Goal: Communication & Community: Answer question/provide support

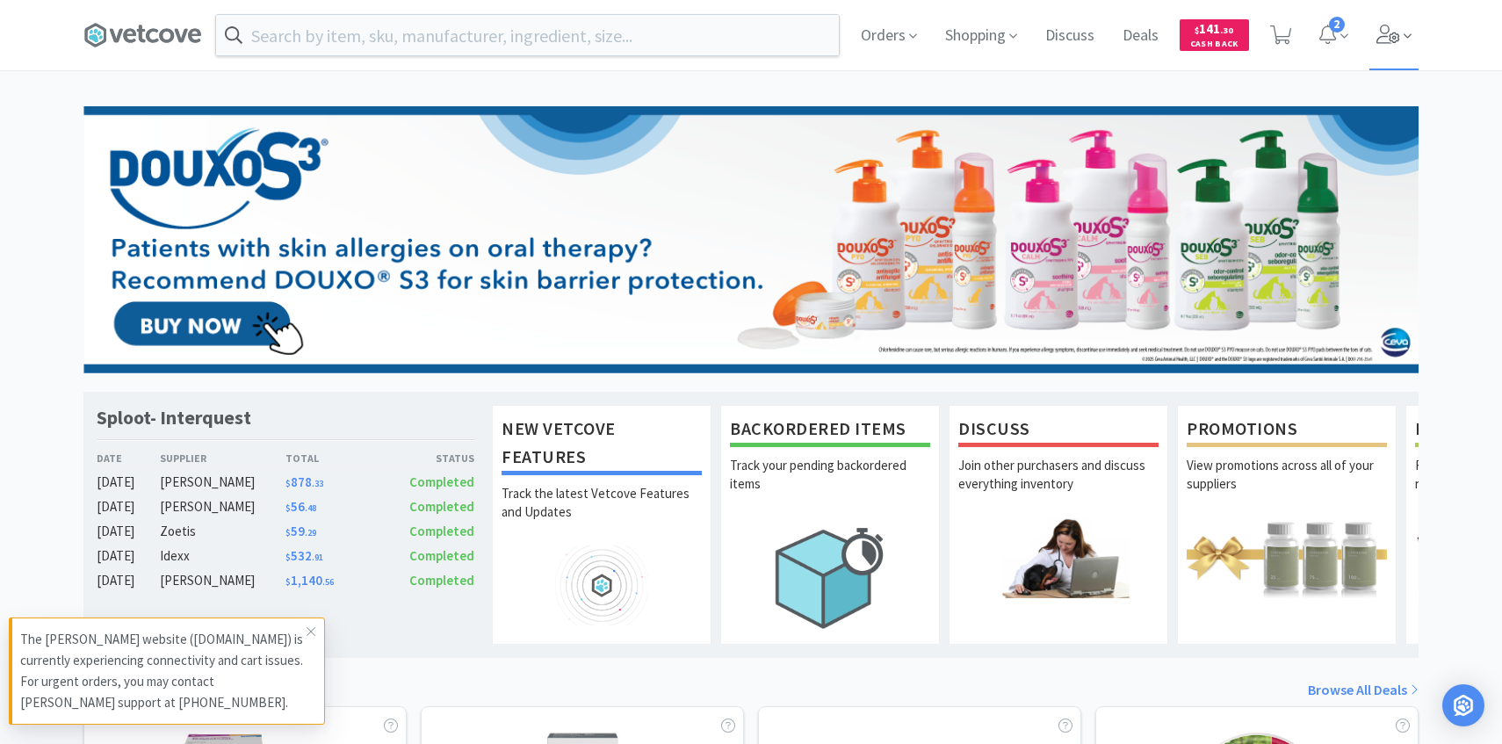
click at [1391, 57] on span at bounding box center [1395, 35] width 50 height 70
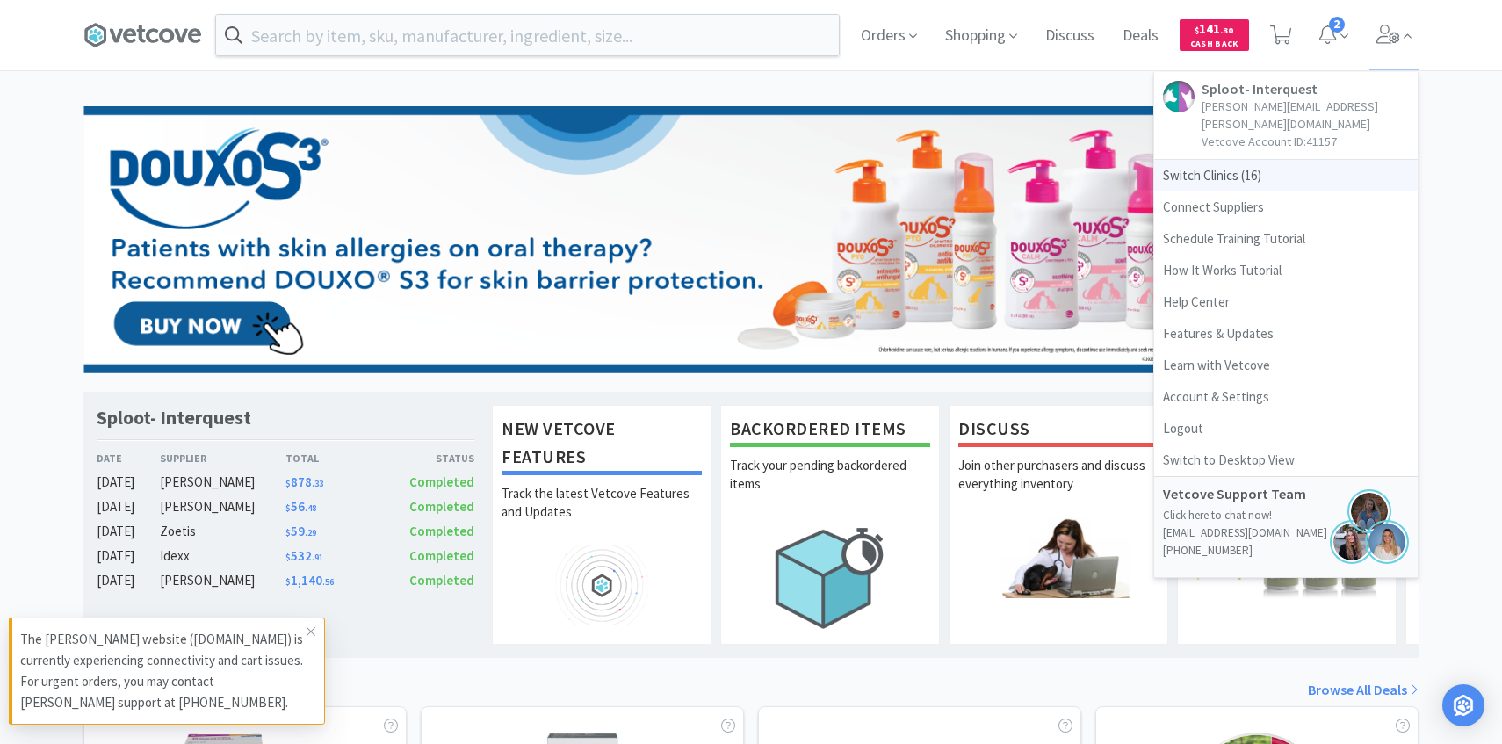
click at [1248, 160] on span "Switch Clinics ( 16 )" at bounding box center [1286, 176] width 264 height 32
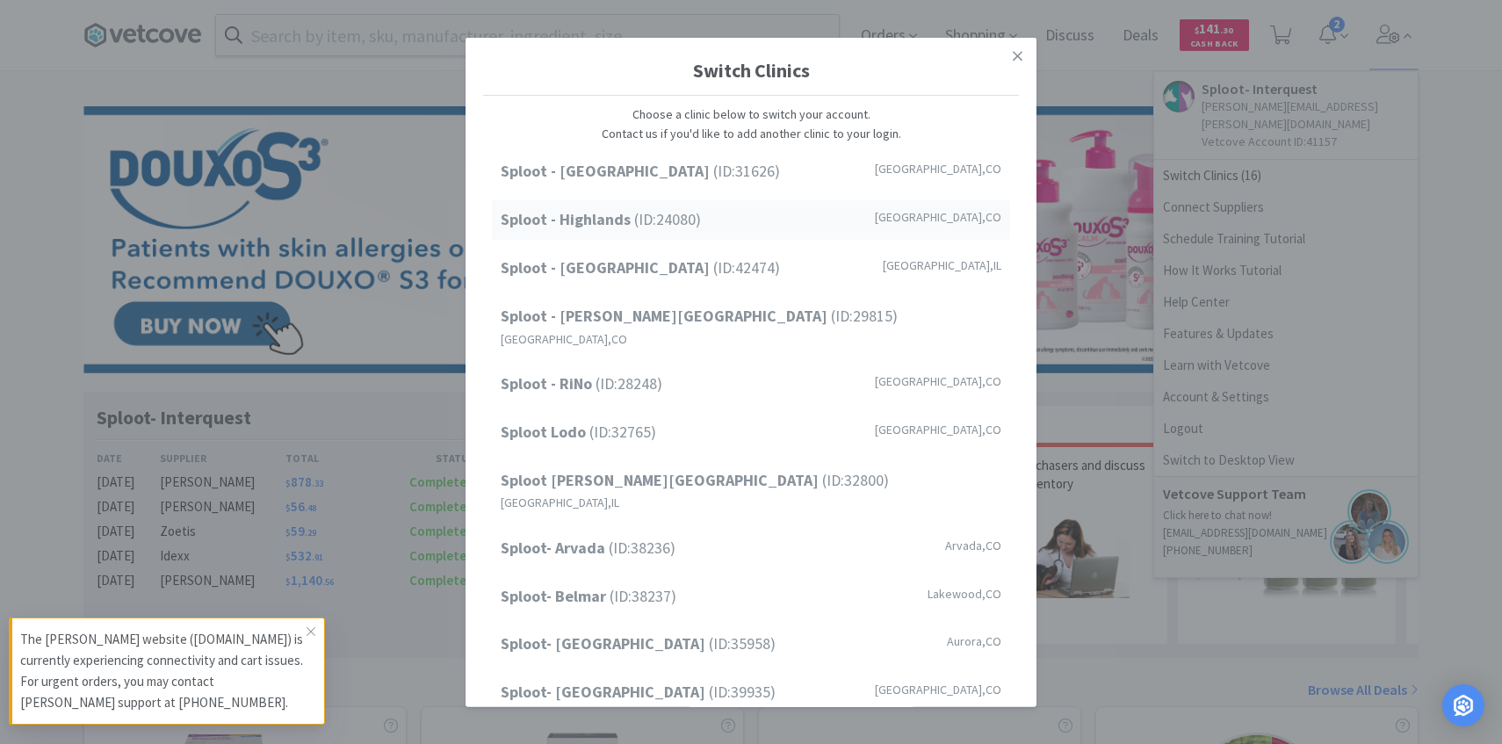
click at [793, 236] on div "Sploot - Highlands (ID: 24080 ) Denver , CO" at bounding box center [751, 220] width 518 height 40
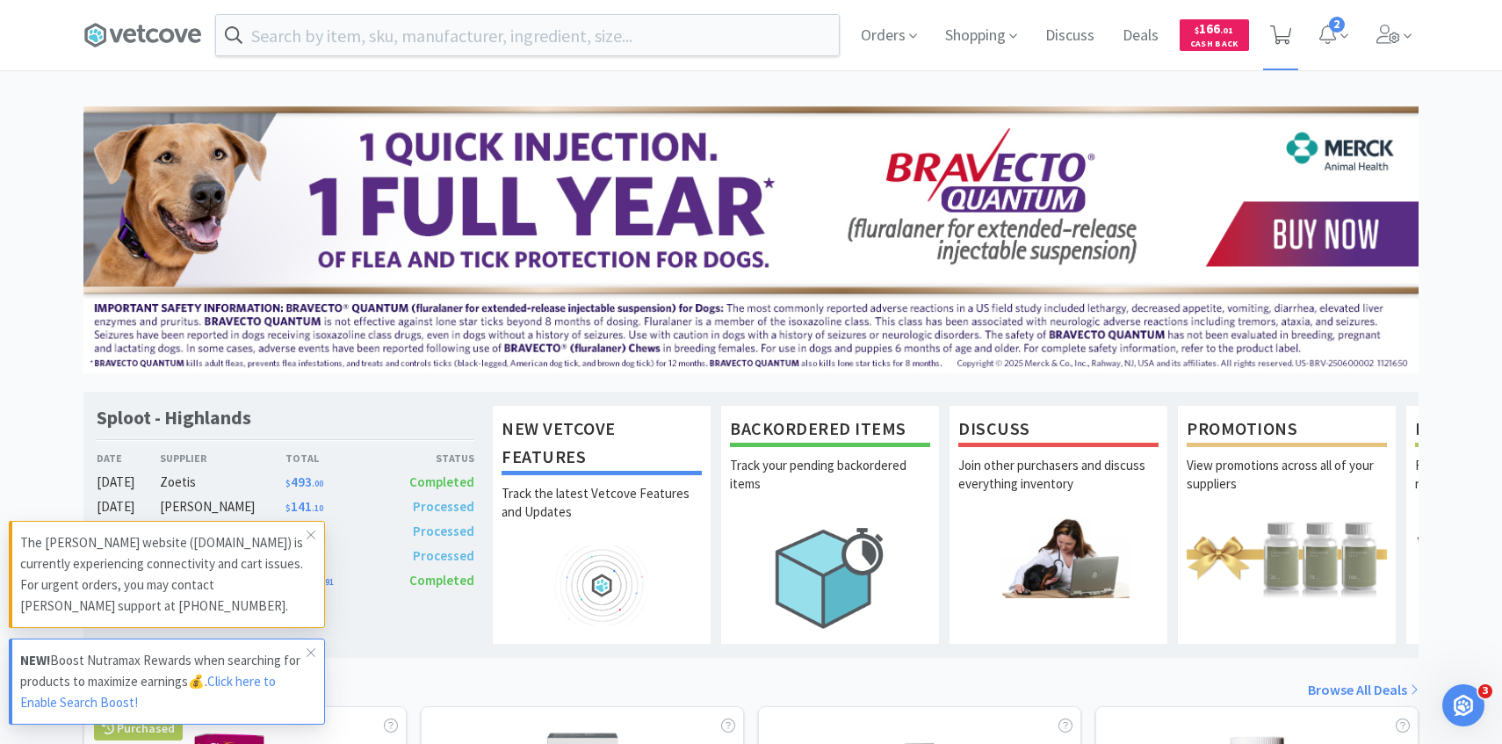
click at [1284, 29] on icon at bounding box center [1281, 34] width 22 height 19
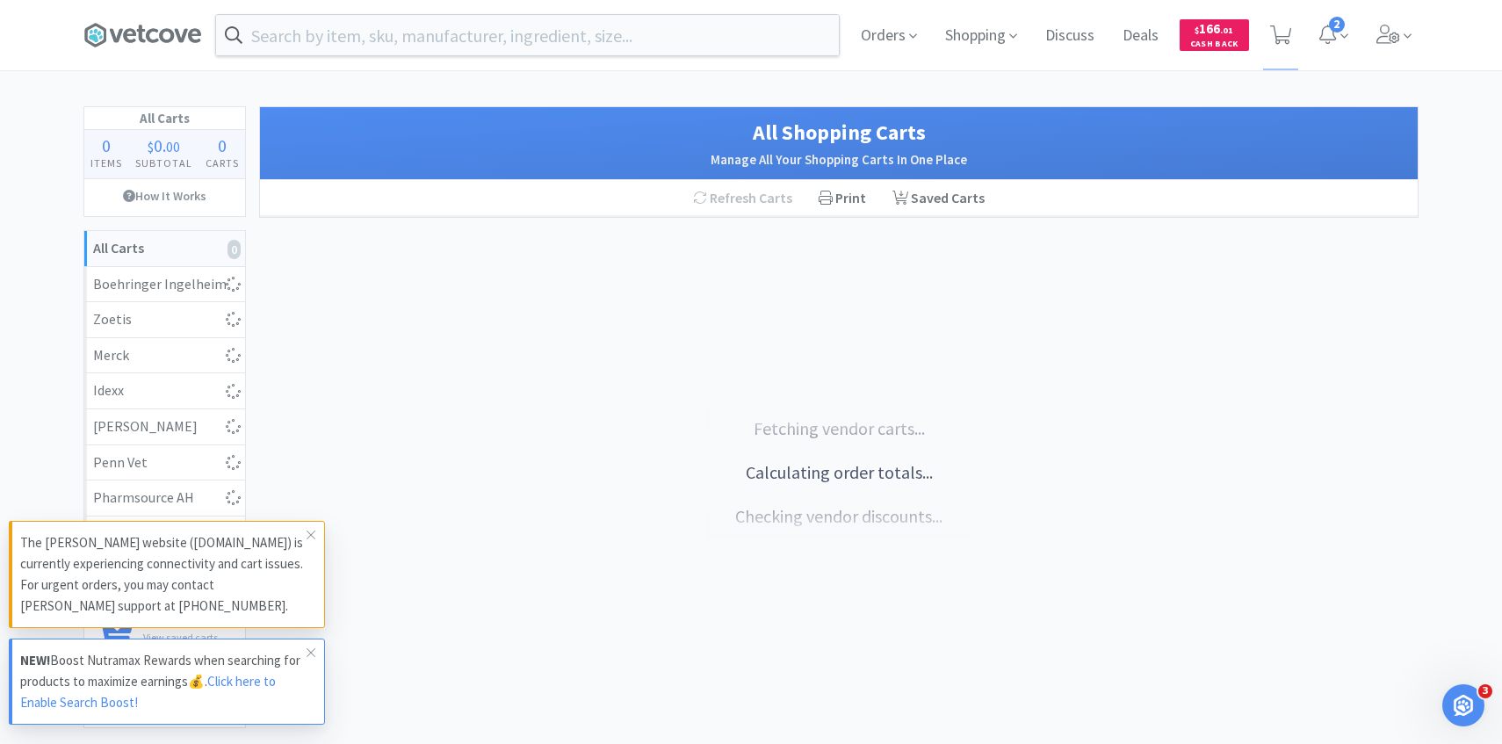
select select "3"
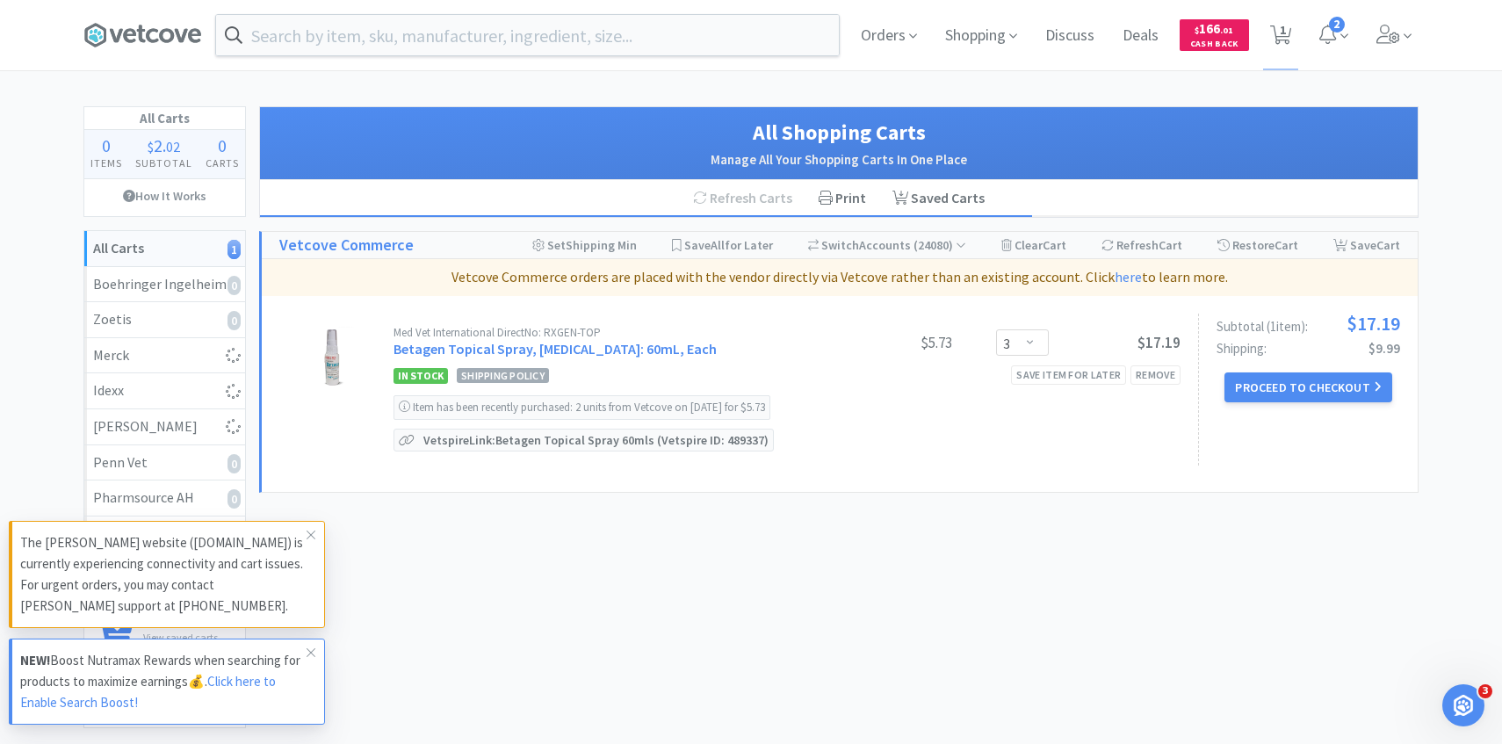
select select "5"
select select "1"
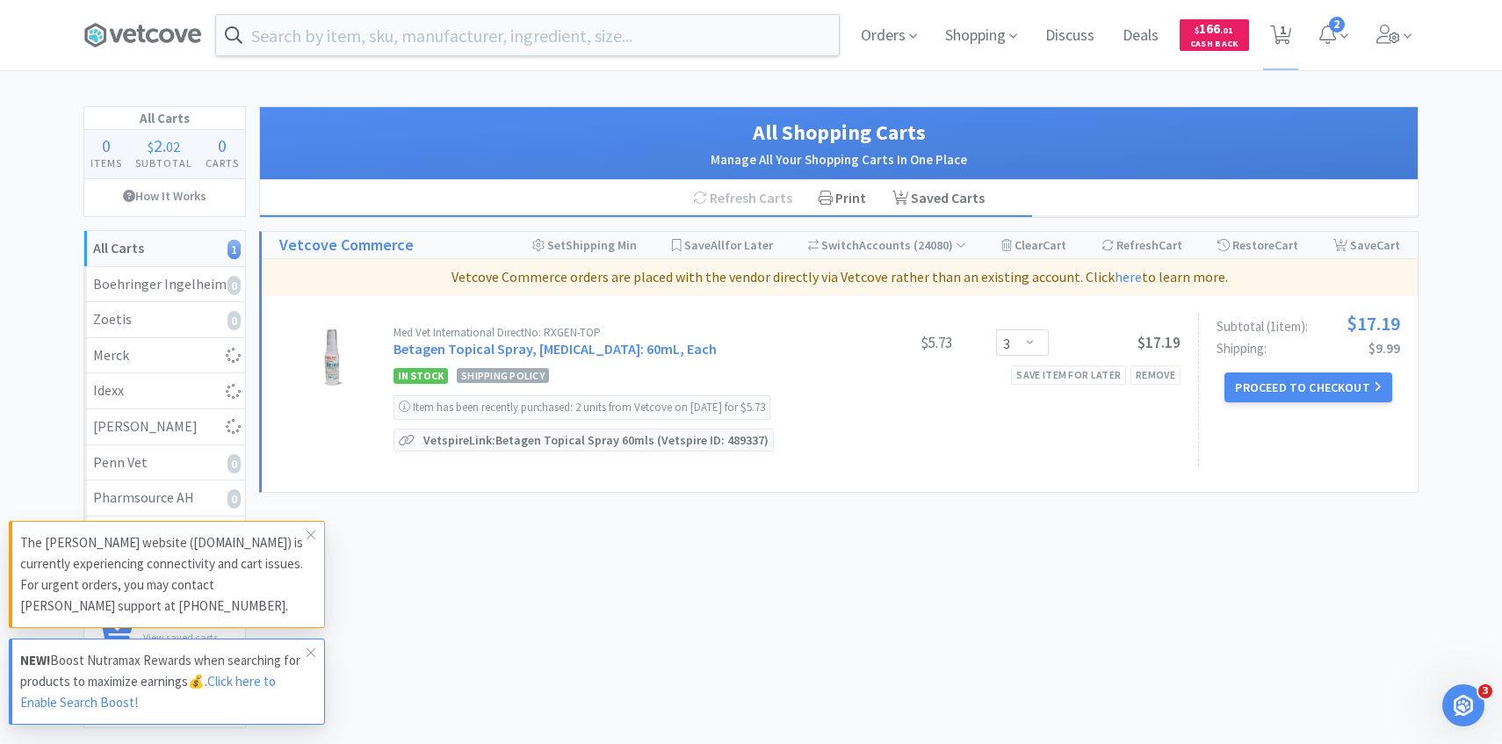
select select "1"
select select "4"
select select "3"
select select "6"
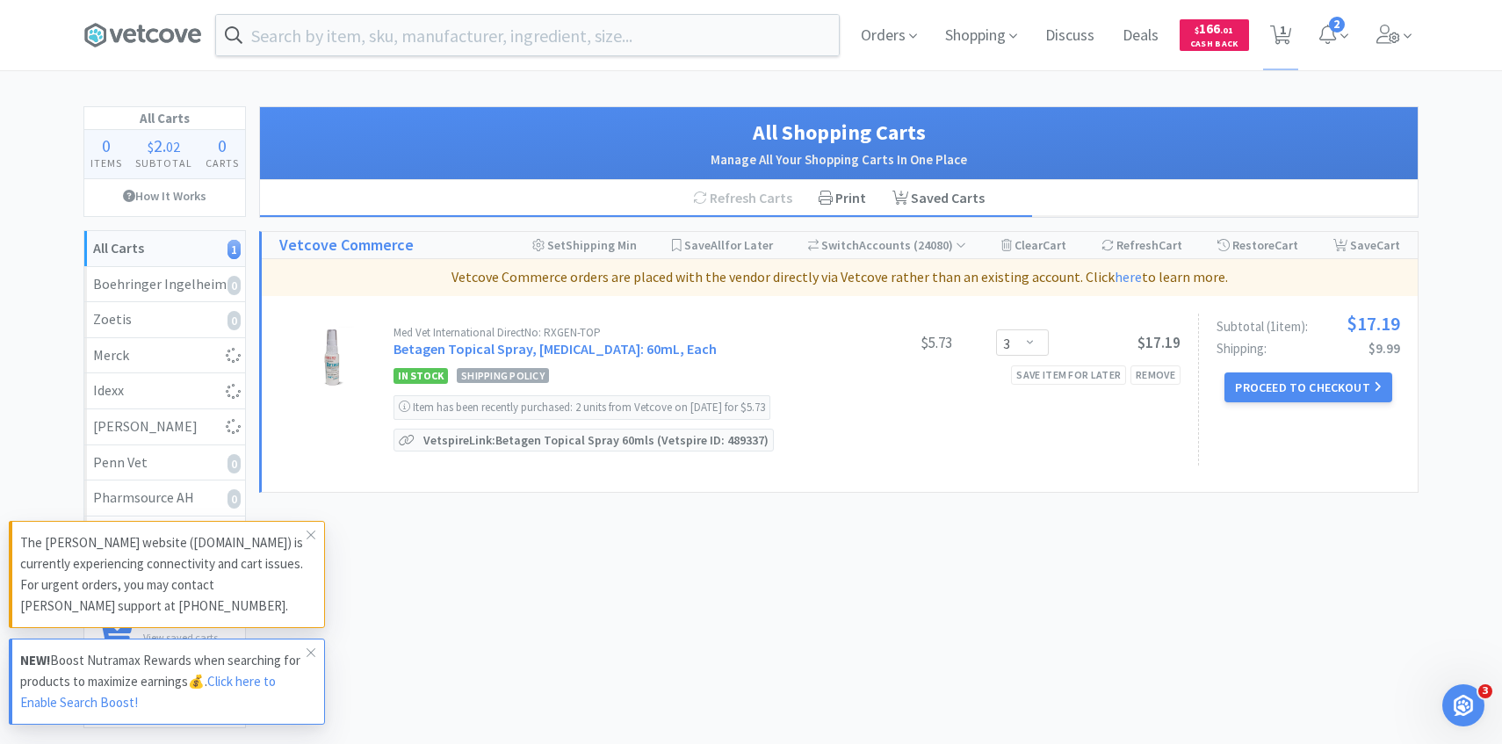
select select "1"
select select "2"
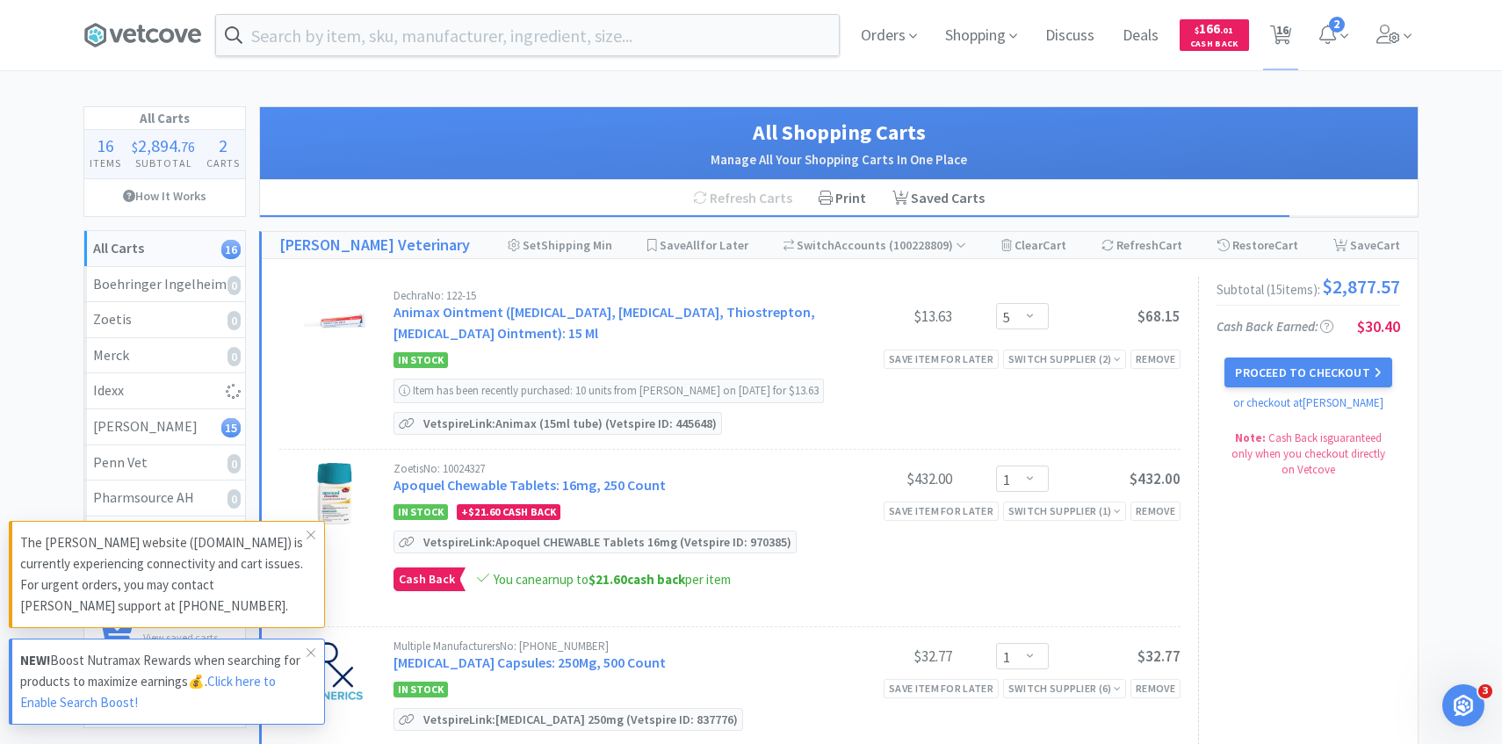
select select "2"
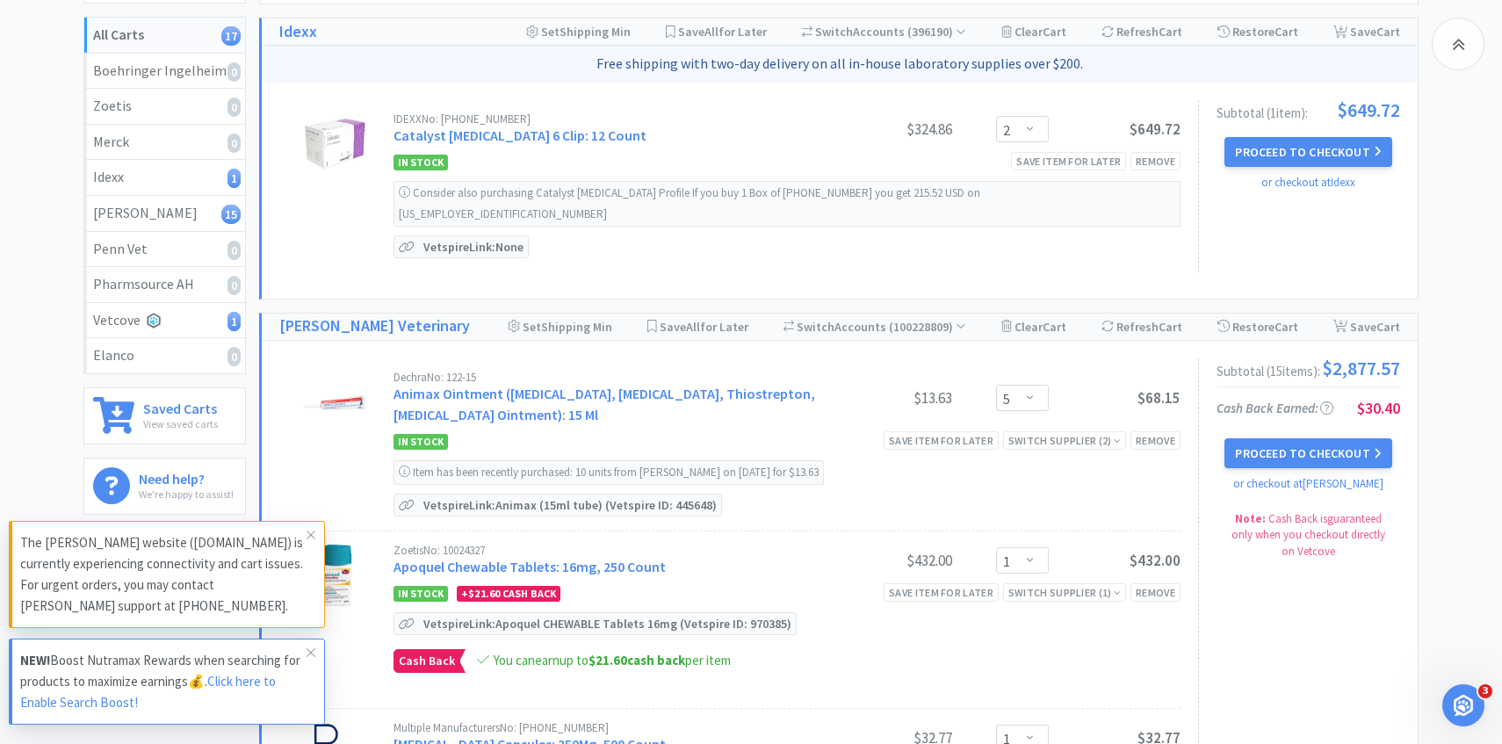
scroll to position [222, 0]
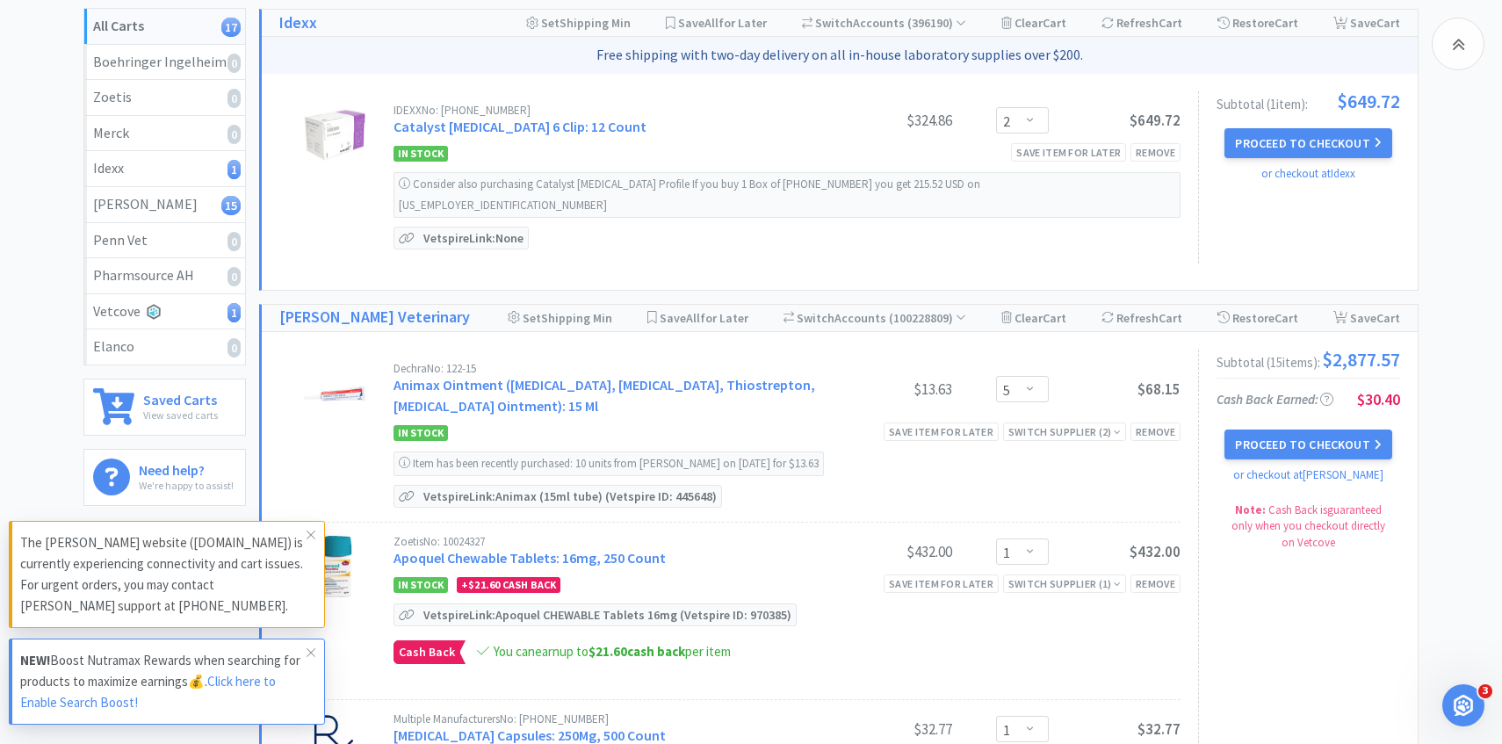
click at [690, 363] on div "Dechra No: 122-15" at bounding box center [607, 368] width 427 height 11
click at [690, 376] on link "Animax Ointment (Nystatin, Neomycin Sulfate, Thiostrepton, Triamcinolone Aceton…" at bounding box center [605, 395] width 422 height 39
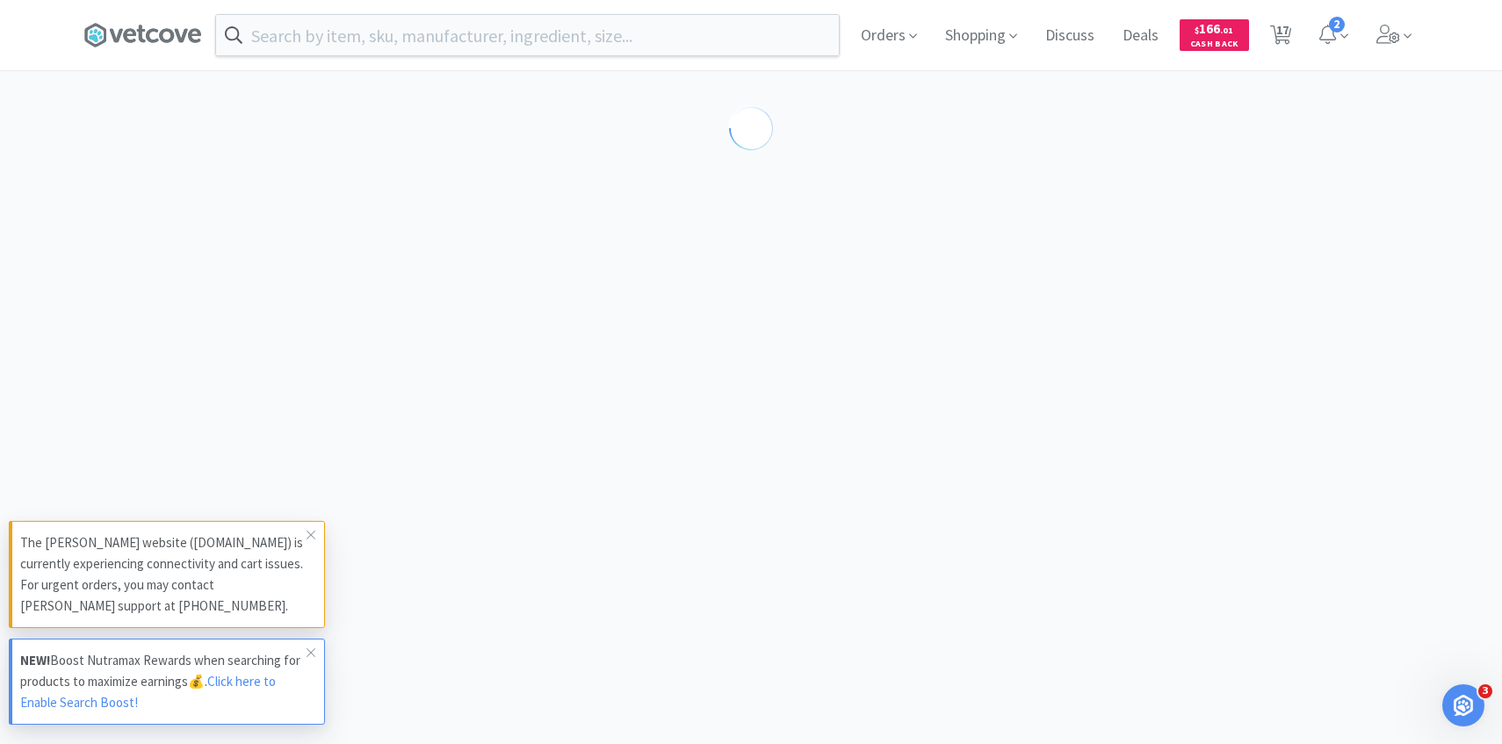
select select "143513"
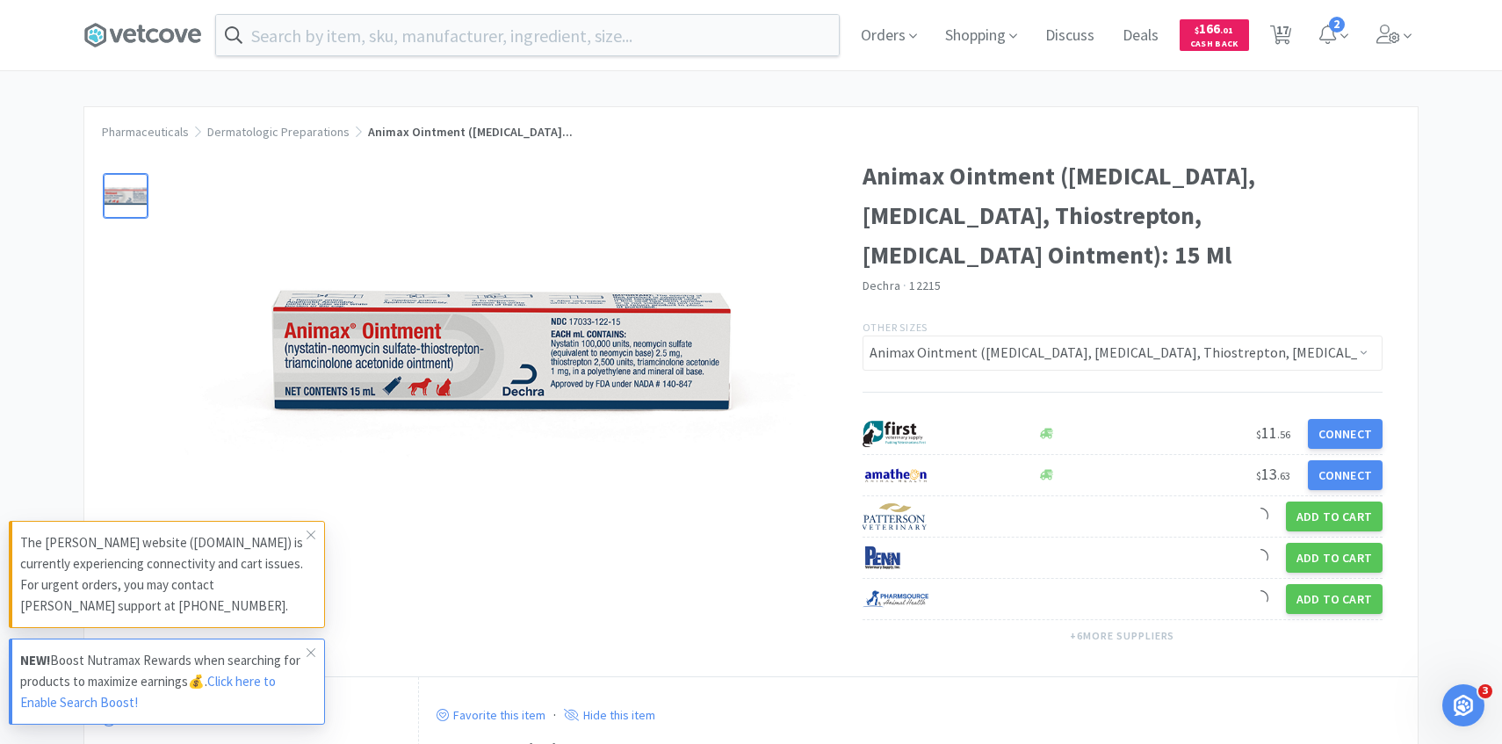
scroll to position [89, 0]
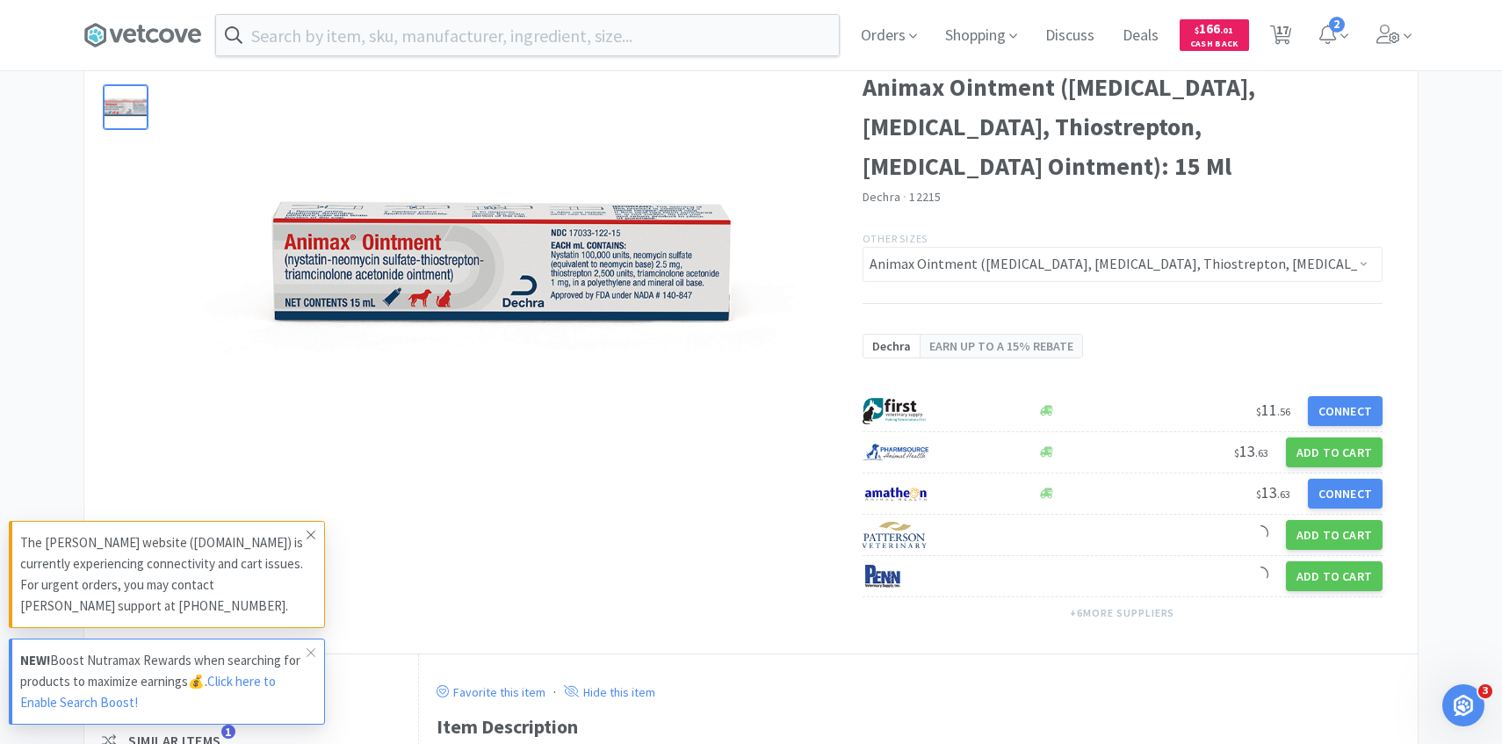
click at [309, 534] on icon at bounding box center [311, 535] width 11 height 14
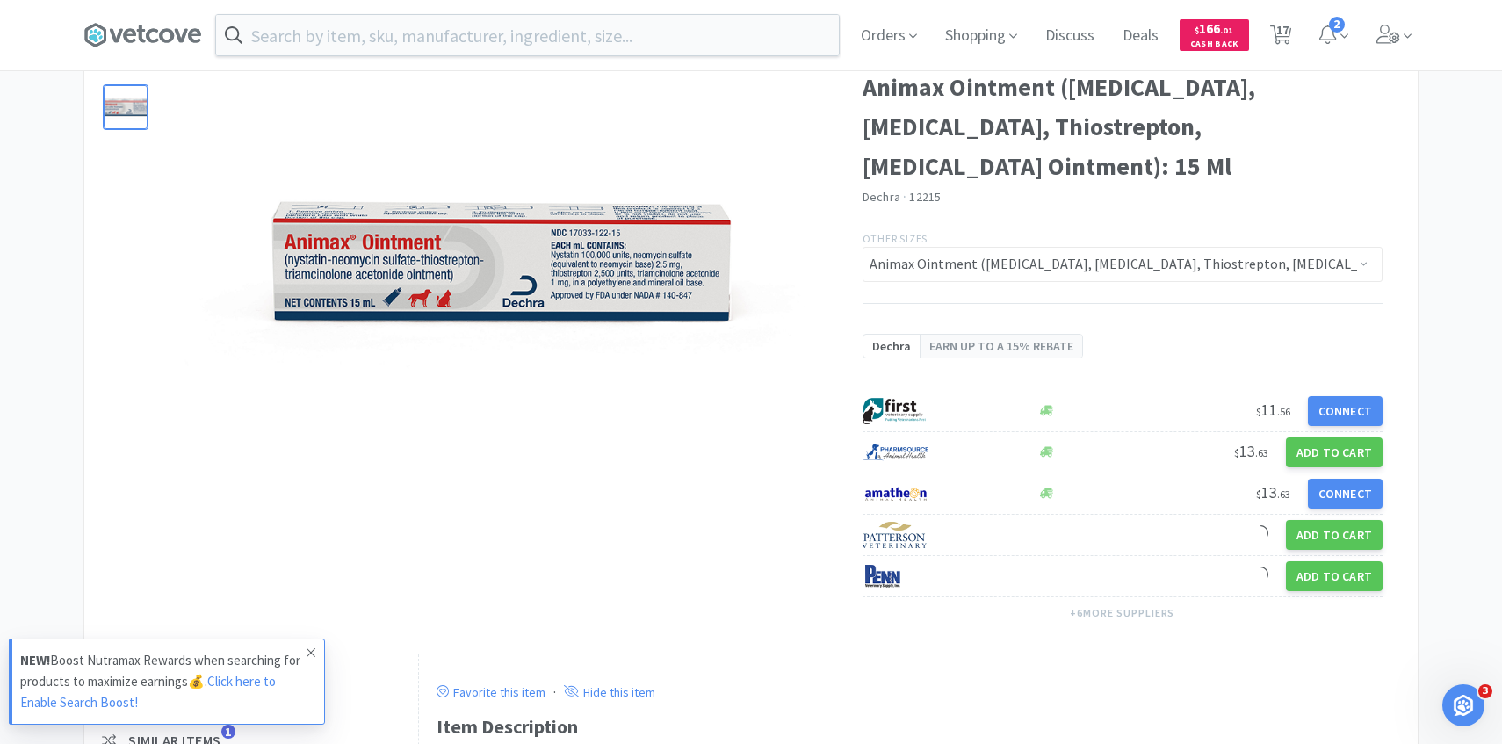
click at [311, 655] on icon at bounding box center [311, 653] width 11 height 14
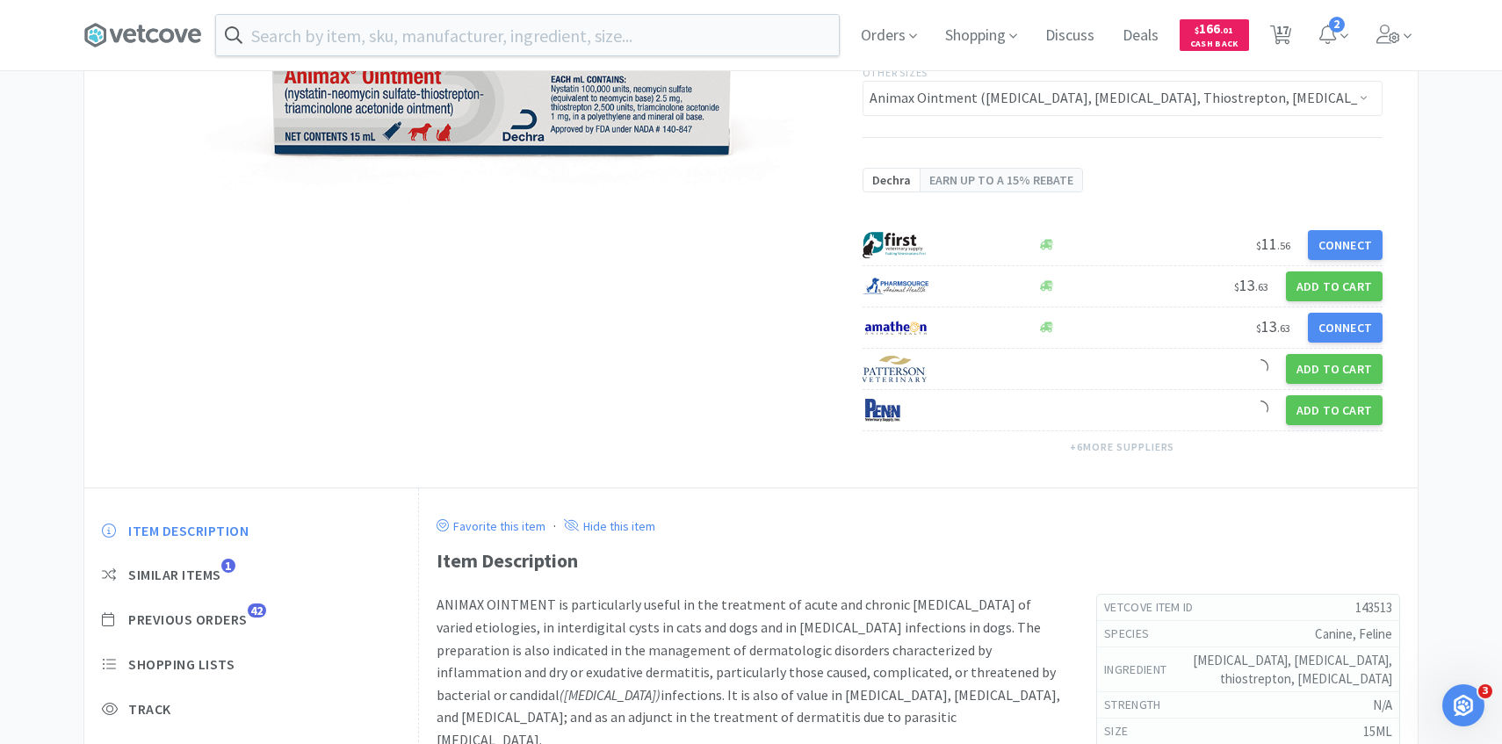
scroll to position [281, 0]
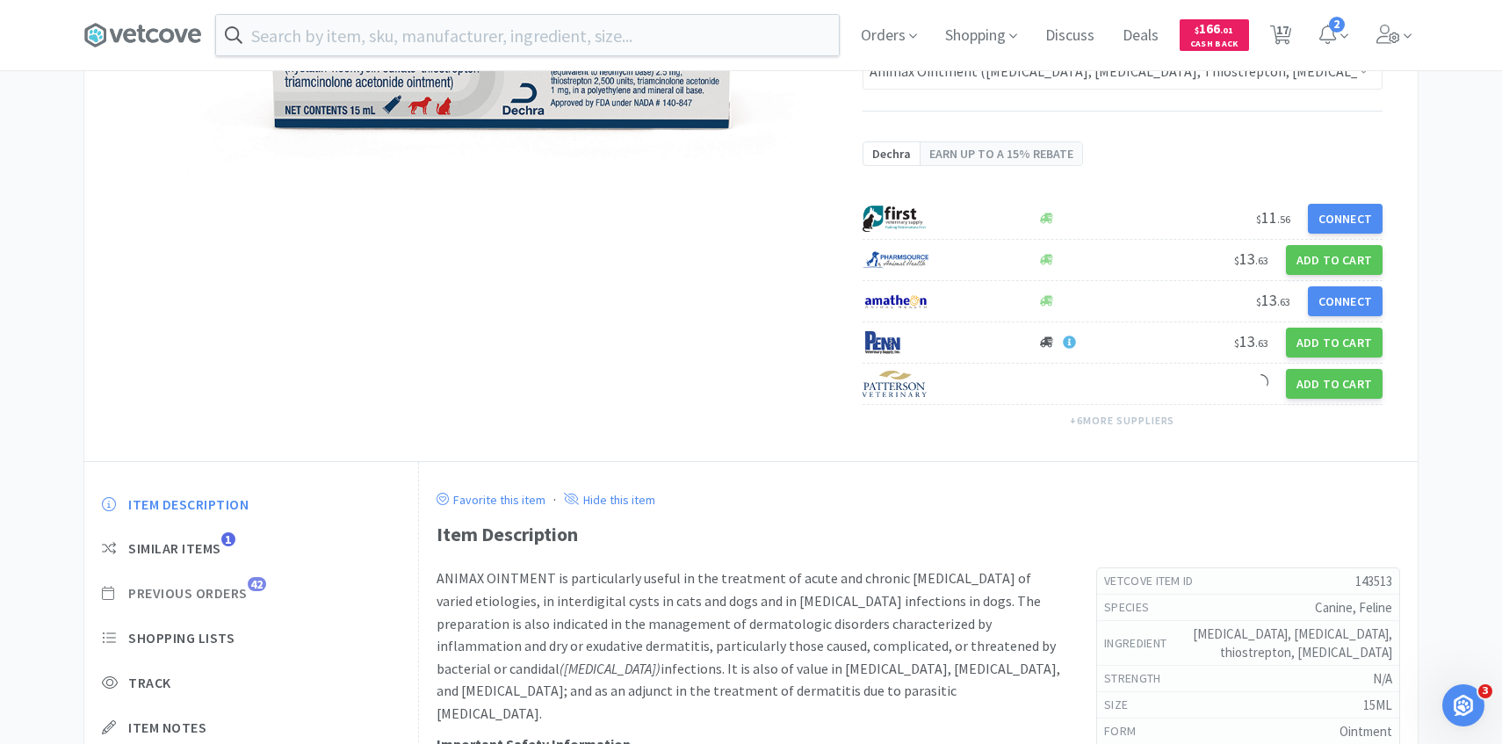
click at [231, 597] on span "Previous Orders" at bounding box center [187, 593] width 119 height 18
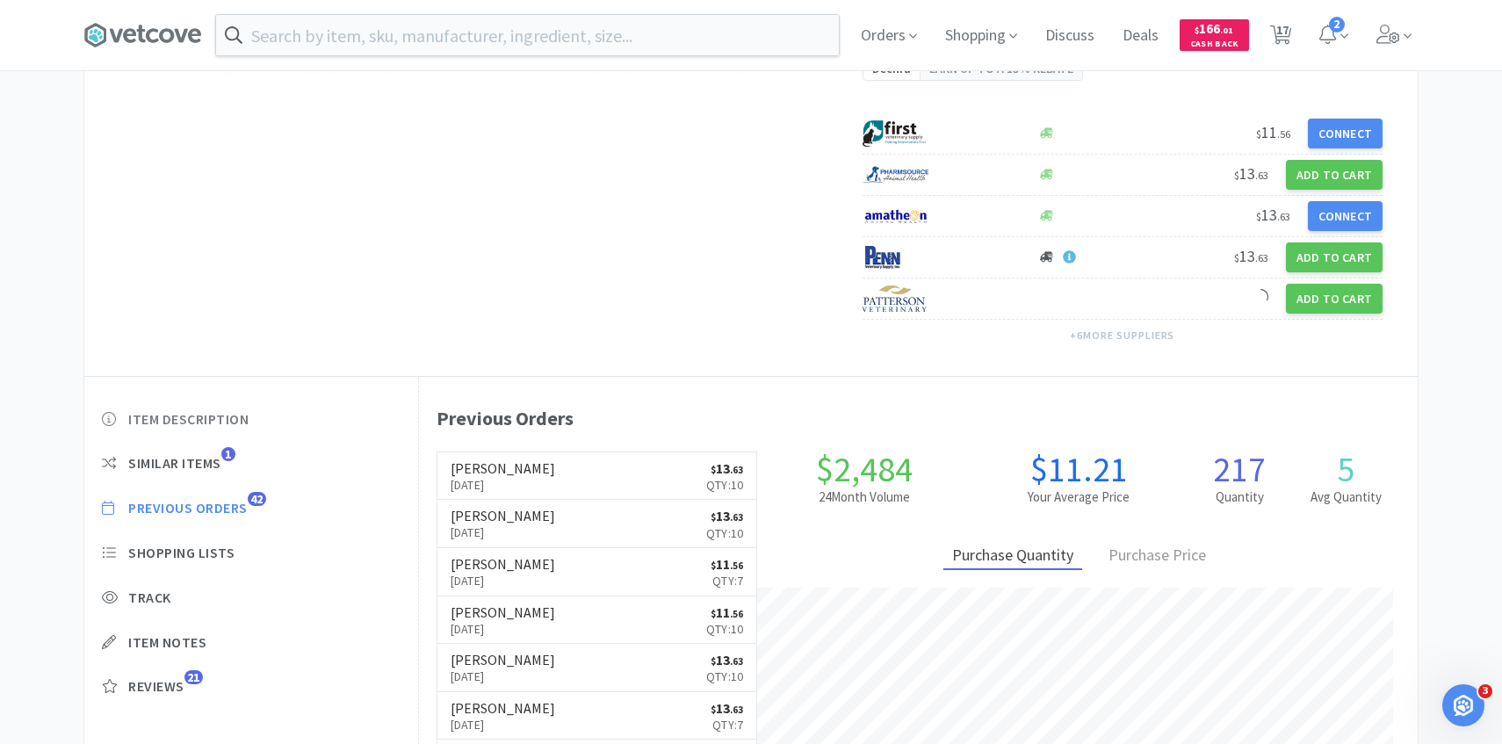
scroll to position [368, 0]
select select "2"
select select "5"
select select "1"
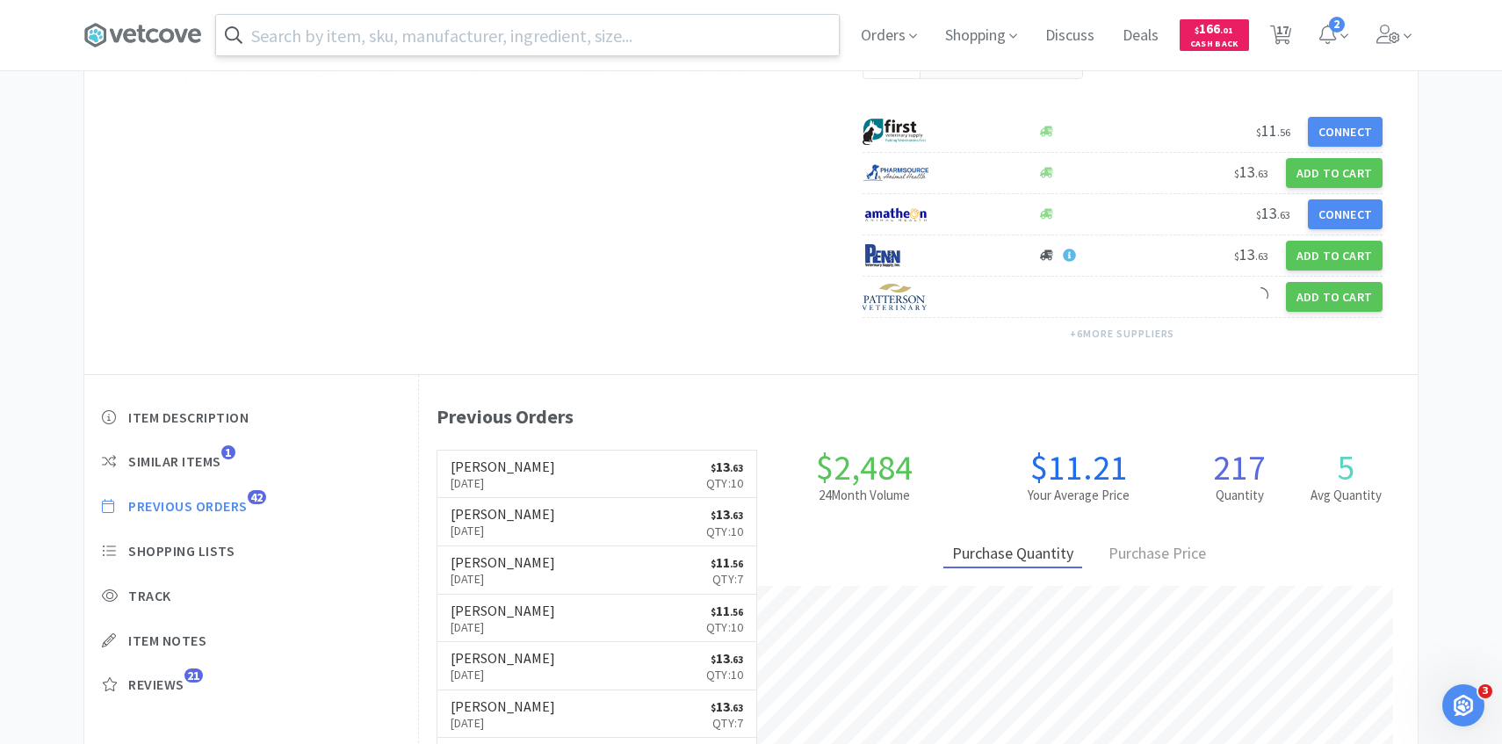
select select "1"
select select "4"
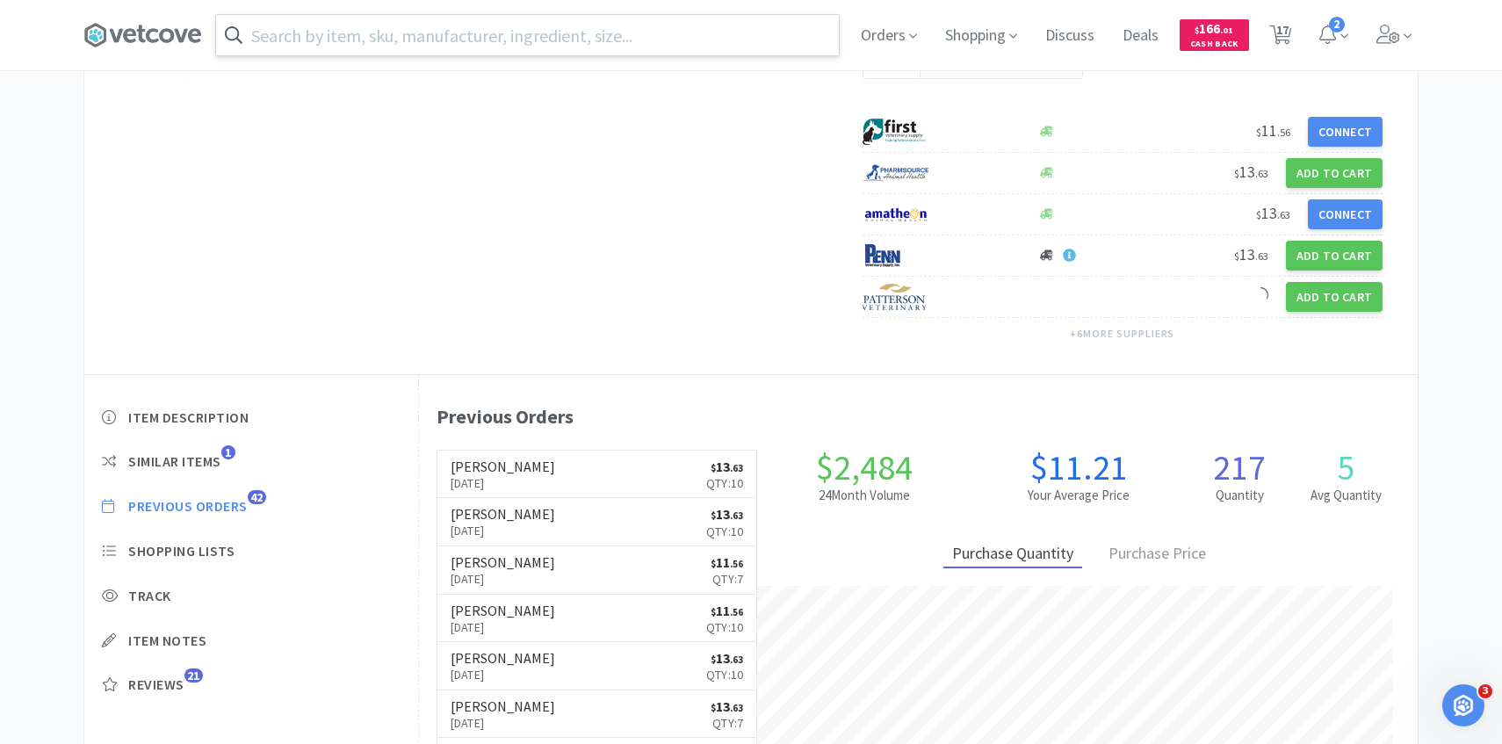
select select "3"
select select "6"
select select "1"
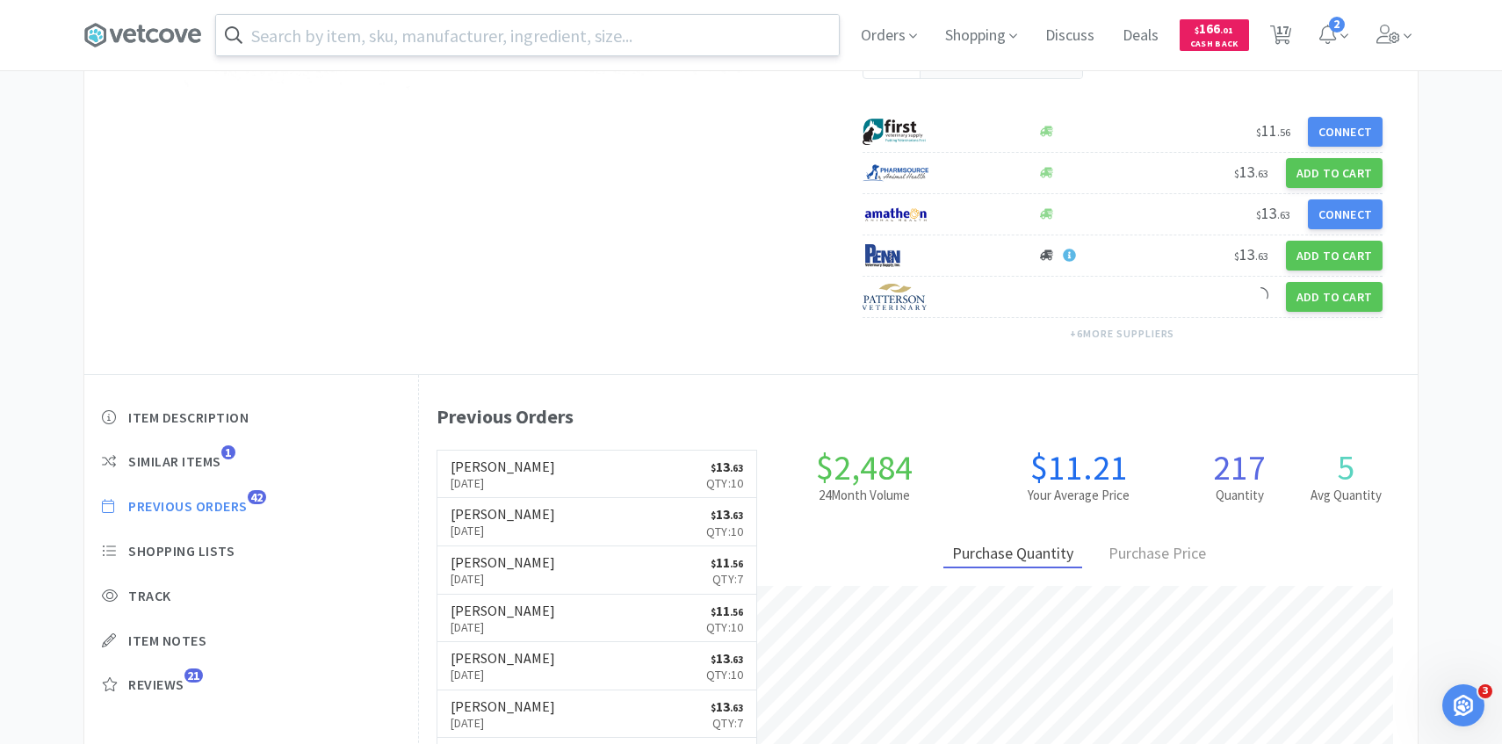
select select "1"
select select "2"
select select "3"
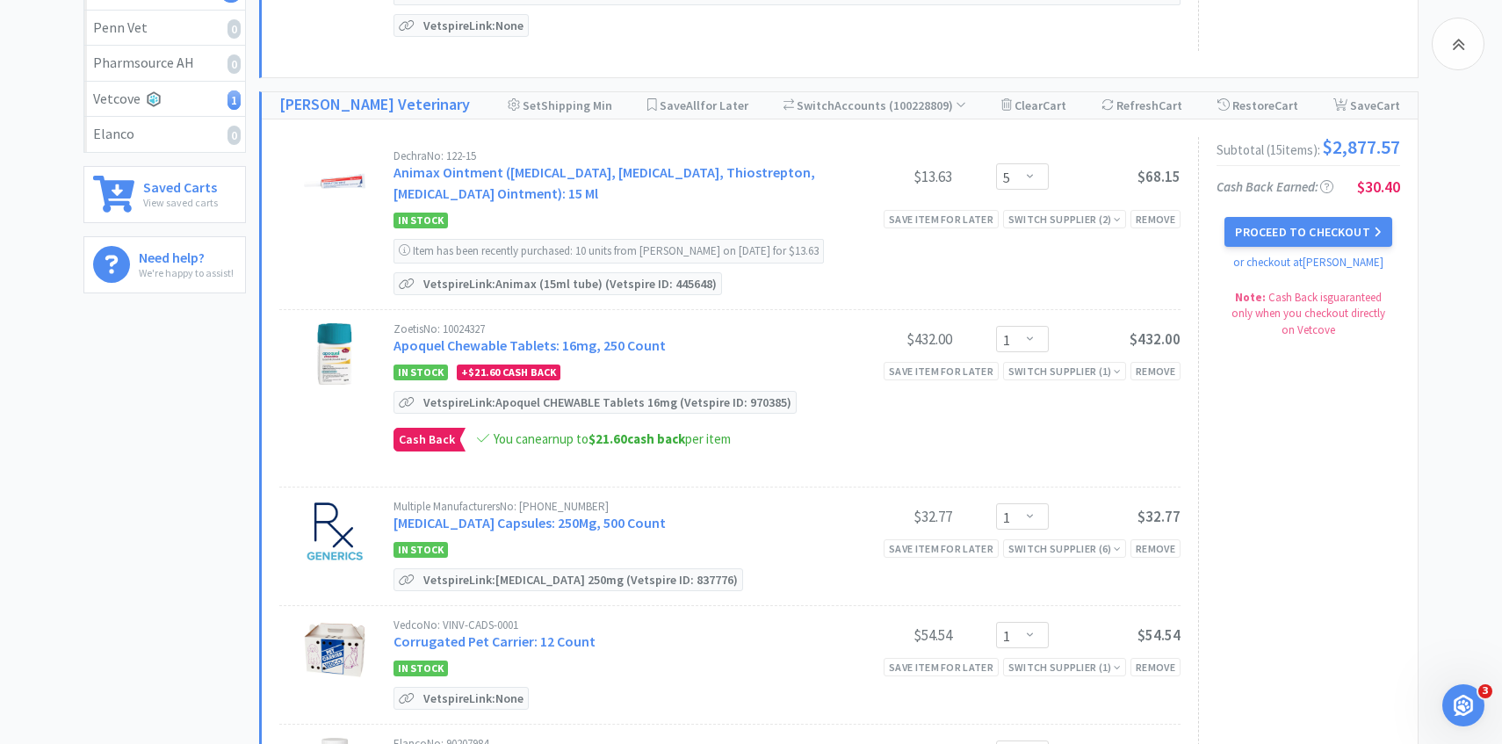
scroll to position [363, 0]
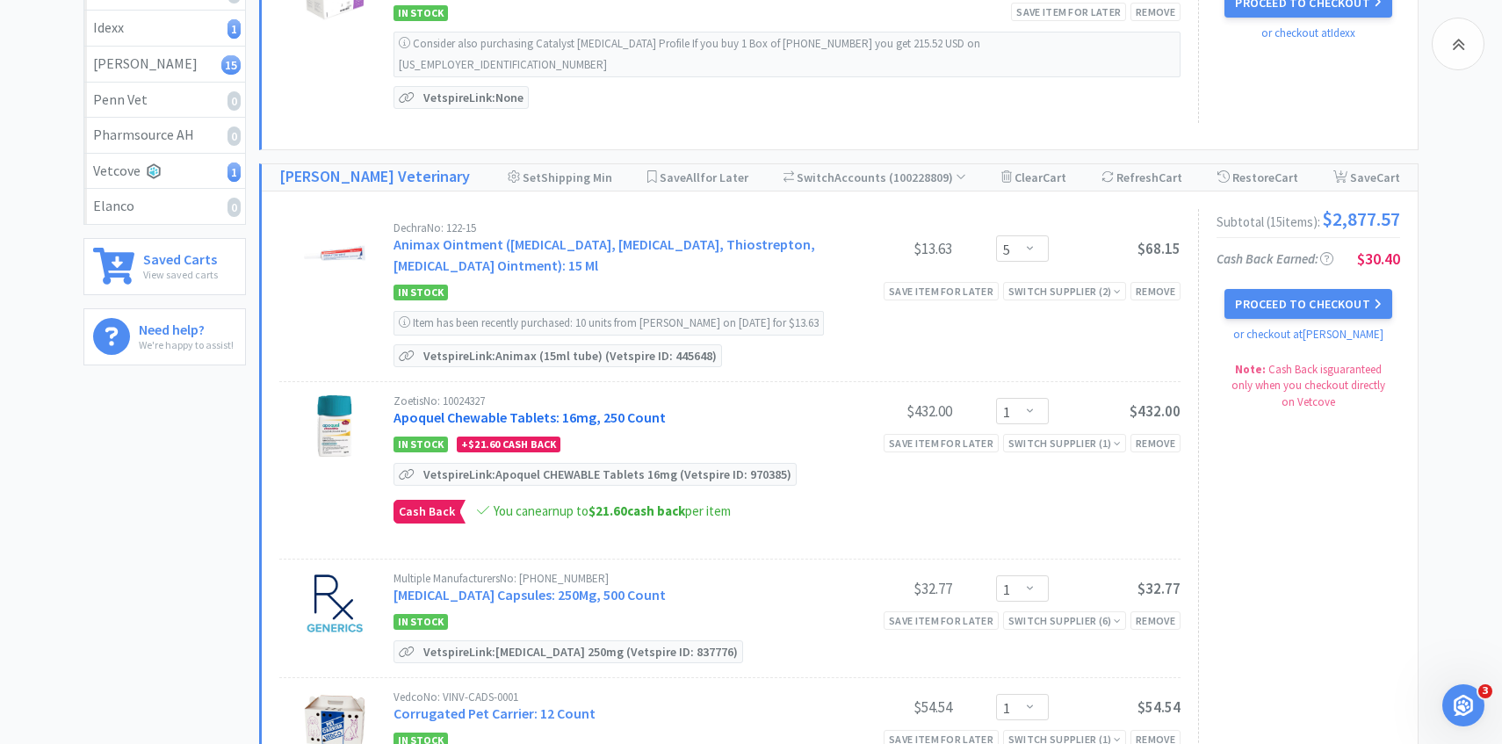
click at [549, 409] on link "Apoquel Chewable Tablets: 16mg, 250 Count" at bounding box center [530, 418] width 272 height 18
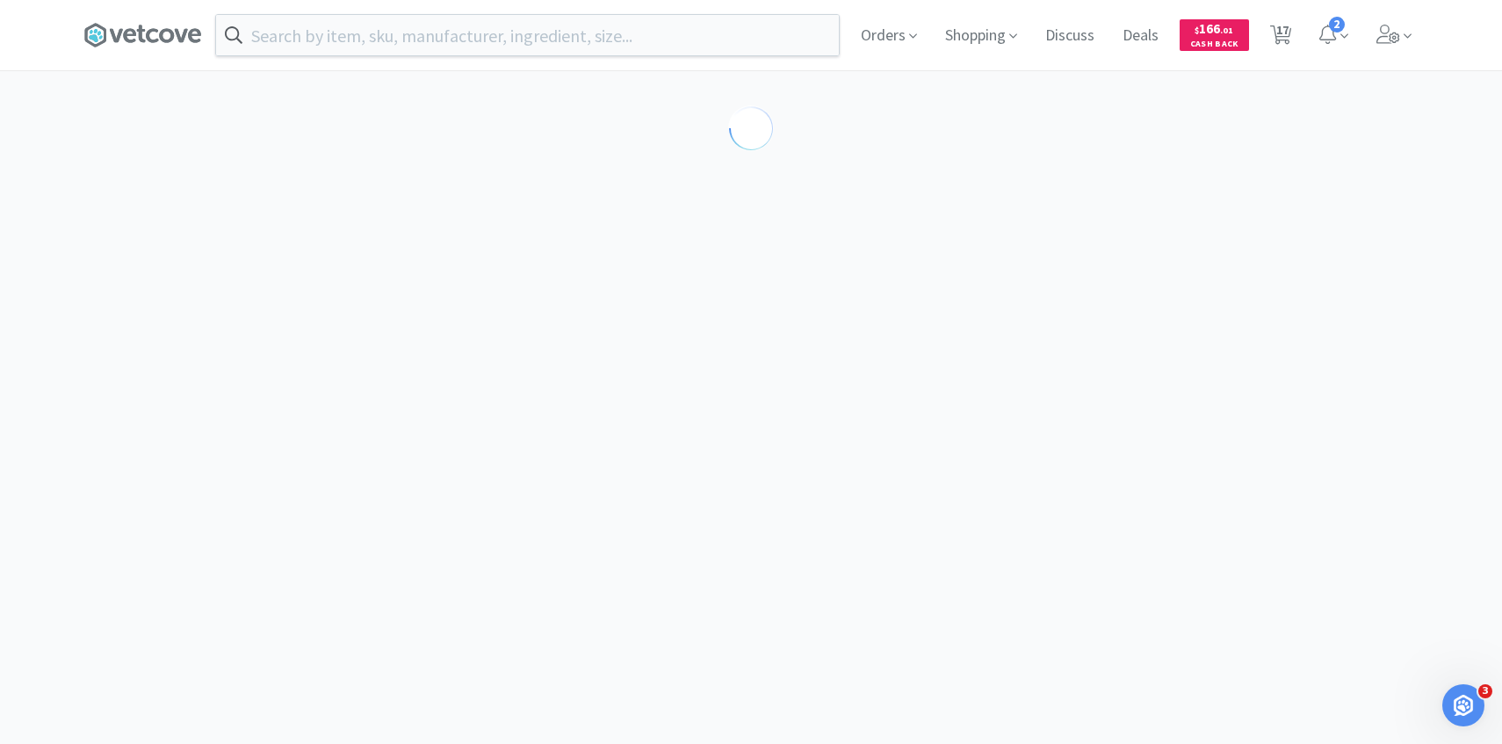
select select "610233"
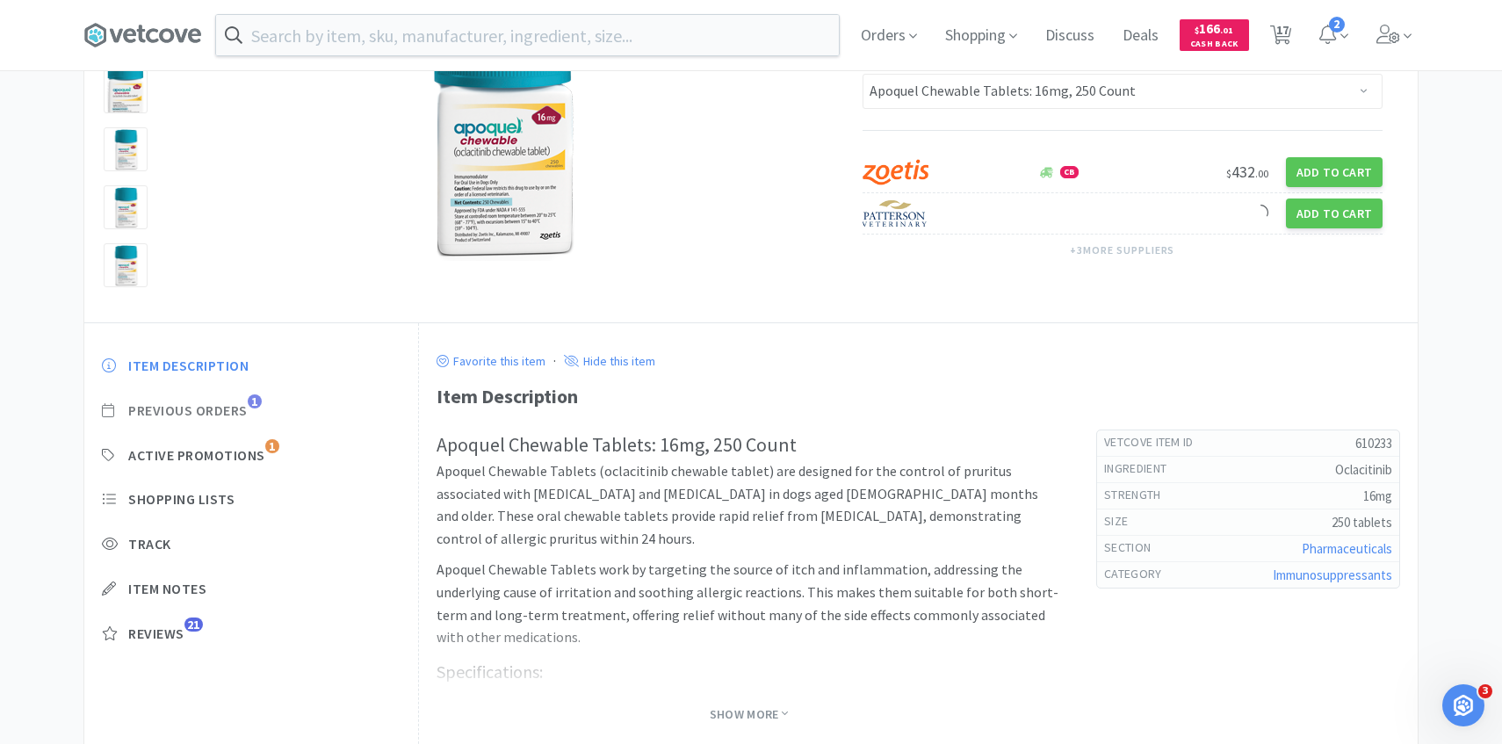
click at [250, 407] on span "Previous Orders 1" at bounding box center [251, 411] width 299 height 18
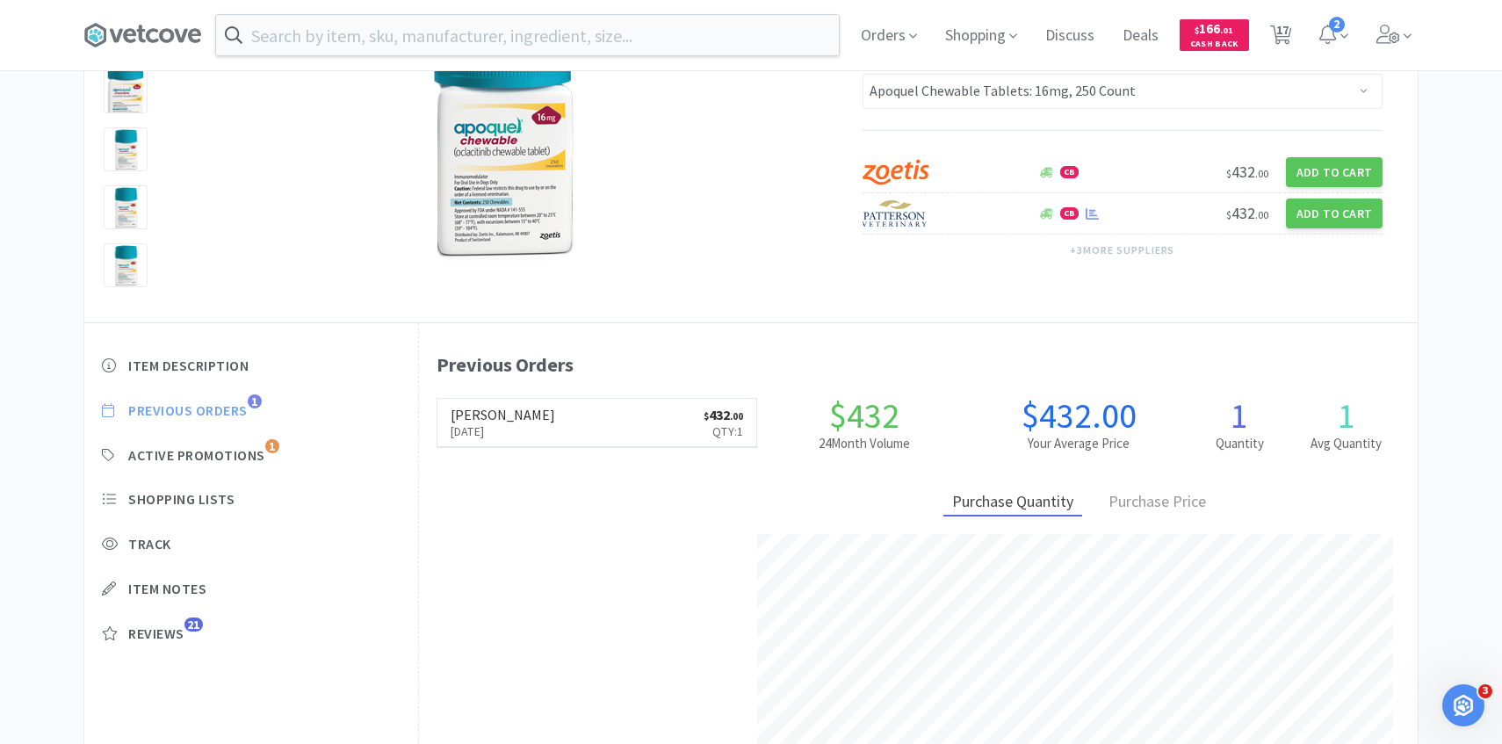
scroll to position [482, 999]
click at [593, 423] on link "Patterson Sep 8th, 2025 $ 432 . 00 Qty: 1" at bounding box center [598, 423] width 320 height 48
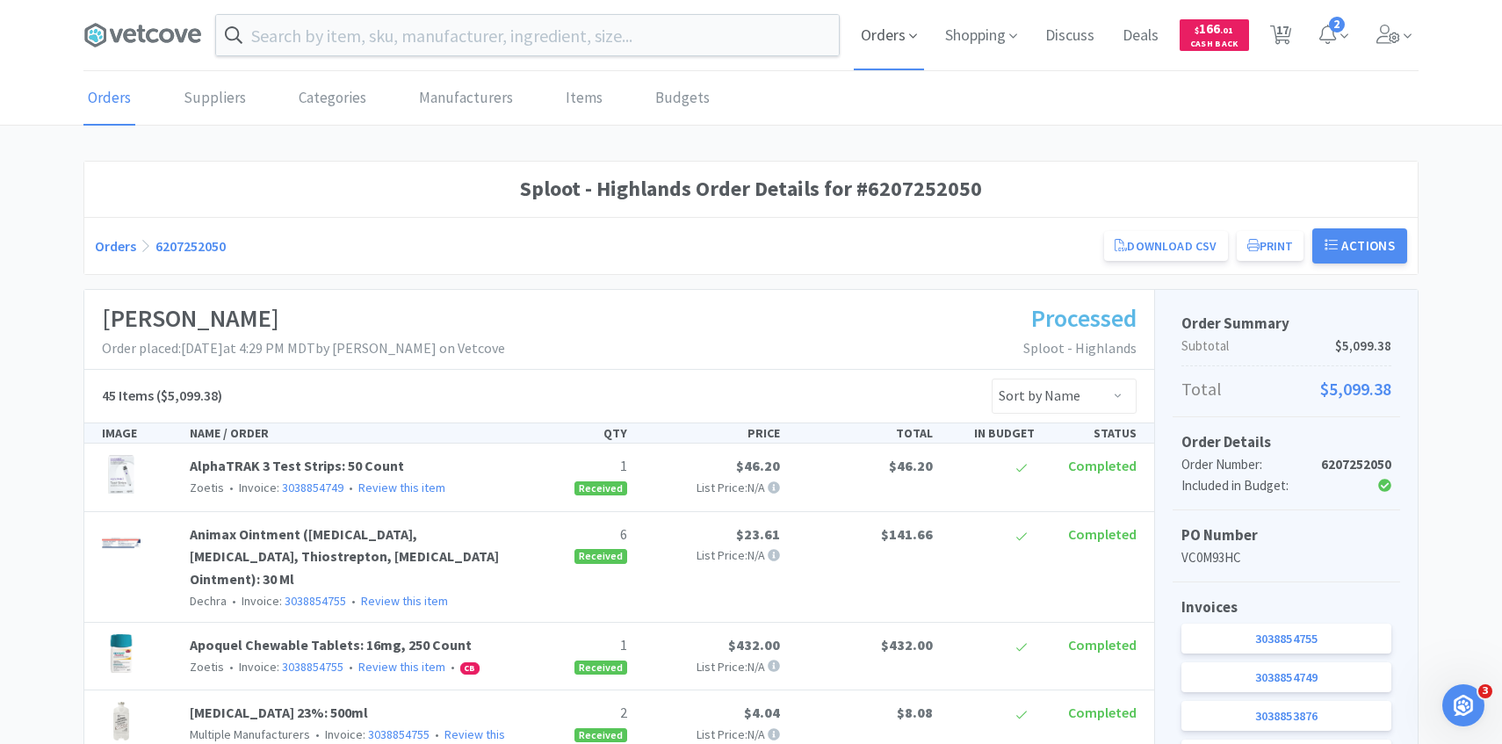
click at [887, 25] on span "Orders" at bounding box center [889, 35] width 70 height 70
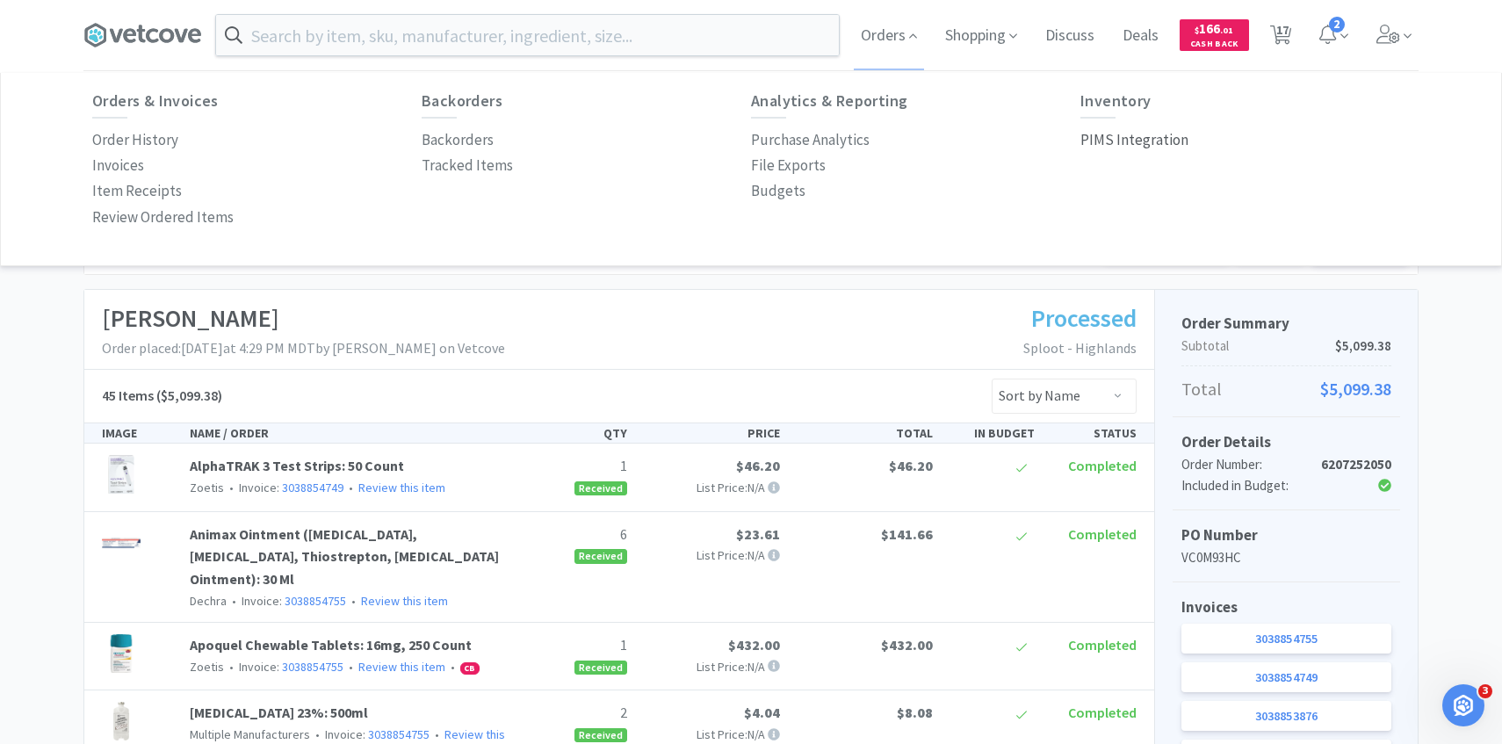
click at [1118, 137] on p "PIMS Integration" at bounding box center [1135, 140] width 108 height 24
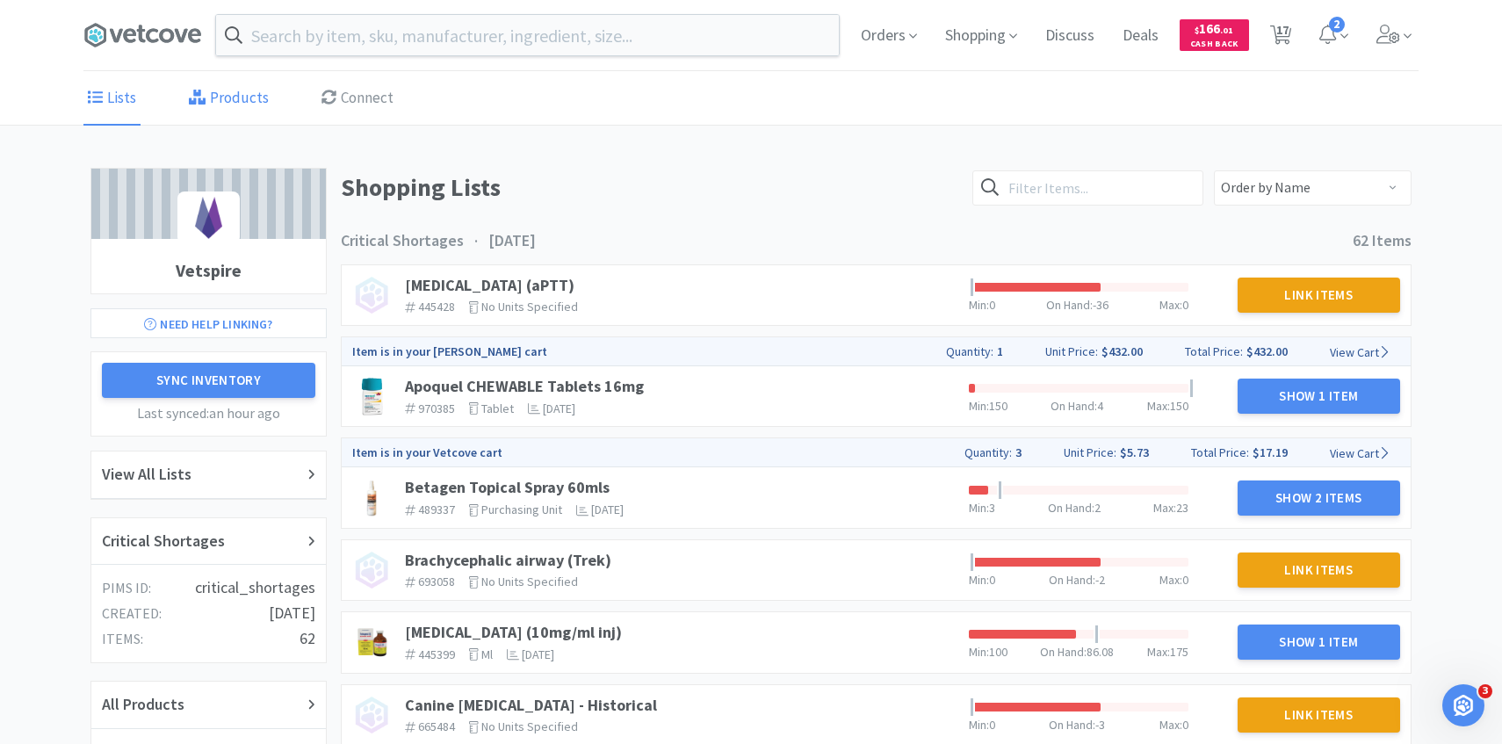
click at [263, 81] on link "Products" at bounding box center [229, 99] width 89 height 54
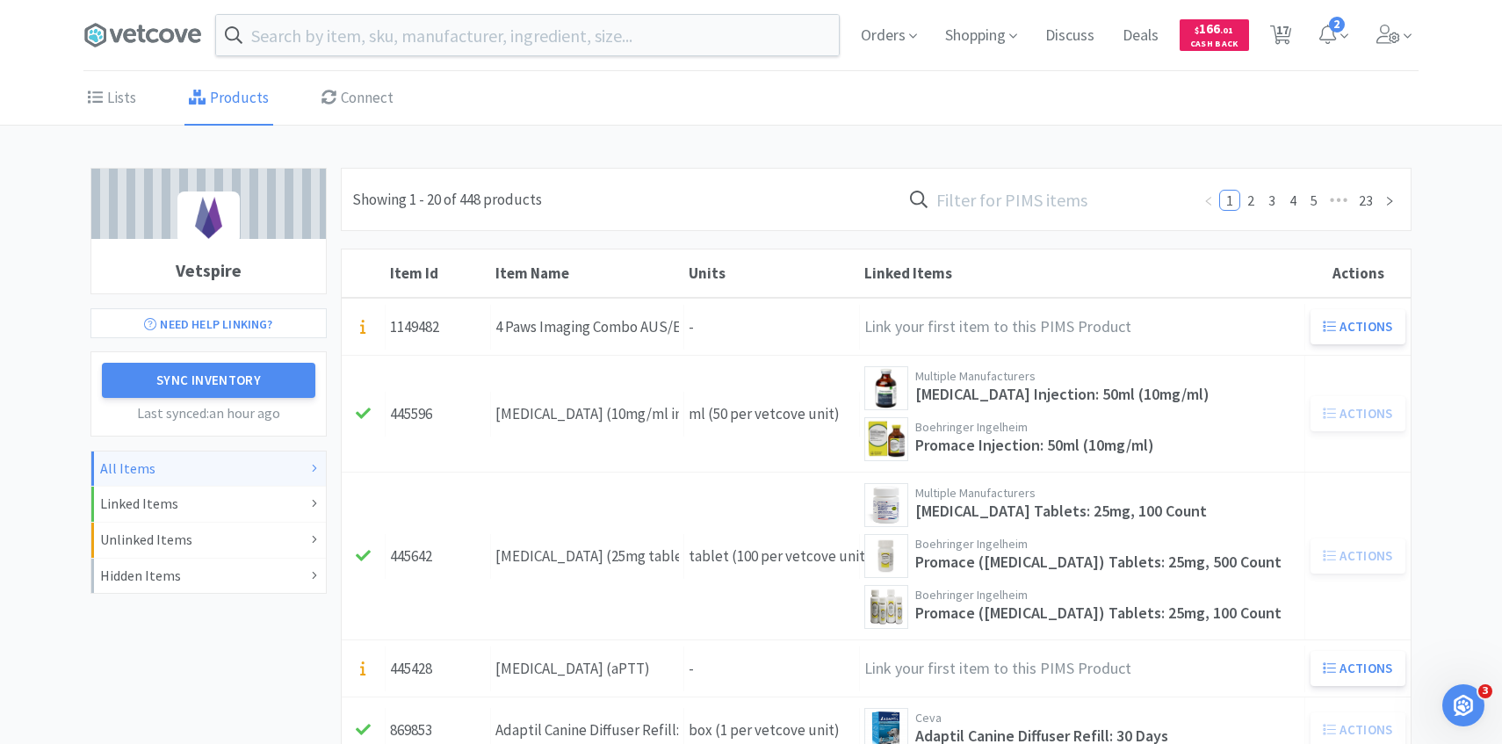
click at [1059, 194] on input "text" at bounding box center [1046, 199] width 290 height 40
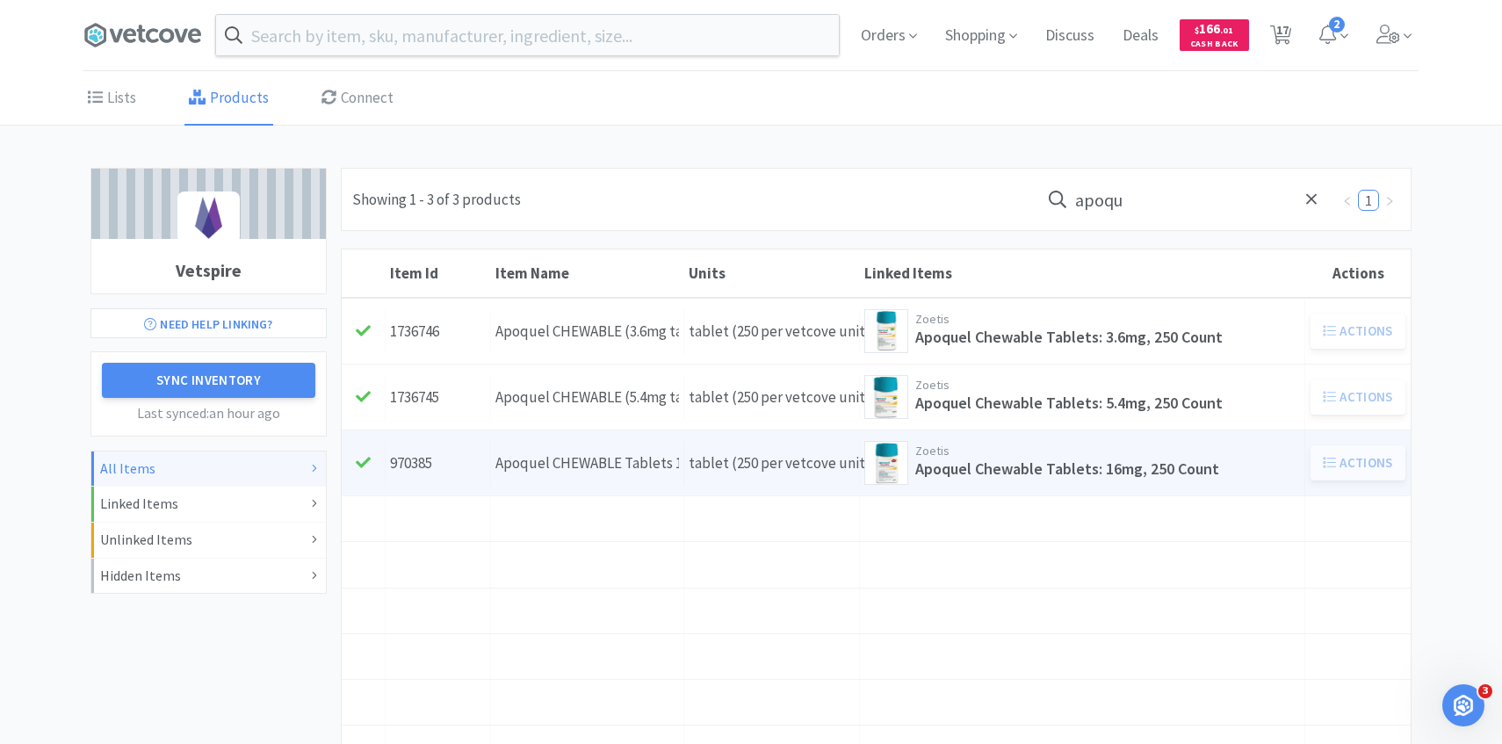
type input "apoqu"
click at [691, 452] on div "Units tablet (250 per vetcove unit)" at bounding box center [772, 463] width 176 height 45
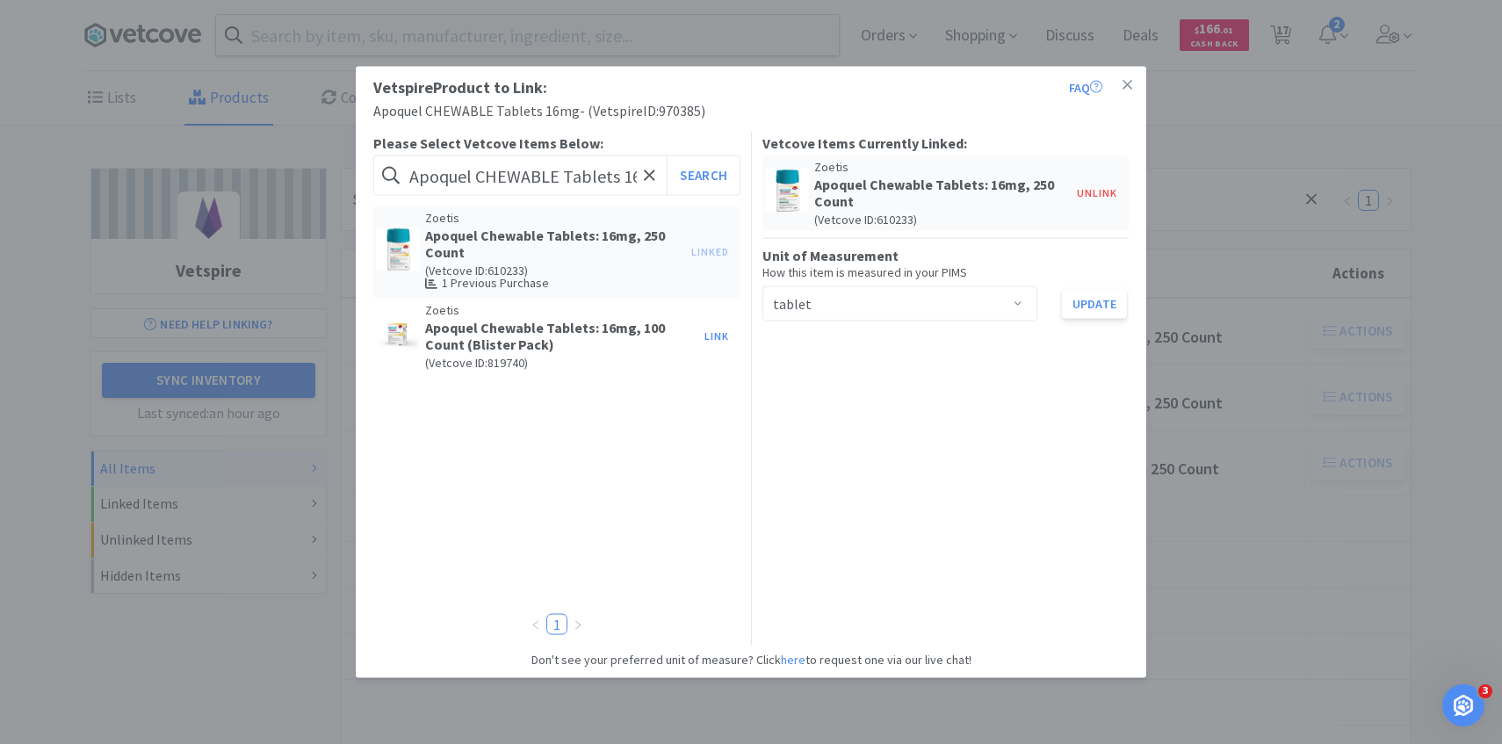
click at [1428, 415] on div "Vetspire Product to Link: FAQ Apoquel CHEWABLE Tablets 16mg - ( Vetspire ID: 97…" at bounding box center [751, 372] width 1502 height 744
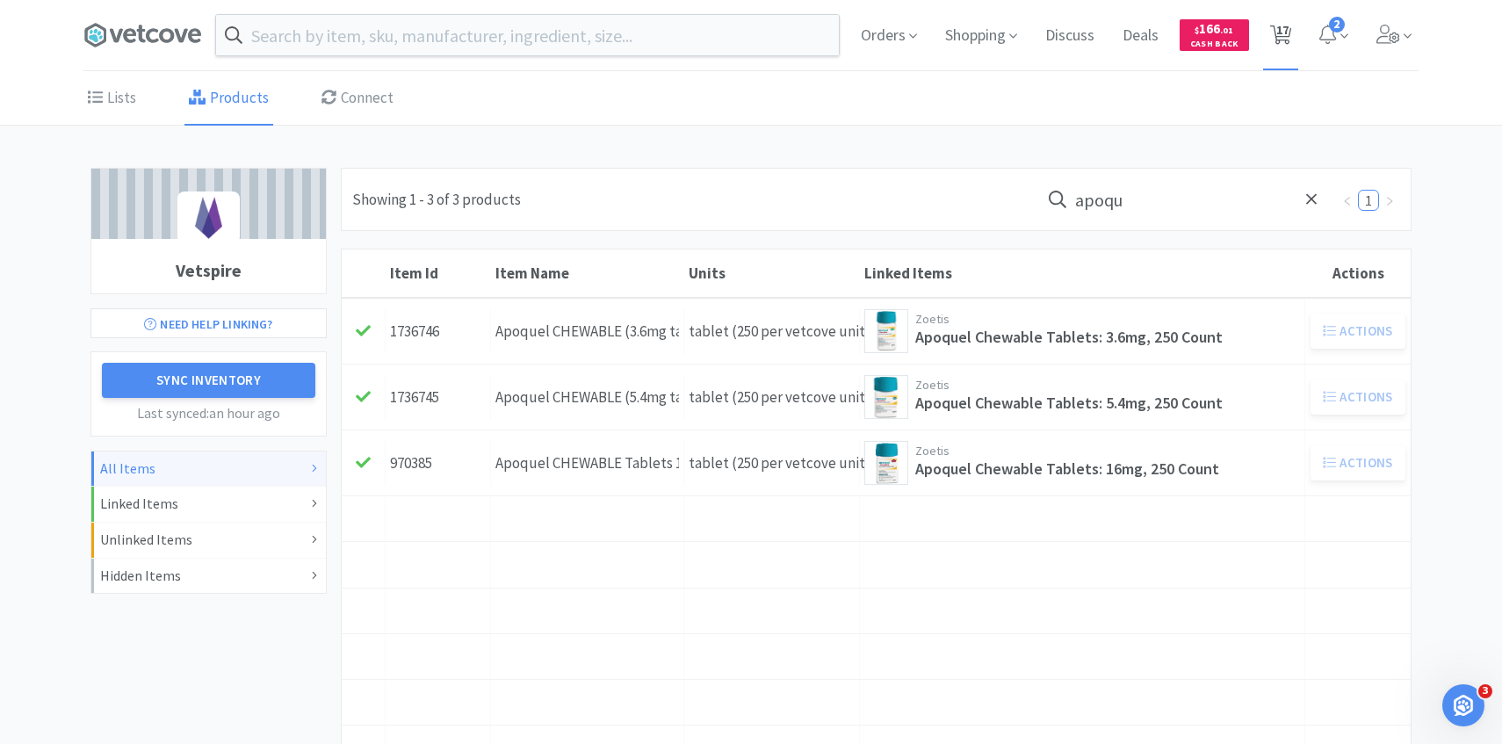
click at [1279, 13] on span "17" at bounding box center [1283, 30] width 12 height 70
select select "2"
select select "5"
select select "1"
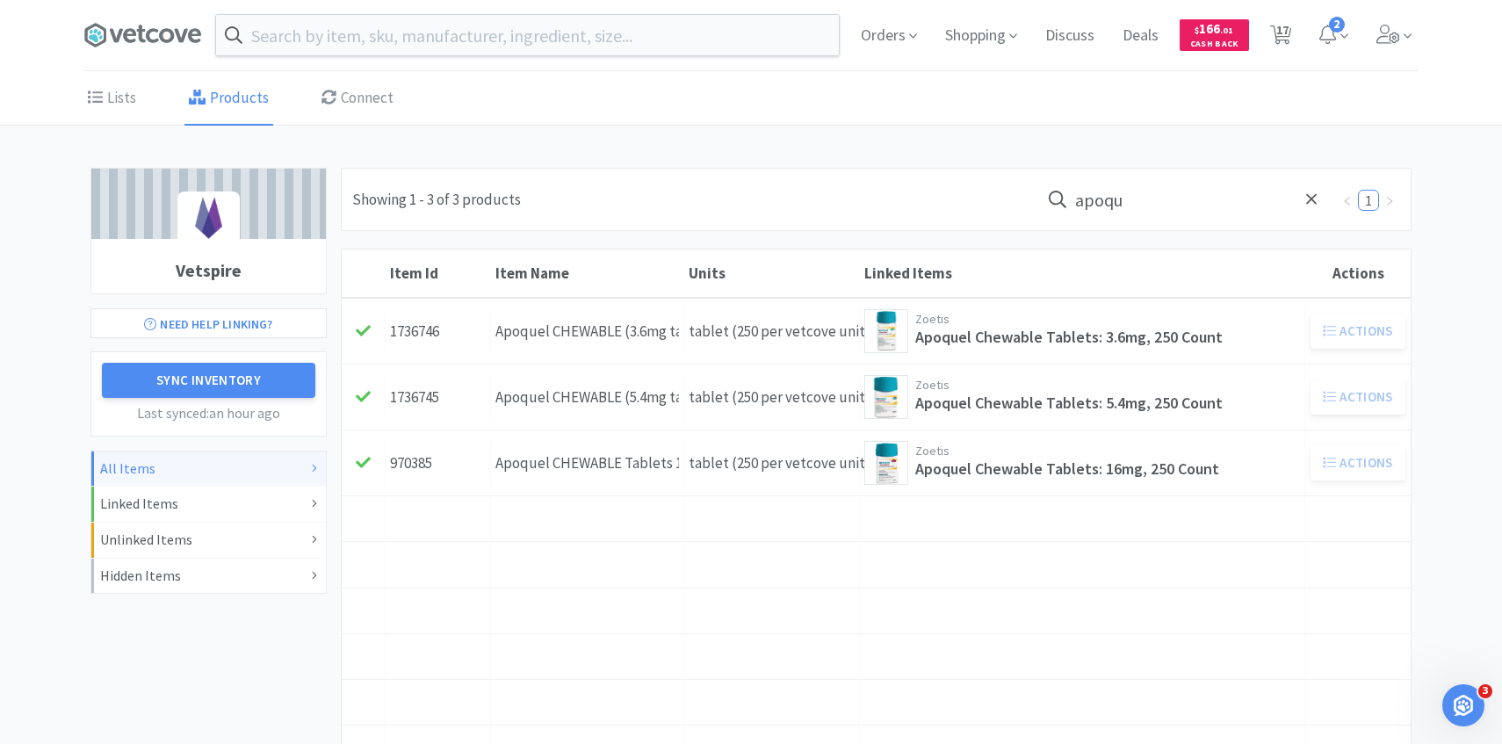
select select "1"
select select "4"
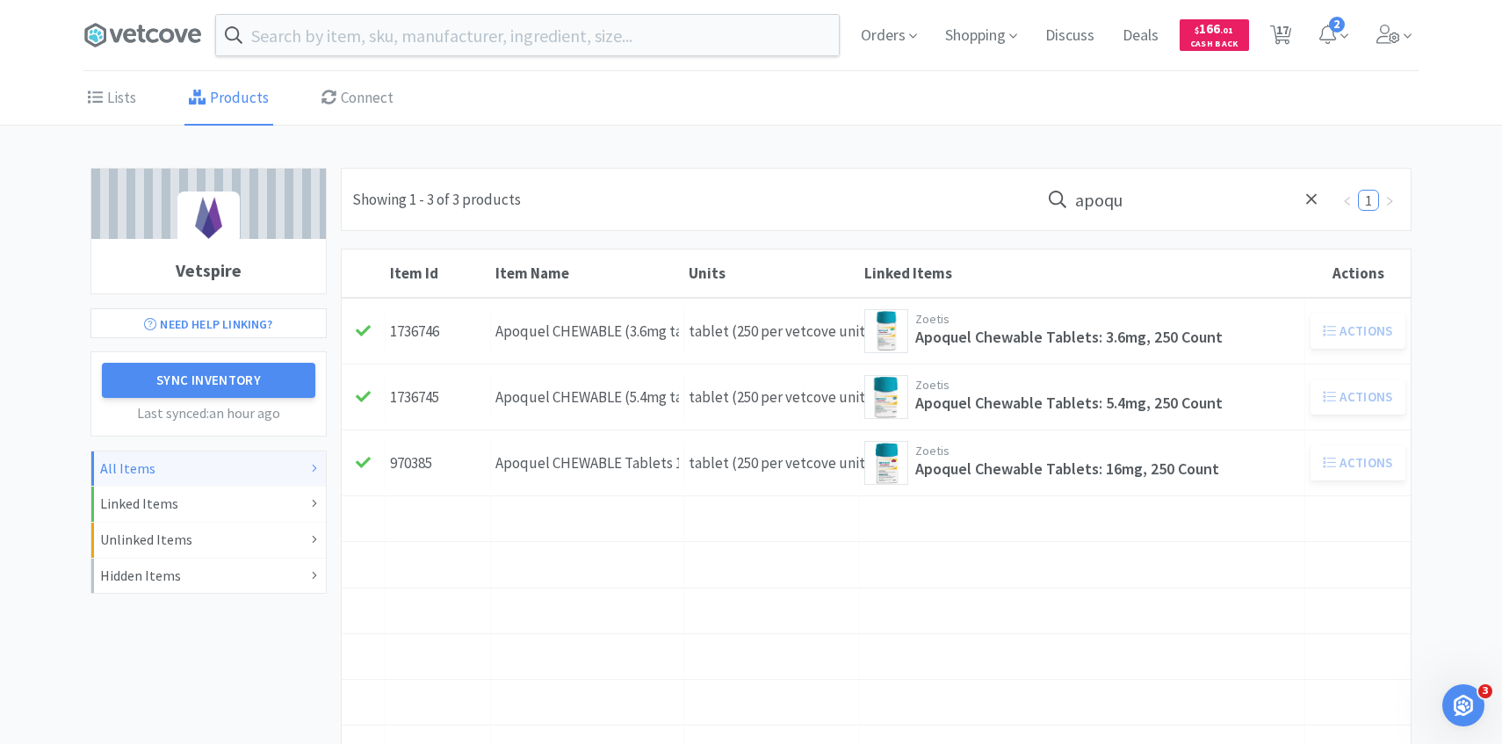
select select "3"
select select "6"
select select "1"
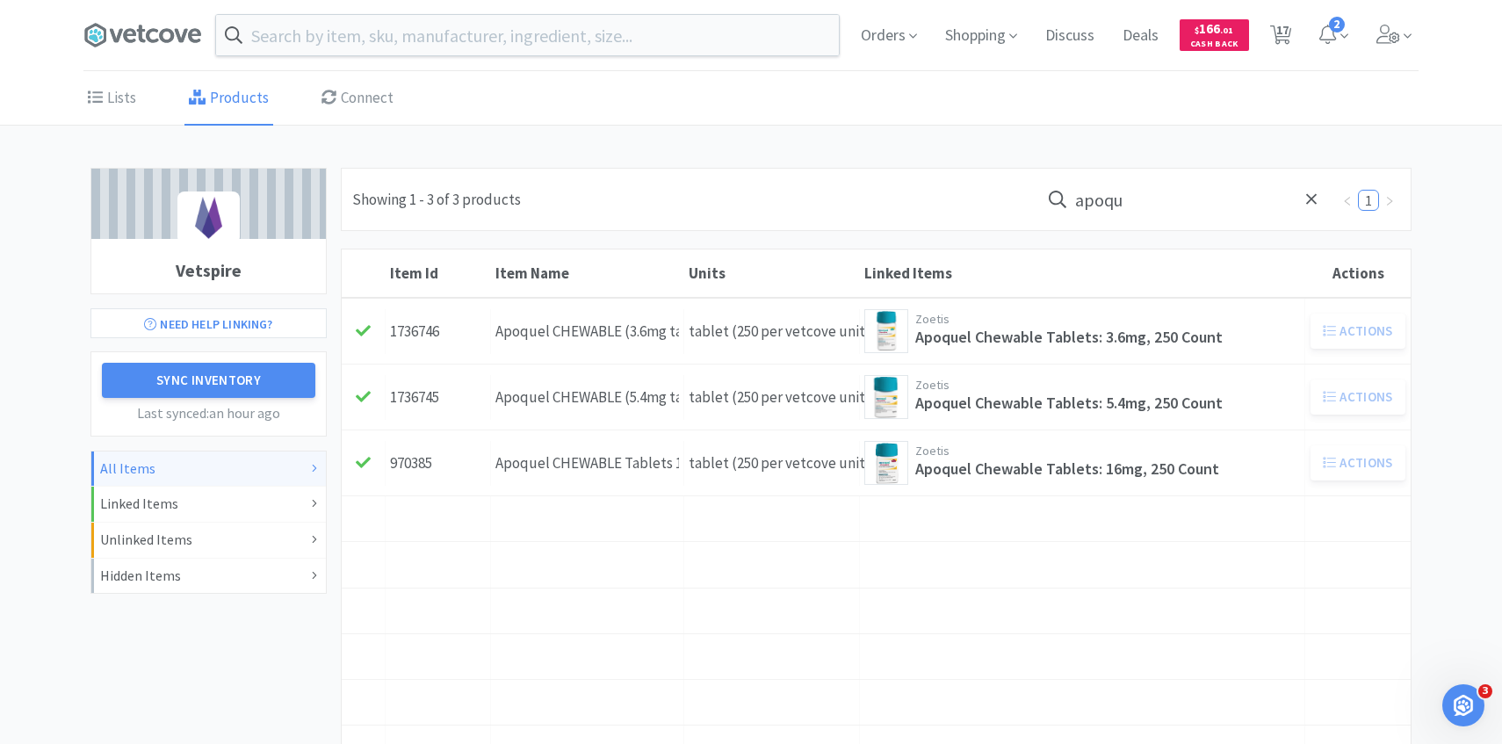
select select "1"
select select "2"
select select "3"
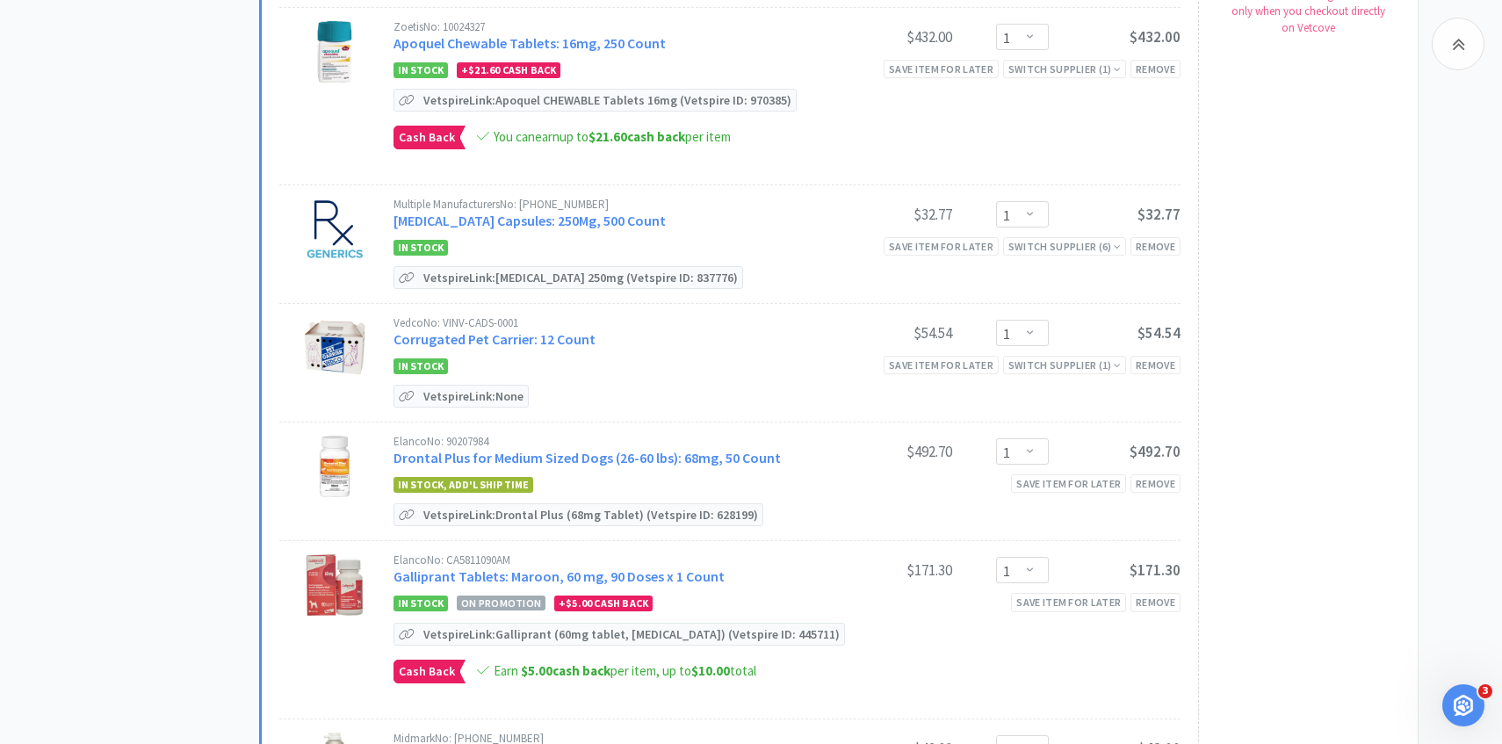
scroll to position [738, 0]
click at [535, 329] on link "Corrugated Pet Carrier: 12 Count" at bounding box center [495, 338] width 202 height 18
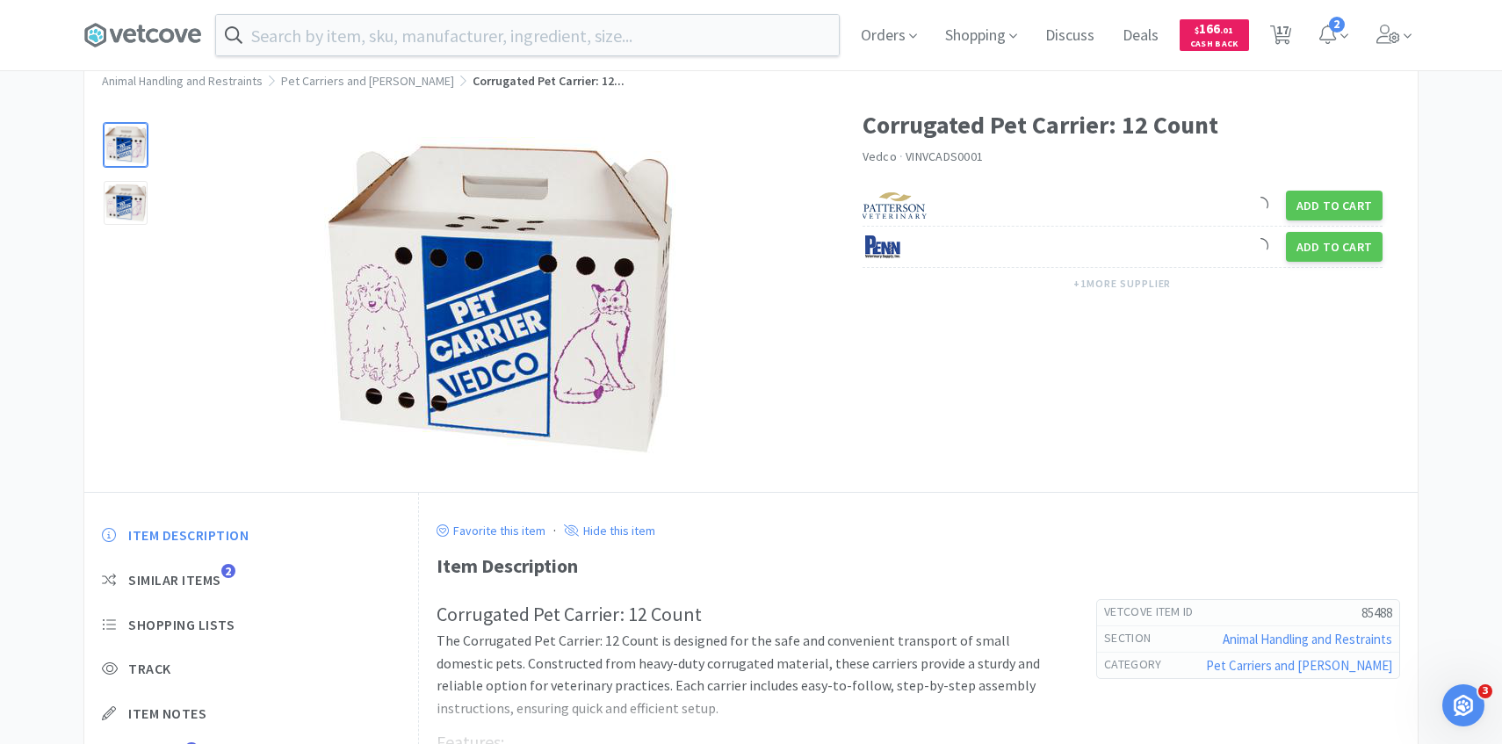
scroll to position [92, 0]
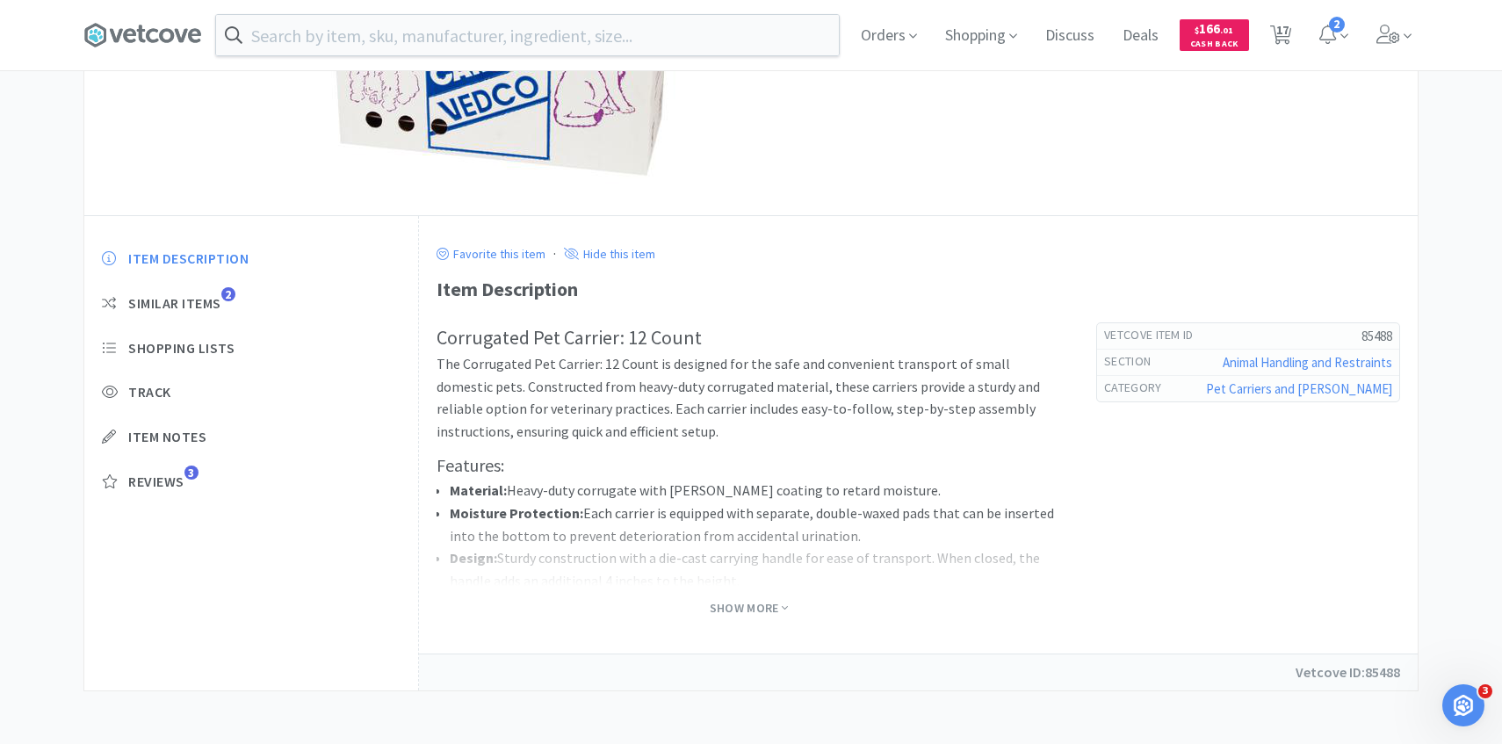
select select "2"
select select "5"
select select "1"
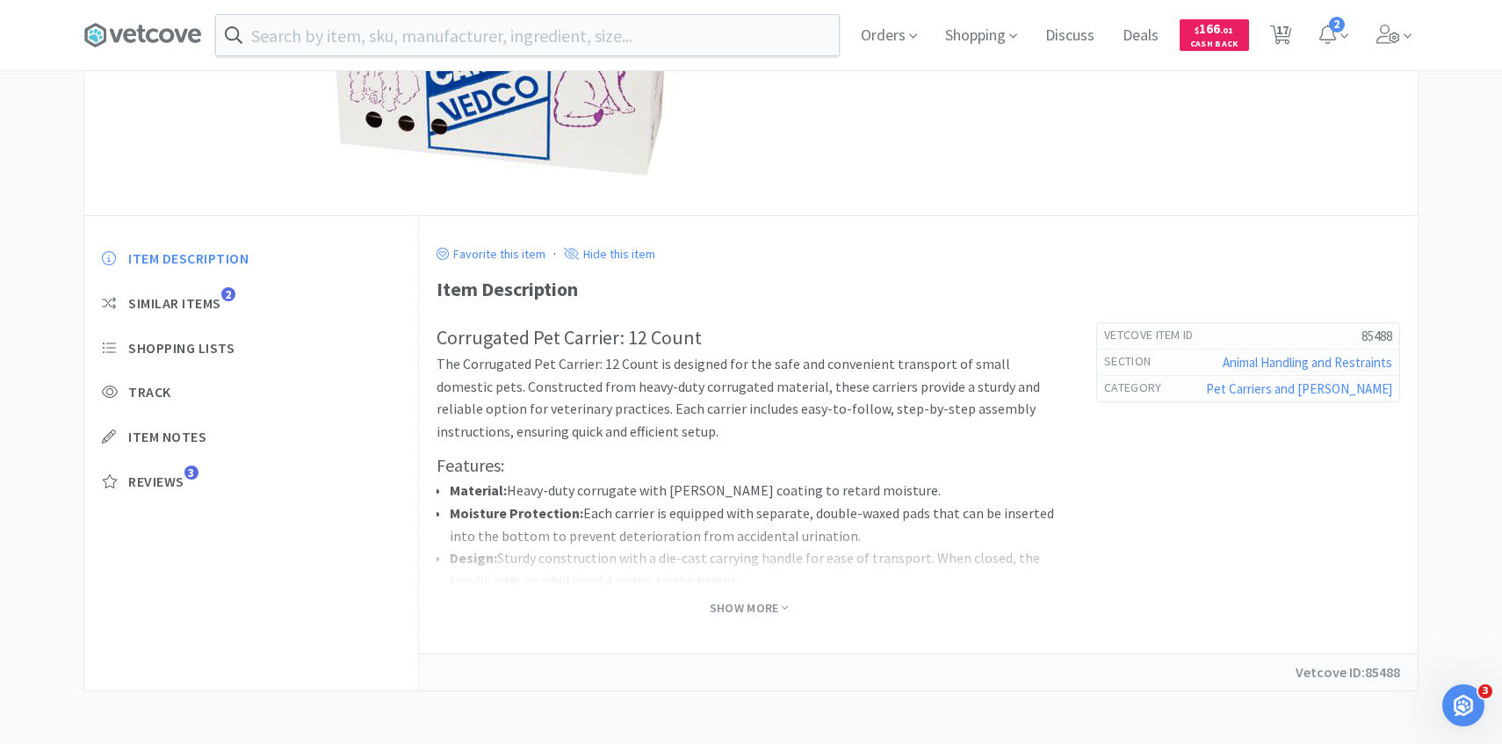
select select "1"
select select "4"
select select "3"
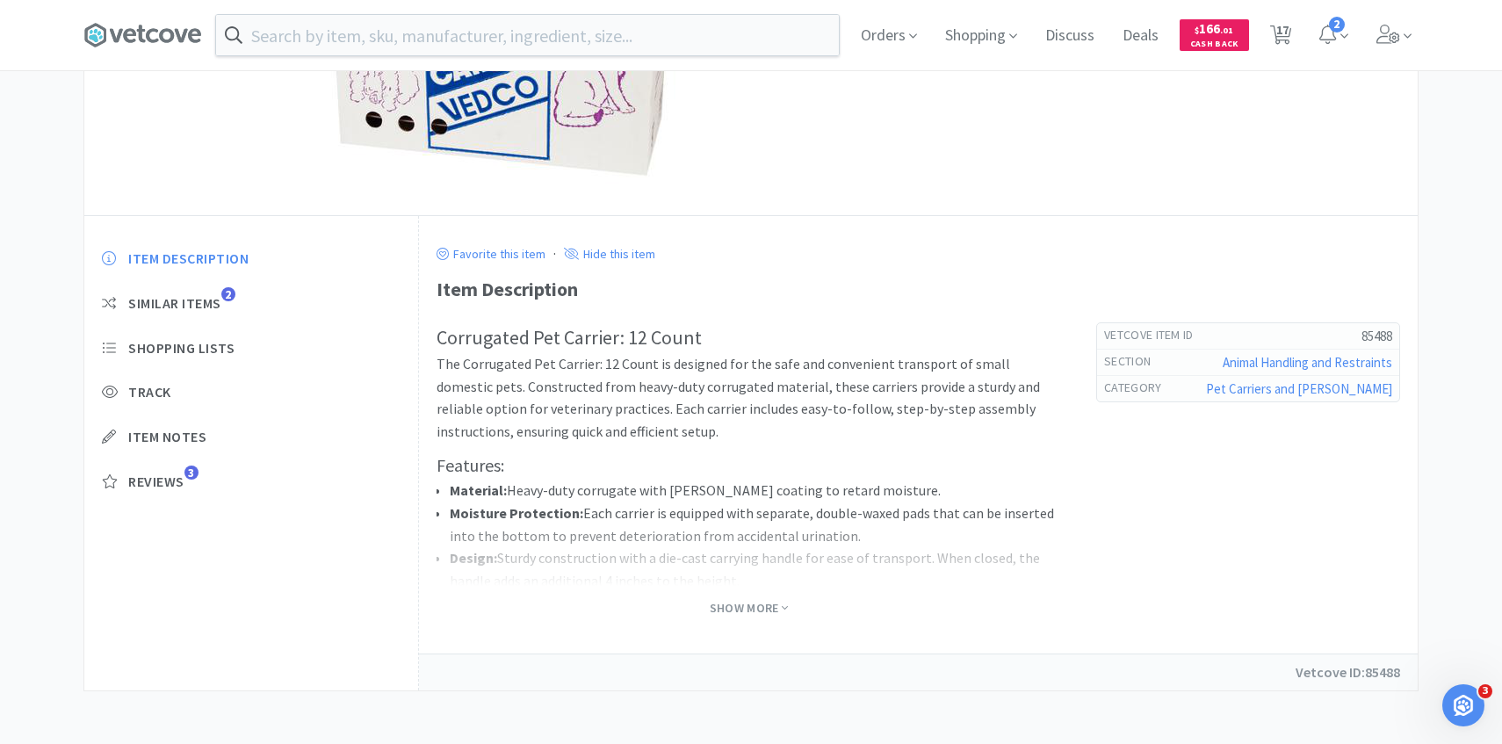
select select "6"
select select "1"
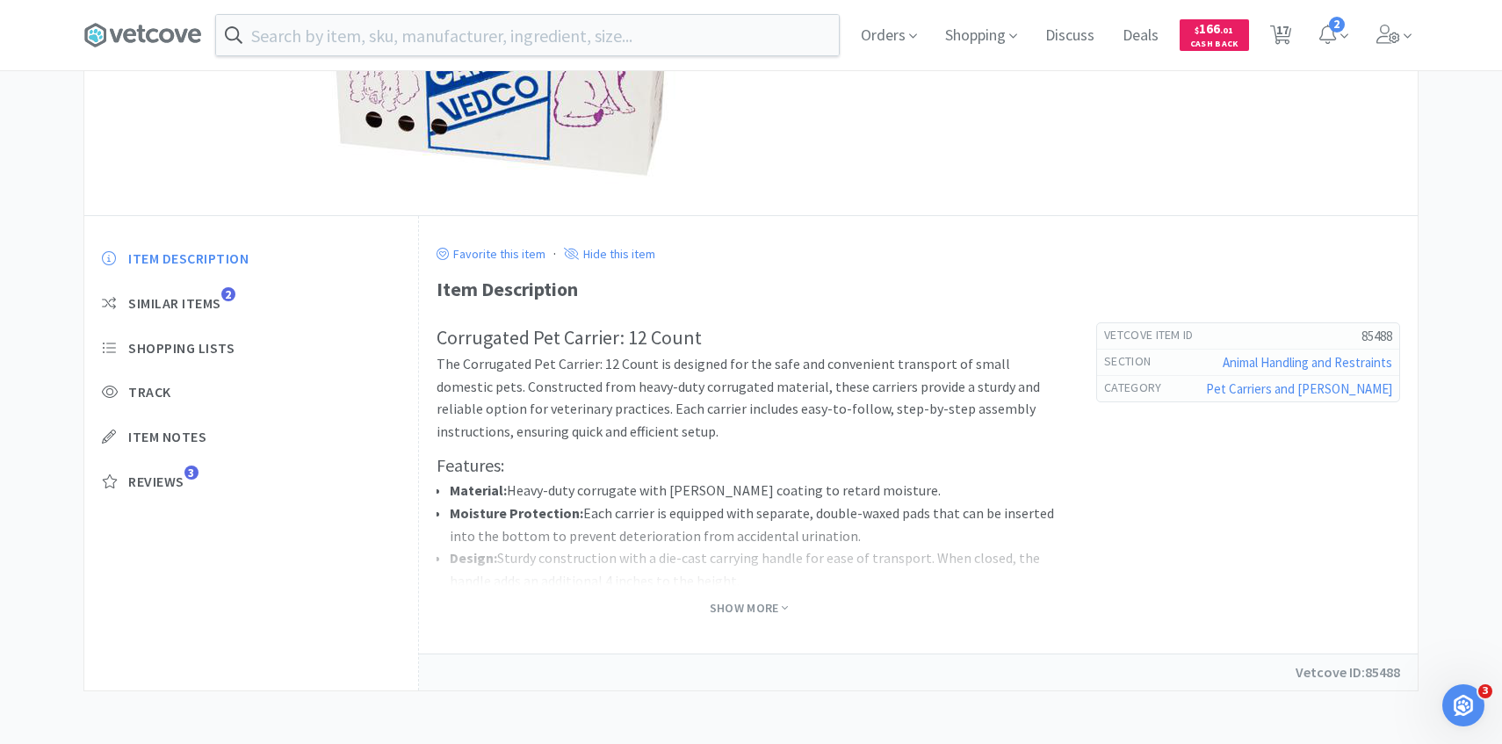
select select "2"
select select "3"
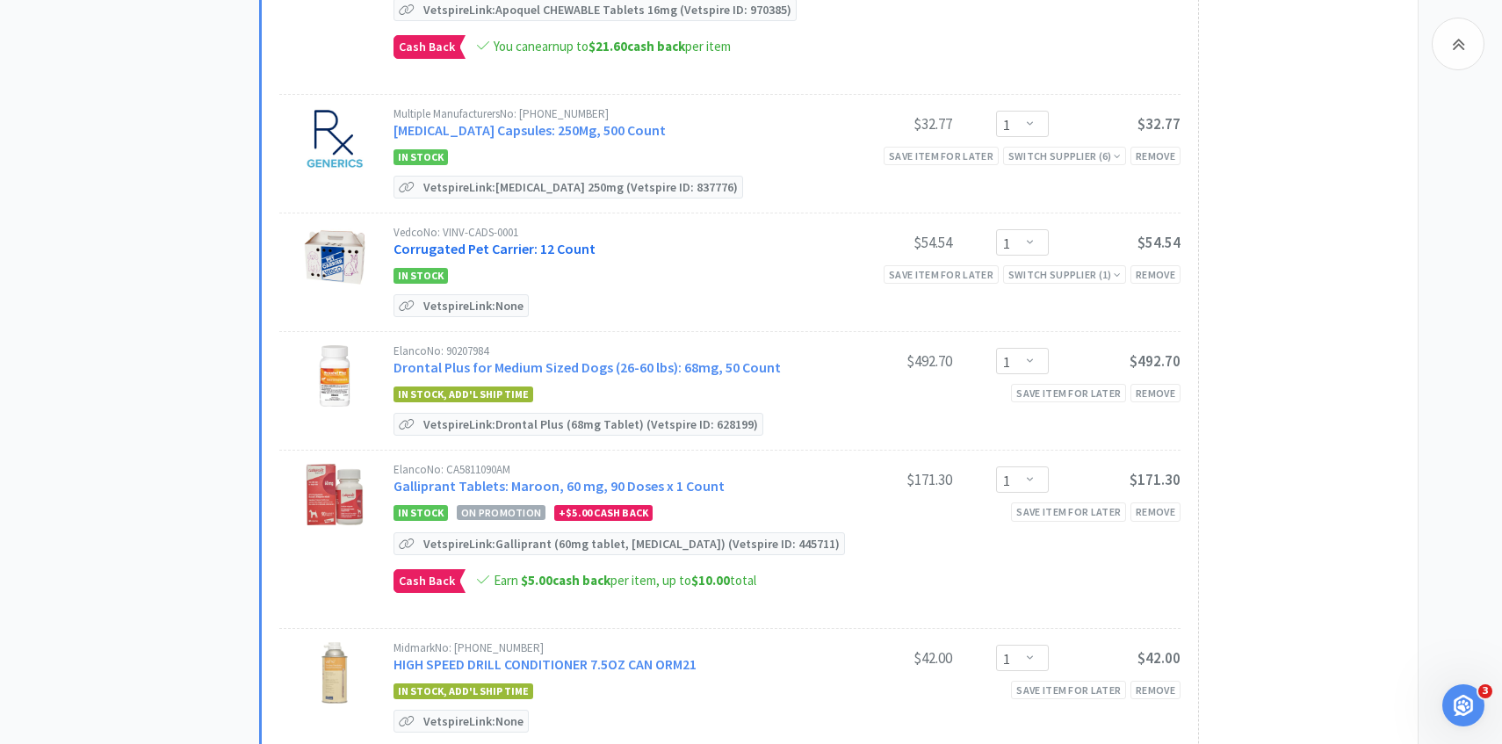
scroll to position [832, 0]
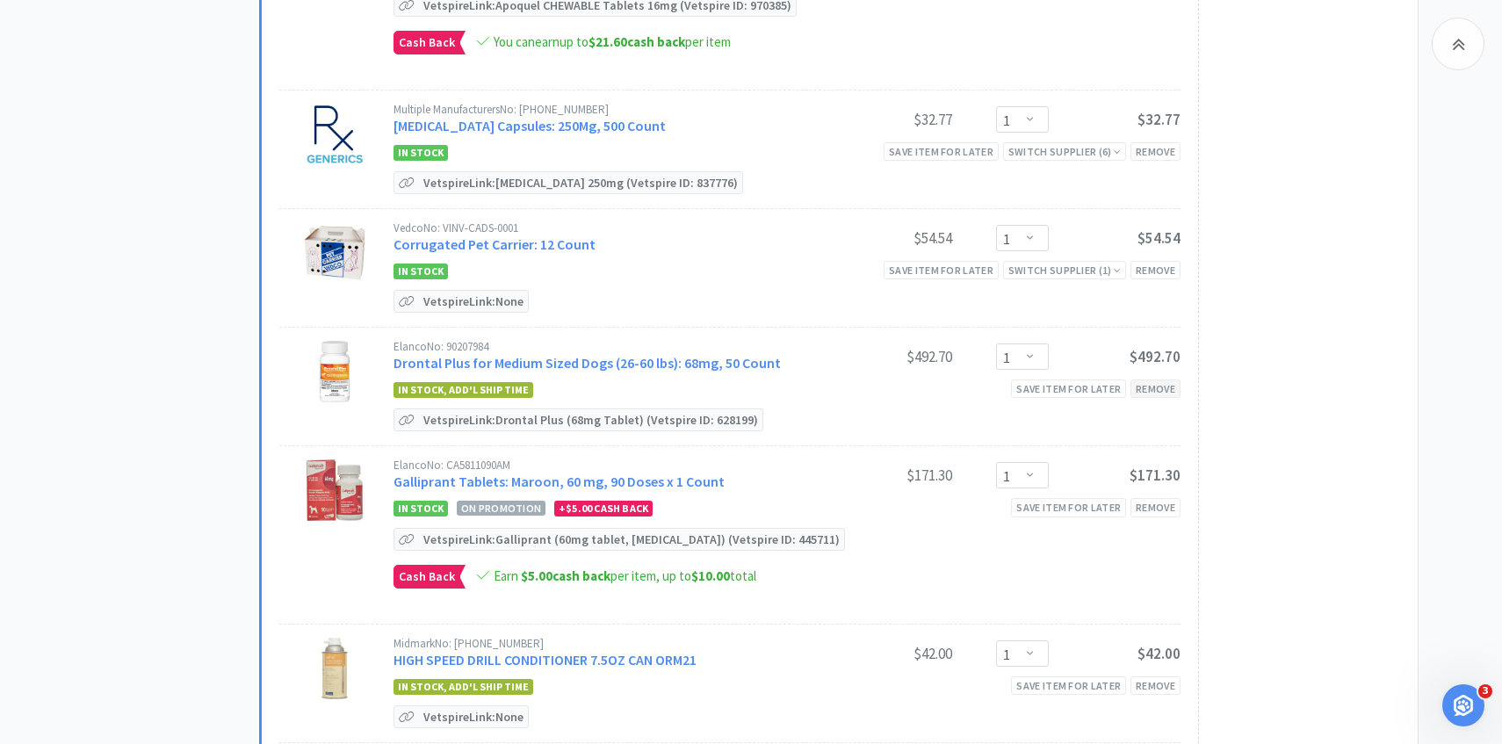
click at [1151, 380] on div "Remove" at bounding box center [1156, 389] width 50 height 18
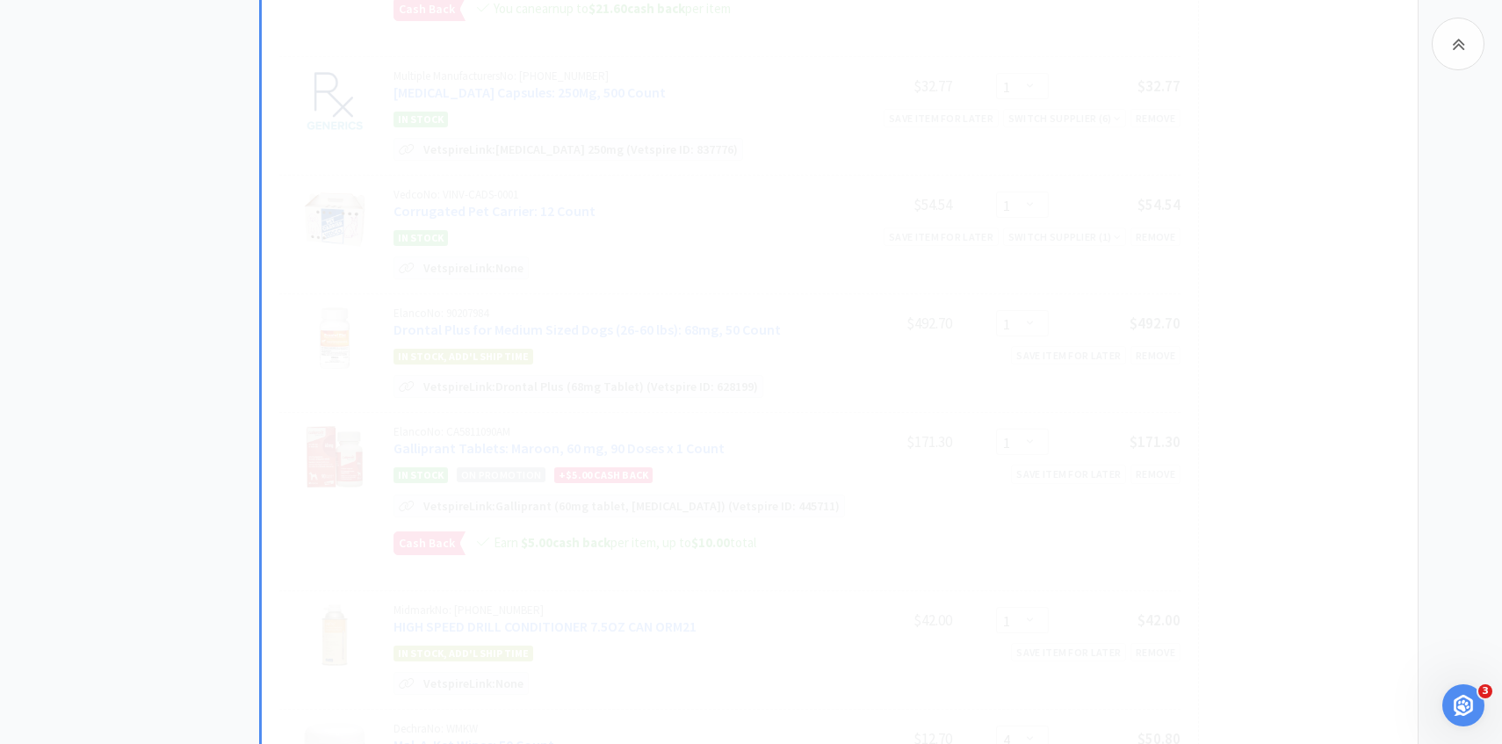
scroll to position [900, 0]
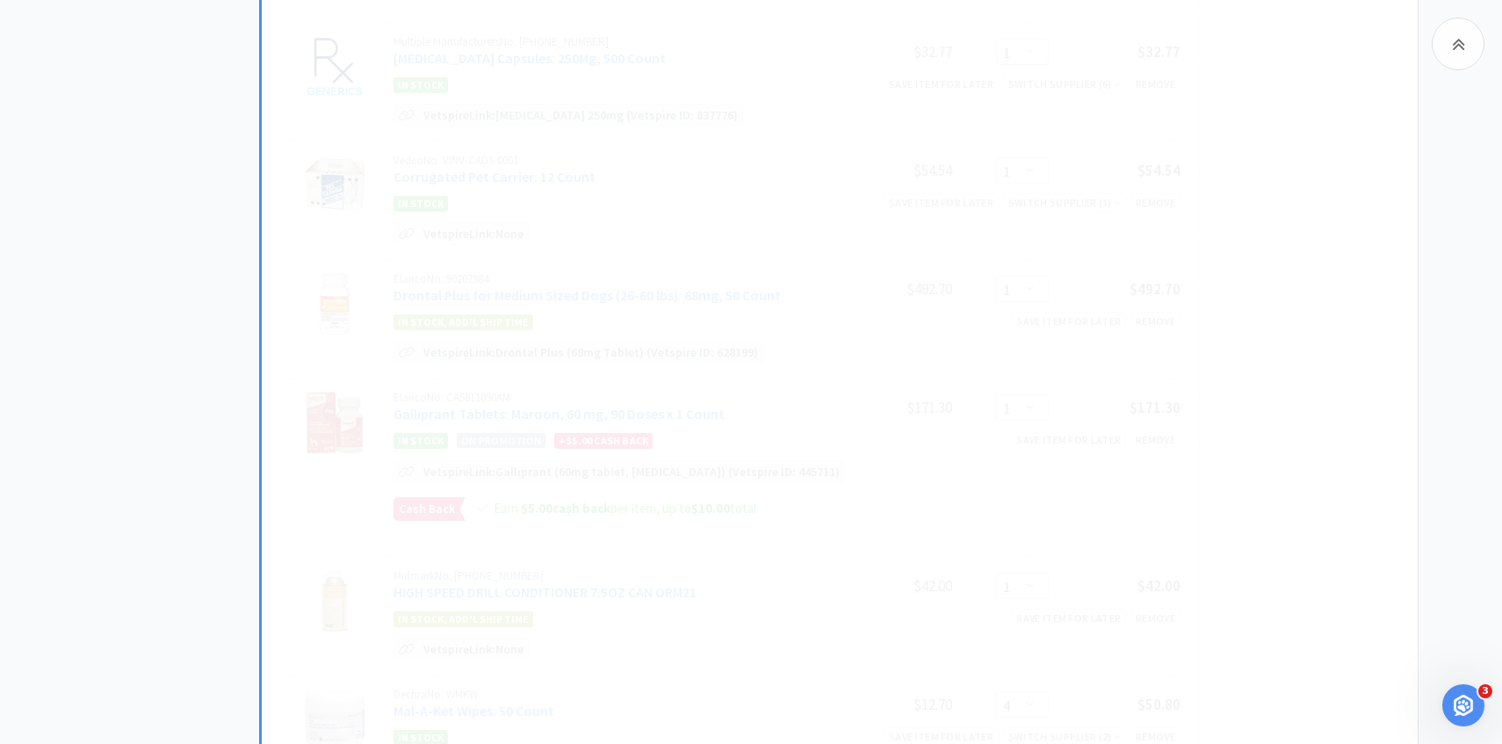
select select "4"
select select "3"
select select "6"
select select "1"
select select "2"
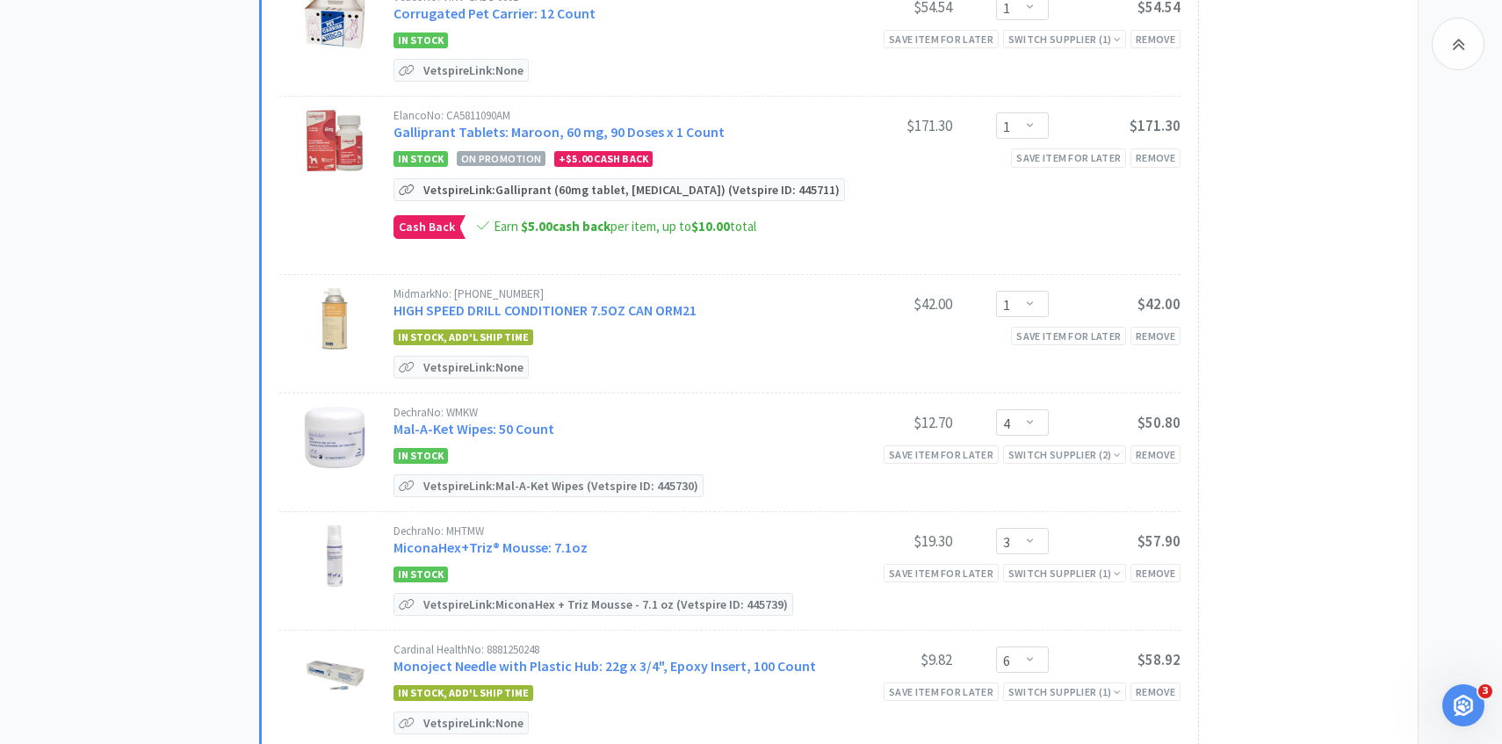
scroll to position [1069, 0]
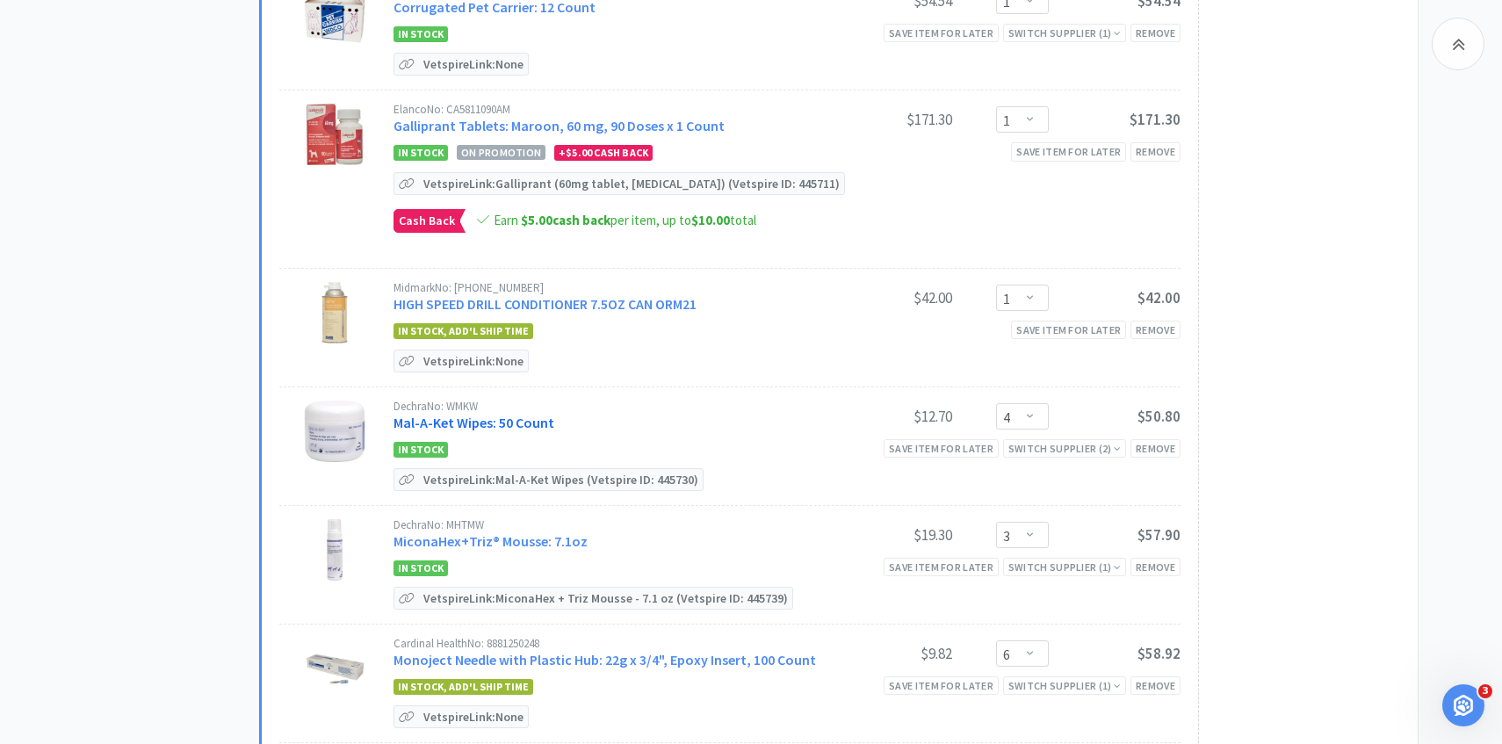
click at [517, 414] on link "Mal-A-Ket Wipes: 50 Count" at bounding box center [474, 423] width 161 height 18
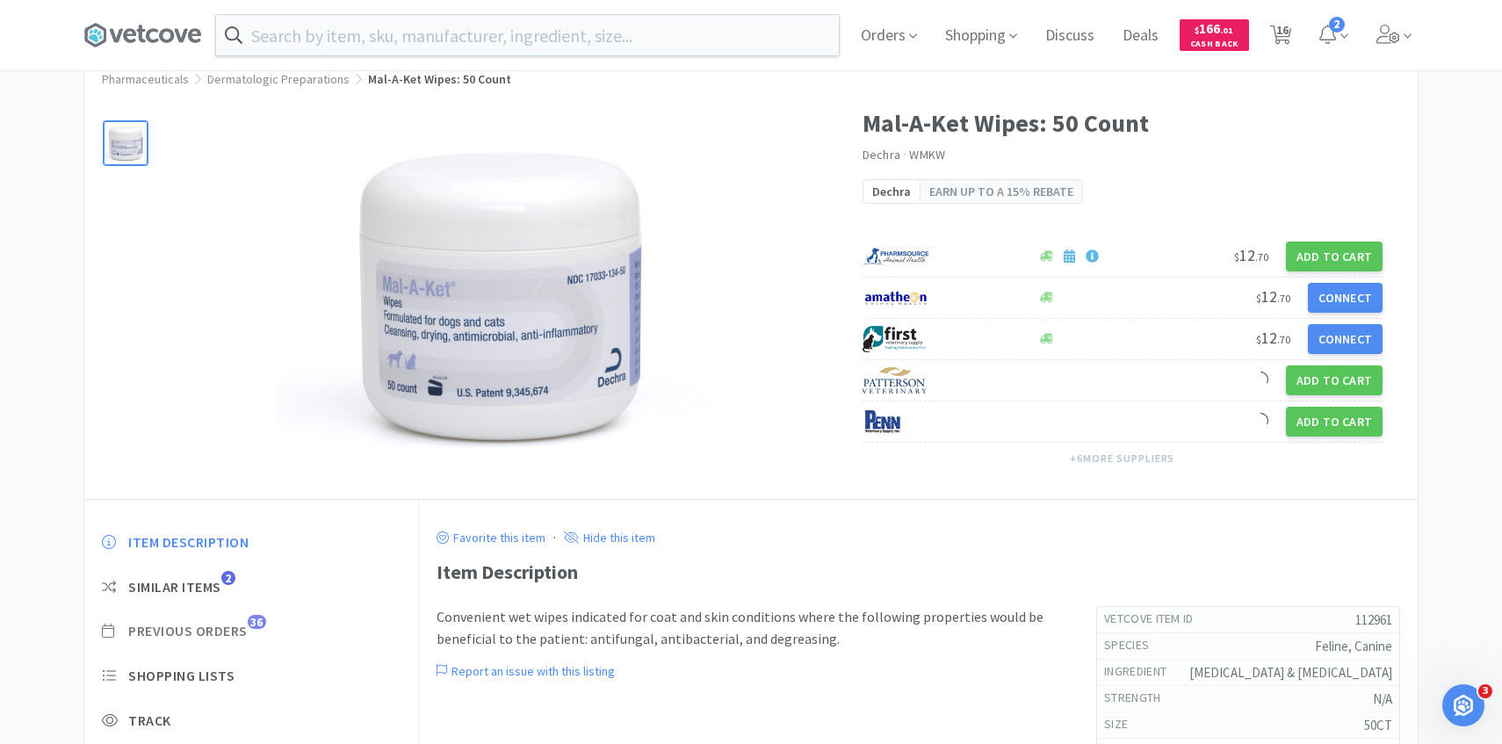
click at [231, 630] on span "Previous Orders" at bounding box center [187, 631] width 119 height 18
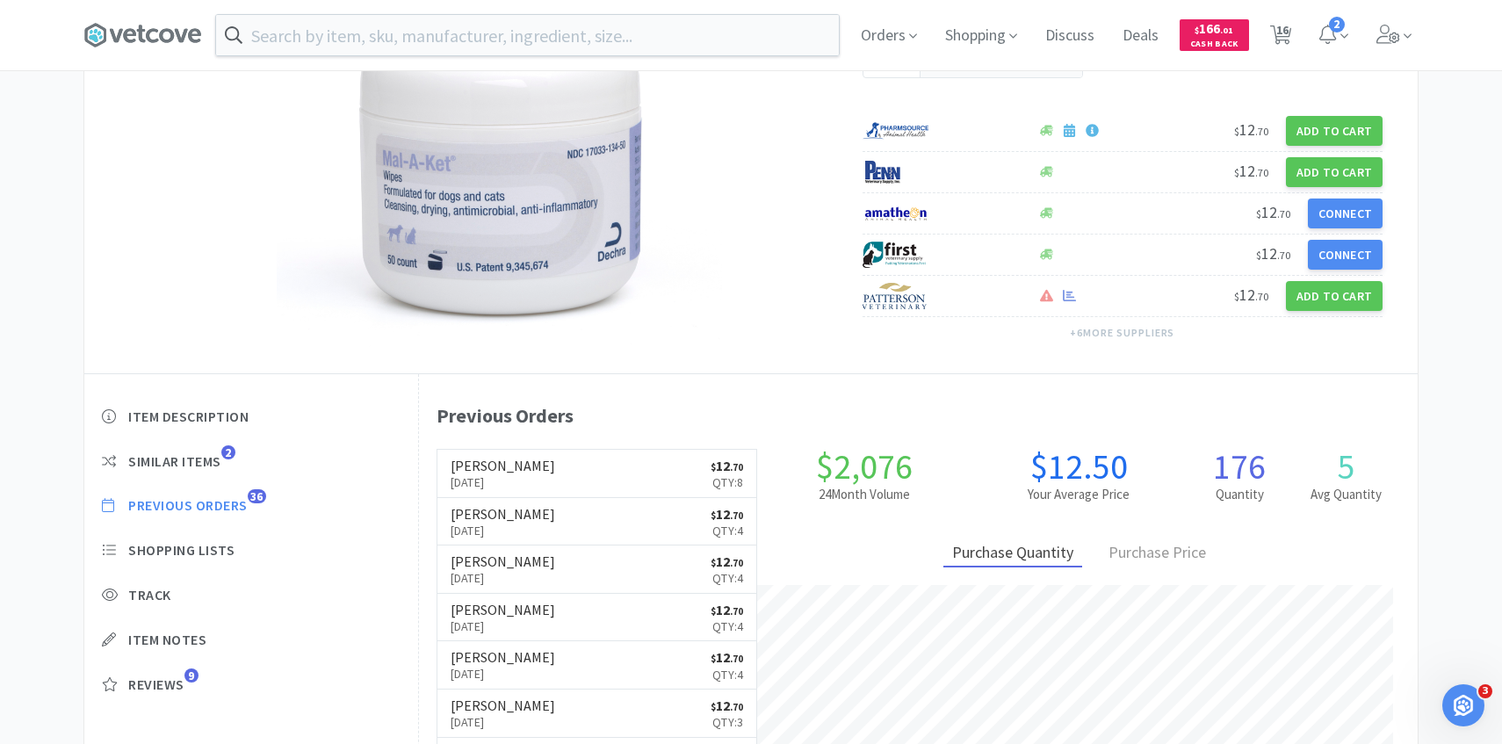
scroll to position [482, 999]
select select "2"
select select "5"
select select "1"
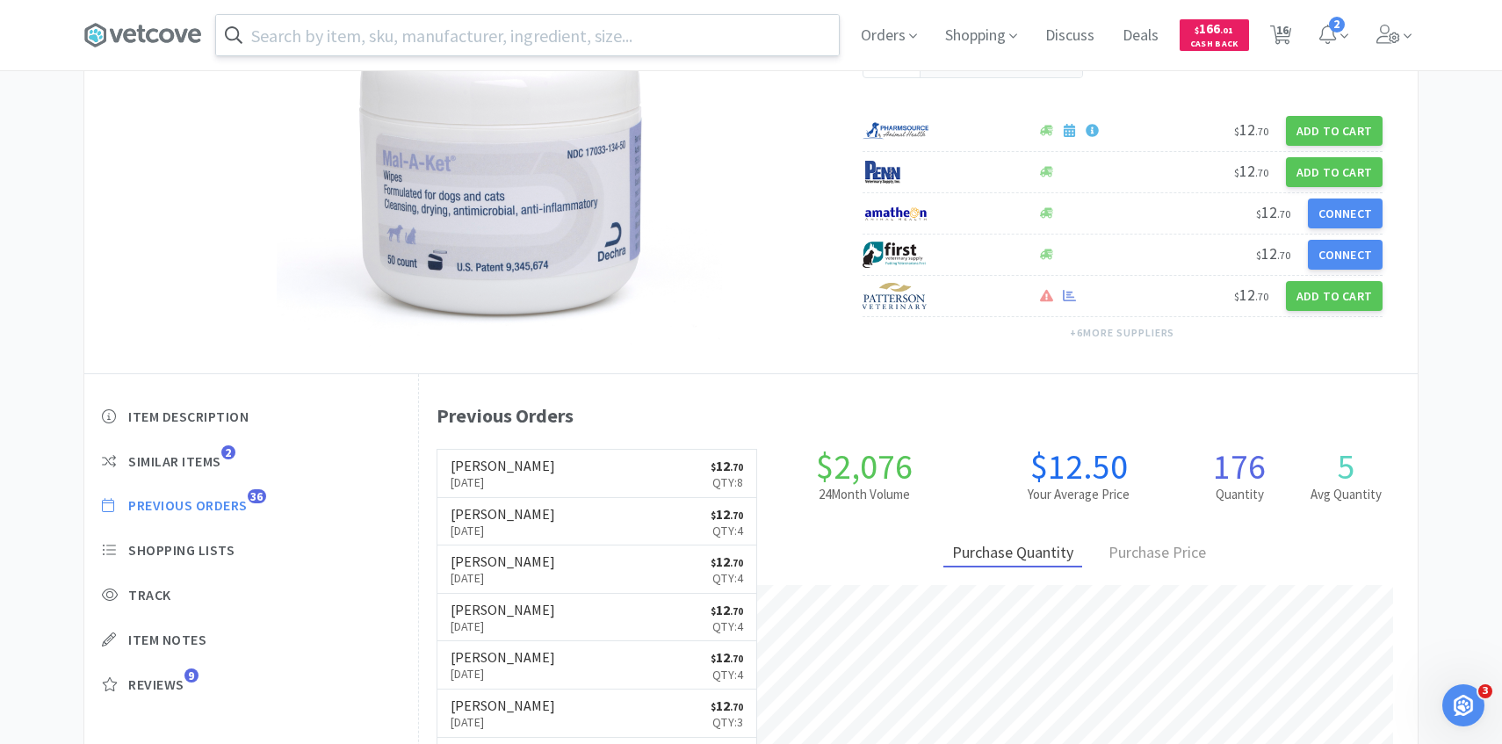
select select "1"
select select "4"
select select "3"
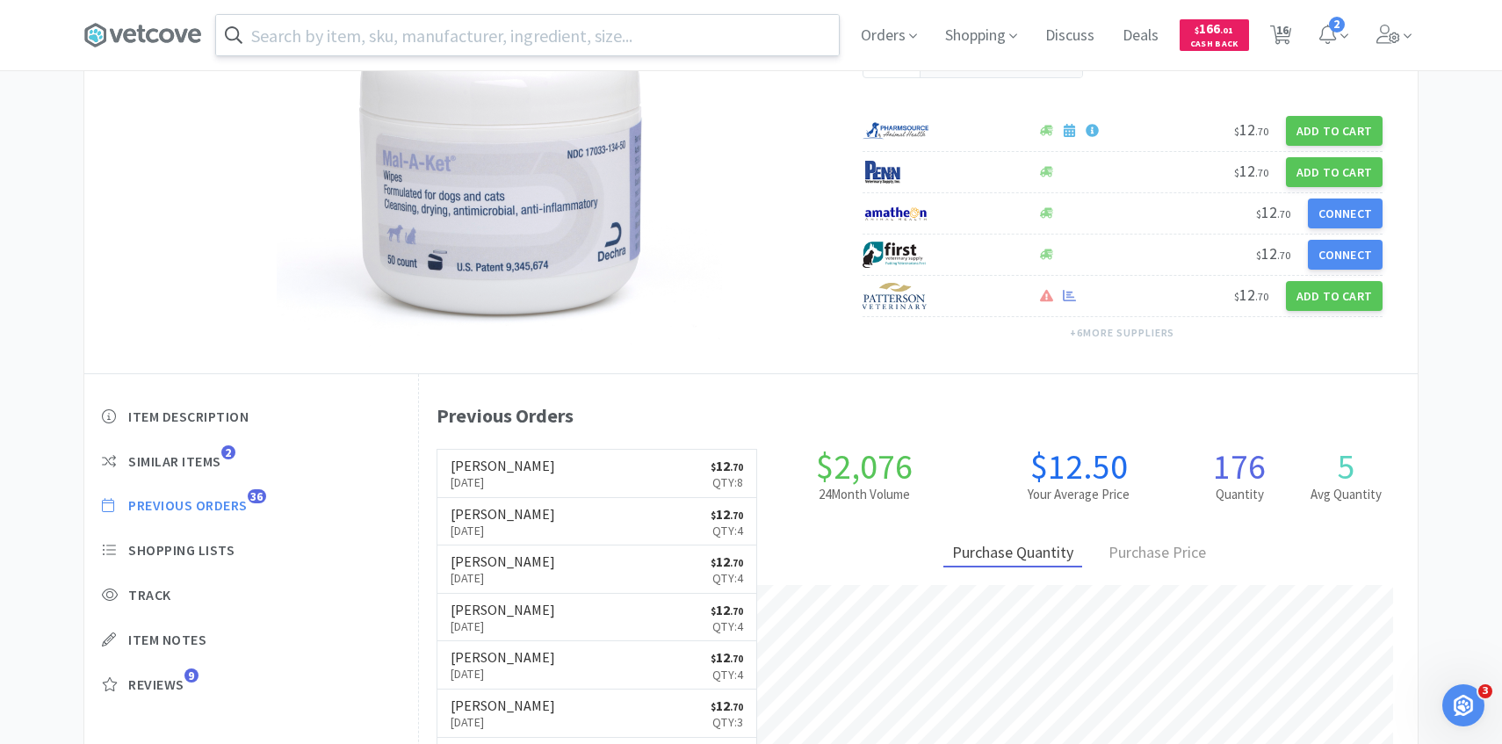
select select "6"
select select "1"
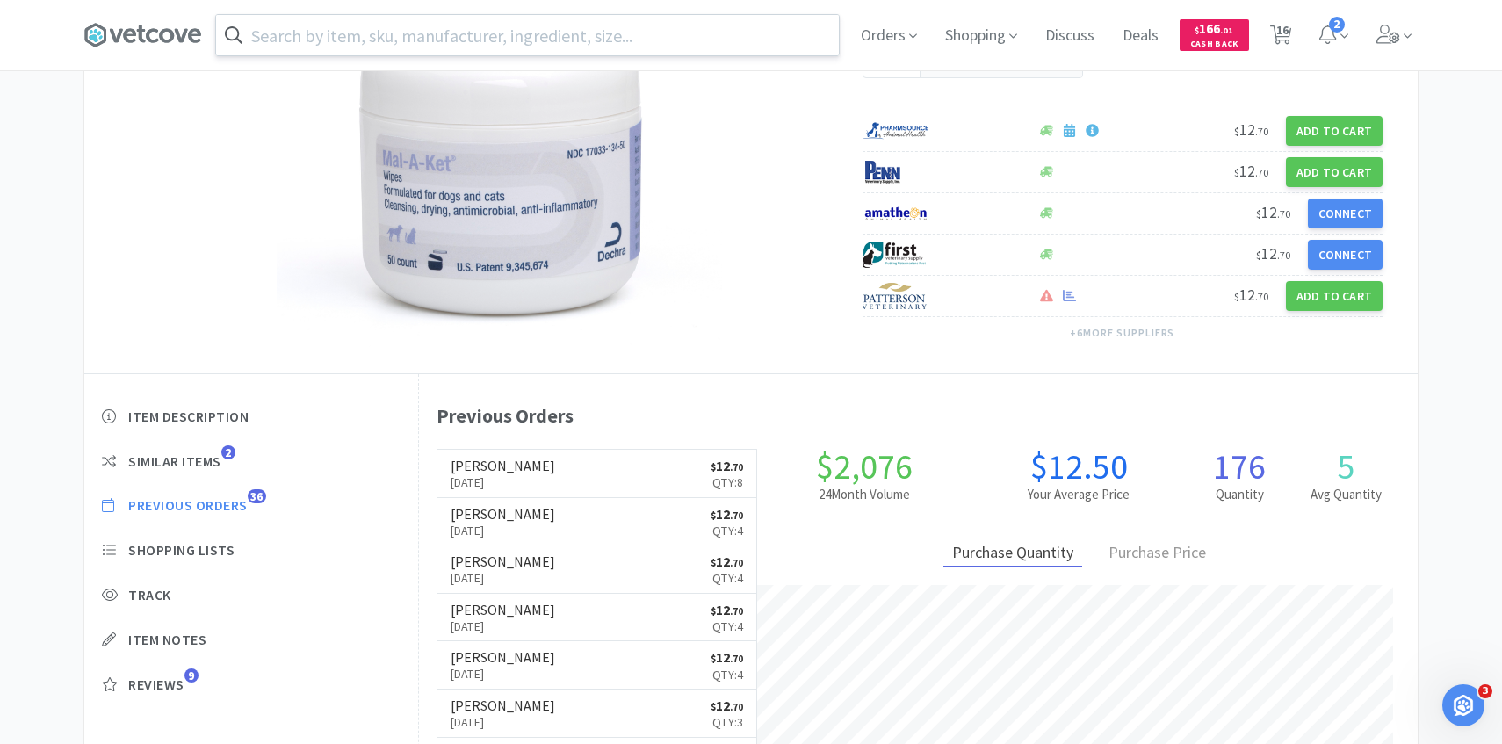
select select "2"
select select "3"
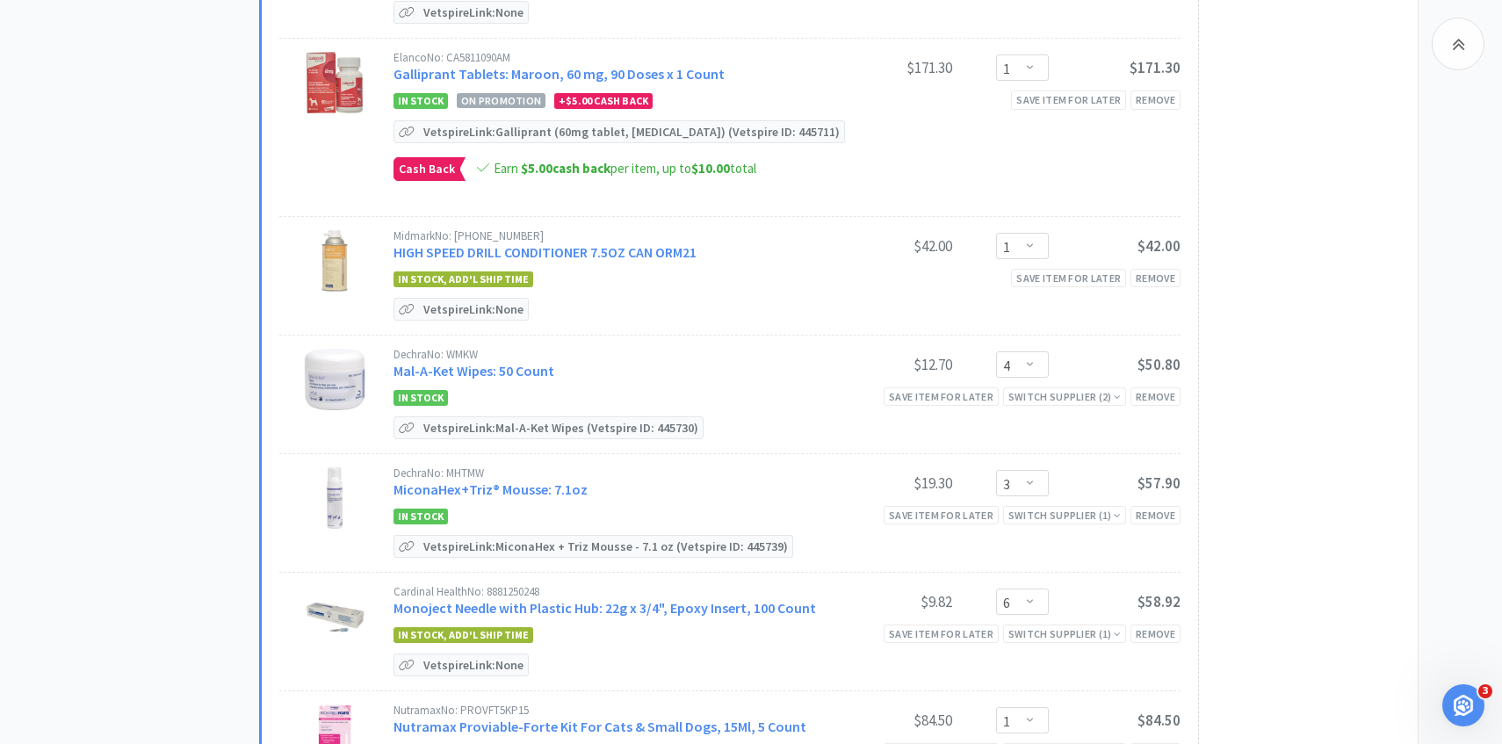
scroll to position [1128, 0]
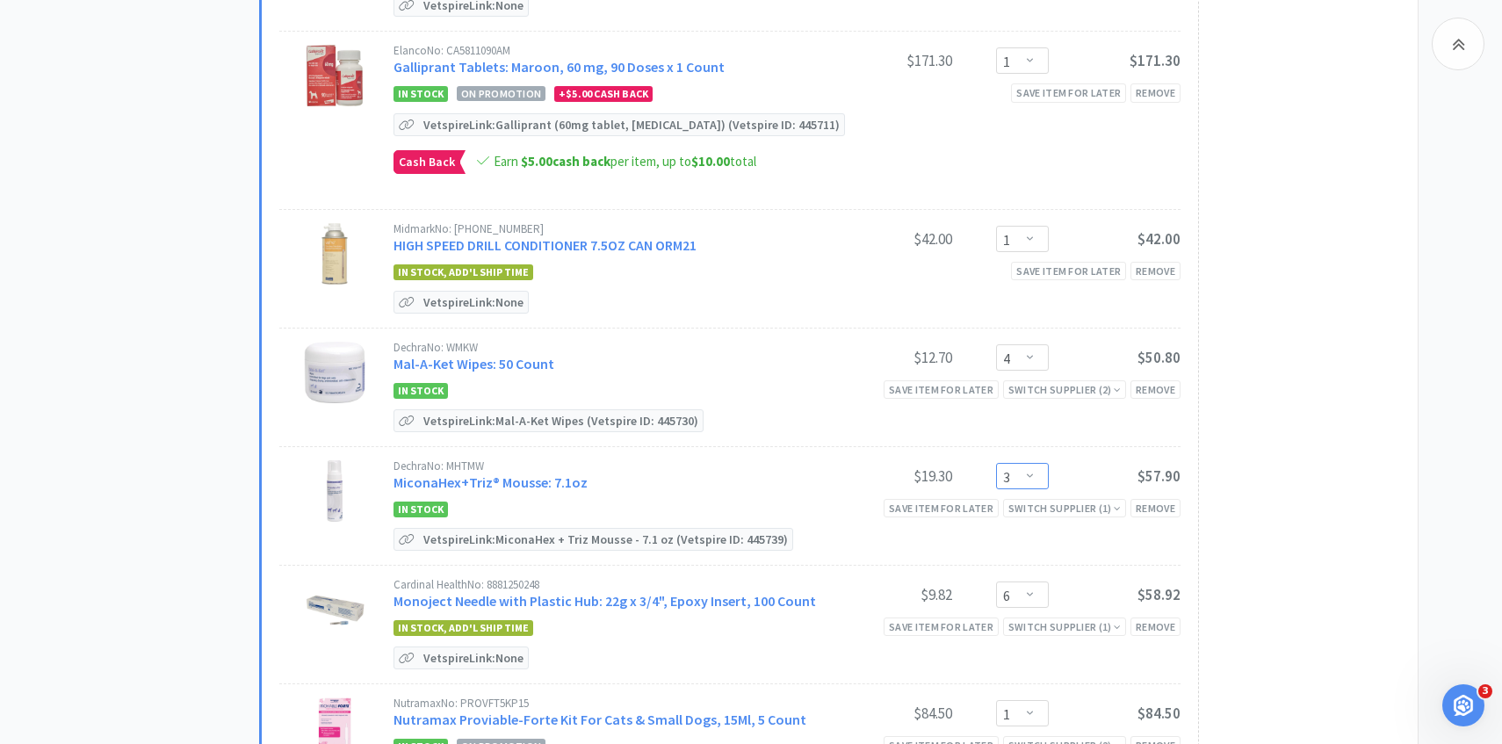
click at [1046, 463] on select "Enter Quantity 1 2 3 4 5 6 7 8 9 10 11 12 13 14 15 16 17 18 19 20 Enter Quantity" at bounding box center [1022, 476] width 53 height 26
click at [1023, 344] on select "Enter Quantity 1 2 3 4 5 6 7 8 9 10 11 12 13 14 15 16 17 18 19 20 Enter Quantity" at bounding box center [1022, 357] width 53 height 26
click at [996, 344] on select "Enter Quantity 1 2 3 4 5 6 7 8 9 10 11 12 13 14 15 16 17 18 19 20 Enter Quantity" at bounding box center [1022, 357] width 53 height 26
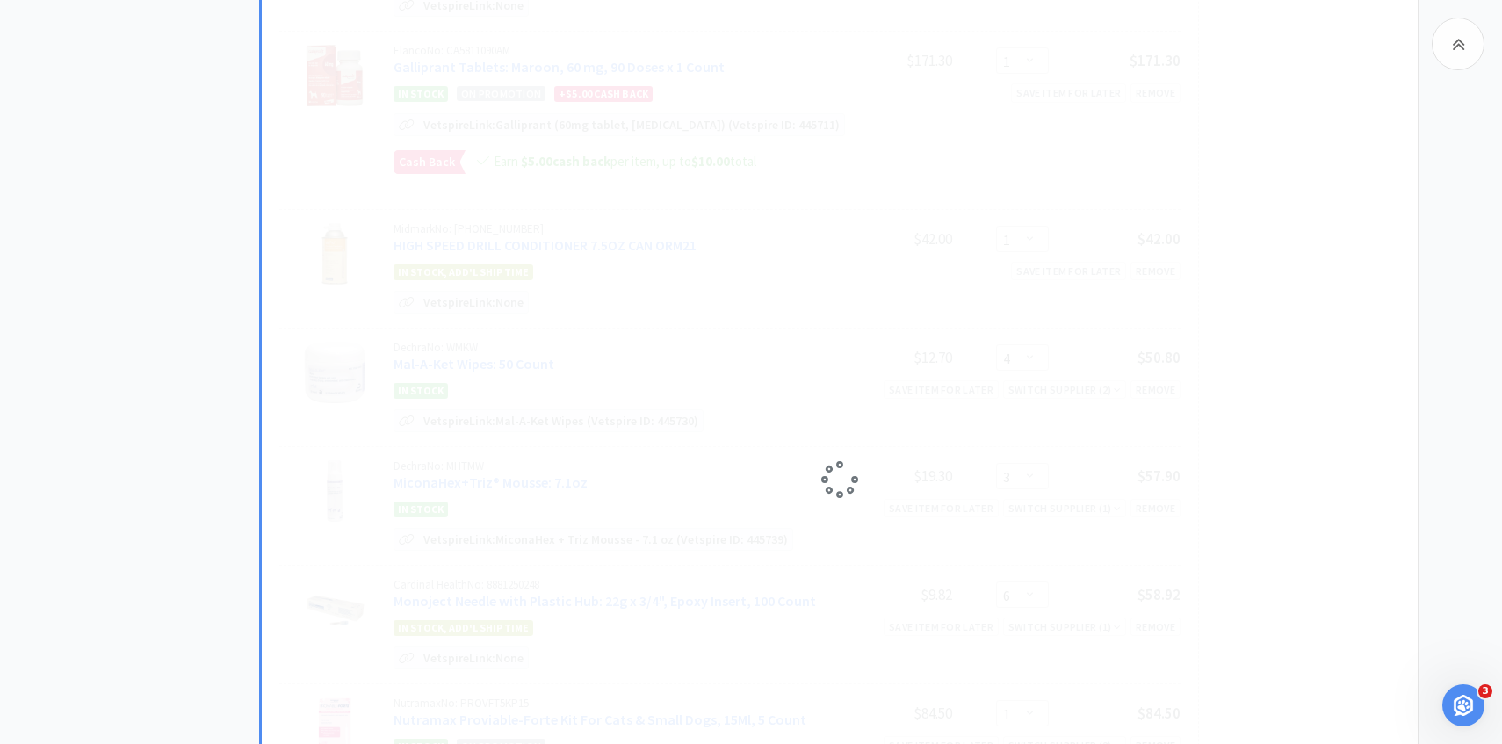
select select "5"
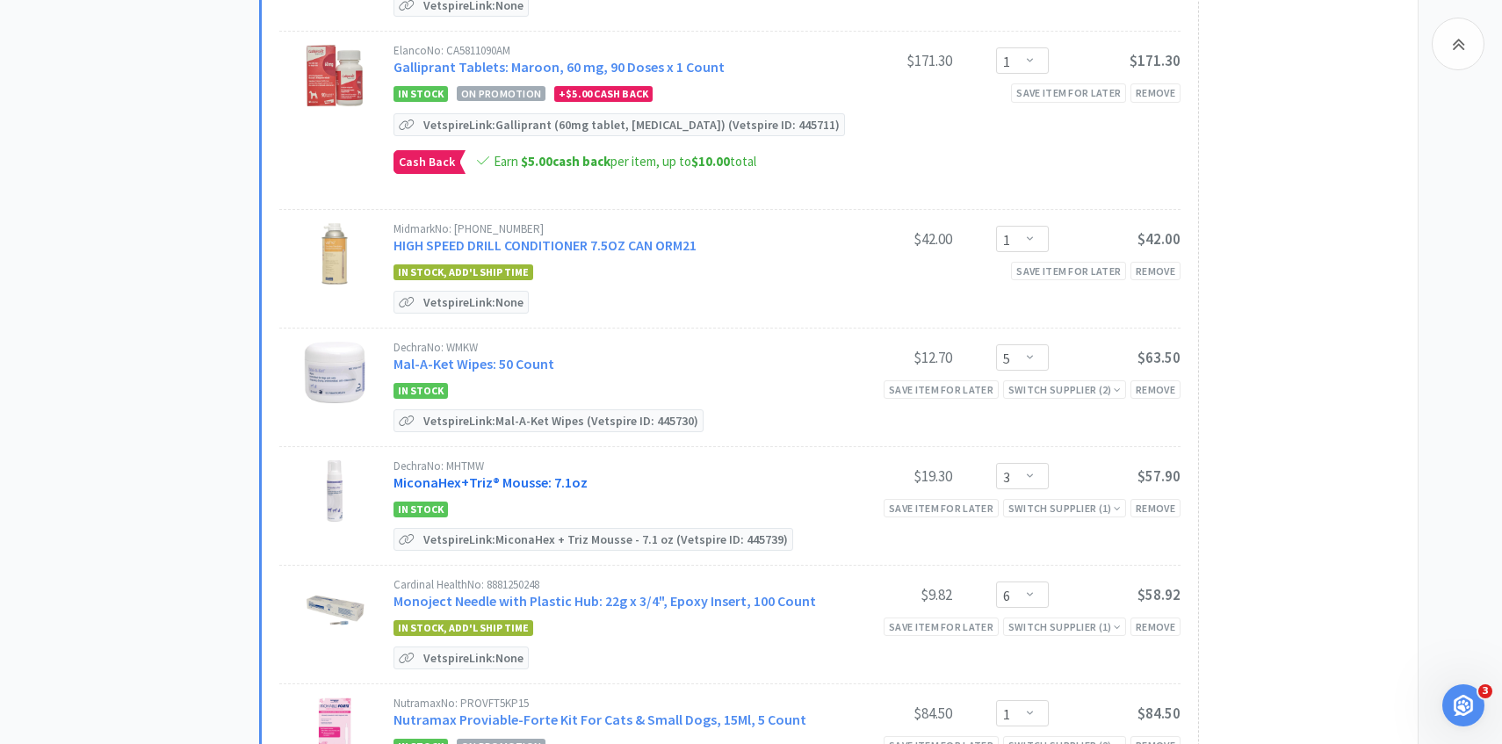
click at [555, 474] on link "MiconaHex+Triz® Mousse: 7.1oz" at bounding box center [491, 483] width 194 height 18
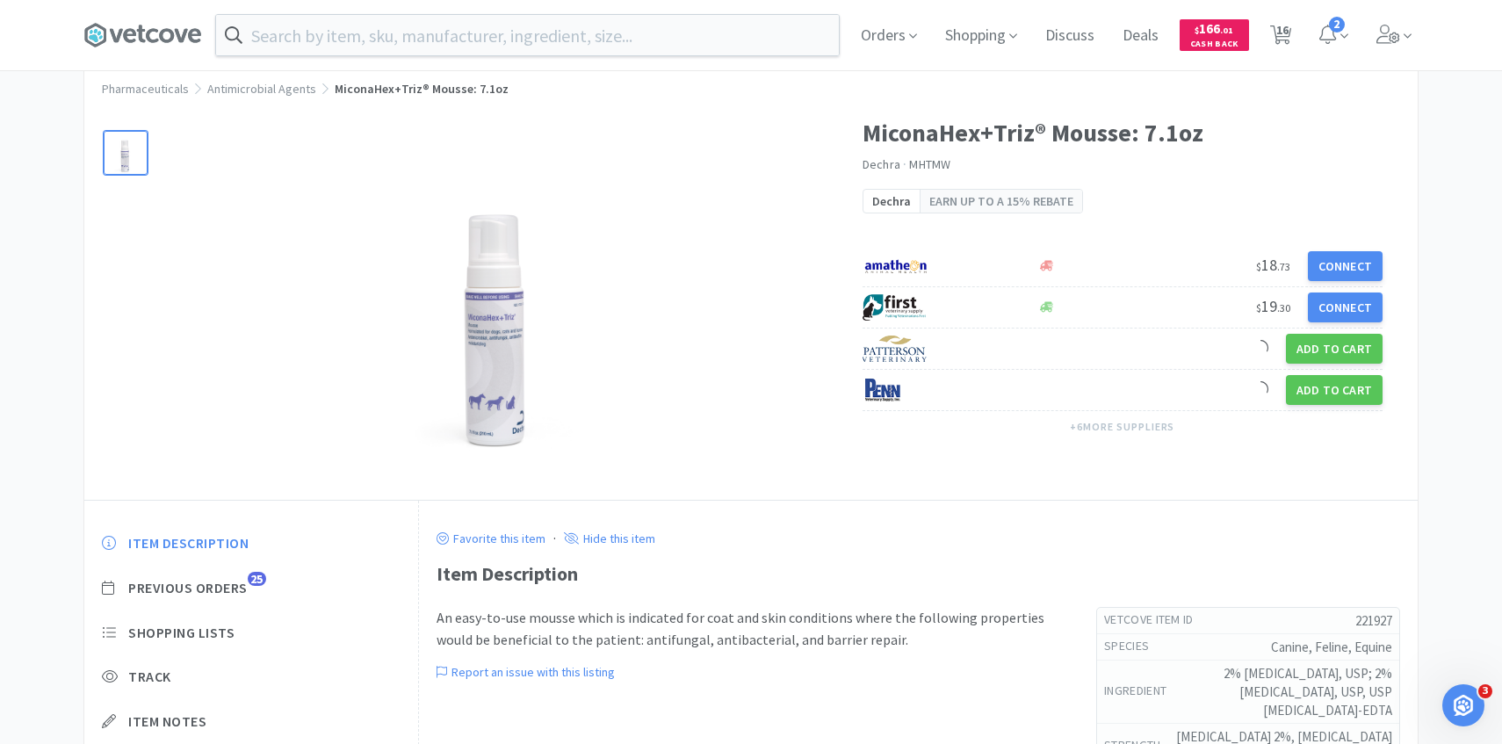
scroll to position [77, 0]
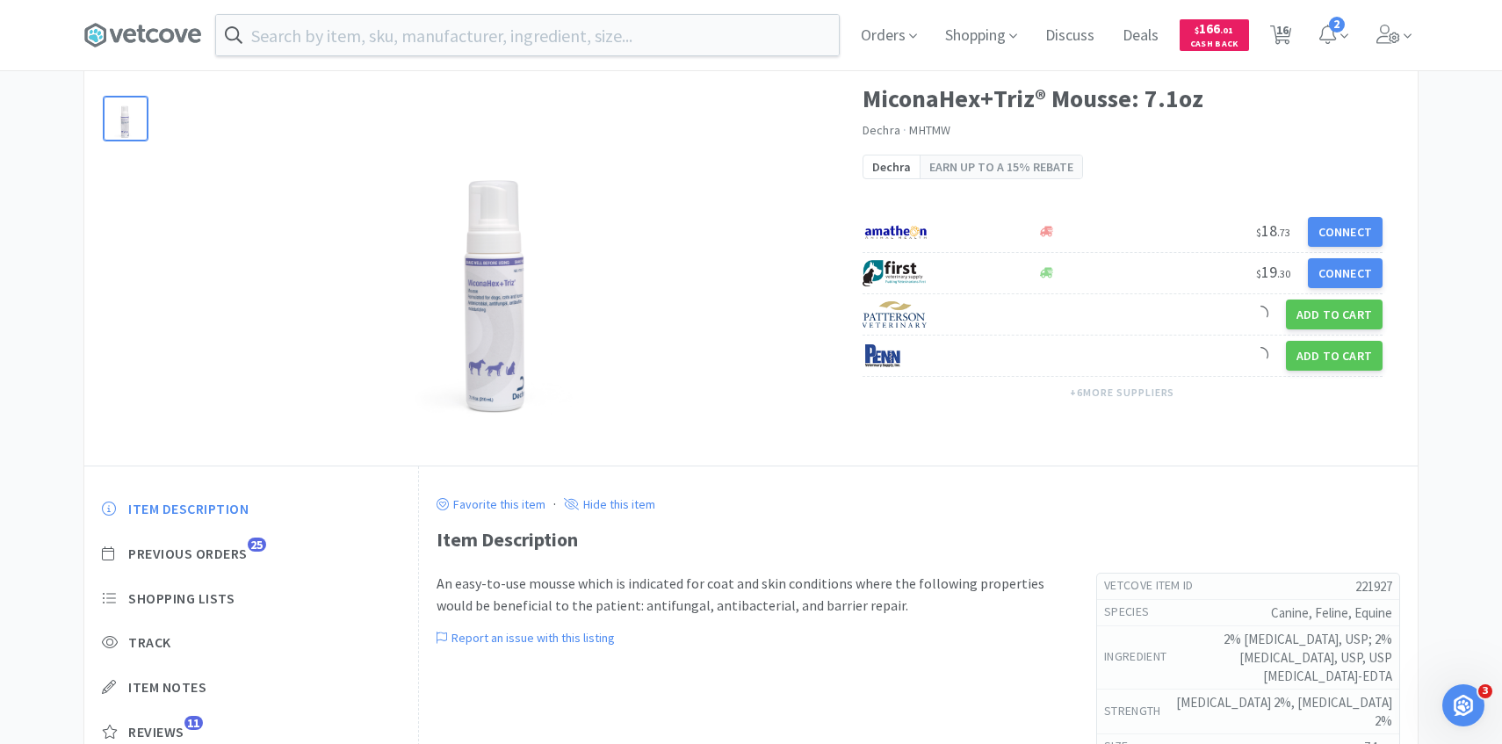
click at [236, 541] on div "Item Description Previous Orders 25 Shopping Lists Track Item Notes Reviews 11" at bounding box center [251, 633] width 334 height 303
click at [236, 547] on span "Previous Orders" at bounding box center [187, 554] width 119 height 18
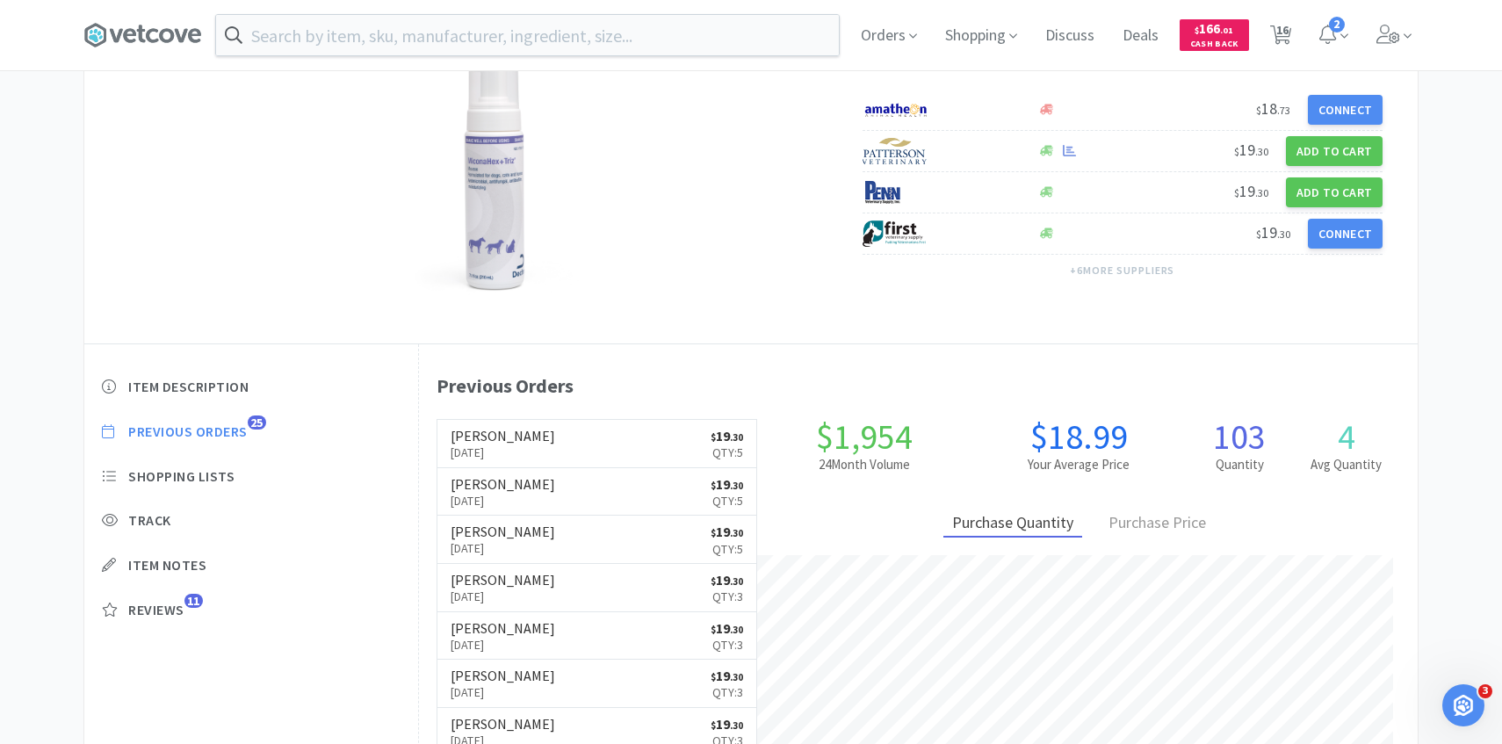
scroll to position [203, 0]
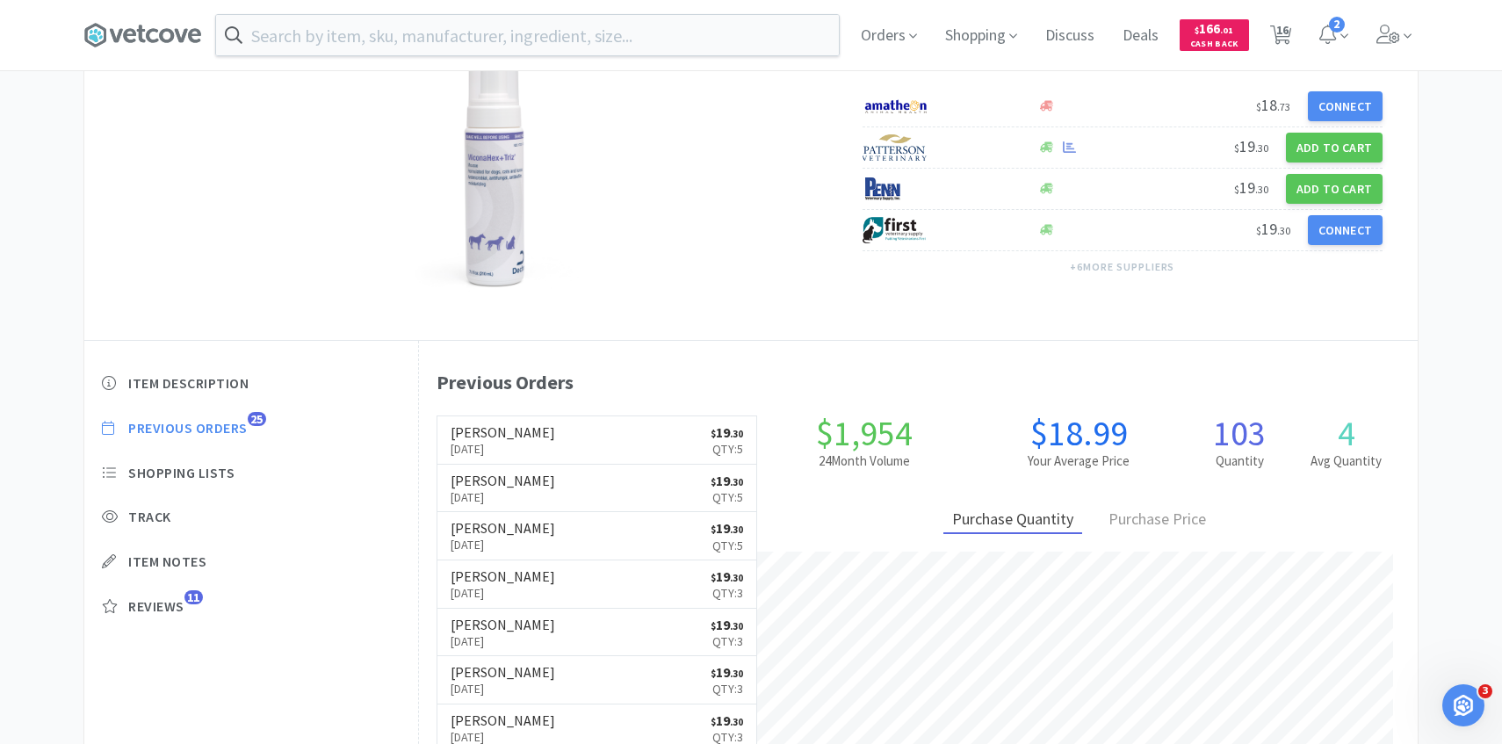
select select "2"
select select "5"
select select "1"
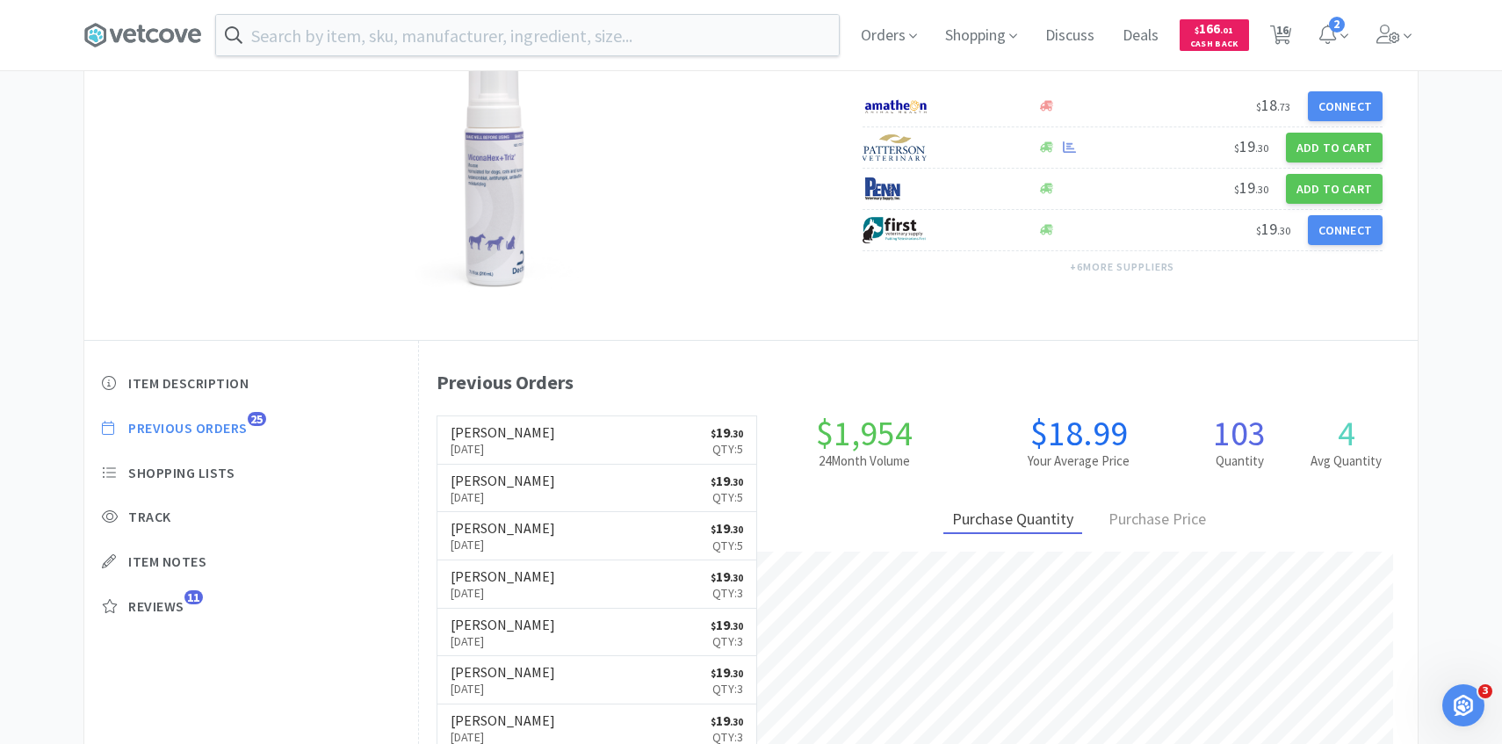
select select "1"
select select "5"
select select "3"
select select "6"
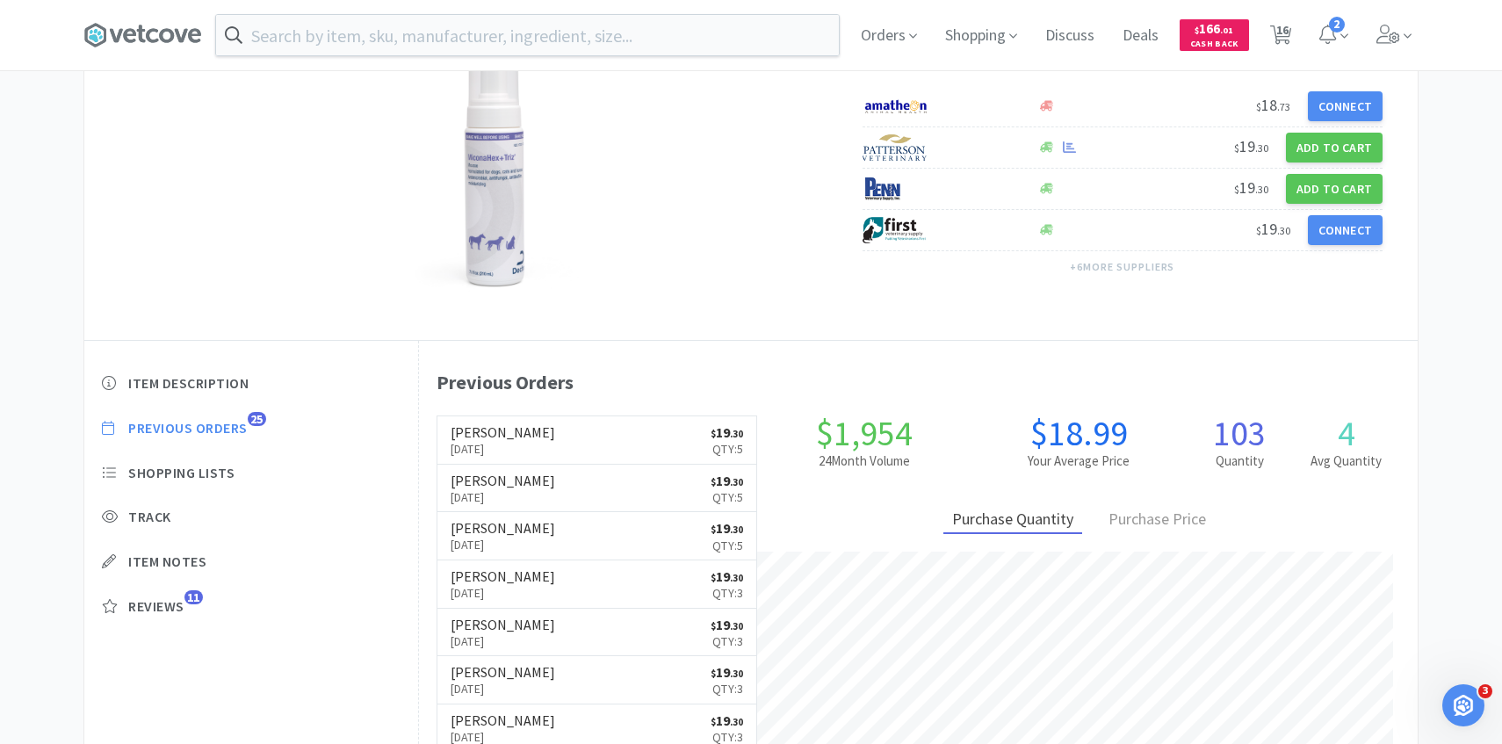
select select "1"
select select "2"
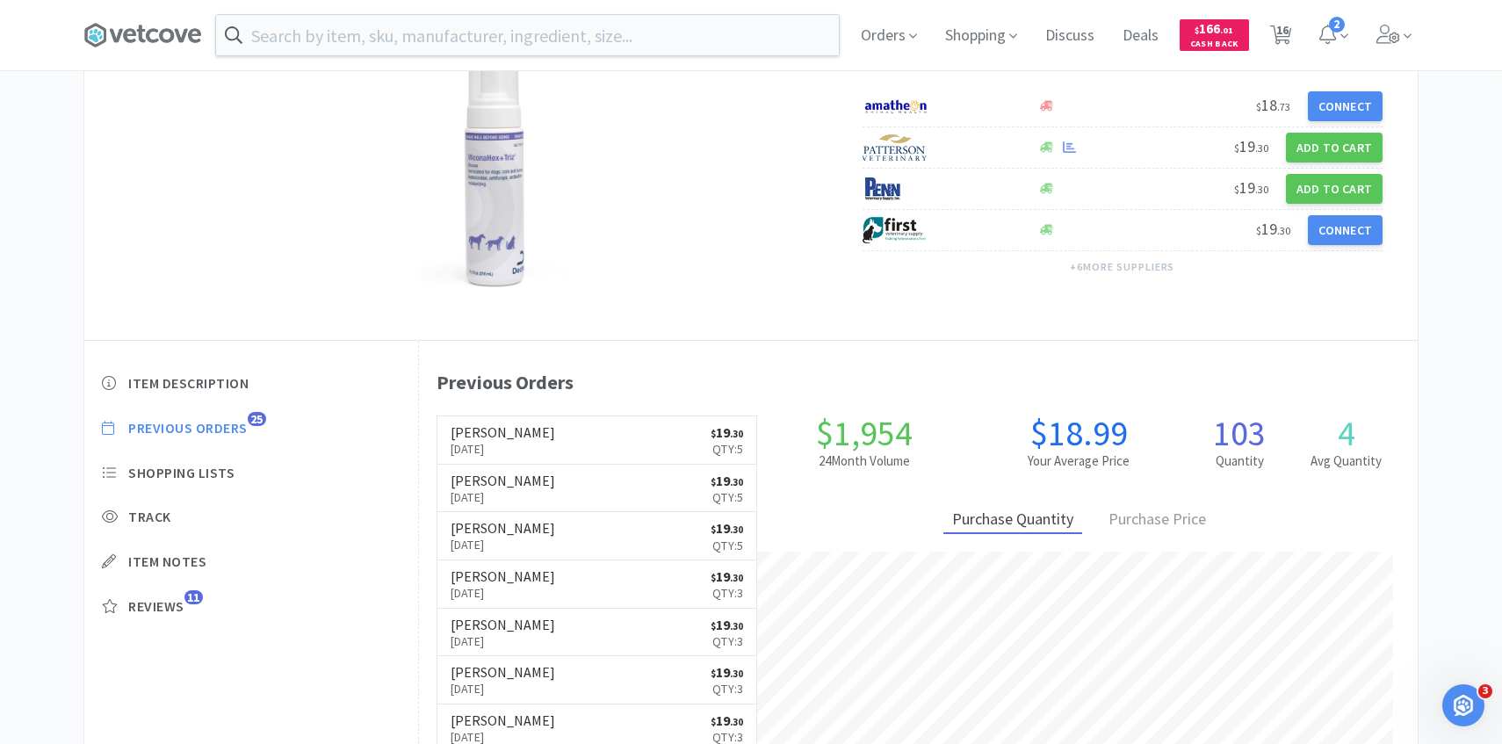
select select "3"
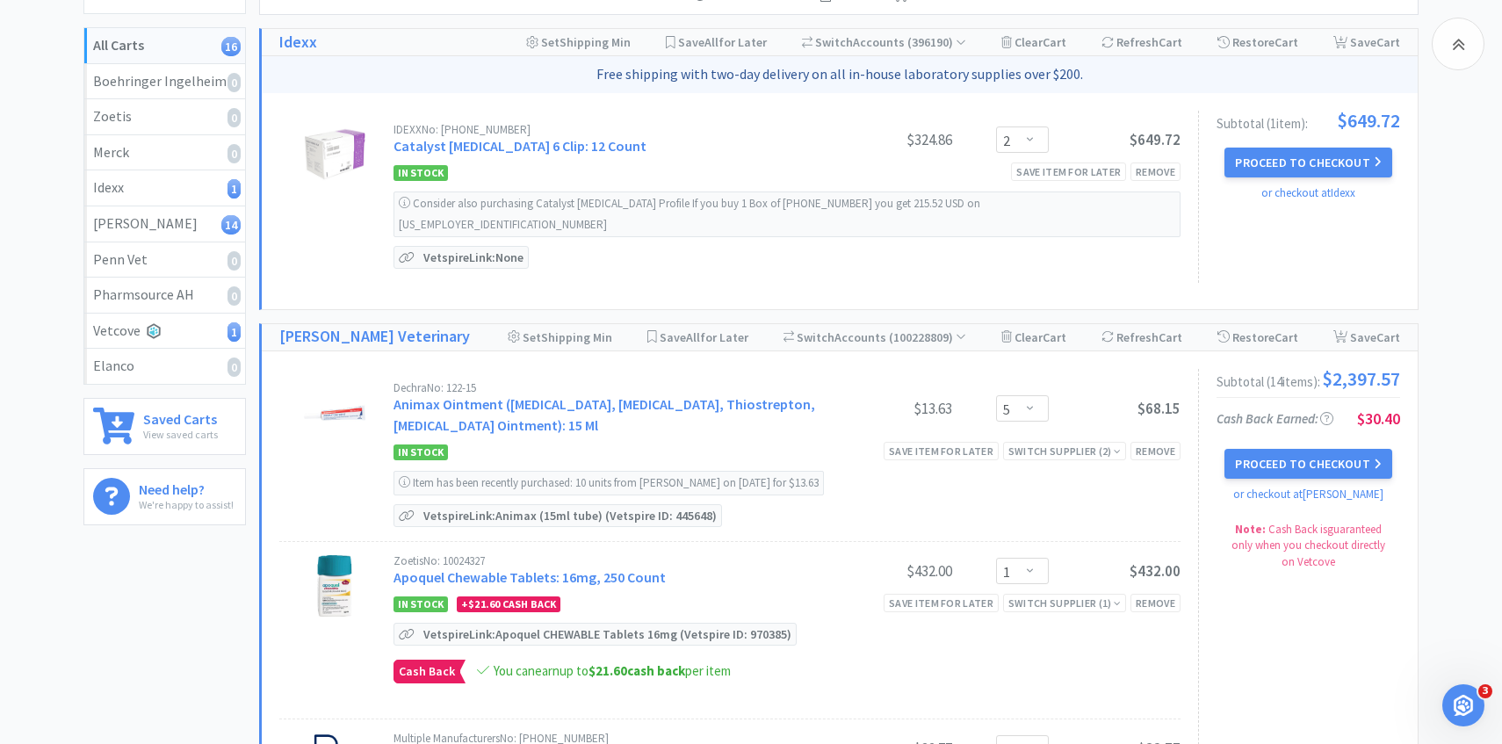
scroll to position [1128, 0]
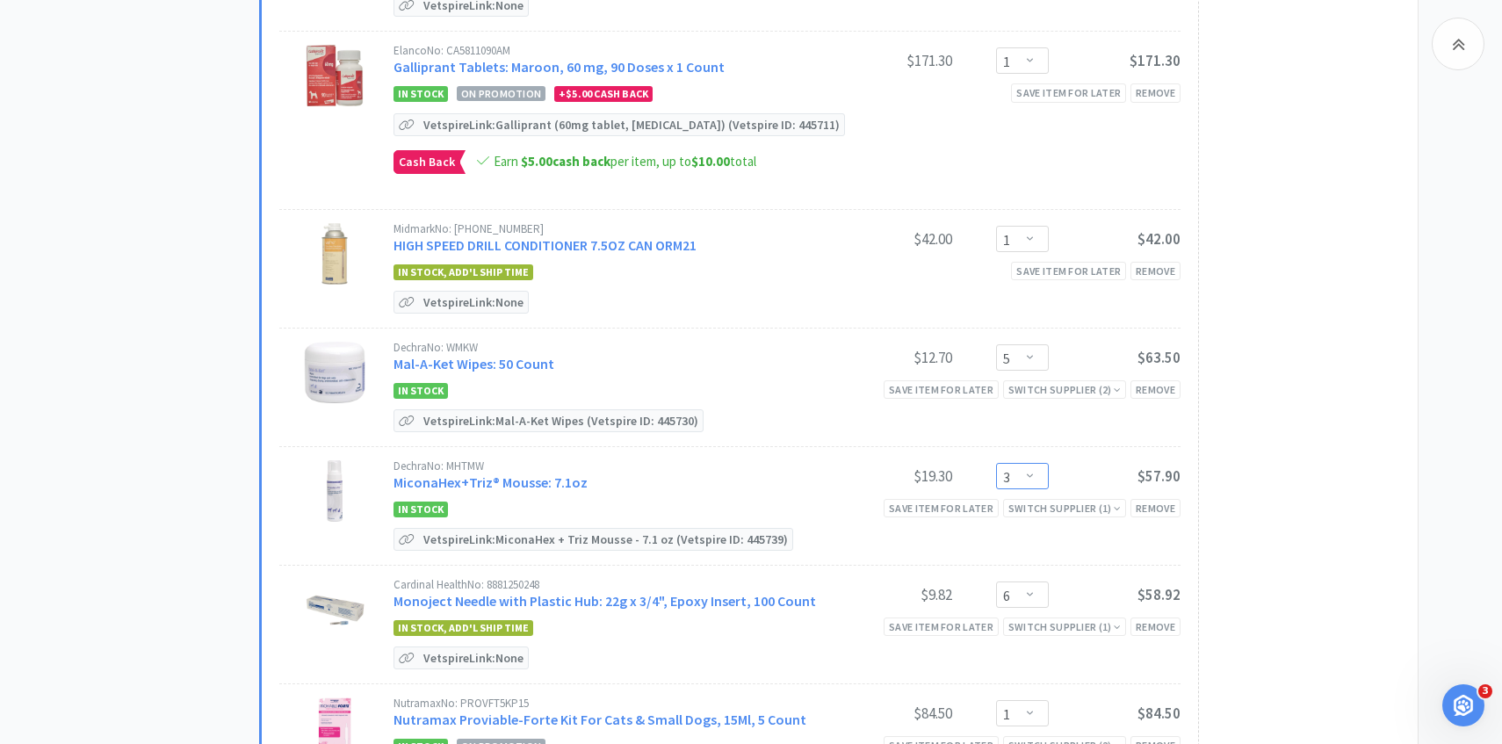
click at [1039, 463] on select "Enter Quantity 1 2 3 4 5 6 7 8 9 10 11 12 13 14 15 16 17 18 19 20 Enter Quantity" at bounding box center [1022, 476] width 53 height 26
click at [996, 463] on select "Enter Quantity 1 2 3 4 5 6 7 8 9 10 11 12 13 14 15 16 17 18 19 20 Enter Quantity" at bounding box center [1022, 476] width 53 height 26
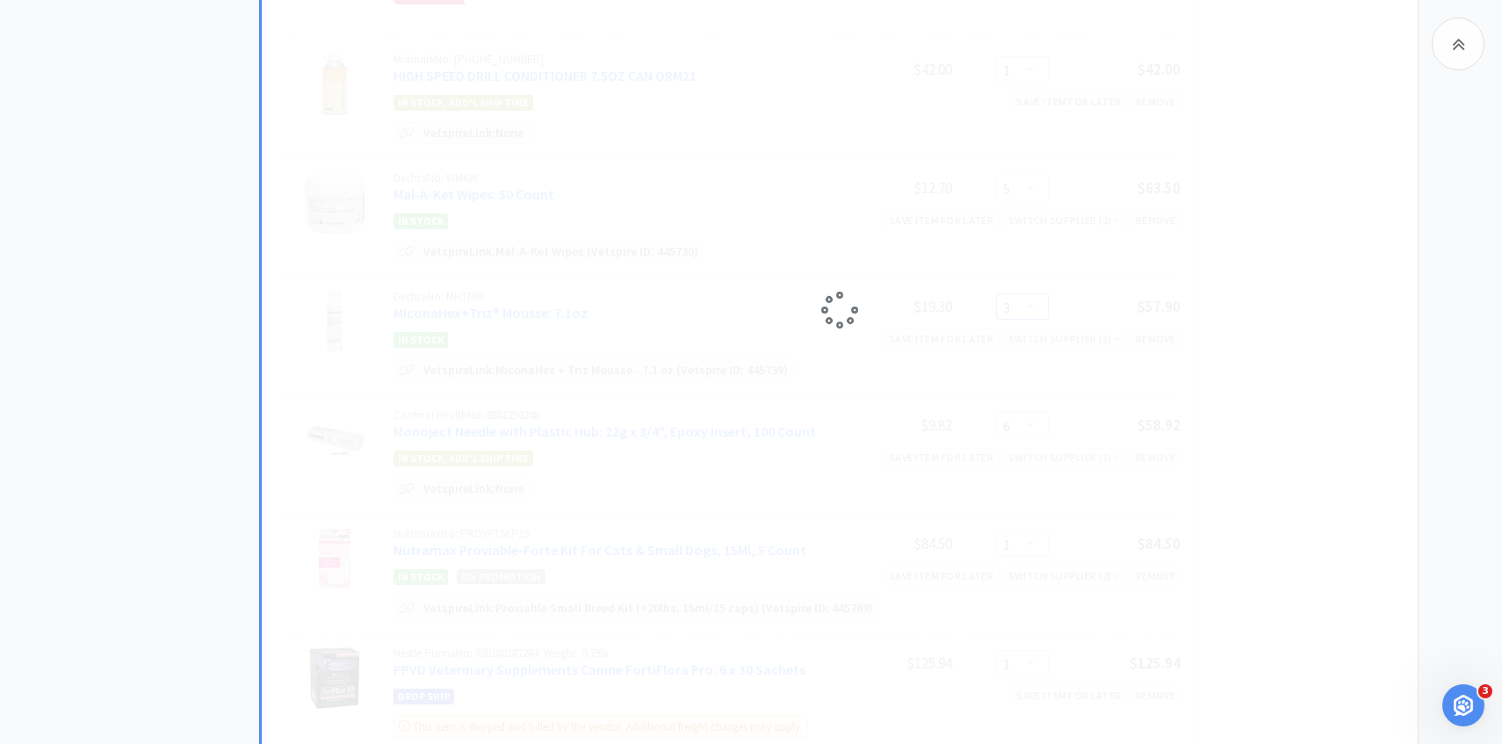
select select "2"
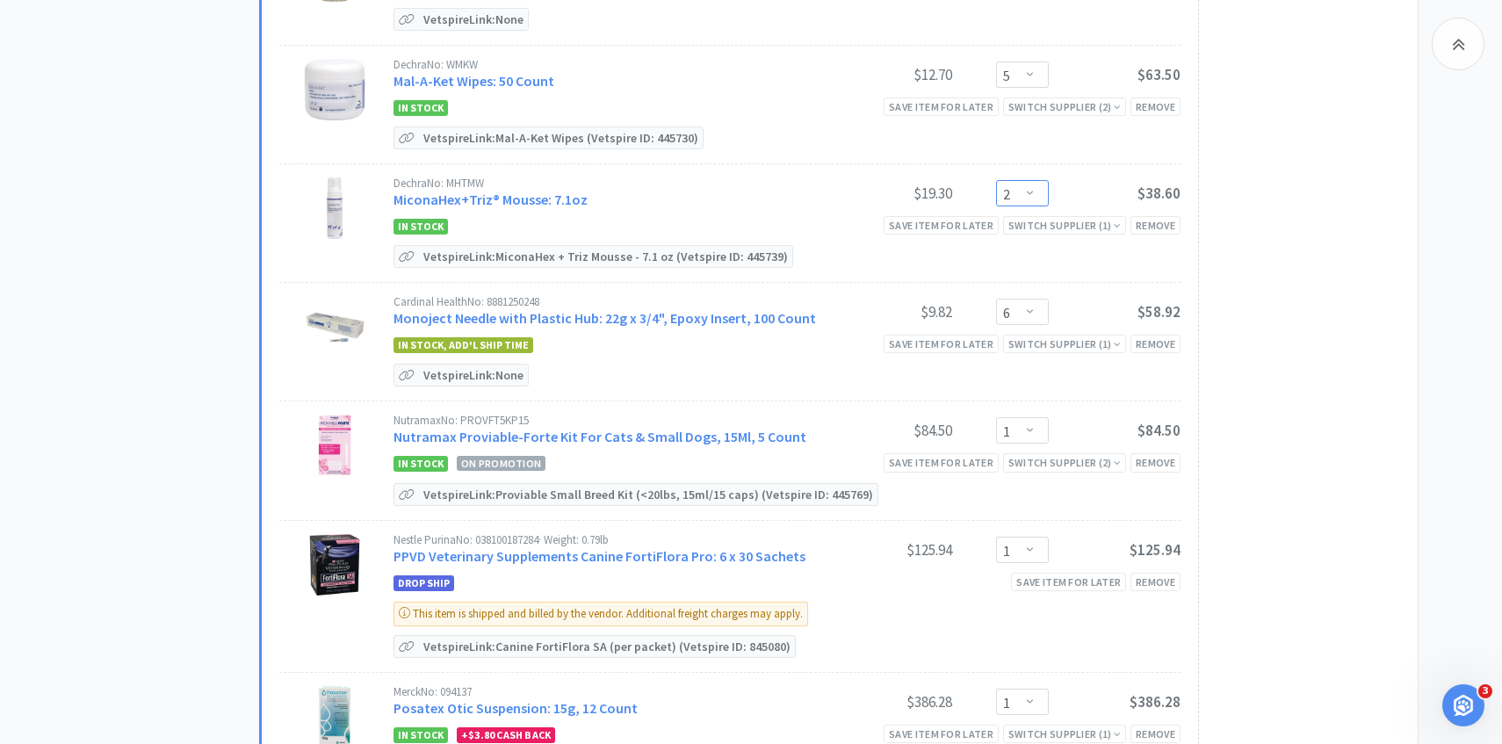
scroll to position [1509, 0]
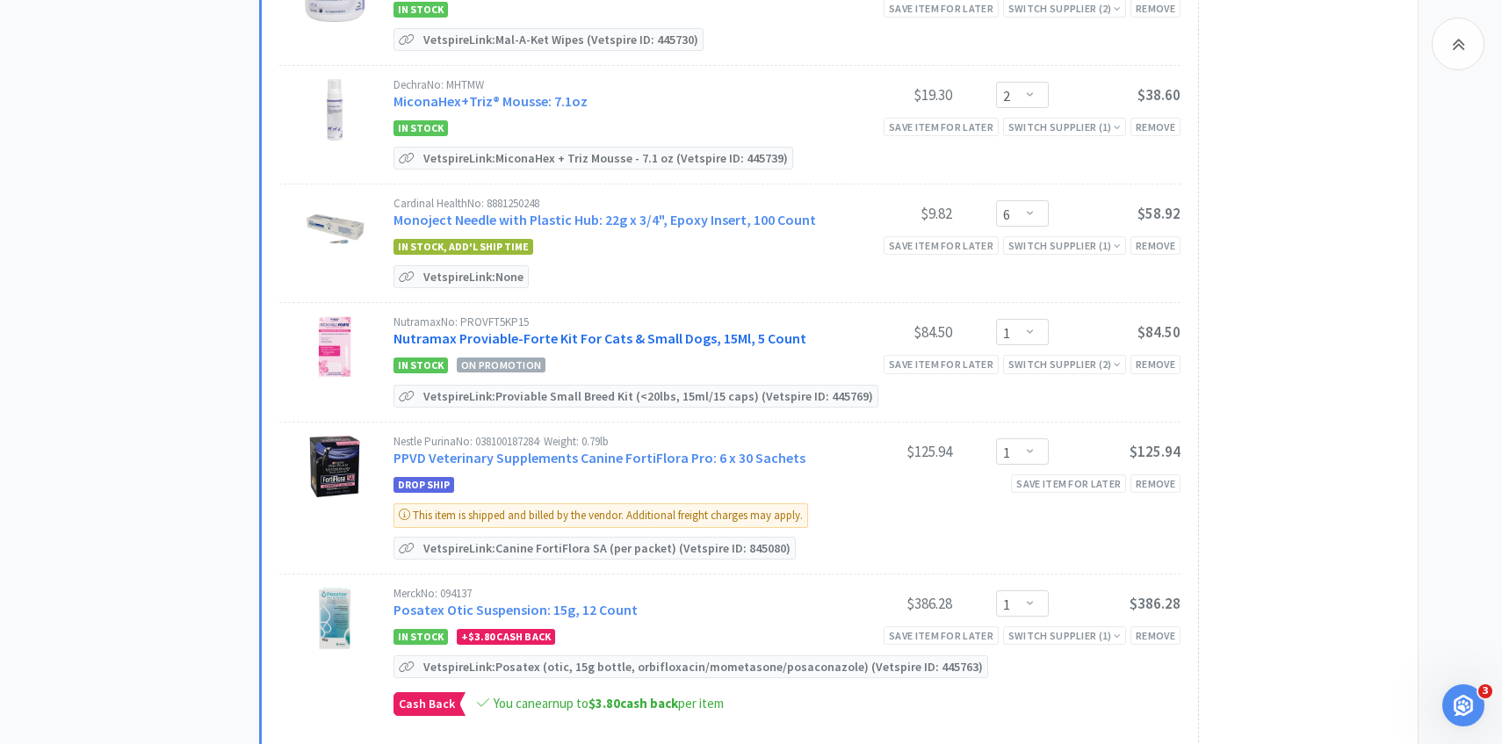
click at [640, 329] on link "Nutramax Proviable-Forte Kit For Cats & Small Dogs, 15Ml, 5 Count" at bounding box center [600, 338] width 413 height 18
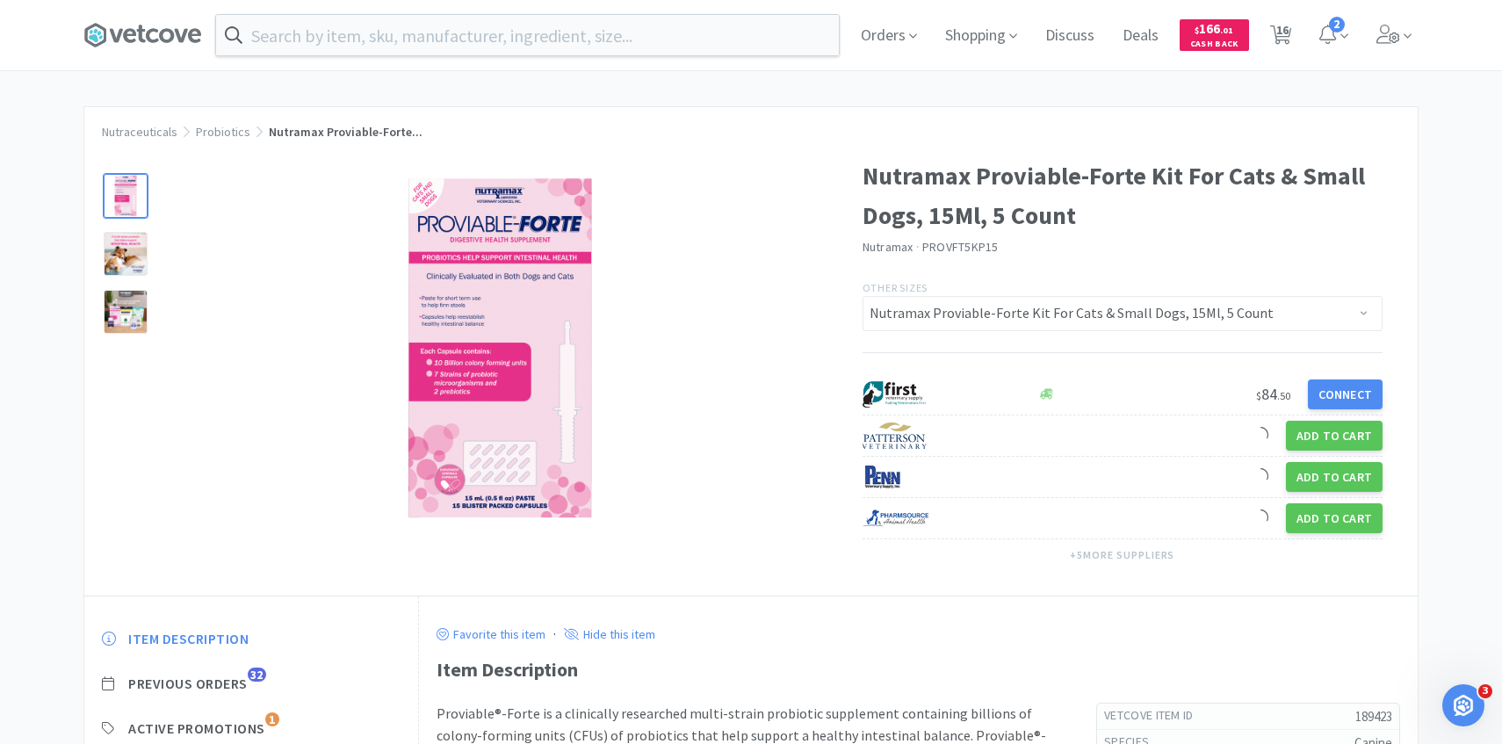
scroll to position [110, 0]
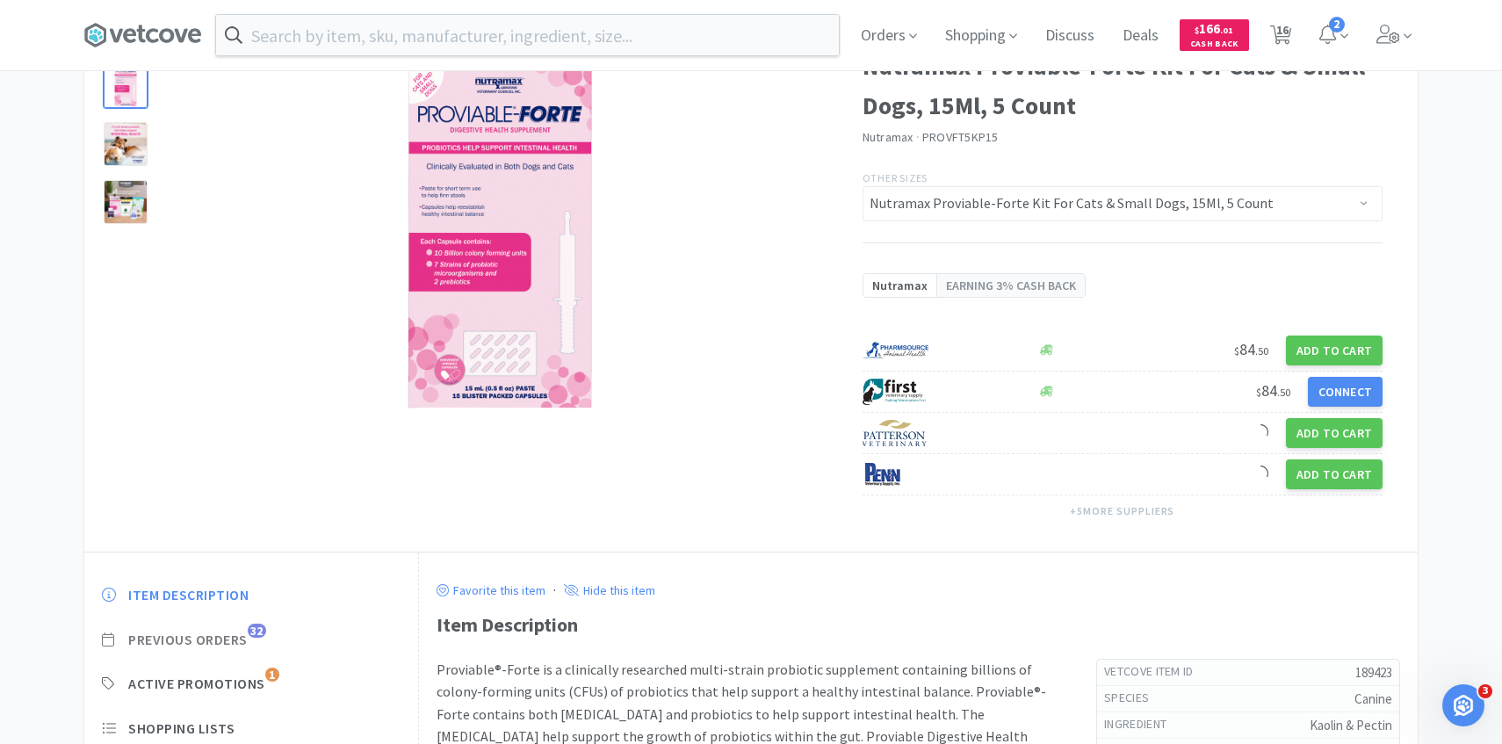
click at [232, 635] on span "Previous Orders" at bounding box center [187, 640] width 119 height 18
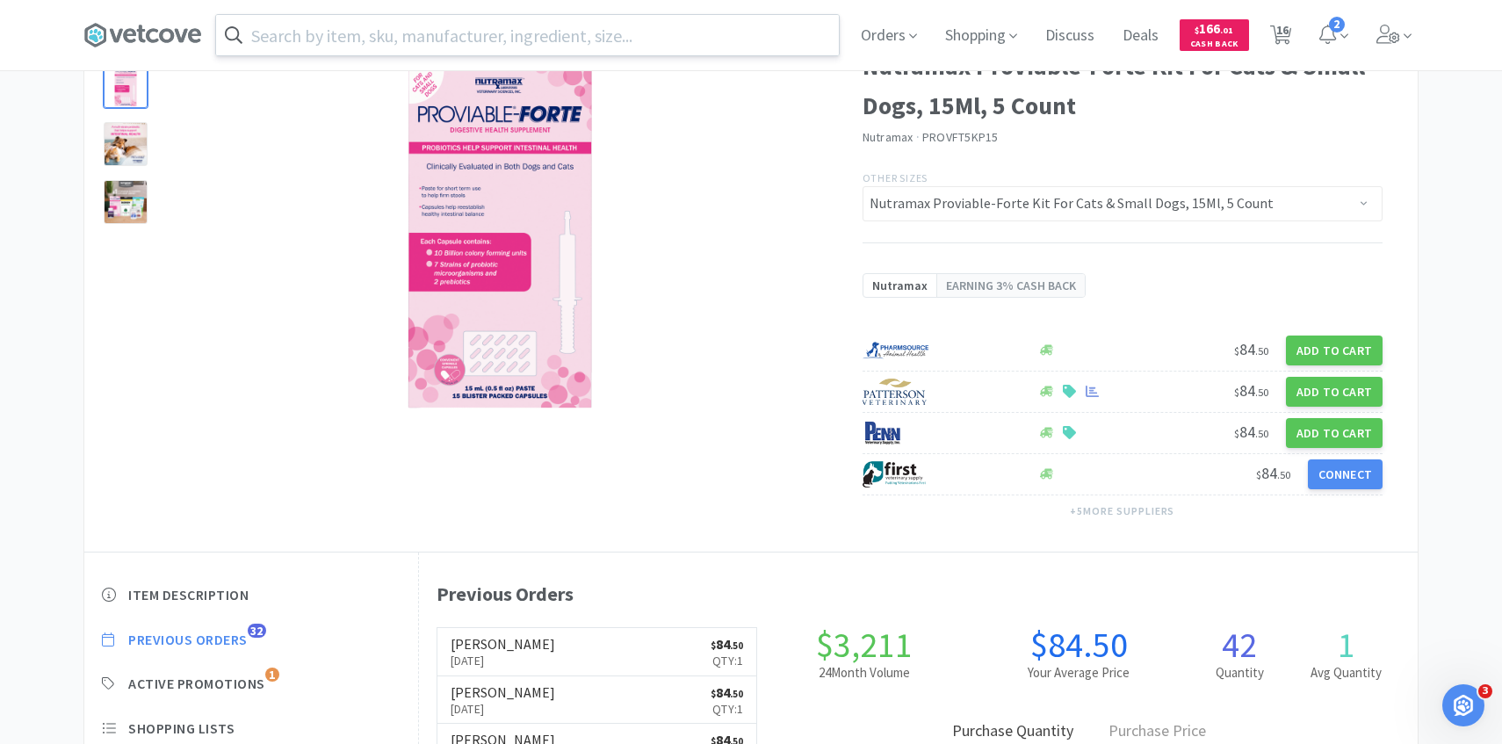
scroll to position [482, 999]
select select "2"
select select "5"
select select "1"
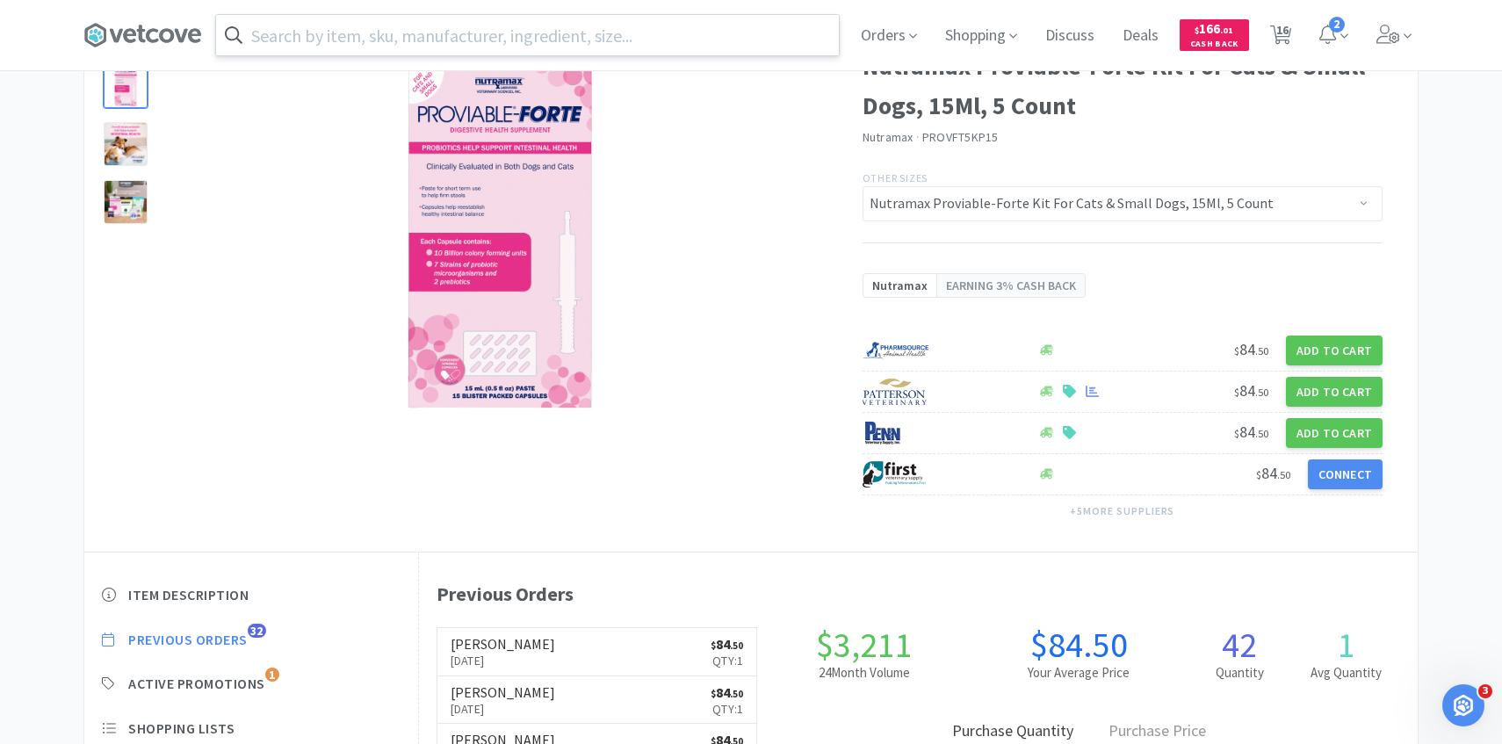
select select "1"
select select "5"
select select "2"
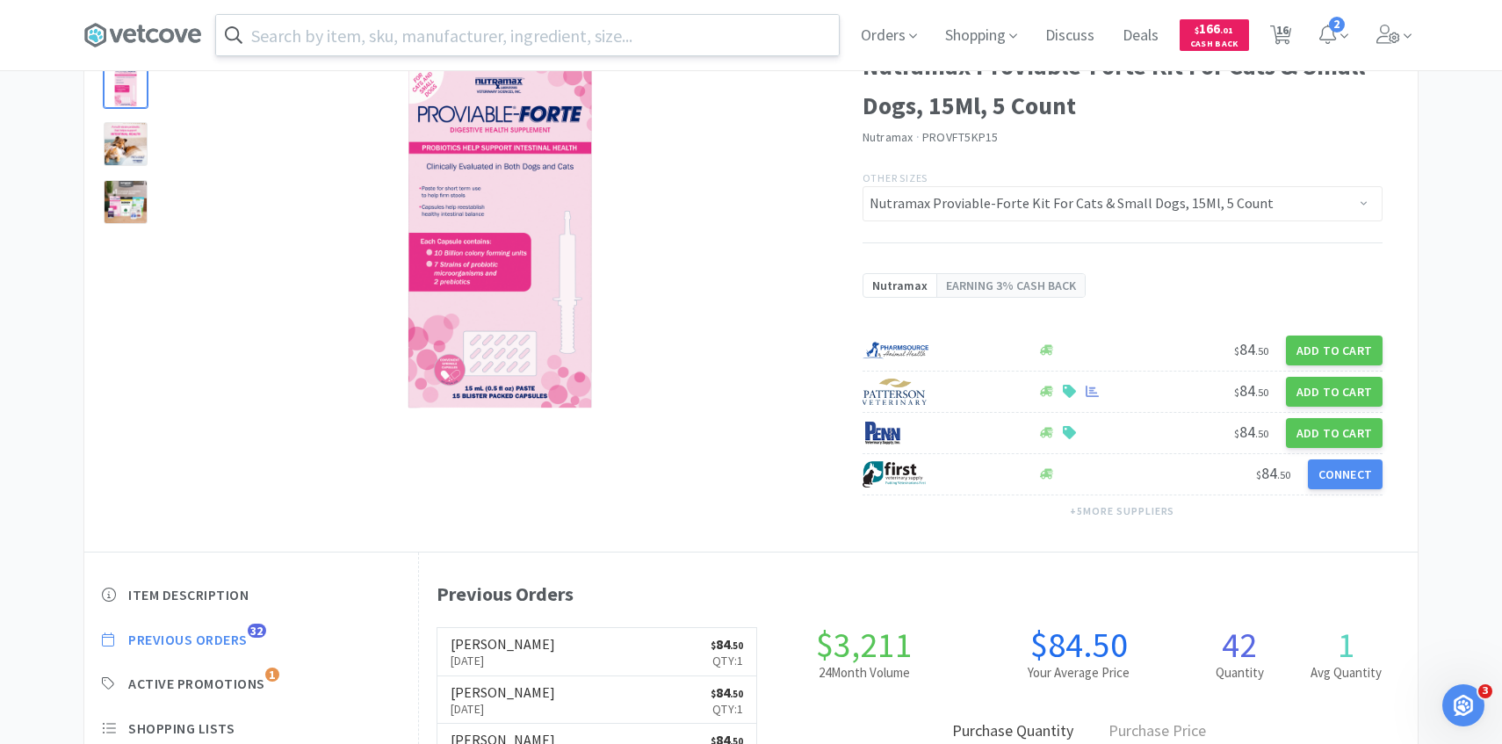
select select "6"
select select "1"
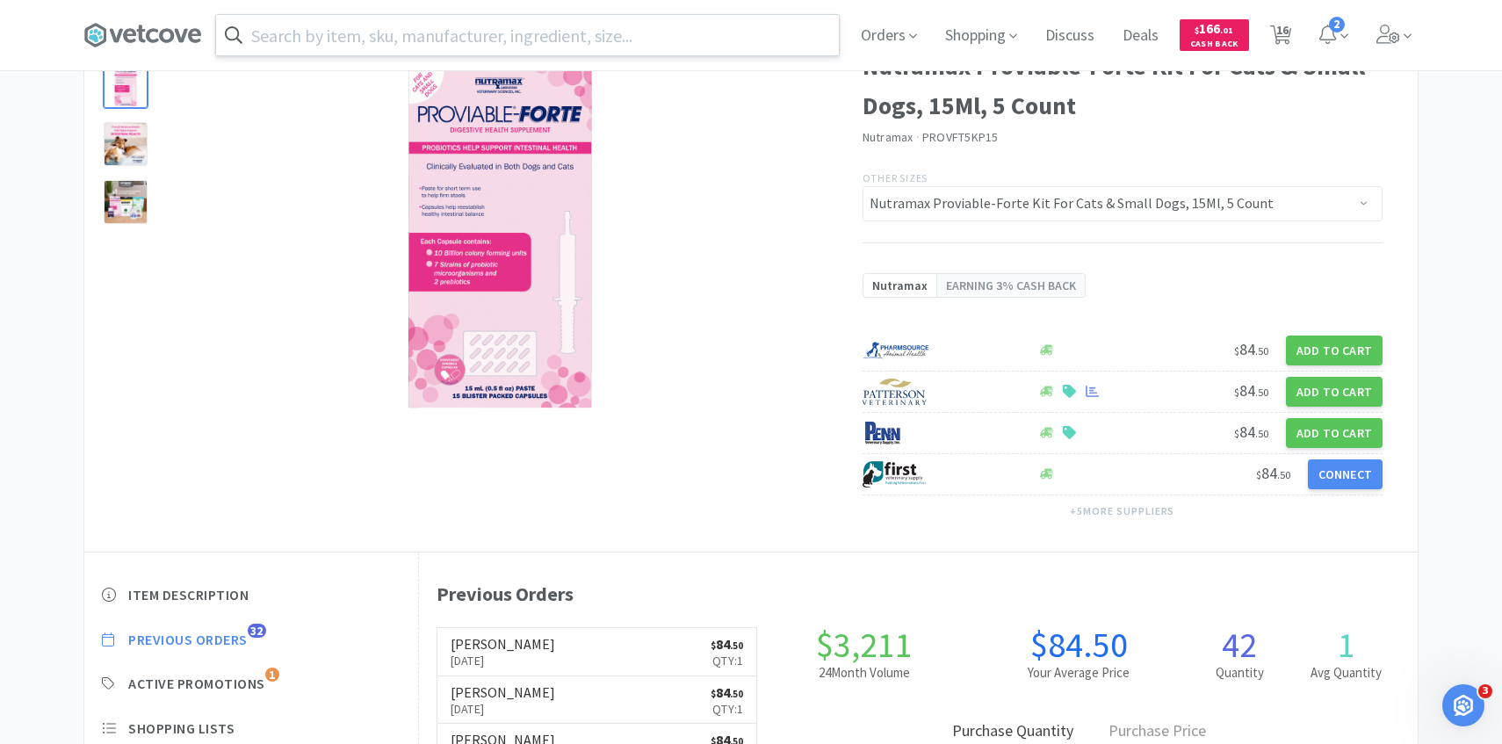
select select "2"
select select "3"
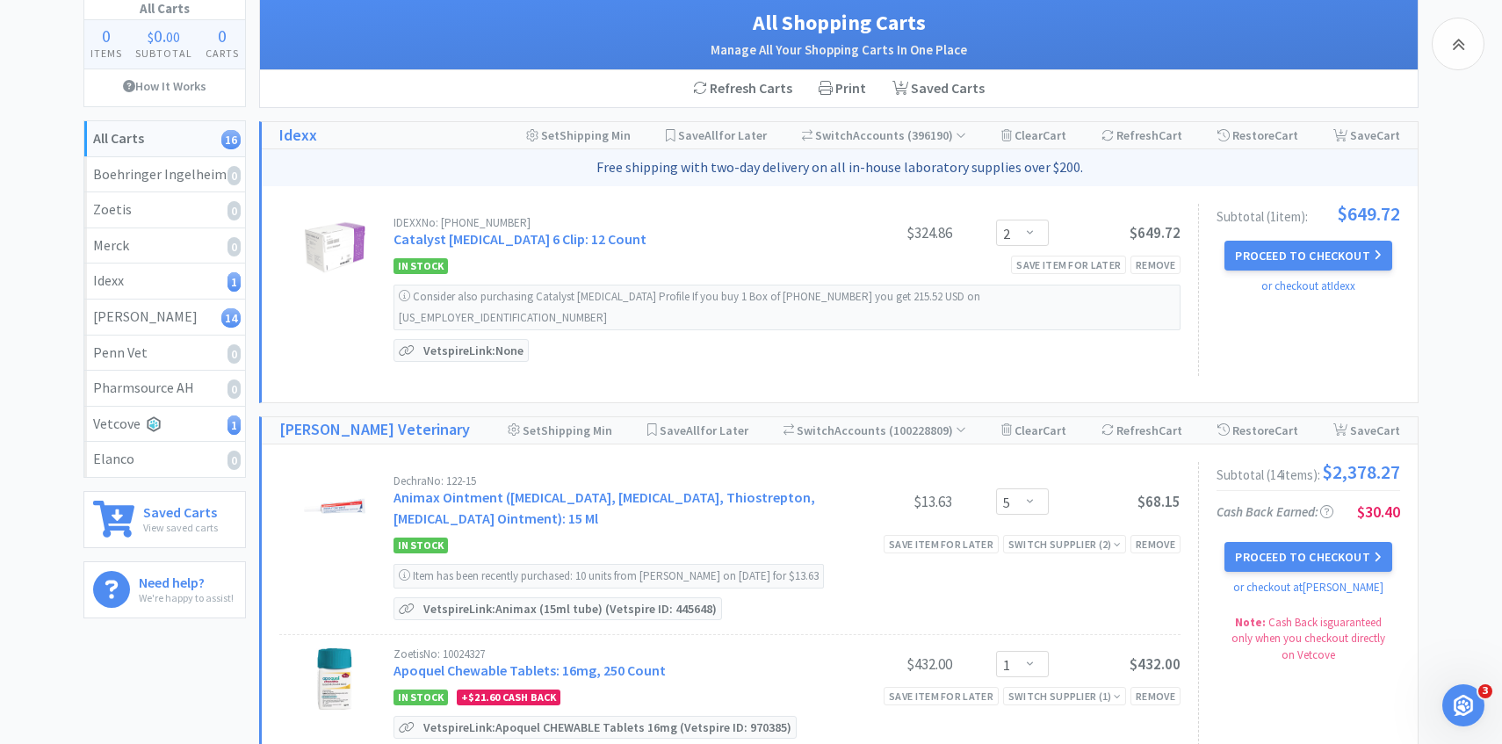
scroll to position [1509, 0]
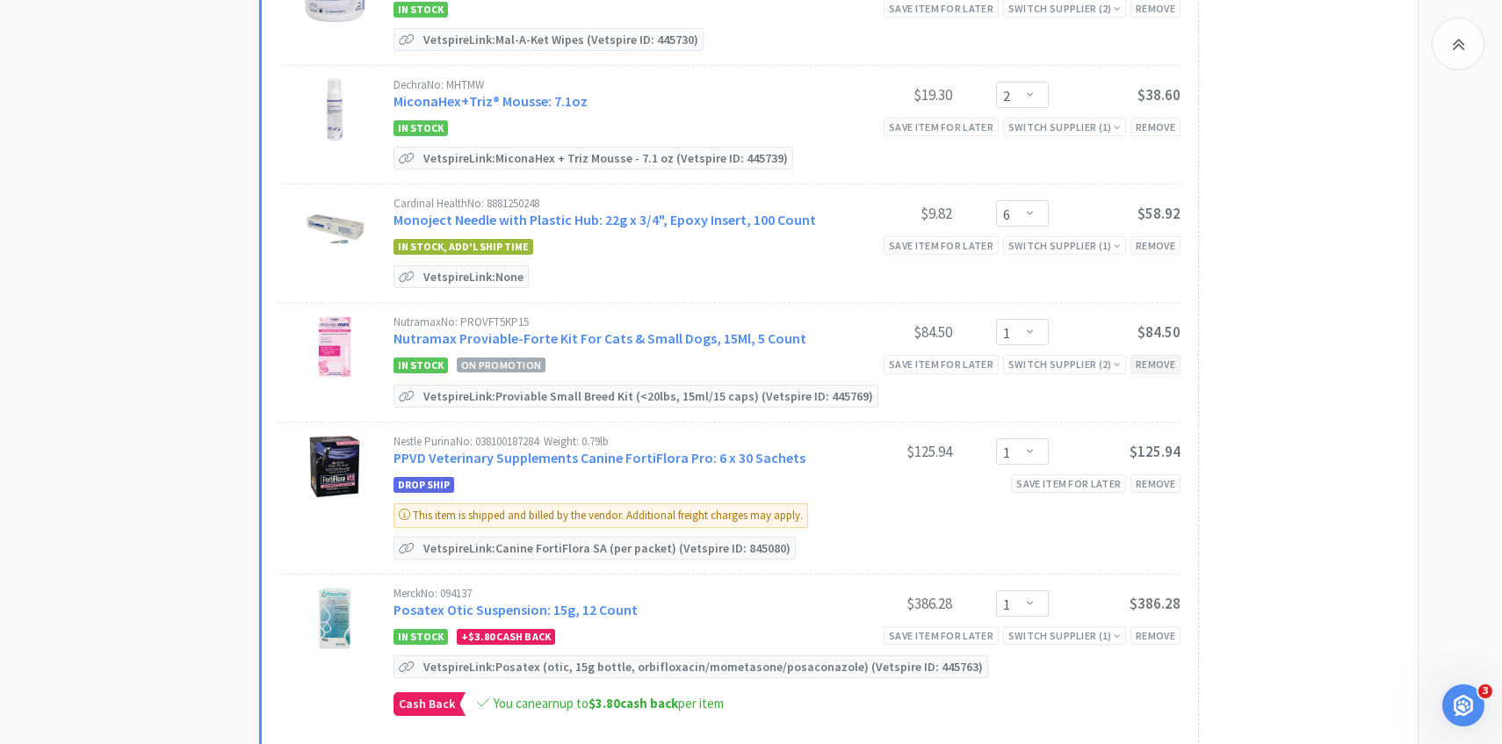
click at [1151, 355] on div "Remove" at bounding box center [1156, 364] width 50 height 18
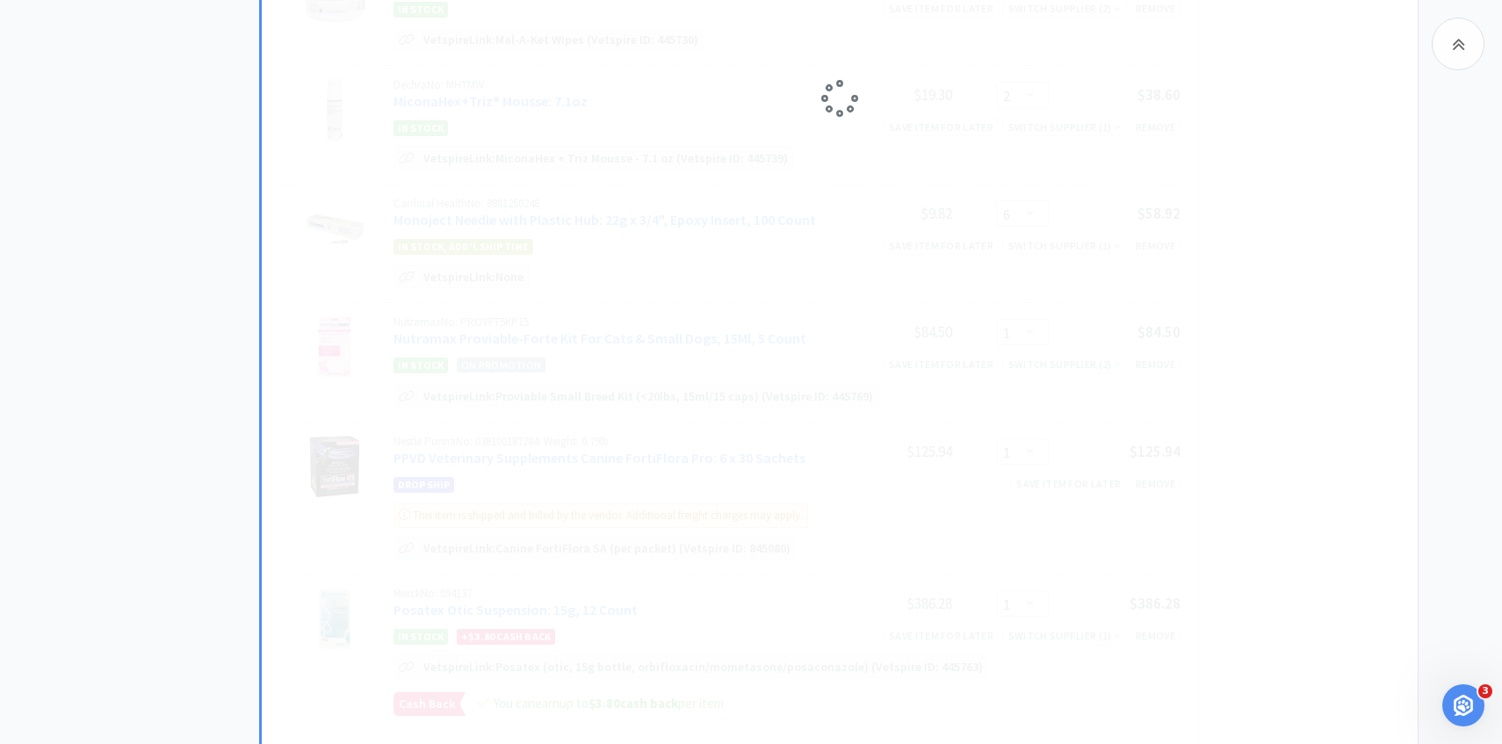
select select "2"
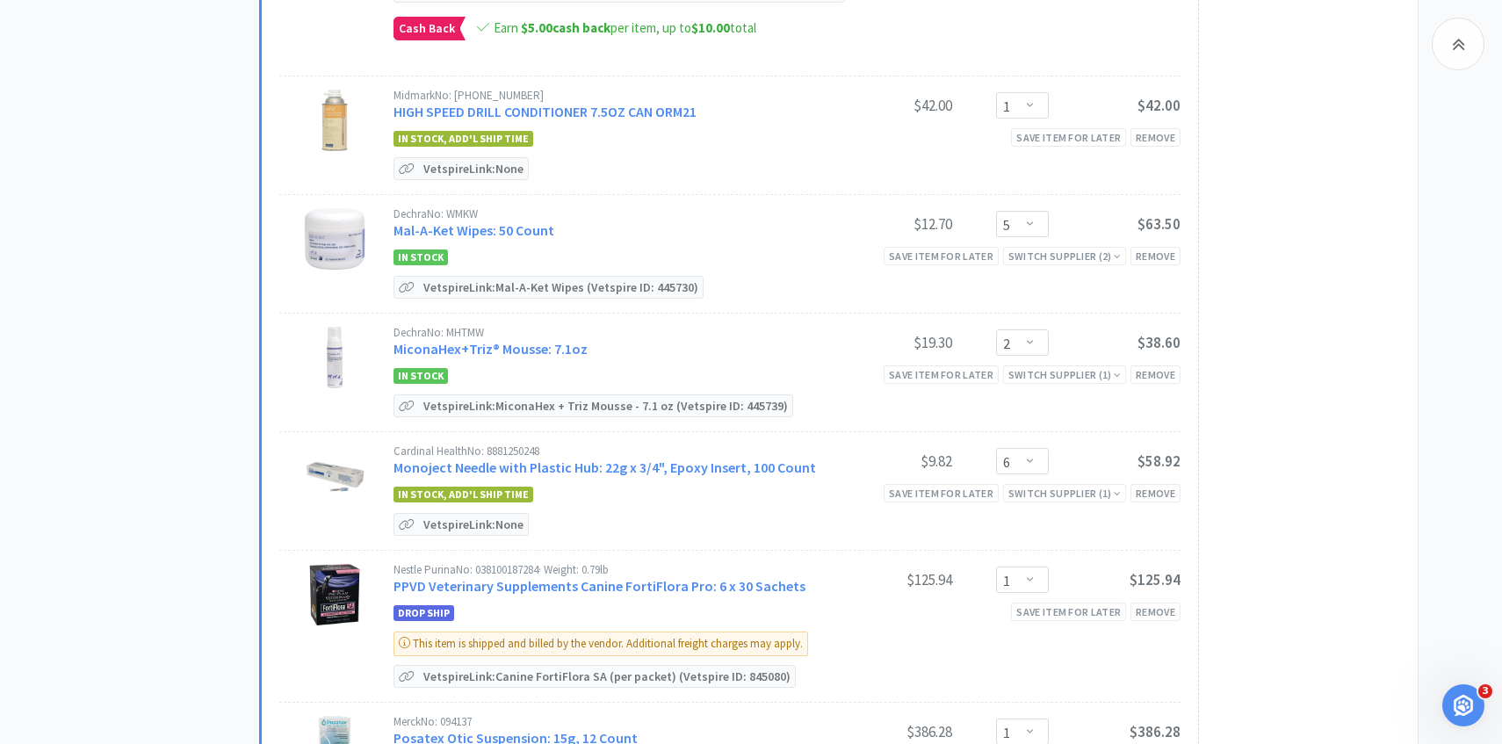
scroll to position [0, 0]
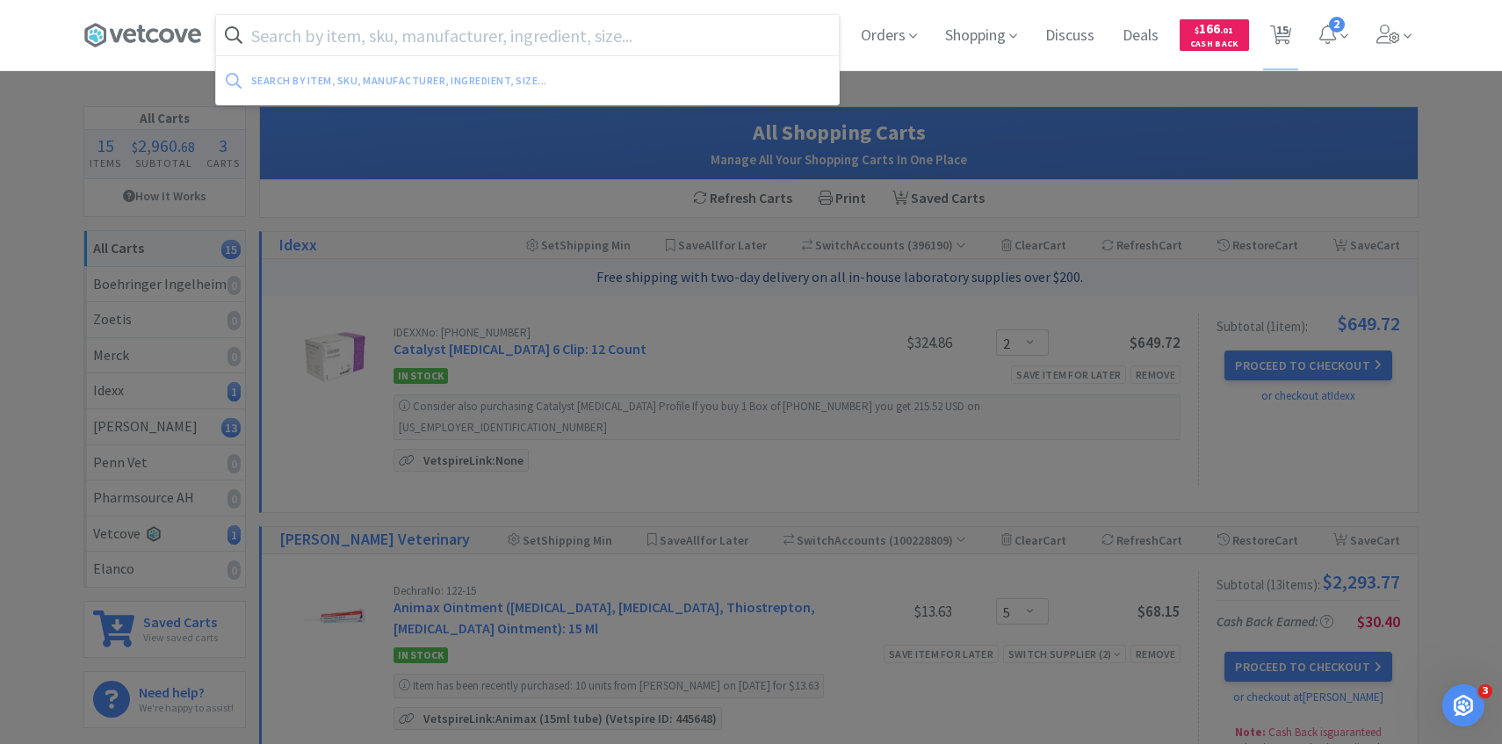
click at [460, 49] on input "text" at bounding box center [527, 35] width 623 height 40
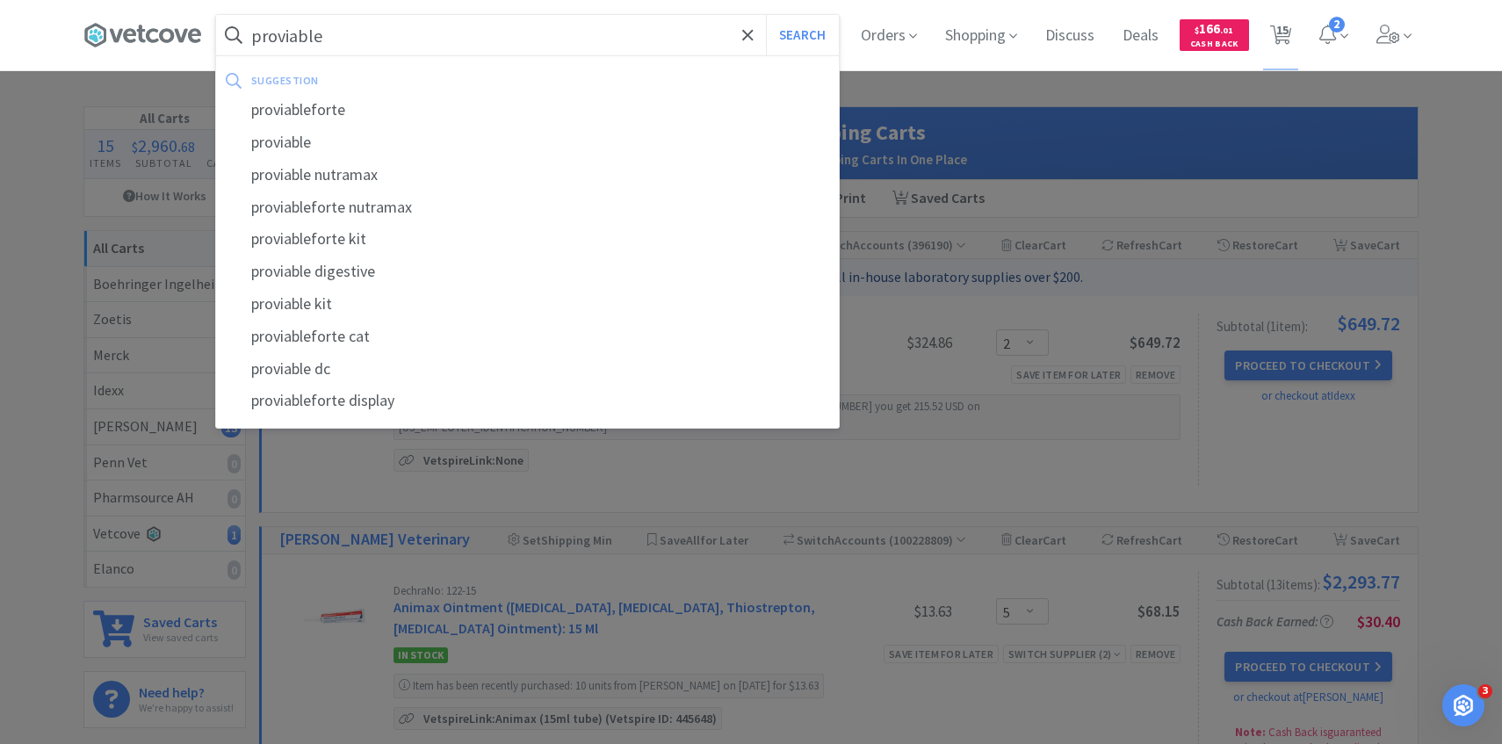
type input "proviable"
click at [766, 15] on button "Search" at bounding box center [802, 35] width 73 height 40
select select "5"
select select "1"
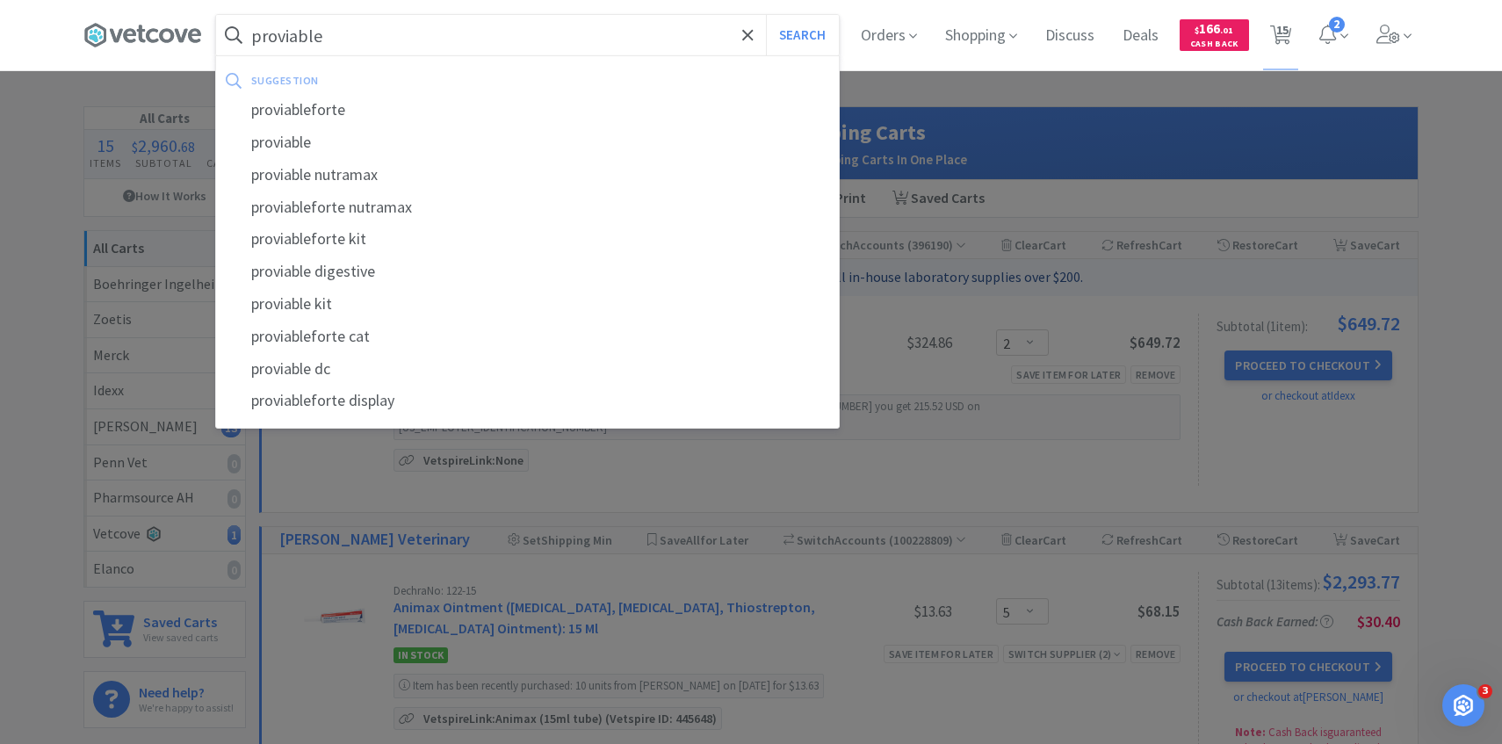
select select "1"
select select "5"
select select "2"
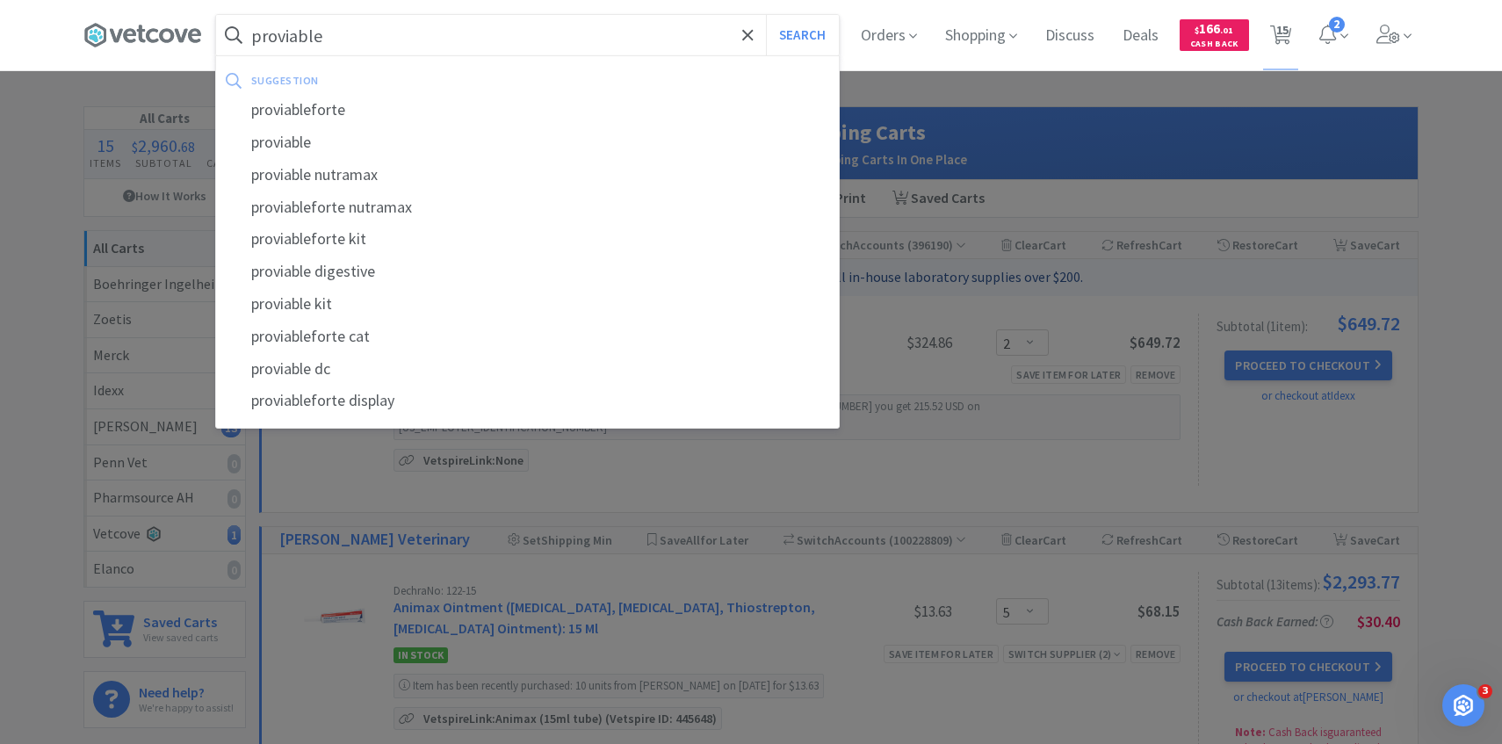
select select "6"
select select "1"
select select "2"
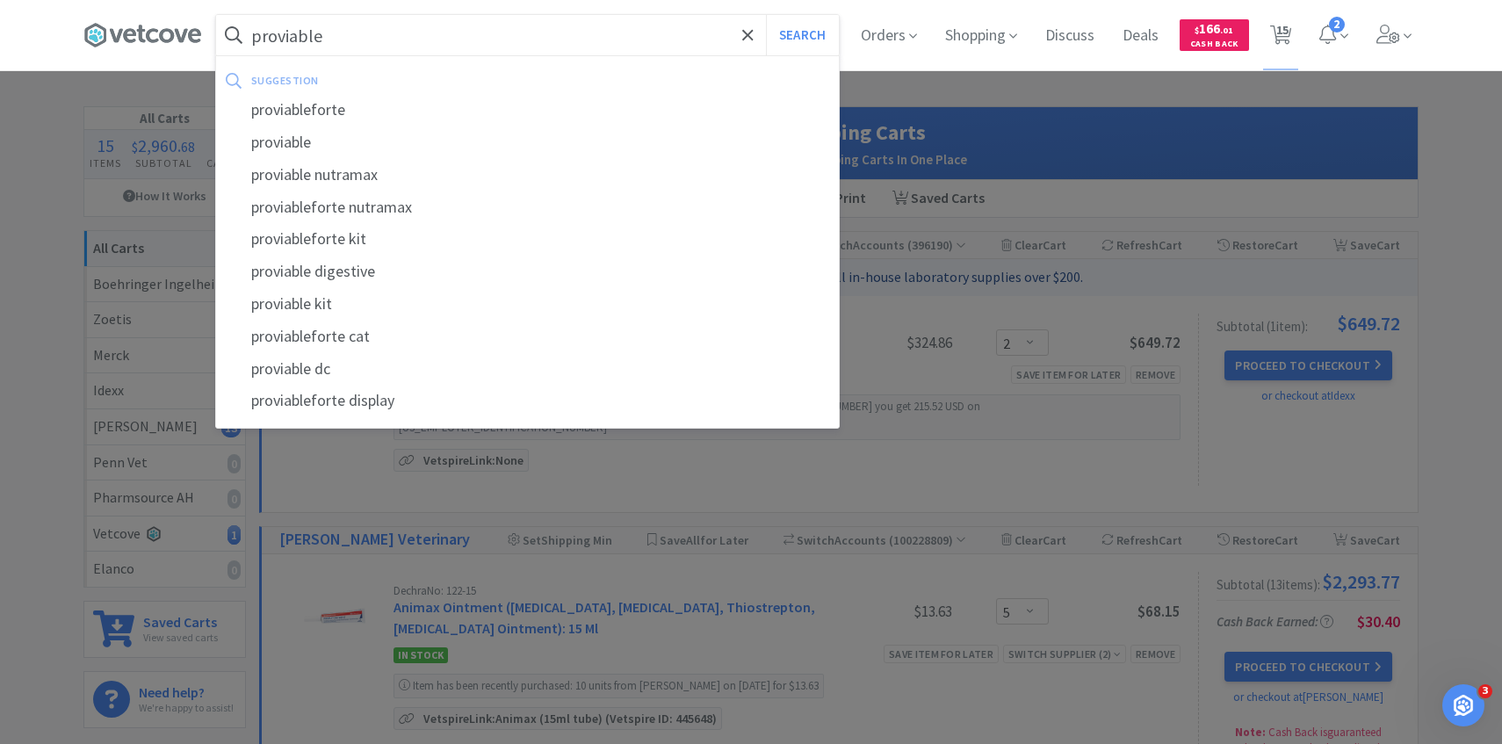
select select "2"
select select "3"
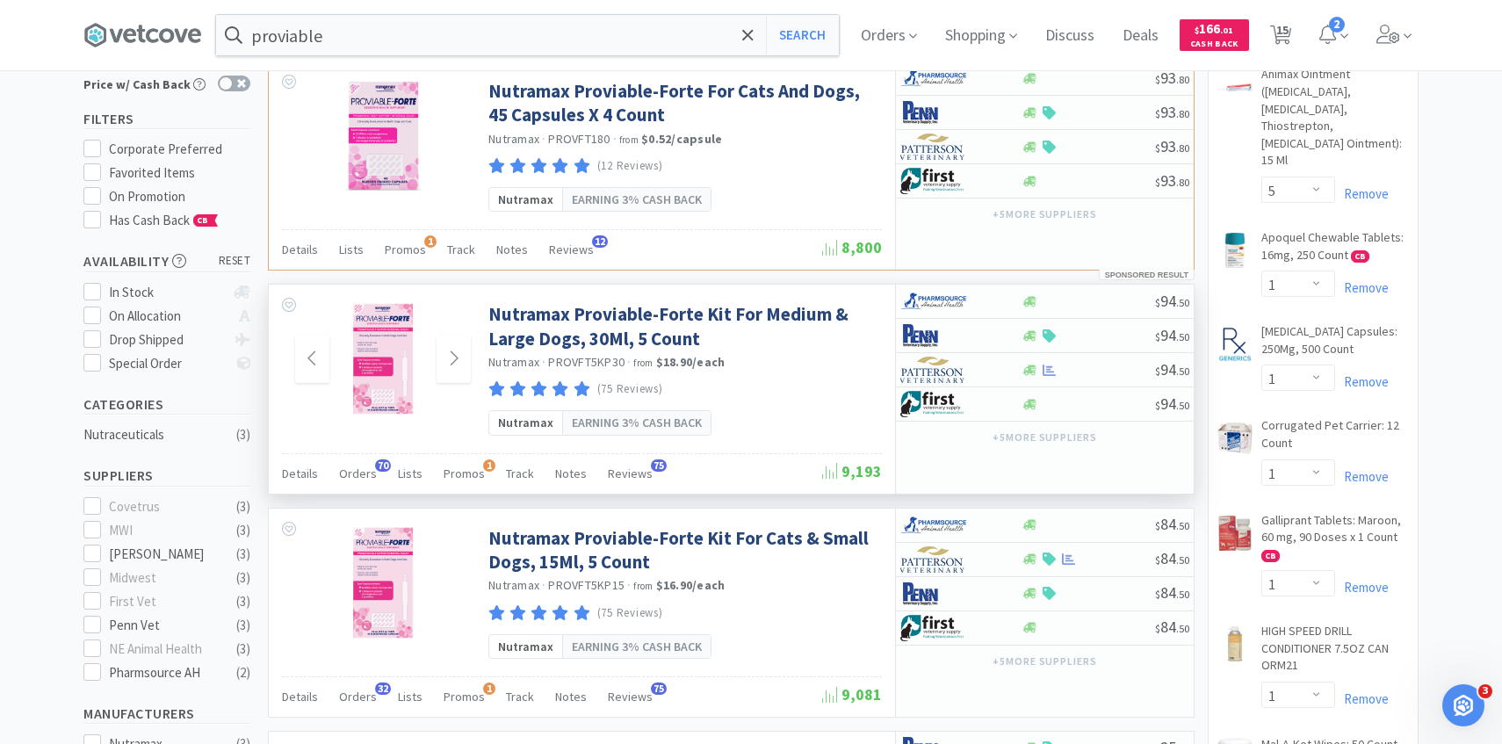
scroll to position [153, 0]
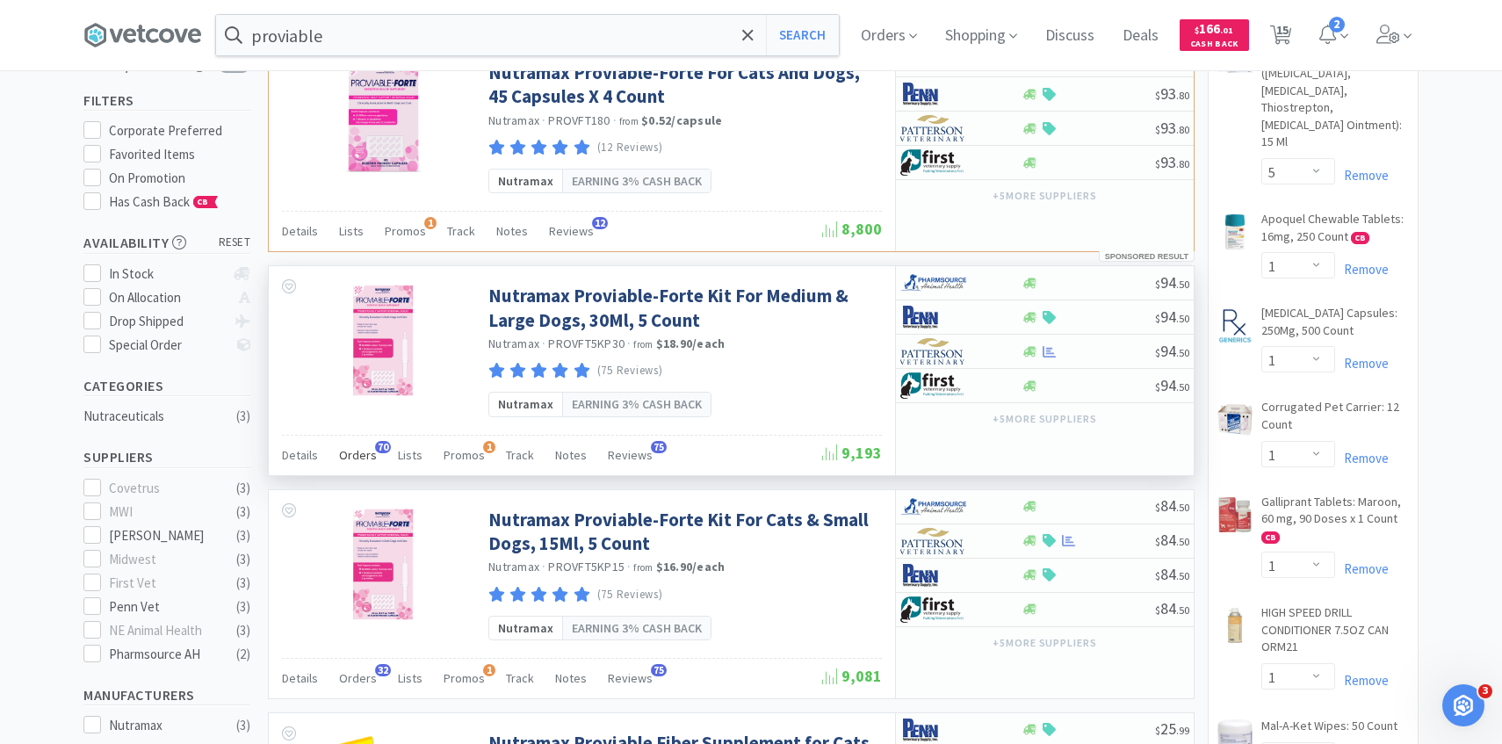
click at [360, 445] on div "Orders 70" at bounding box center [358, 457] width 38 height 33
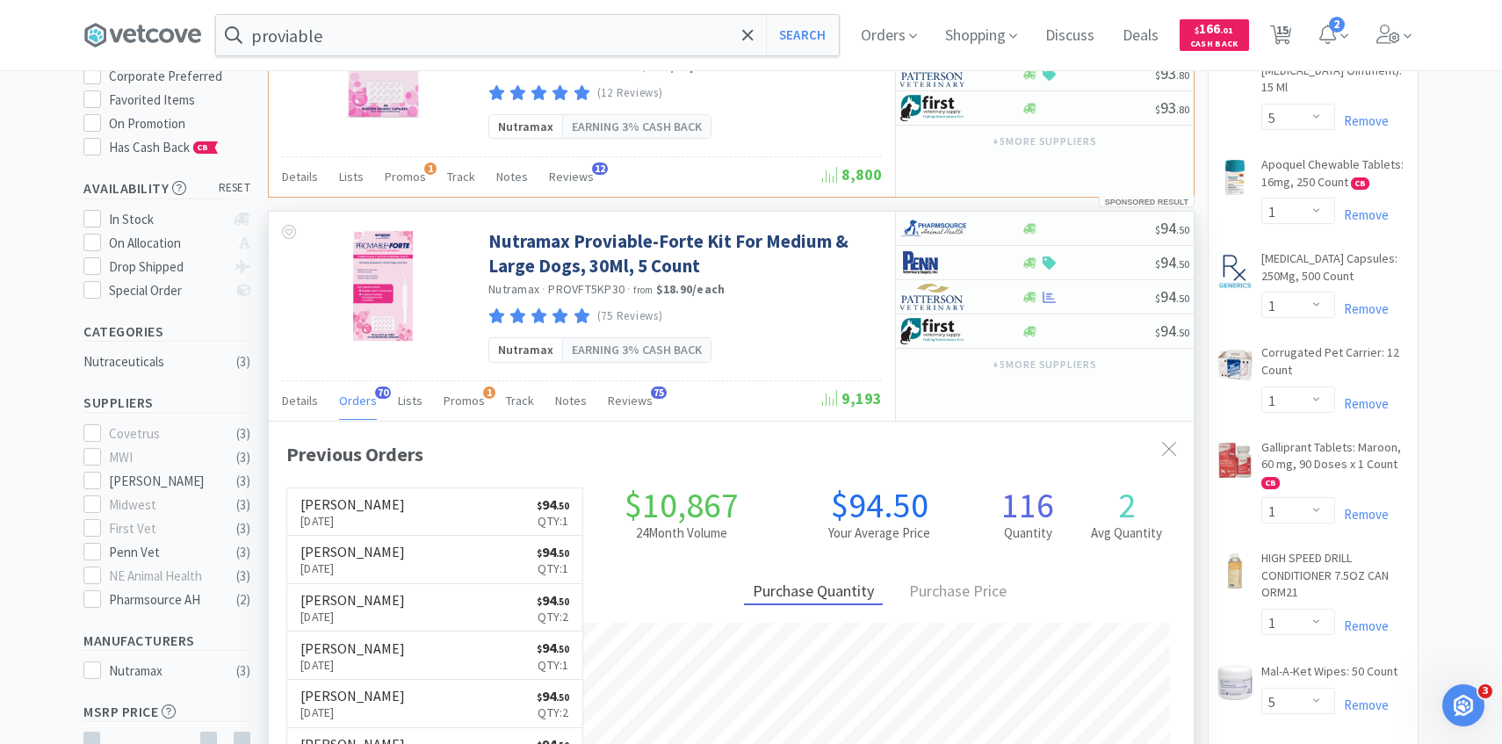
scroll to position [206, 0]
click at [448, 528] on link "Patterson Sep 22nd, 2025 $ 94 . 50 Qty: 1" at bounding box center [434, 514] width 295 height 48
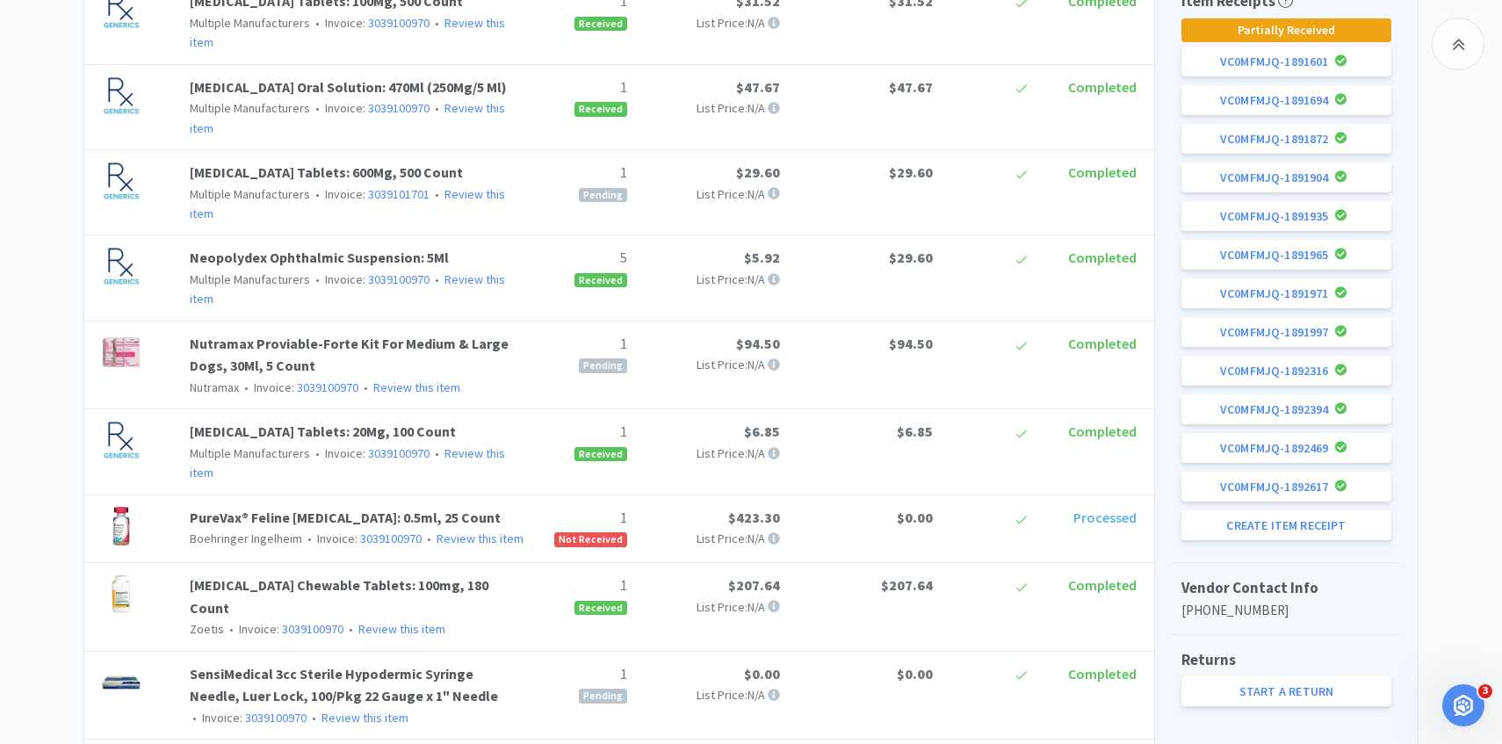
scroll to position [757, 0]
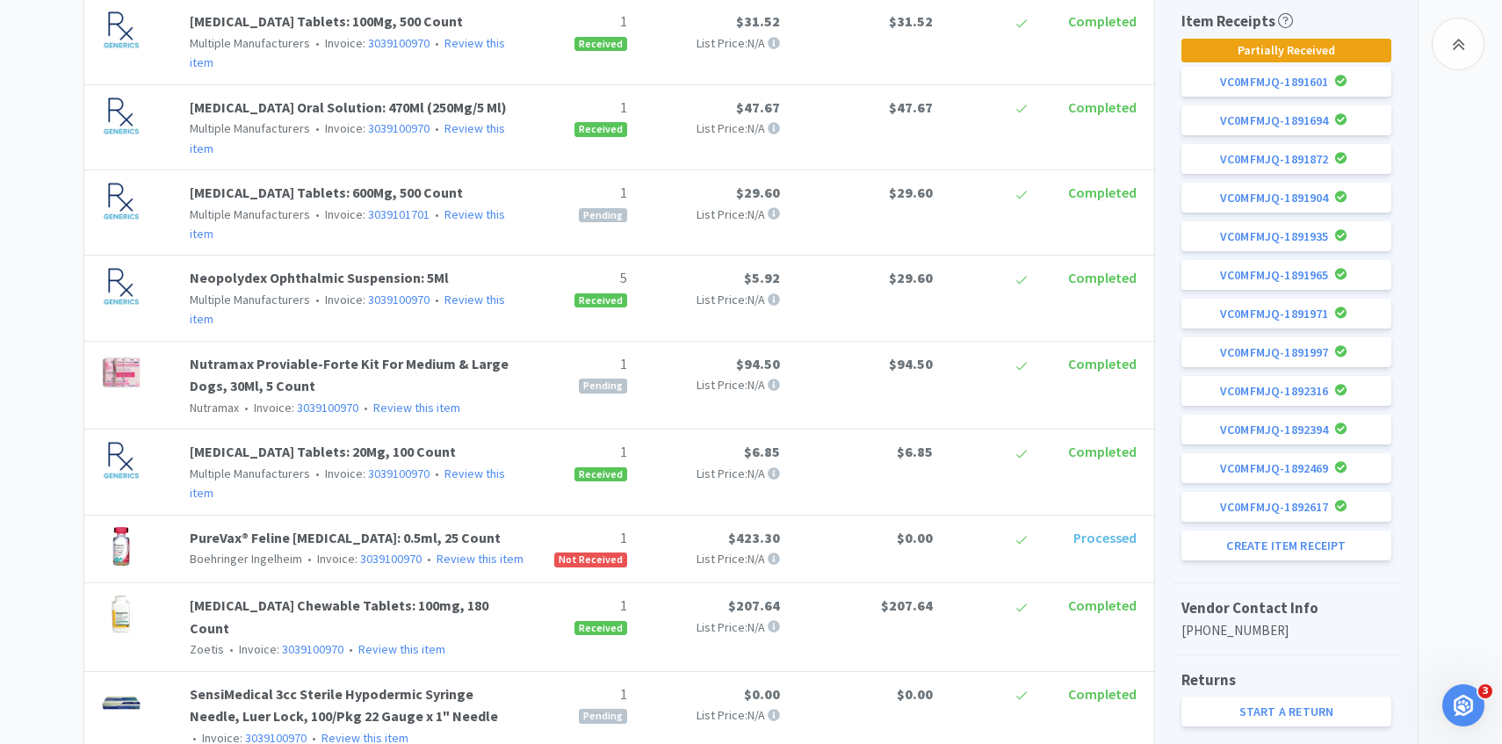
scroll to position [206, 0]
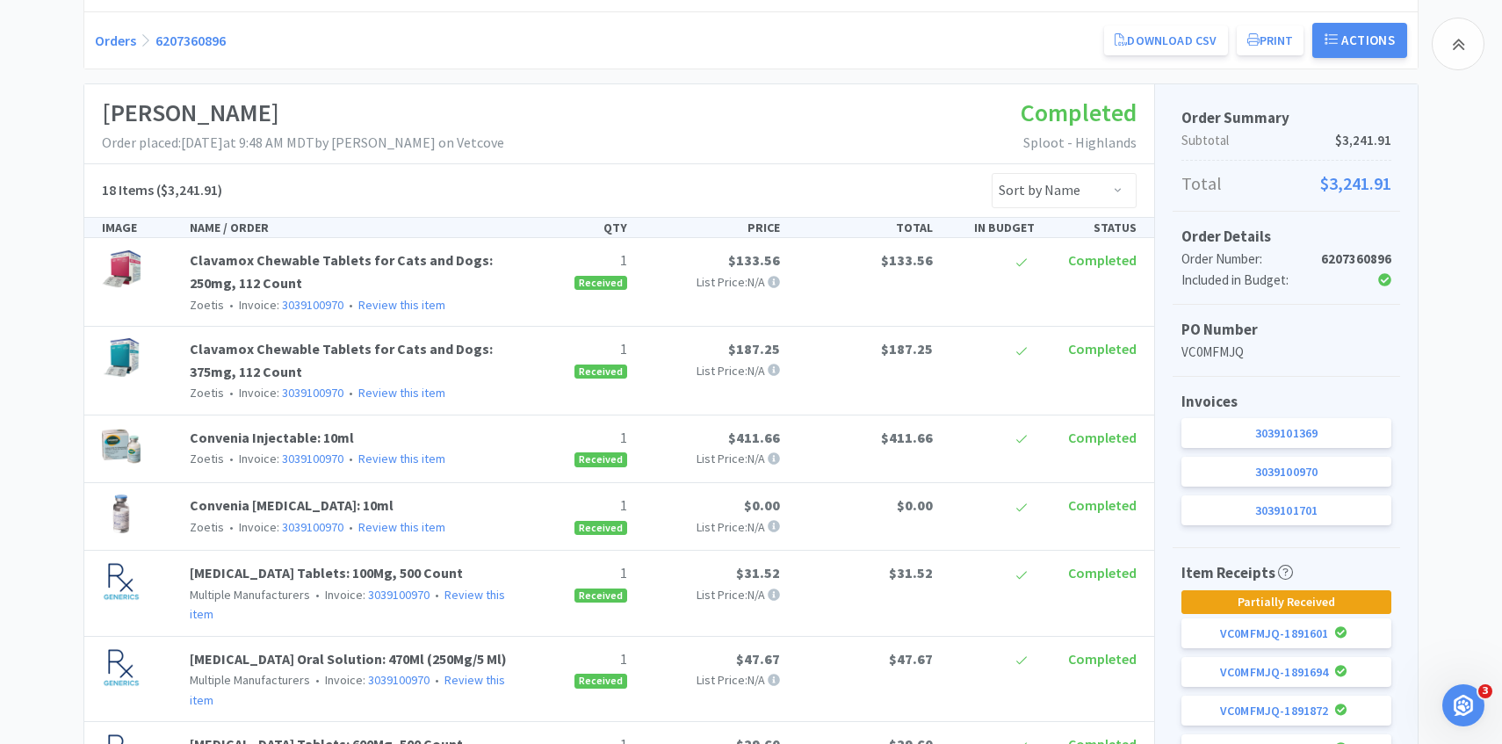
select select "5"
select select "1"
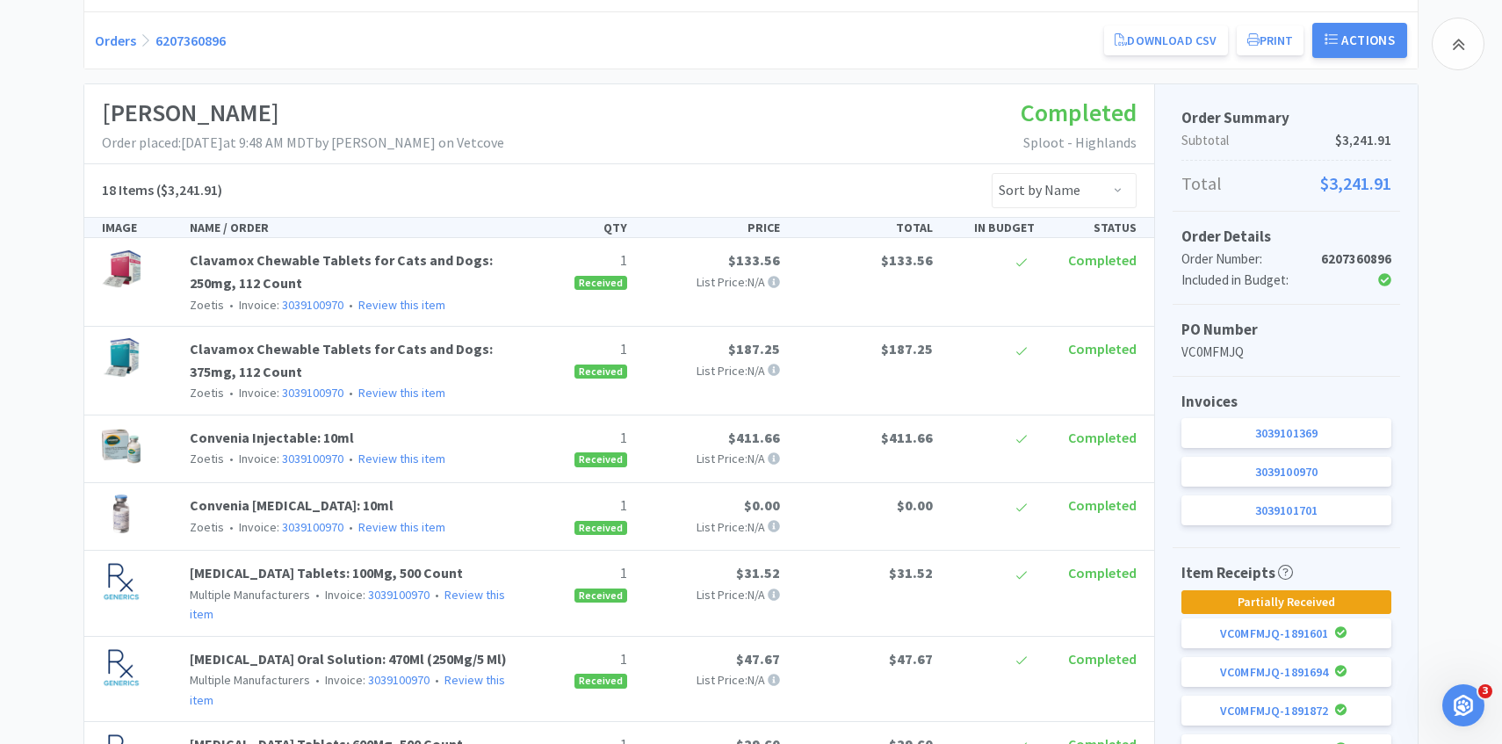
select select "1"
select select "5"
select select "2"
select select "6"
select select "1"
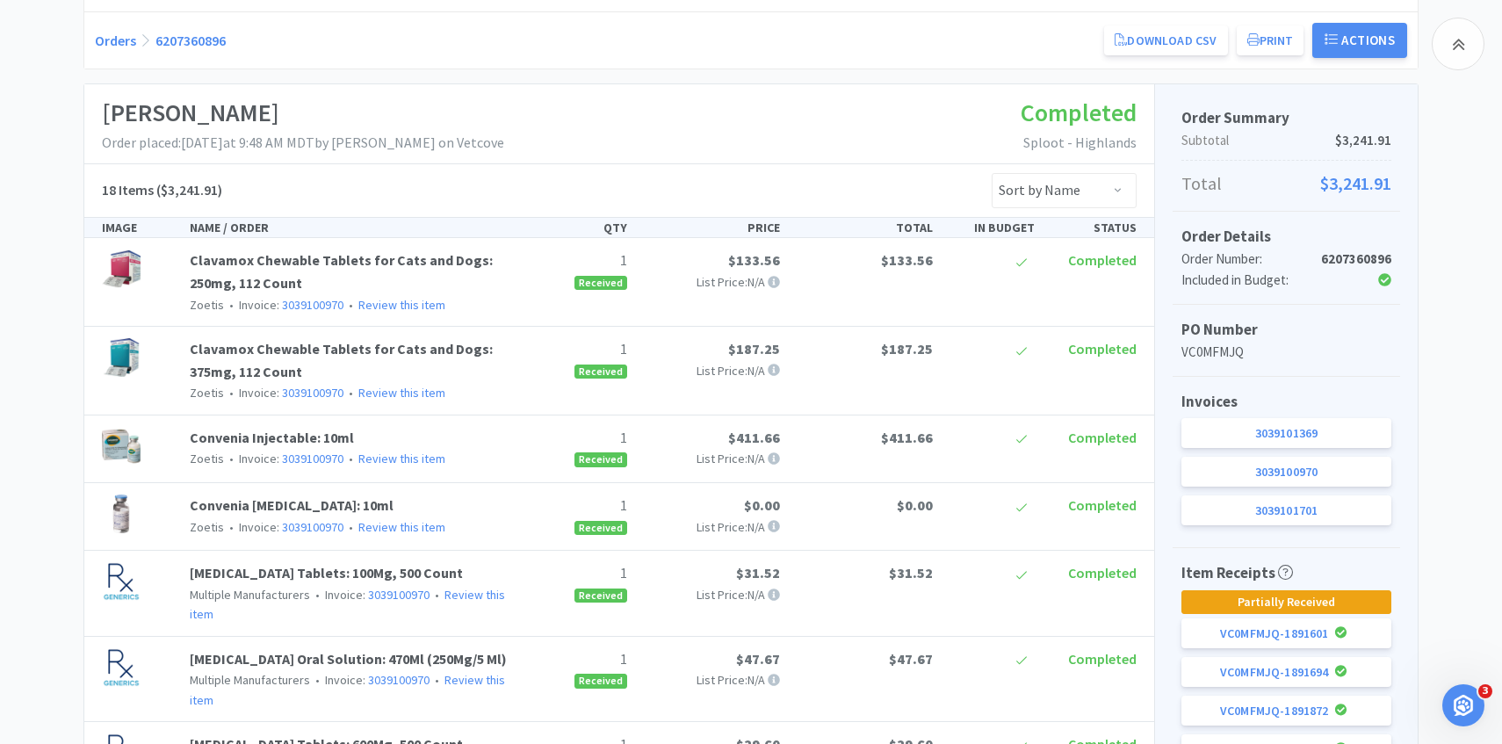
select select "1"
select select "2"
select select "3"
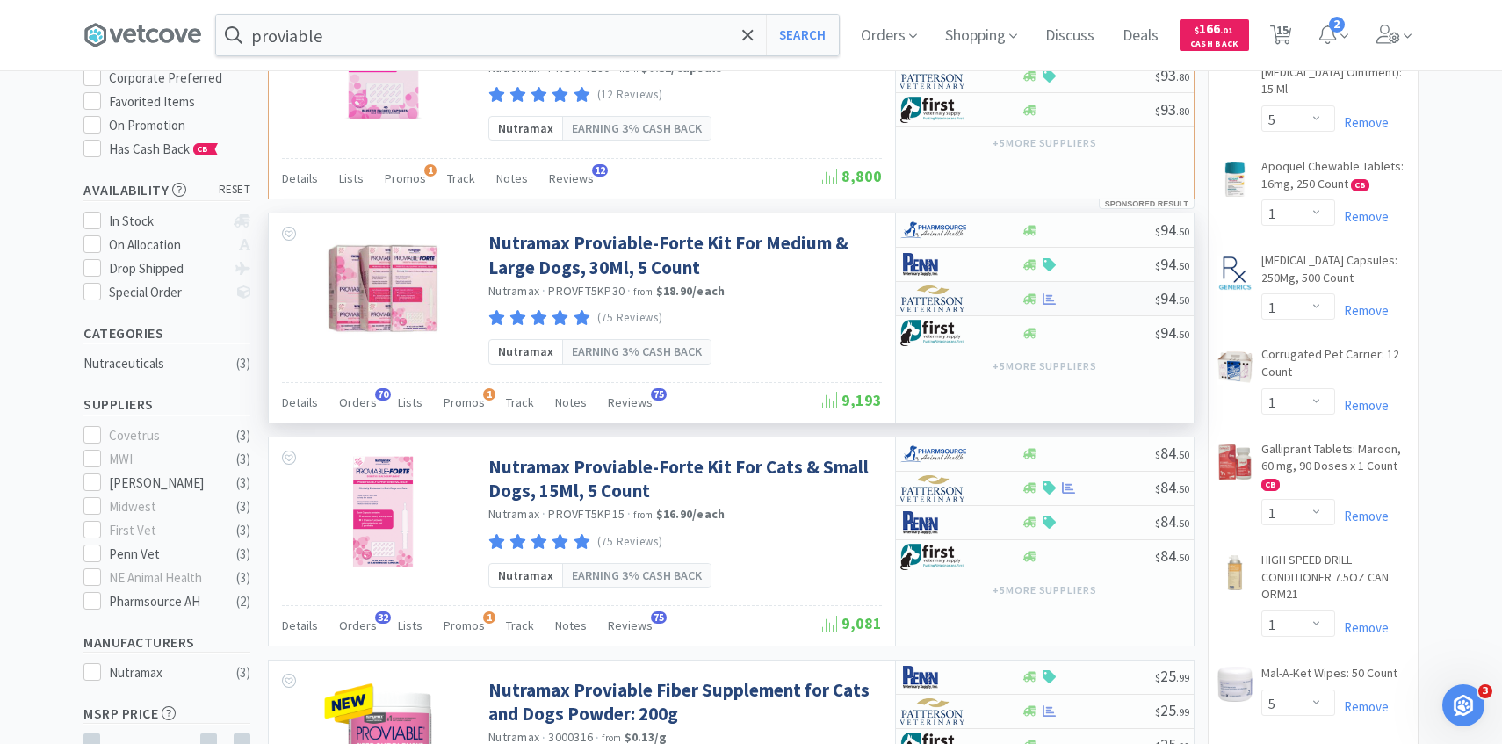
click at [963, 300] on img at bounding box center [934, 299] width 66 height 26
select select "1"
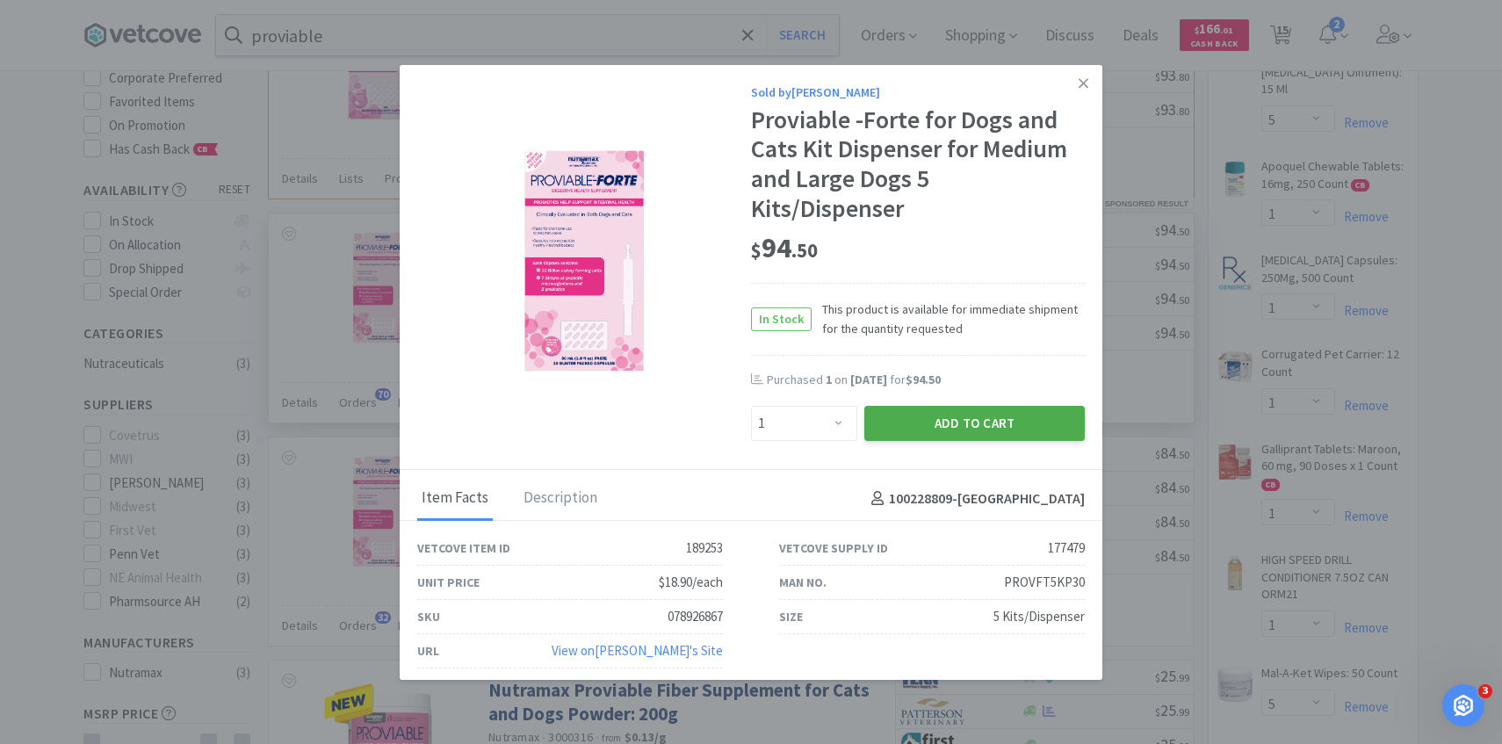
click at [973, 423] on button "Add to Cart" at bounding box center [975, 423] width 221 height 35
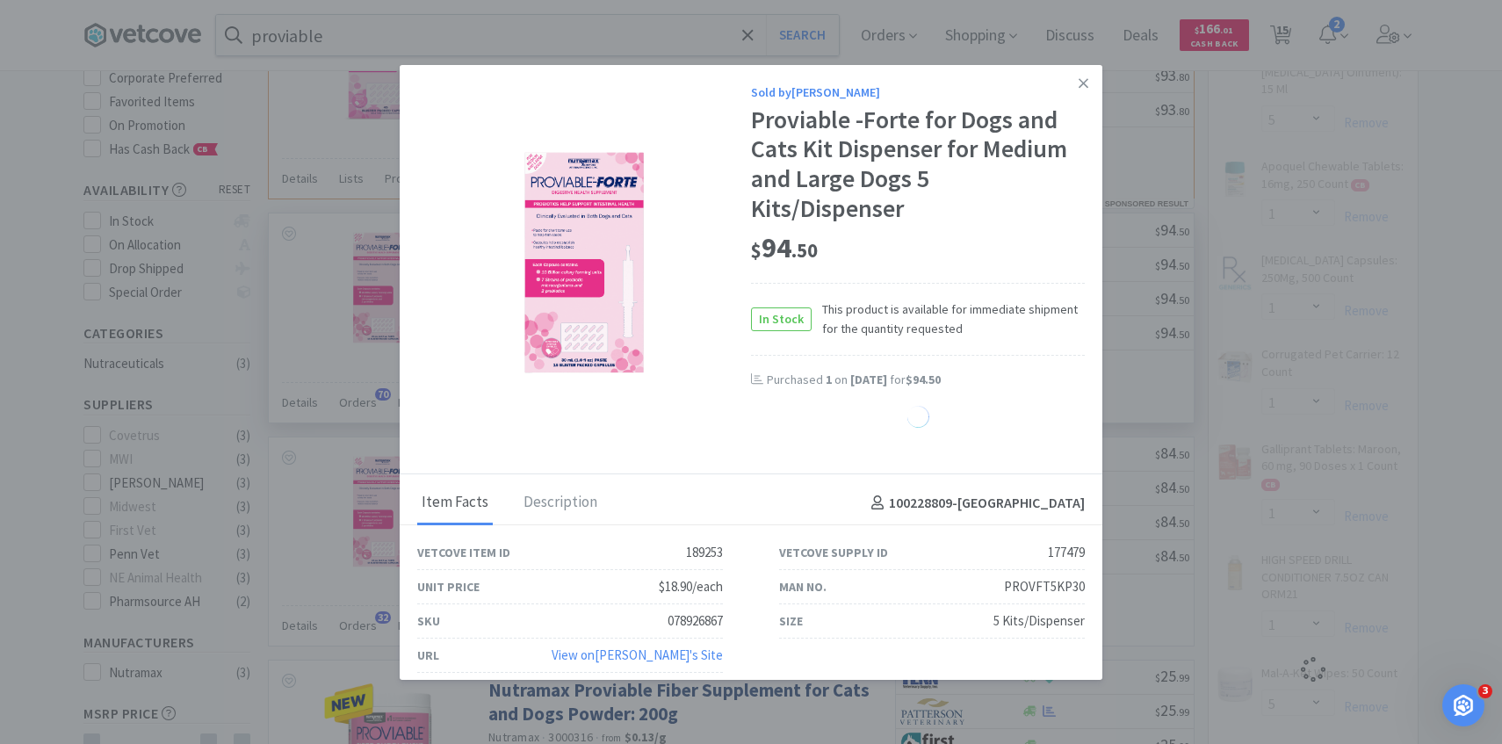
select select "1"
select select "2"
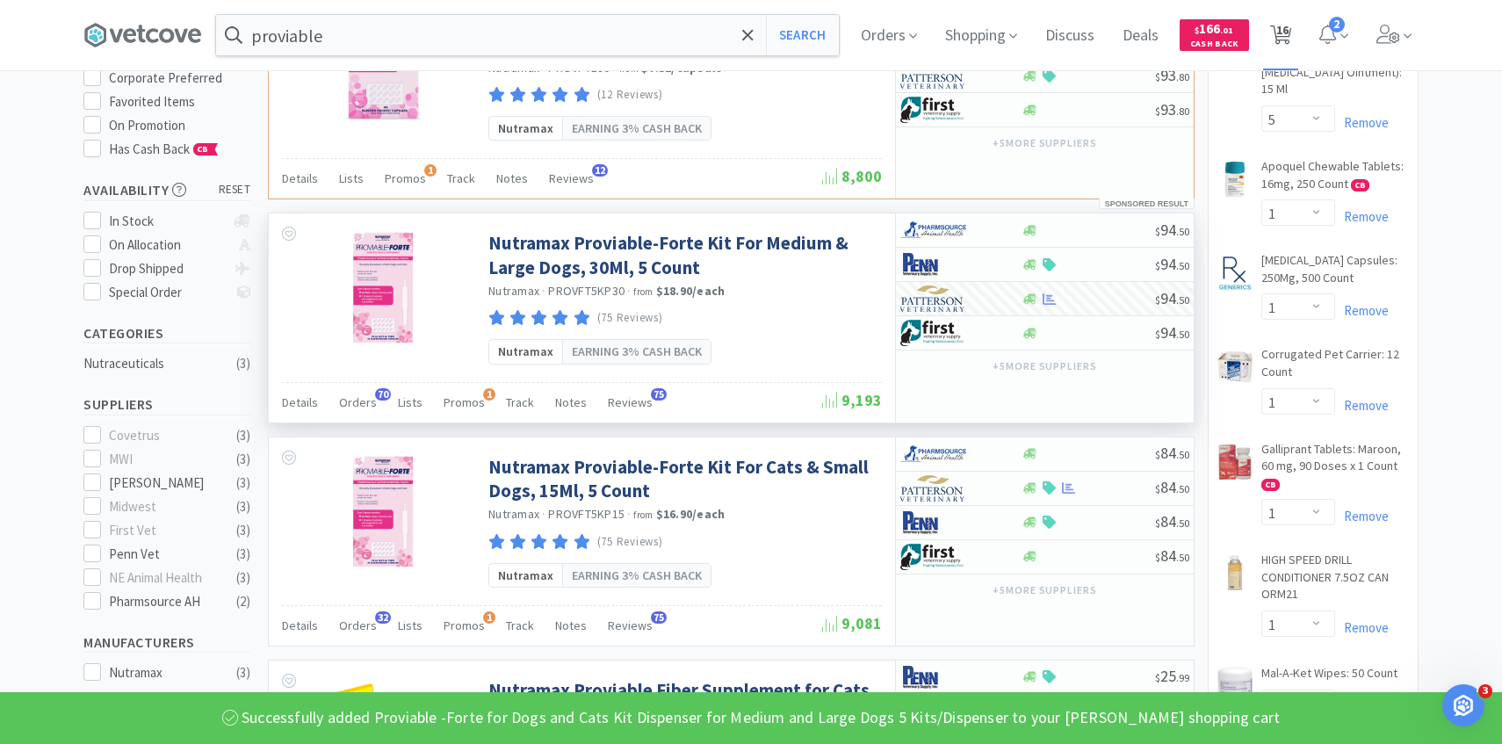
click at [1284, 50] on span "16" at bounding box center [1283, 30] width 12 height 70
select select "2"
select select "5"
select select "1"
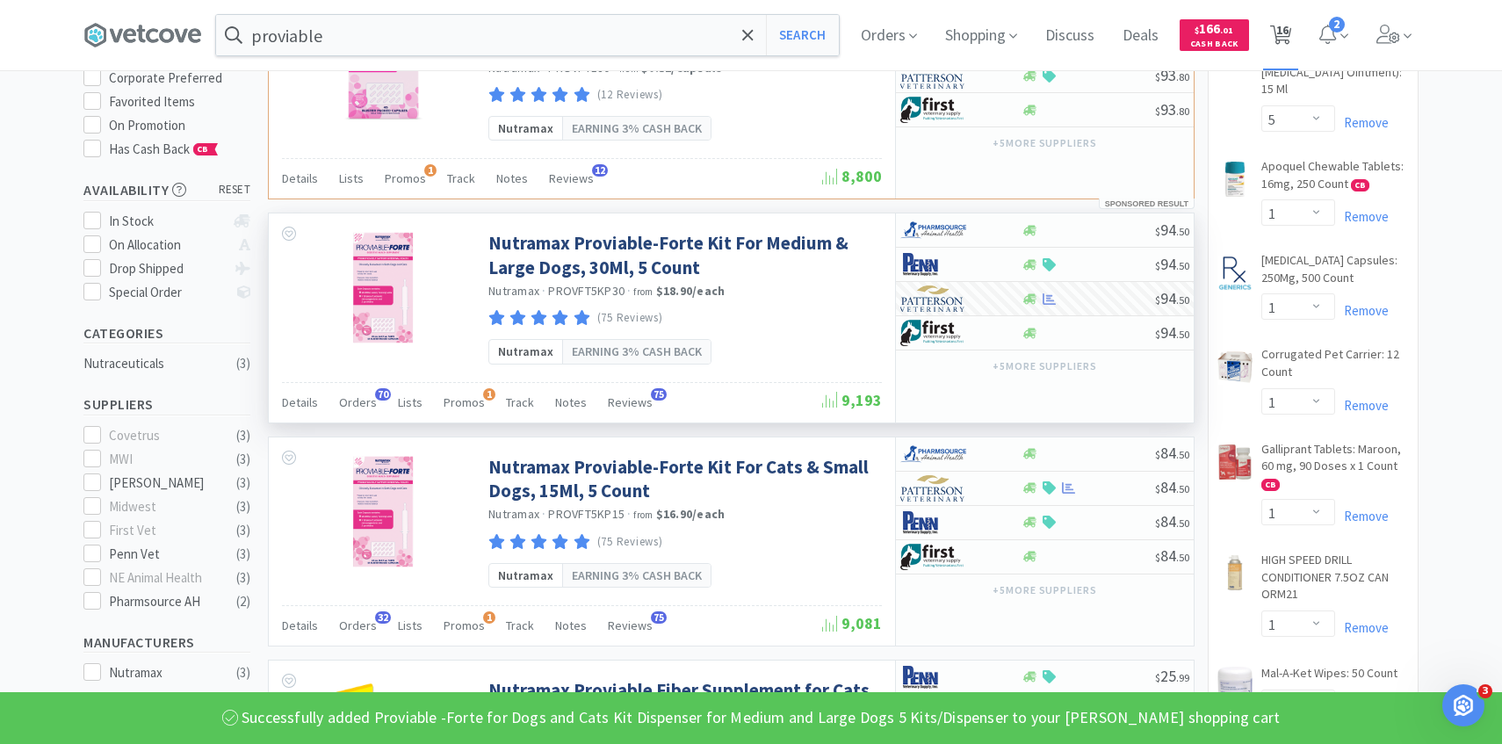
select select "1"
select select "5"
select select "2"
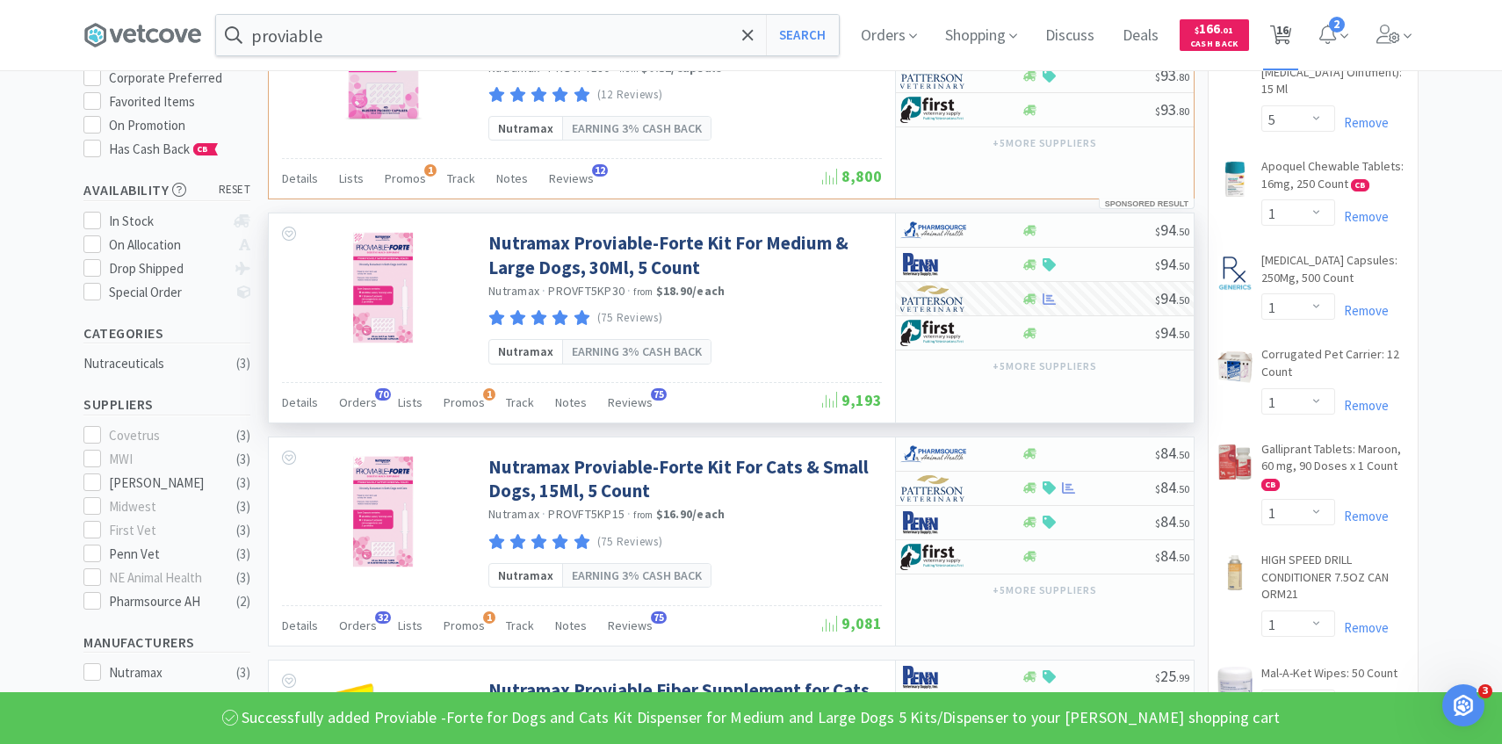
select select "6"
select select "1"
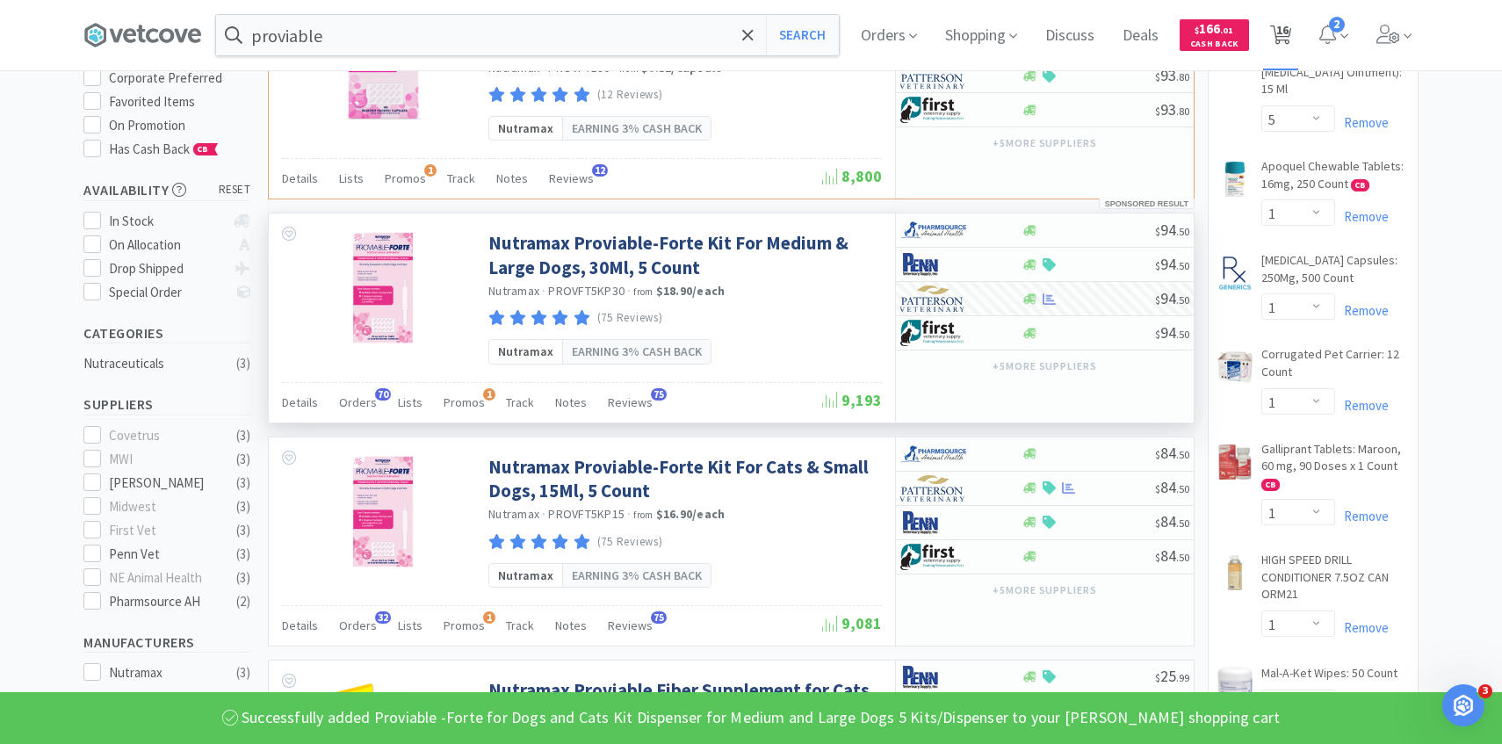
select select "2"
select select "3"
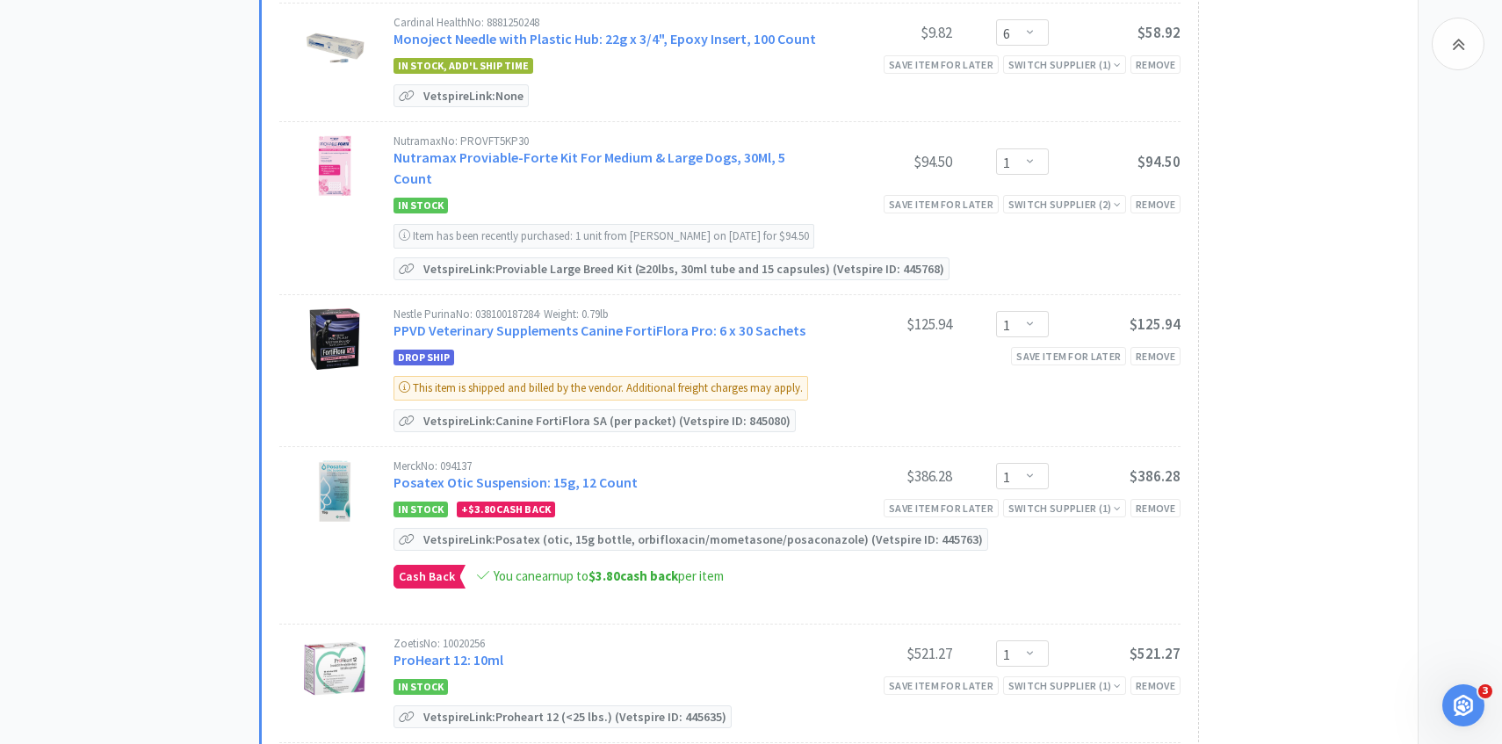
scroll to position [1691, 0]
click at [693, 321] on link "PPVD Veterinary Supplements Canine FortiFlora Pro: 6 x 30 Sachets" at bounding box center [600, 330] width 412 height 18
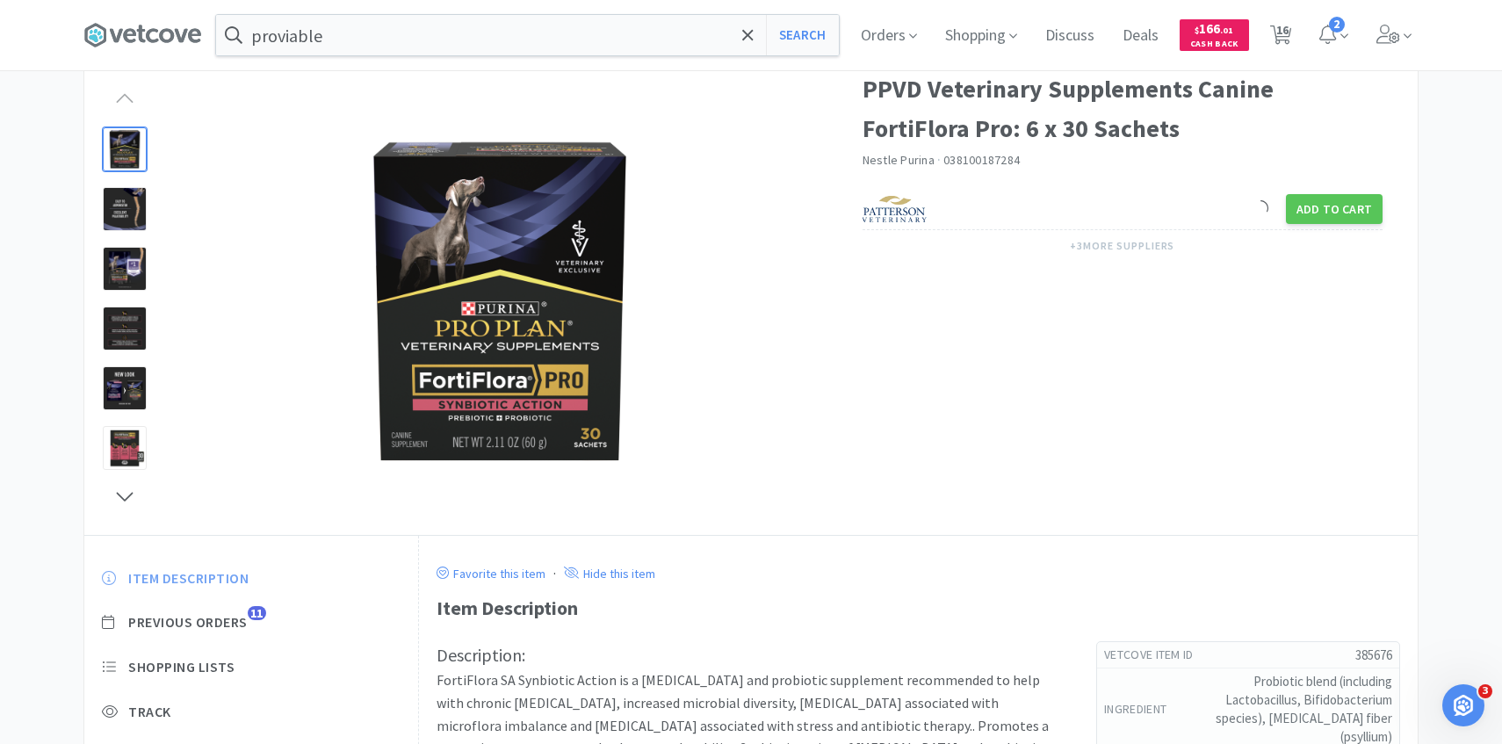
scroll to position [89, 0]
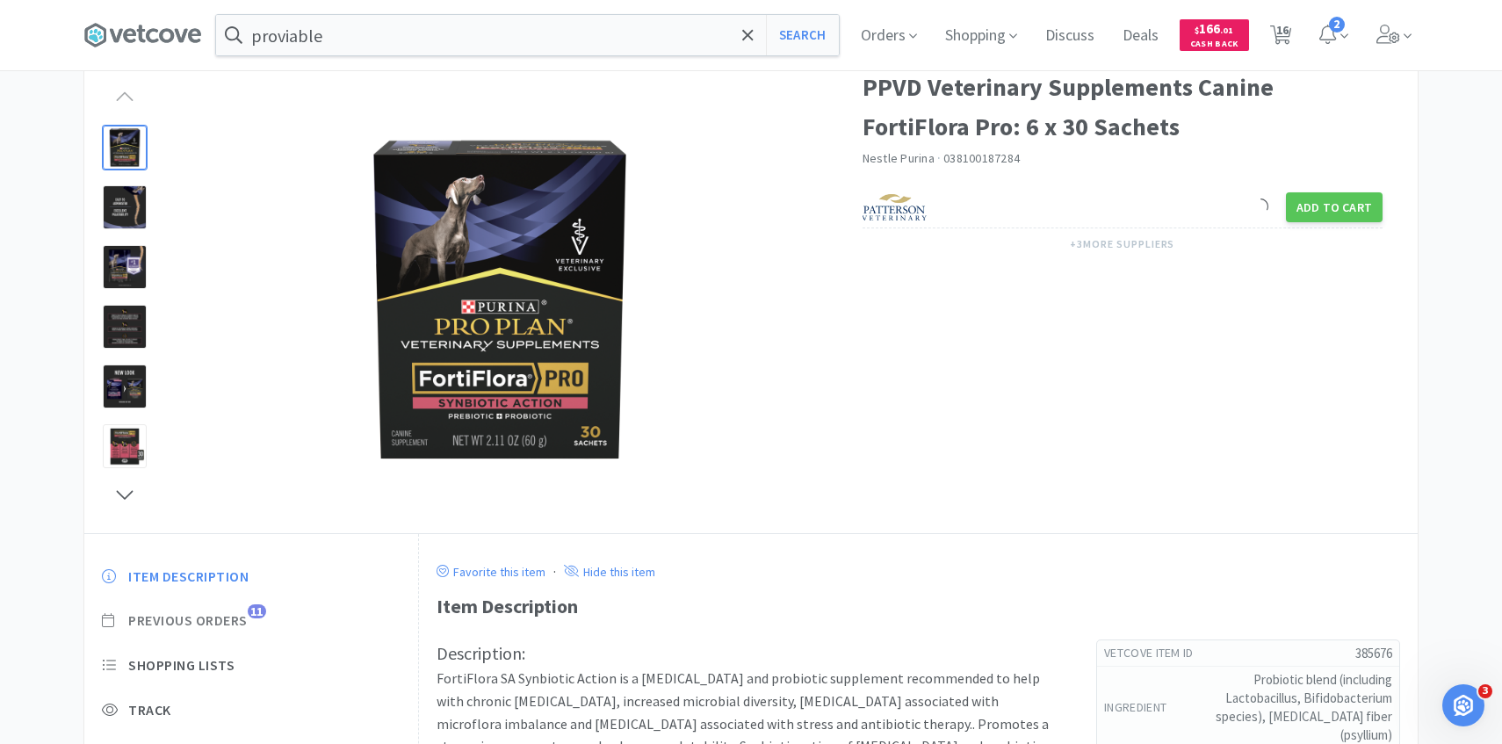
click at [226, 619] on span "Previous Orders" at bounding box center [187, 620] width 119 height 18
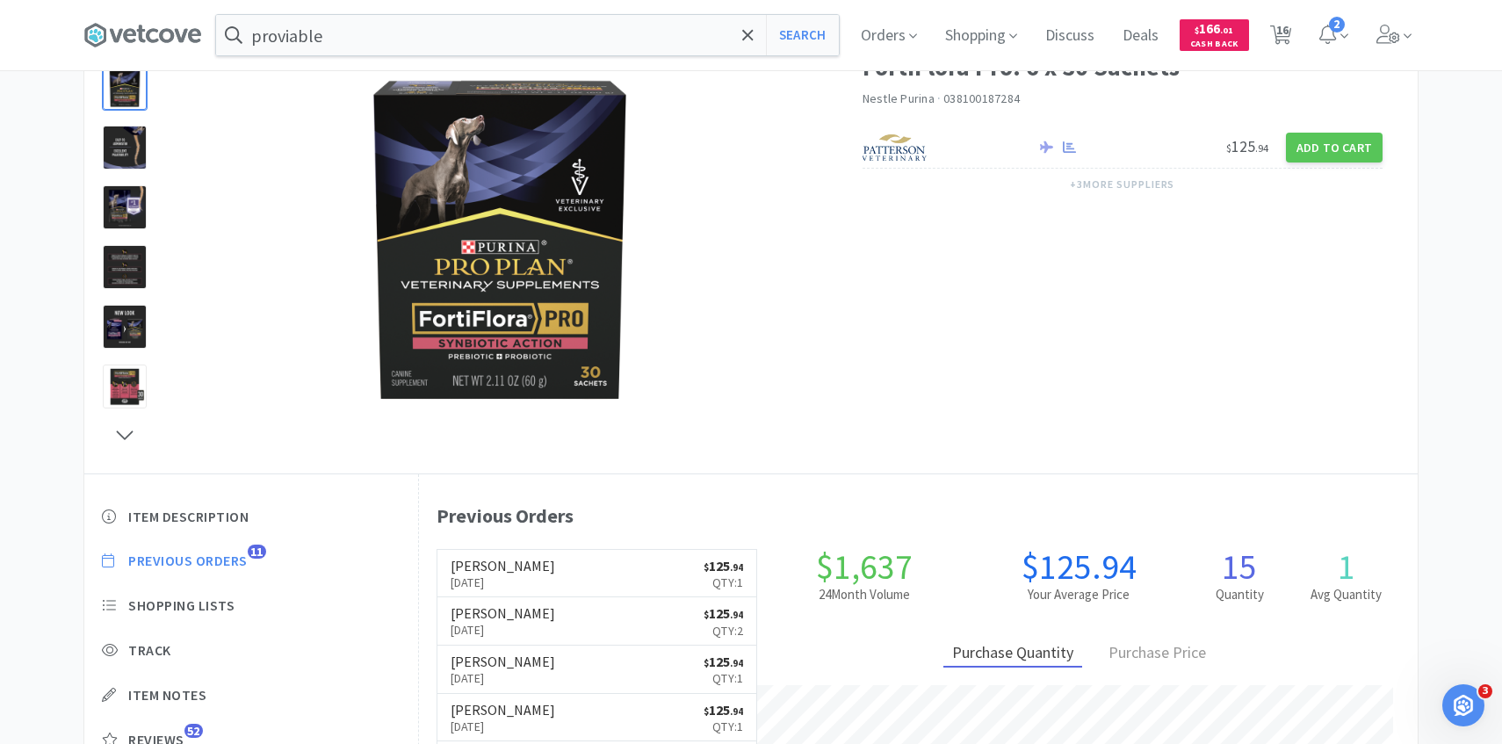
scroll to position [482, 999]
select select "2"
select select "5"
select select "1"
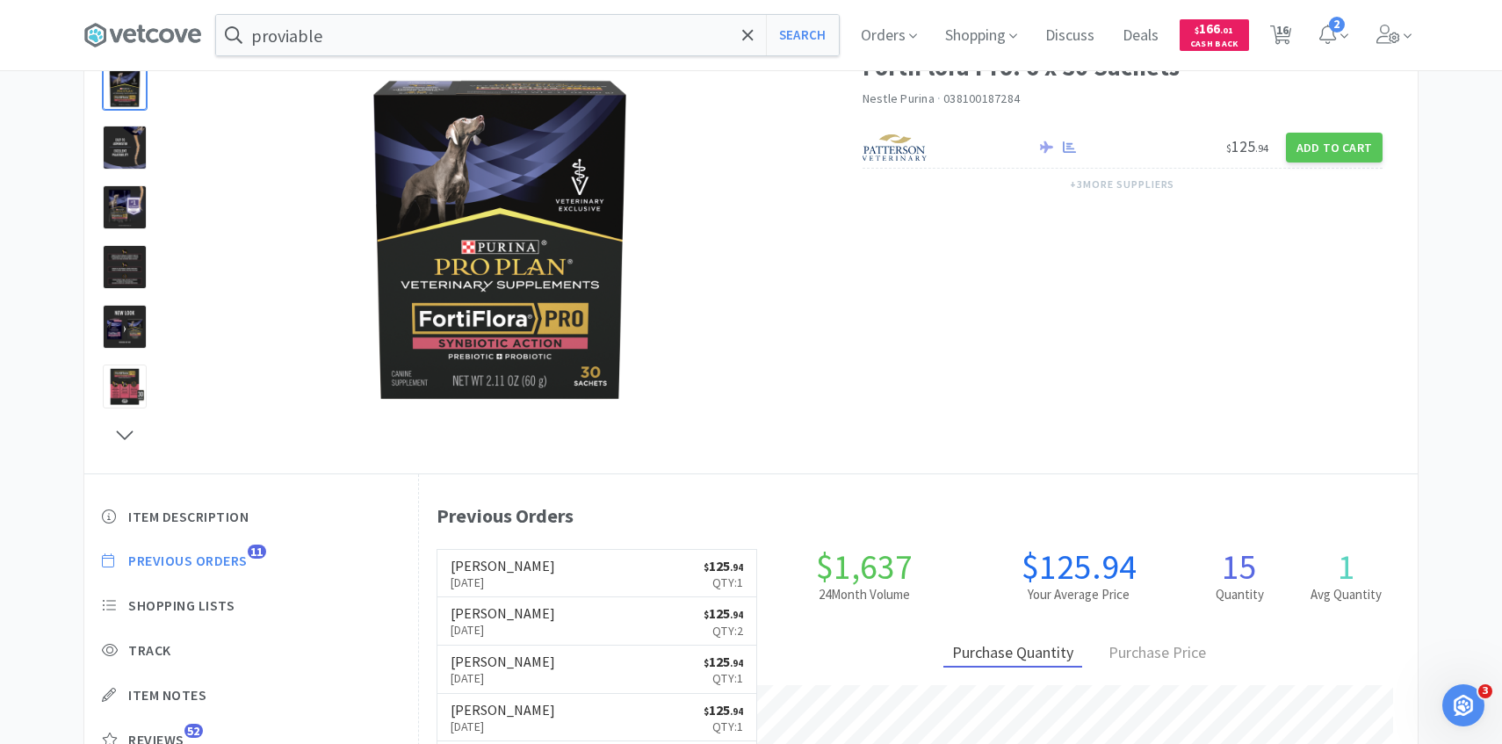
select select "1"
select select "5"
select select "2"
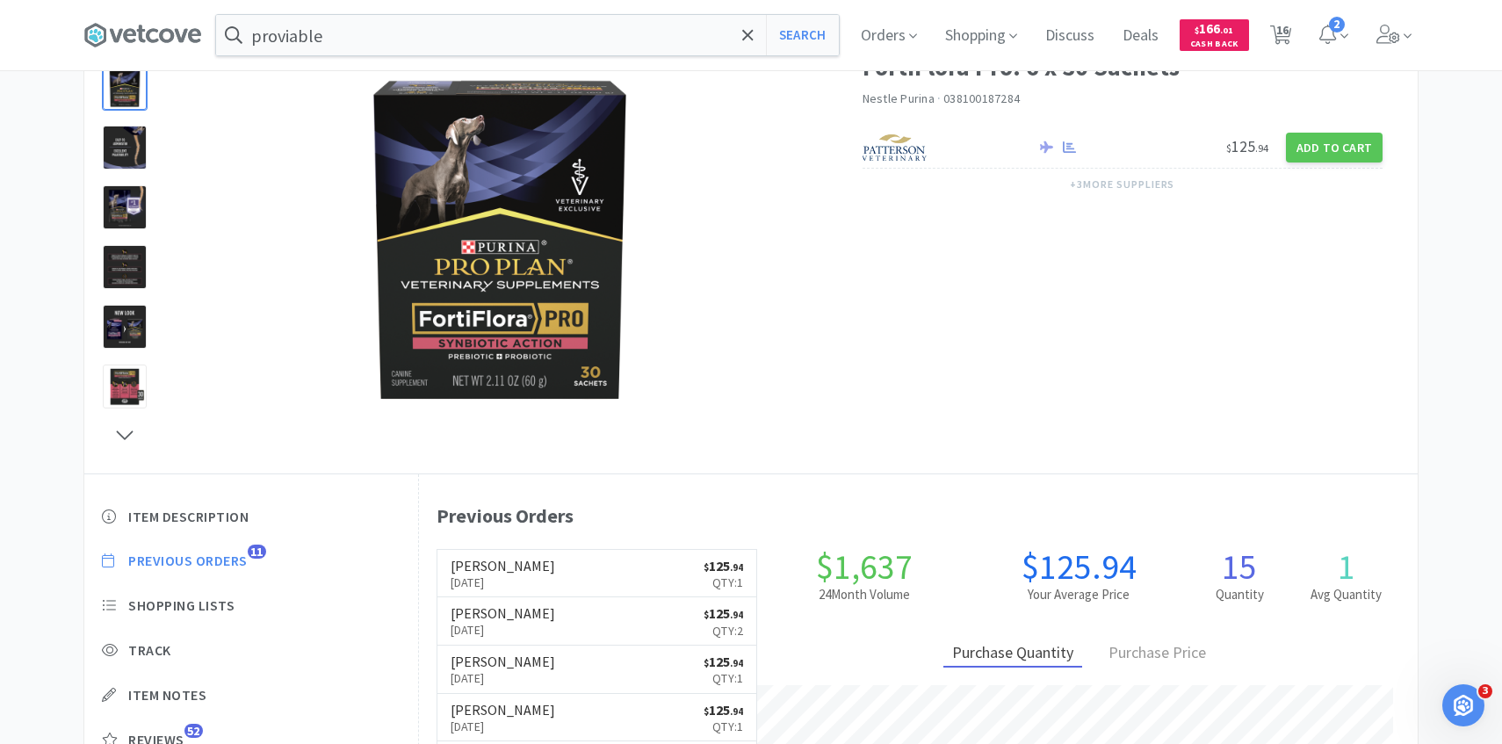
select select "6"
select select "1"
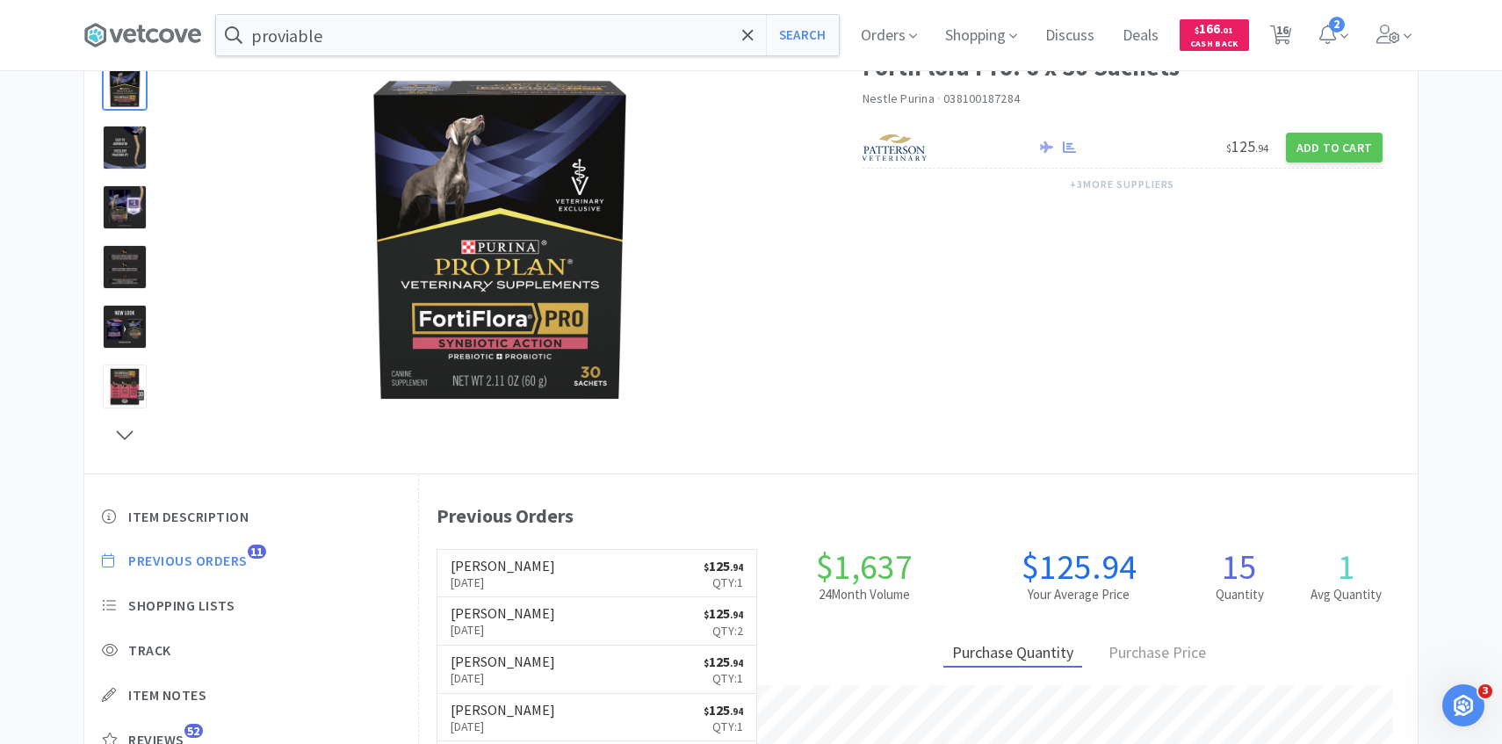
select select "2"
select select "3"
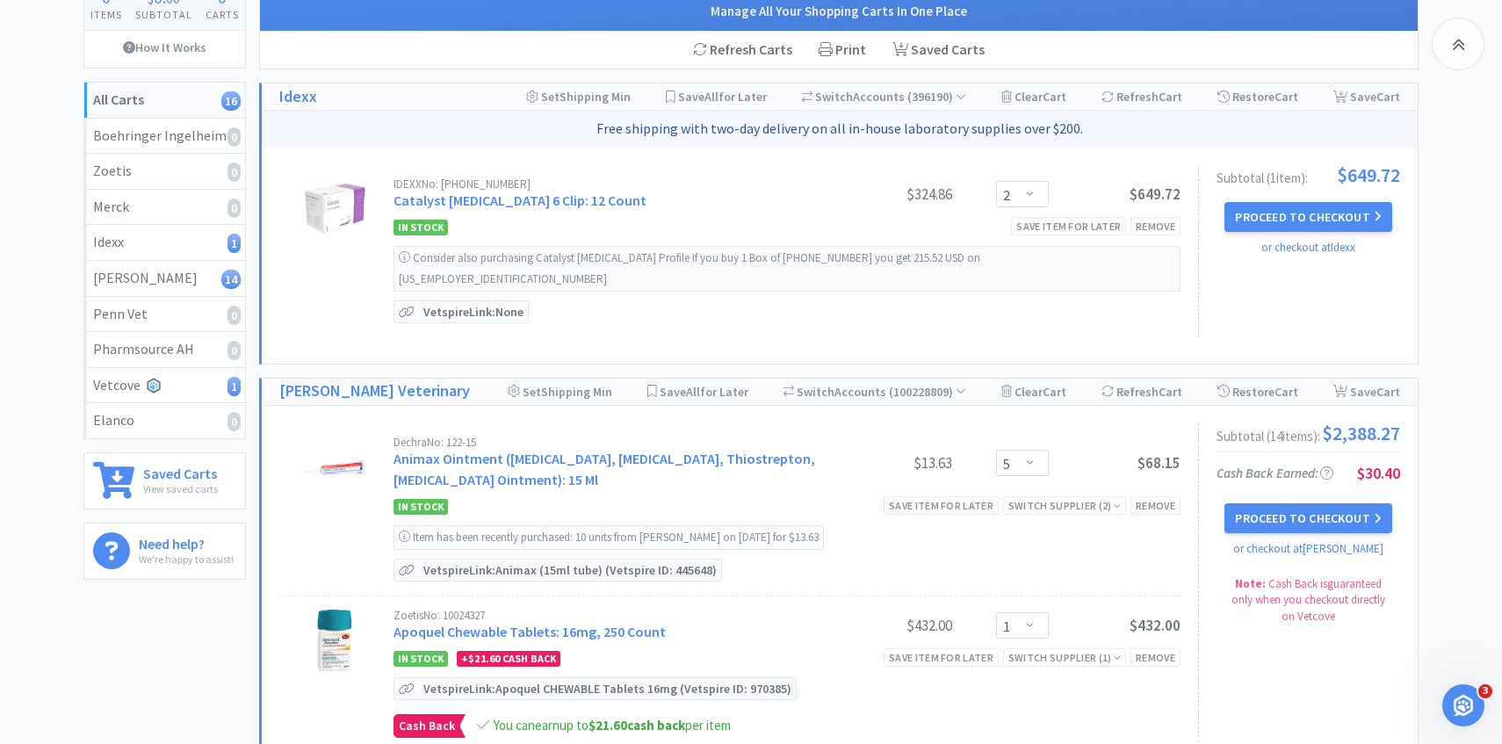
scroll to position [1691, 0]
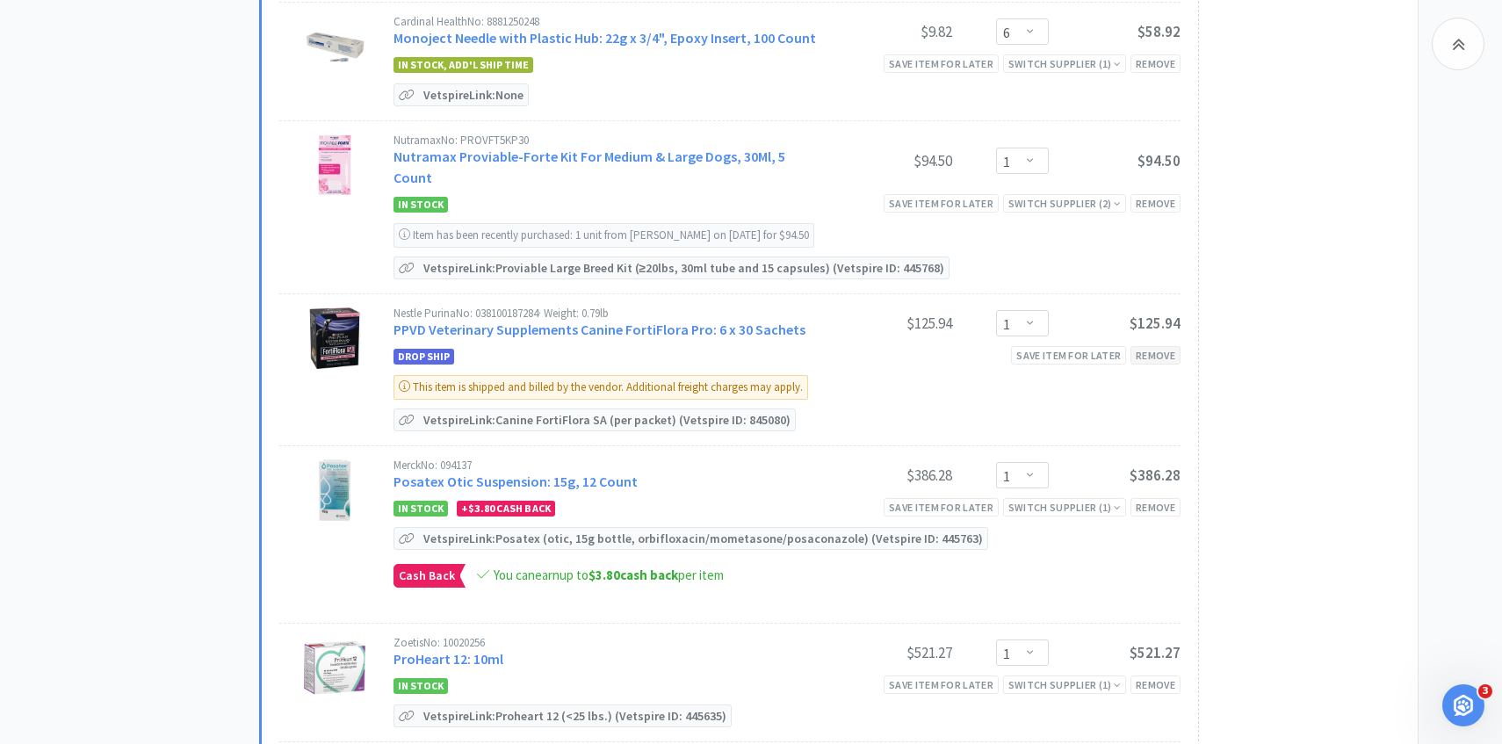
click at [1154, 346] on div "Remove" at bounding box center [1156, 355] width 50 height 18
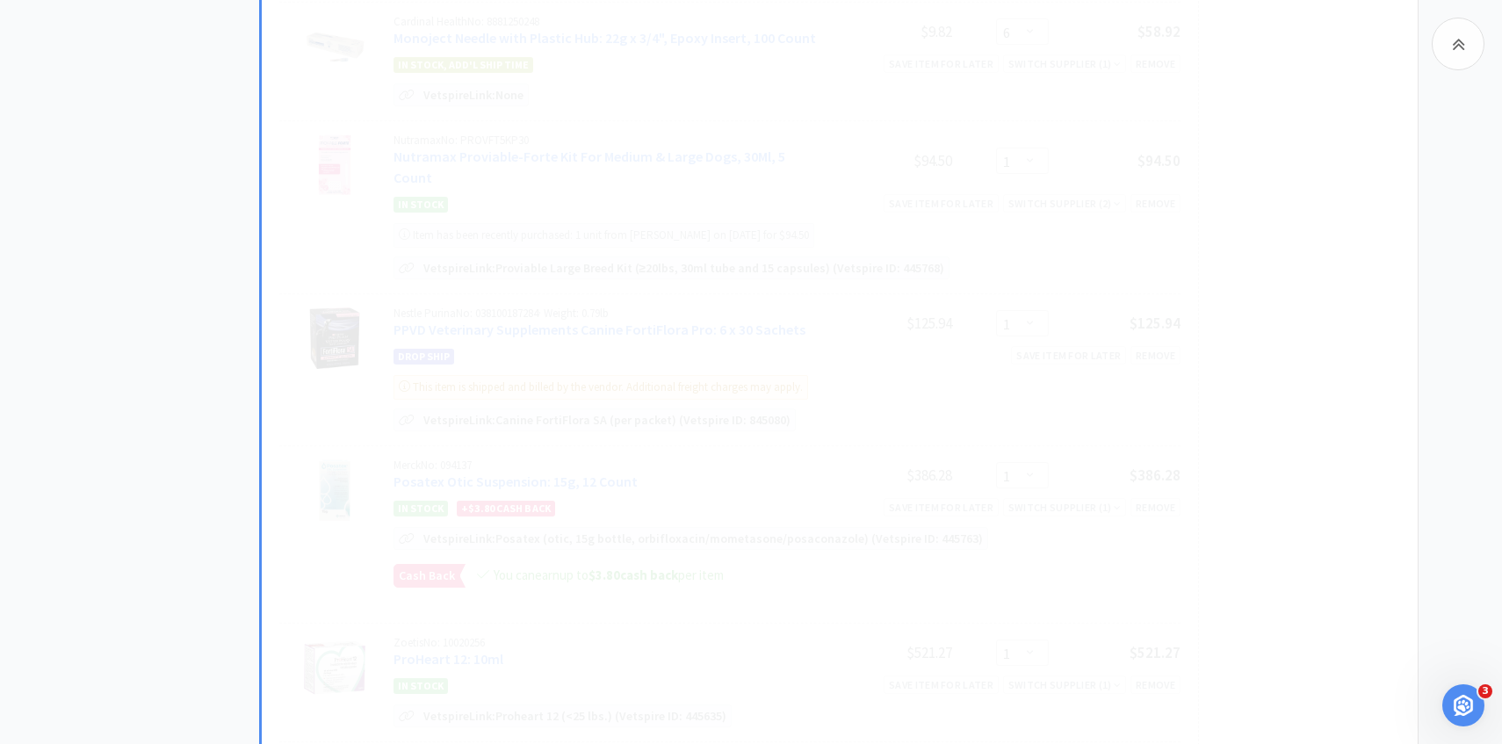
select select "2"
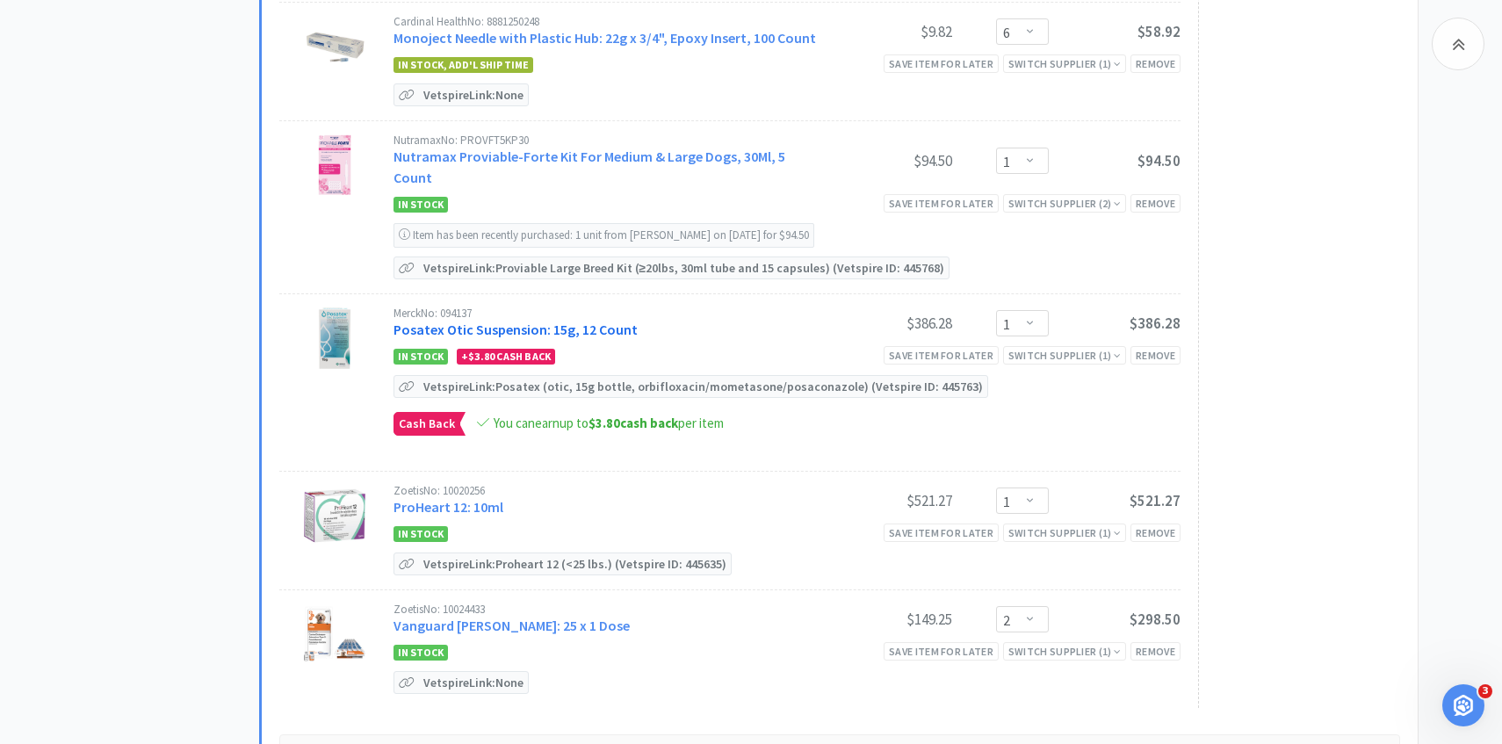
click at [569, 321] on link "Posatex Otic Suspension: 15g, 12 Count" at bounding box center [516, 330] width 244 height 18
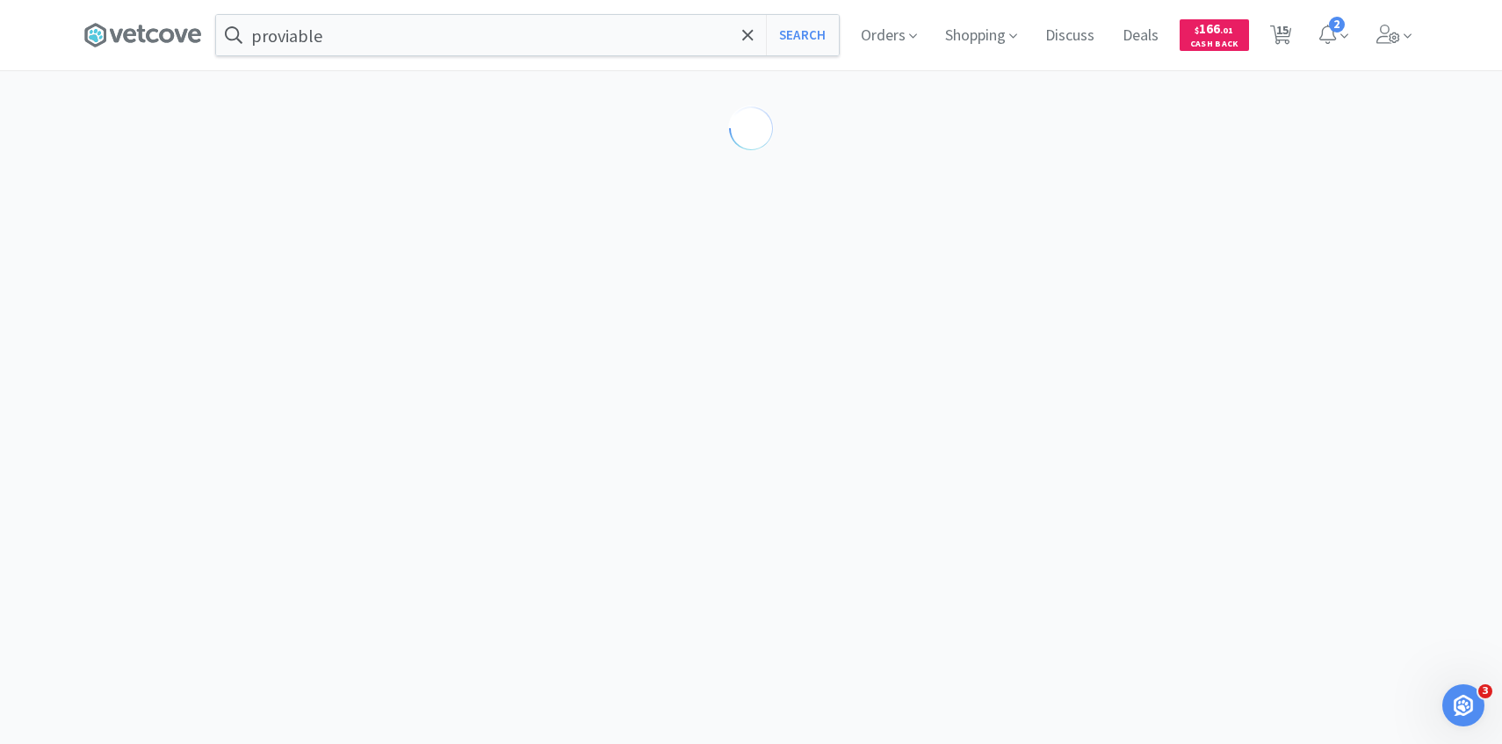
scroll to position [62, 0]
select select "192531"
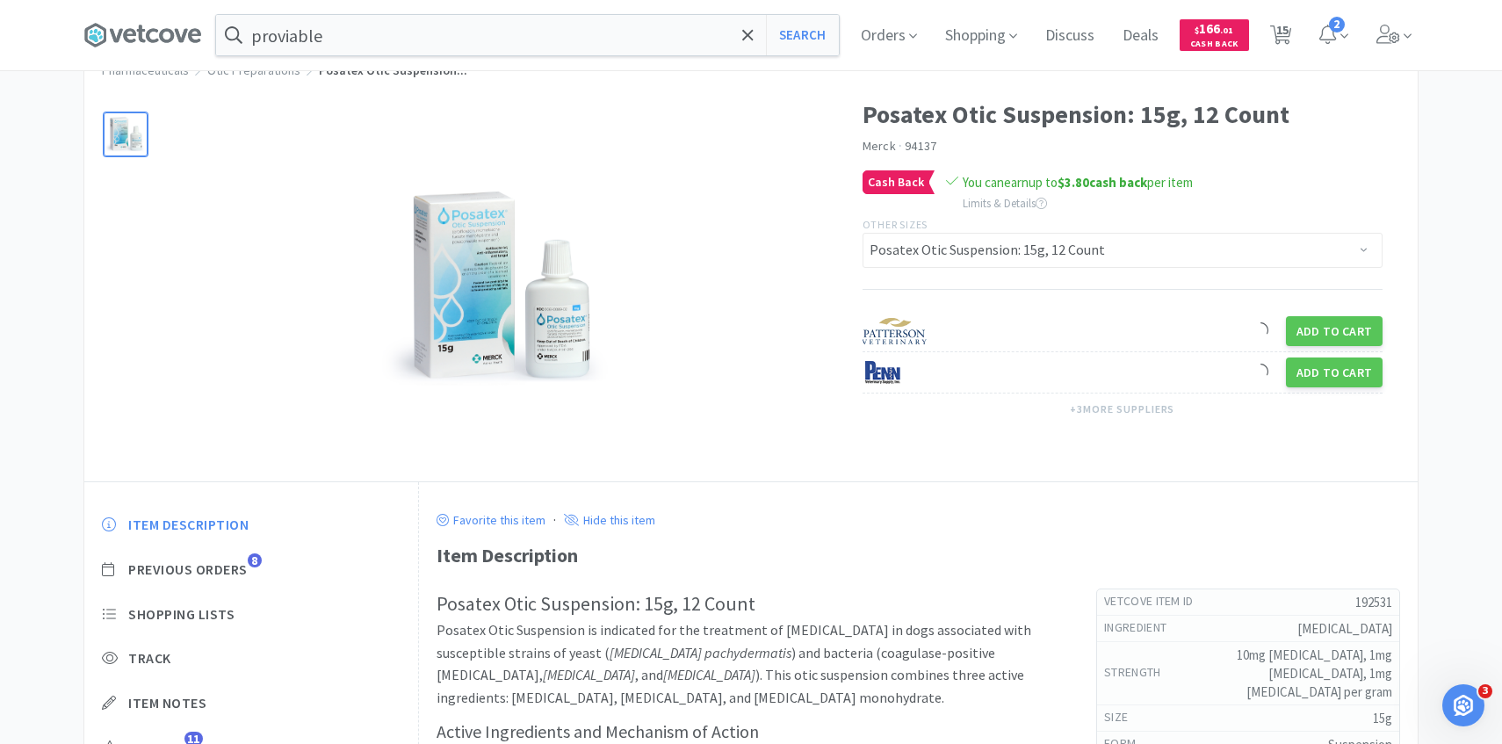
click at [239, 559] on div "Item Description Previous Orders 8 Shopping Lists Track Item Notes Reviews 11" at bounding box center [251, 649] width 334 height 303
click at [239, 573] on span "Previous Orders" at bounding box center [187, 570] width 119 height 18
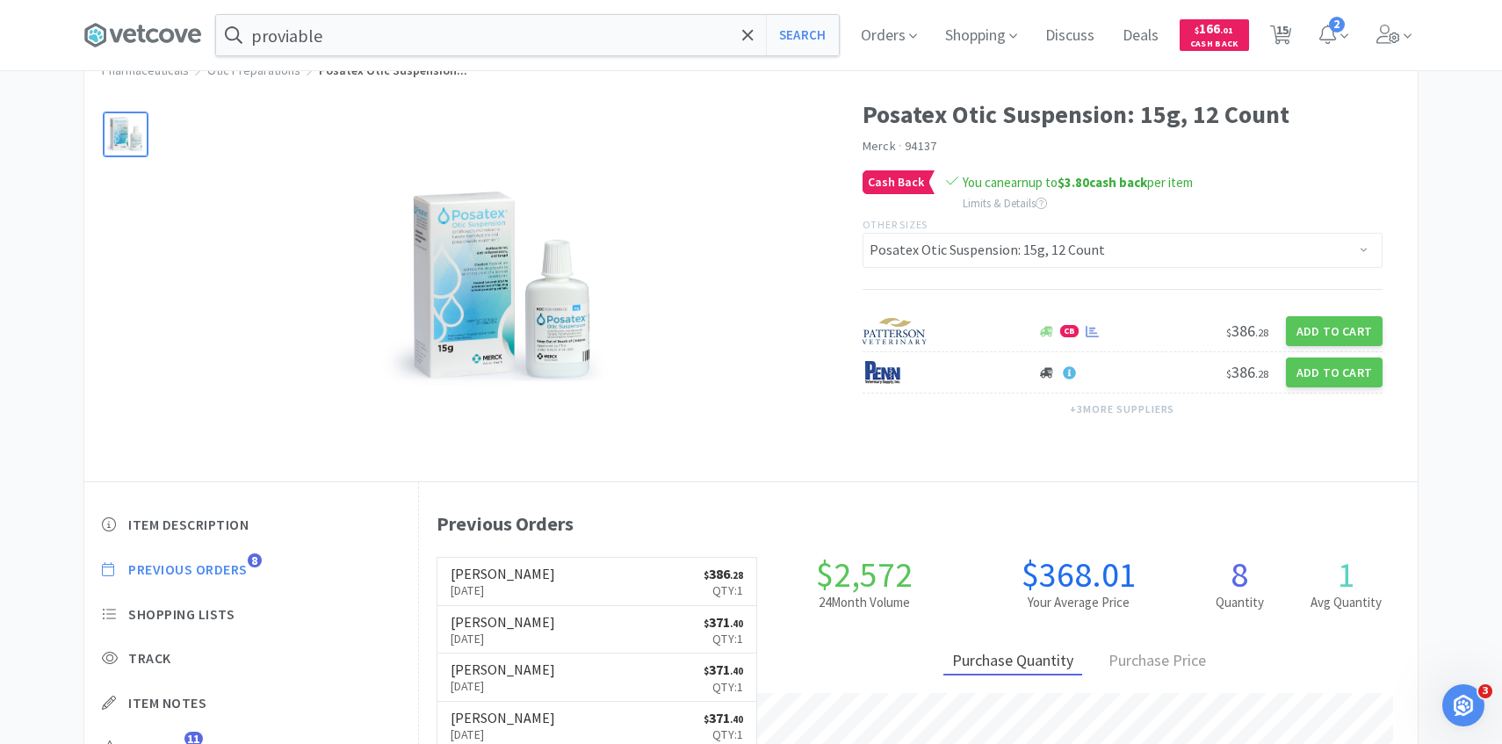
scroll to position [0, 0]
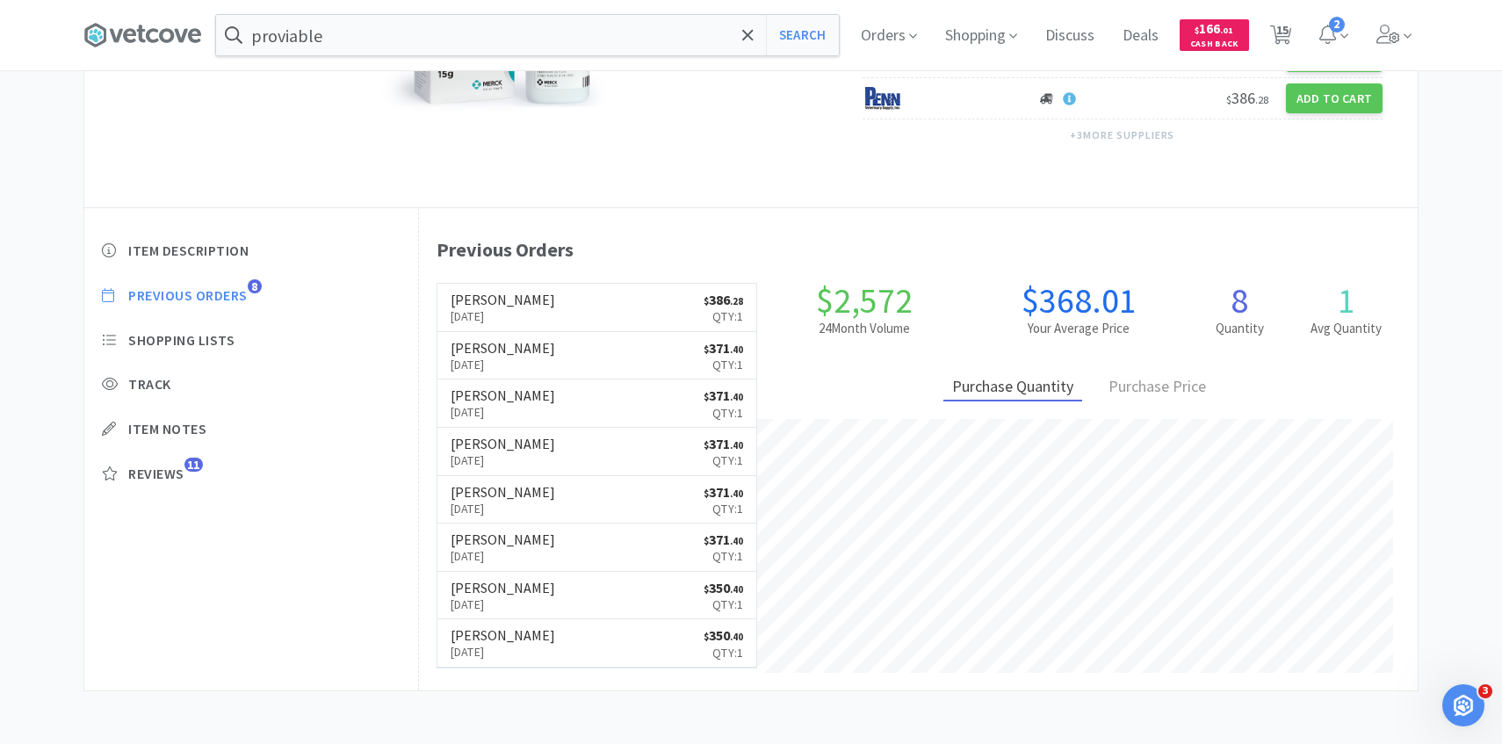
select select "2"
select select "5"
select select "1"
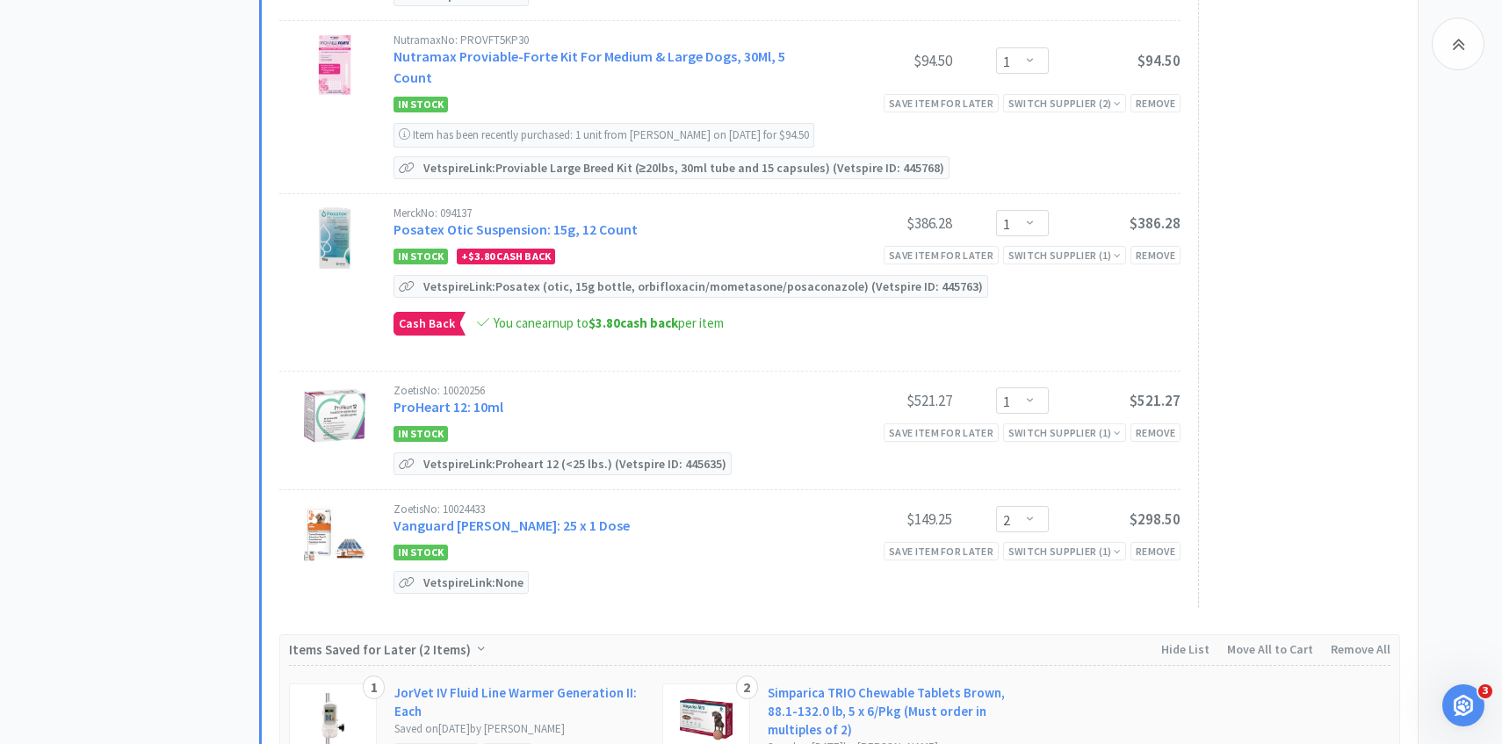
scroll to position [1802, 0]
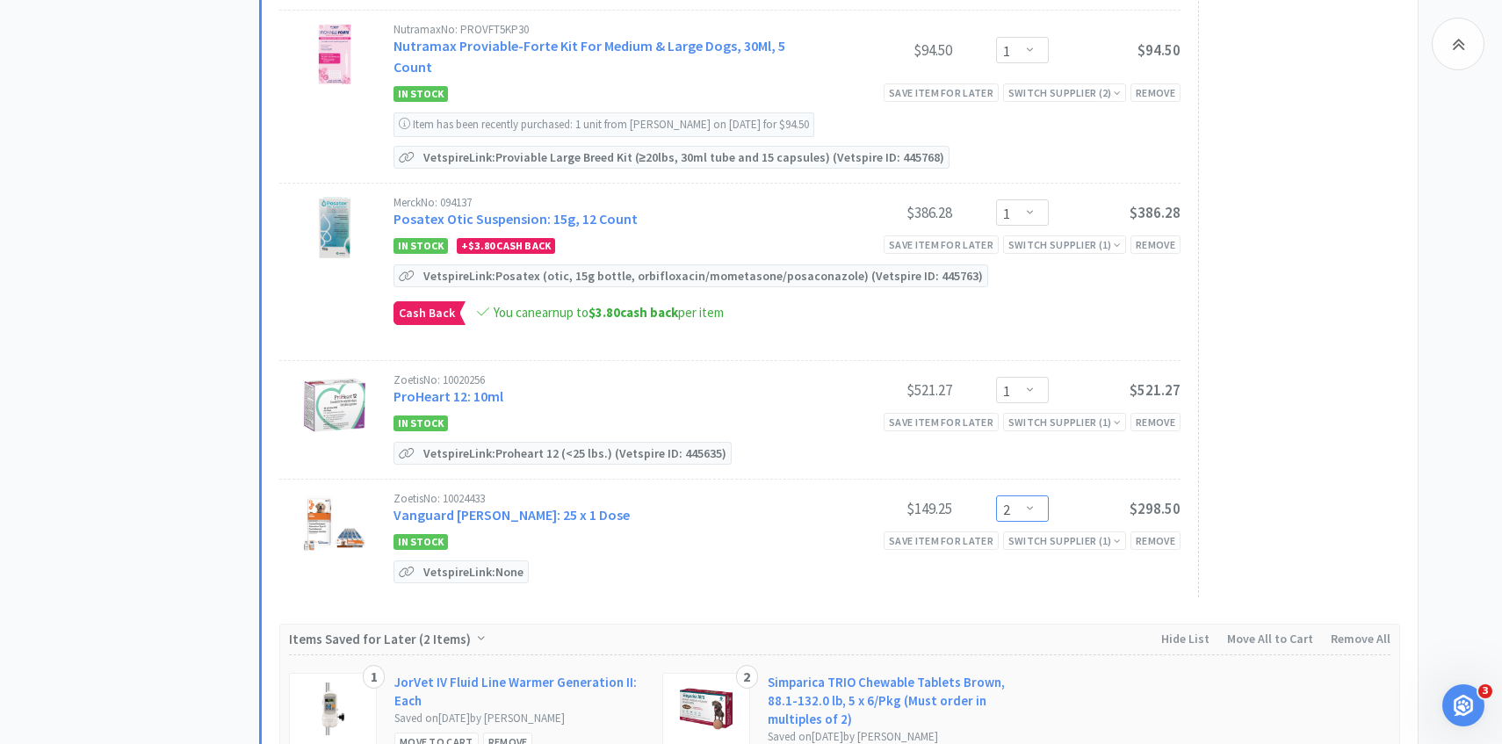
click at [1013, 496] on select "Enter Quantity 1 2 3 4 5 6 7 8 9 10 11 12 13 14 15 16 17 18 19 20 Enter Quantity" at bounding box center [1022, 509] width 53 height 26
click at [996, 496] on select "Enter Quantity 1 2 3 4 5 6 7 8 9 10 11 12 13 14 15 16 17 18 19 20 Enter Quantity" at bounding box center [1022, 509] width 53 height 26
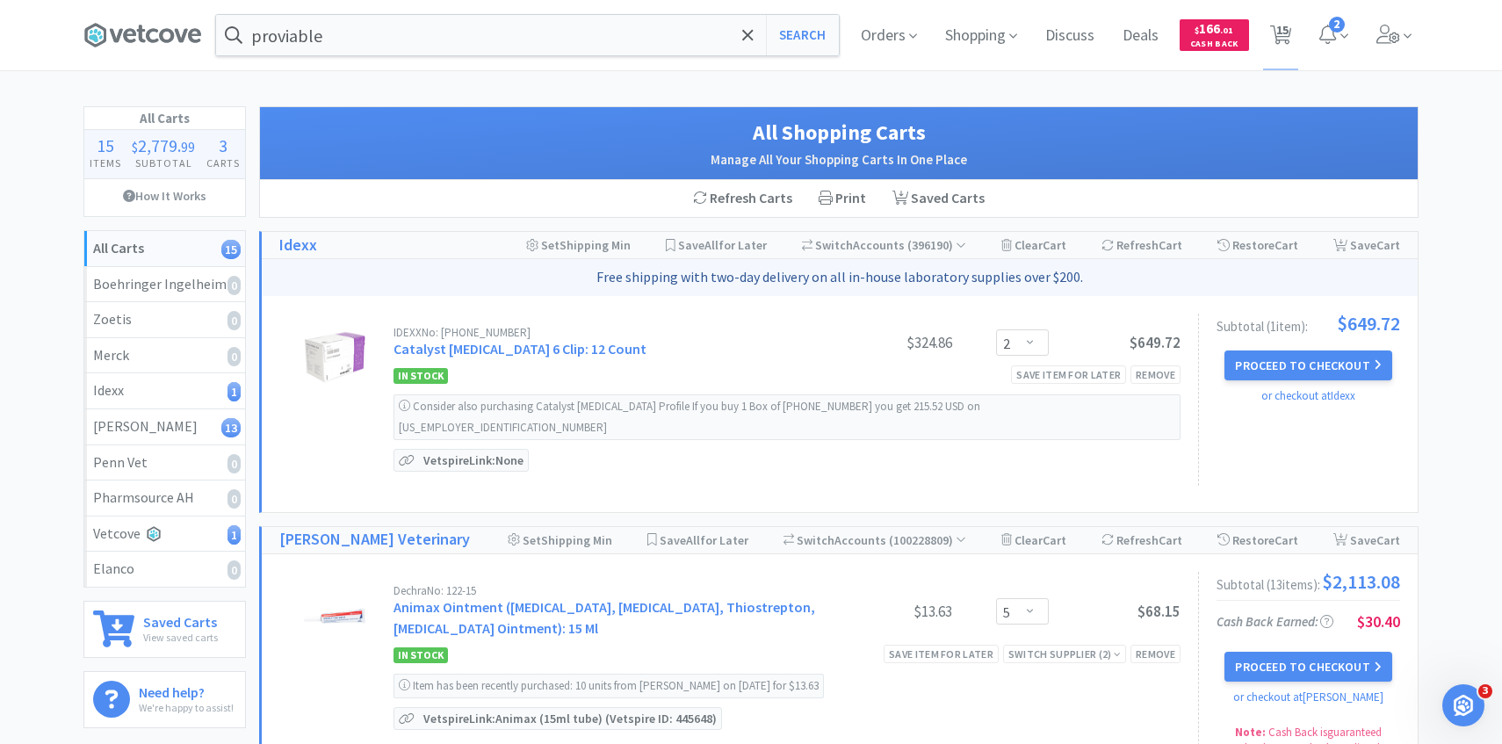
scroll to position [83, 0]
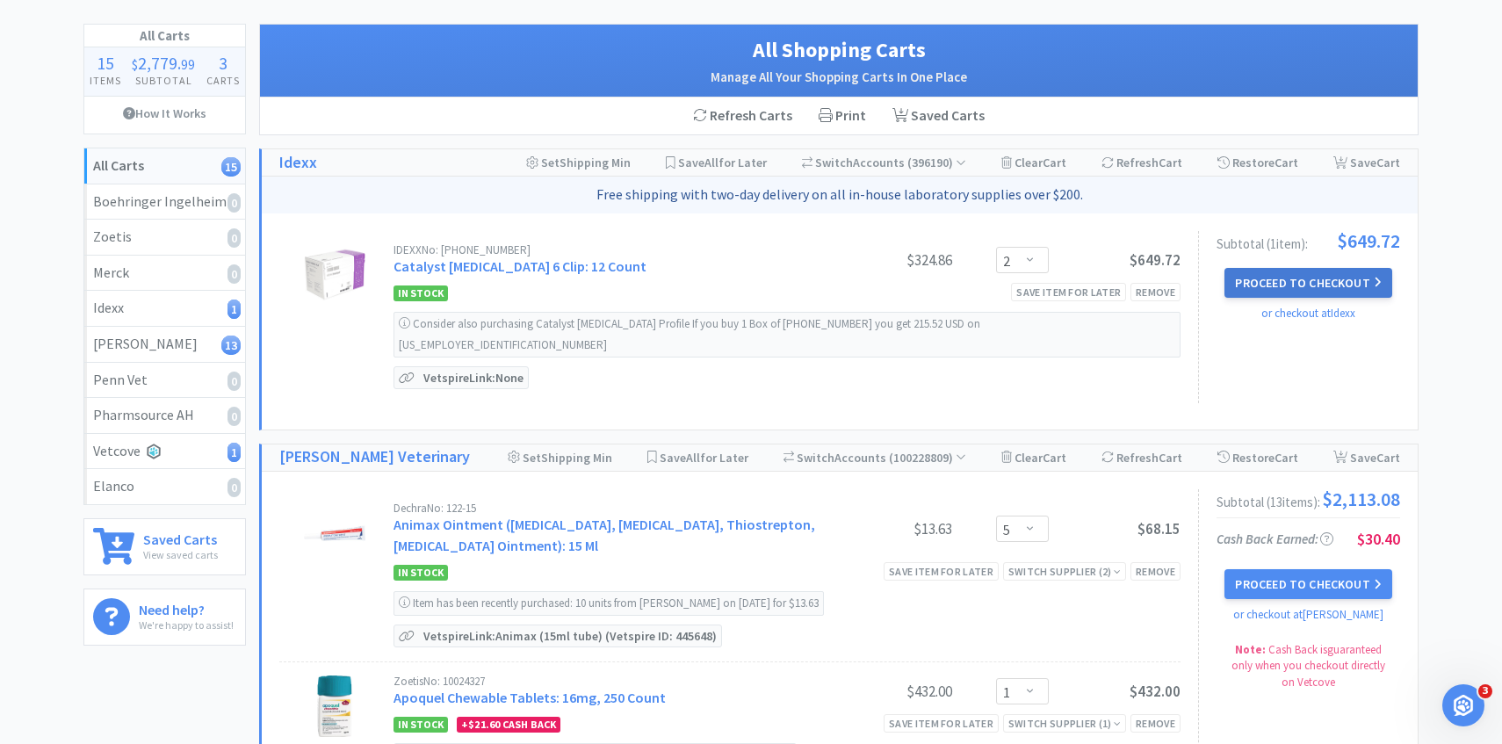
click at [1366, 283] on button "Proceed to Checkout" at bounding box center [1308, 283] width 167 height 30
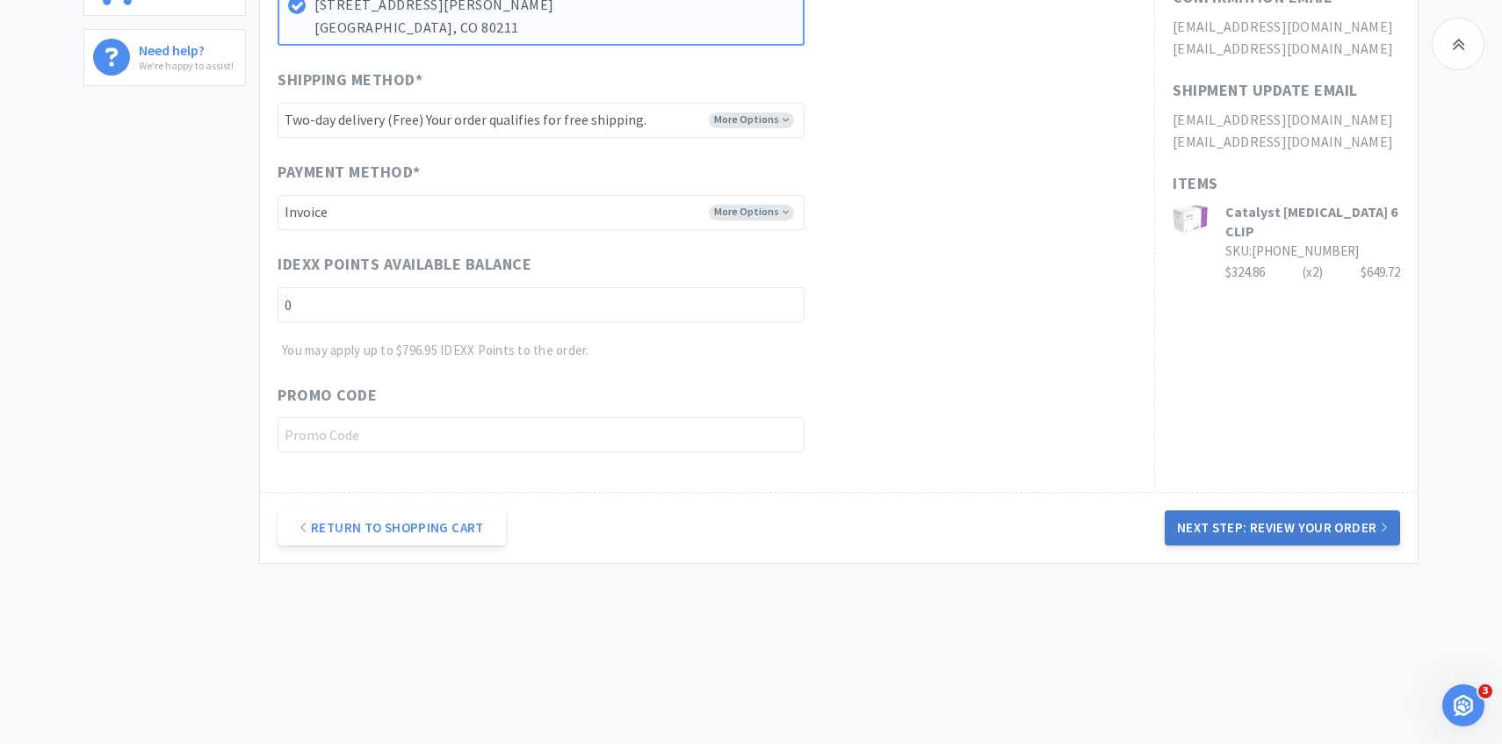
click at [1209, 522] on button "Next Step: Review Your Order" at bounding box center [1282, 527] width 235 height 35
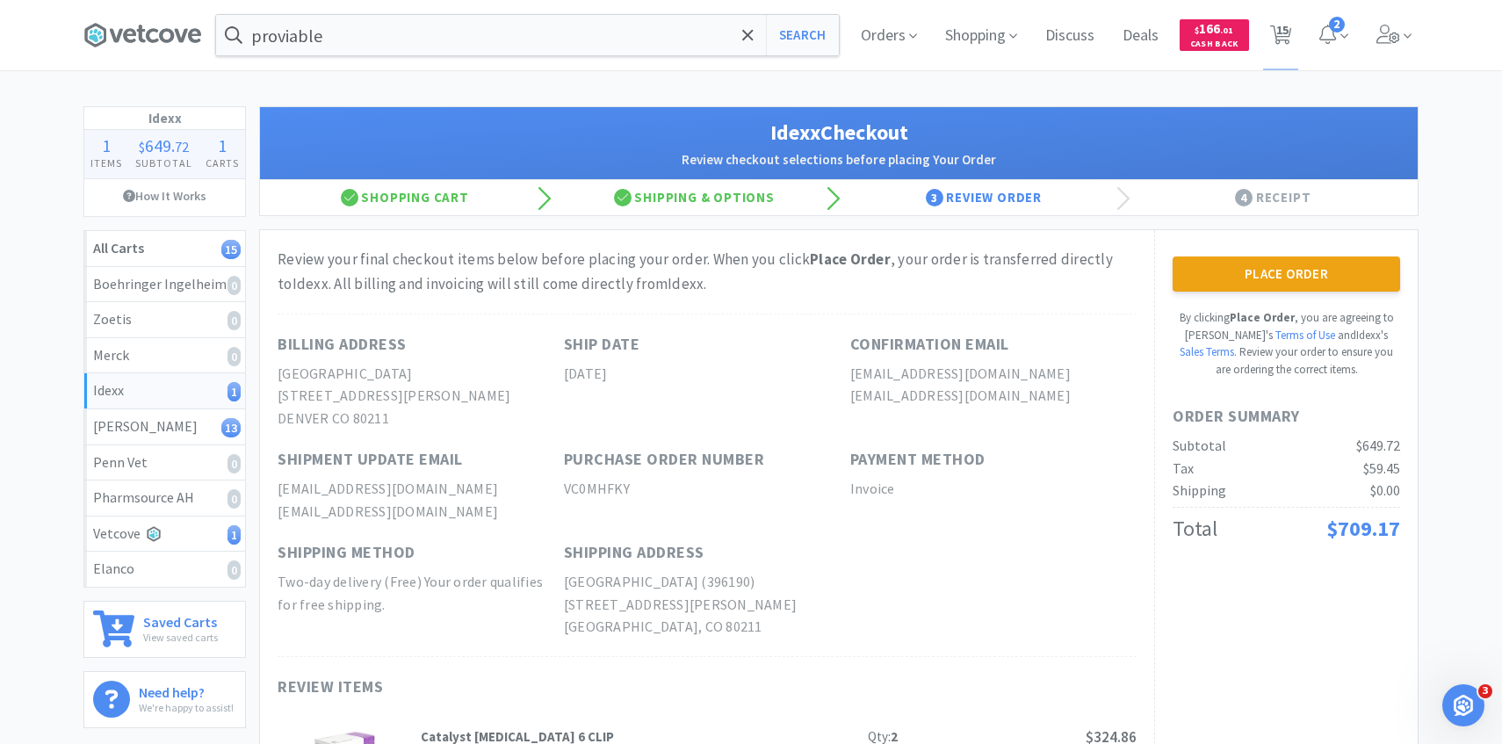
click at [1262, 295] on div "Place Order By clicking Place Order , you are agreeing to Vetcove's Terms of Us…" at bounding box center [1287, 317] width 228 height 121
click at [1261, 289] on button "Place Order" at bounding box center [1287, 274] width 228 height 35
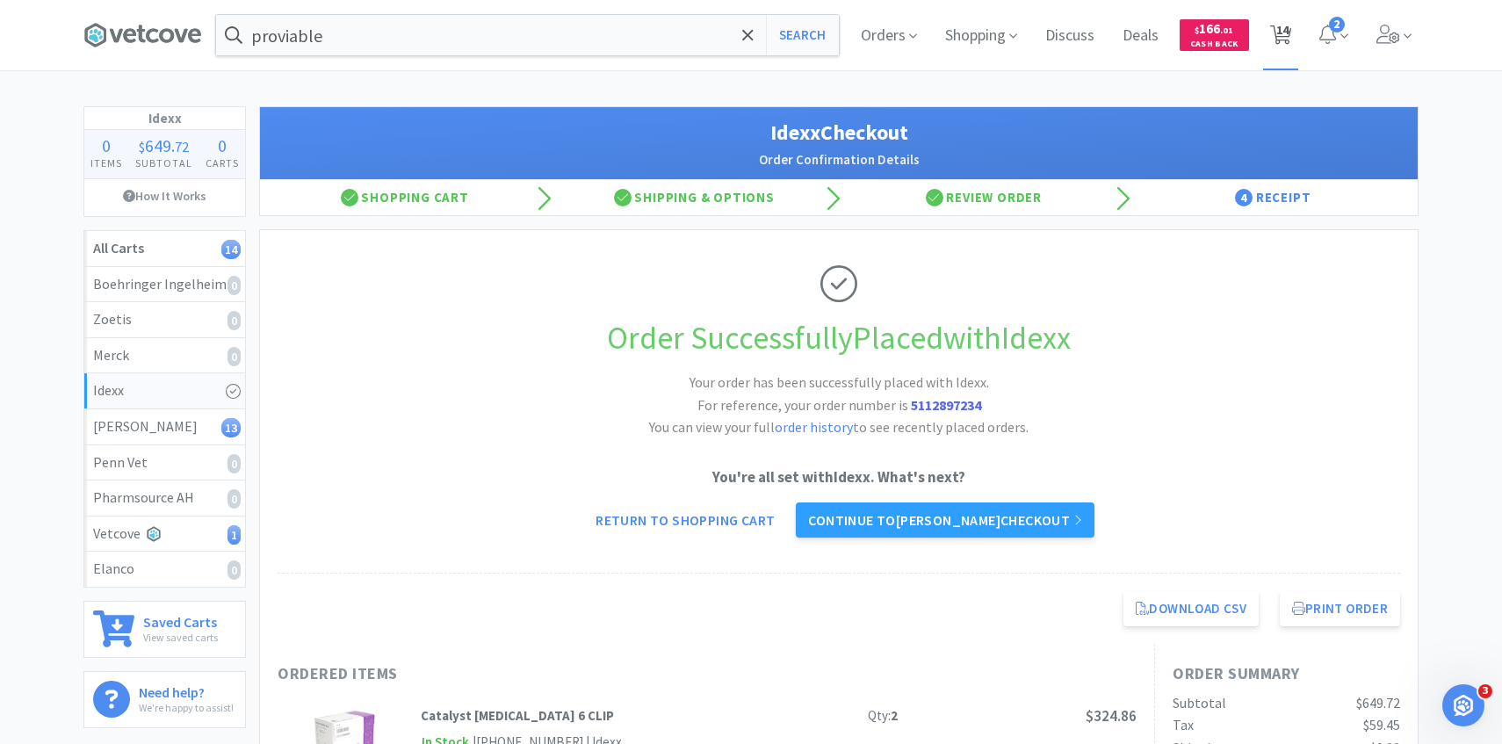
click at [1293, 27] on span "14" at bounding box center [1281, 35] width 36 height 70
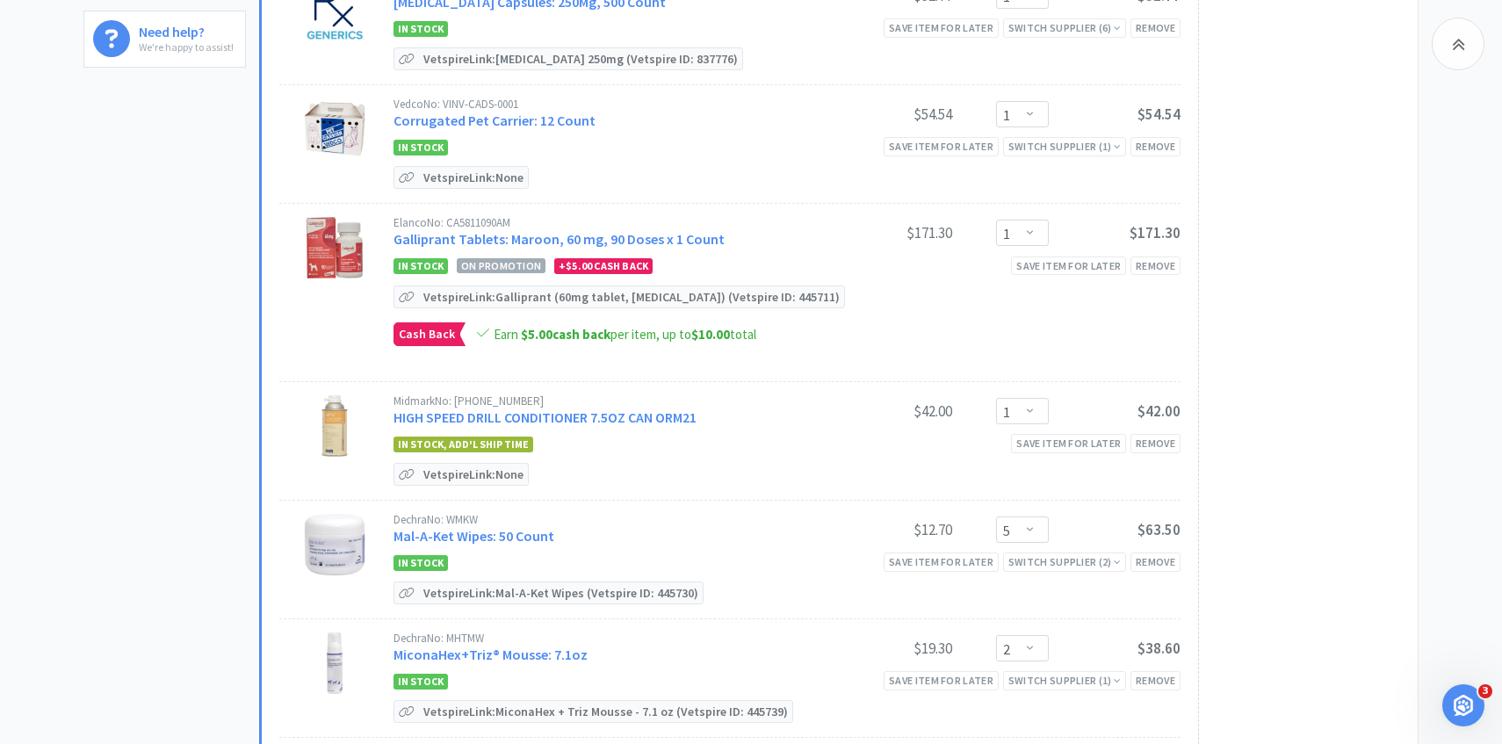
scroll to position [847, 0]
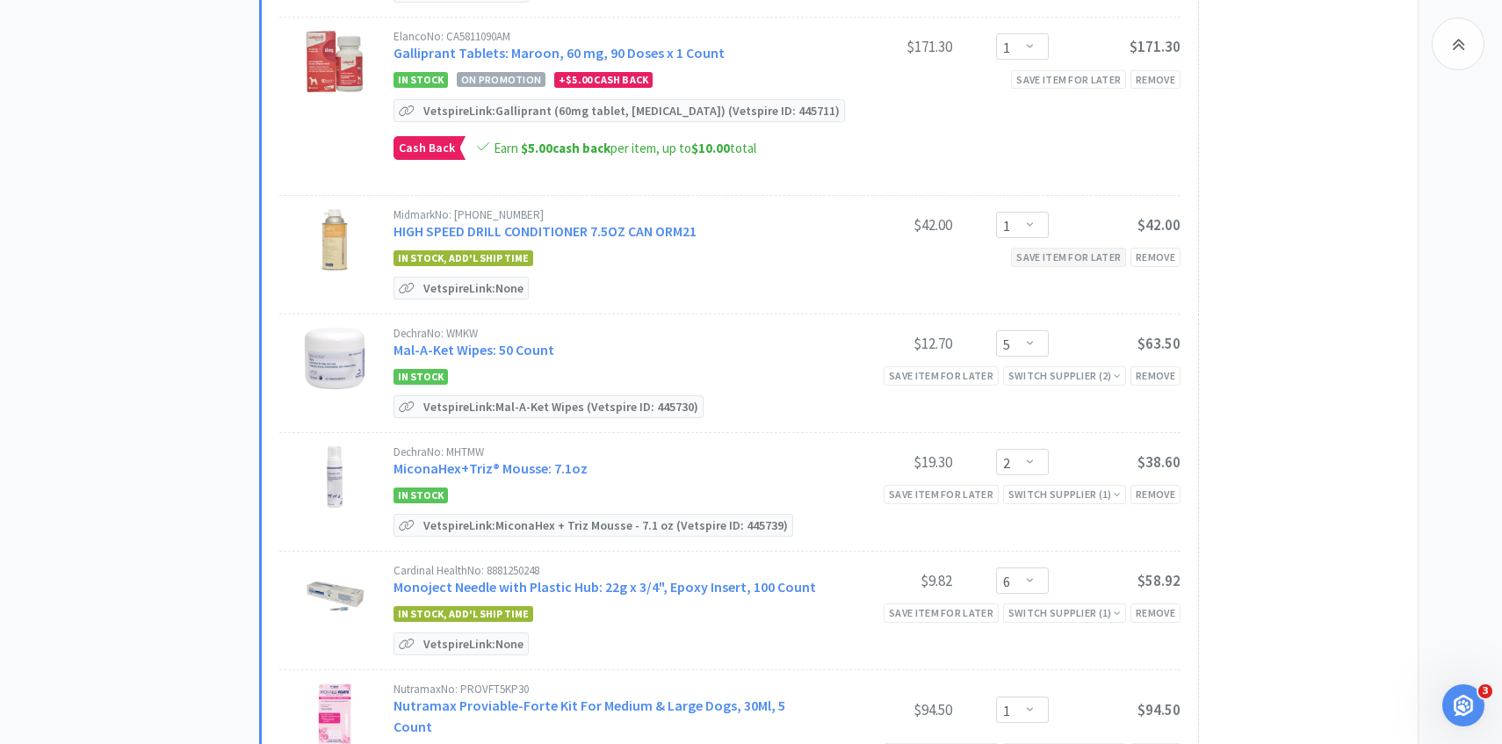
click at [1102, 251] on div "Save item for later" at bounding box center [1068, 257] width 115 height 18
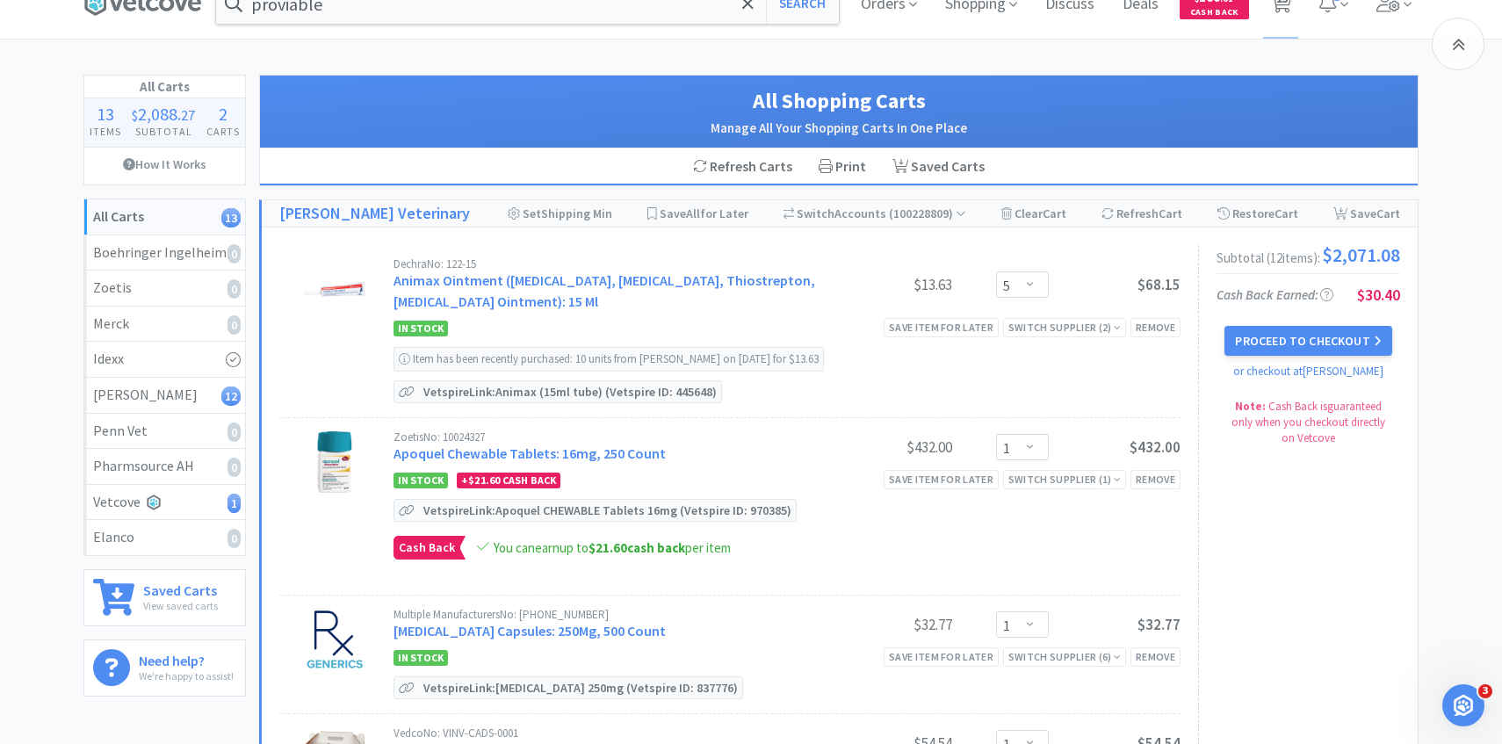
scroll to position [0, 0]
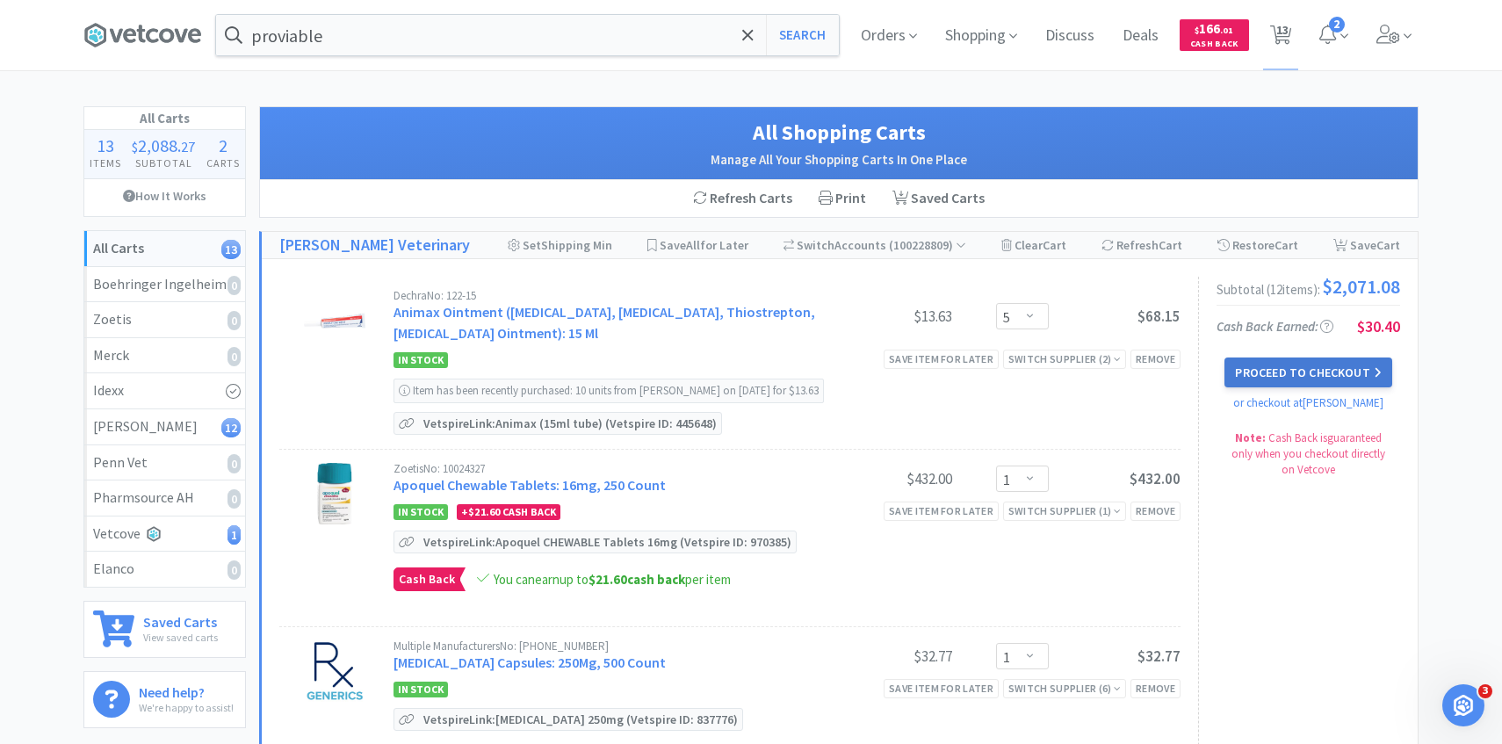
click at [1260, 378] on button "Proceed to Checkout" at bounding box center [1308, 373] width 167 height 30
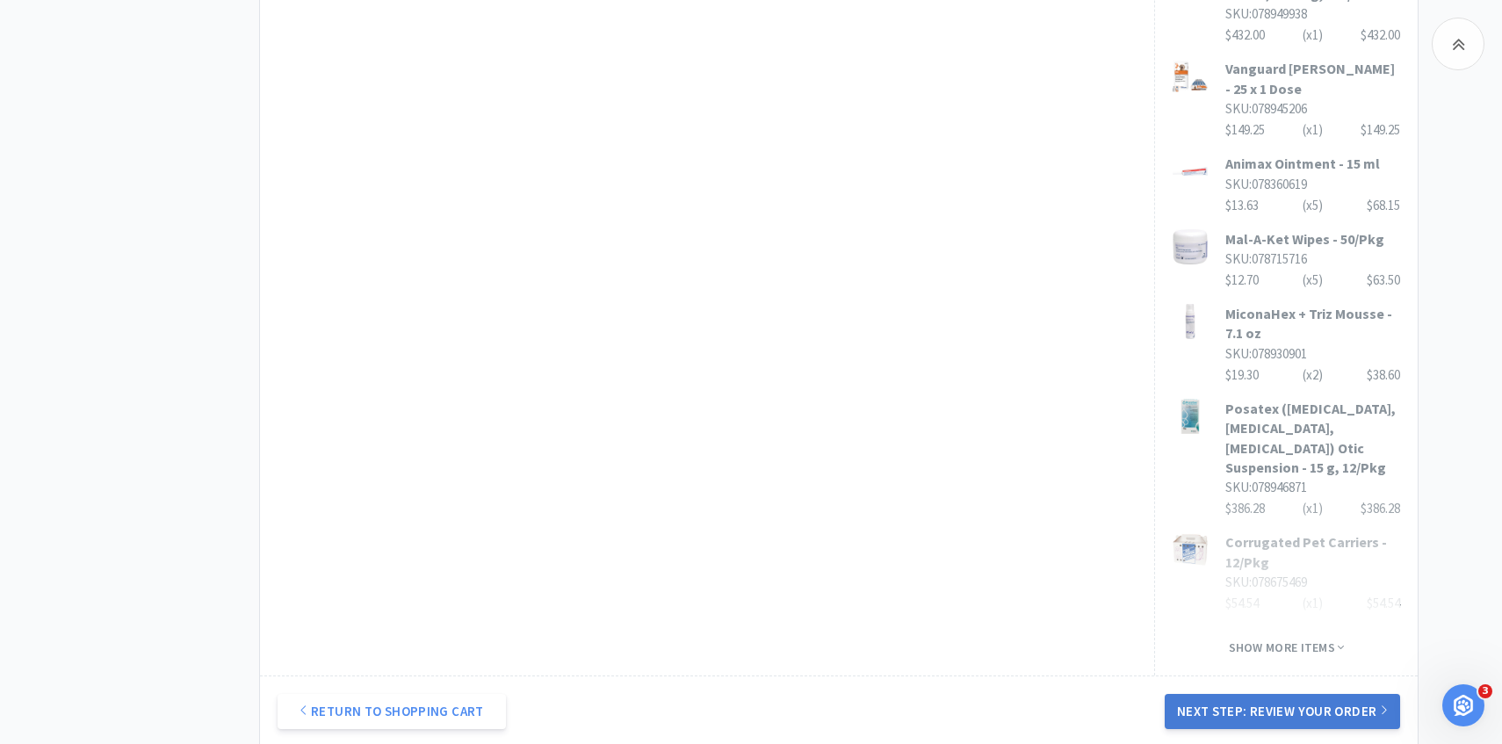
click at [1273, 694] on button "Next Step: Review Your Order" at bounding box center [1282, 711] width 235 height 35
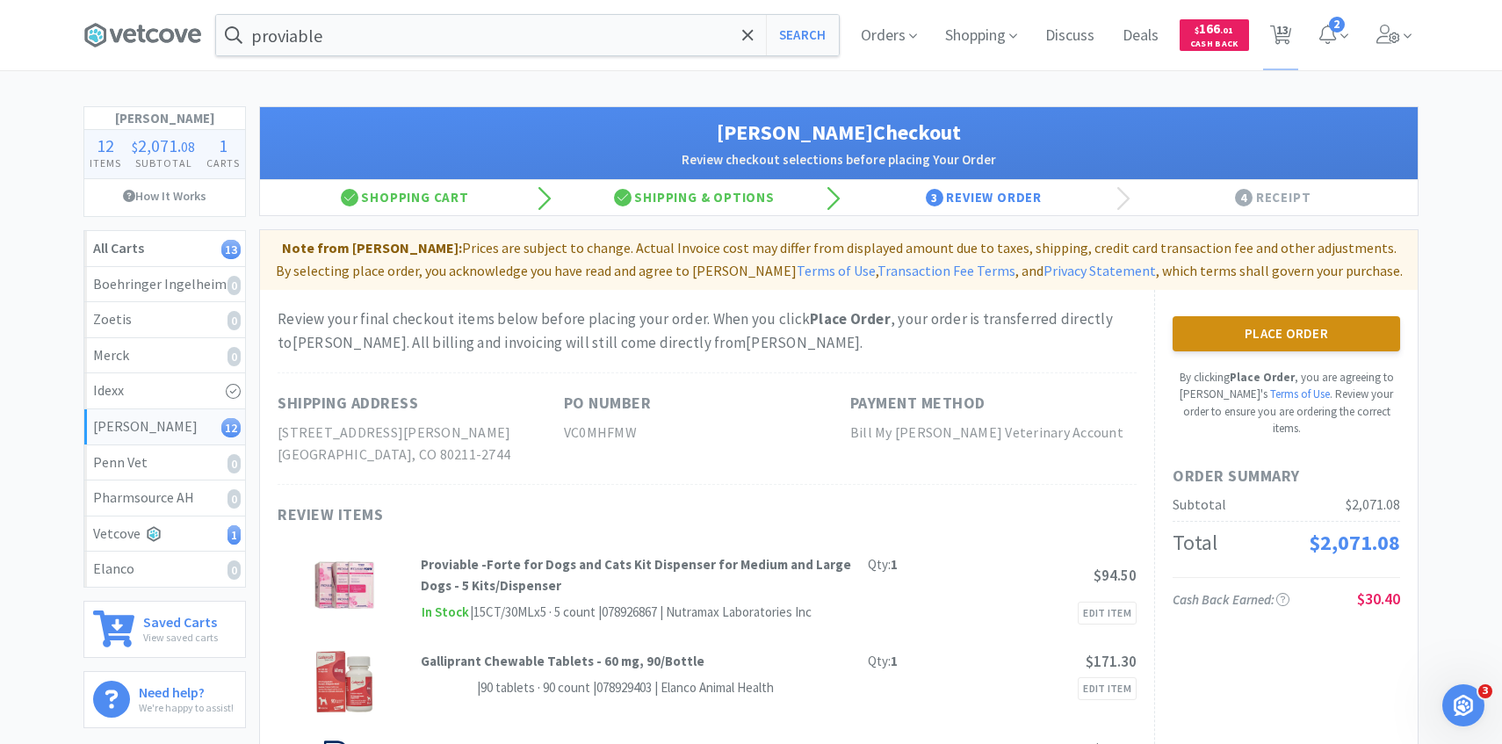
click at [1193, 334] on button "Place Order" at bounding box center [1287, 333] width 228 height 35
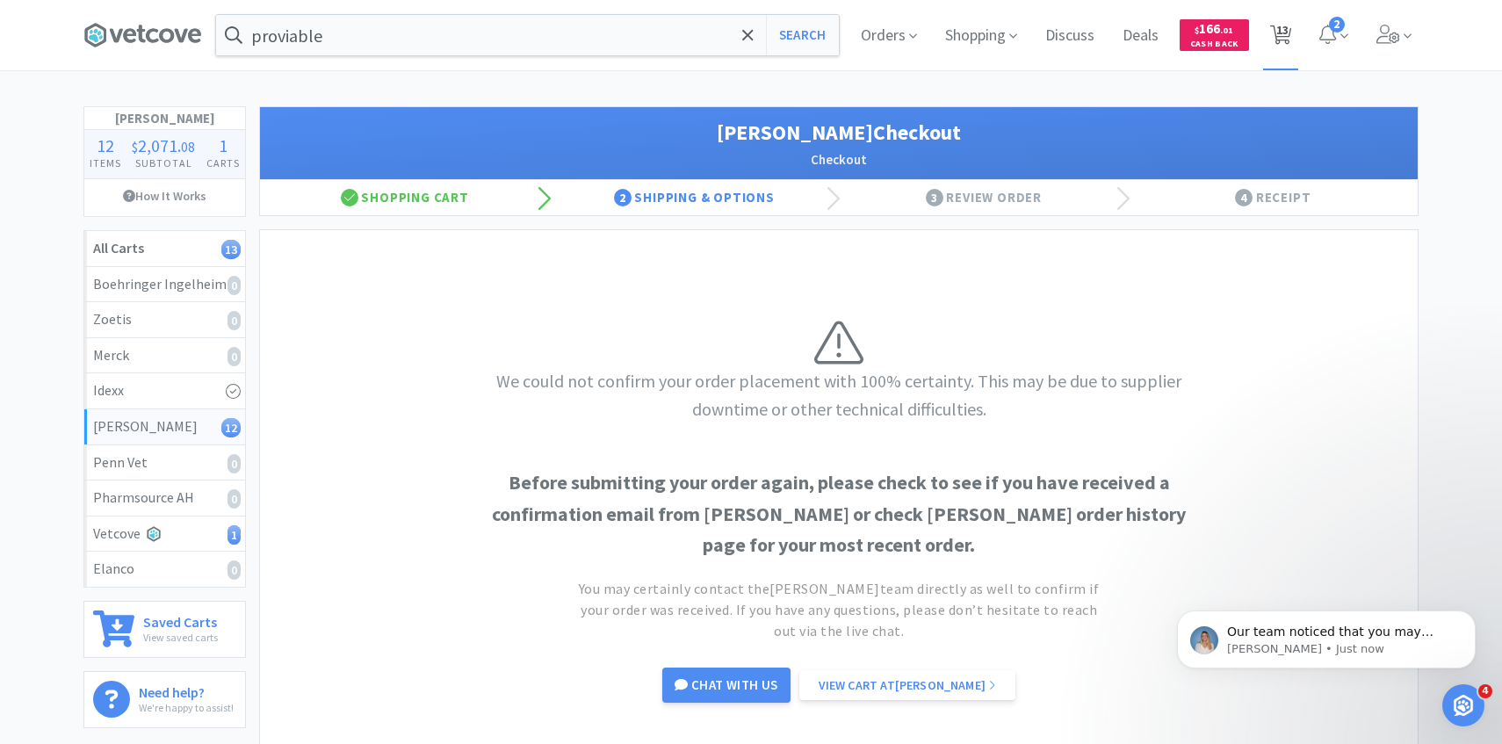
click at [1291, 20] on span "13" at bounding box center [1281, 35] width 36 height 70
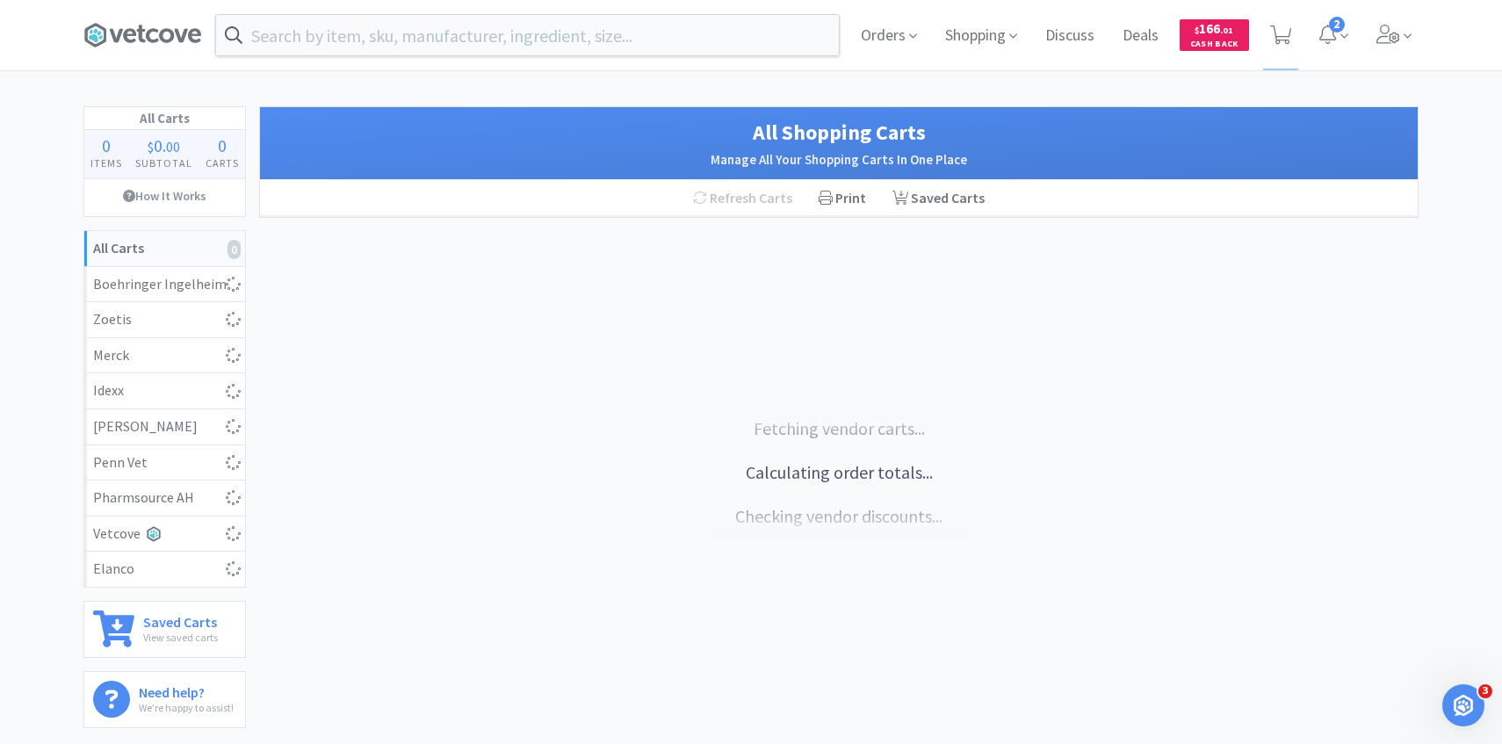
select select "5"
select select "1"
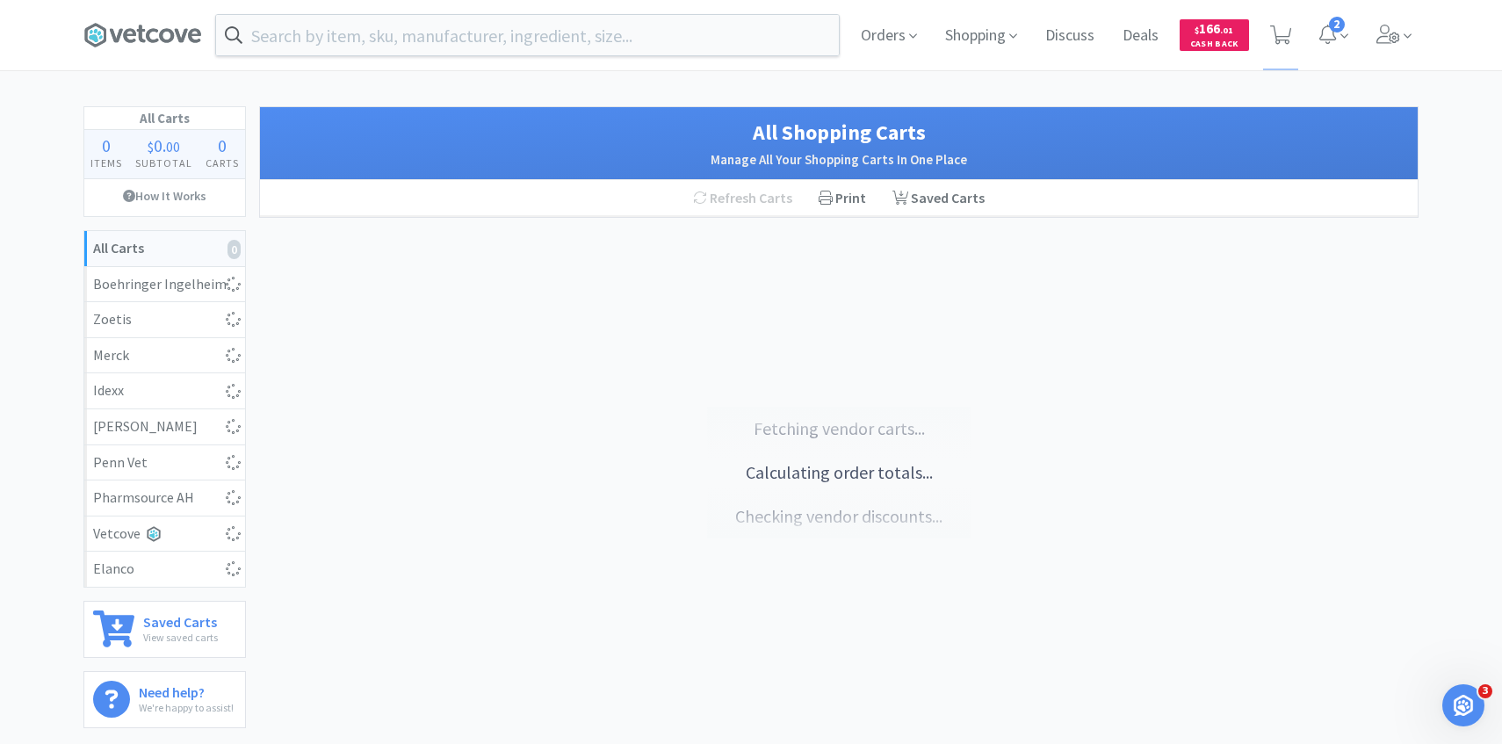
select select "5"
select select "2"
select select "6"
select select "1"
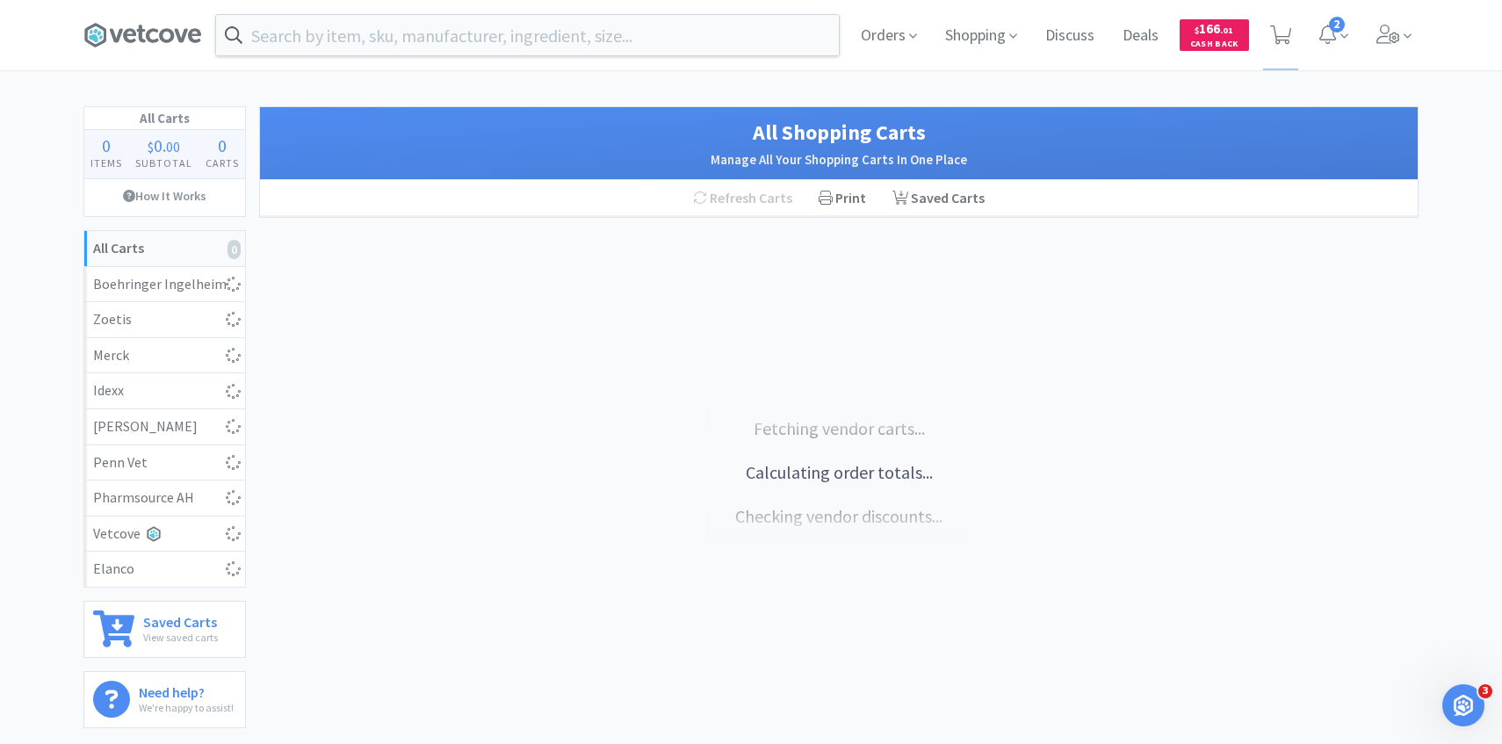
select select "1"
select select "3"
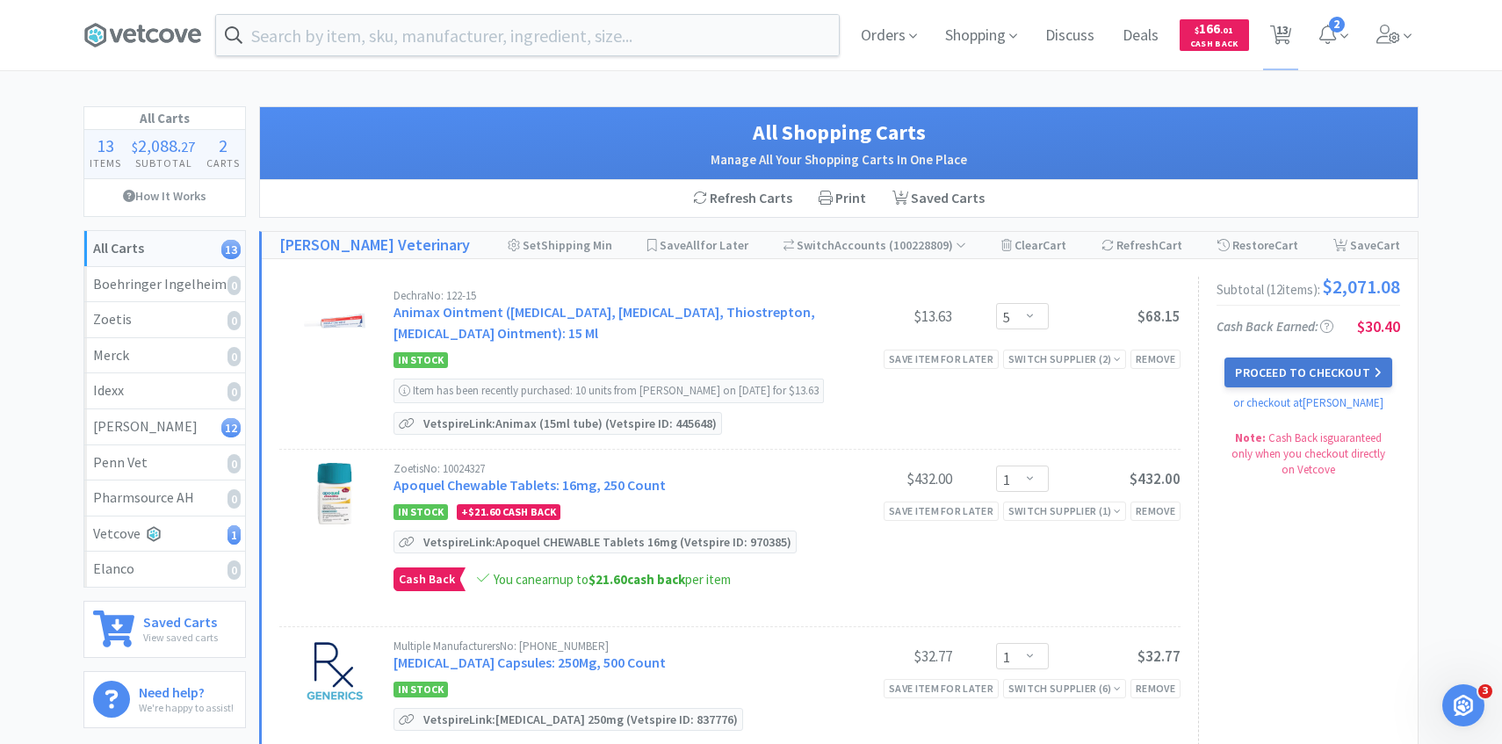
click at [1257, 380] on button "Proceed to Checkout" at bounding box center [1308, 373] width 167 height 30
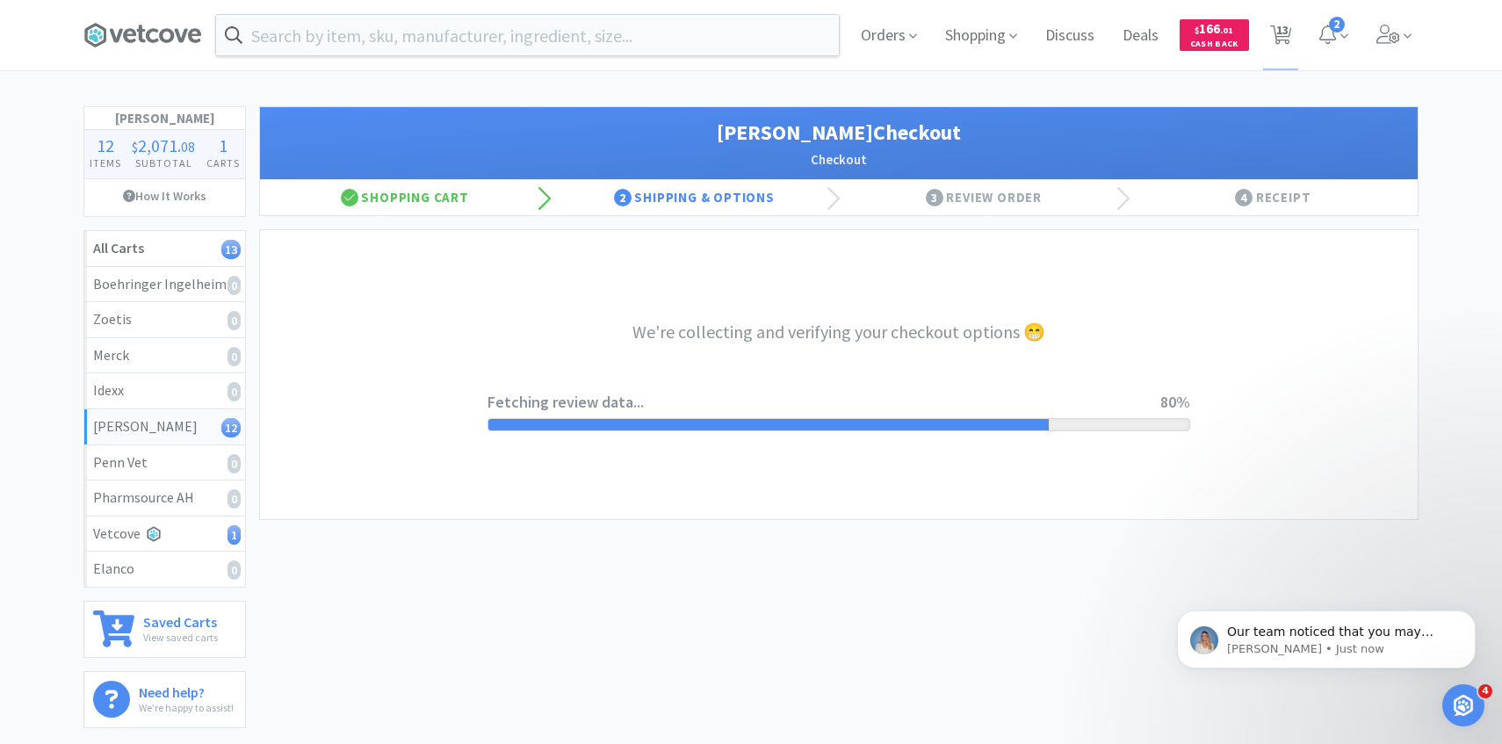
select select "1"
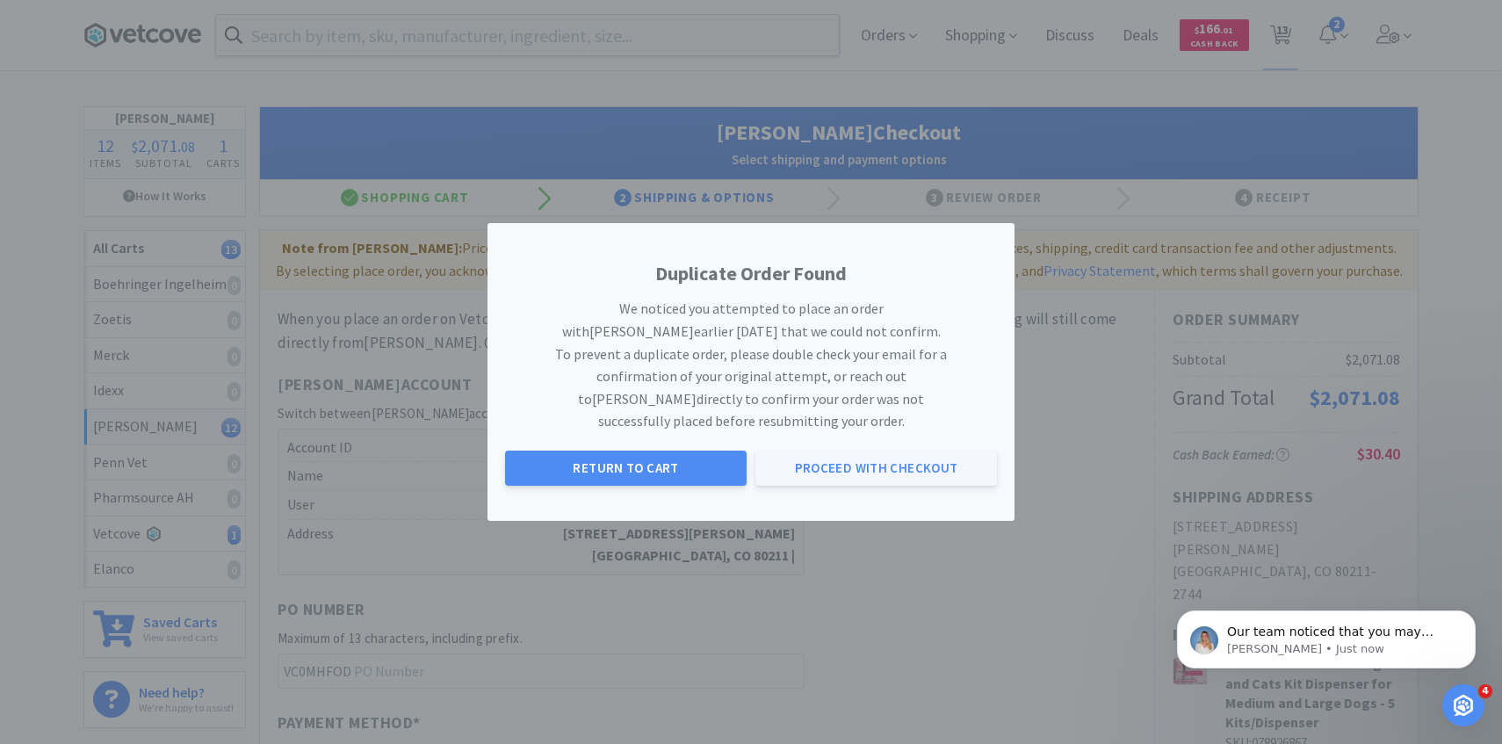
click at [791, 459] on button "Proceed with Checkout" at bounding box center [877, 468] width 242 height 35
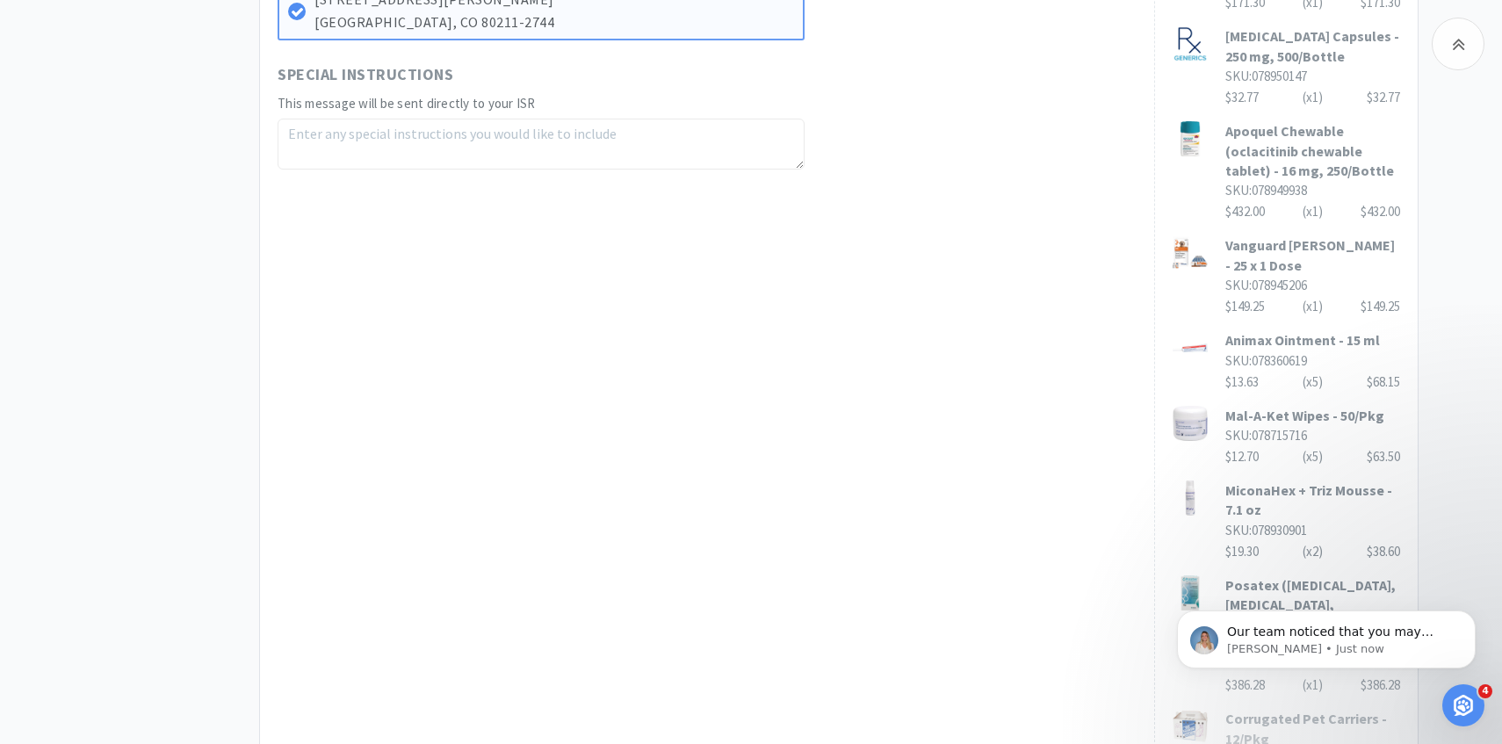
scroll to position [1104, 0]
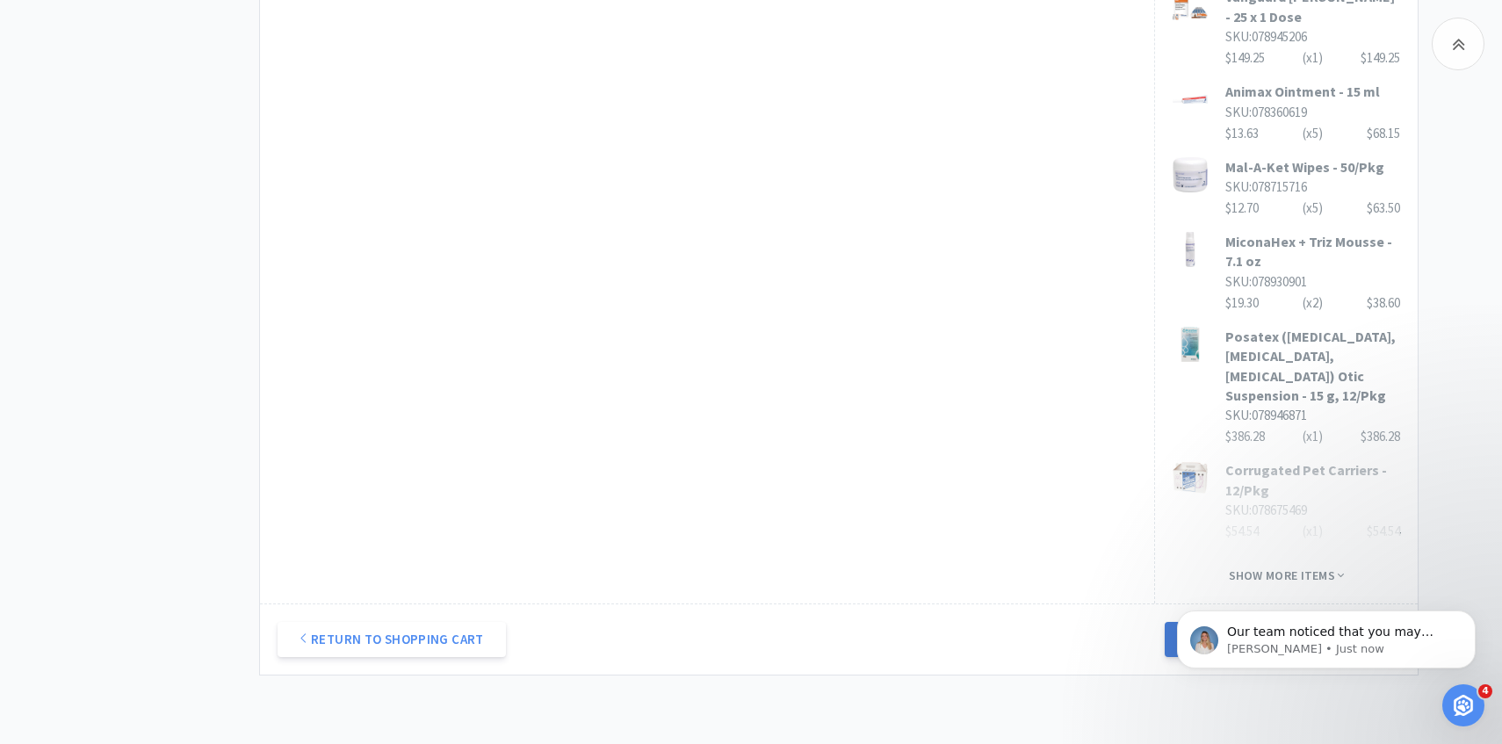
click at [1234, 622] on button "Next Step: Review Your Order" at bounding box center [1282, 639] width 235 height 35
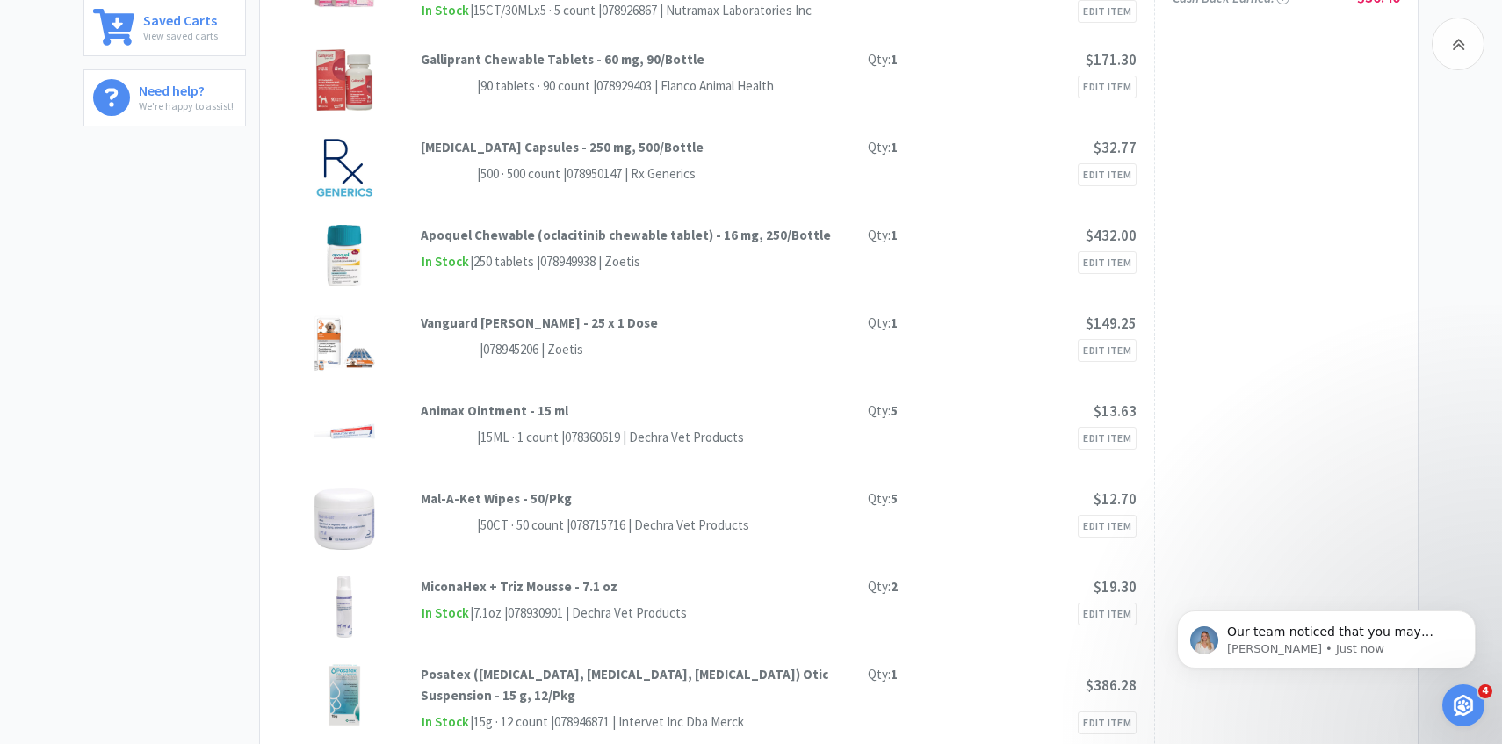
scroll to position [0, 0]
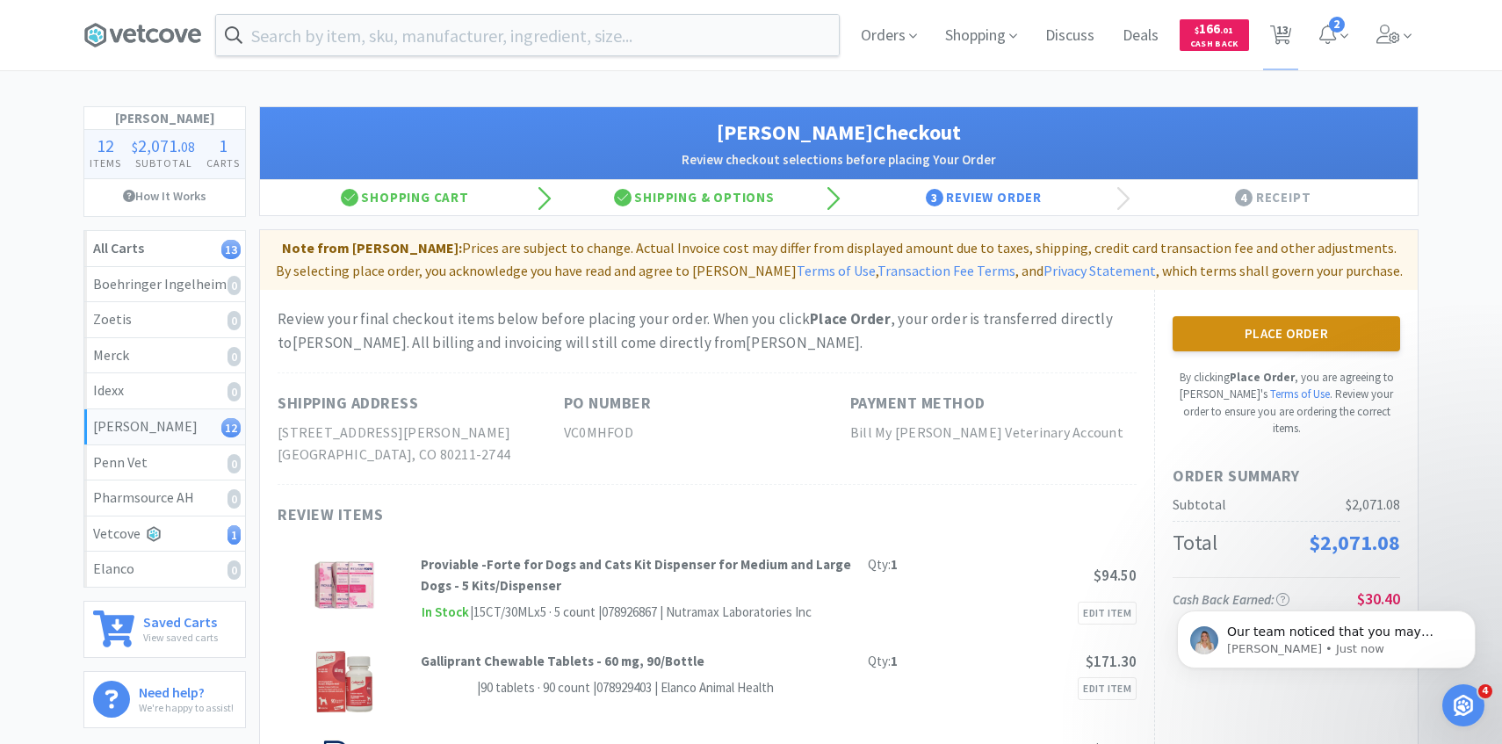
click at [1214, 346] on button "Place Order" at bounding box center [1287, 333] width 228 height 35
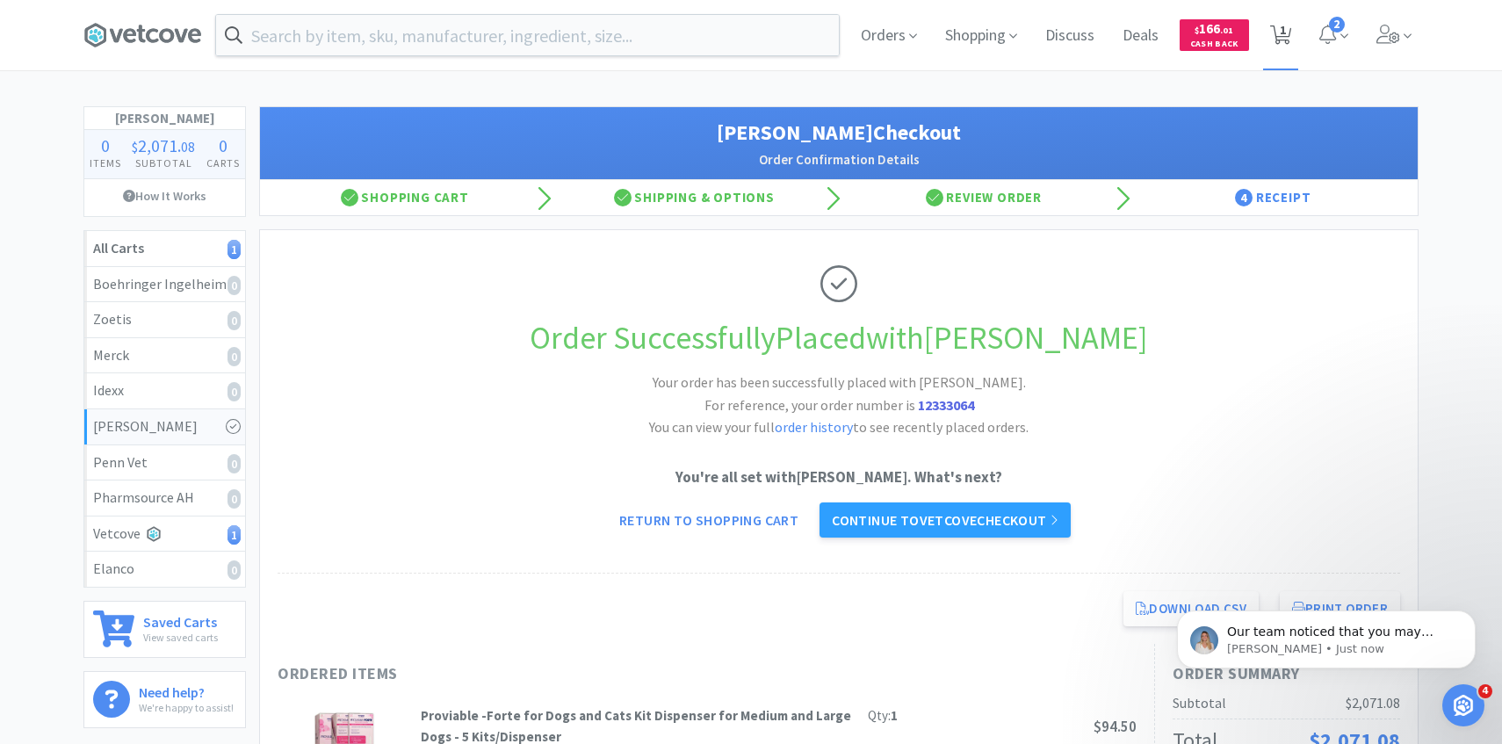
click at [1287, 27] on icon at bounding box center [1281, 34] width 22 height 19
select select "3"
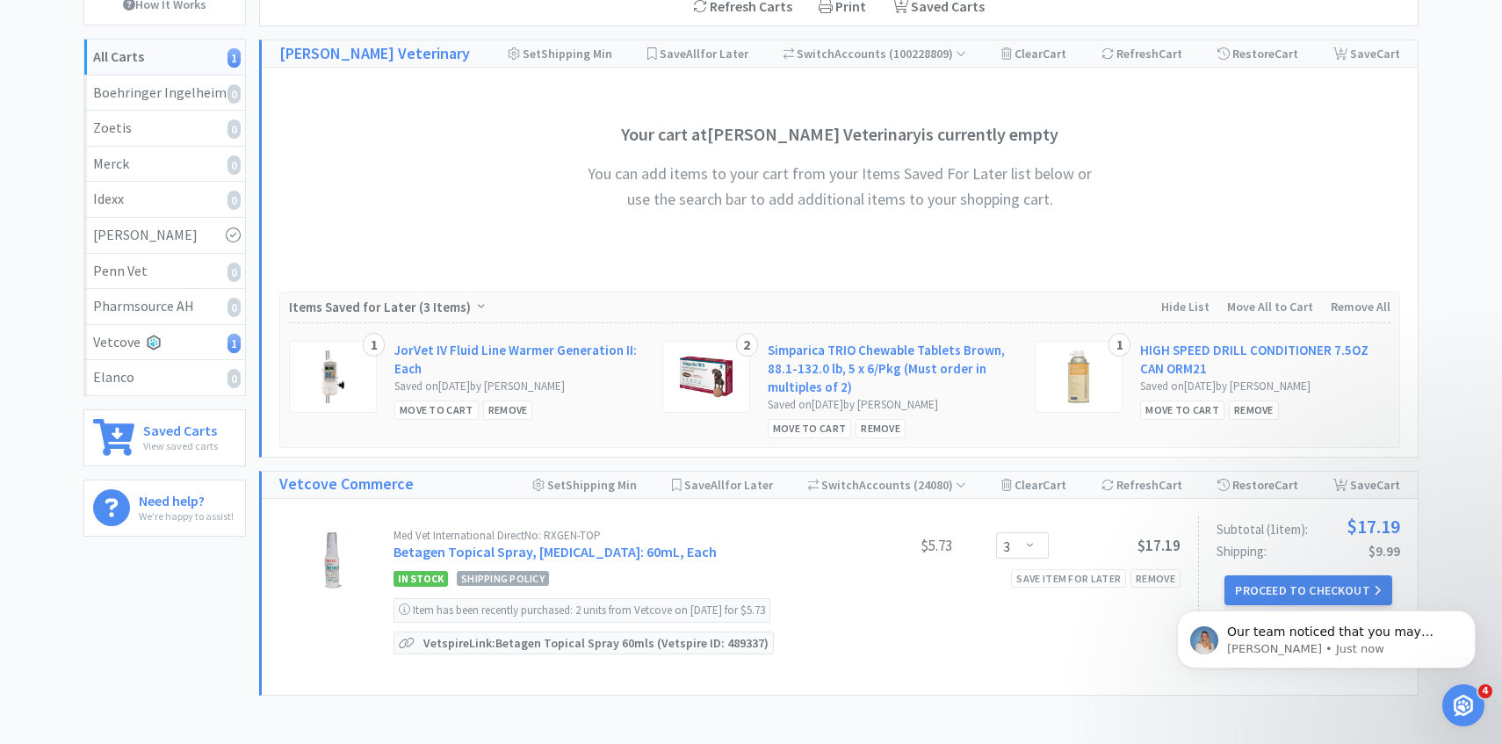
scroll to position [323, 0]
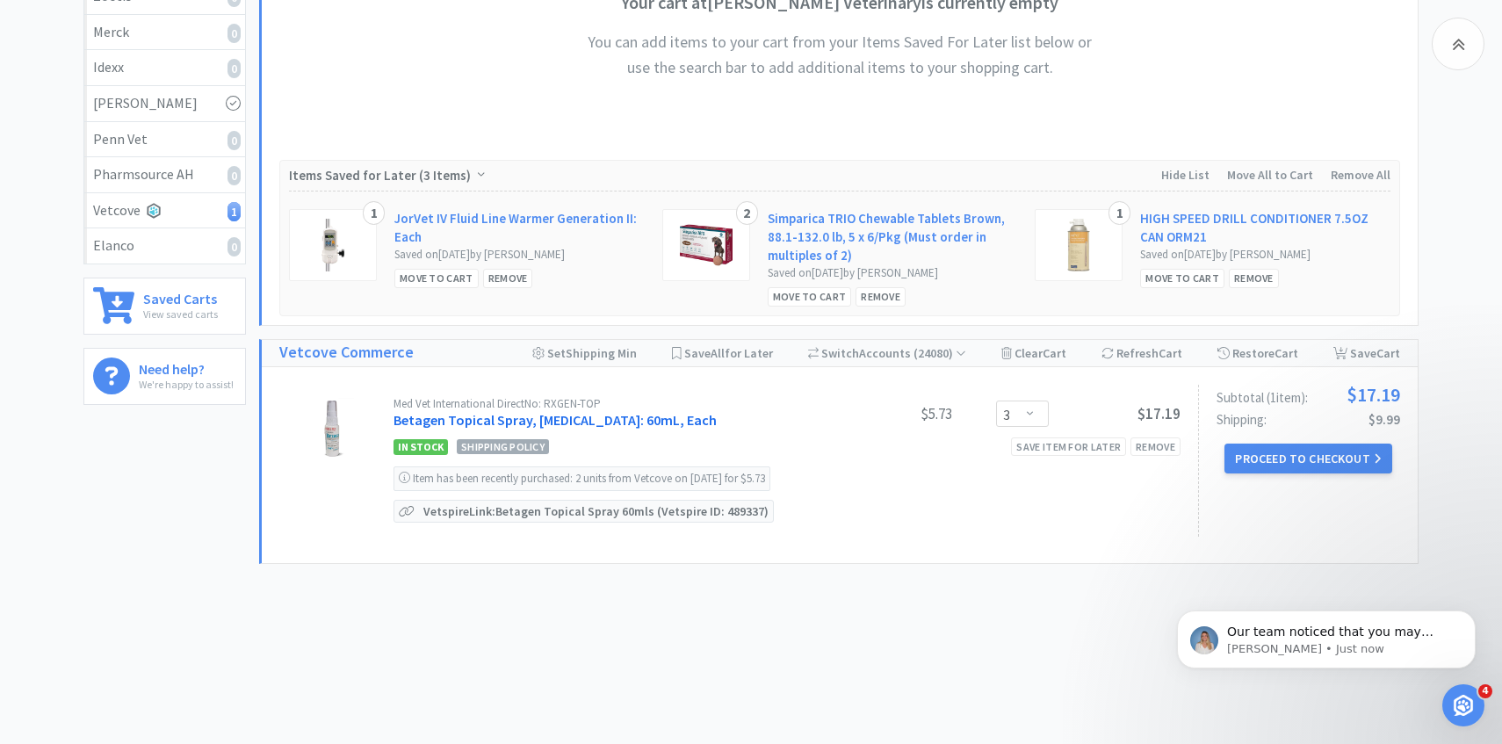
click at [633, 415] on link "Betagen Topical Spray, Broad Spectrum Antibiotic: 60mL, Each" at bounding box center [555, 420] width 323 height 18
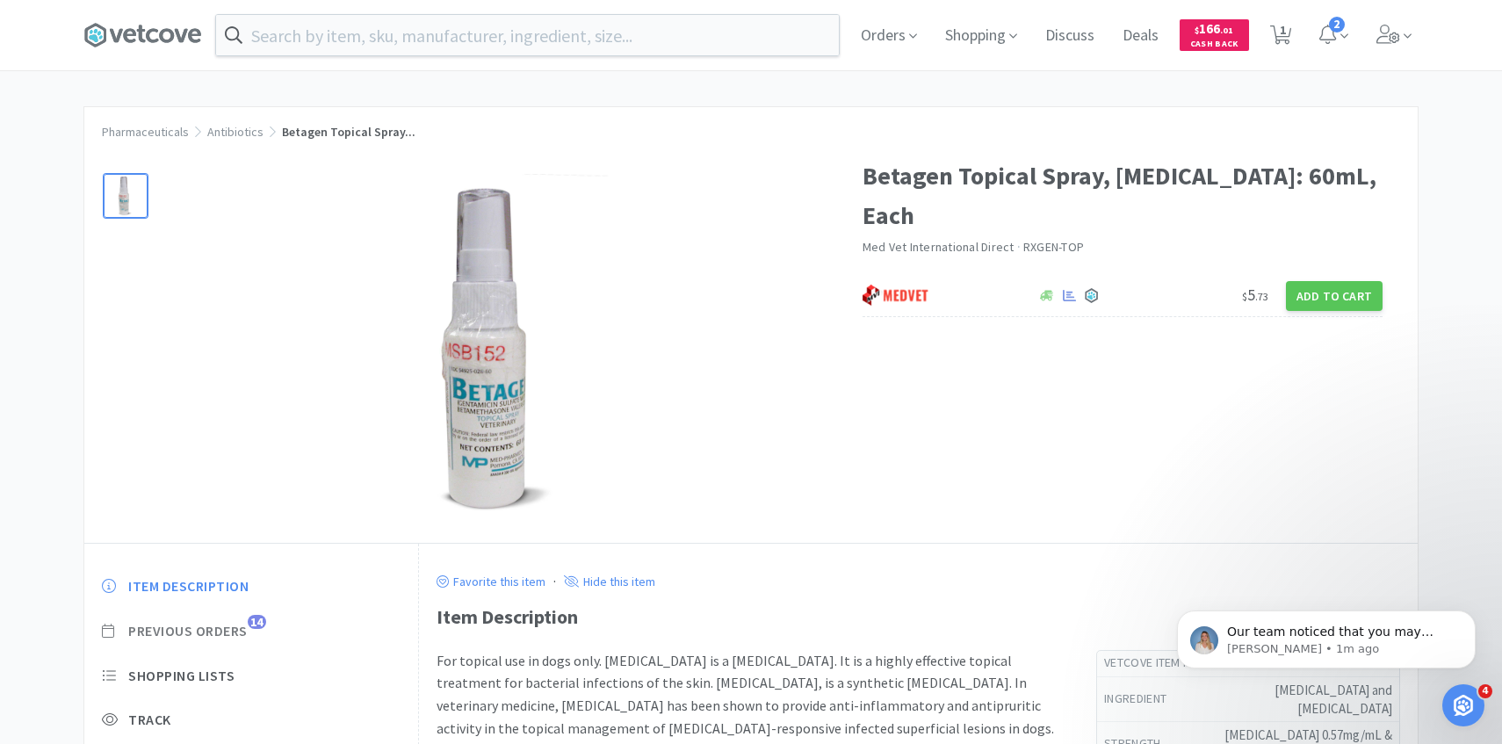
click at [247, 630] on span "Previous Orders" at bounding box center [187, 631] width 119 height 18
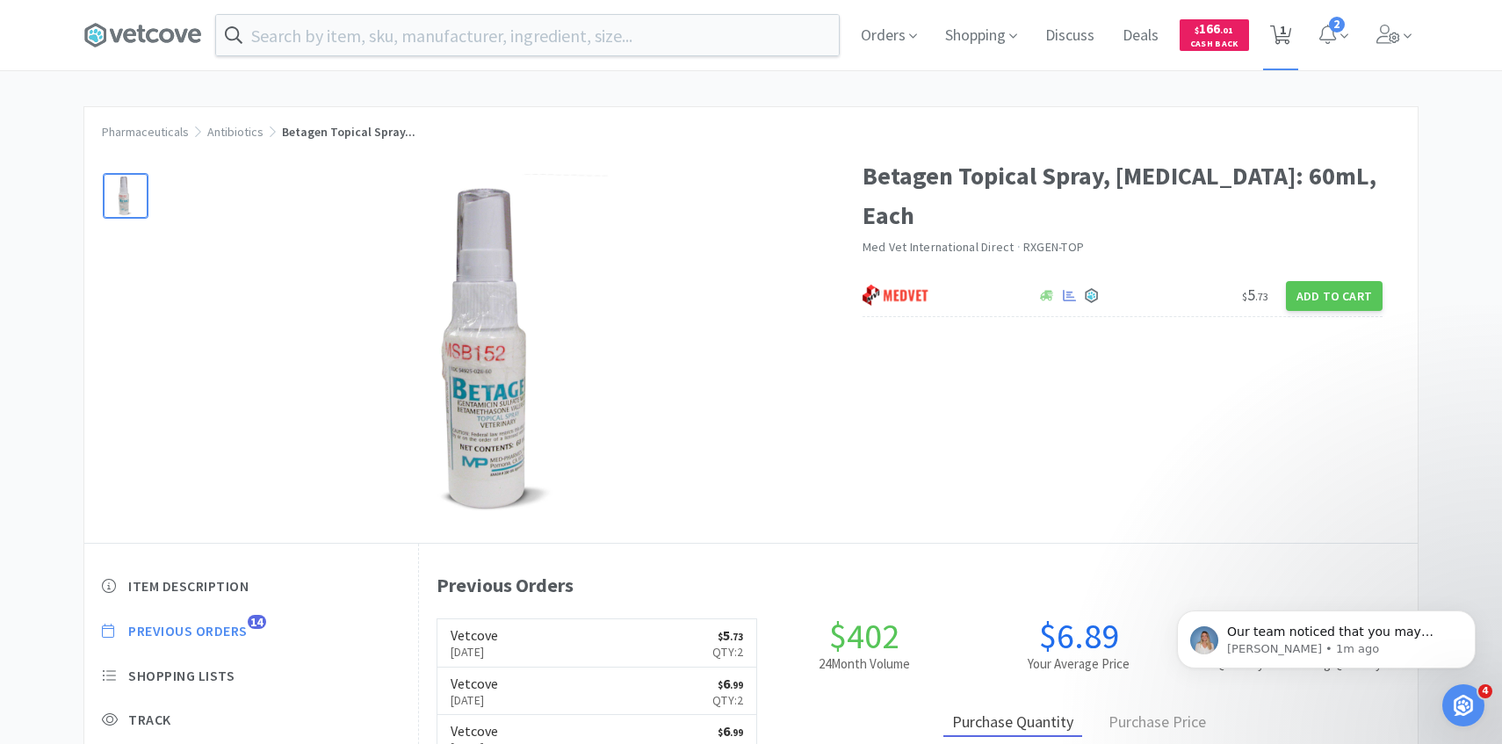
click at [1292, 20] on span "1" at bounding box center [1281, 35] width 36 height 70
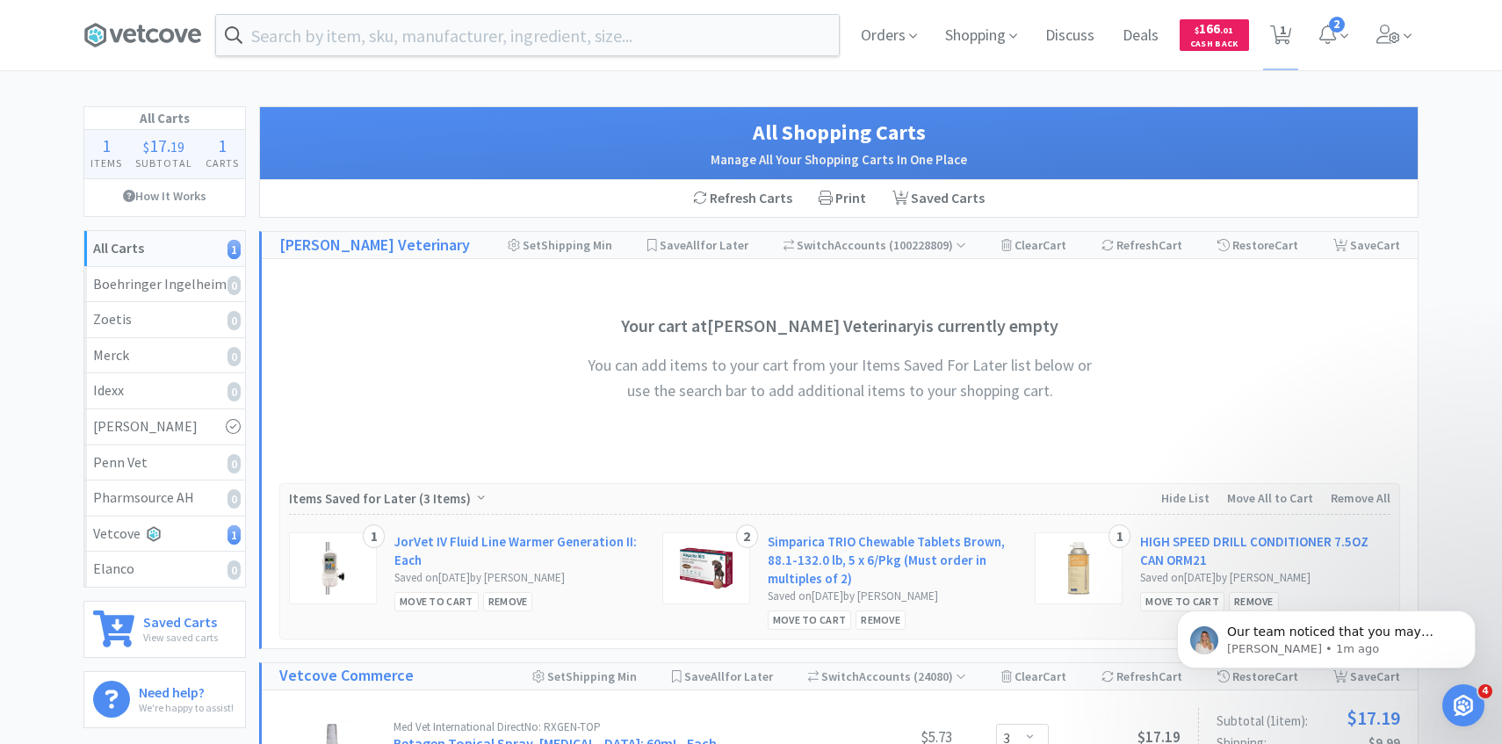
scroll to position [323, 0]
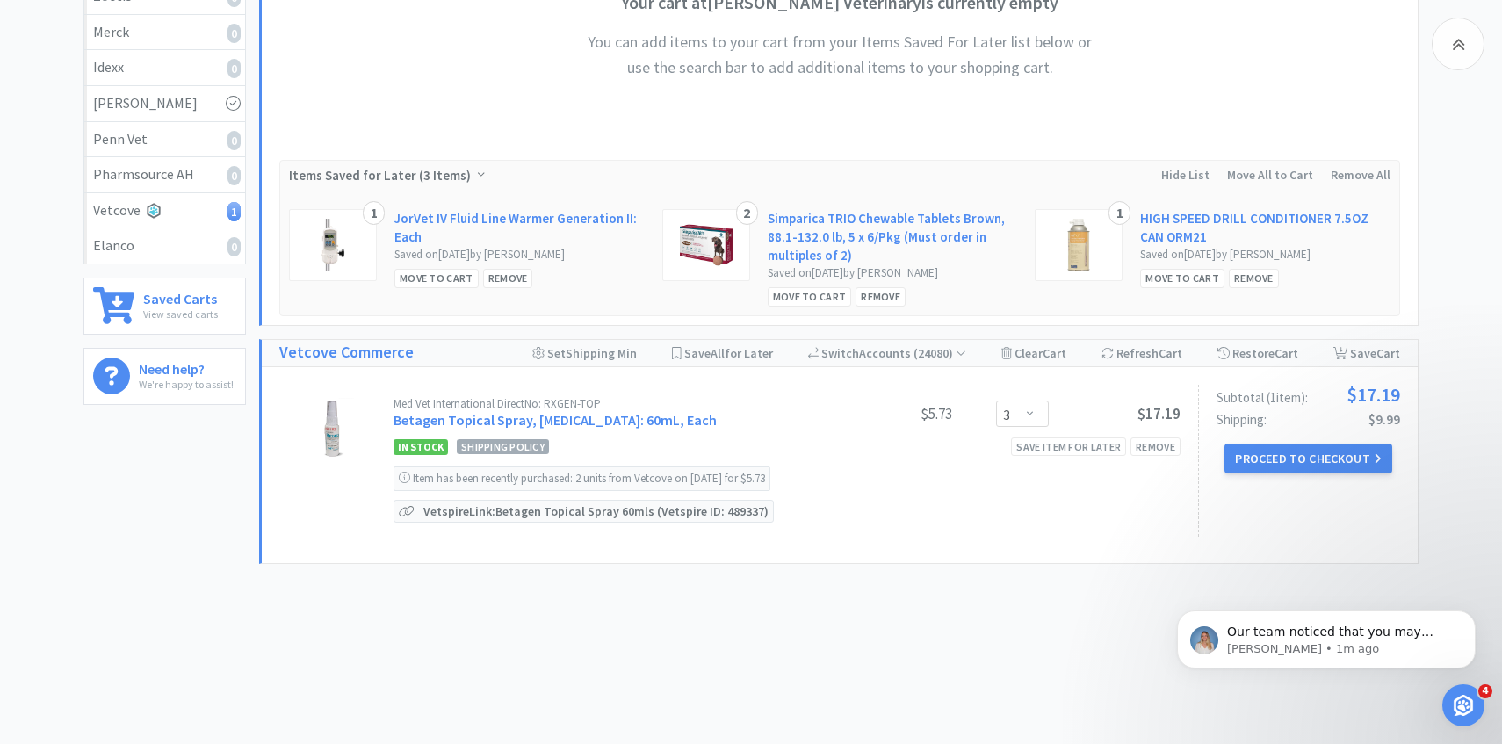
click at [1050, 407] on div "$17.19" at bounding box center [1115, 413] width 132 height 21
click at [1039, 423] on select "Enter Quantity 1 2 3 4 5 6 7 8 9 10 11 12 13 14 15 16 17 18 19 20 Enter Quantity" at bounding box center [1022, 414] width 53 height 26
click at [996, 401] on select "Enter Quantity 1 2 3 4 5 6 7 8 9 10 11 12 13 14 15 16 17 18 19 20 Enter Quantity" at bounding box center [1022, 414] width 53 height 26
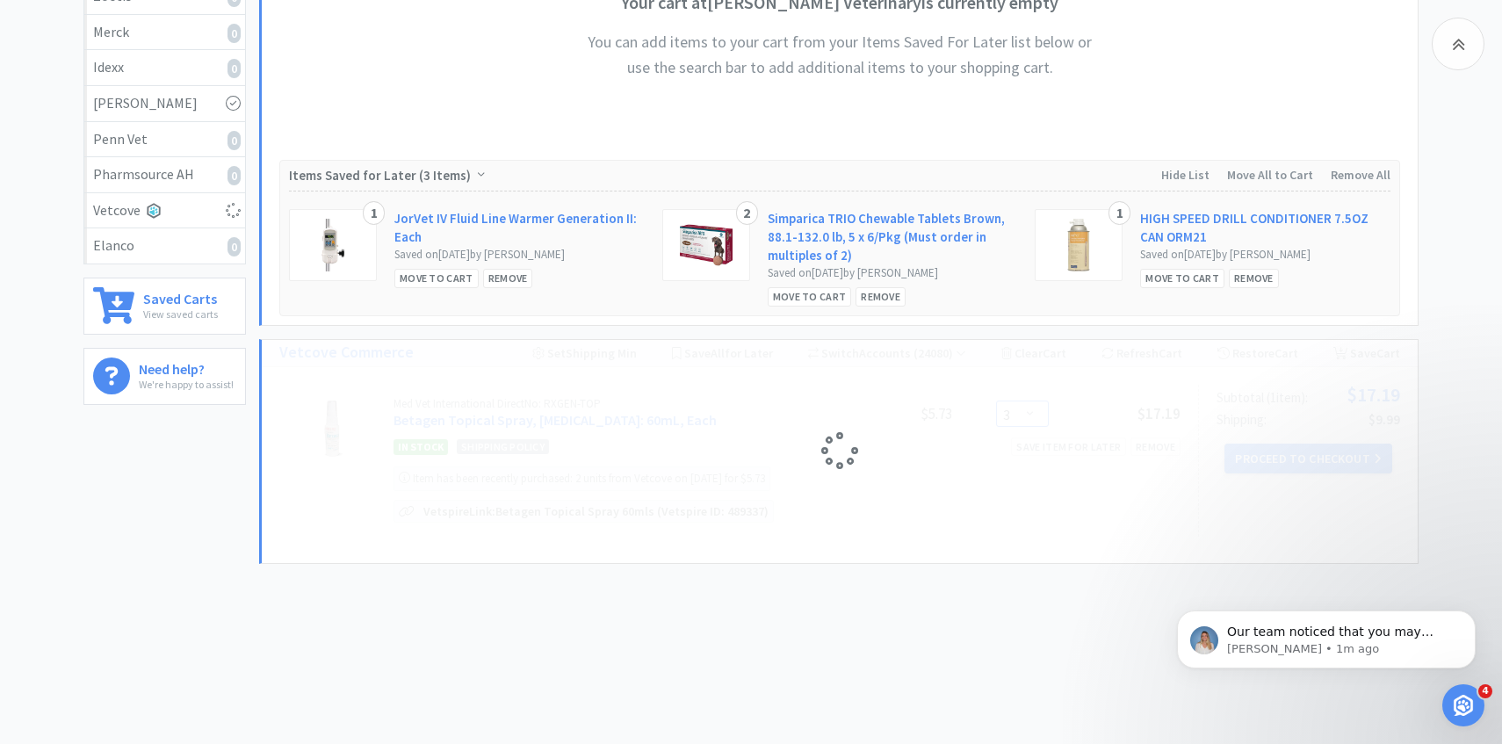
select select "4"
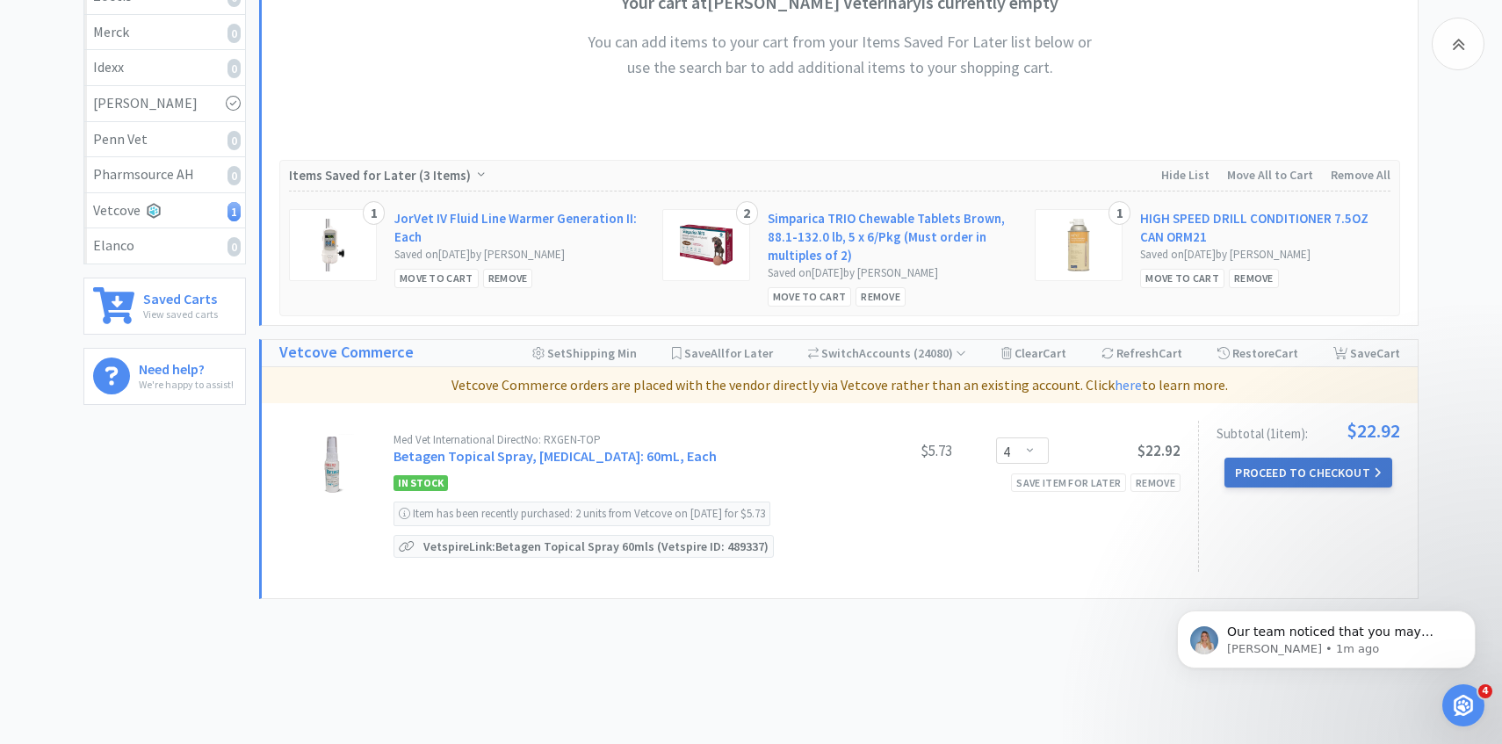
click at [1341, 471] on button "Proceed to Checkout" at bounding box center [1308, 473] width 167 height 30
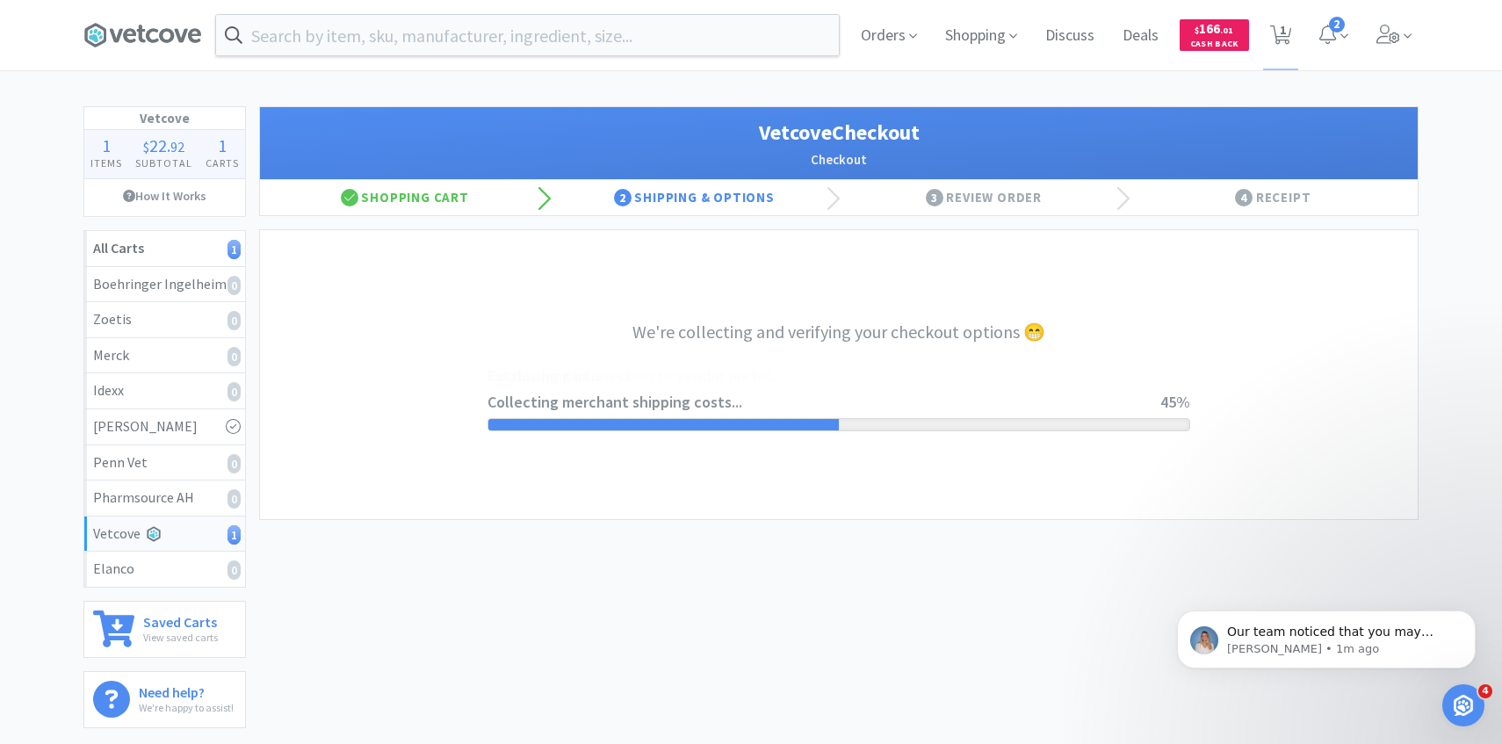
select select "2489"
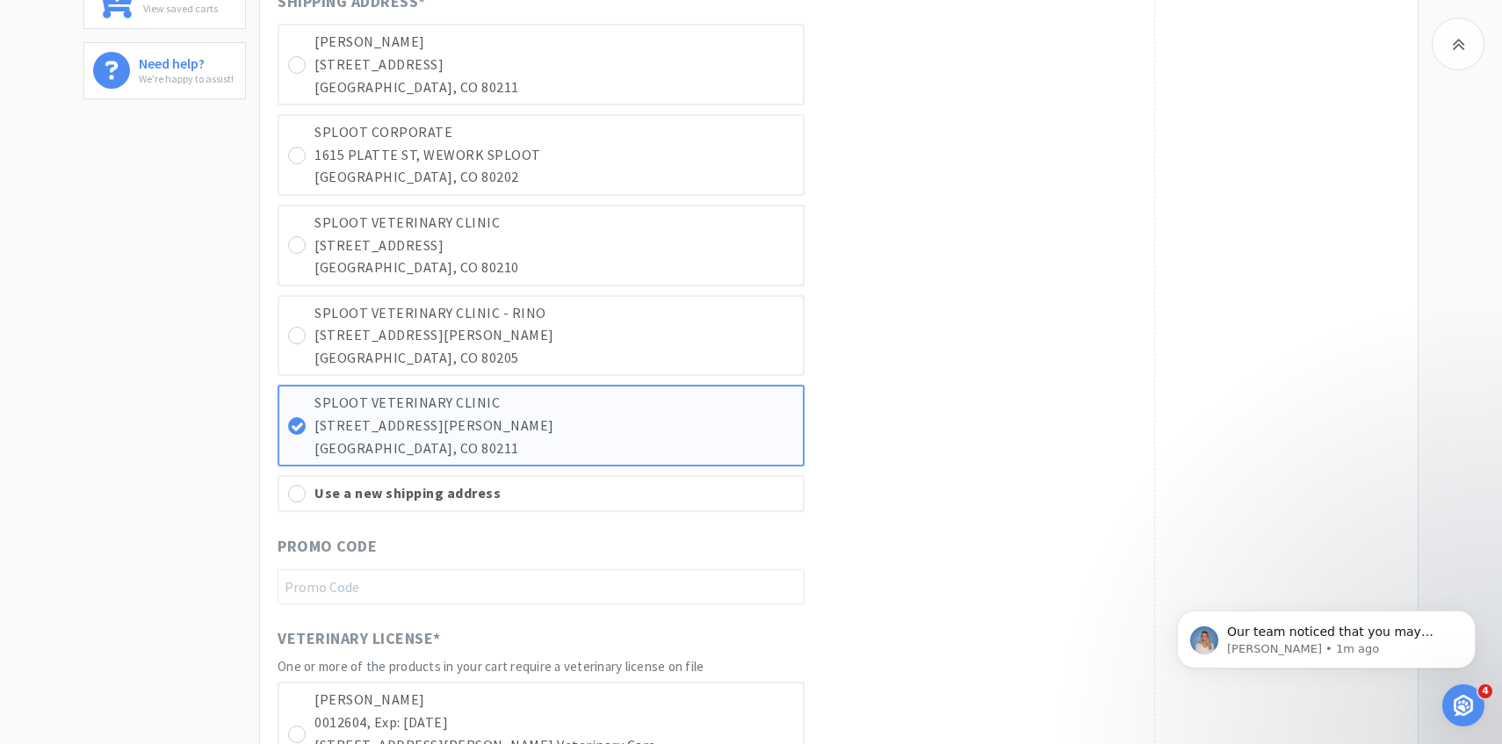
scroll to position [1077, 0]
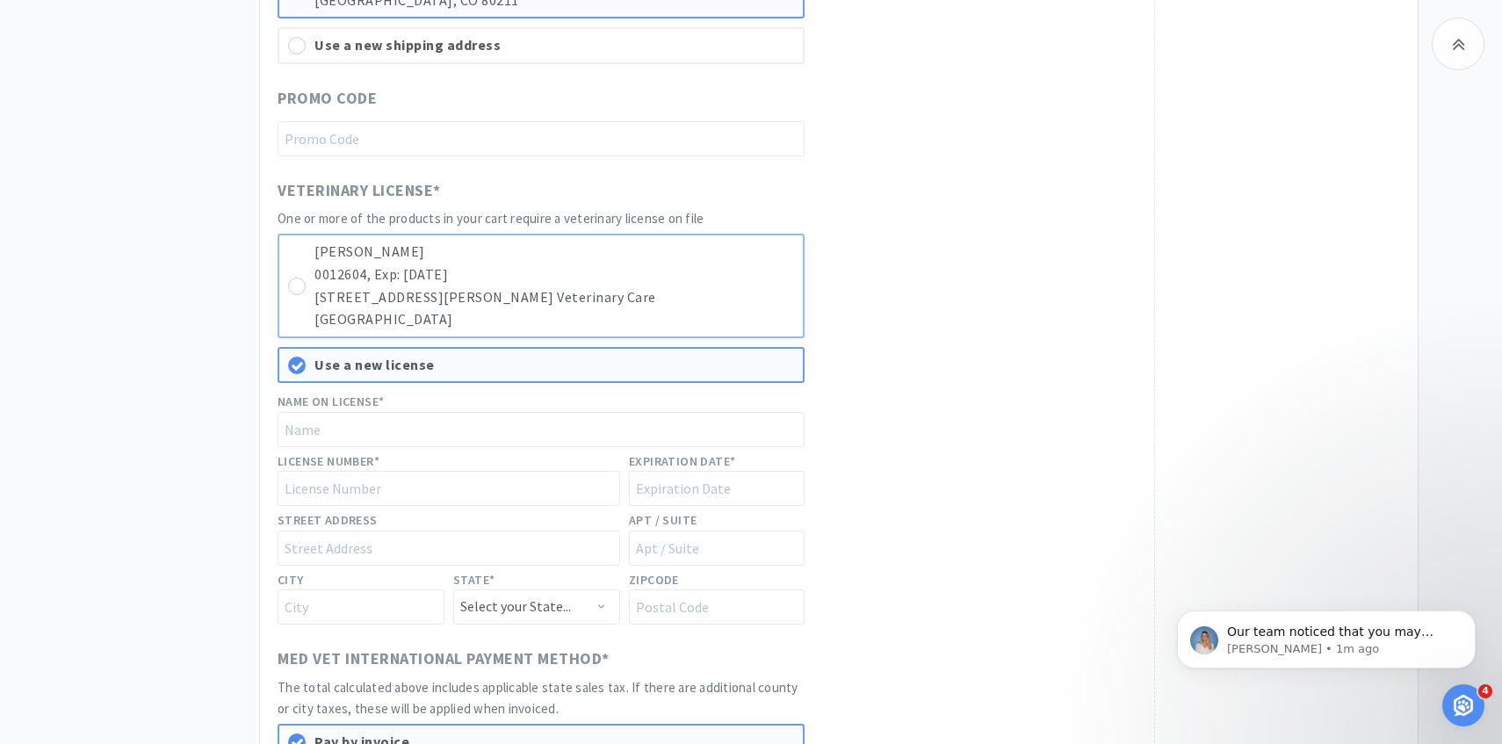
click at [736, 274] on p "0012604, Exp: 03/30/2026" at bounding box center [555, 275] width 480 height 23
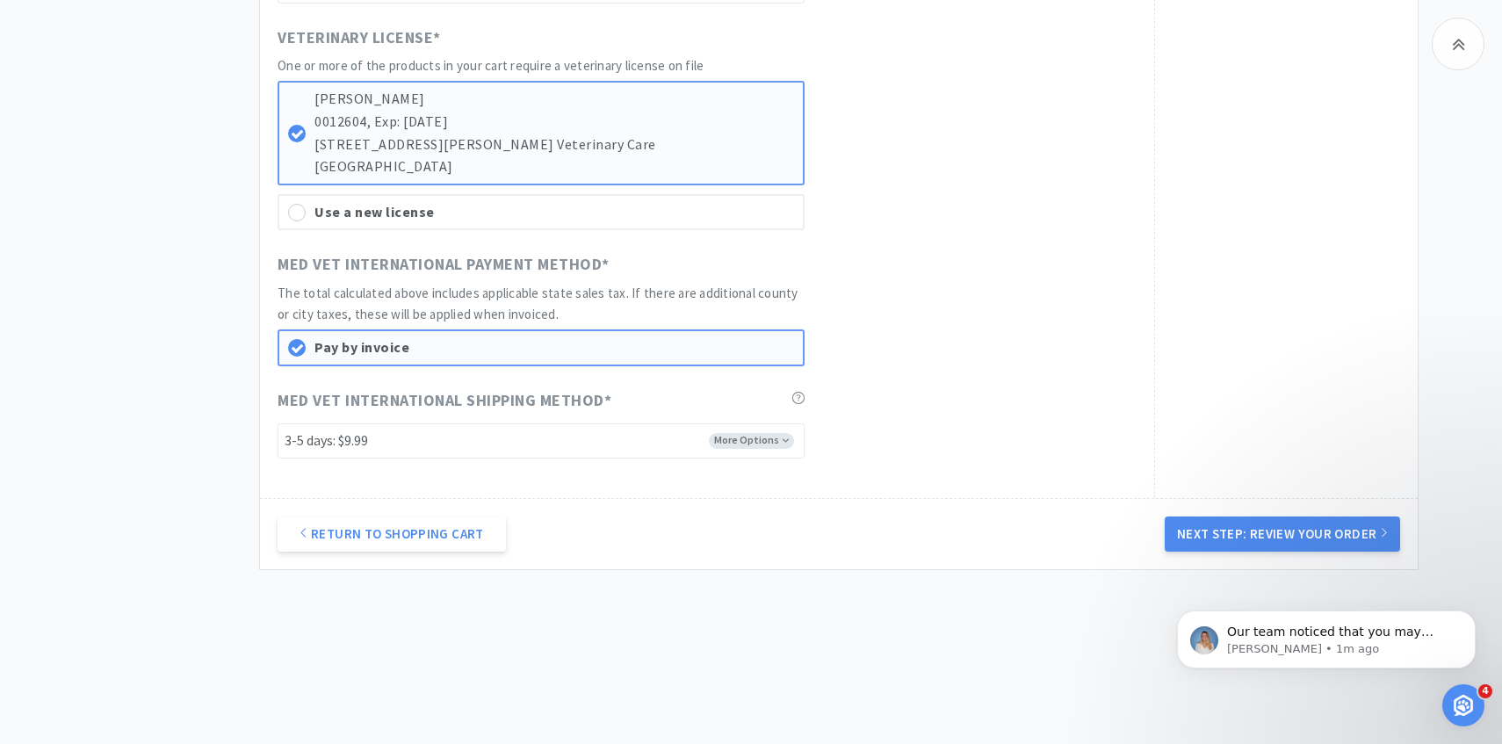
scroll to position [1235, 0]
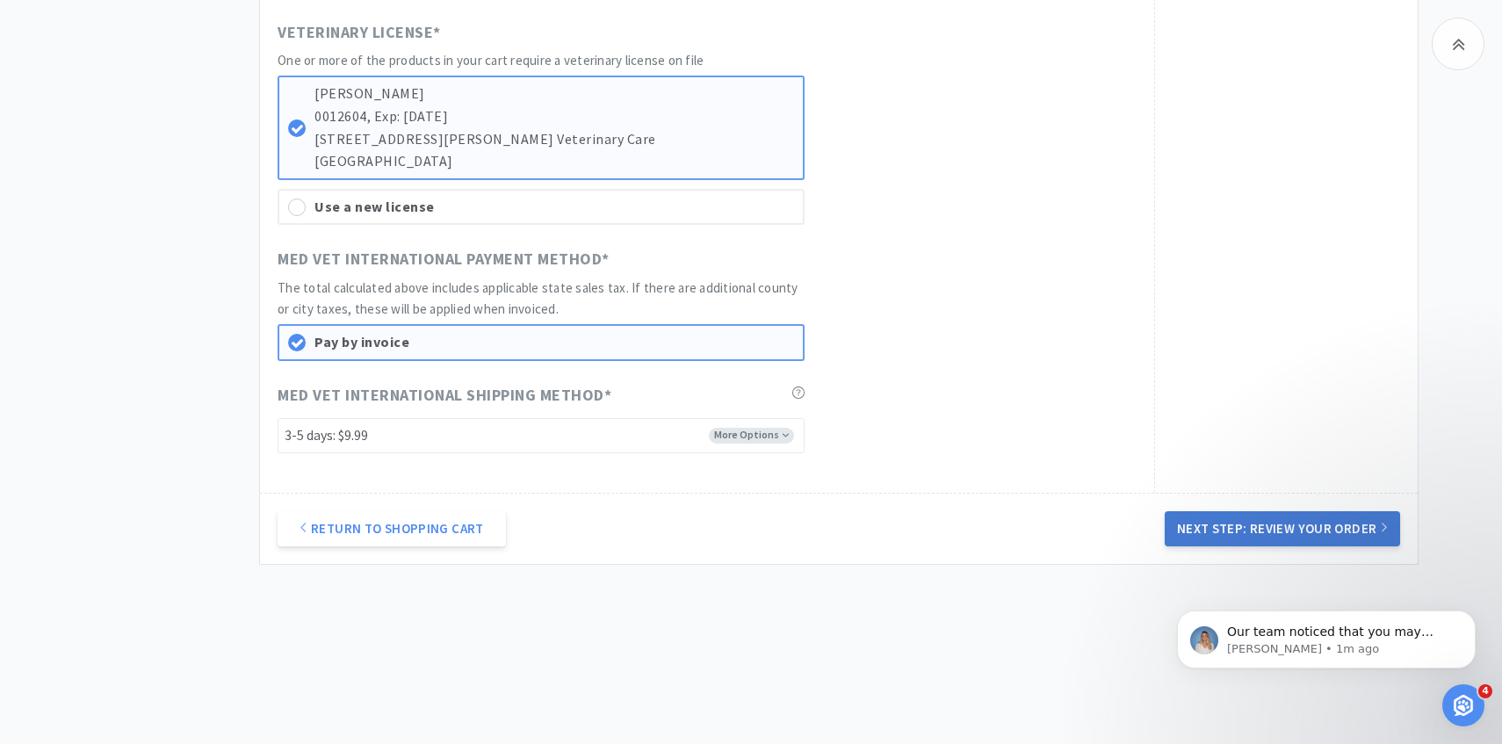
click at [1318, 521] on button "Next Step: Review Your Order" at bounding box center [1282, 528] width 235 height 35
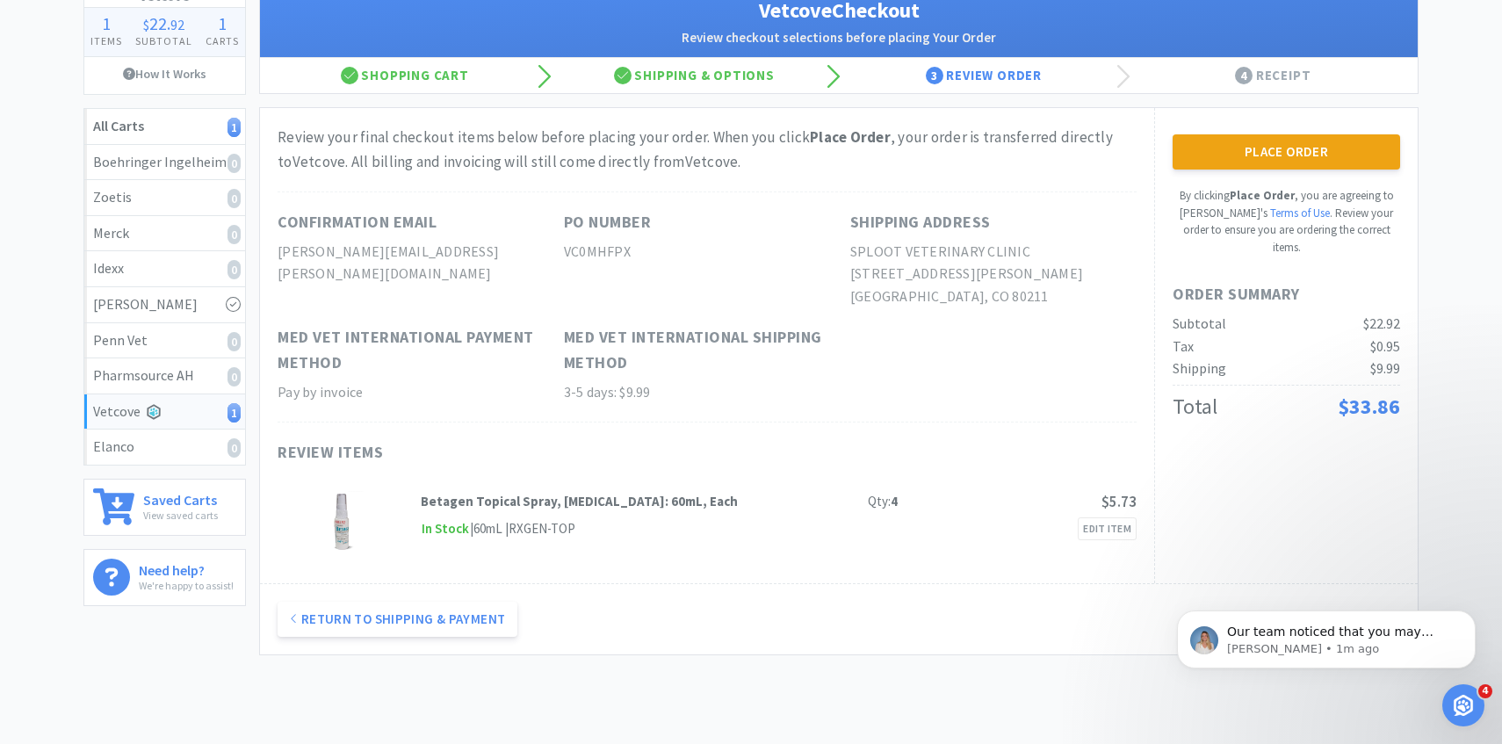
scroll to position [114, 0]
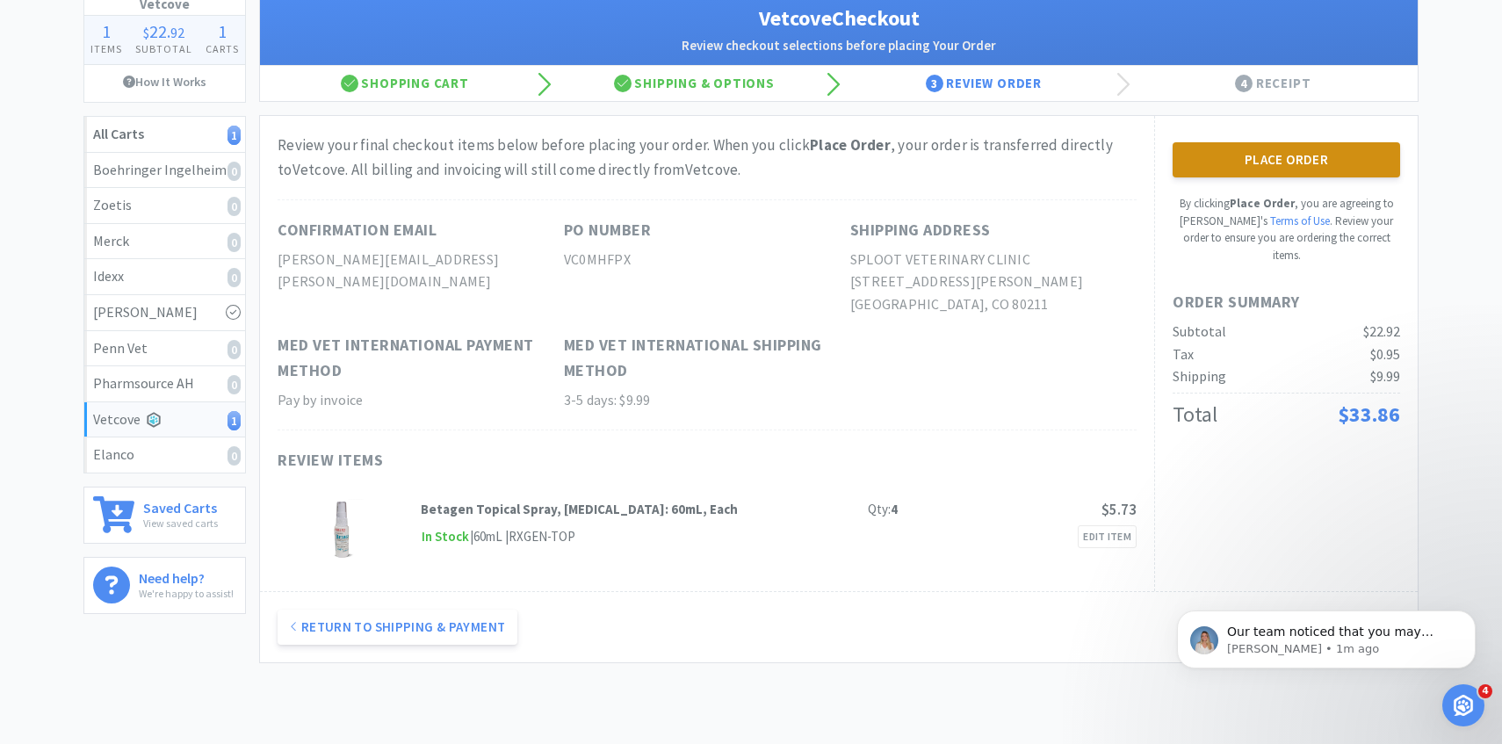
click at [1211, 177] on button "Place Order" at bounding box center [1287, 159] width 228 height 35
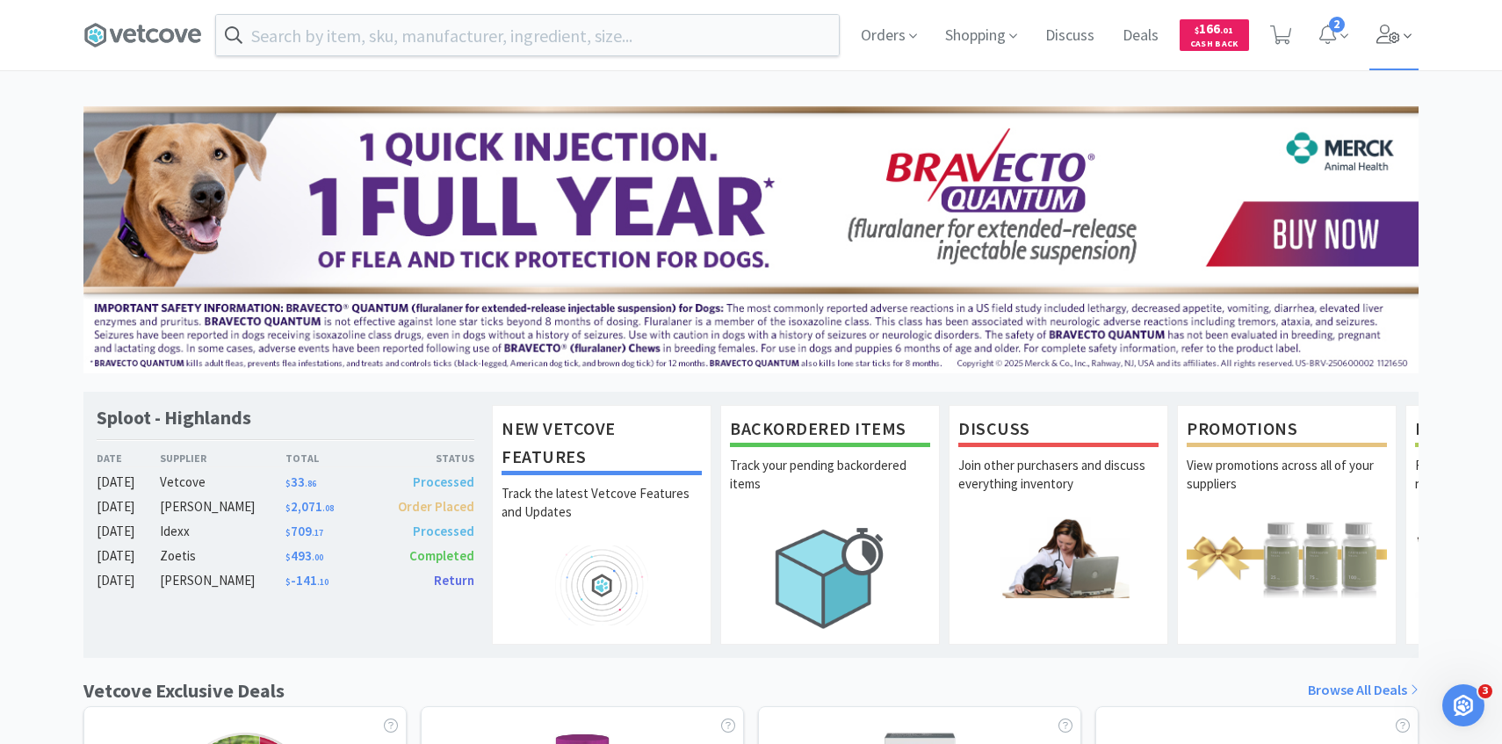
click at [1399, 24] on span at bounding box center [1395, 35] width 50 height 70
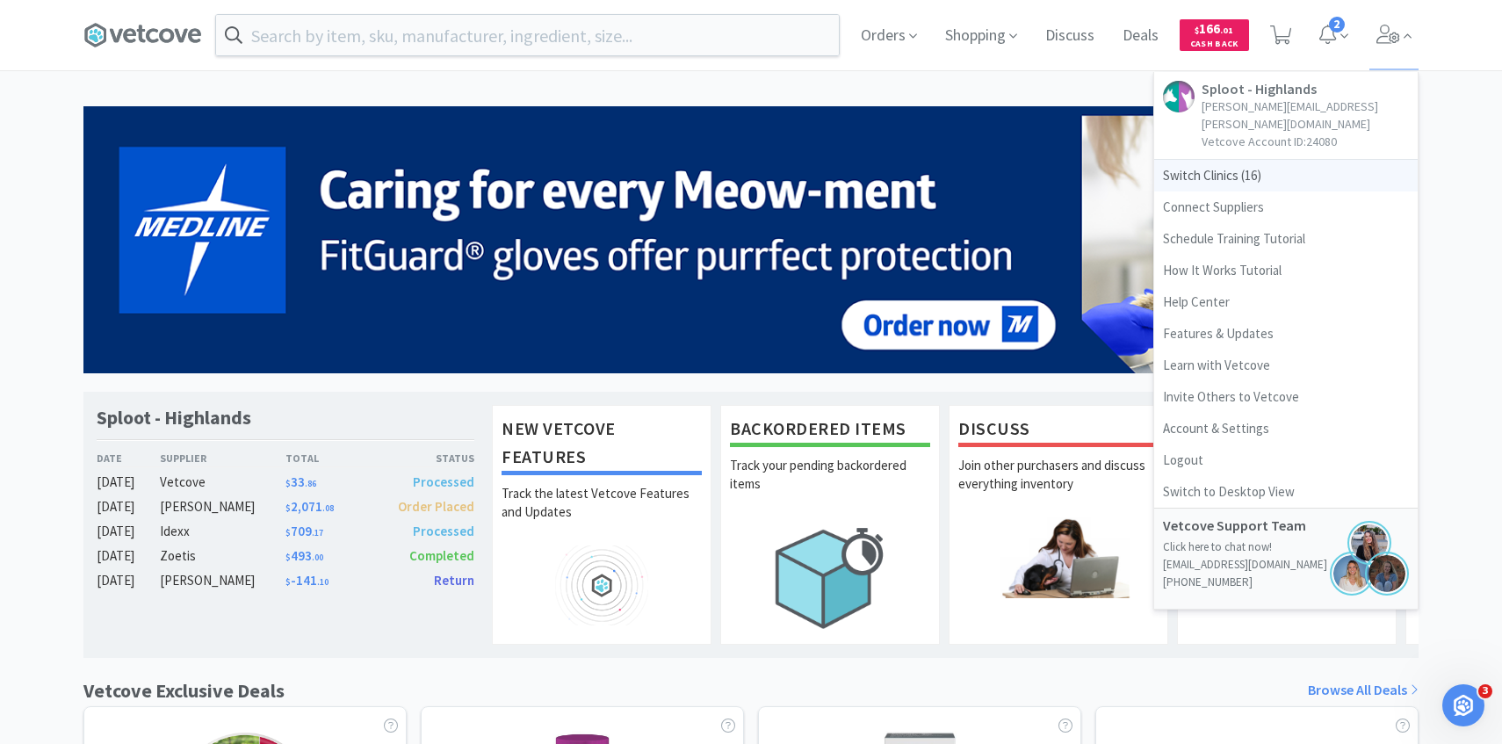
click at [1263, 160] on span "Switch Clinics ( 16 )" at bounding box center [1286, 176] width 264 height 32
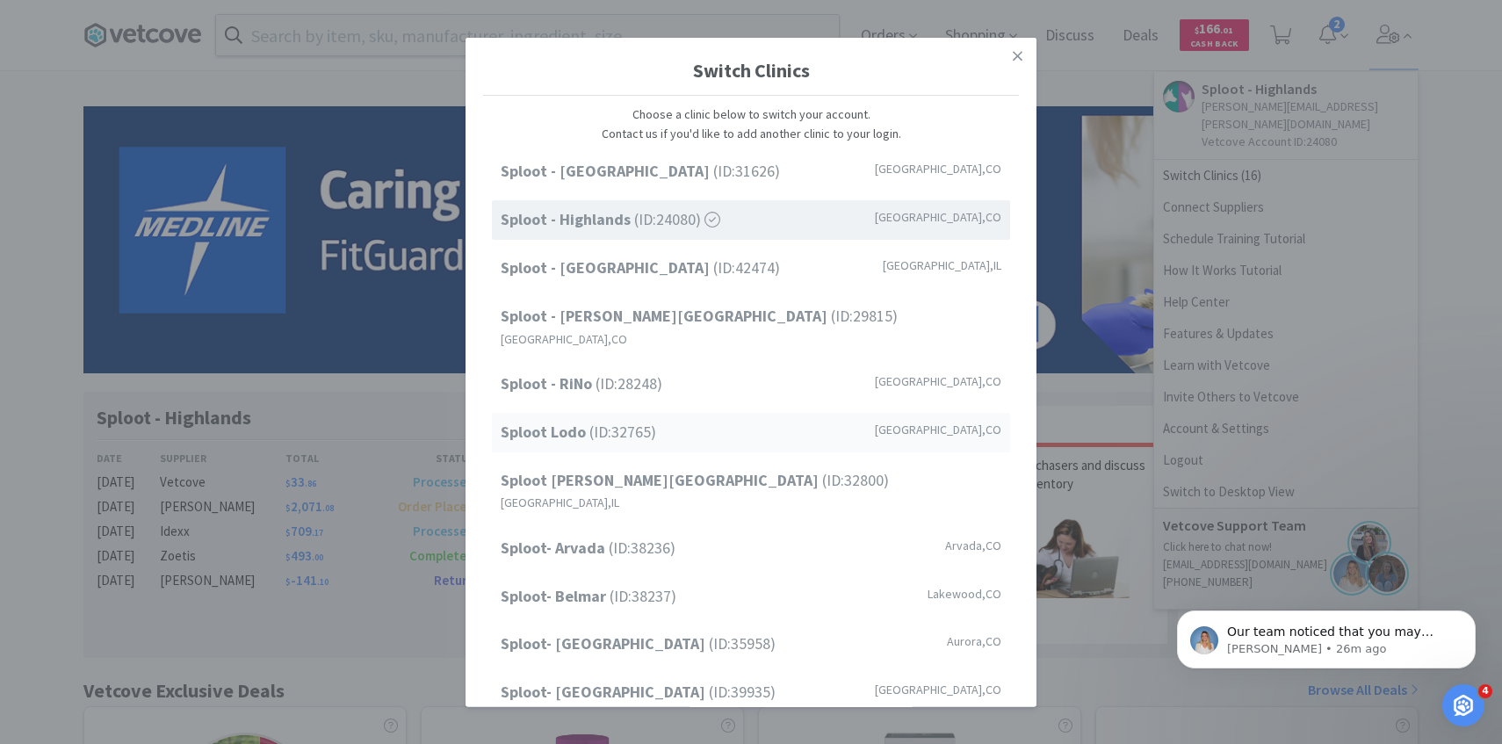
scroll to position [224, 0]
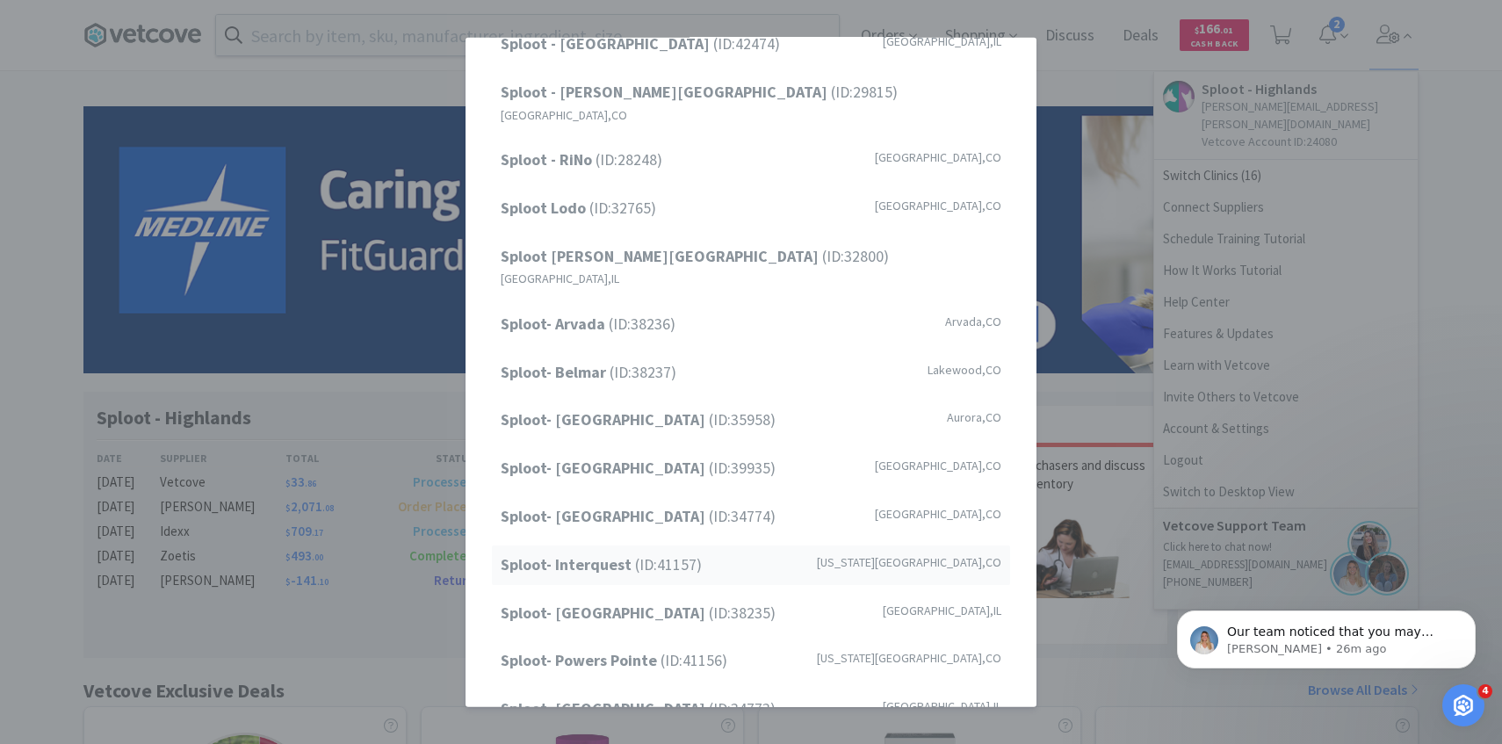
click at [680, 553] on span "Sploot- Interquest (ID: 41157 )" at bounding box center [601, 565] width 201 height 25
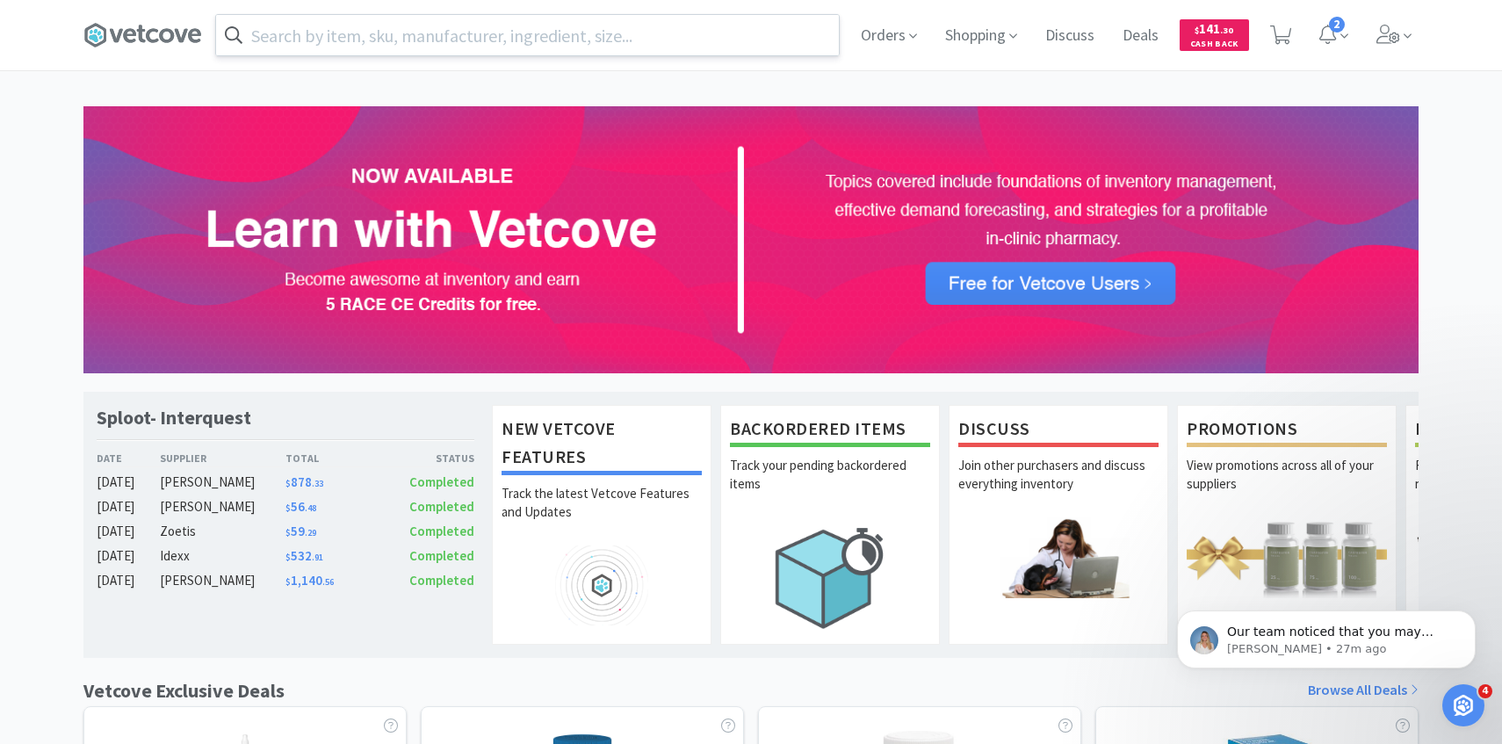
click at [674, 43] on input "text" at bounding box center [527, 35] width 623 height 40
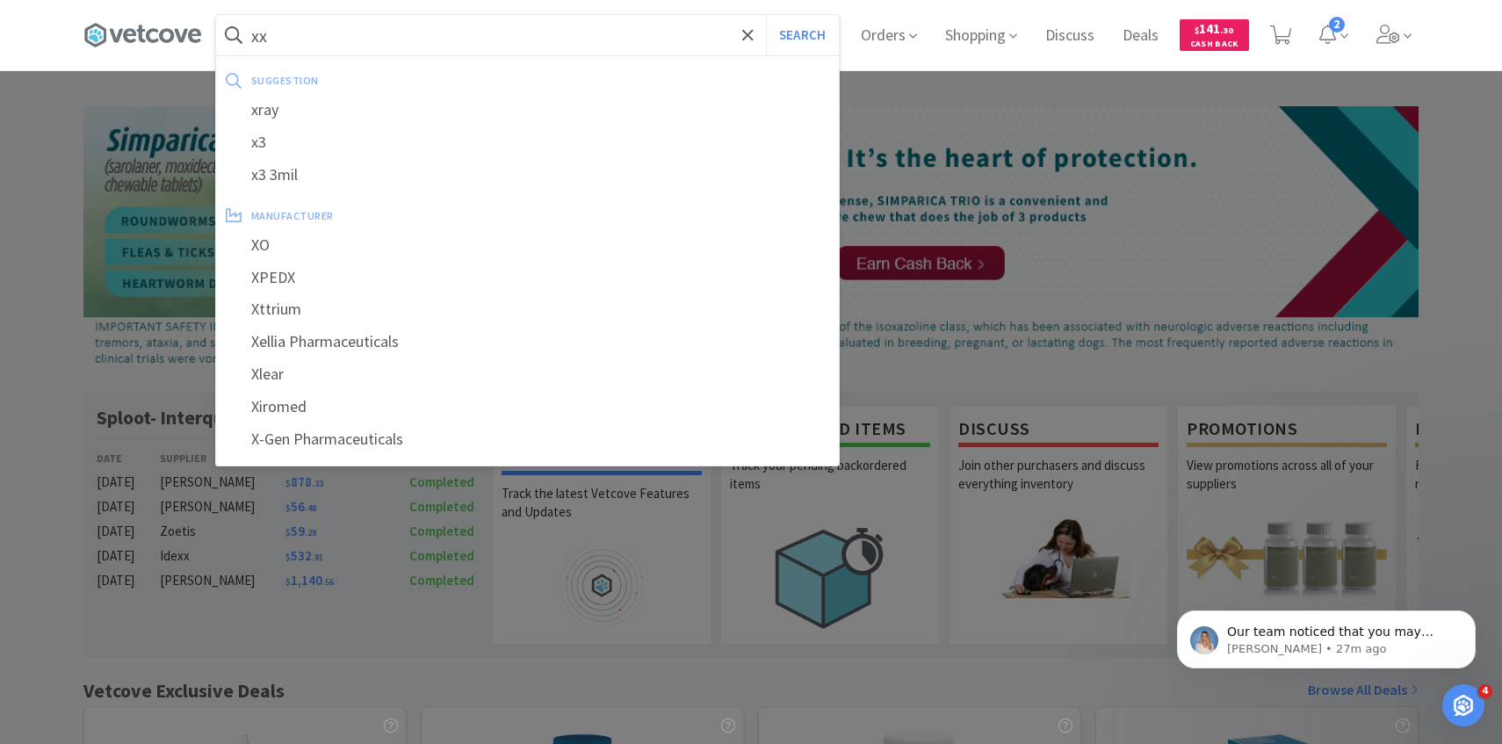
type input "x"
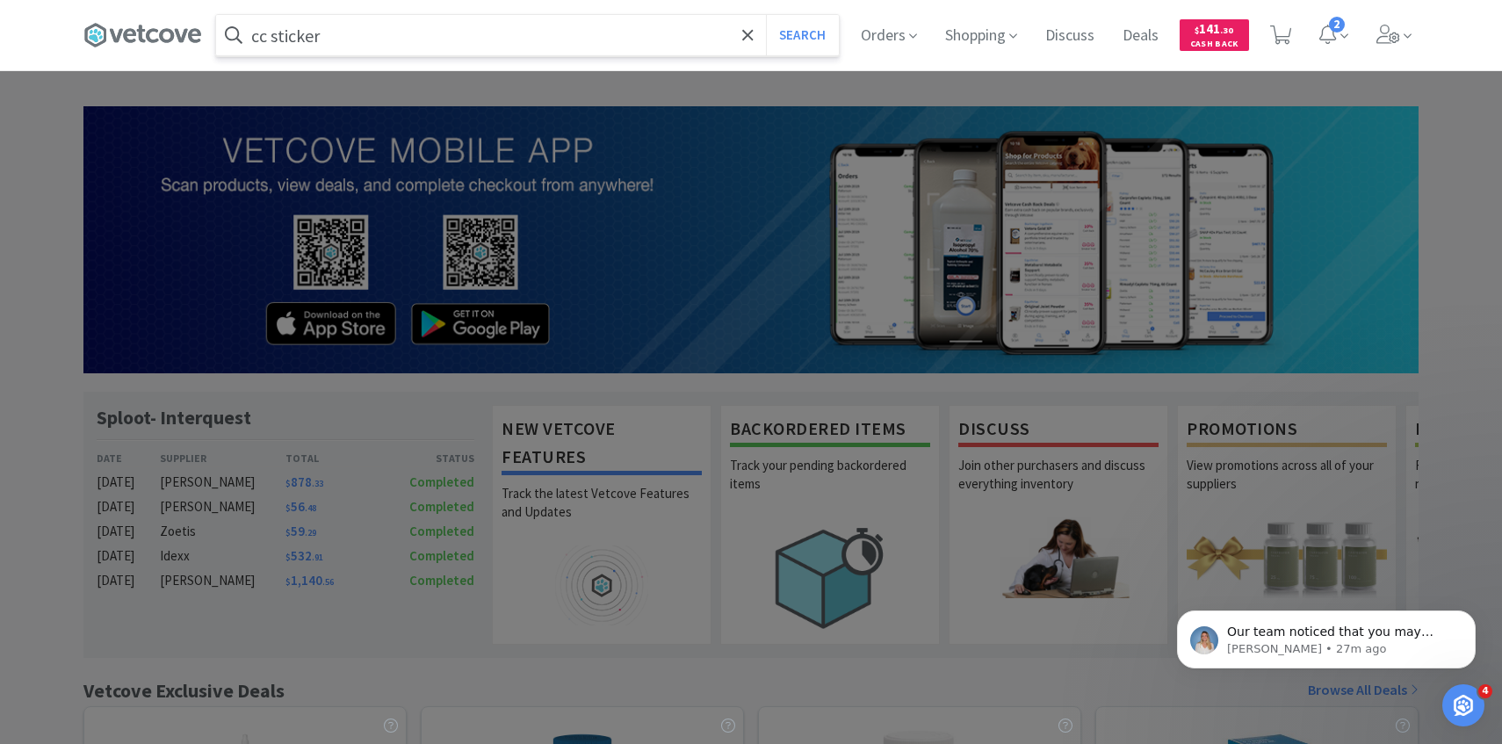
click at [766, 15] on button "Search" at bounding box center [802, 35] width 73 height 40
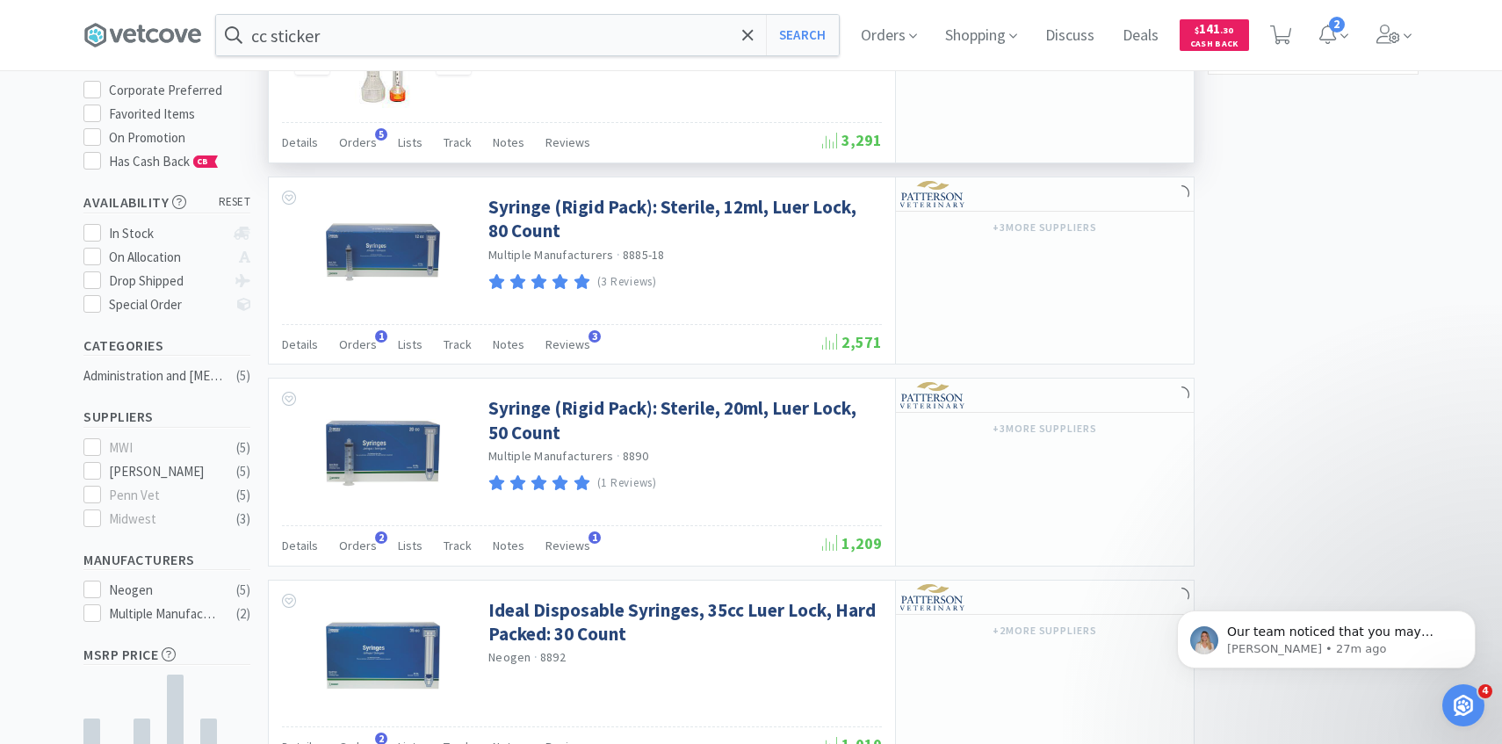
scroll to position [37, 0]
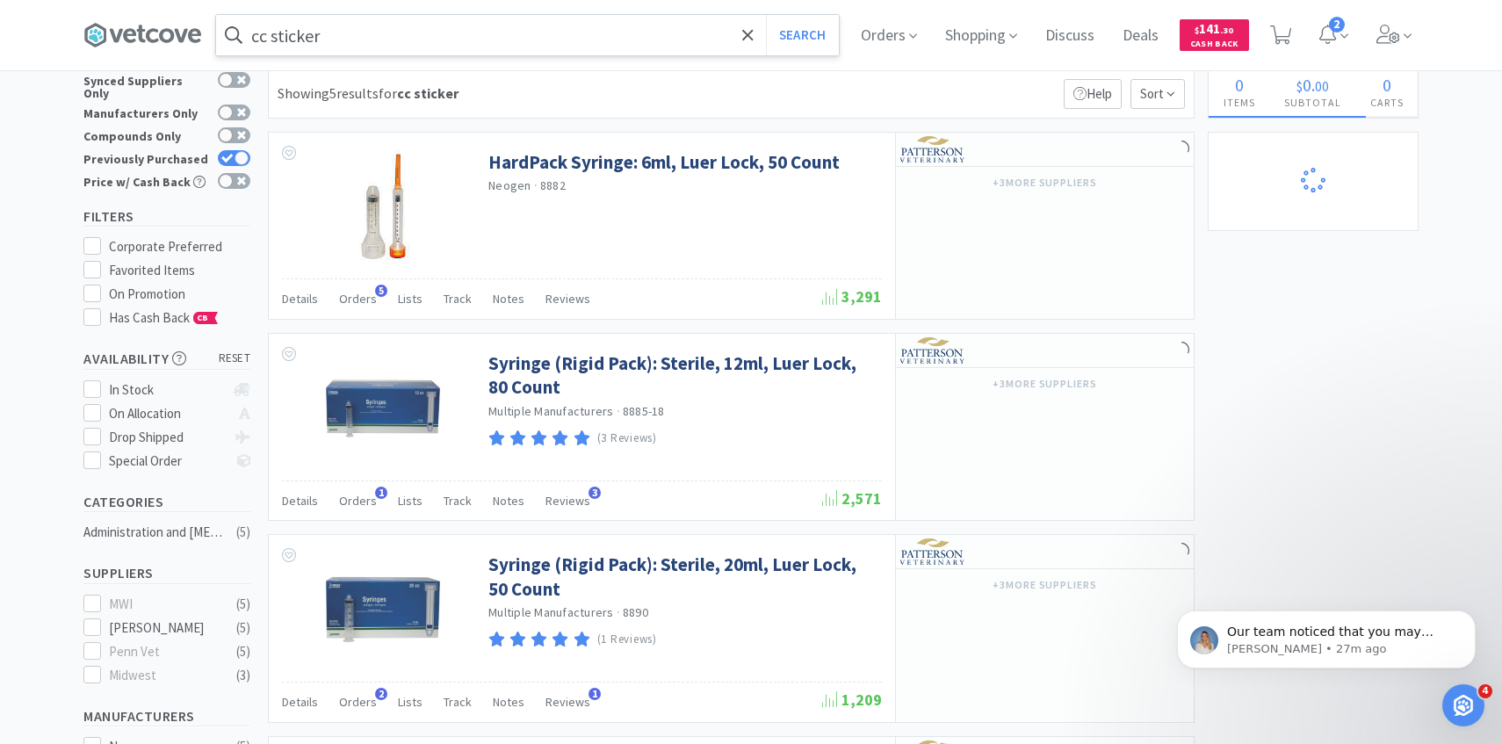
click at [362, 37] on input "cc sticker" at bounding box center [527, 35] width 623 height 40
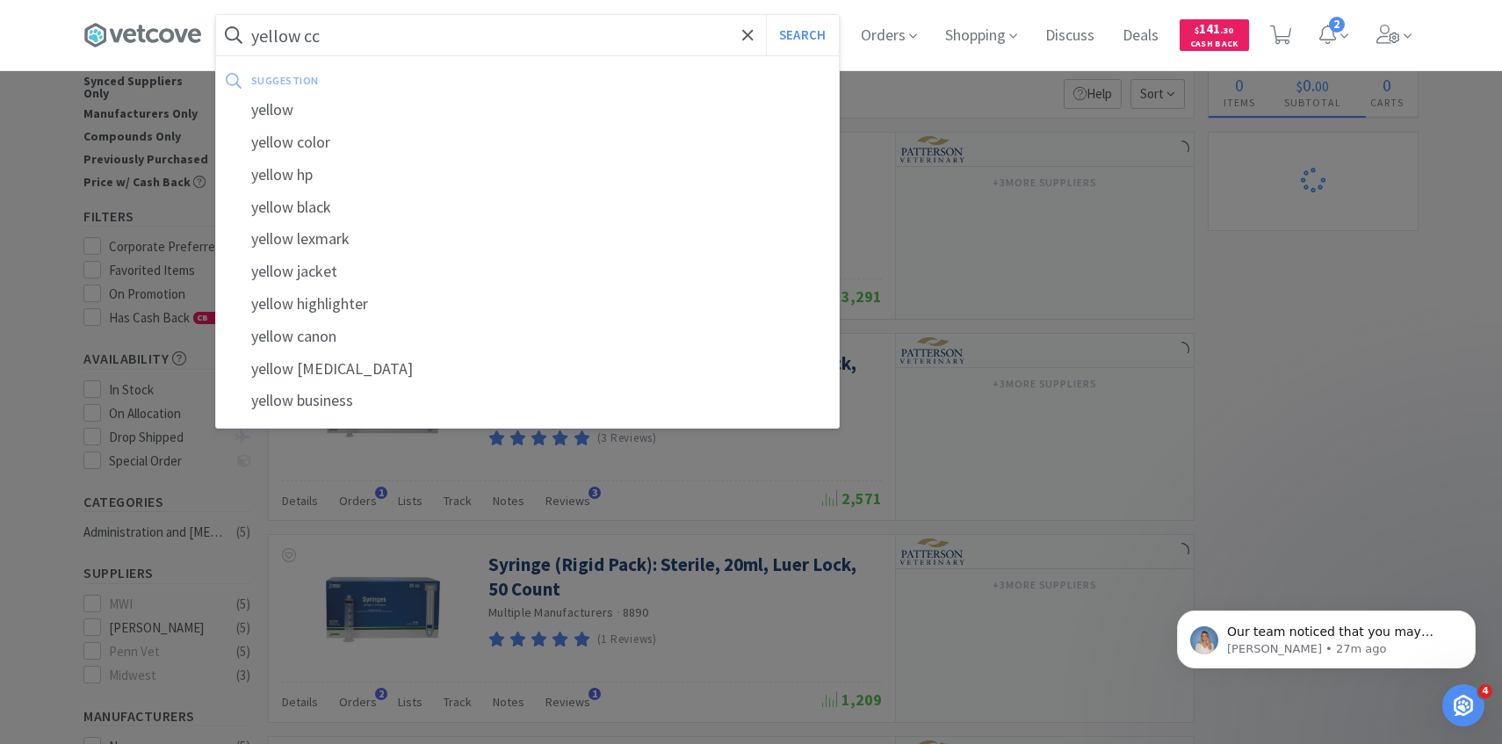
click at [766, 15] on button "Search" at bounding box center [802, 35] width 73 height 40
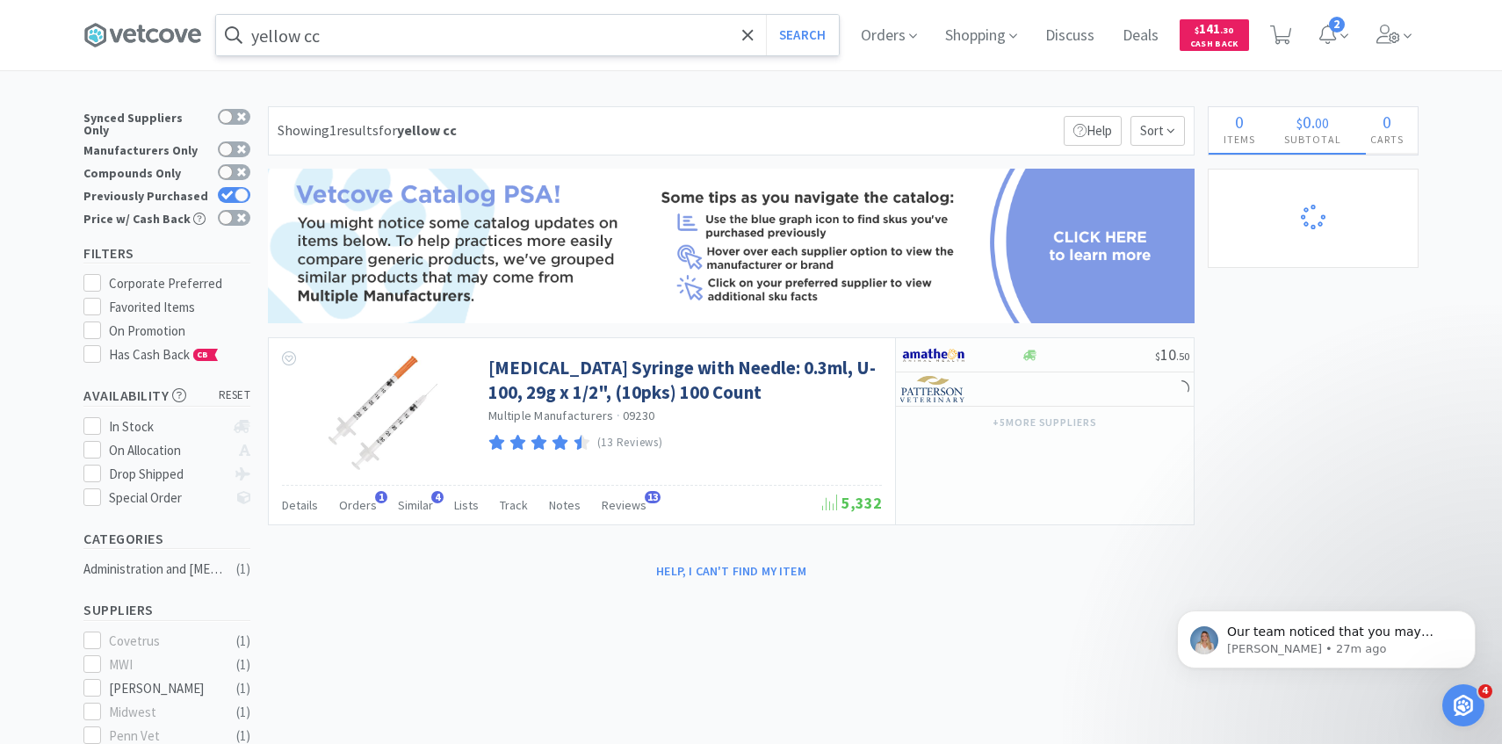
click at [538, 31] on input "yellow cc" at bounding box center [527, 35] width 623 height 40
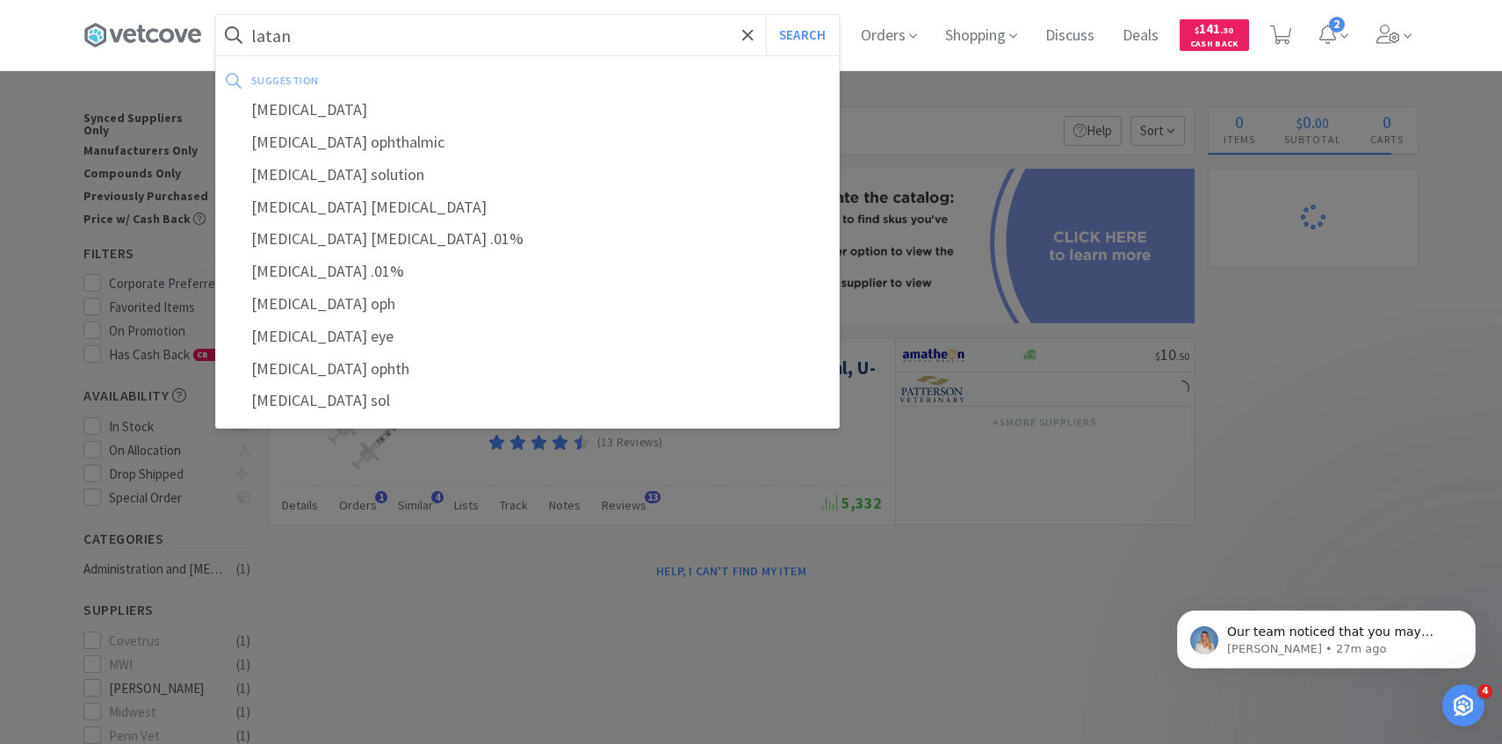
click at [527, 93] on div "suggestion" at bounding box center [412, 80] width 322 height 27
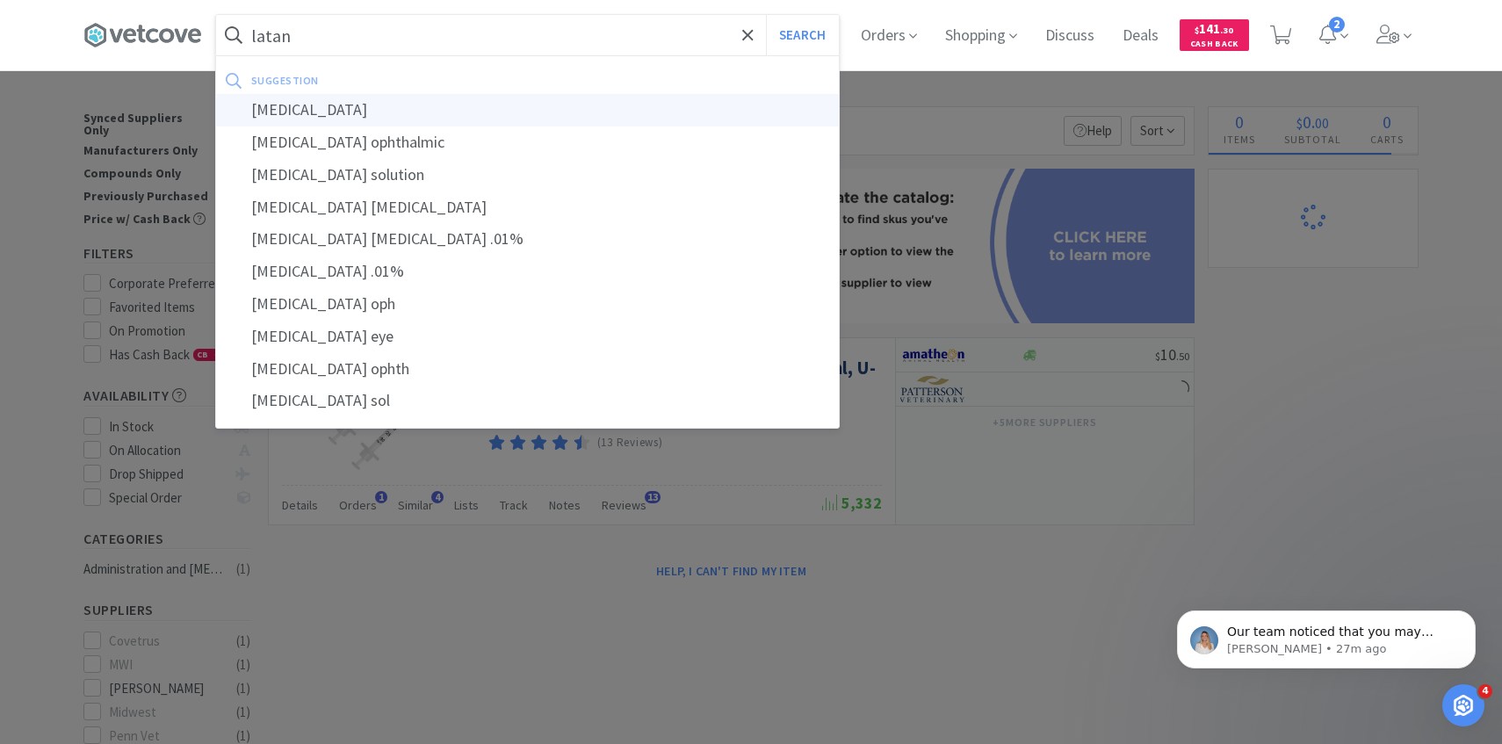
click at [525, 101] on div "latanoprost" at bounding box center [527, 110] width 623 height 33
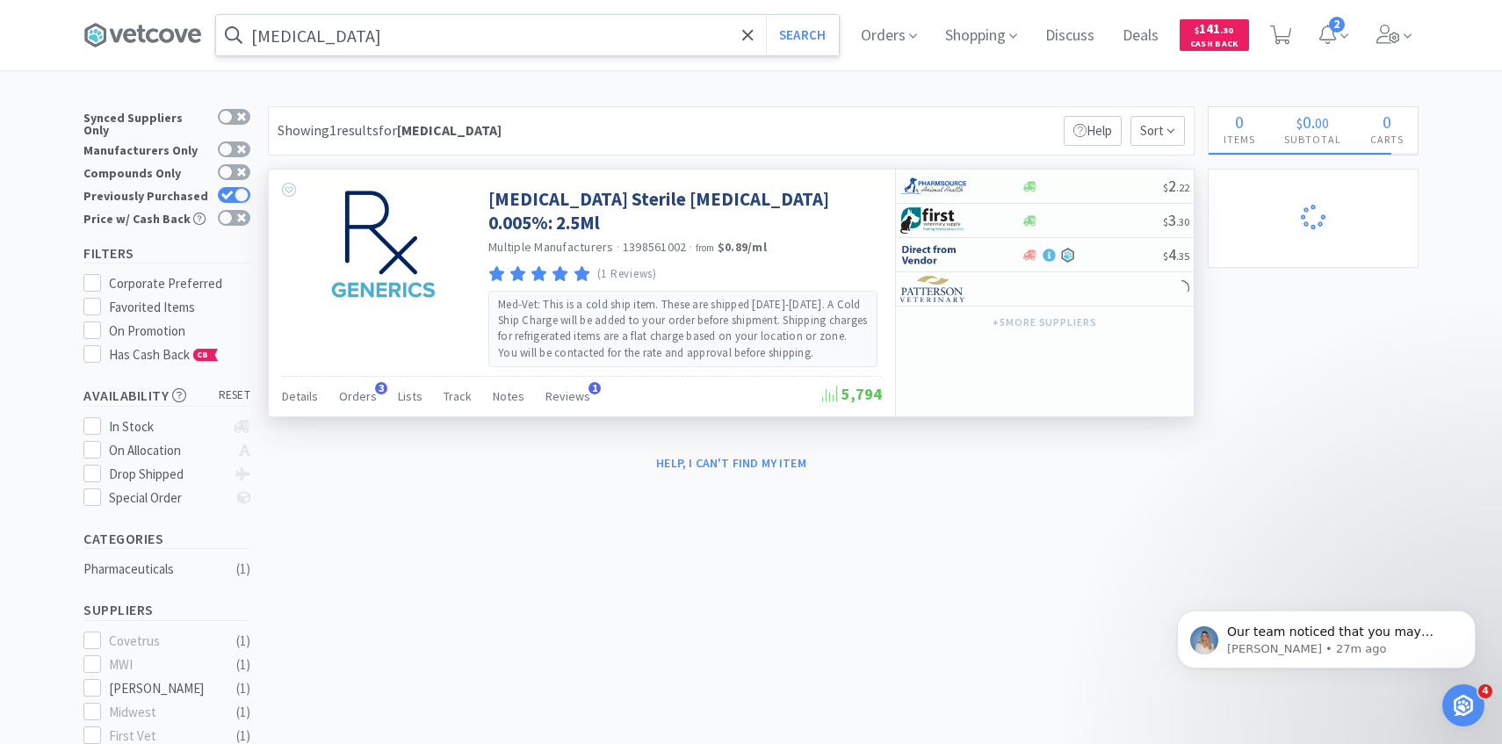
click at [374, 372] on div "Latanoprost Sterile Ophthalmic Solution 0.005%: 2.5Ml Multiple Manufacturers · …" at bounding box center [582, 273] width 626 height 206
click at [368, 388] on span "Orders" at bounding box center [358, 396] width 38 height 16
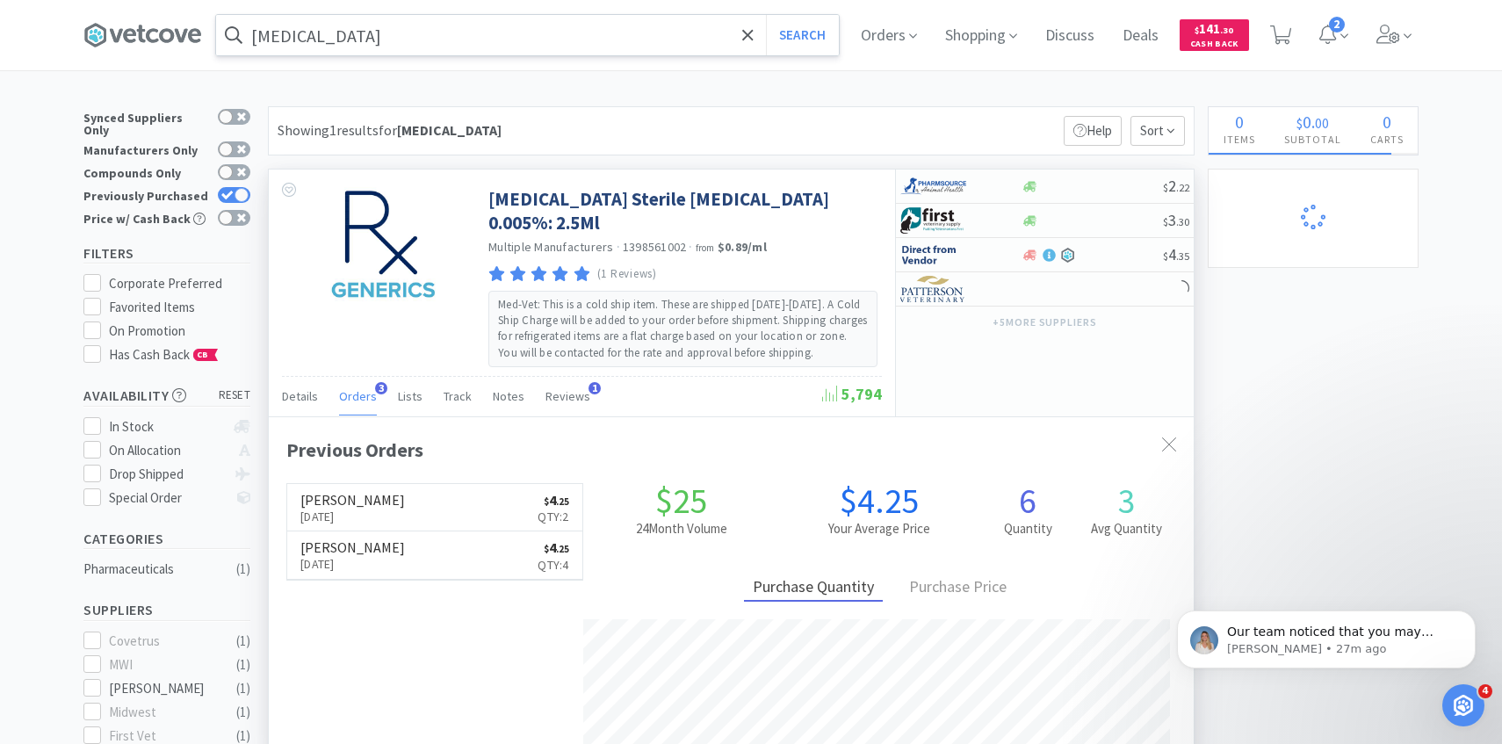
scroll to position [455, 925]
click at [399, 494] on link "Patterson Sep 8th, 2025 $ 4 . 25 Qty: 2" at bounding box center [434, 508] width 295 height 48
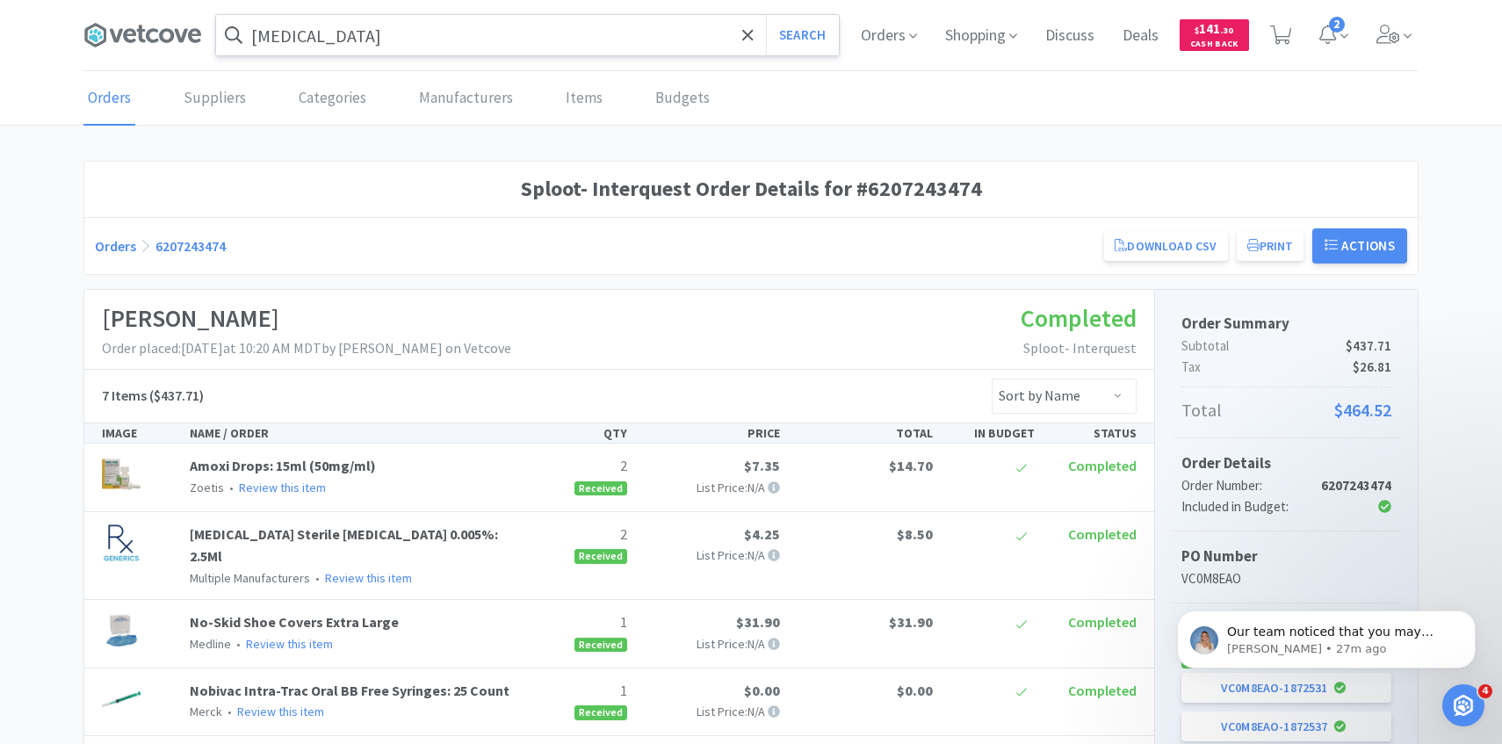
click at [426, 42] on input "latanoprost" at bounding box center [527, 35] width 623 height 40
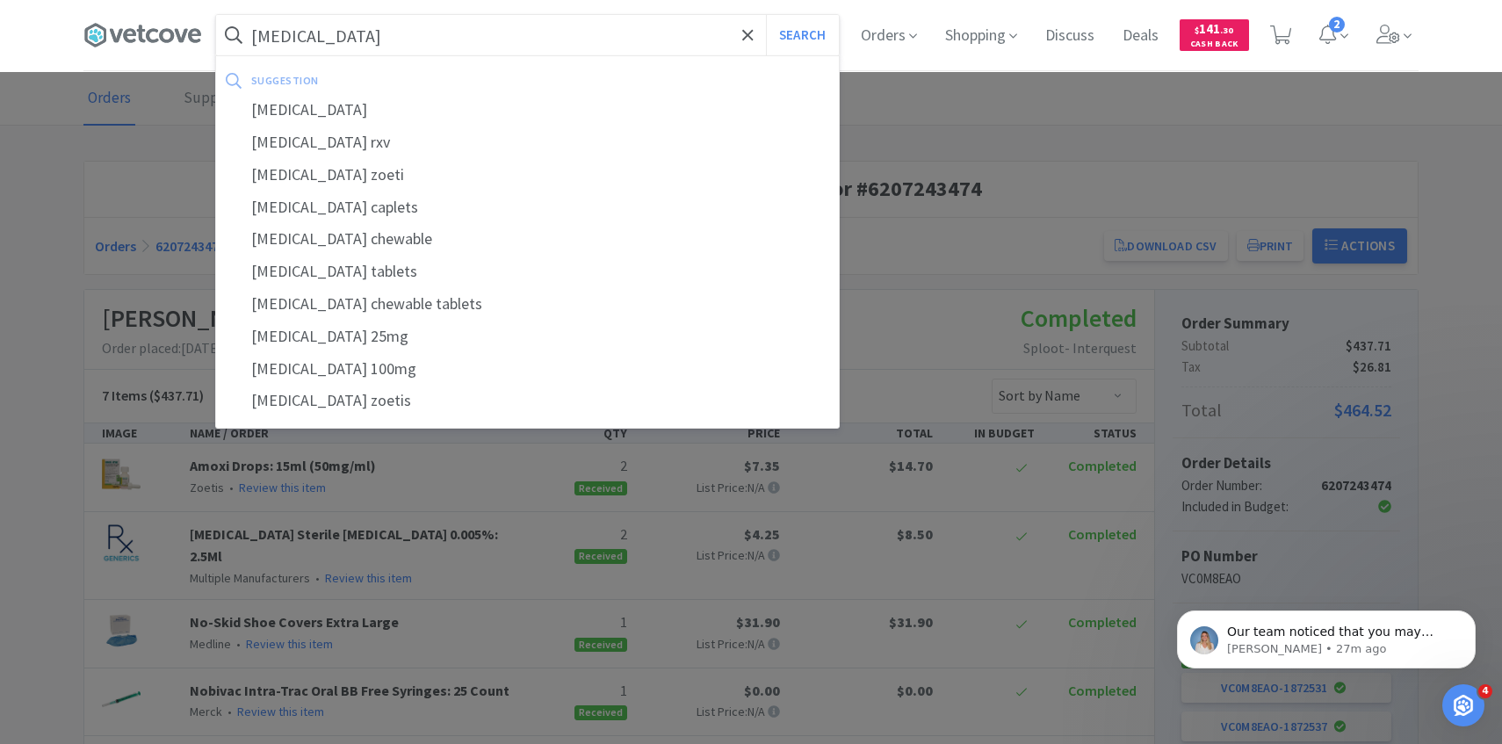
type input "rimadyl"
click at [766, 15] on button "Search" at bounding box center [802, 35] width 73 height 40
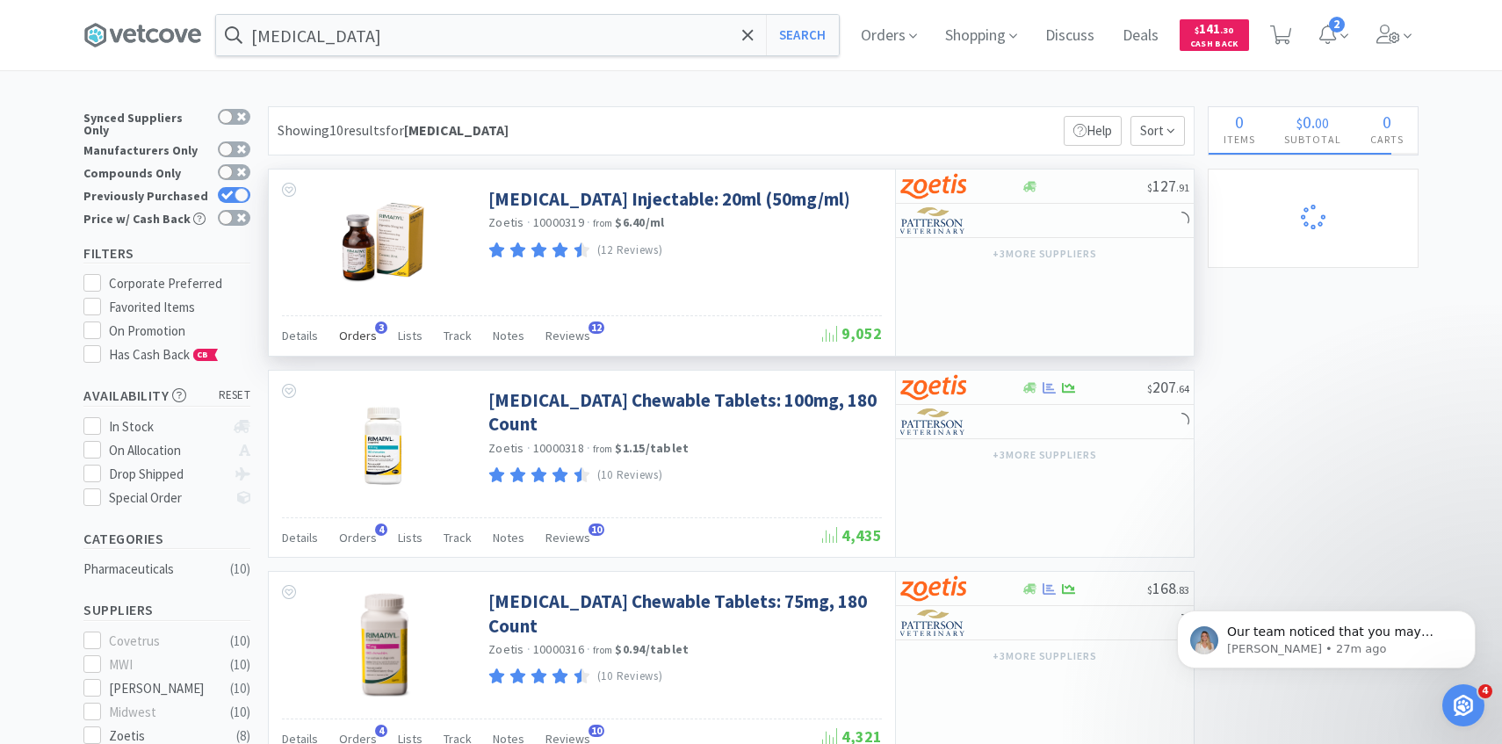
click at [360, 345] on div "Orders 3" at bounding box center [358, 338] width 38 height 33
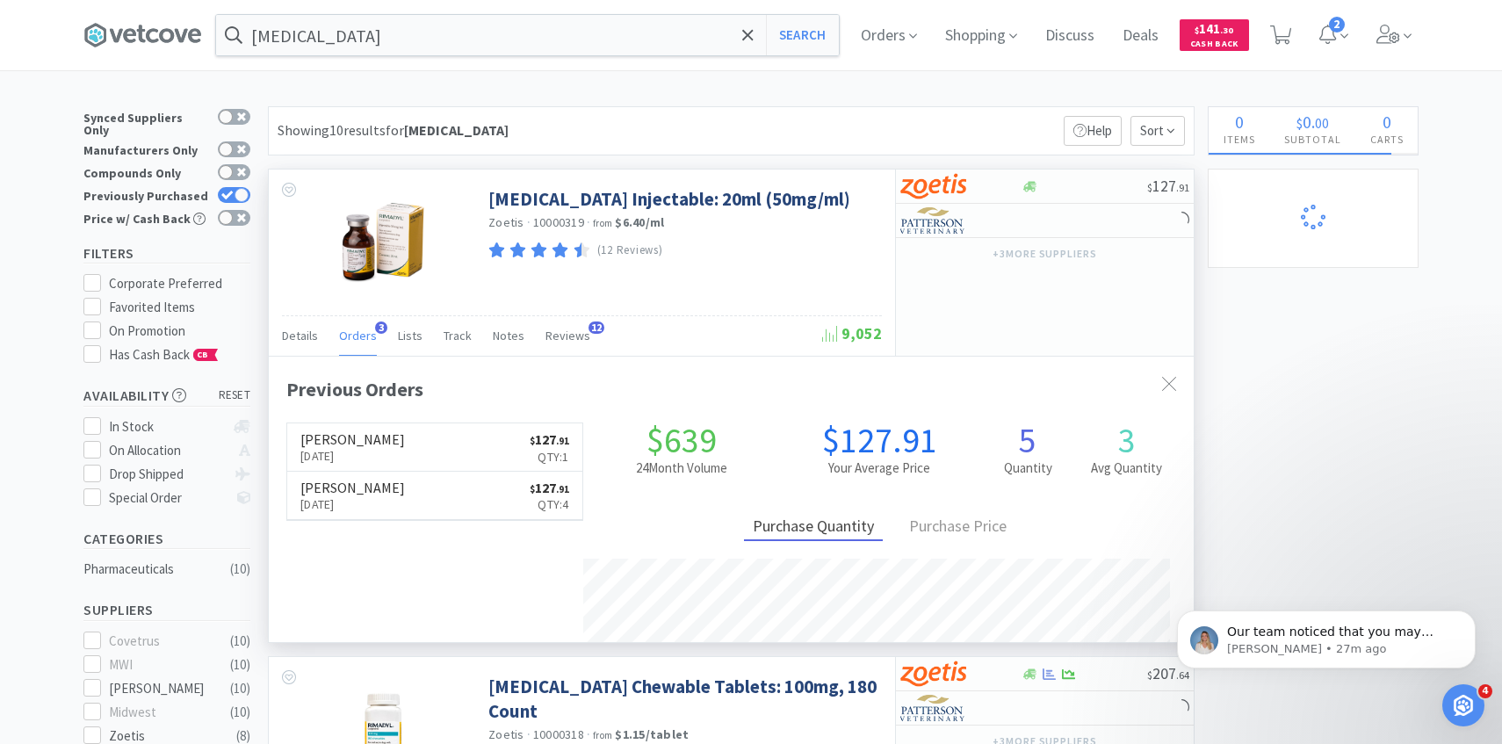
scroll to position [455, 925]
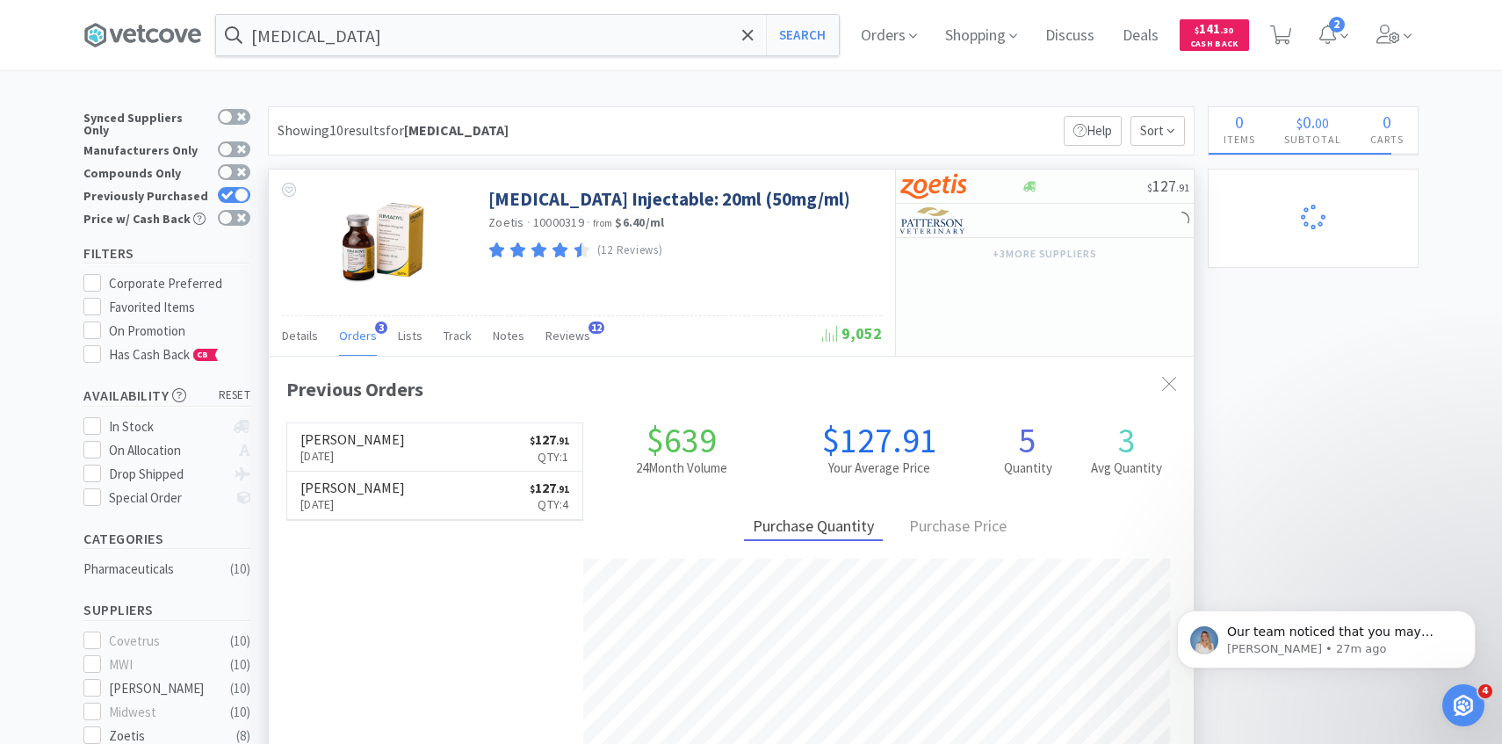
click at [377, 422] on div "Previous Orders Patterson Aug 11th, 2025 $ 127 . 91 Qty: 1 Patterson Apr 4th, 2…" at bounding box center [731, 583] width 890 height 419
click at [377, 443] on h6 "[PERSON_NAME]" at bounding box center [352, 439] width 105 height 14
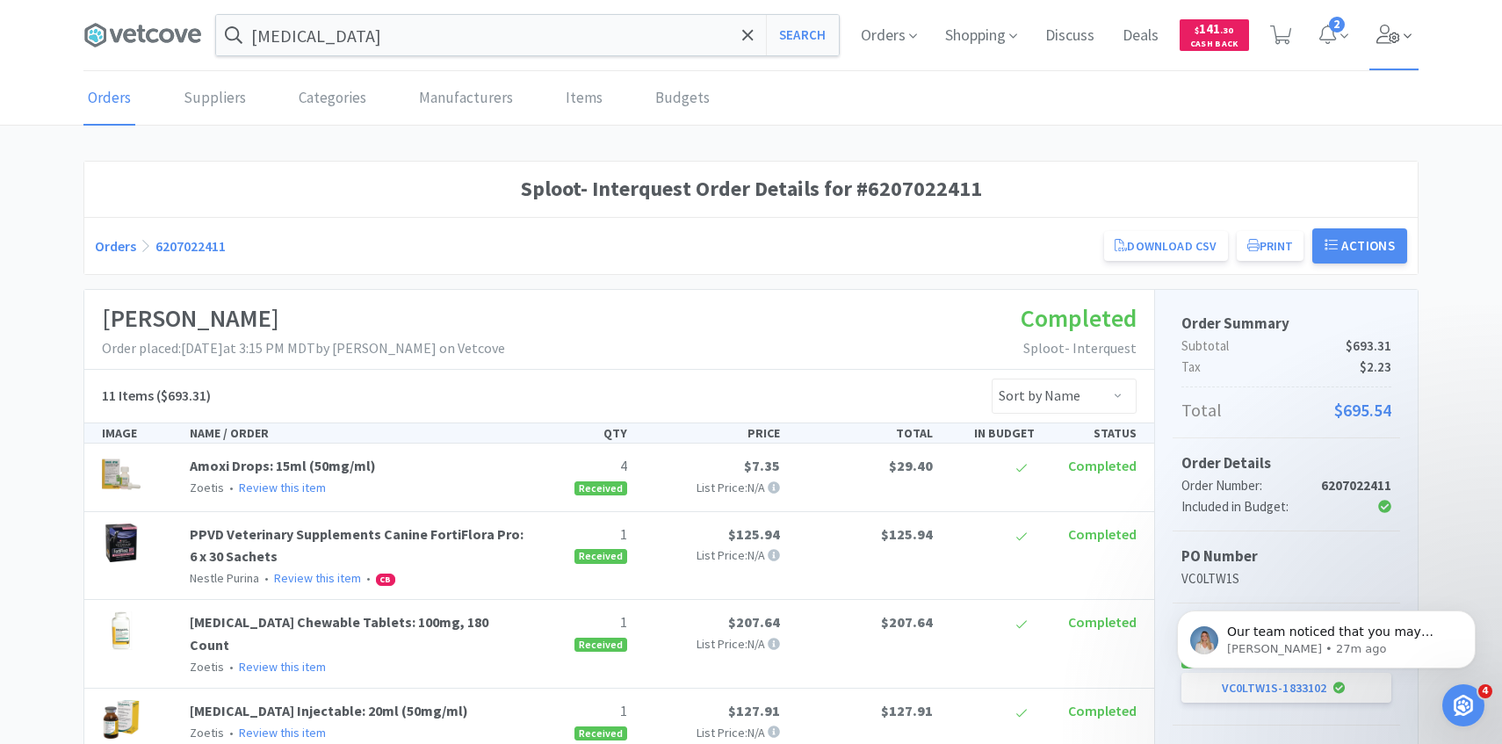
click at [1385, 53] on span at bounding box center [1395, 35] width 50 height 70
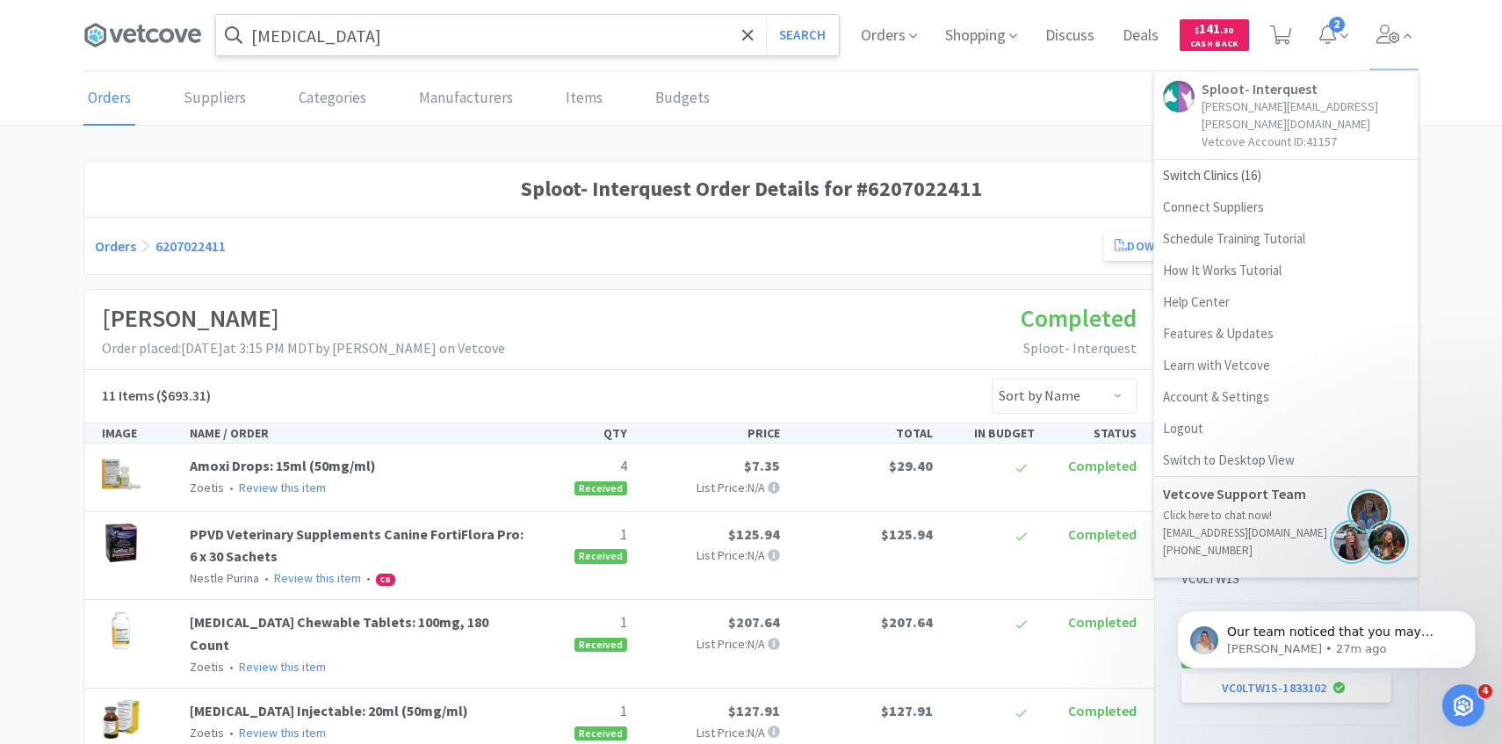
click at [589, 51] on input "[MEDICAL_DATA]" at bounding box center [527, 35] width 623 height 40
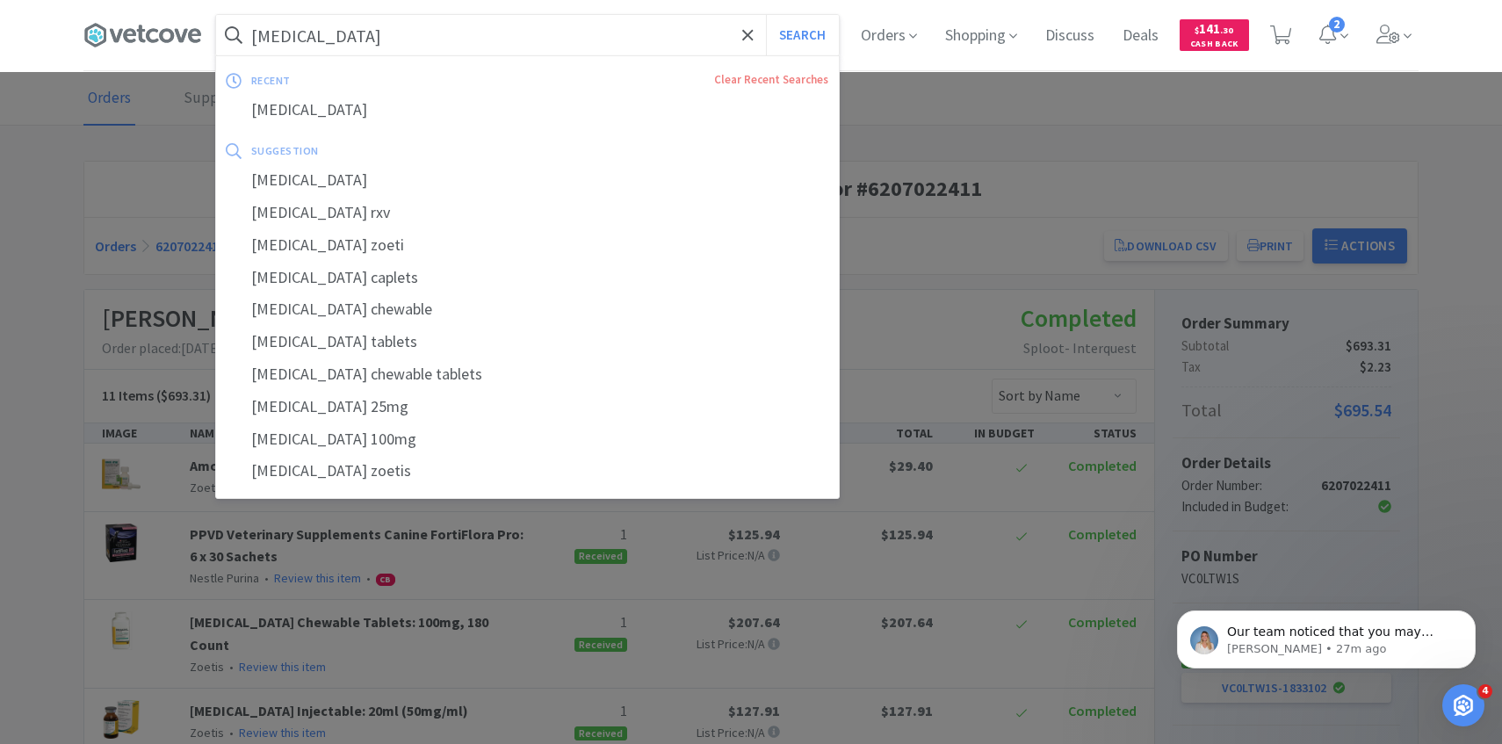
click at [766, 15] on button "Search" at bounding box center [802, 35] width 73 height 40
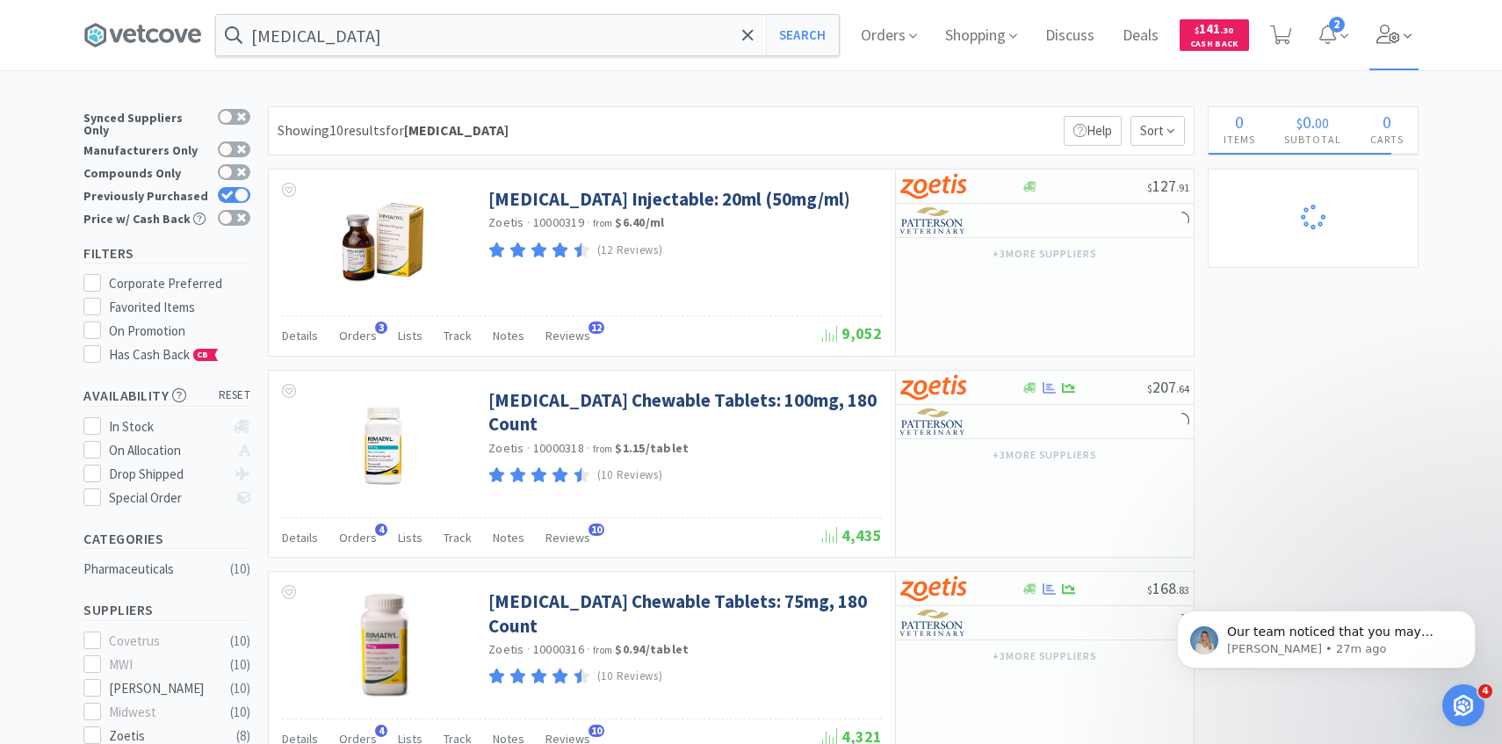
click at [1398, 45] on span at bounding box center [1395, 35] width 50 height 70
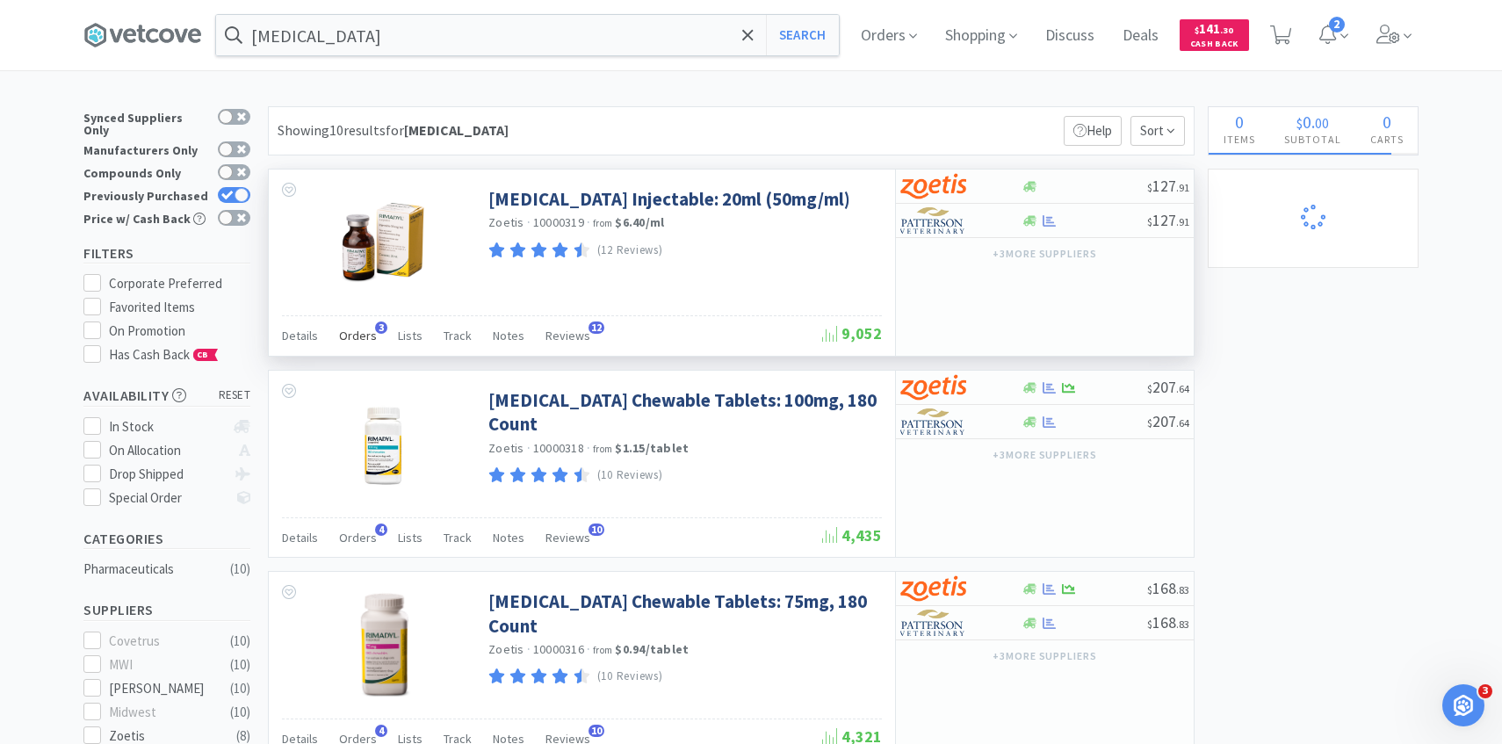
click at [356, 335] on span "Orders" at bounding box center [358, 336] width 38 height 16
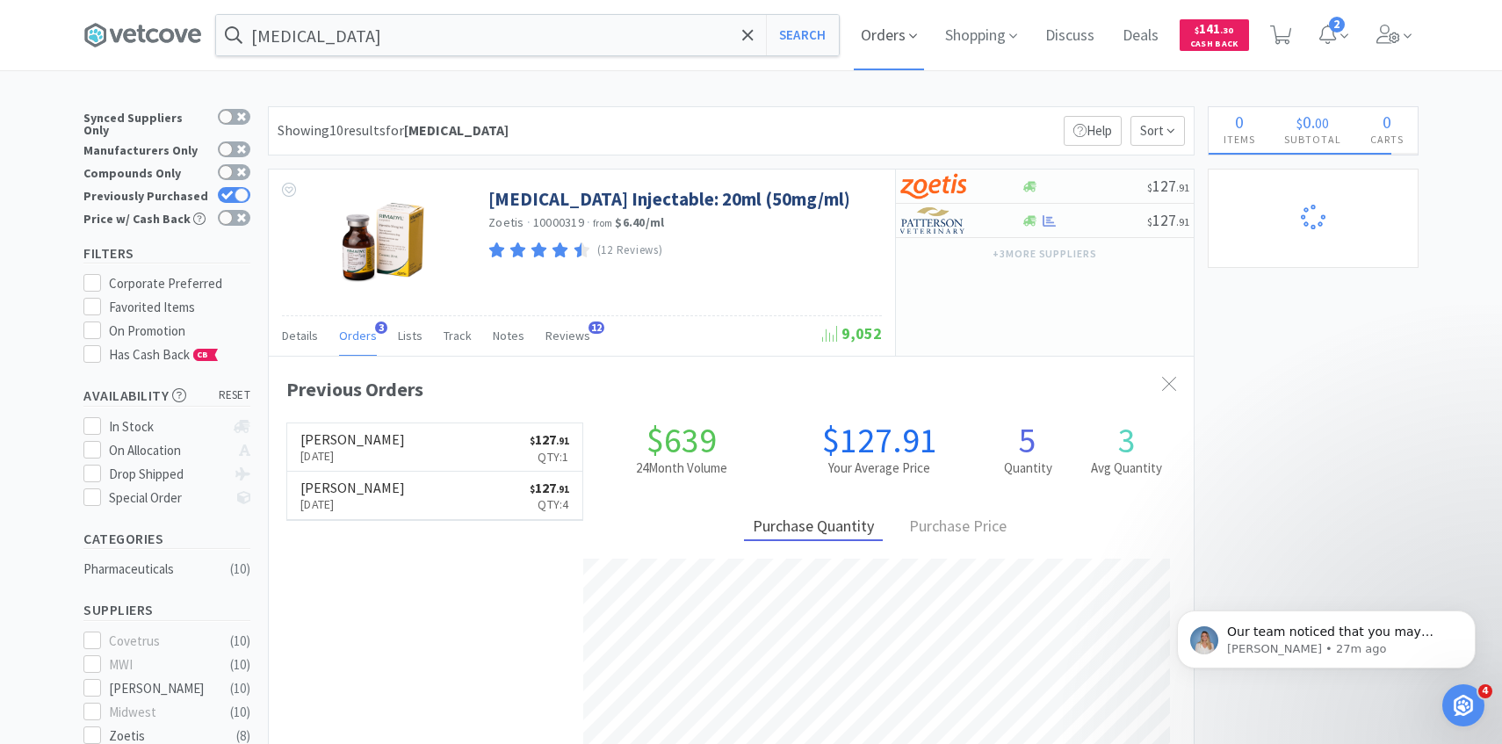
click at [883, 55] on span "Orders" at bounding box center [889, 35] width 70 height 70
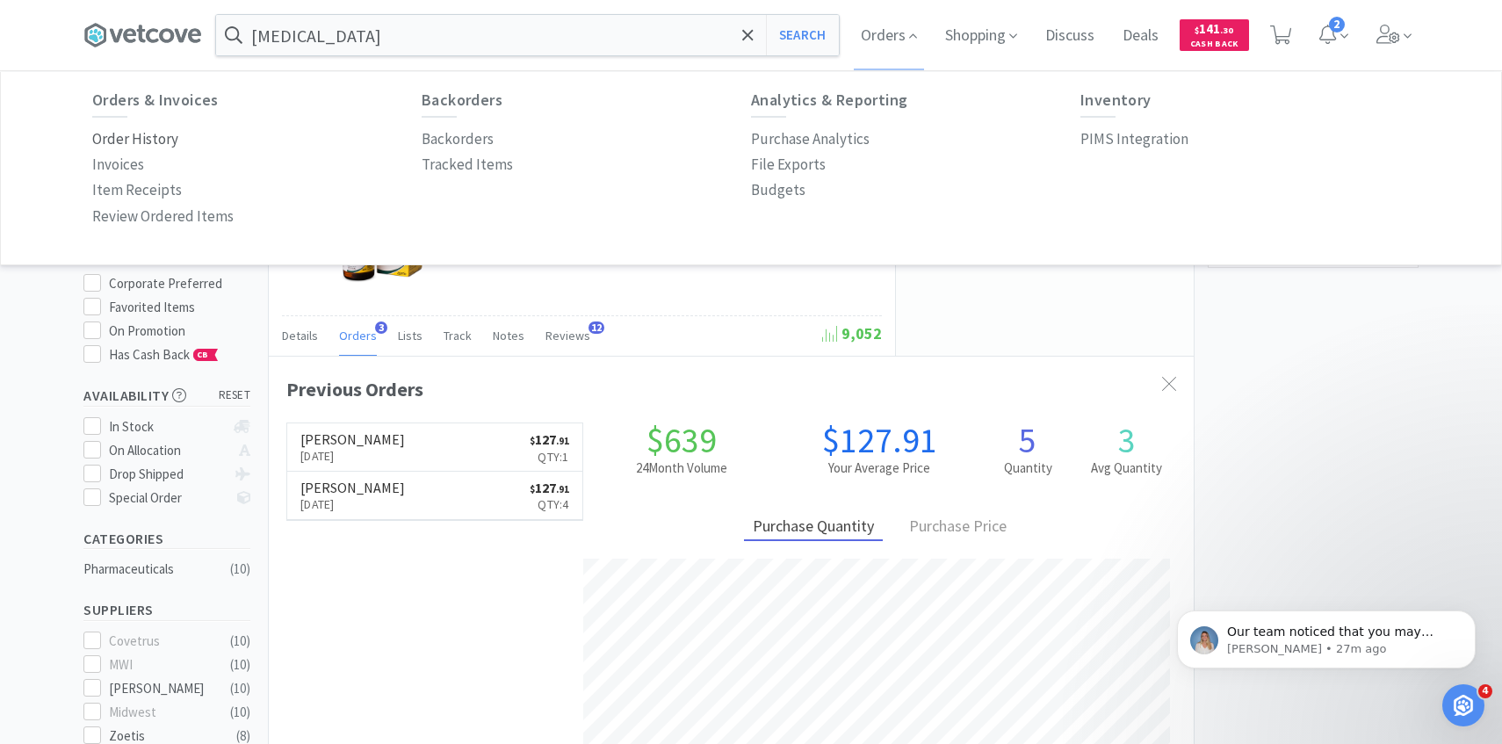
click at [161, 138] on p "Order History" at bounding box center [135, 139] width 86 height 24
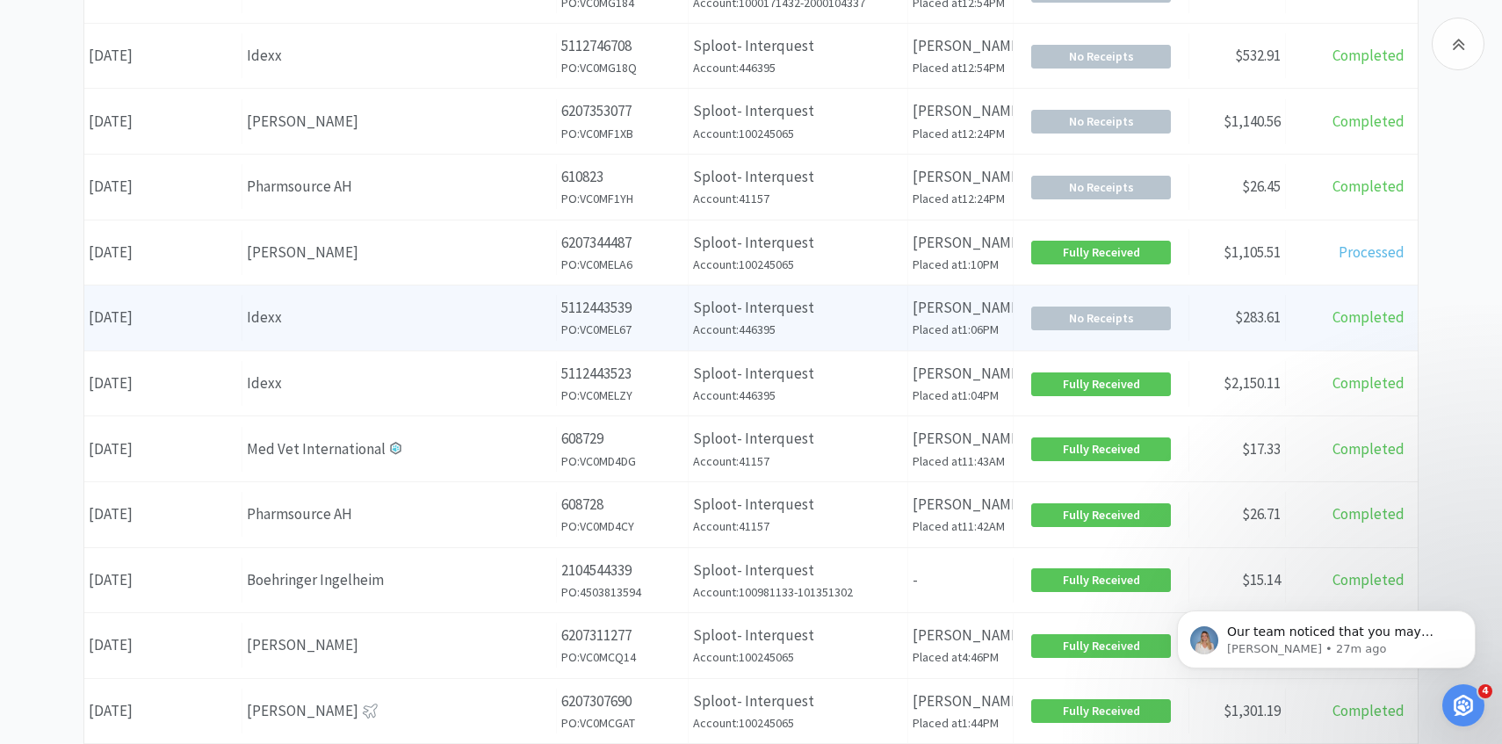
scroll to position [442, 0]
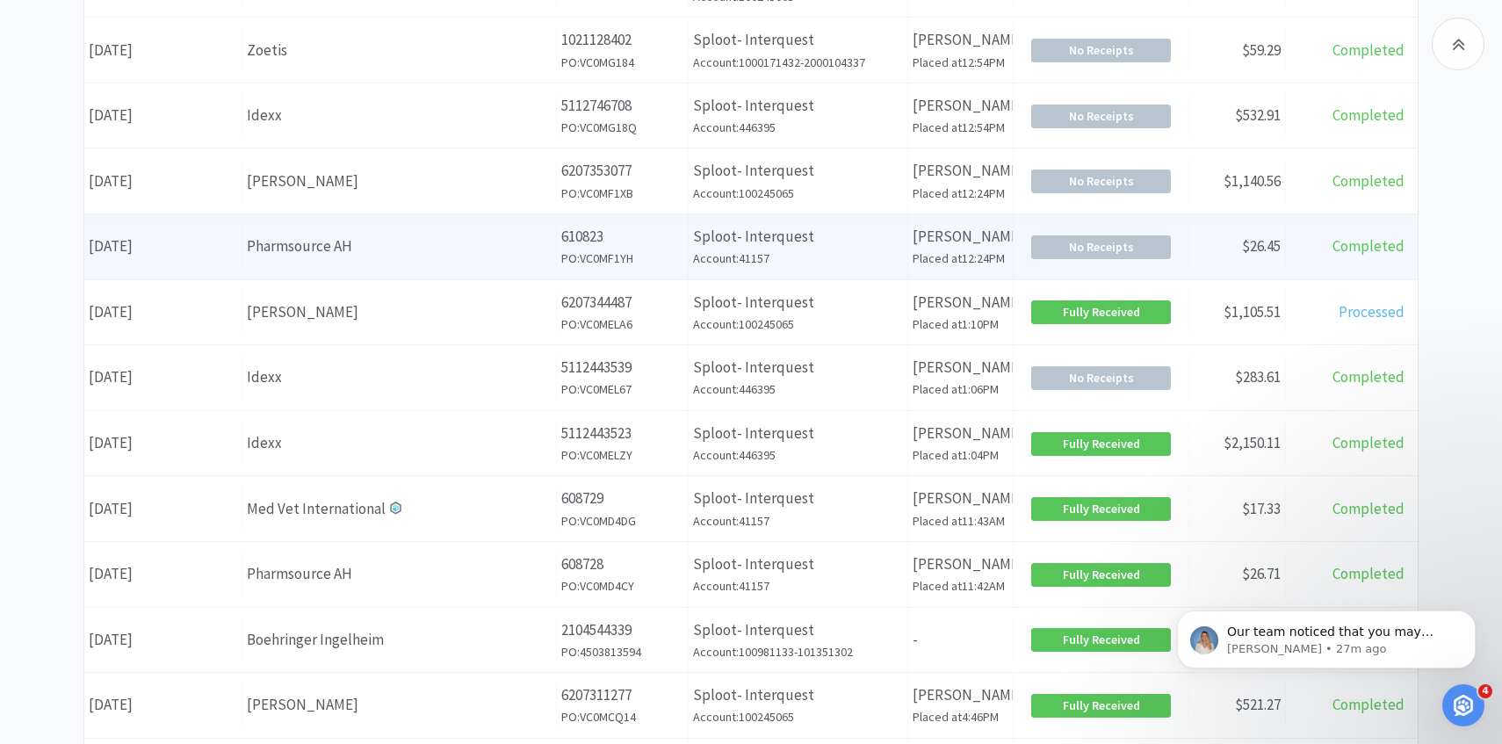
click at [409, 260] on div "Supplier Pharmsource AH" at bounding box center [399, 246] width 315 height 45
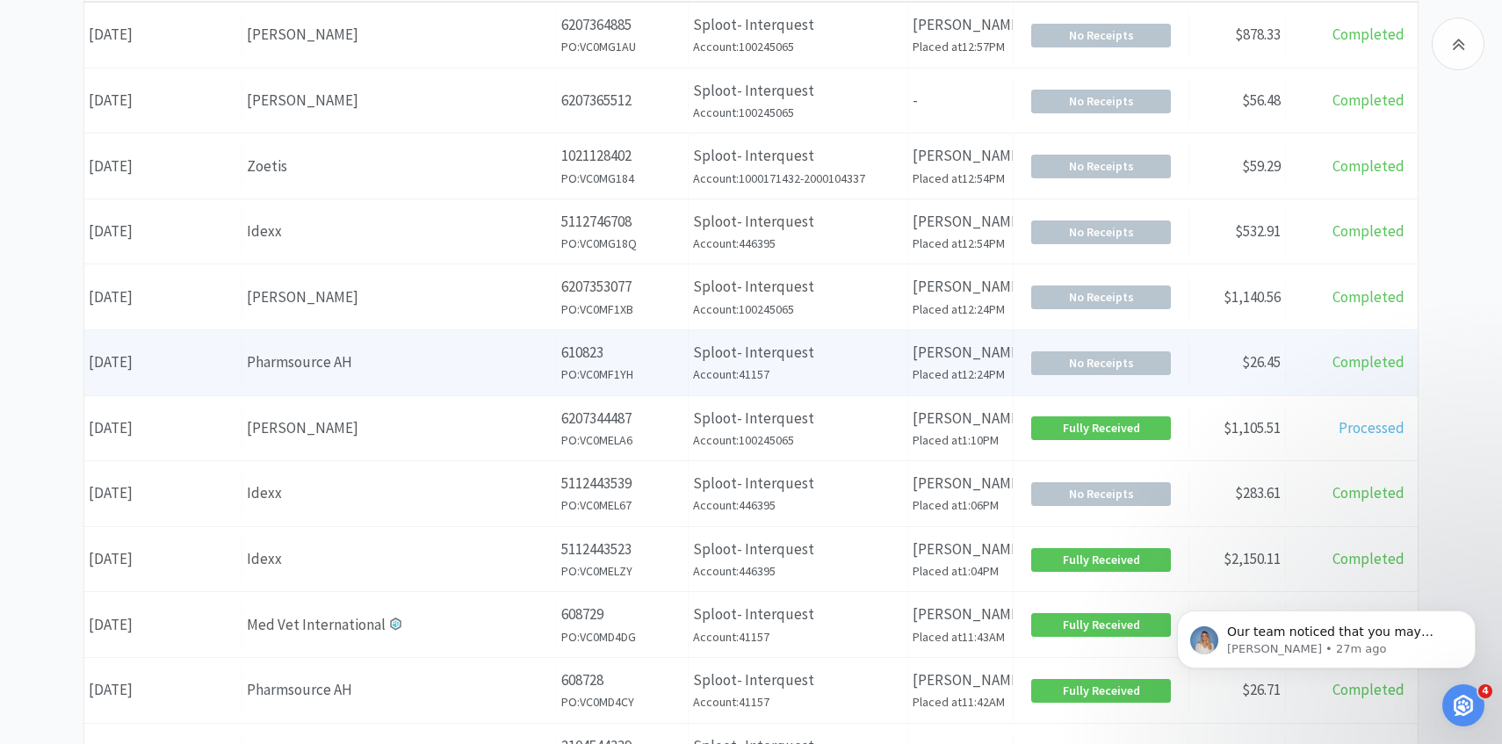
scroll to position [318, 0]
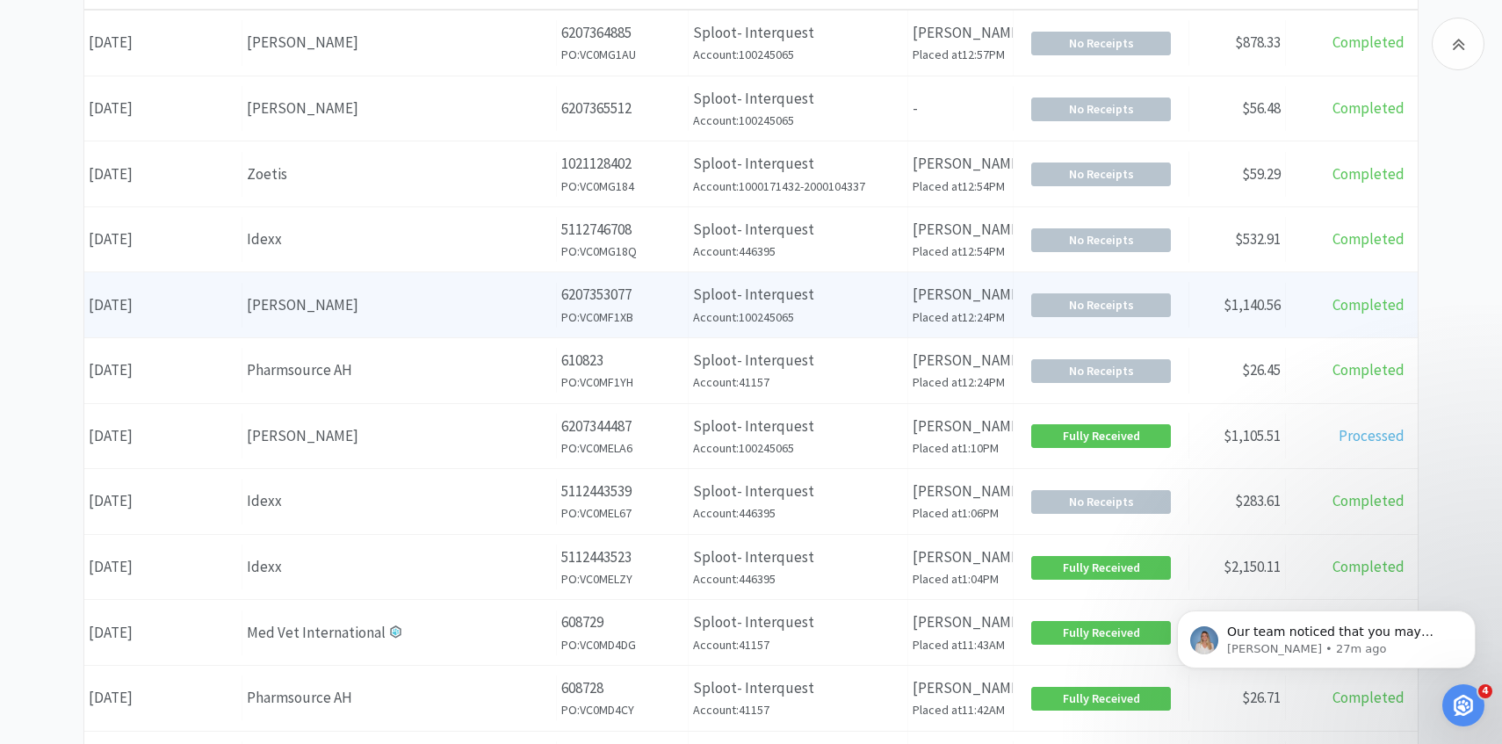
click at [380, 304] on div "[PERSON_NAME]" at bounding box center [399, 305] width 305 height 24
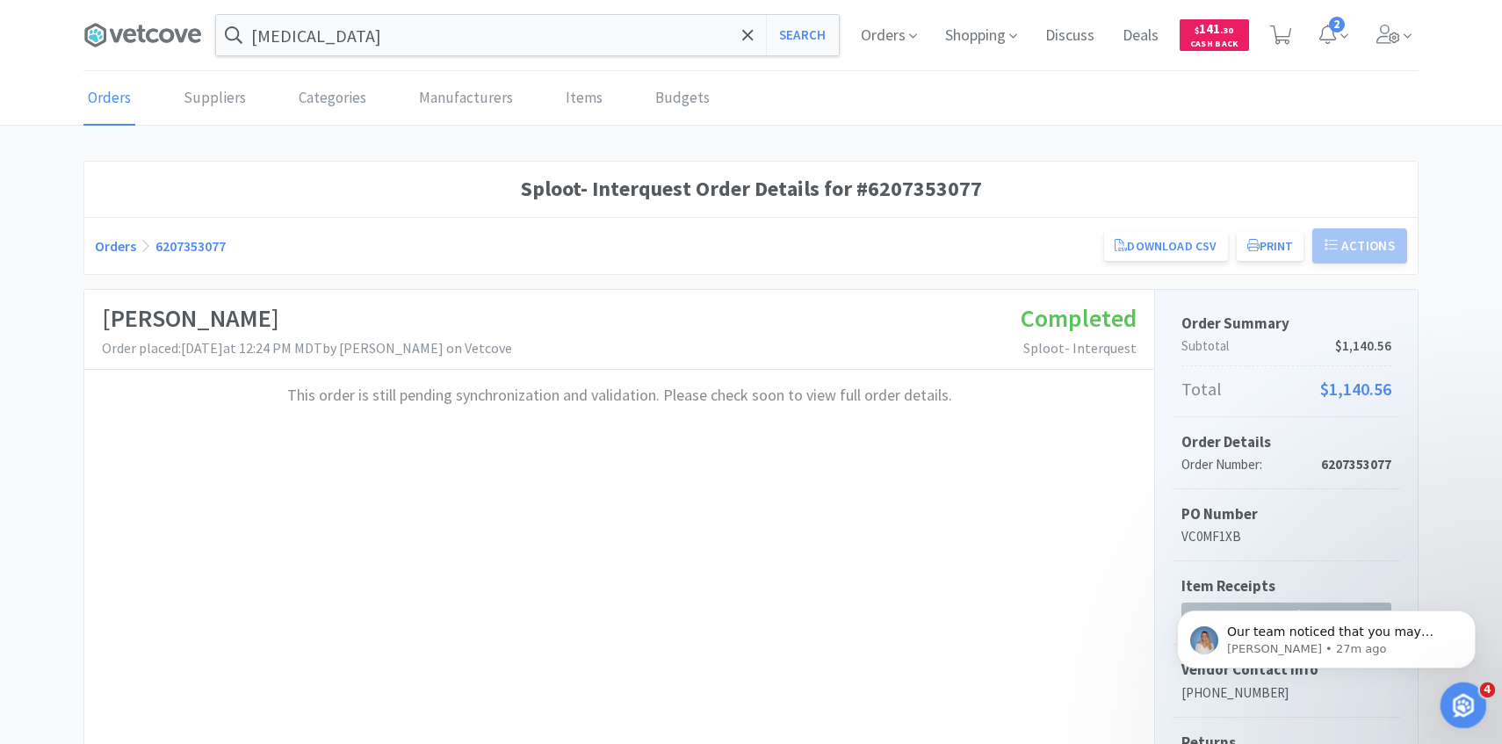
click at [1449, 687] on div "Open Intercom Messenger" at bounding box center [1461, 703] width 58 height 58
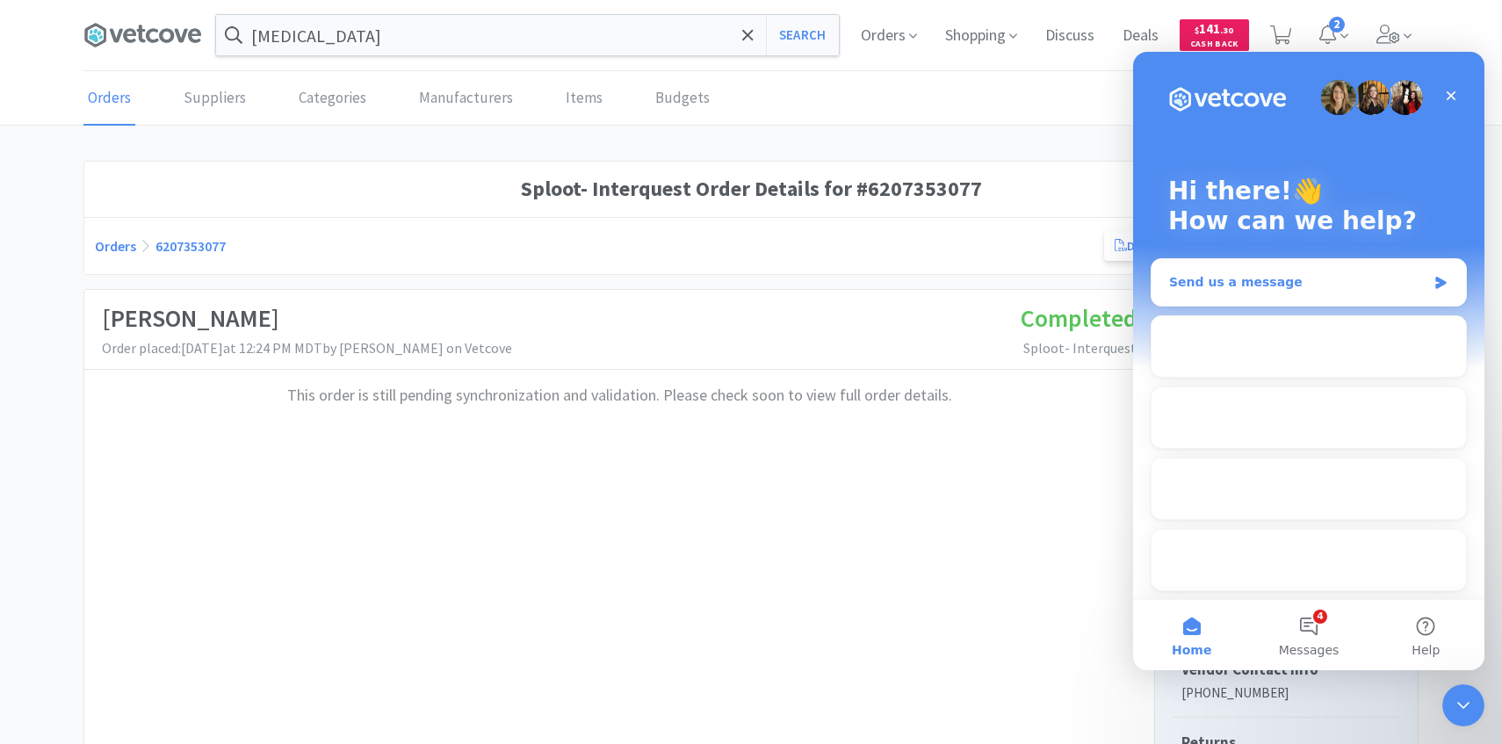
click at [1258, 267] on div "Send us a message" at bounding box center [1309, 282] width 315 height 47
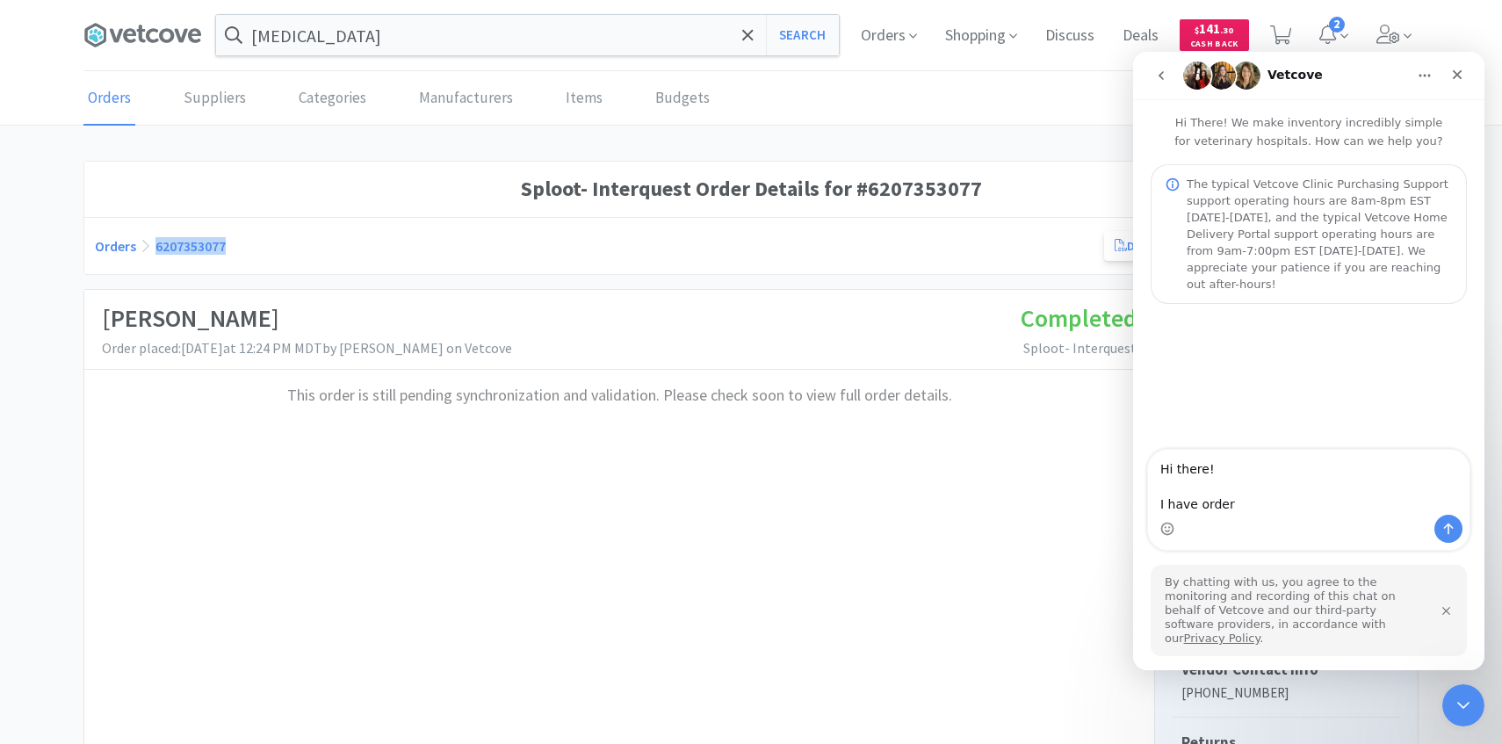
drag, startPoint x: 248, startPoint y: 249, endPoint x: 150, endPoint y: 249, distance: 97.5
click at [150, 249] on div "Orders 6207353077 Download CSV Print Sploot- Interquest Order for Patterson PO …" at bounding box center [751, 245] width 1313 height 35
copy link "6207353077"
click at [1268, 515] on textarea "Hi there! I have order" at bounding box center [1309, 482] width 322 height 65
paste textarea "6207353077"
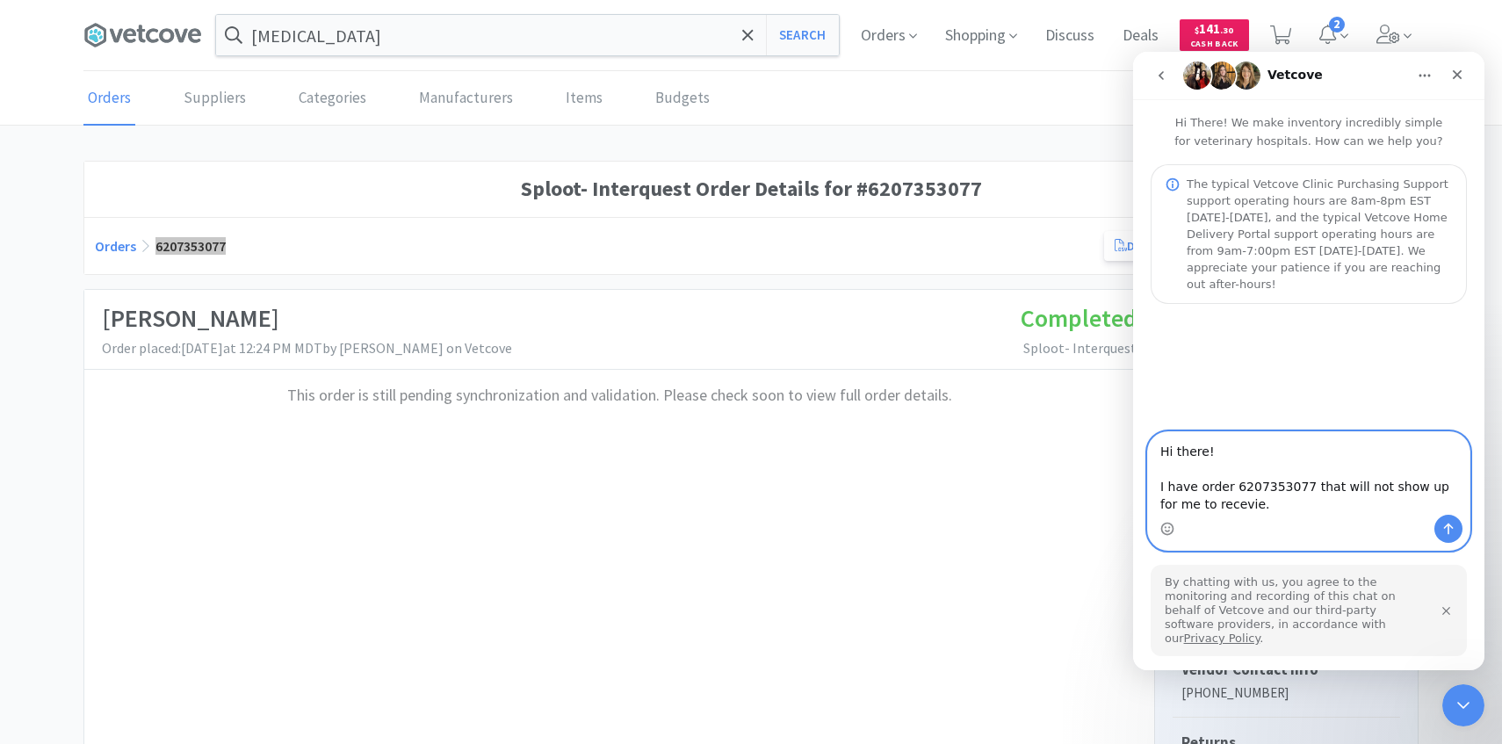
type textarea "Hi there! I have order 6207353077 that will not show up for me to recevie."
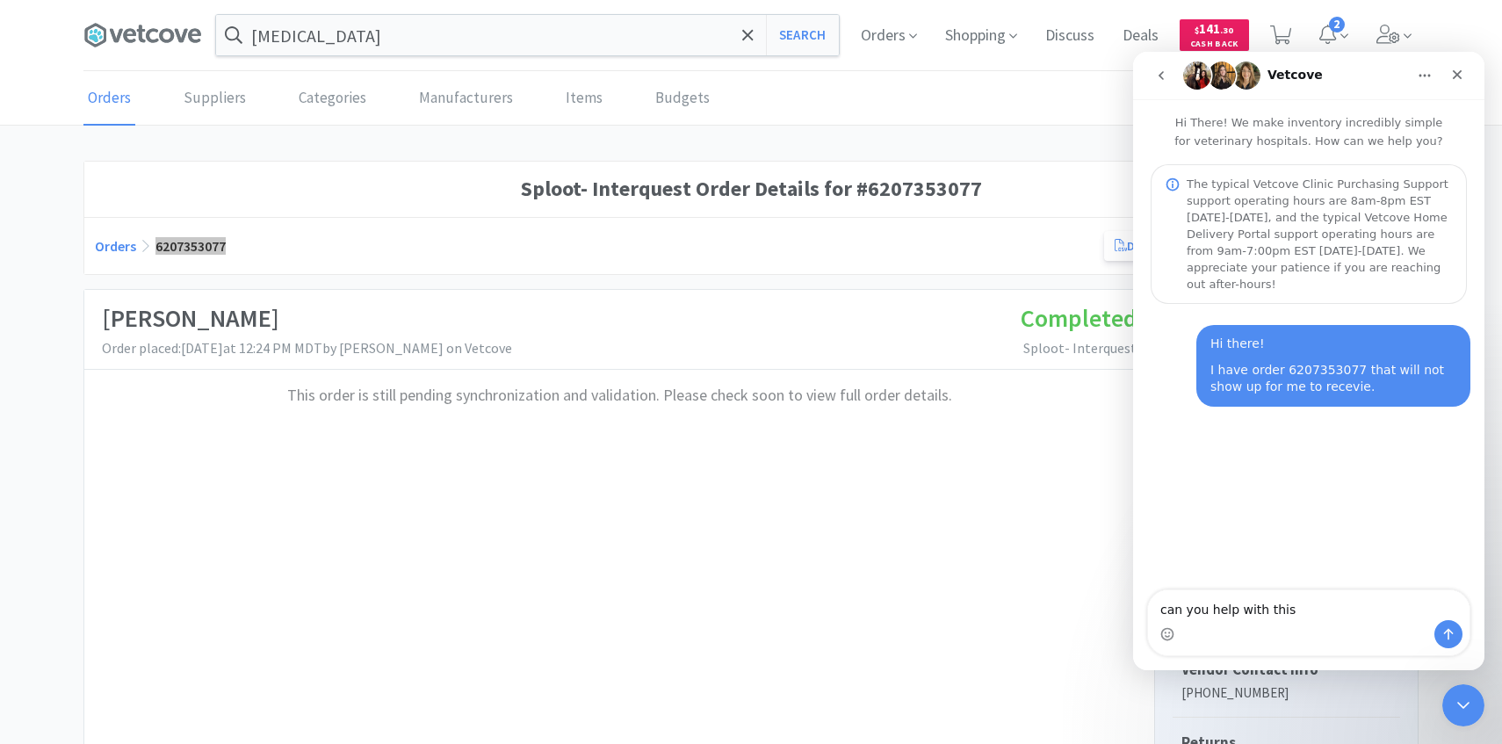
type textarea "can you help with this?"
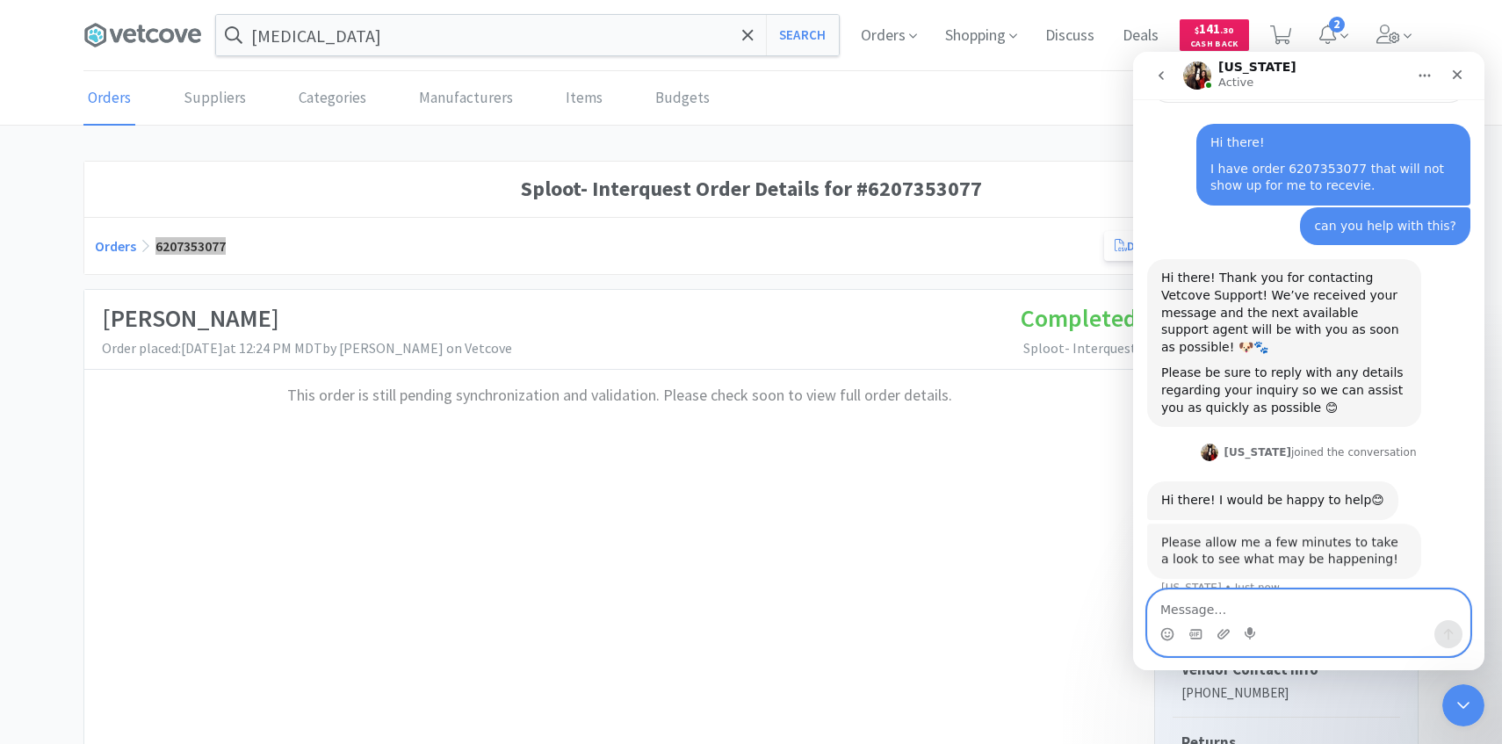
scroll to position [191, 0]
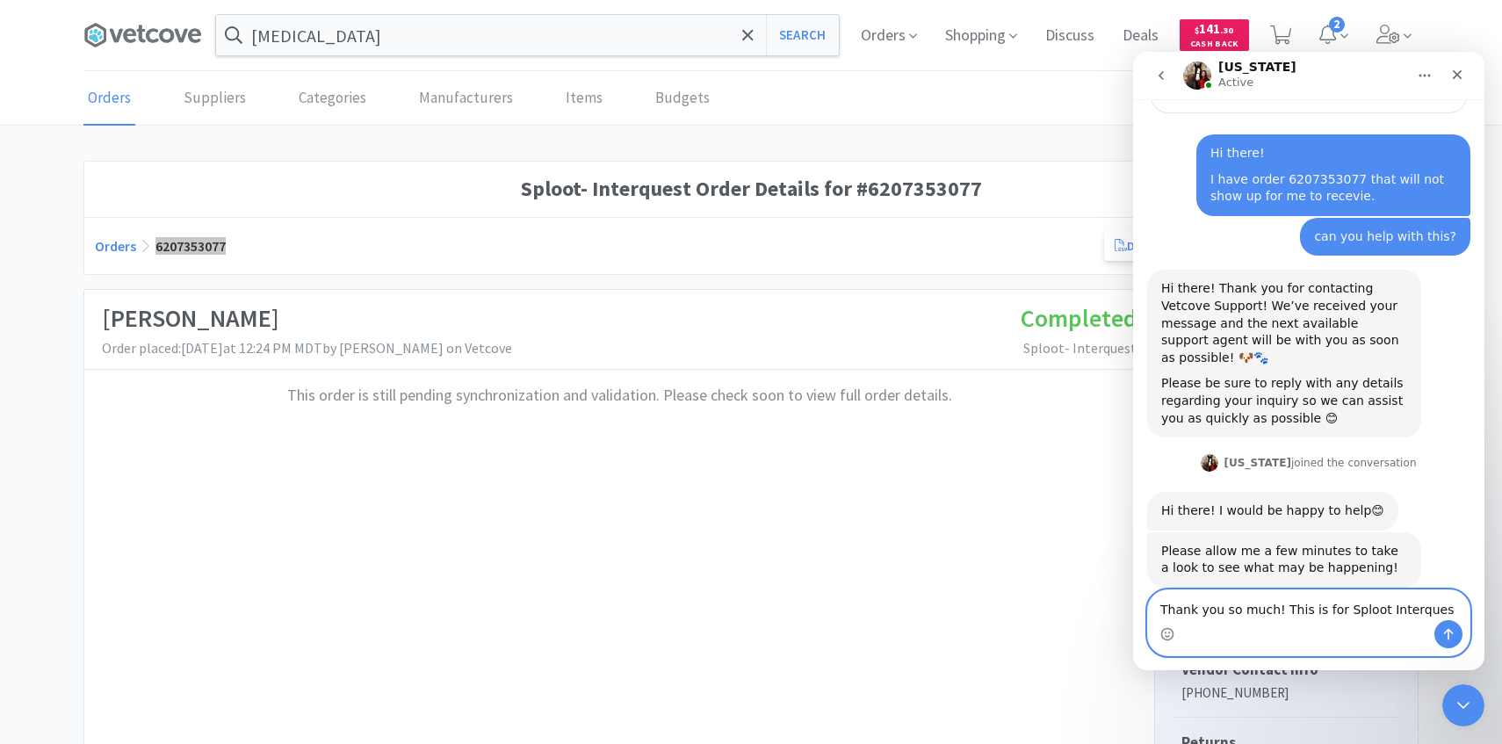
type textarea "Thank you so much! This is for Sploot Interquest"
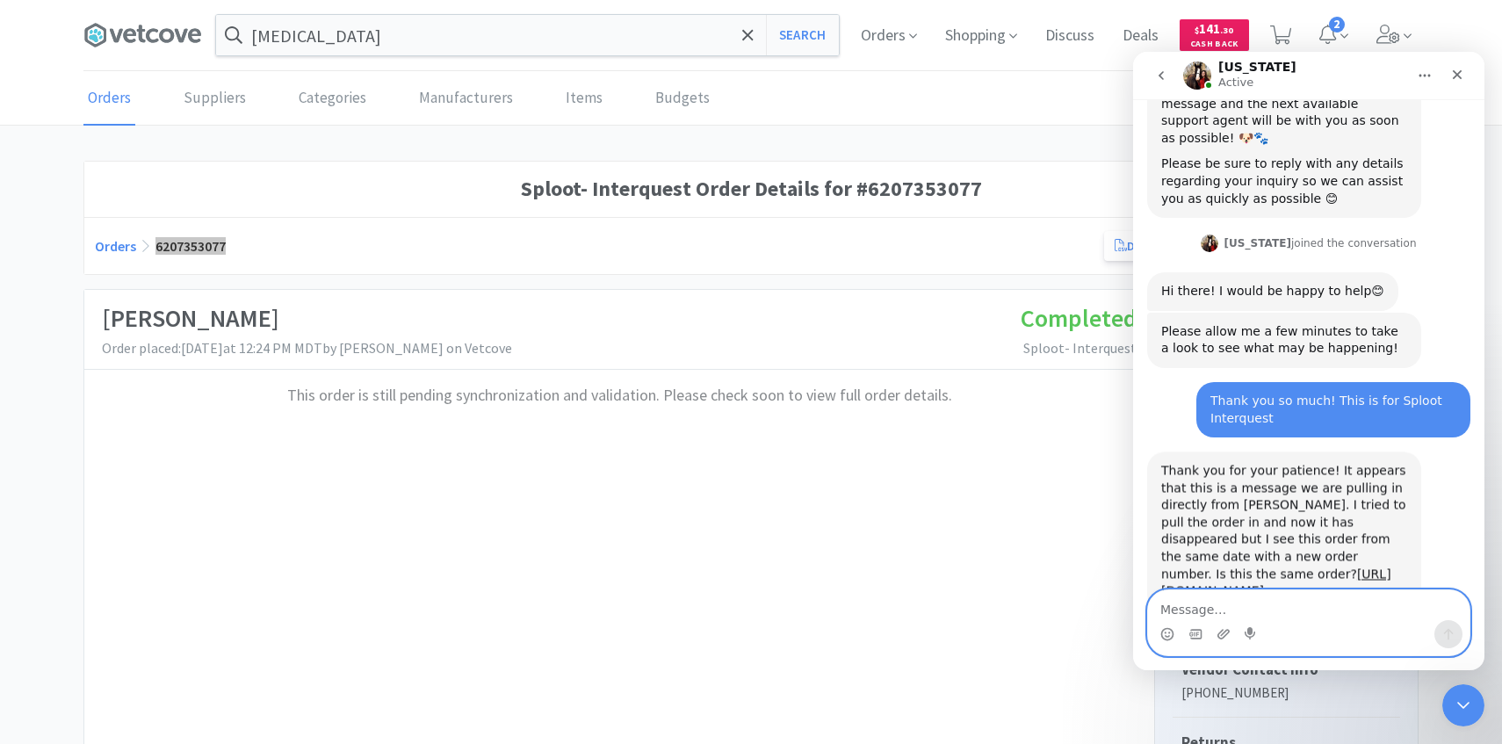
scroll to position [433, 0]
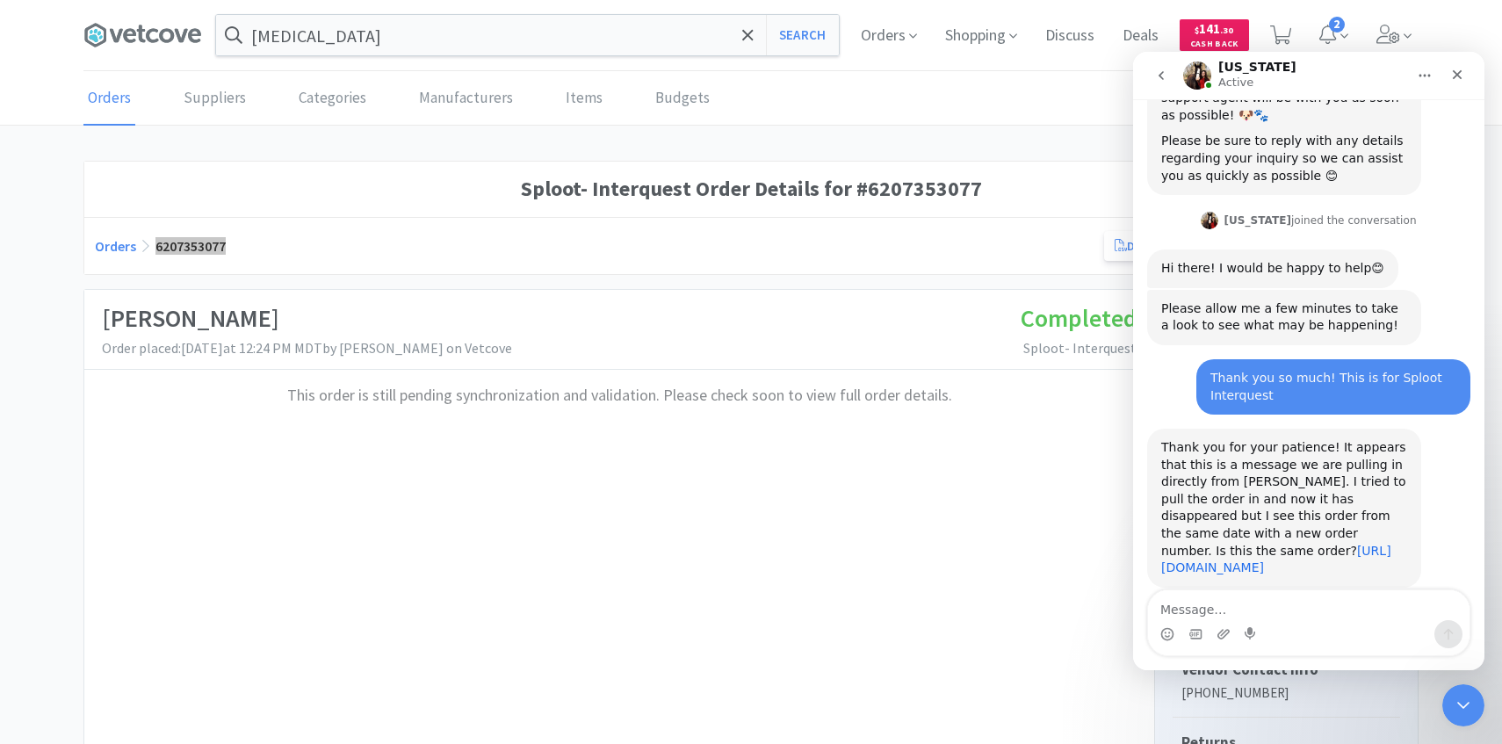
click at [1222, 544] on link "[URL][DOMAIN_NAME]" at bounding box center [1276, 560] width 230 height 32
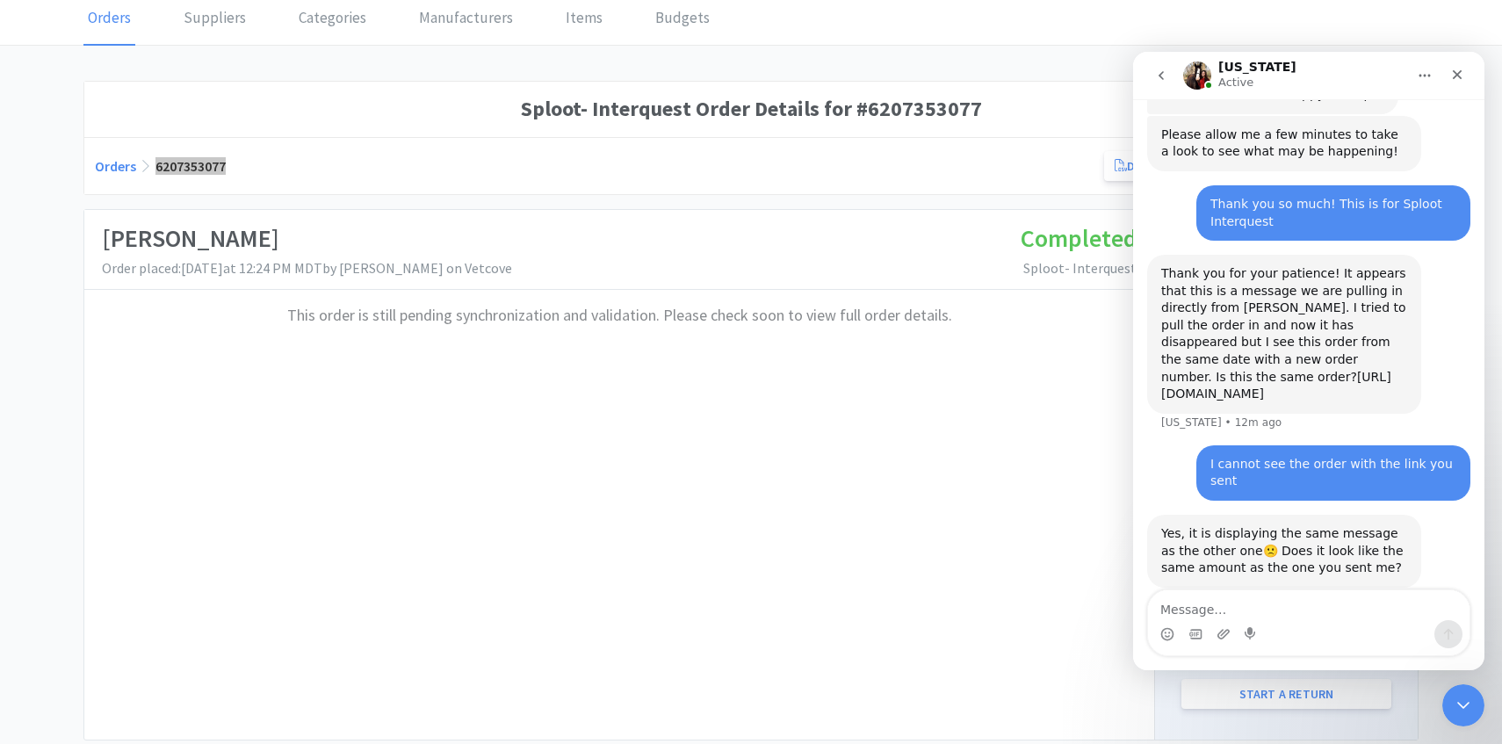
scroll to position [76, 0]
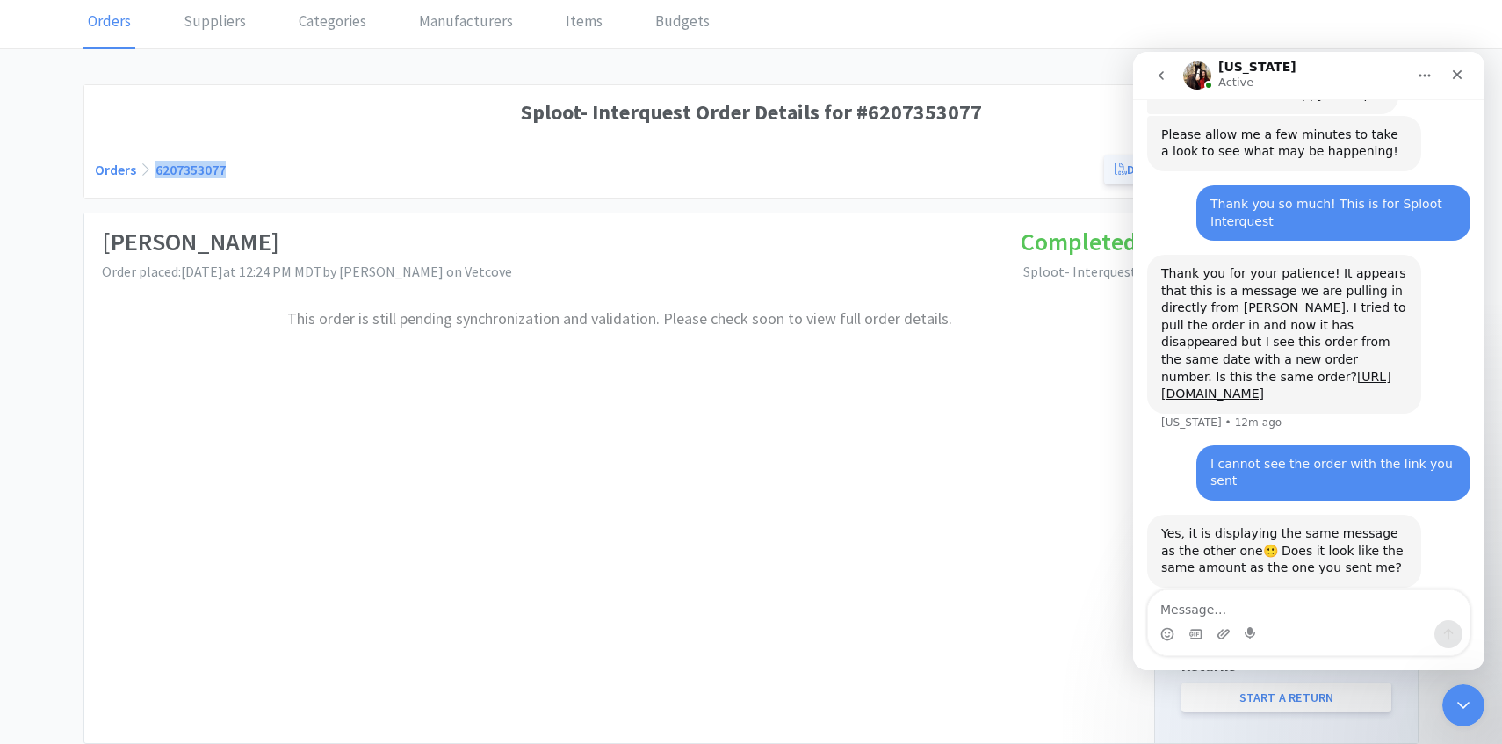
click at [1125, 170] on icon at bounding box center [1121, 169] width 12 height 12
click at [1259, 604] on textarea "Message…" at bounding box center [1309, 605] width 322 height 30
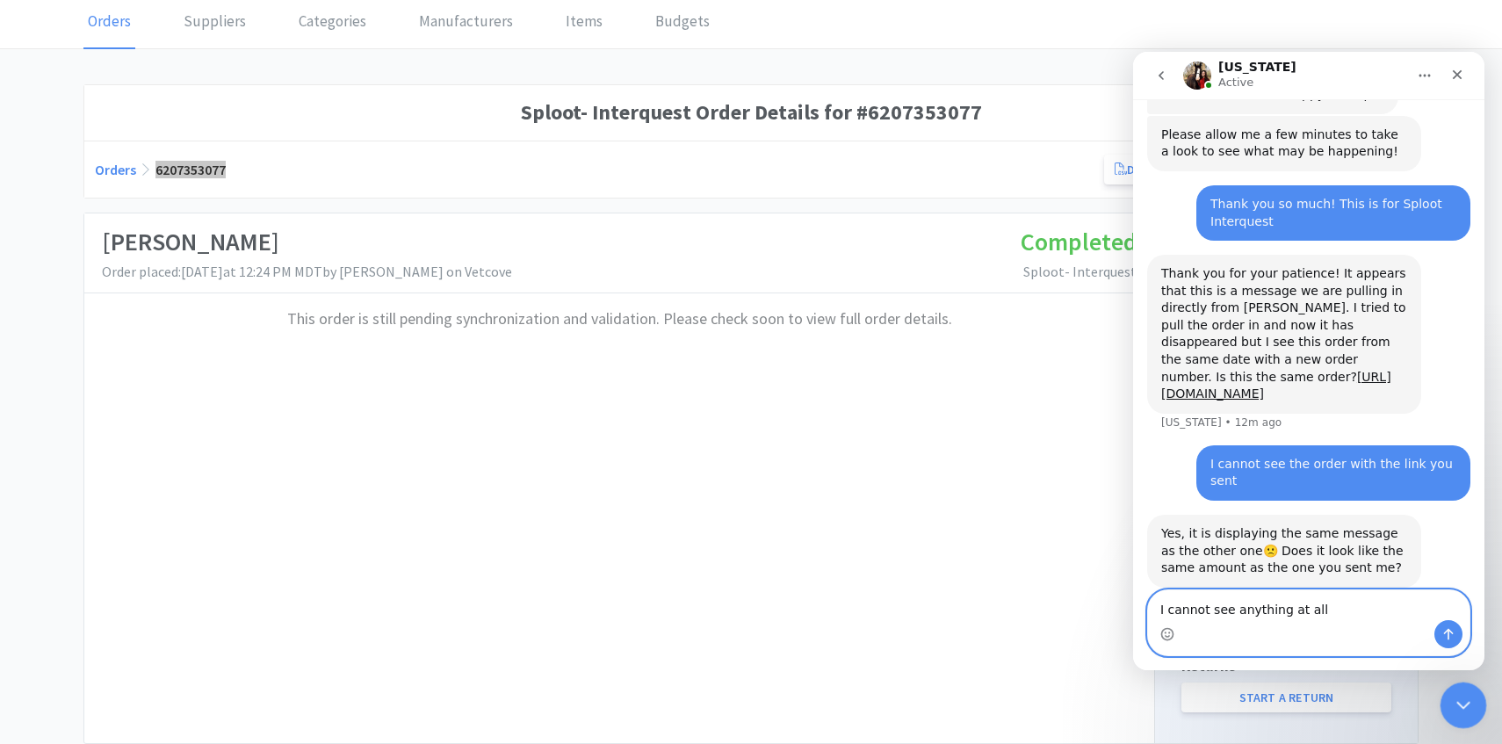
type textarea "I cannot see anything at all"
click at [1468, 709] on icon "Close Intercom Messenger" at bounding box center [1461, 702] width 21 height 21
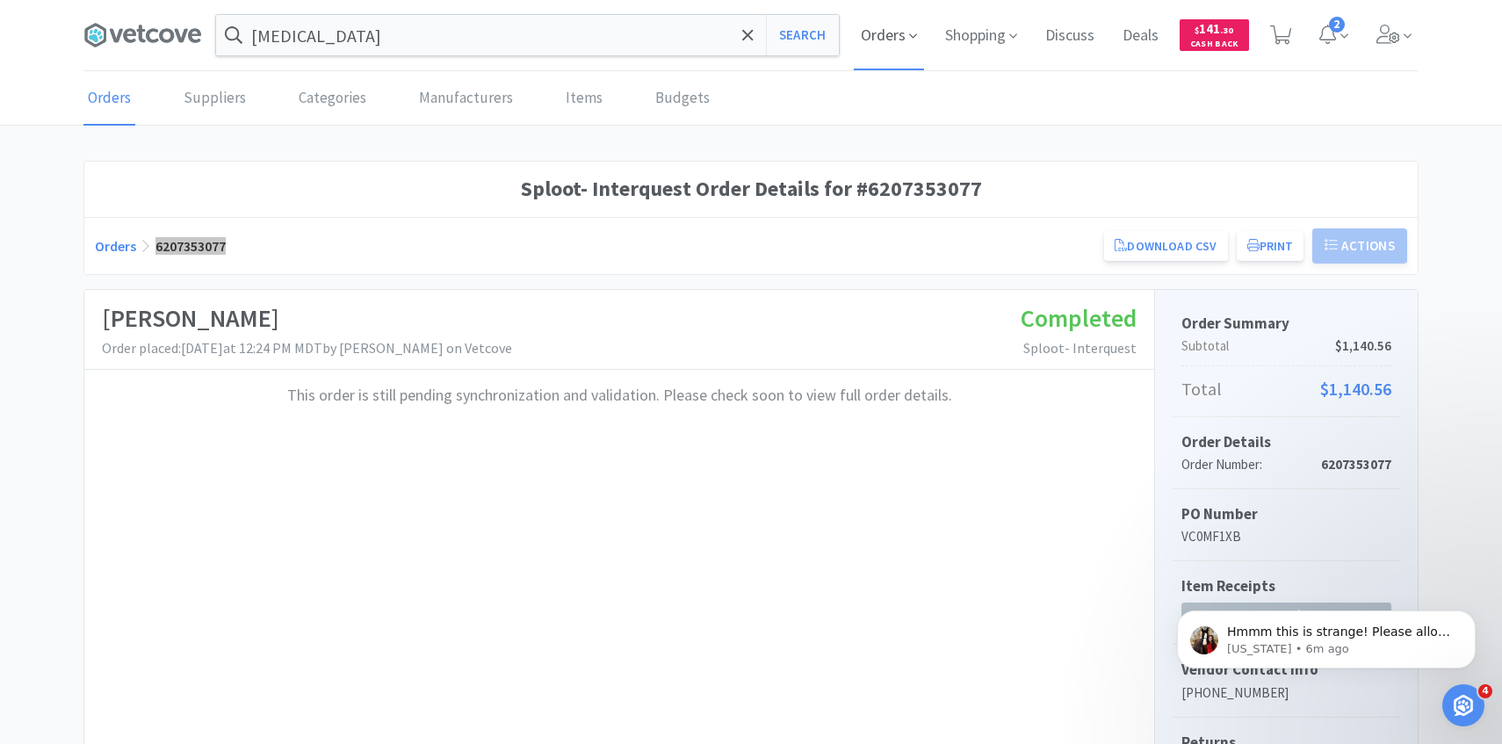
scroll to position [712, 0]
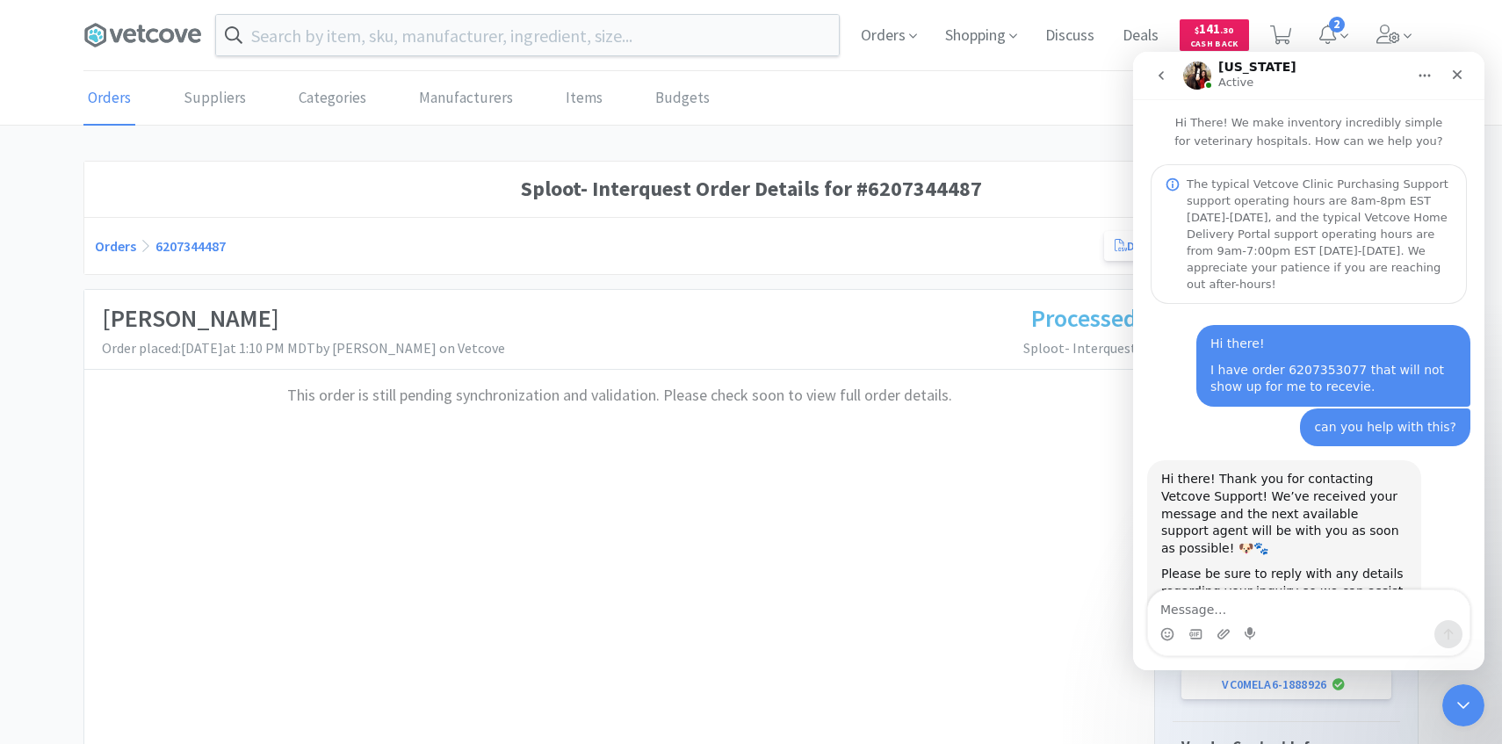
scroll to position [433, 0]
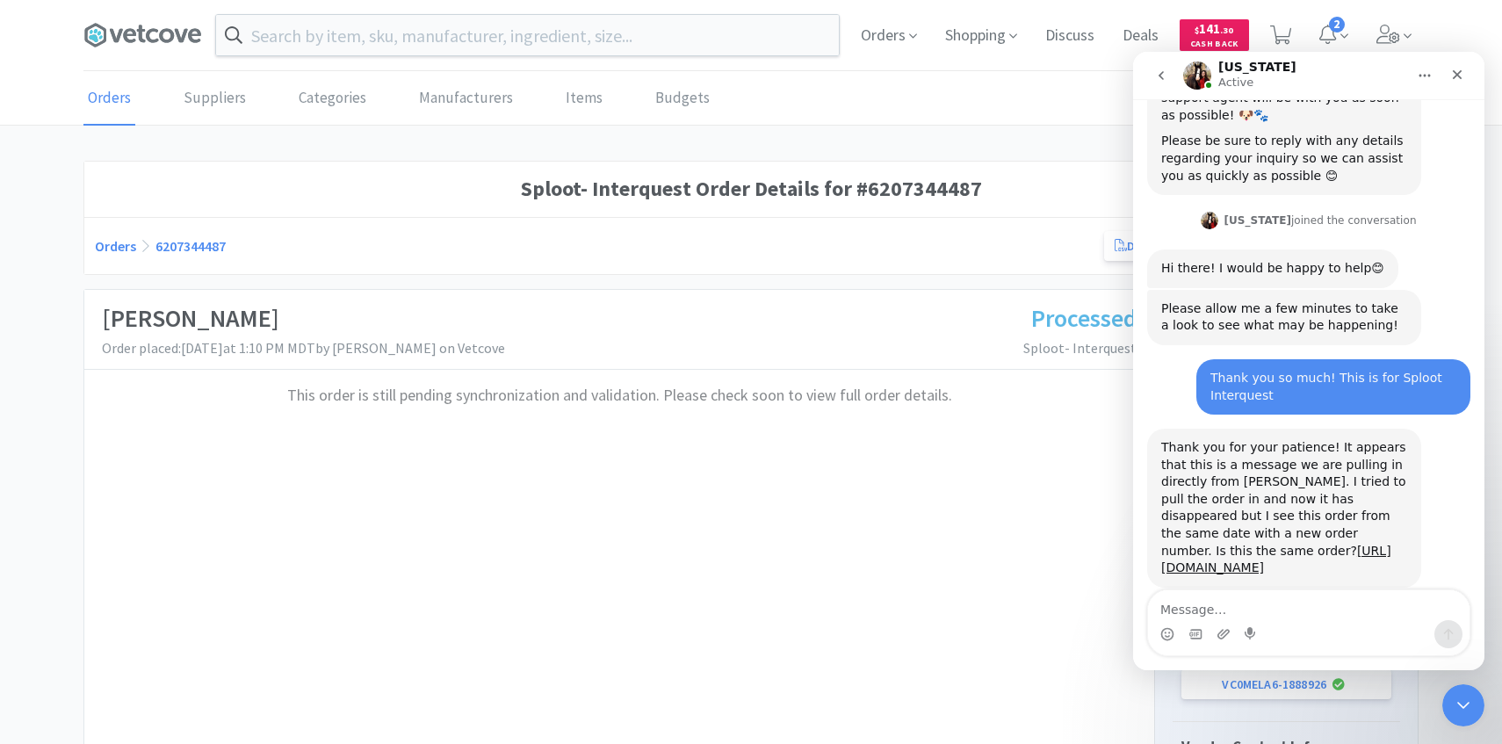
click at [1226, 609] on textarea "Message…" at bounding box center [1309, 605] width 322 height 30
type textarea "I cannot see the order with the link you sent"
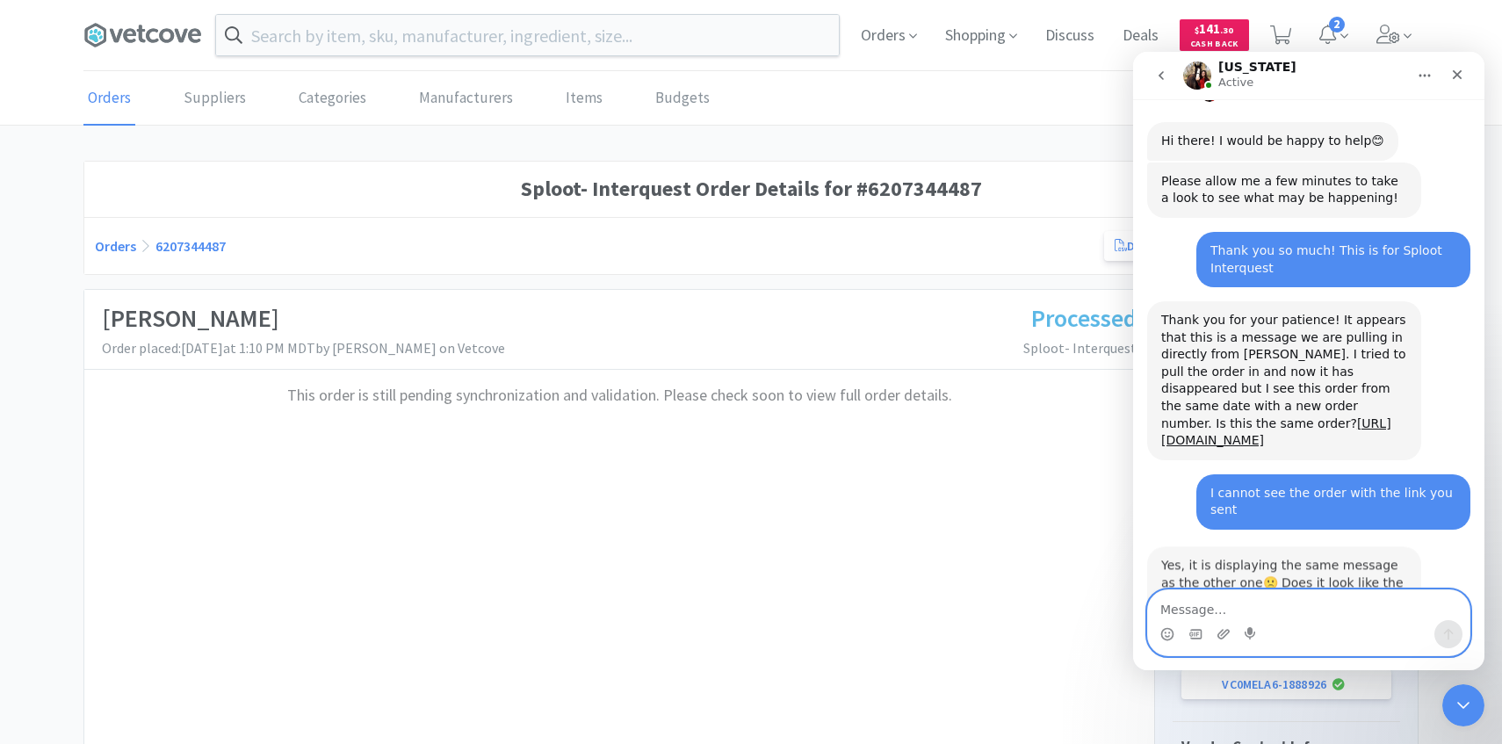
scroll to position [590, 0]
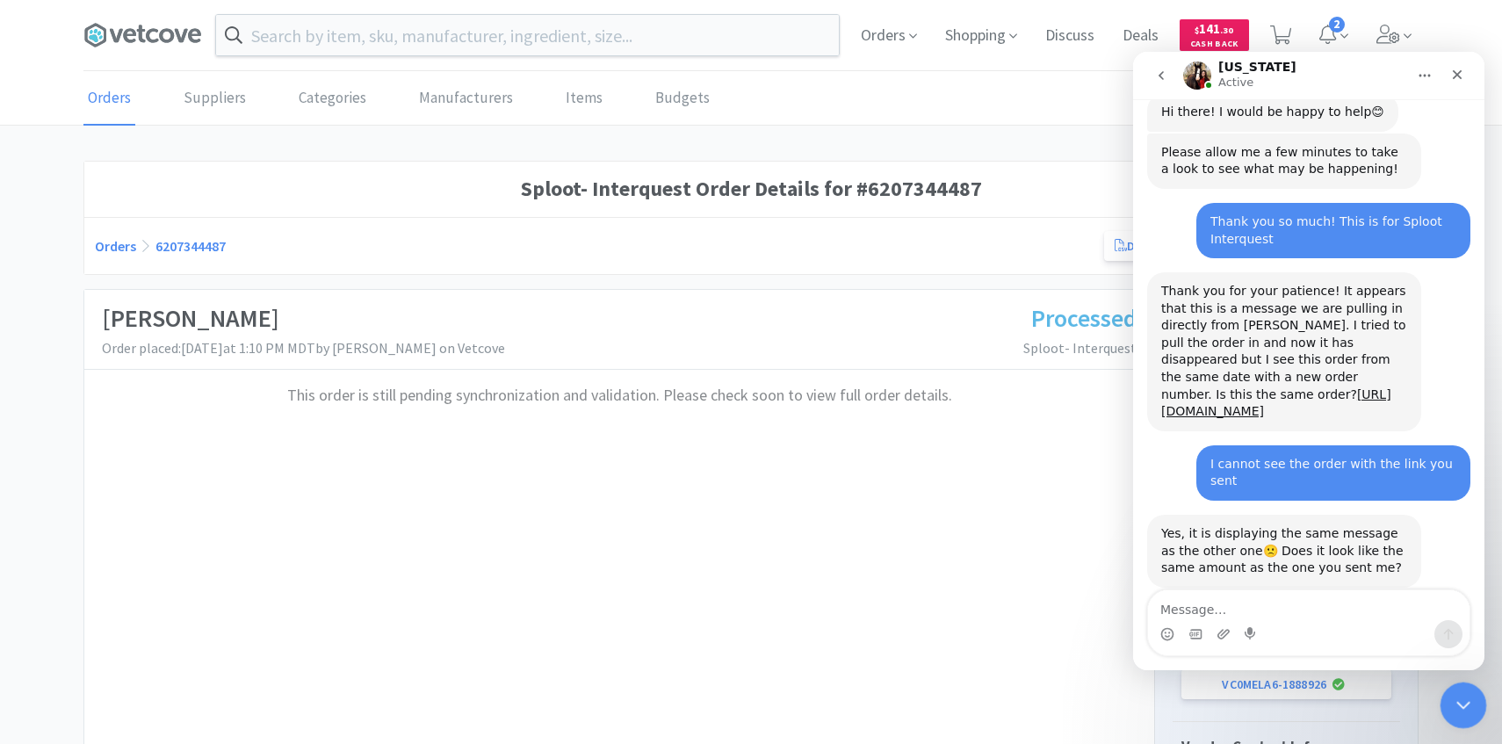
click at [1468, 697] on icon "Close Intercom Messenger" at bounding box center [1461, 702] width 21 height 21
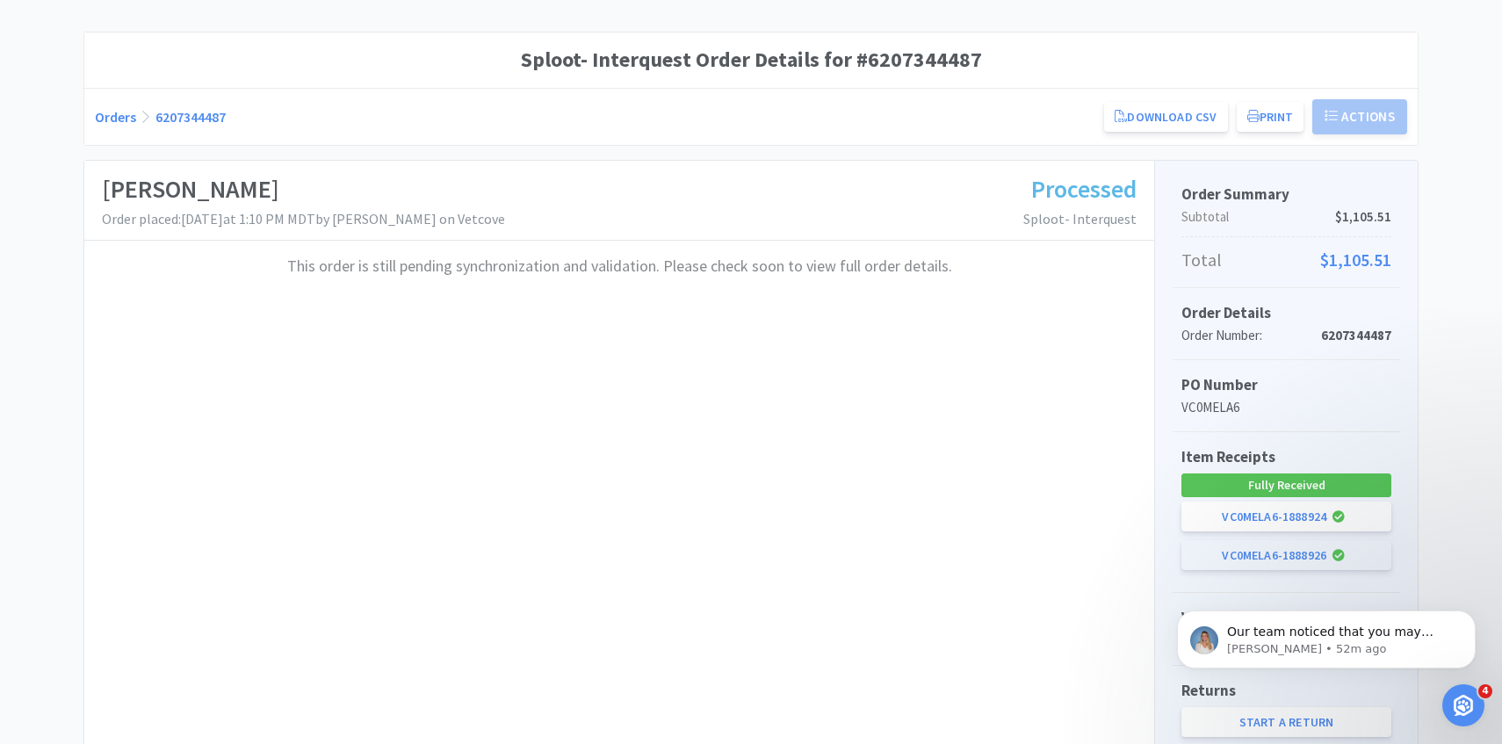
scroll to position [127, 0]
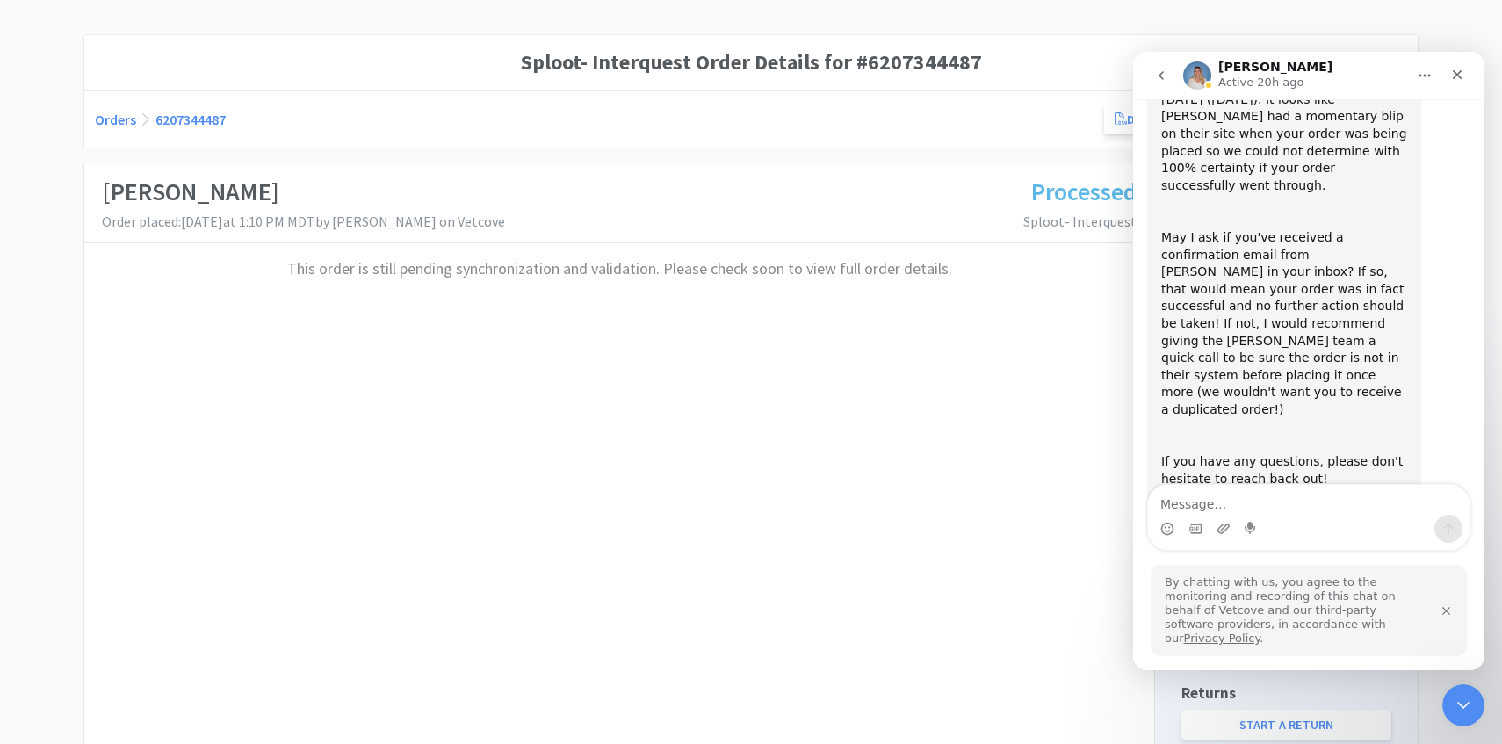
scroll to position [315, 0]
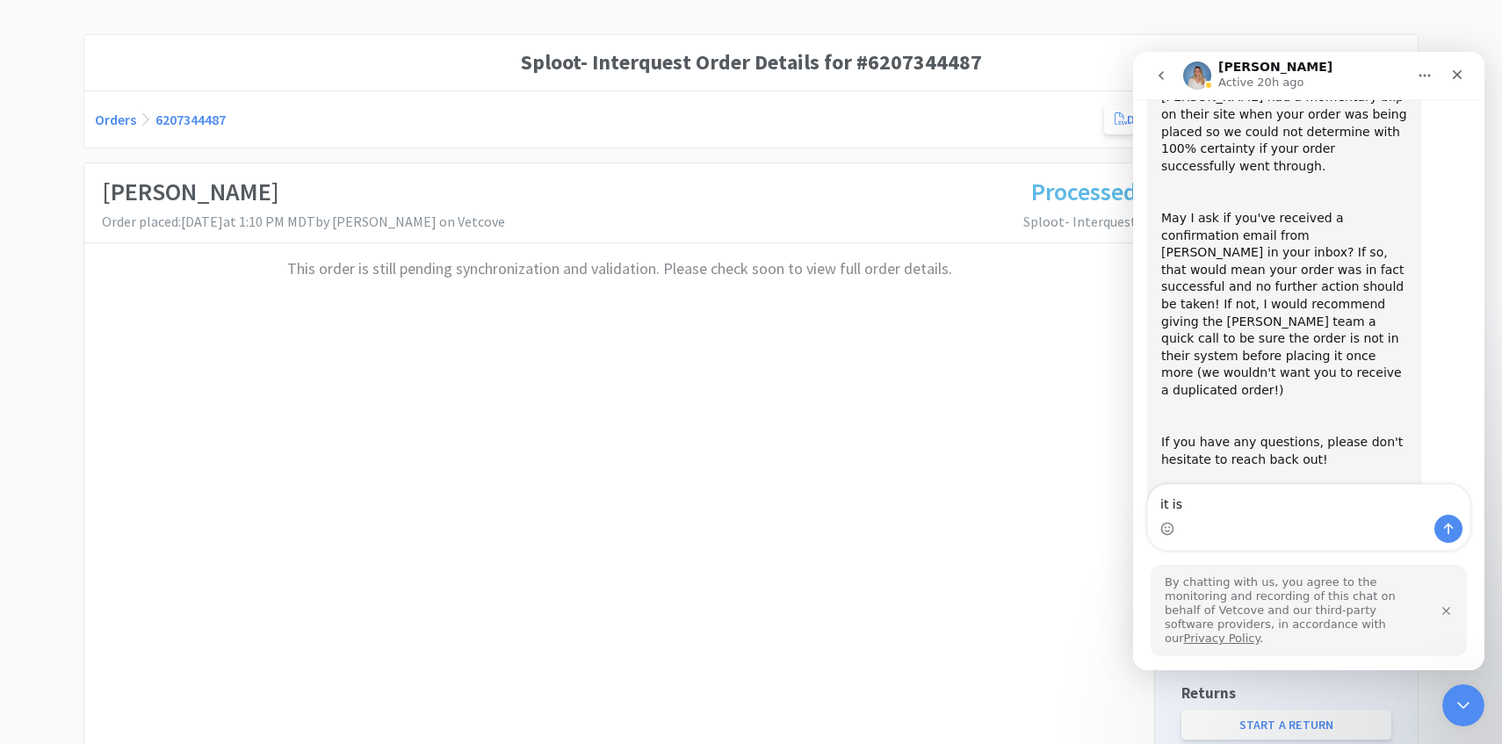
type textarea "it is"
click at [1161, 82] on icon "go back" at bounding box center [1161, 76] width 14 height 14
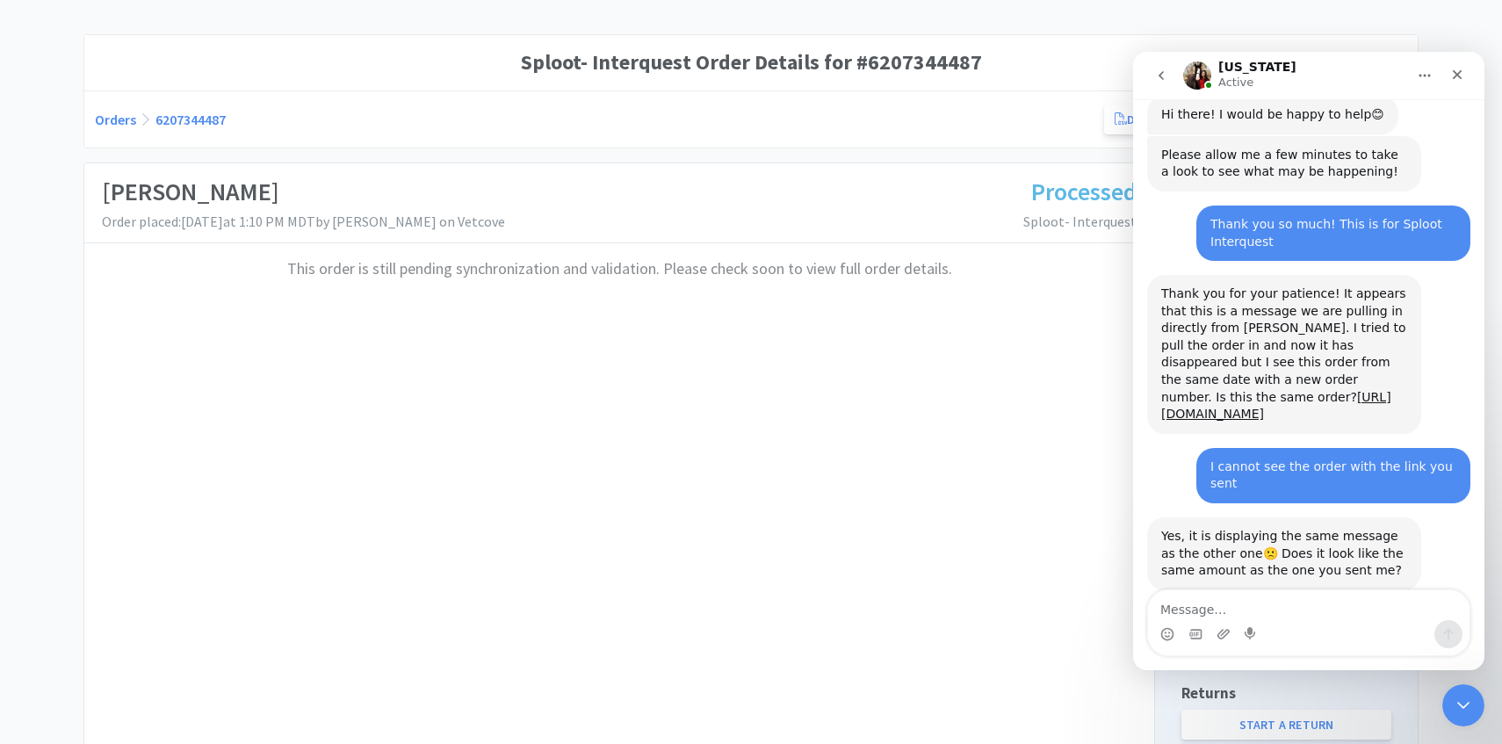
scroll to position [590, 0]
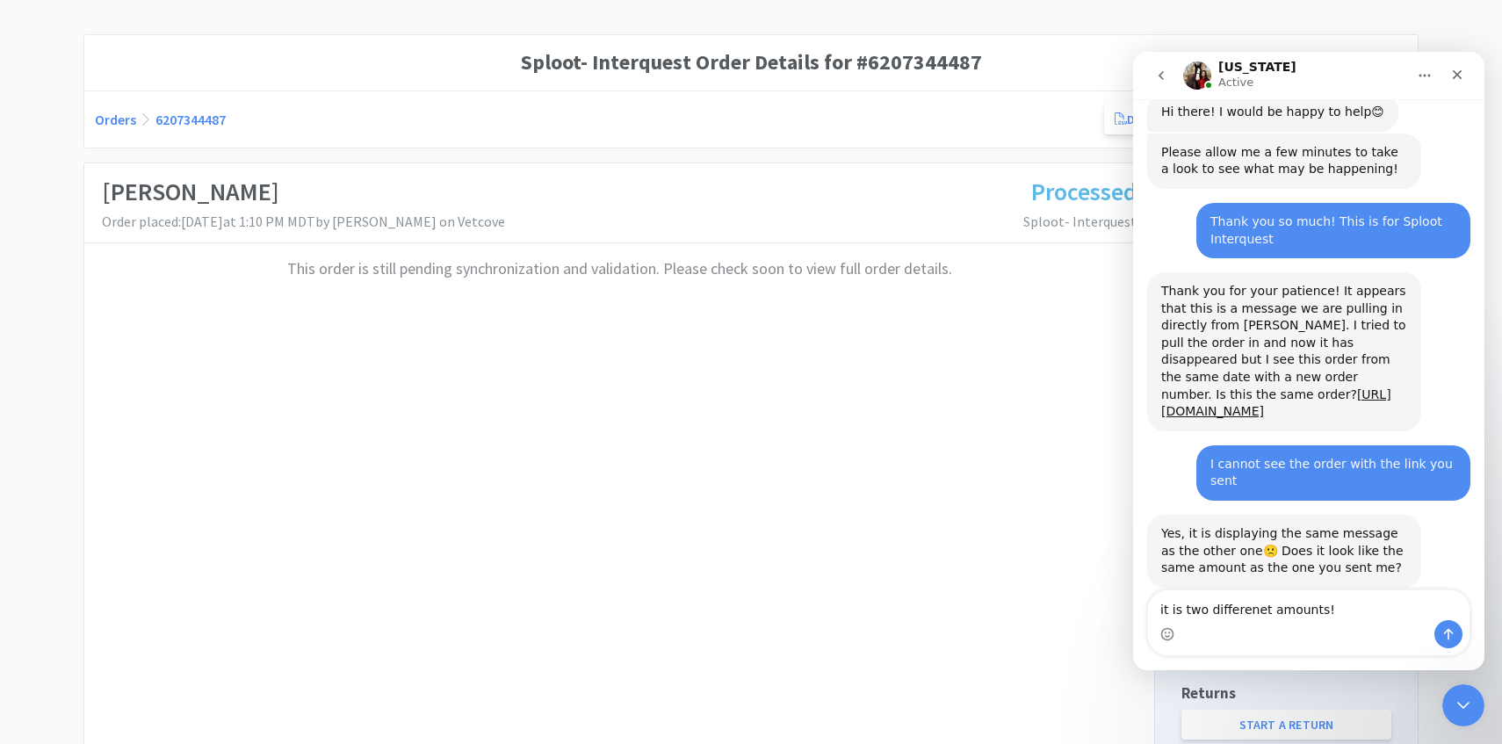
click at [1236, 611] on textarea "it is two differenet amounts!" at bounding box center [1309, 605] width 322 height 30
type textarea "it is two different amounts!"
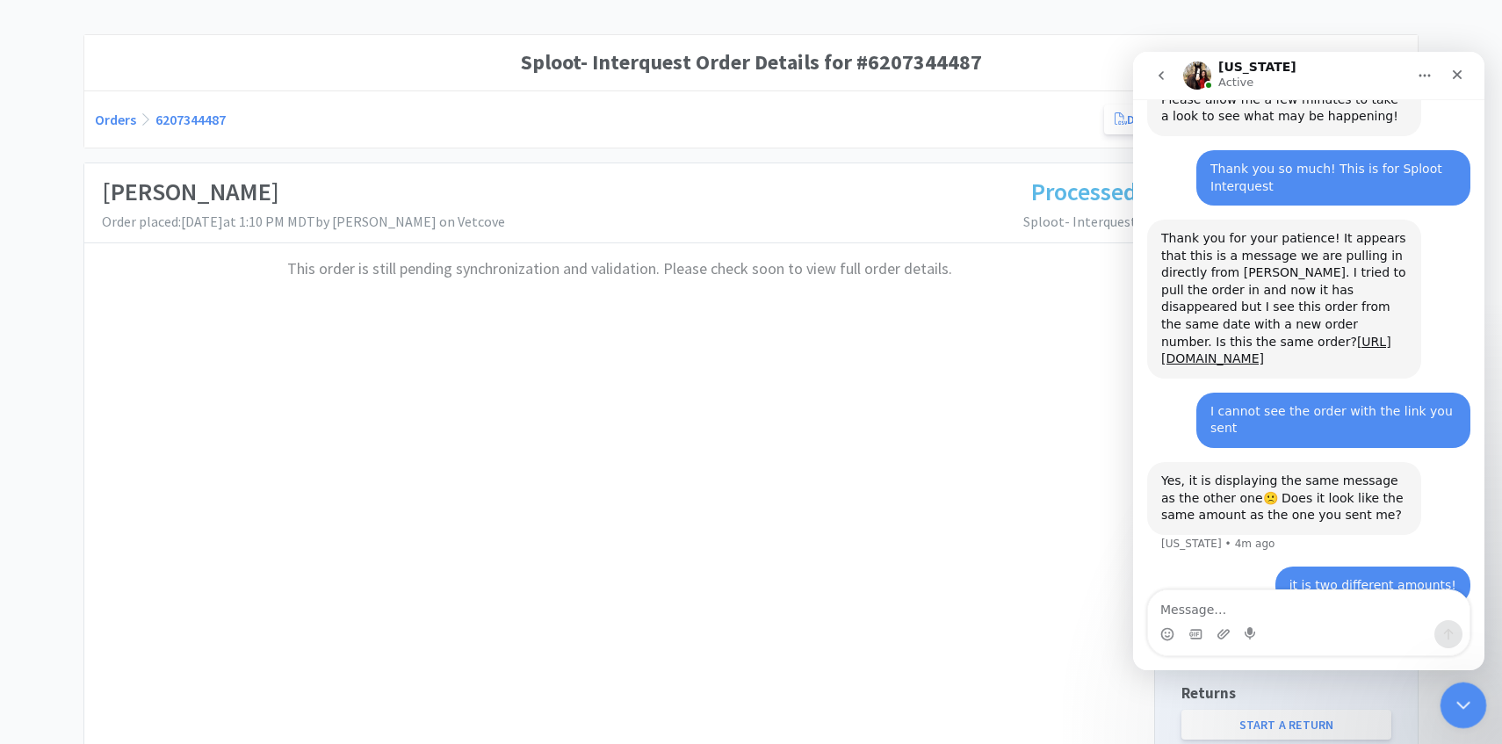
click at [1479, 687] on div at bounding box center [1464, 706] width 47 height 47
click at [1462, 702] on icon "Close Intercom Messenger" at bounding box center [1461, 702] width 21 height 21
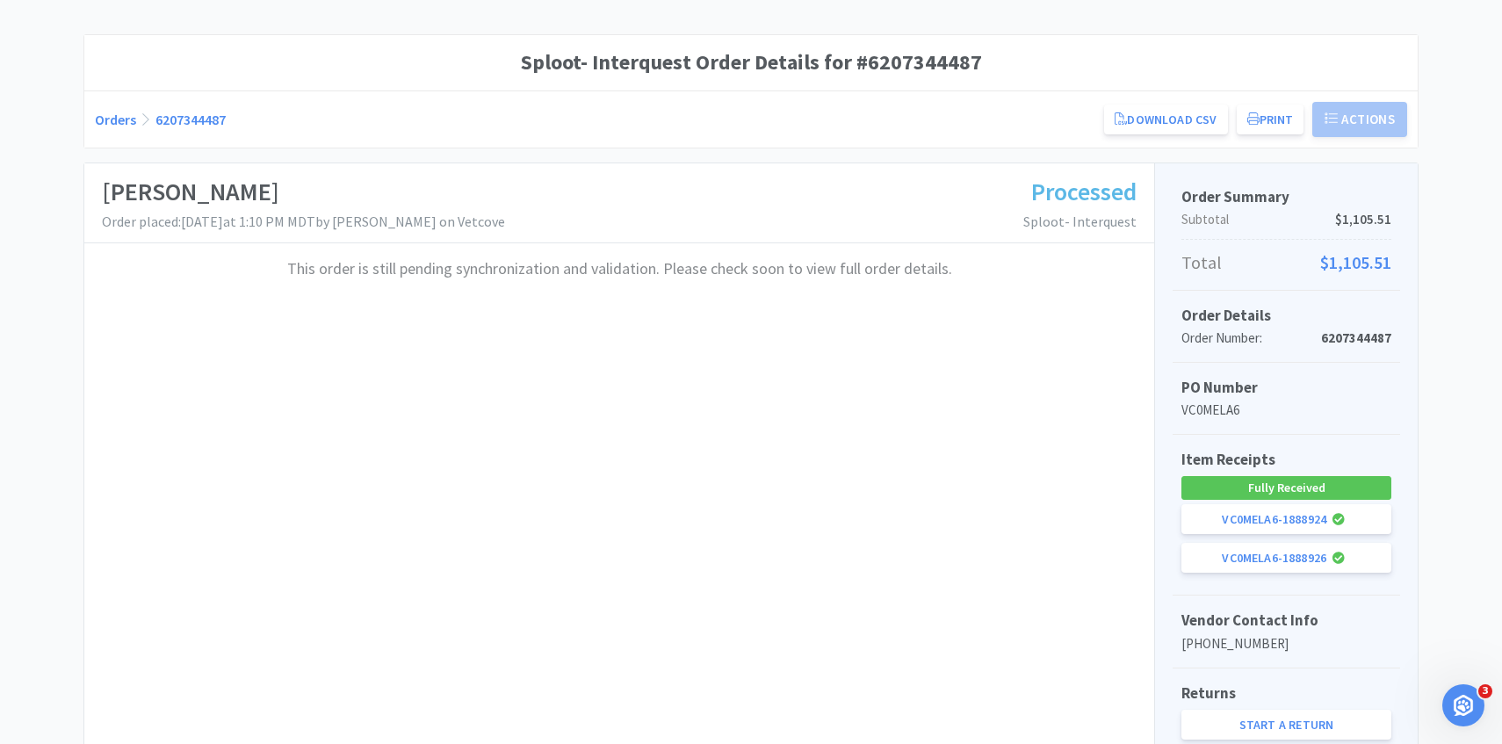
scroll to position [0, 0]
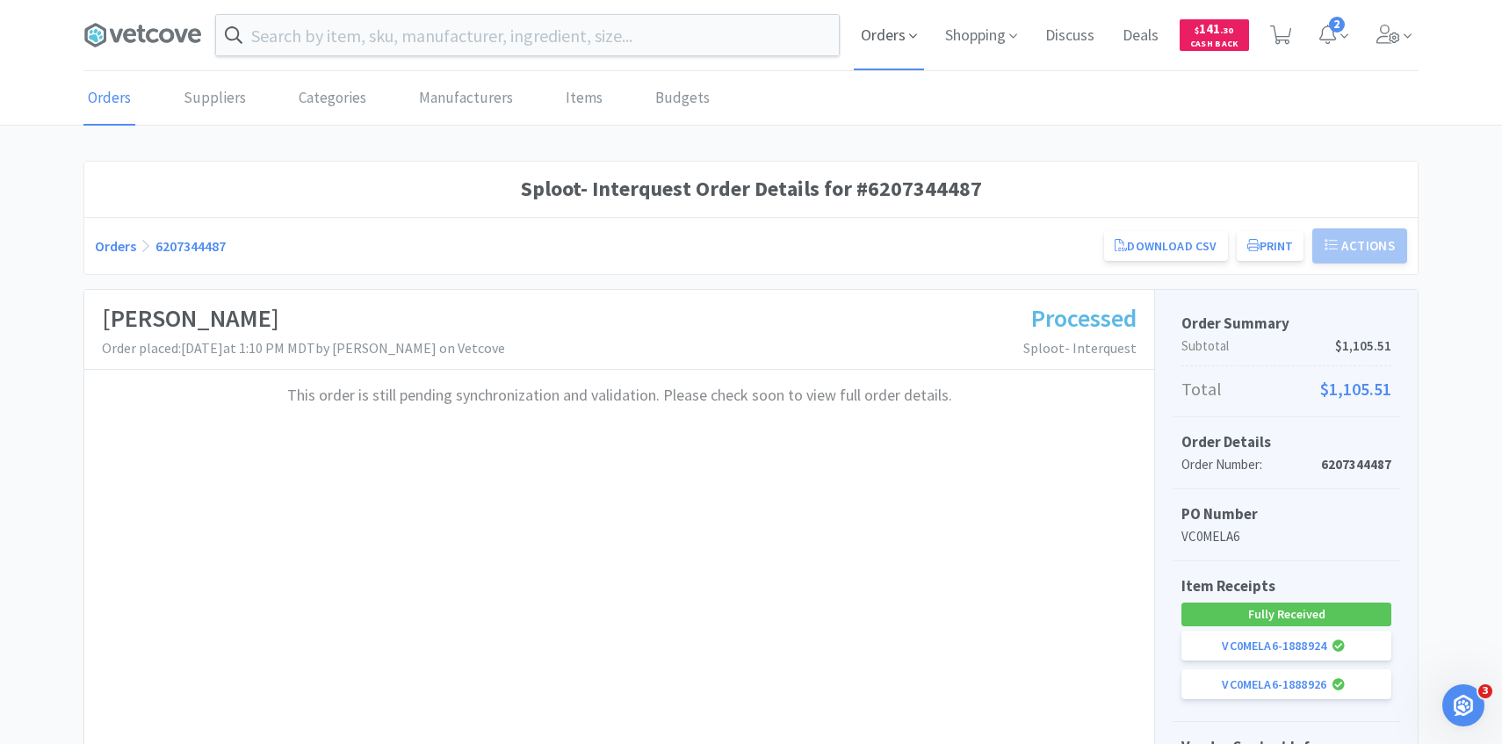
click at [881, 38] on span "Orders" at bounding box center [889, 35] width 70 height 70
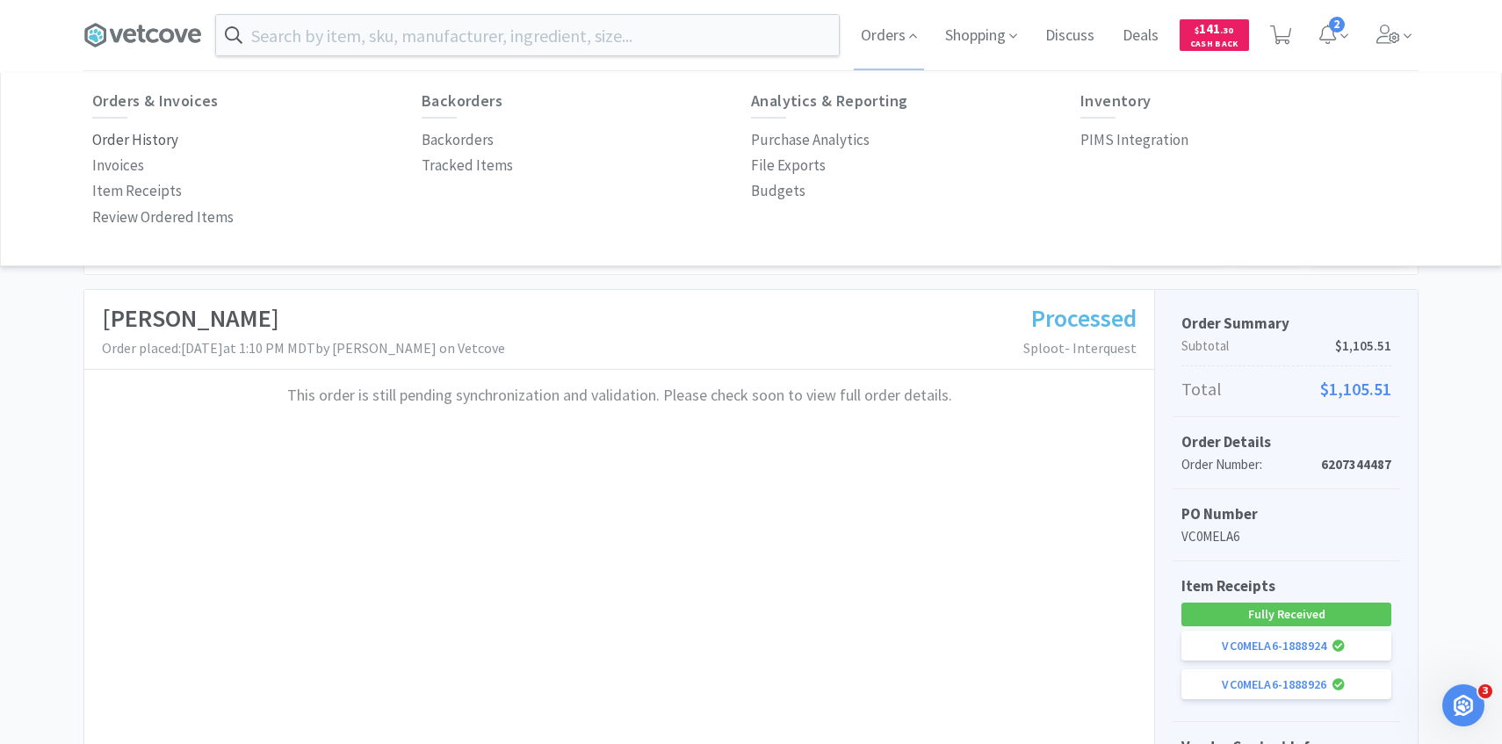
click at [161, 130] on p "Order History" at bounding box center [135, 140] width 86 height 24
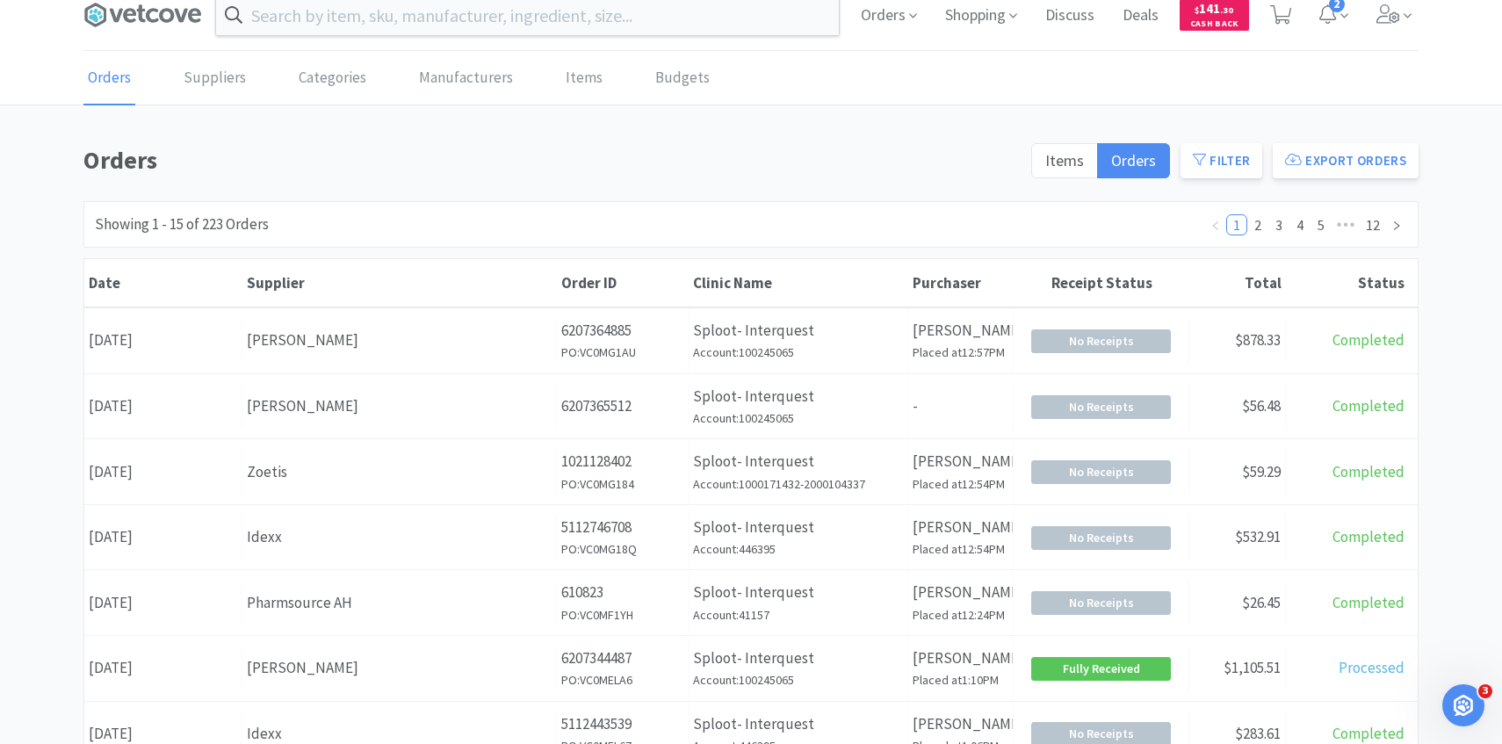
scroll to position [24, 0]
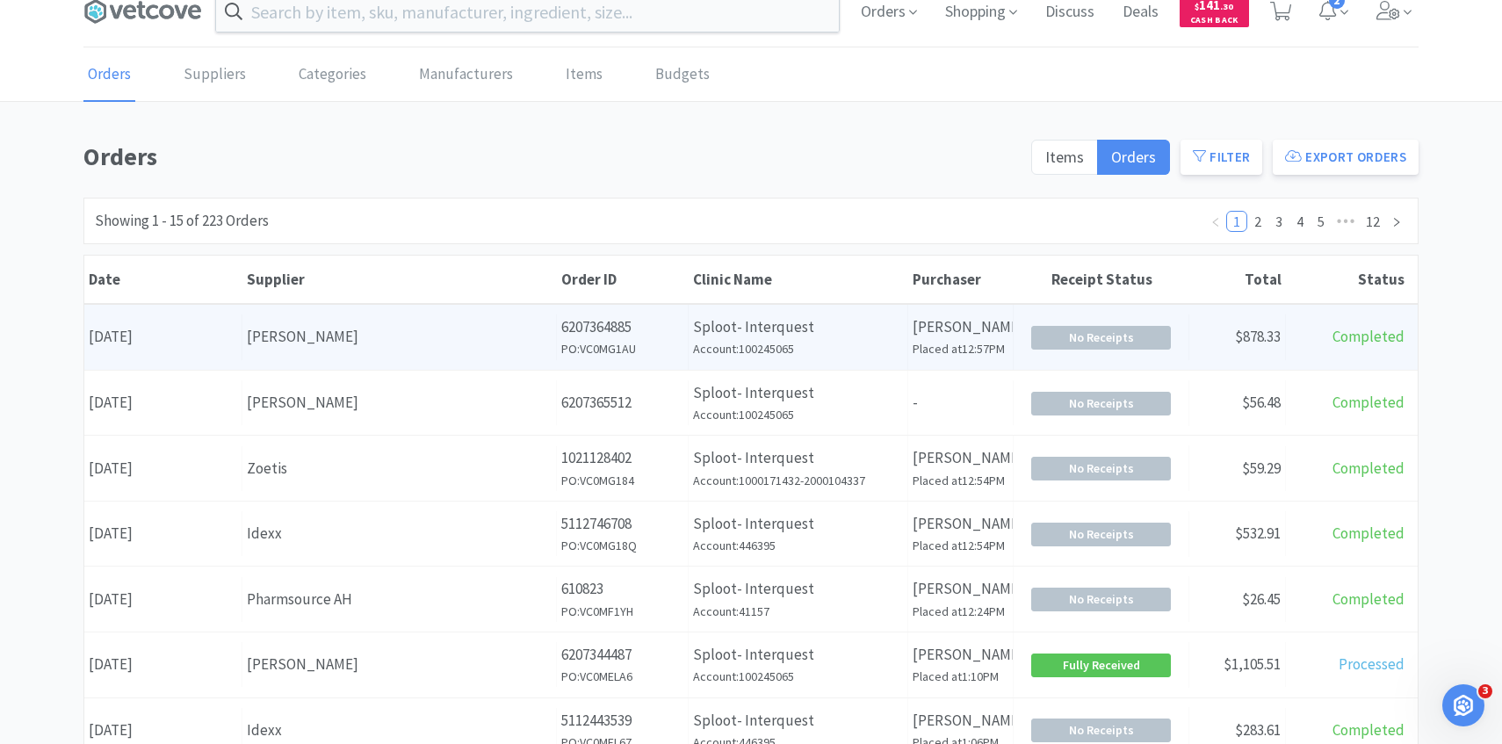
click at [307, 351] on div "Supplier [PERSON_NAME]" at bounding box center [399, 337] width 315 height 45
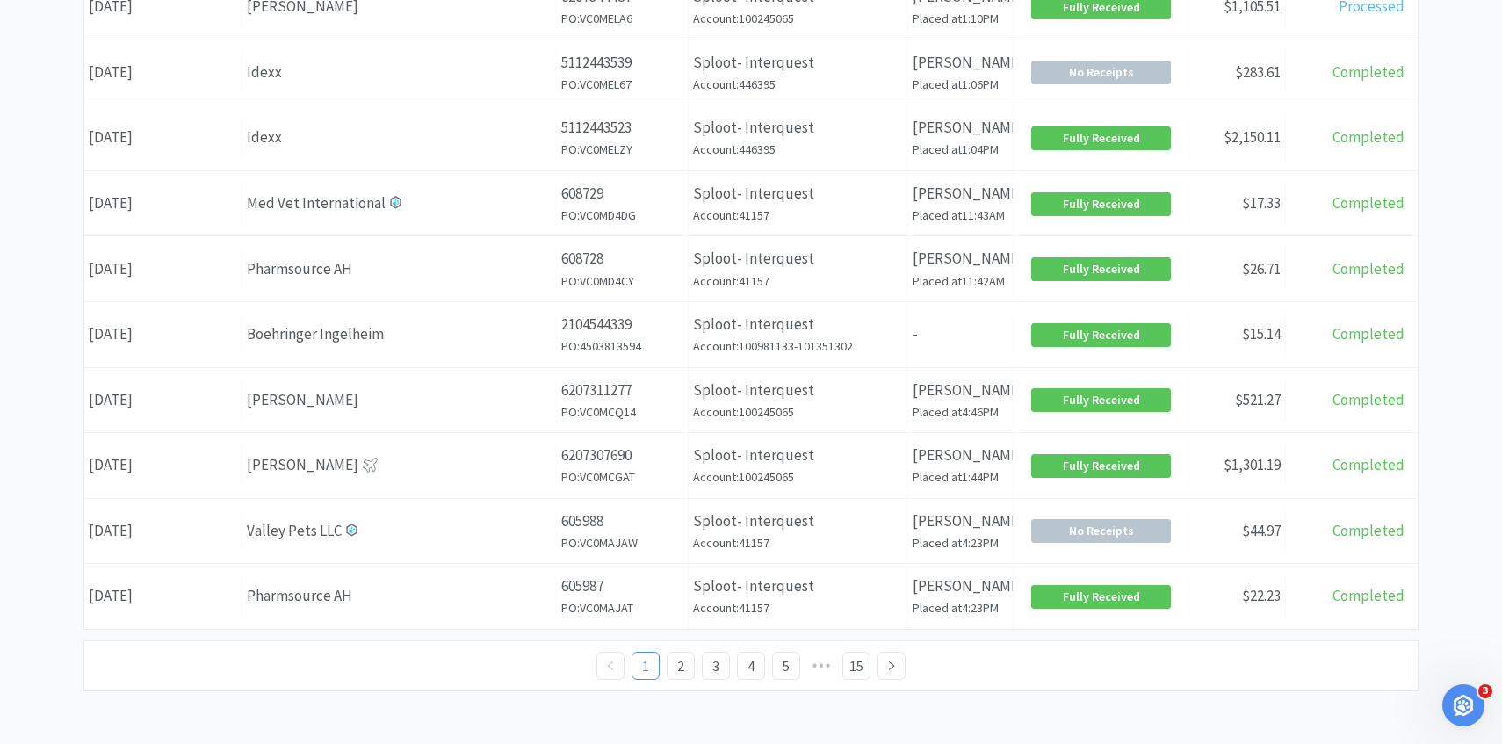
scroll to position [24, 0]
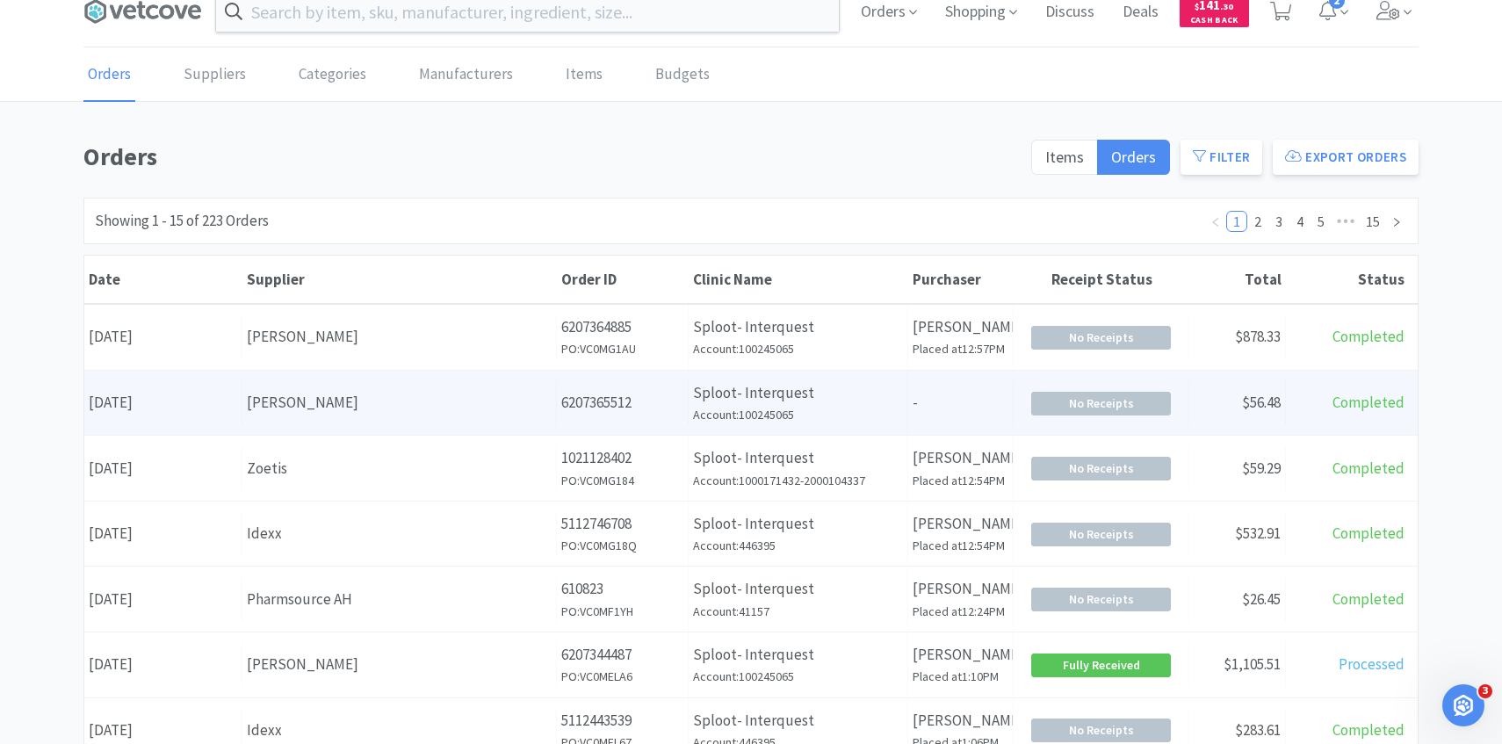
click at [354, 428] on div "Date [DATE] Supplier [PERSON_NAME] Order ID 6207365512 Clinic Name Sploot- Inte…" at bounding box center [751, 403] width 1334 height 65
click at [166, 398] on div "Date [DATE]" at bounding box center [163, 402] width 158 height 45
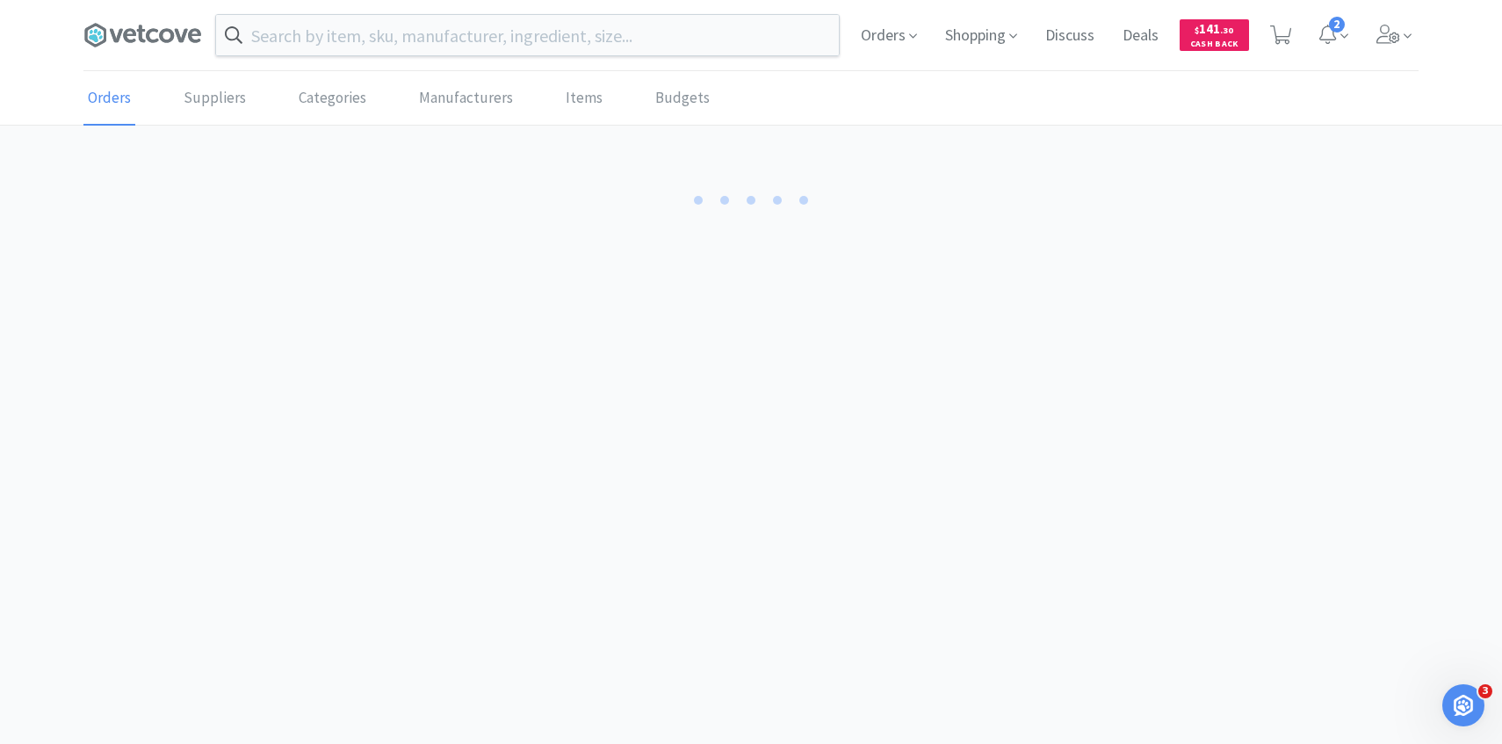
click at [166, 398] on body "Orders Shopping Discuss Discuss Deals Deals $ 141 . 30 Cash Back 2 Orders Suppl…" at bounding box center [751, 372] width 1502 height 744
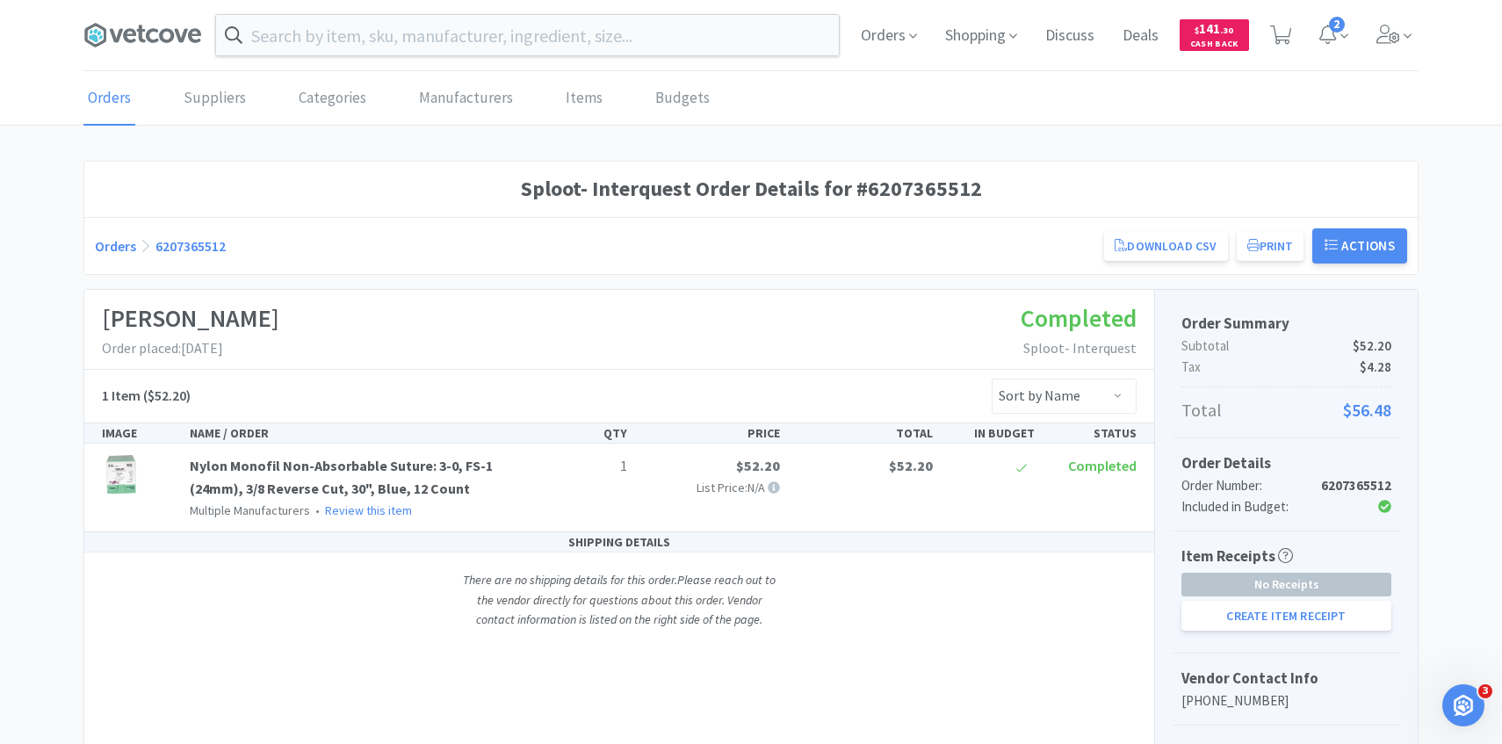
click at [299, 268] on div "Orders 6207365512 Download CSV Print Sploot- Interquest Order for [PERSON_NAME]…" at bounding box center [751, 245] width 1334 height 57
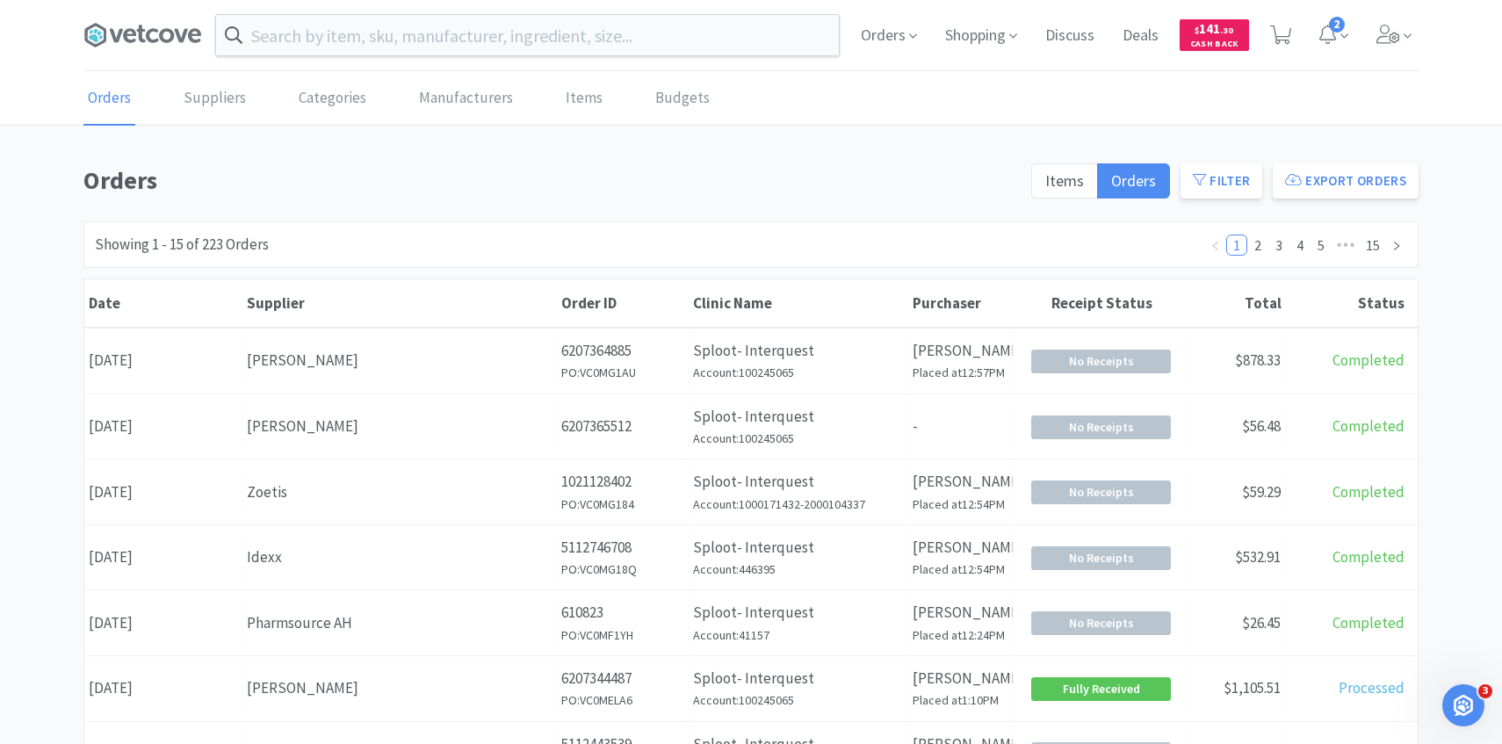
scroll to position [24, 0]
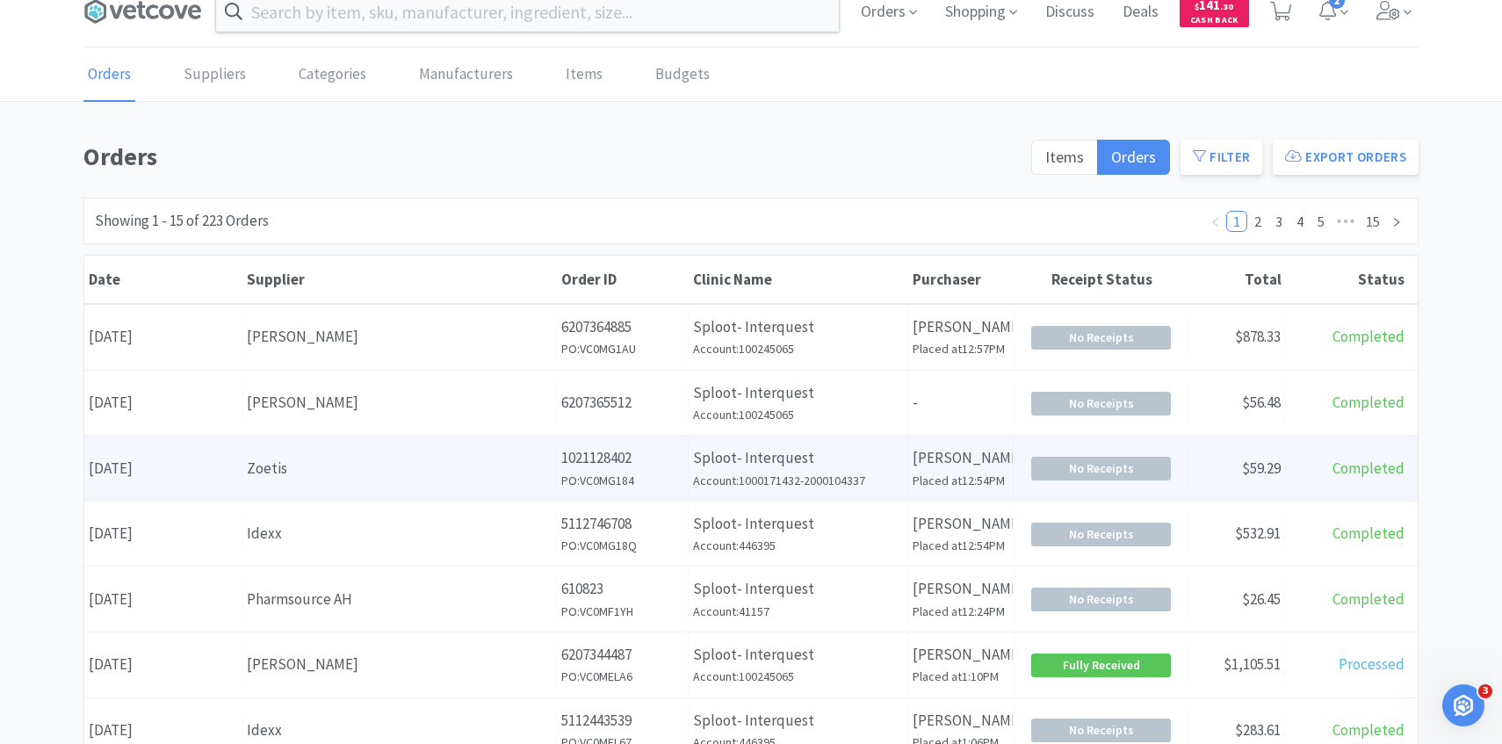
click at [383, 464] on div "Zoetis" at bounding box center [399, 469] width 305 height 24
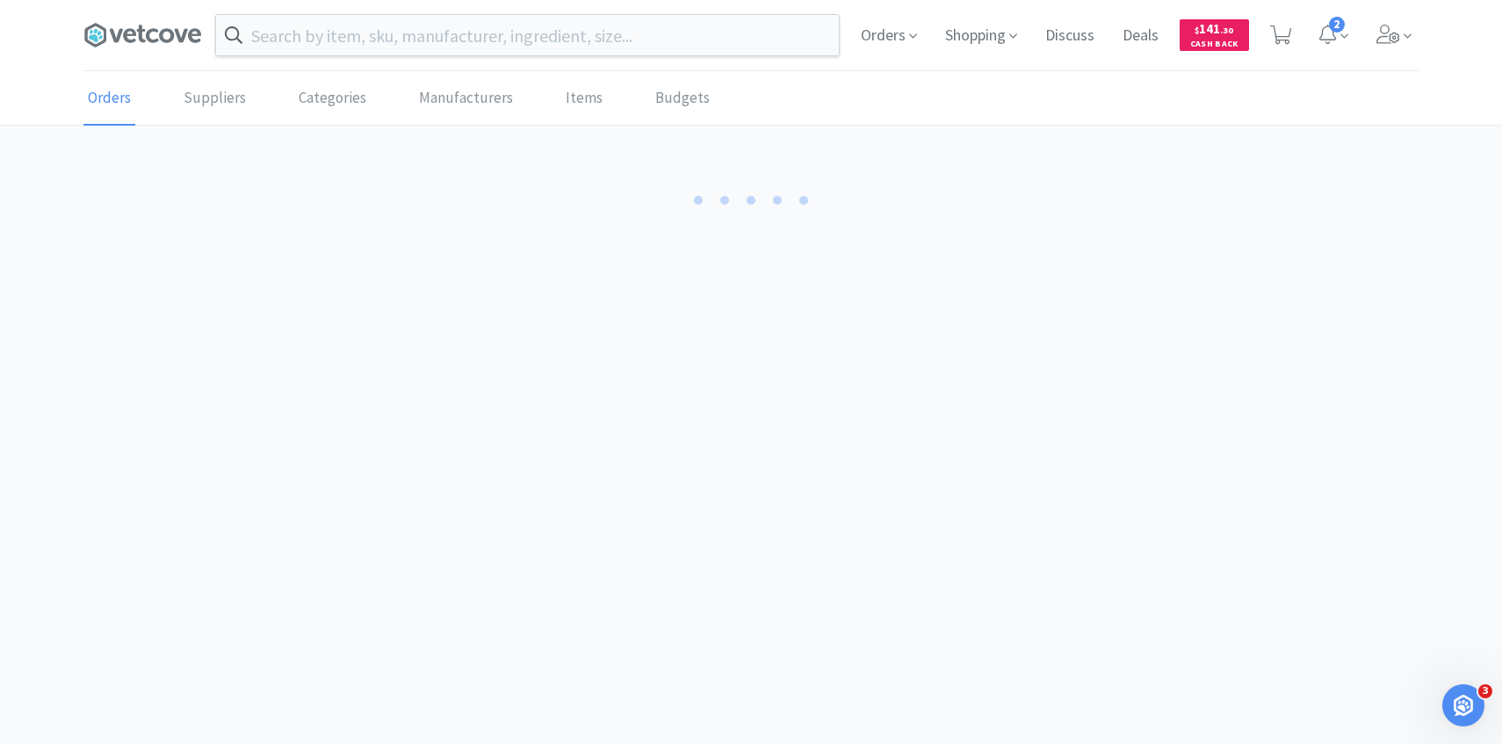
click at [383, 464] on body "Orders Shopping Discuss Discuss Deals Deals $ 141 . 30 Cash Back 2 Orders Suppl…" at bounding box center [751, 372] width 1502 height 744
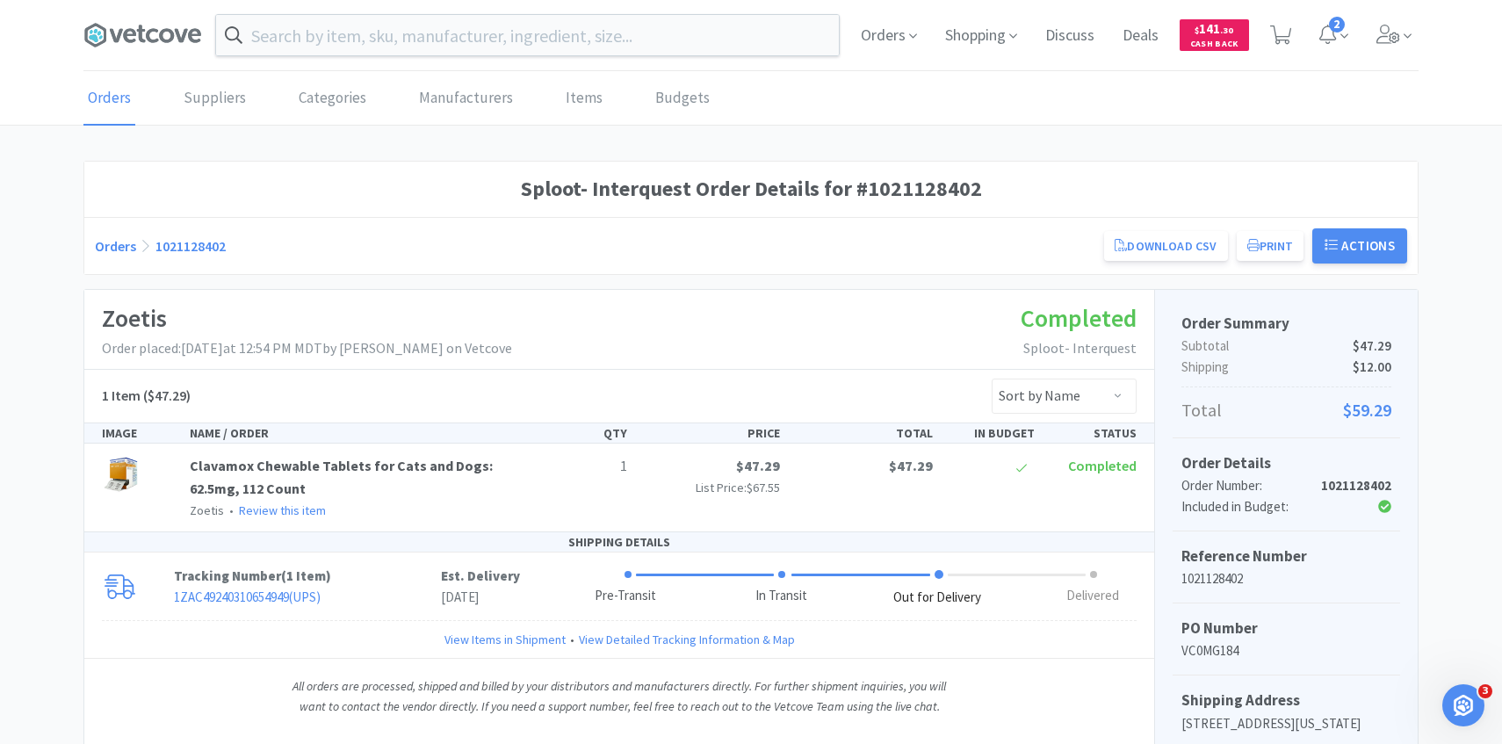
click at [385, 266] on div "Orders 1021128402 Download CSV Print Sploot- Interquest Order for Zoetis PO Num…" at bounding box center [751, 245] width 1334 height 57
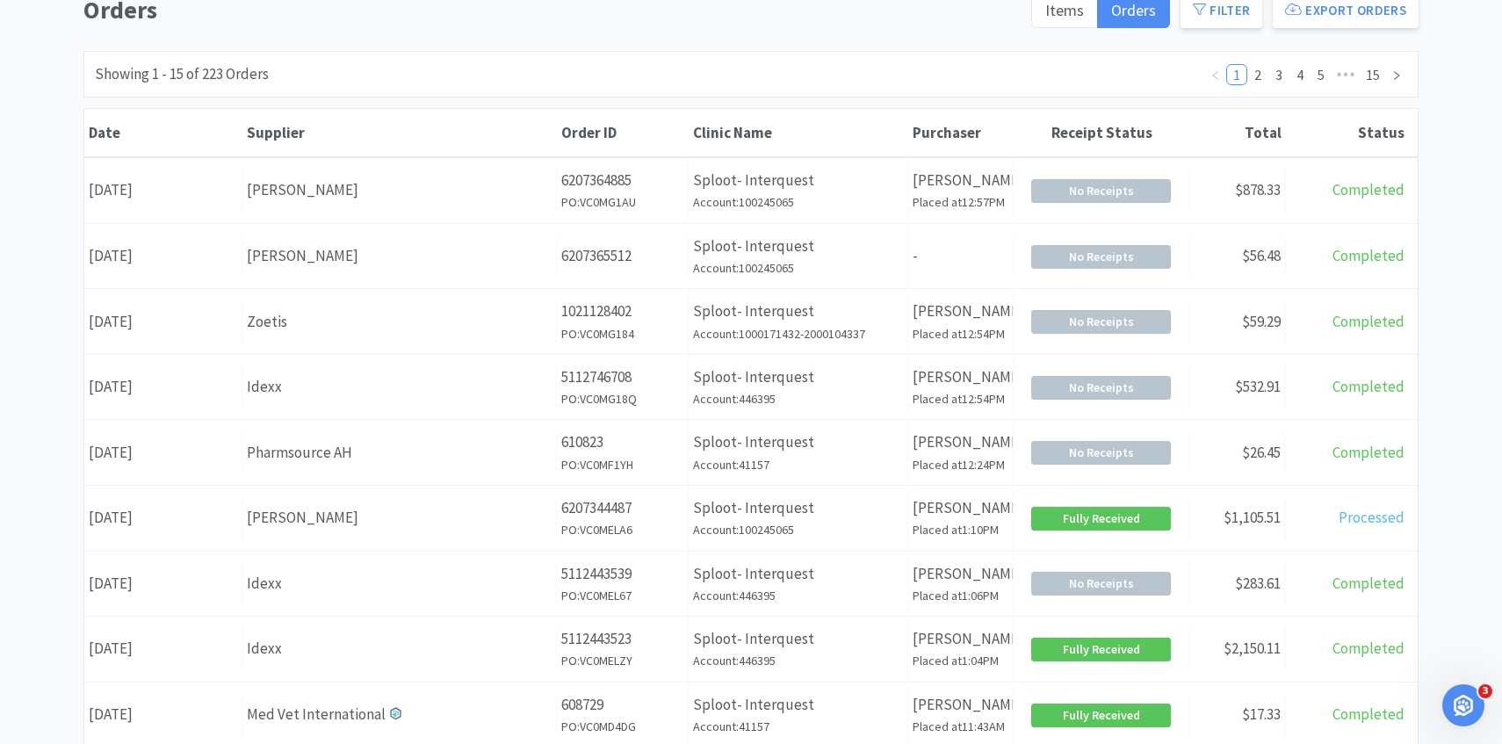
scroll to position [172, 0]
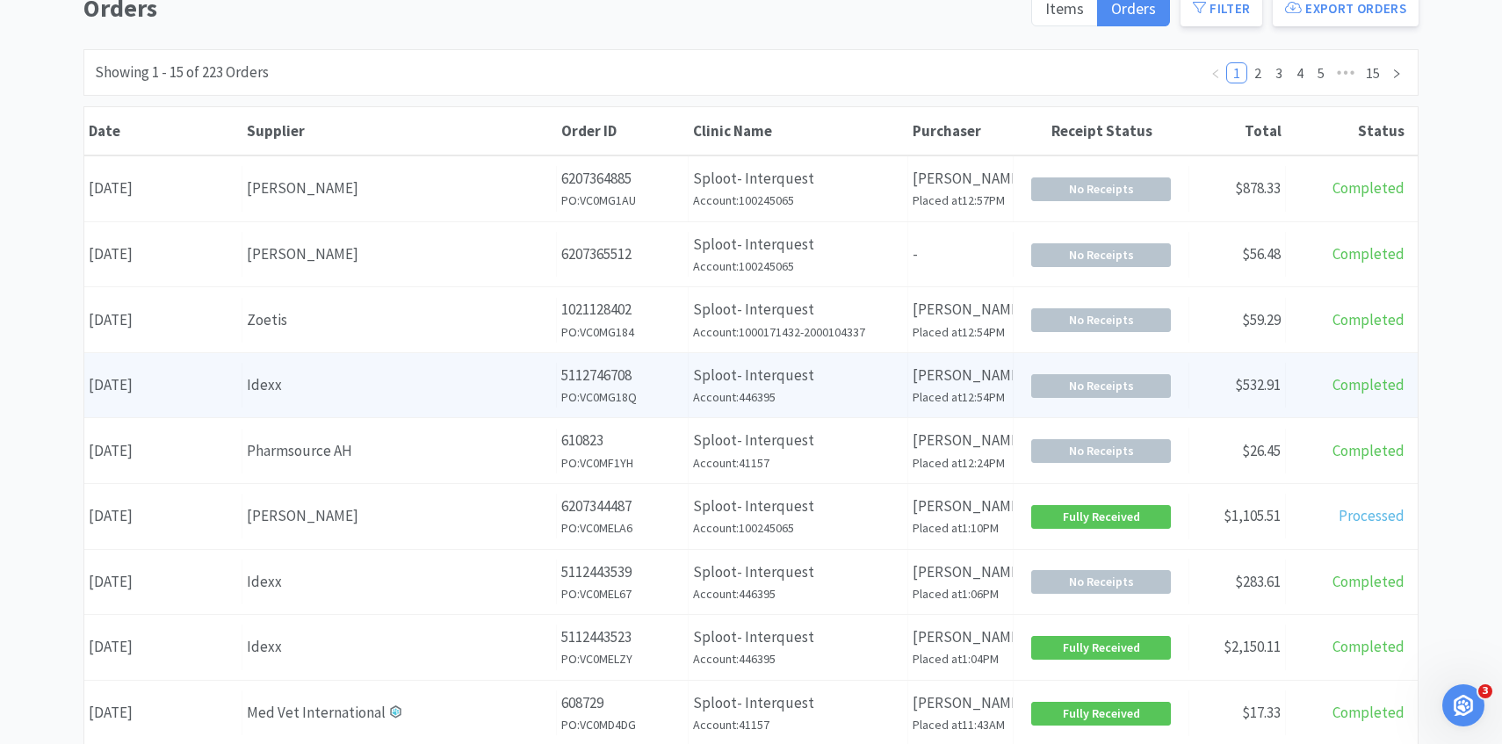
click at [441, 380] on div "Idexx" at bounding box center [399, 385] width 305 height 24
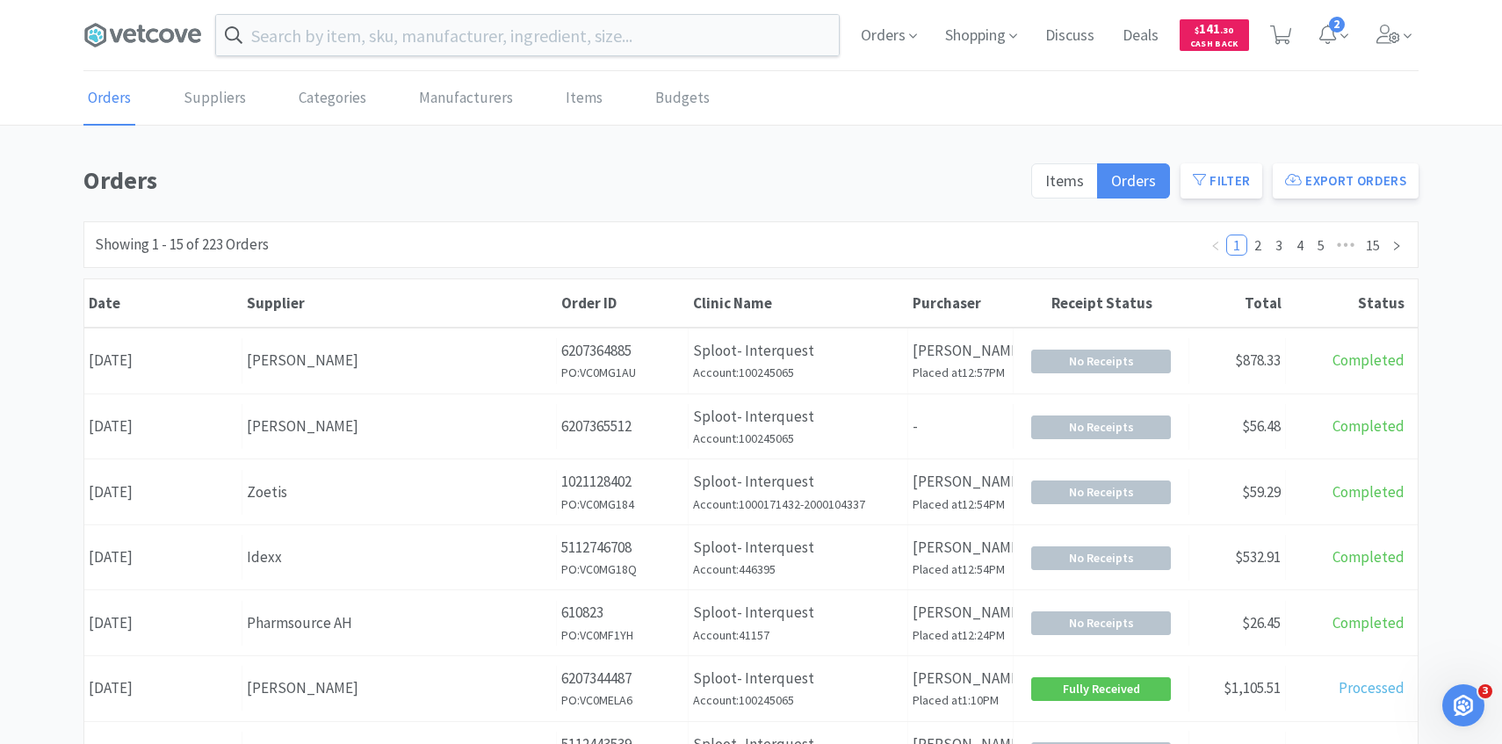
scroll to position [172, 0]
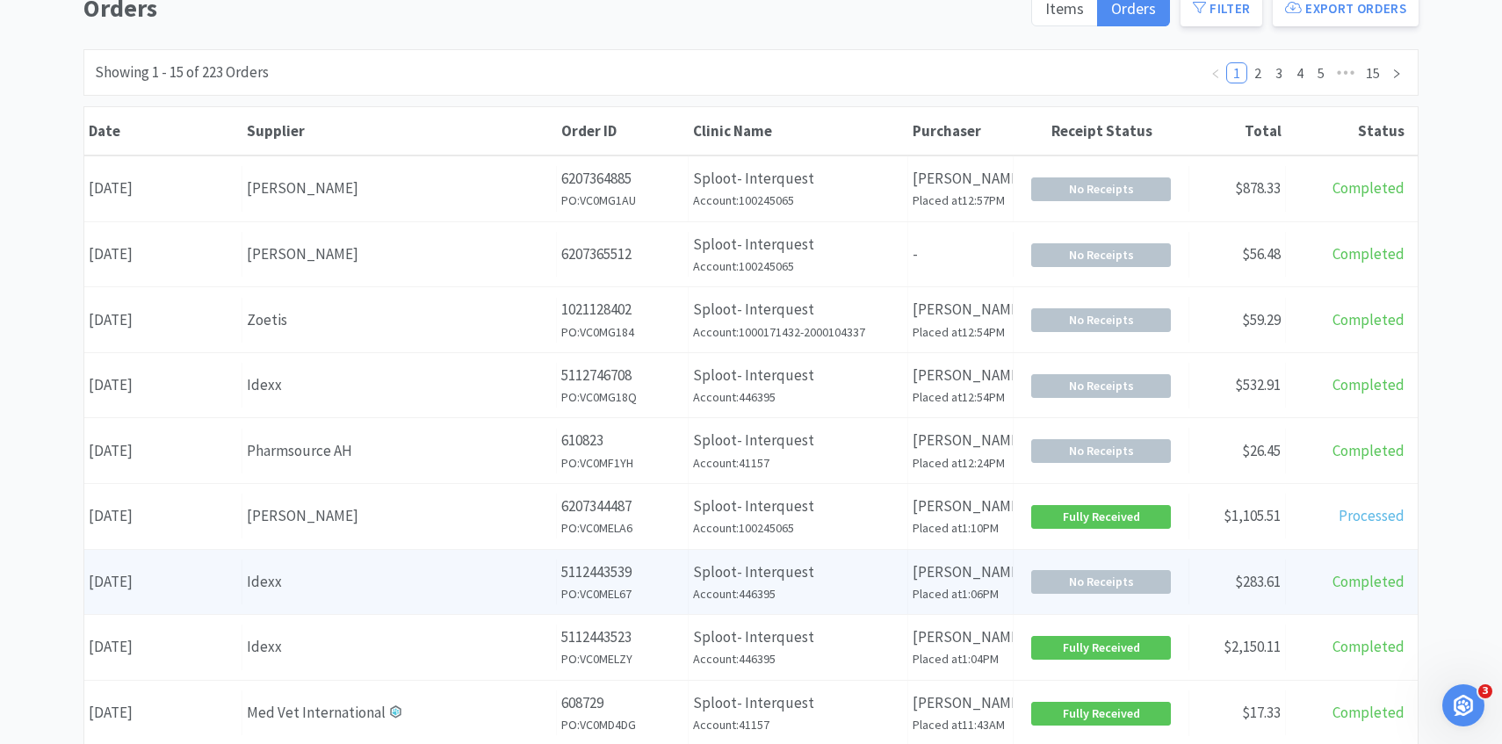
click at [515, 566] on div "Supplier Idexx" at bounding box center [399, 582] width 315 height 45
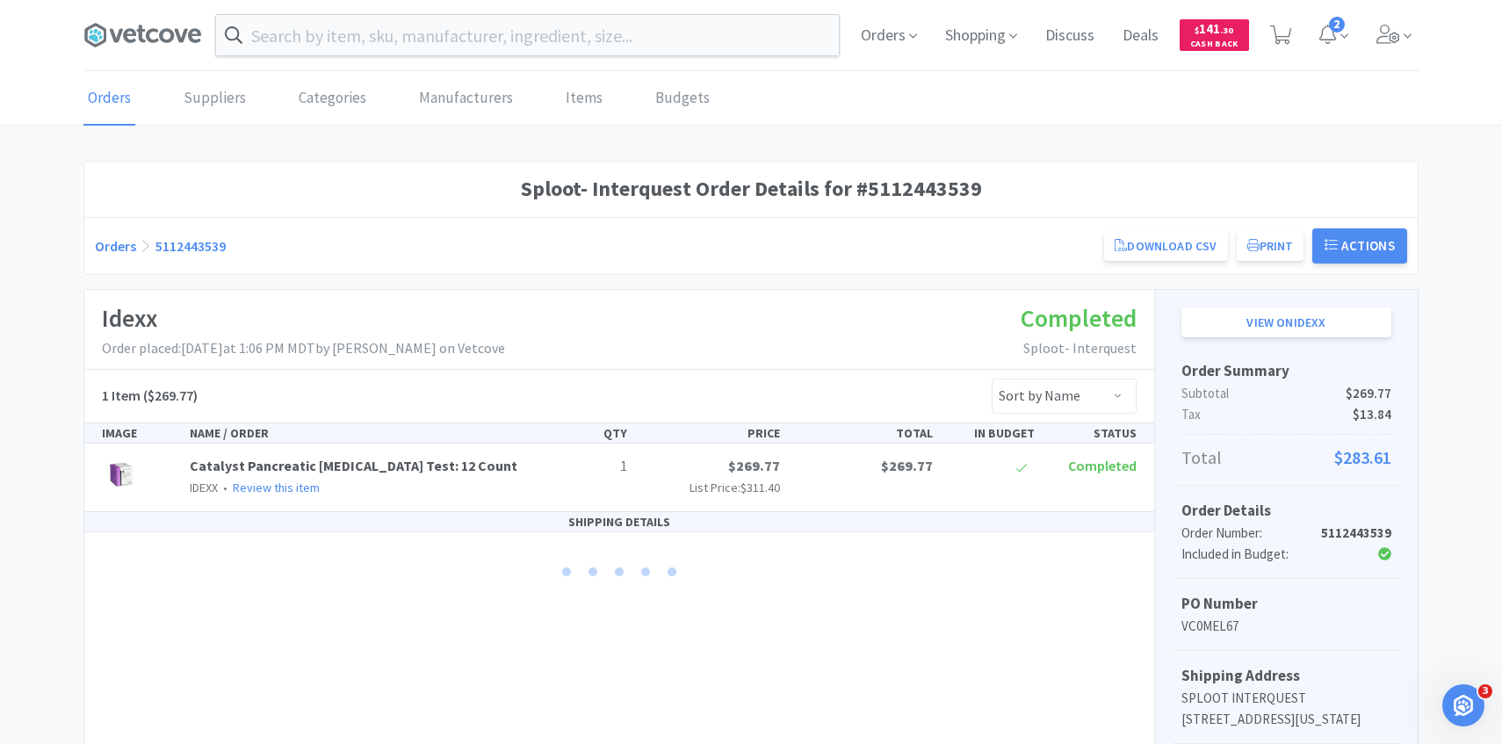
scroll to position [172, 0]
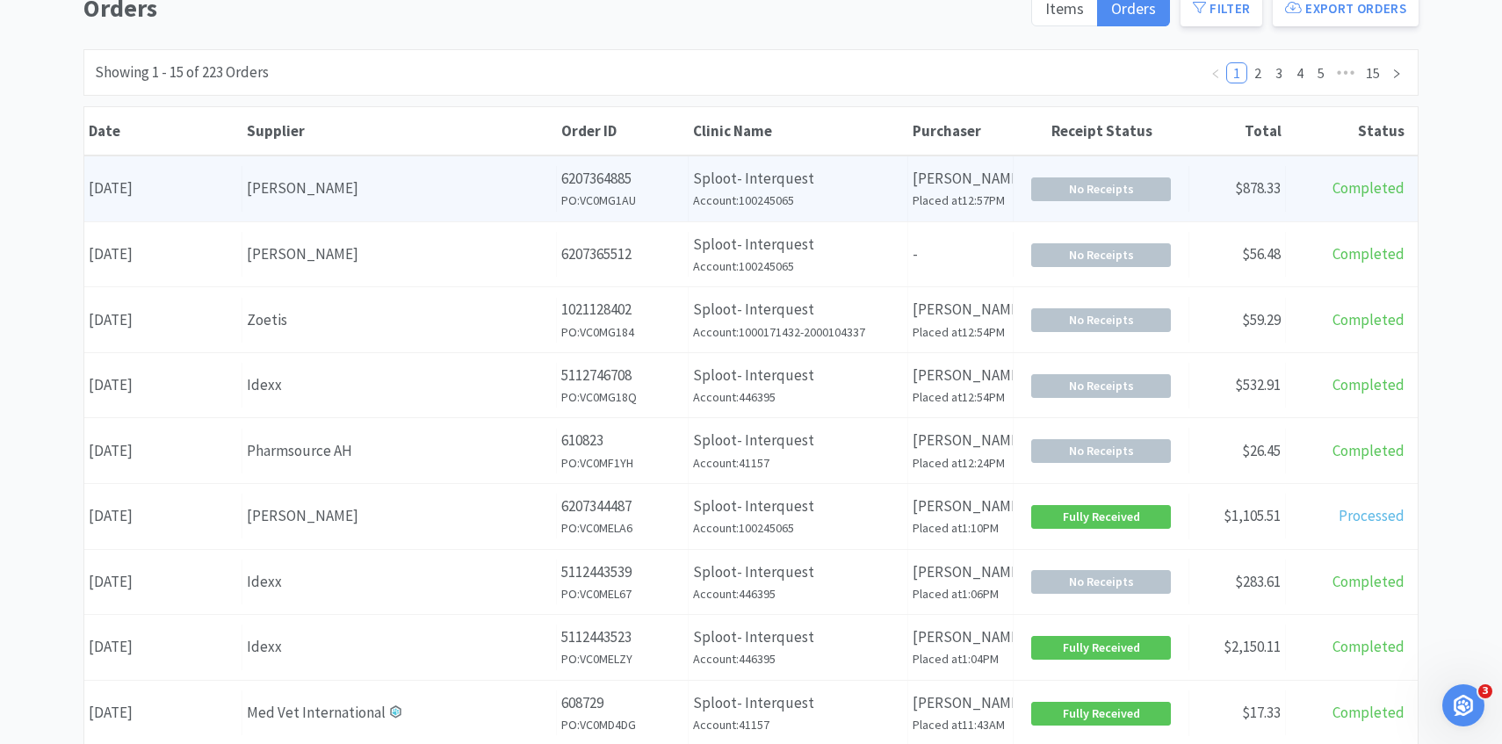
click at [533, 202] on div "Supplier [PERSON_NAME]" at bounding box center [399, 188] width 315 height 45
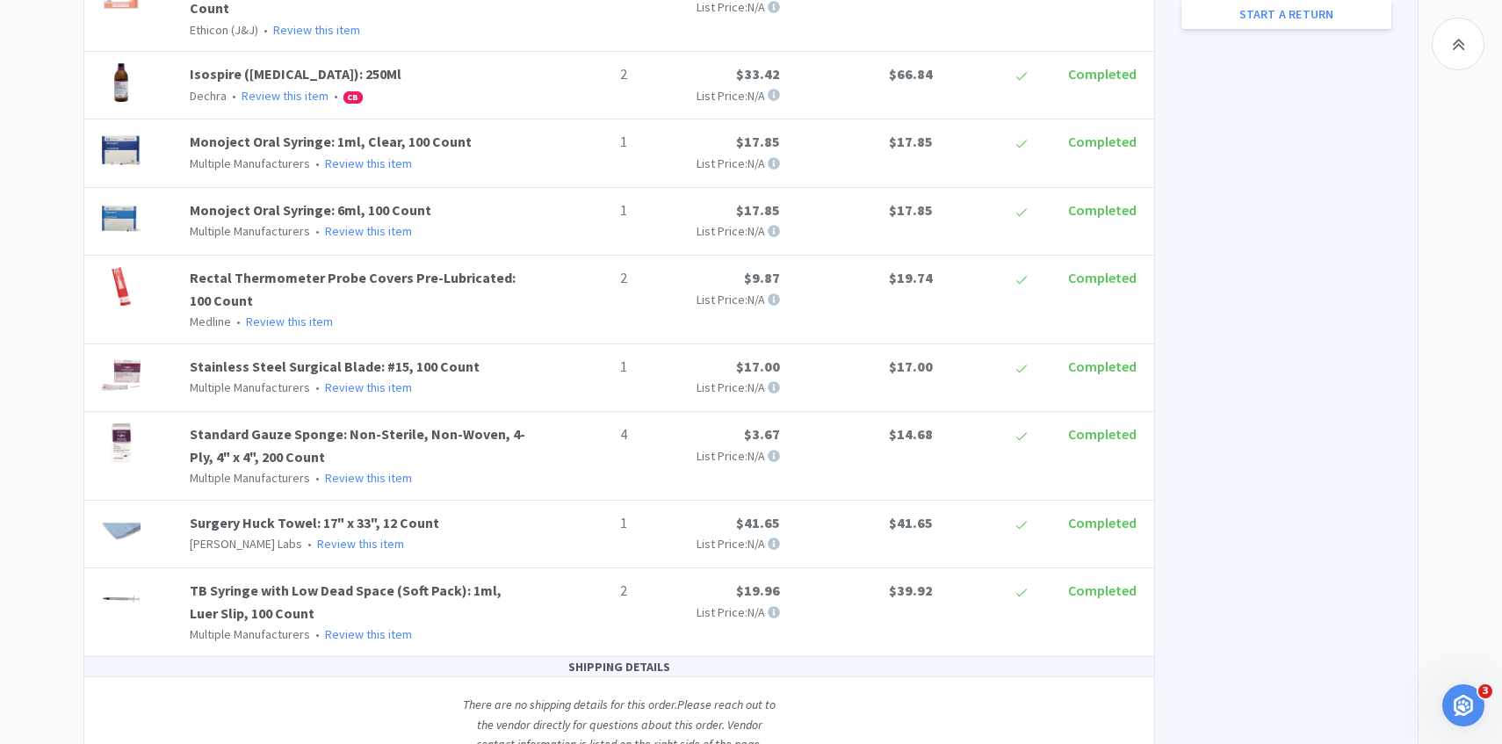
scroll to position [922, 0]
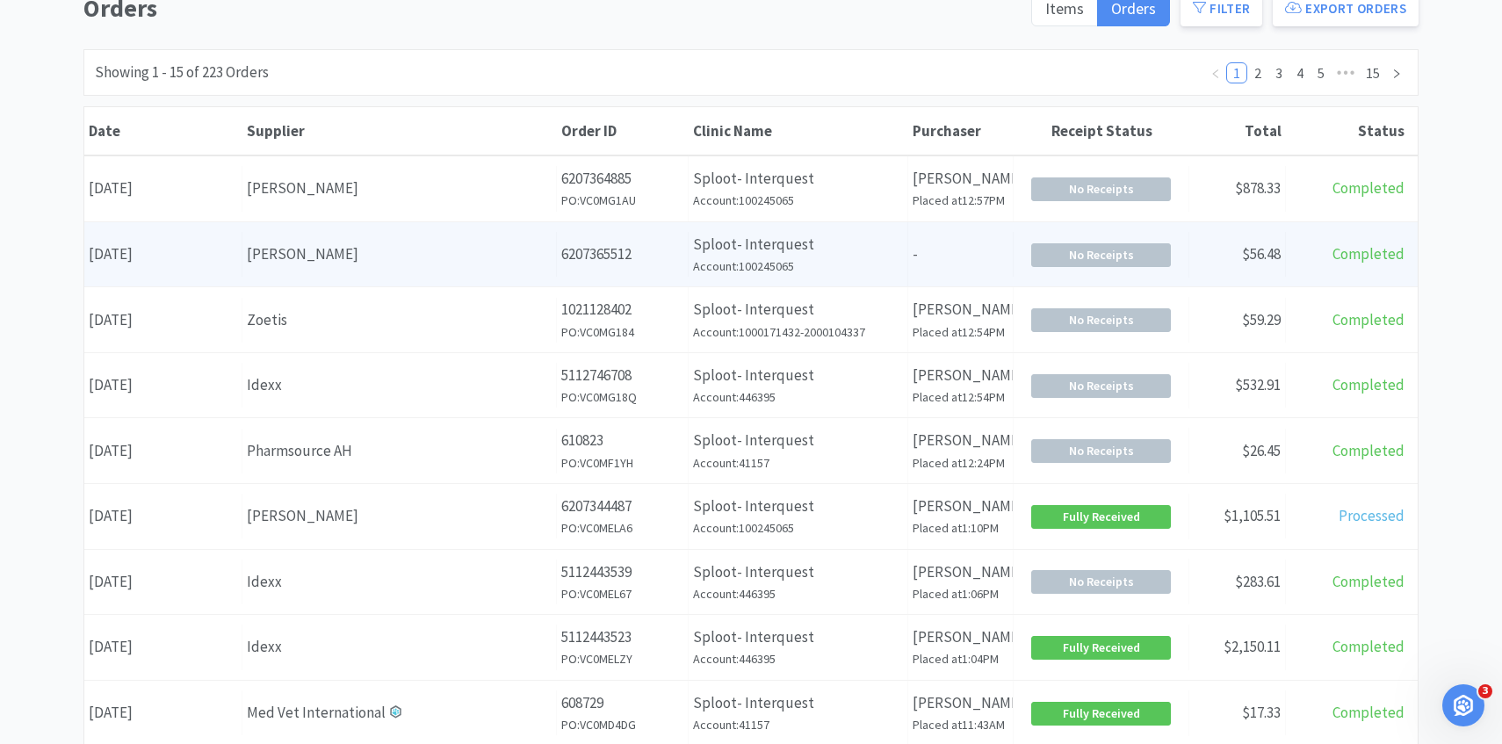
click at [418, 256] on div "[PERSON_NAME]" at bounding box center [399, 254] width 305 height 24
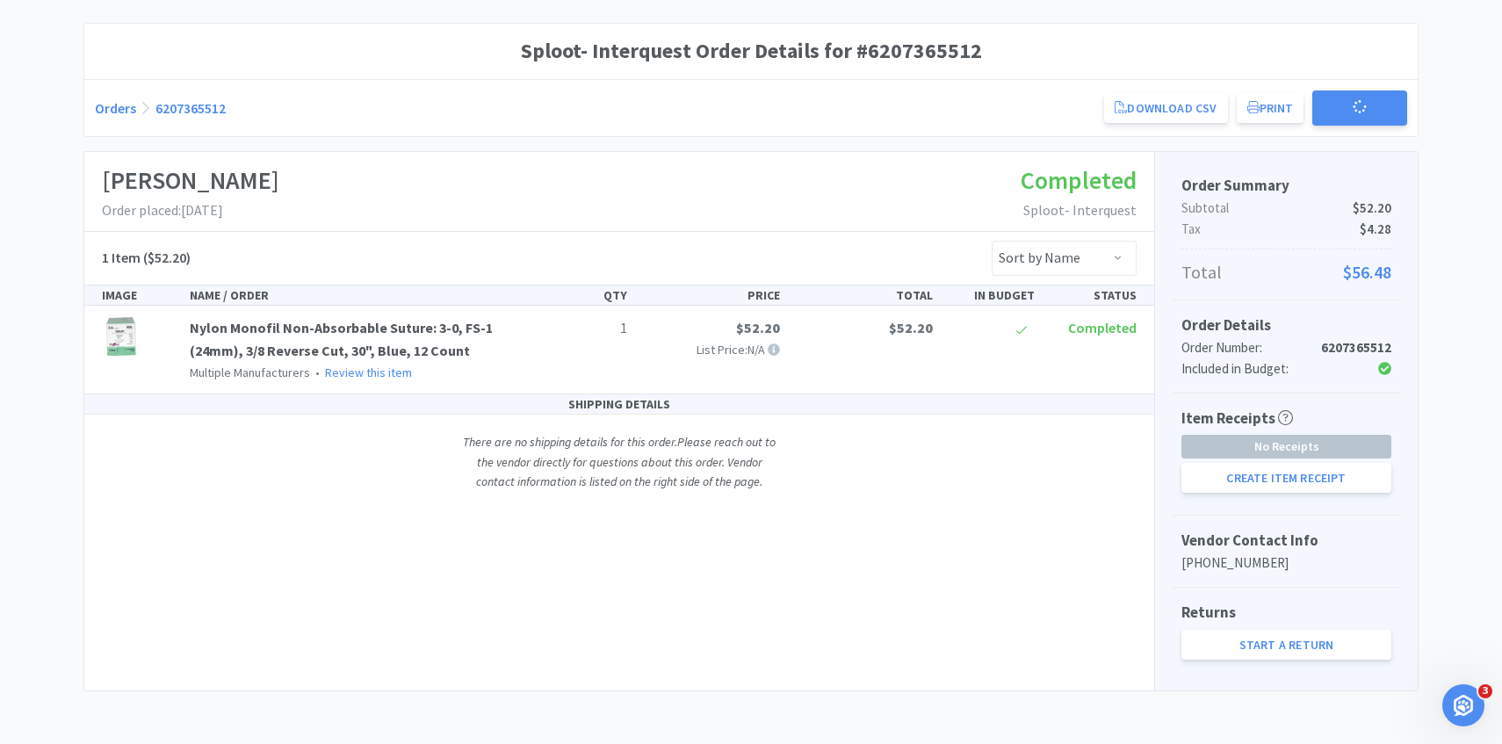
scroll to position [137, 0]
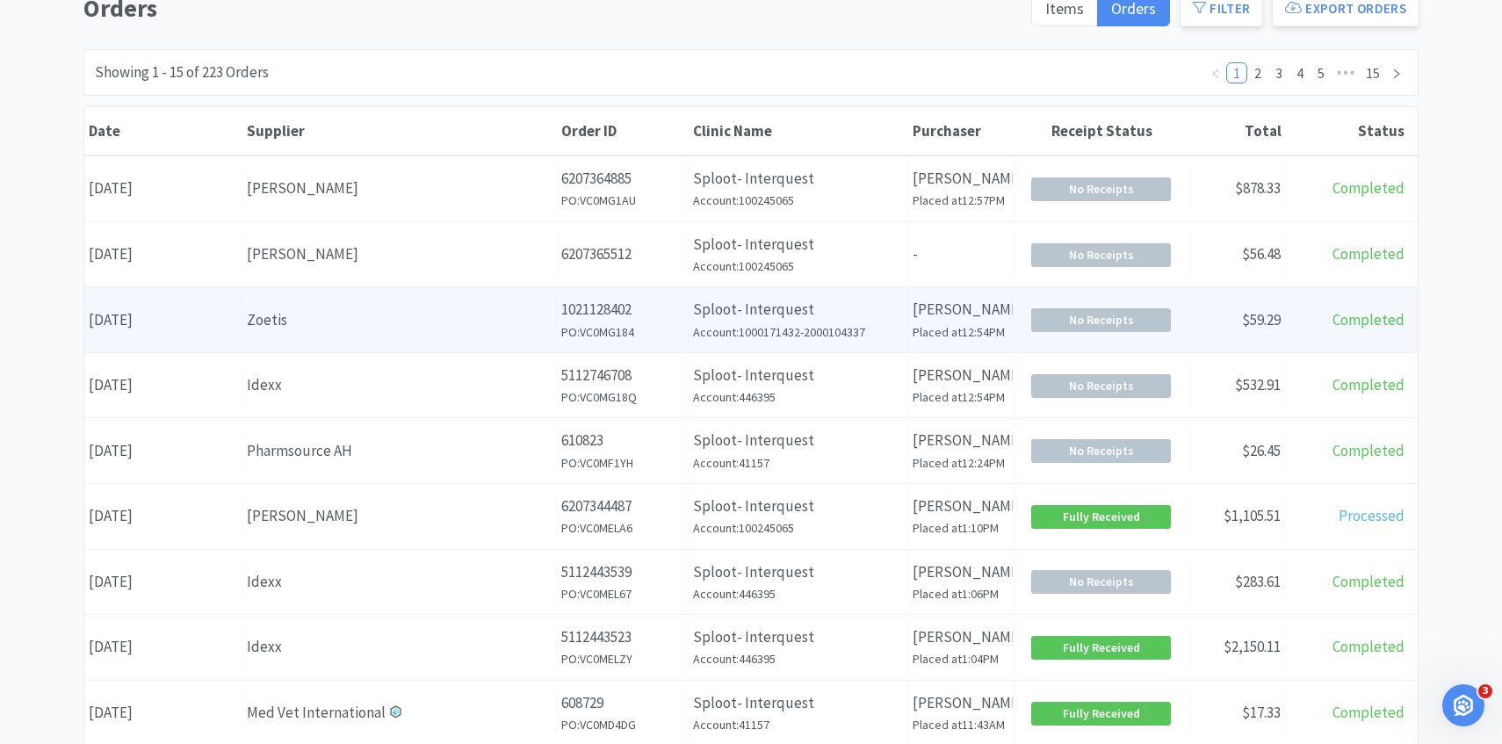
click at [447, 336] on div "Supplier Zoetis" at bounding box center [399, 320] width 315 height 45
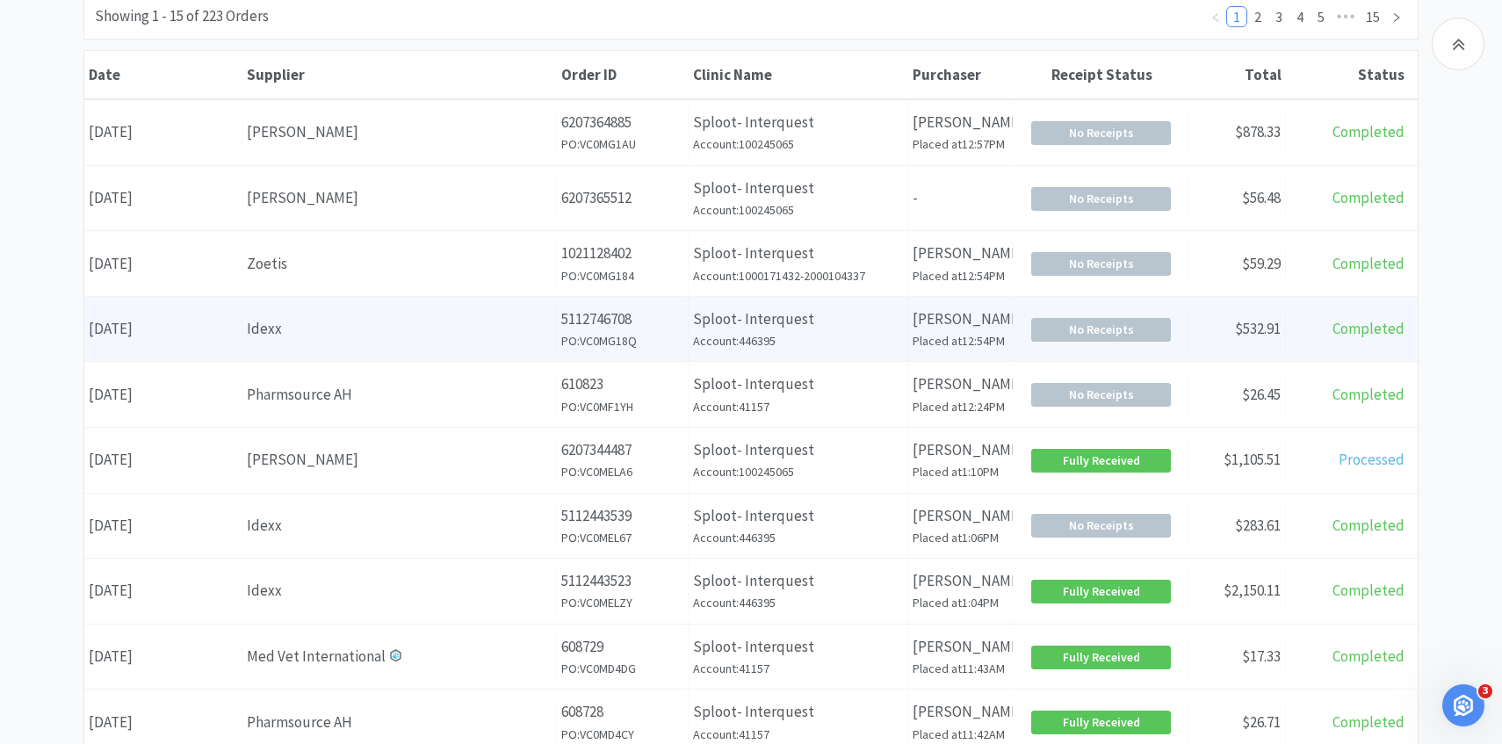
scroll to position [232, 0]
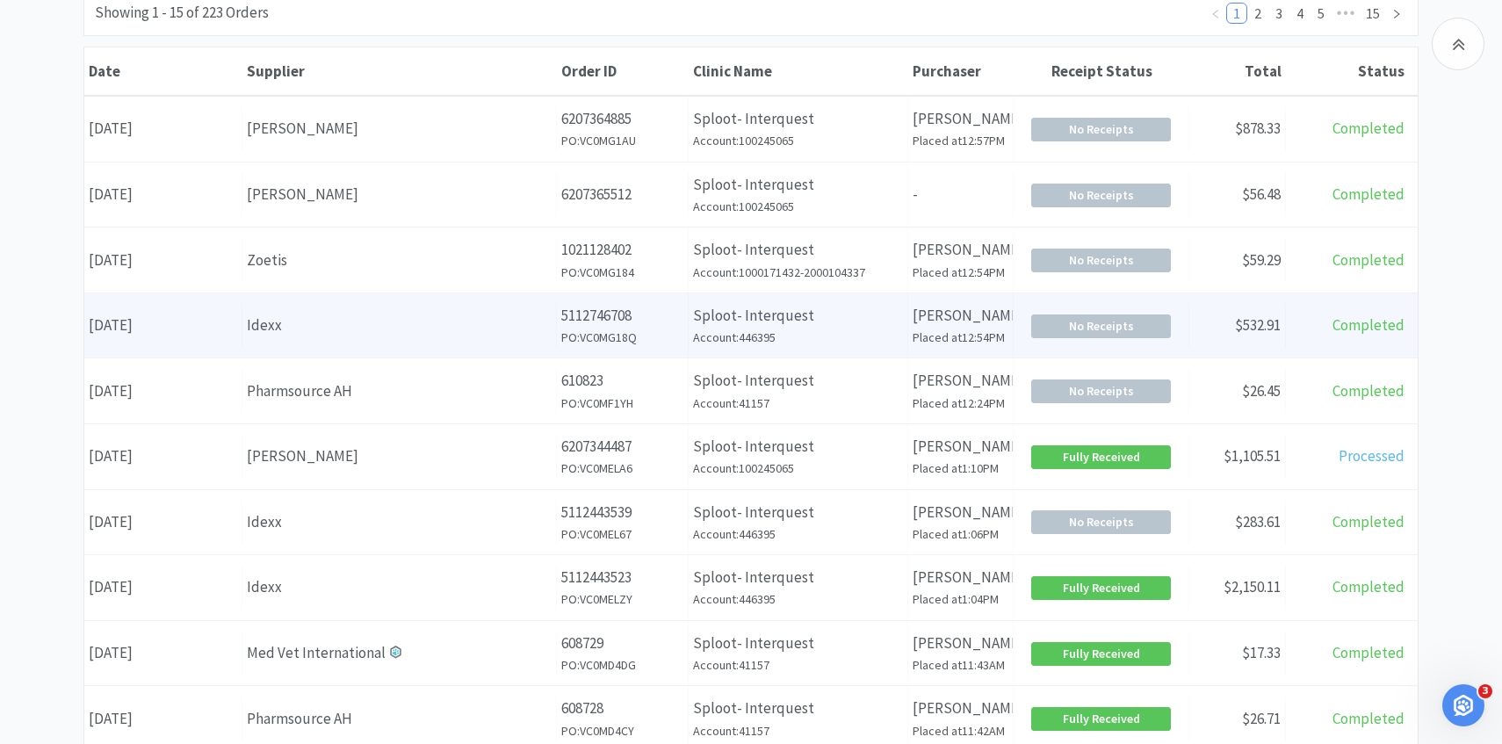
click at [478, 335] on div "Idexx" at bounding box center [399, 326] width 305 height 24
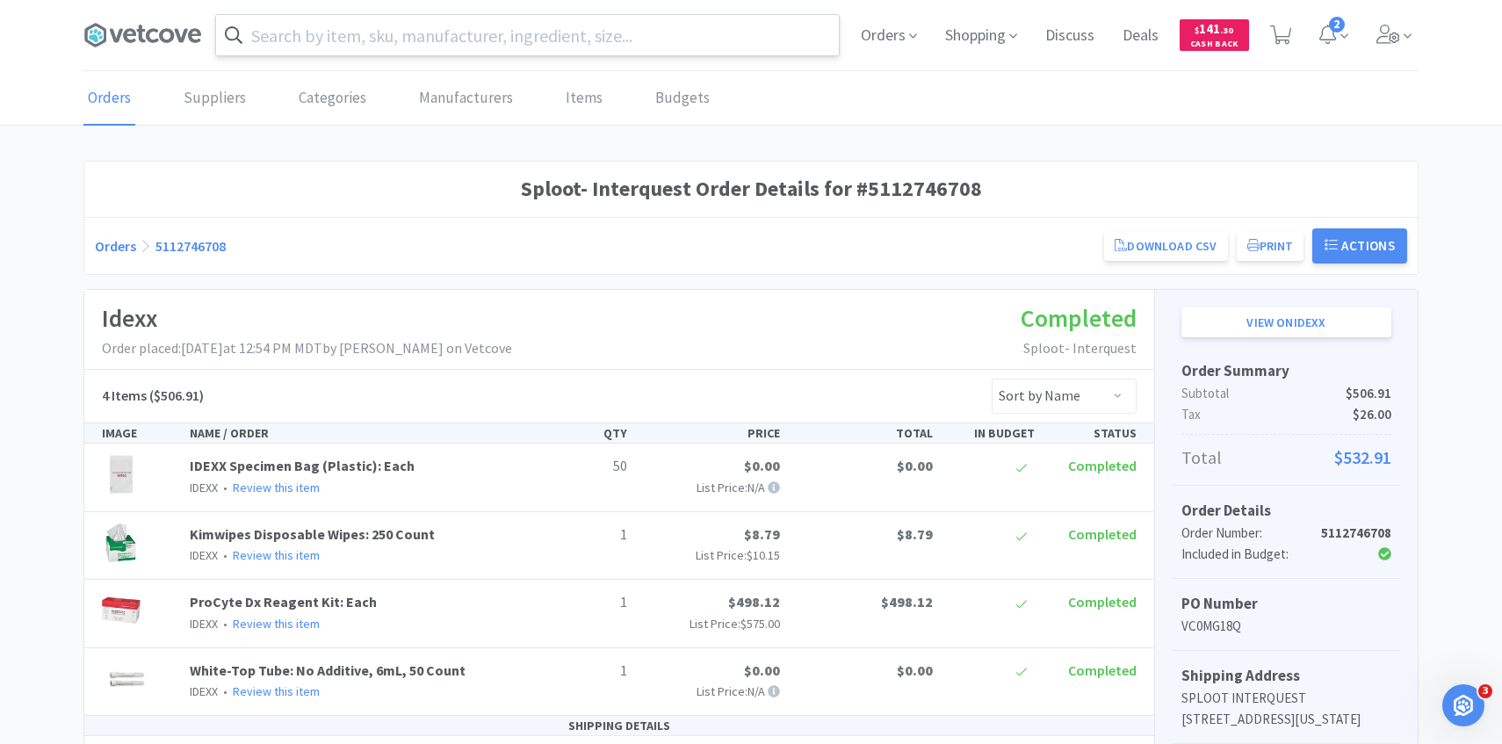
click at [461, 38] on input "text" at bounding box center [527, 35] width 623 height 40
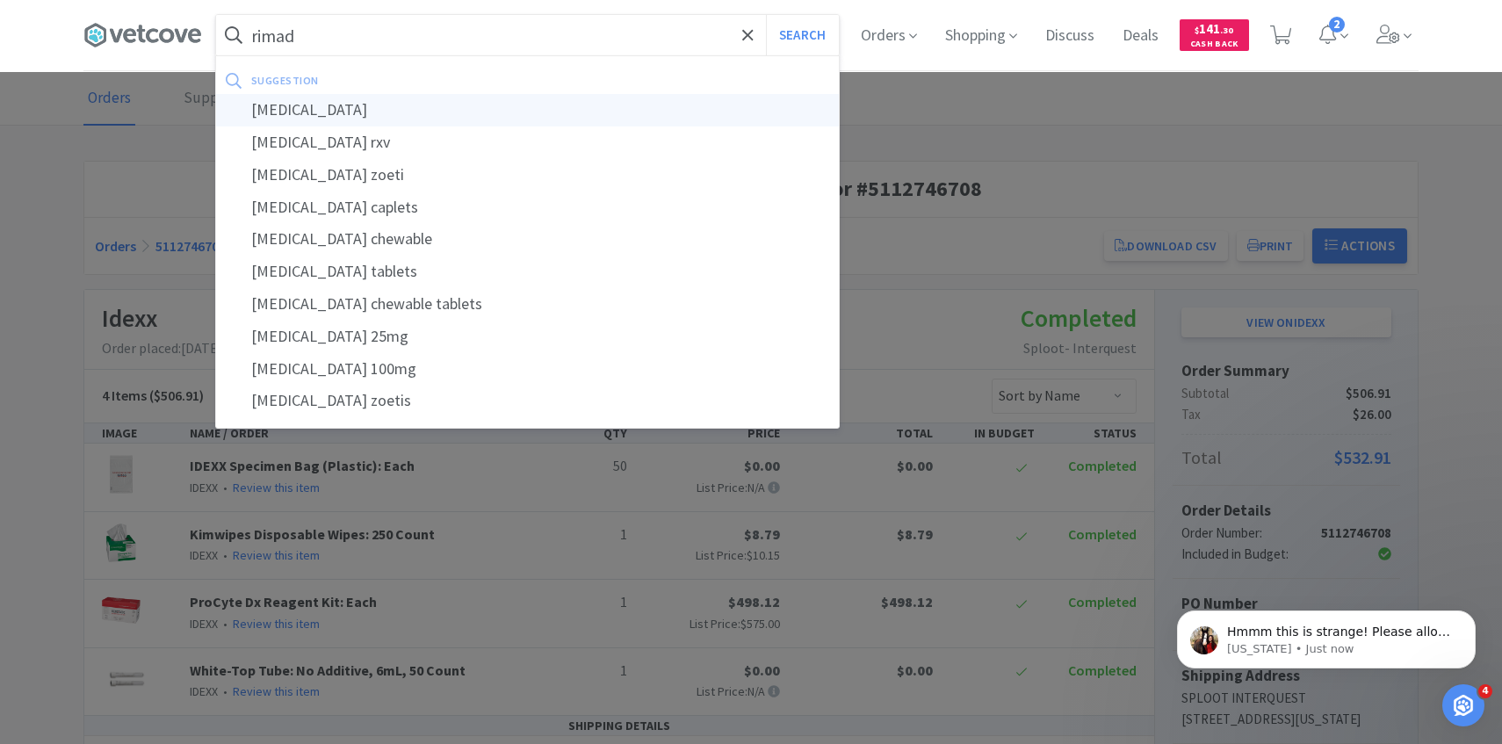
click at [444, 100] on div "[MEDICAL_DATA]" at bounding box center [527, 110] width 623 height 33
type input "[MEDICAL_DATA]"
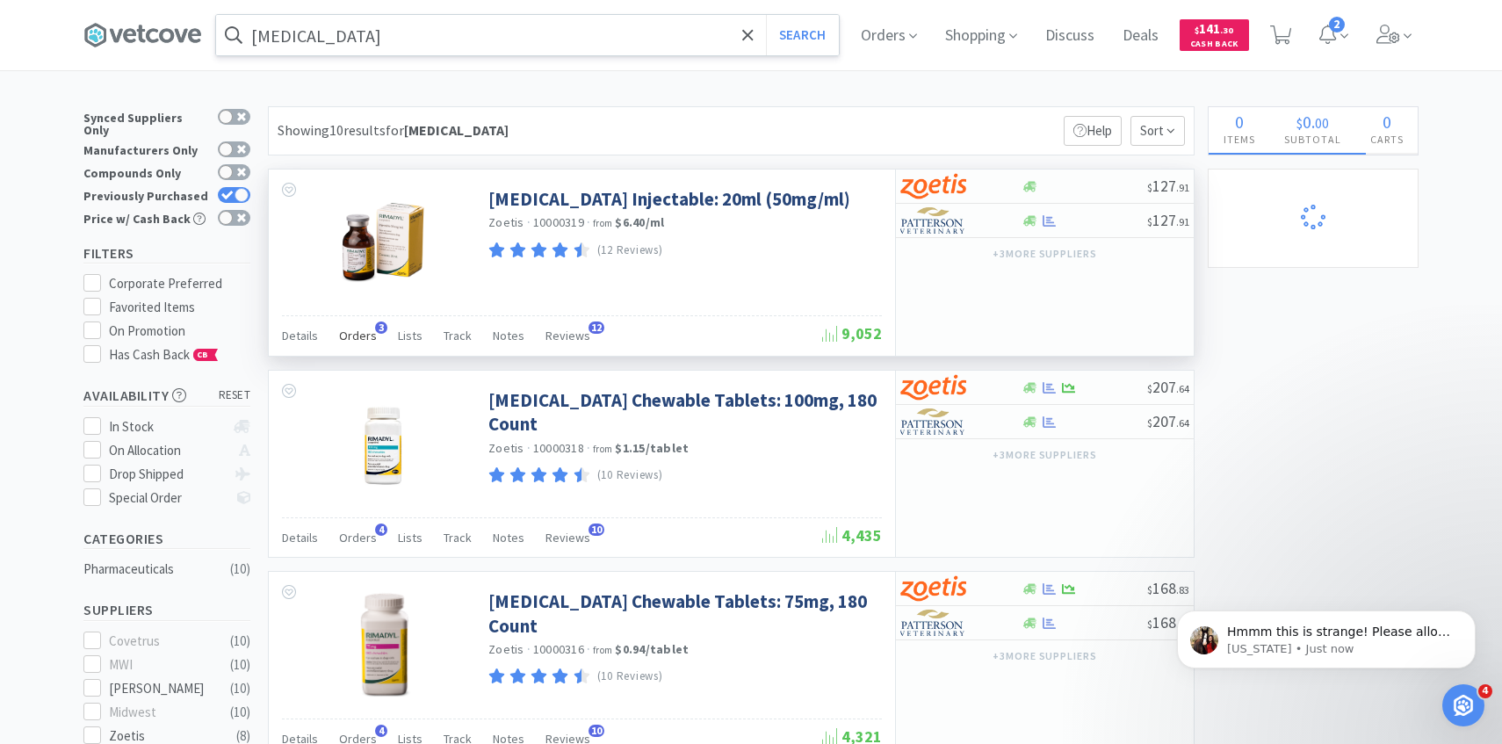
click at [362, 340] on span "Orders" at bounding box center [358, 336] width 38 height 16
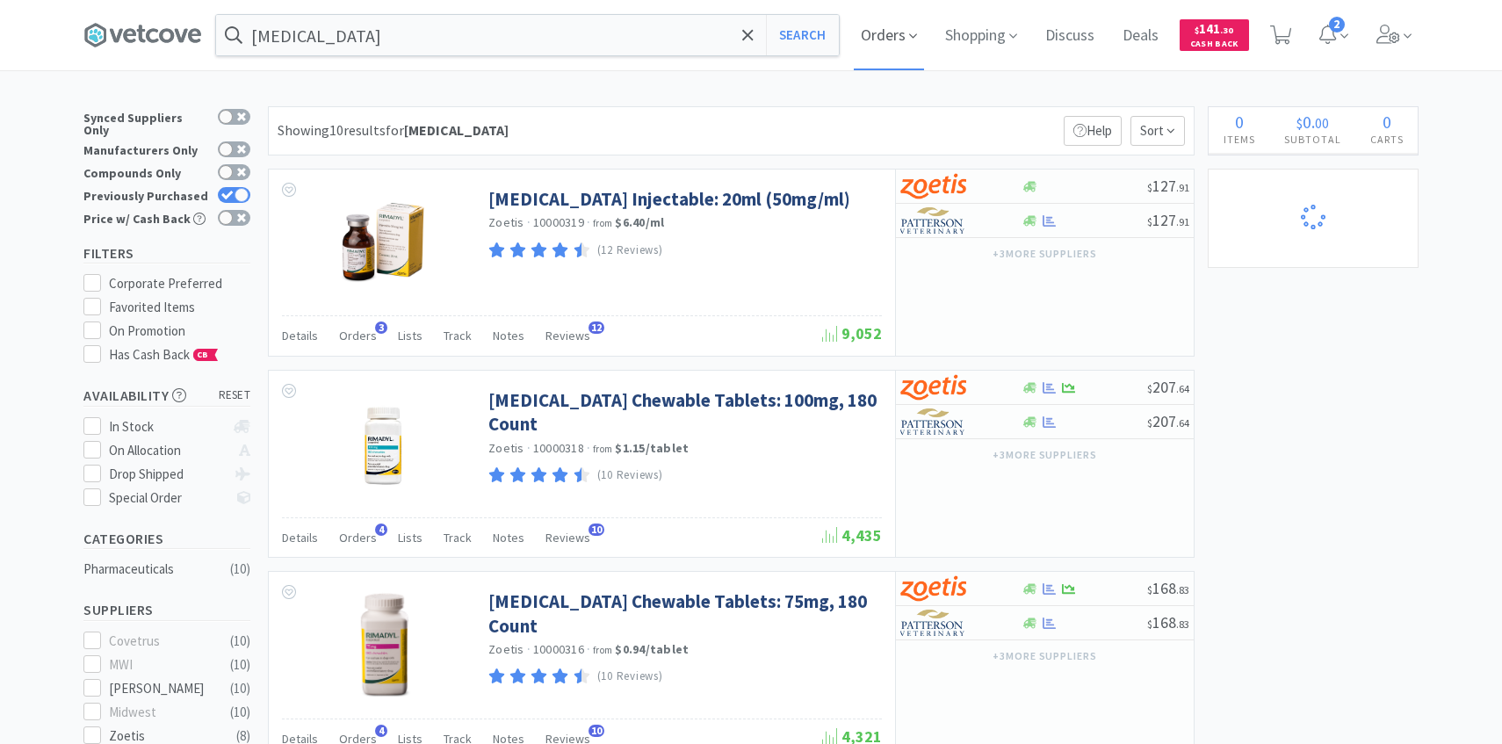
click at [899, 34] on span "Orders" at bounding box center [889, 35] width 70 height 70
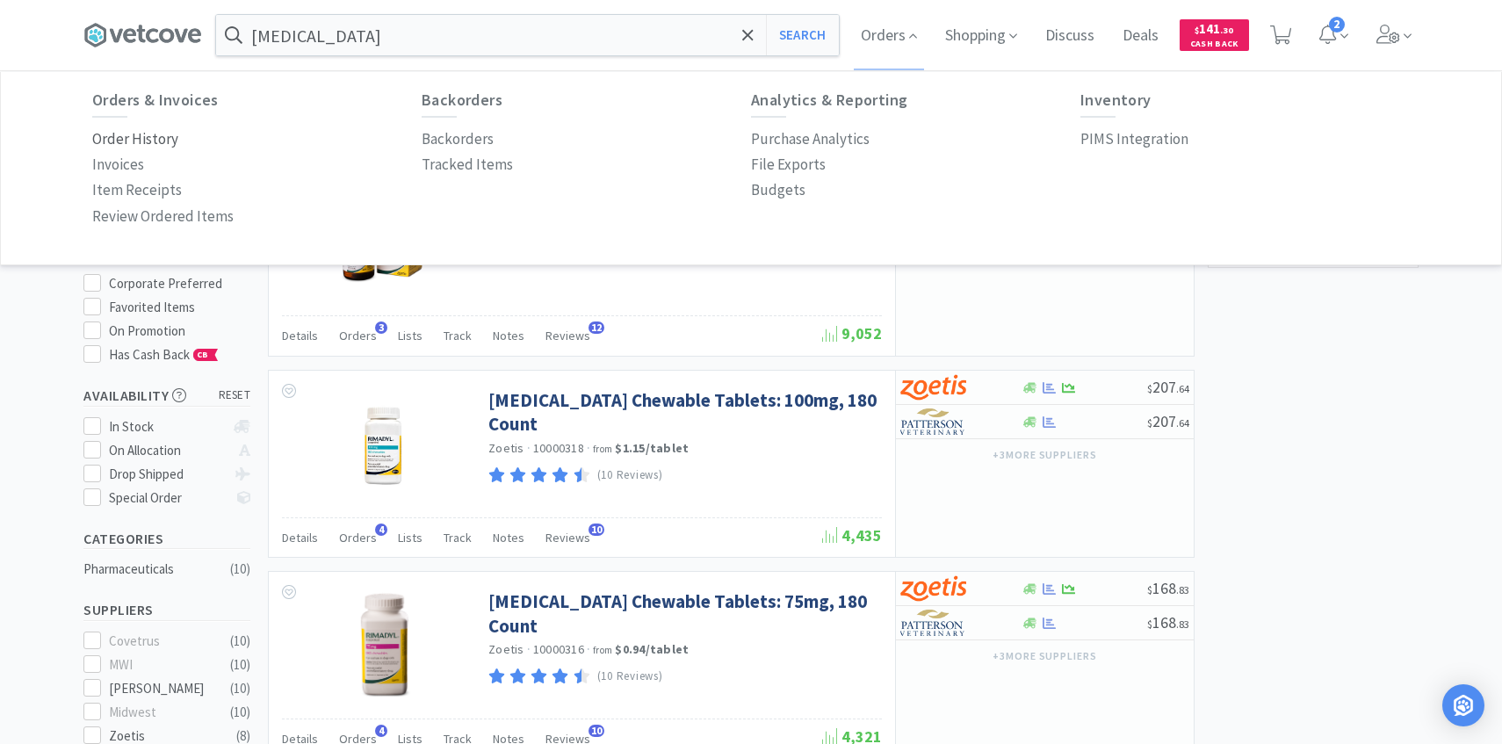
click at [152, 134] on p "Order History" at bounding box center [135, 139] width 86 height 24
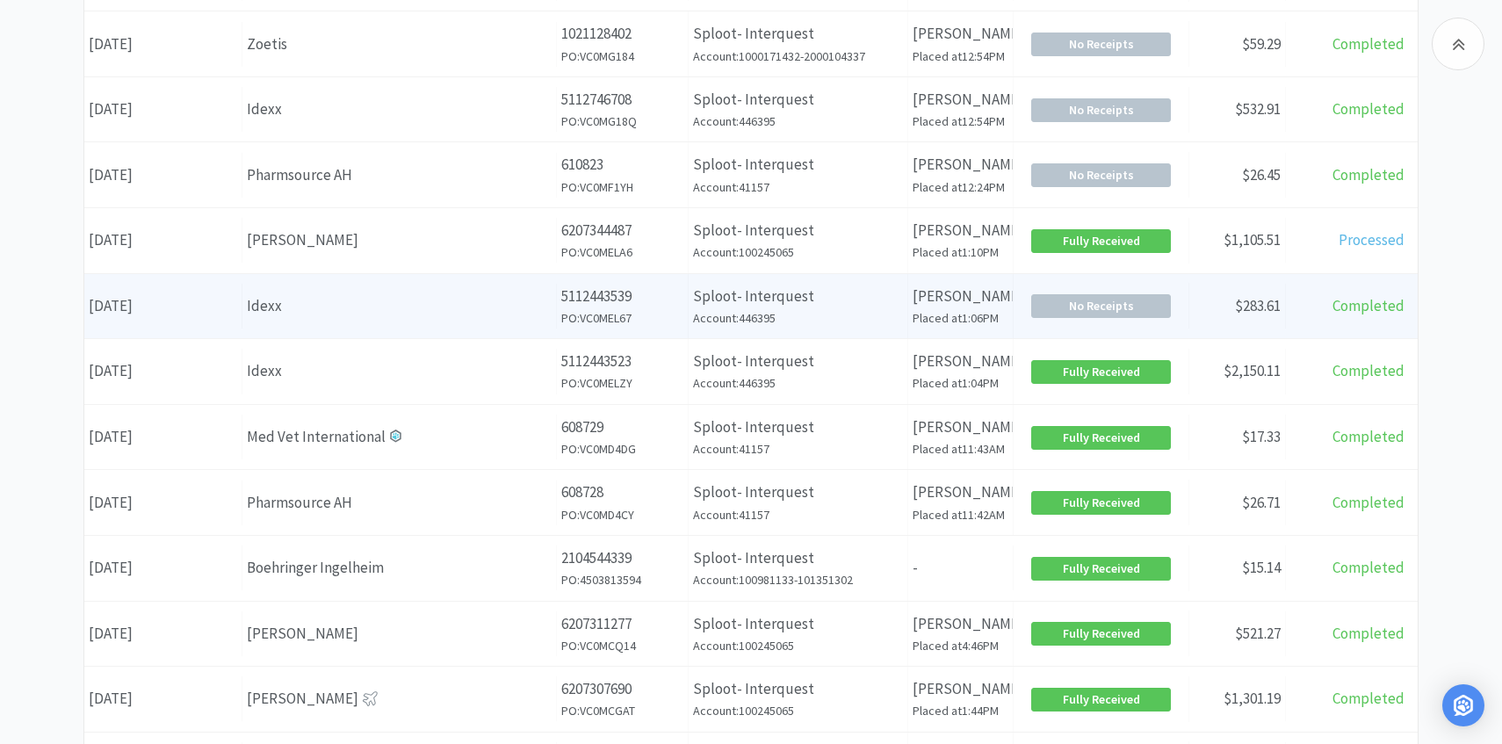
scroll to position [554, 0]
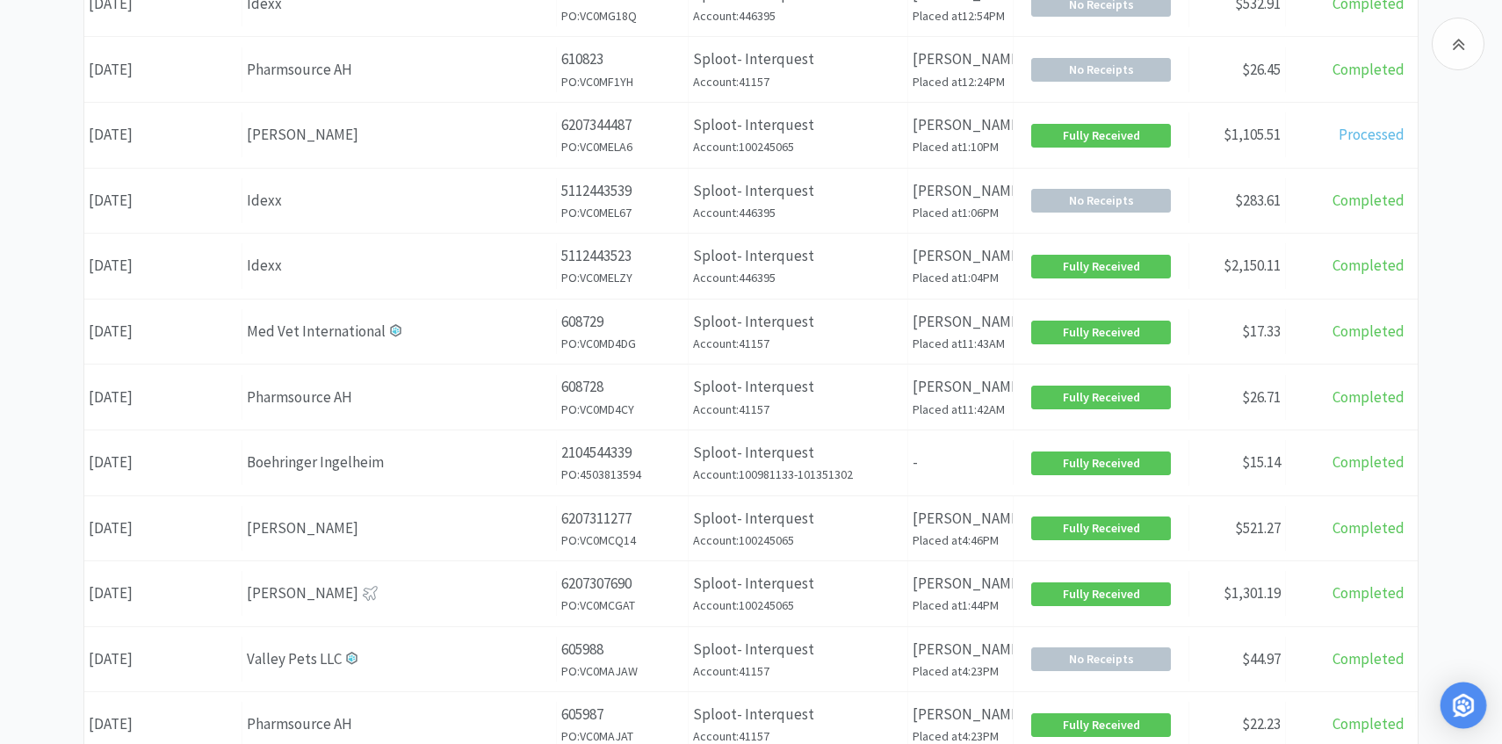
click at [1455, 696] on img "Open Intercom Messenger" at bounding box center [1463, 705] width 23 height 23
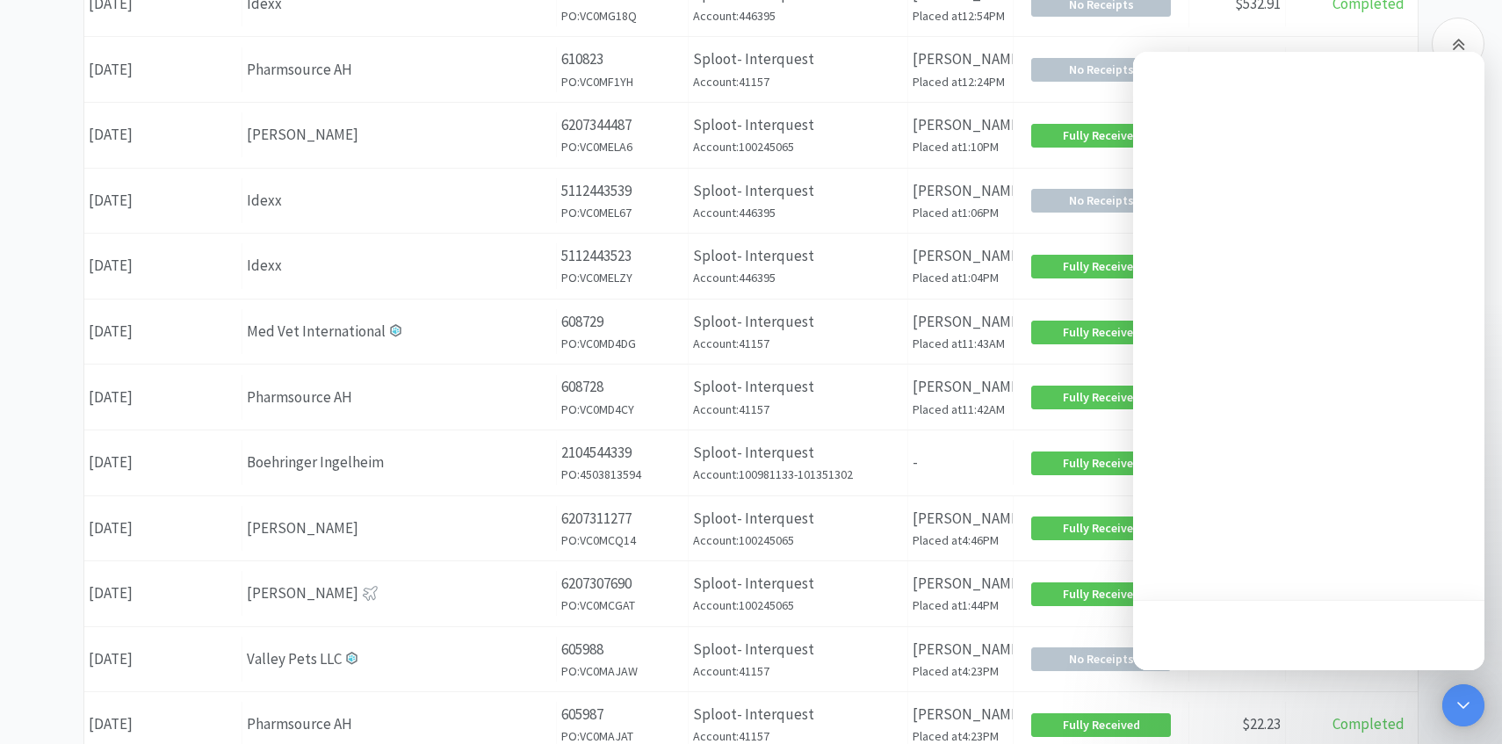
scroll to position [0, 0]
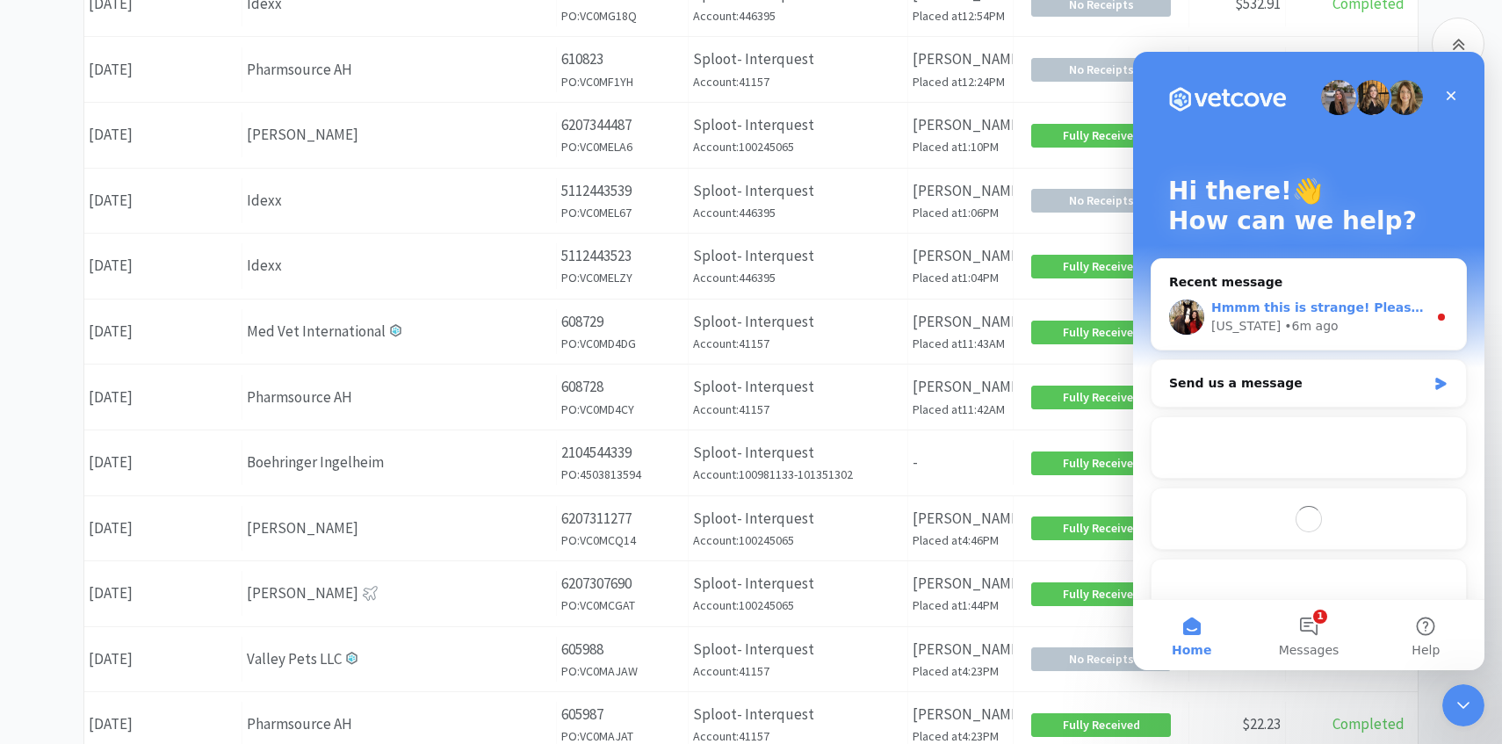
click at [1340, 287] on div "Hmmm this is strange! Please allow me a few more minutes to investigate! Georgi…" at bounding box center [1309, 317] width 315 height 65
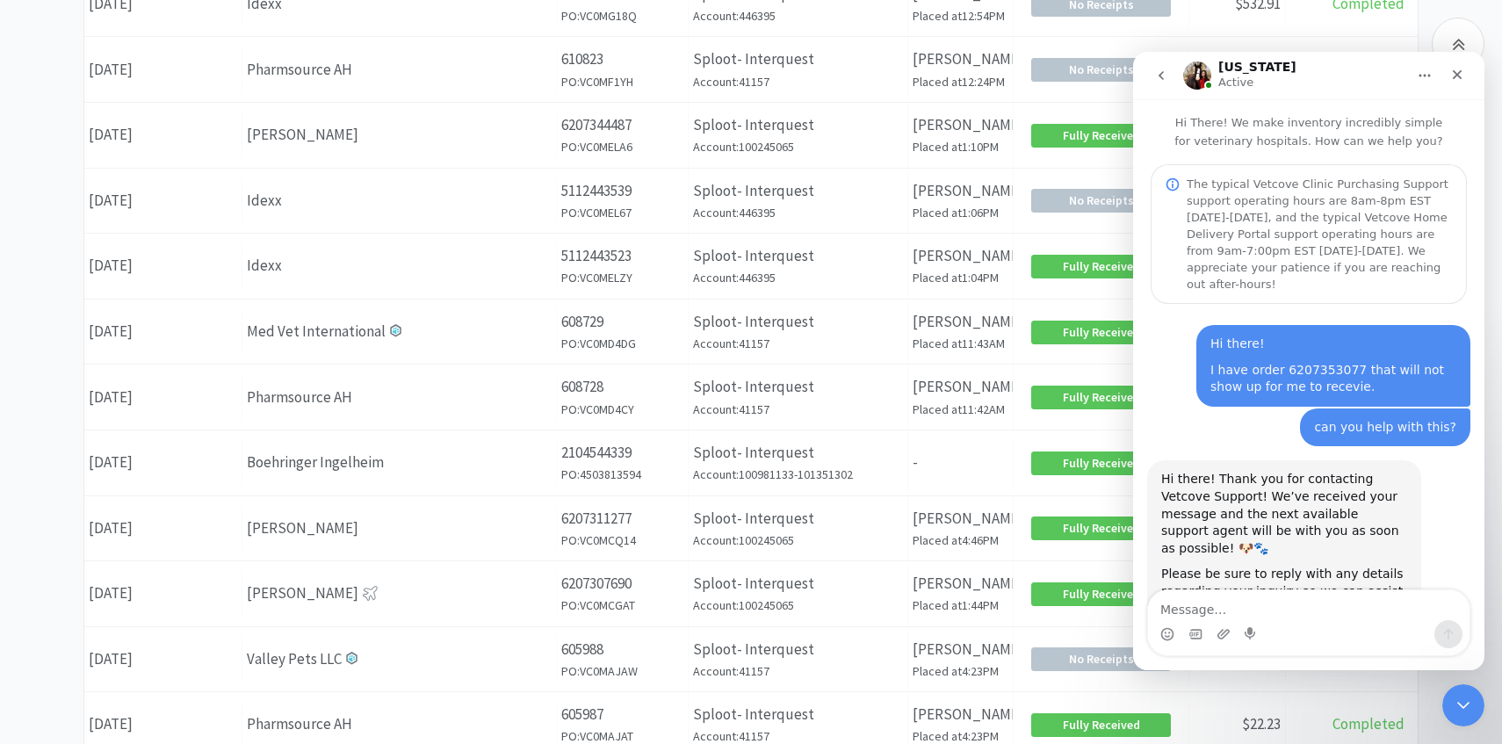
scroll to position [208, 0]
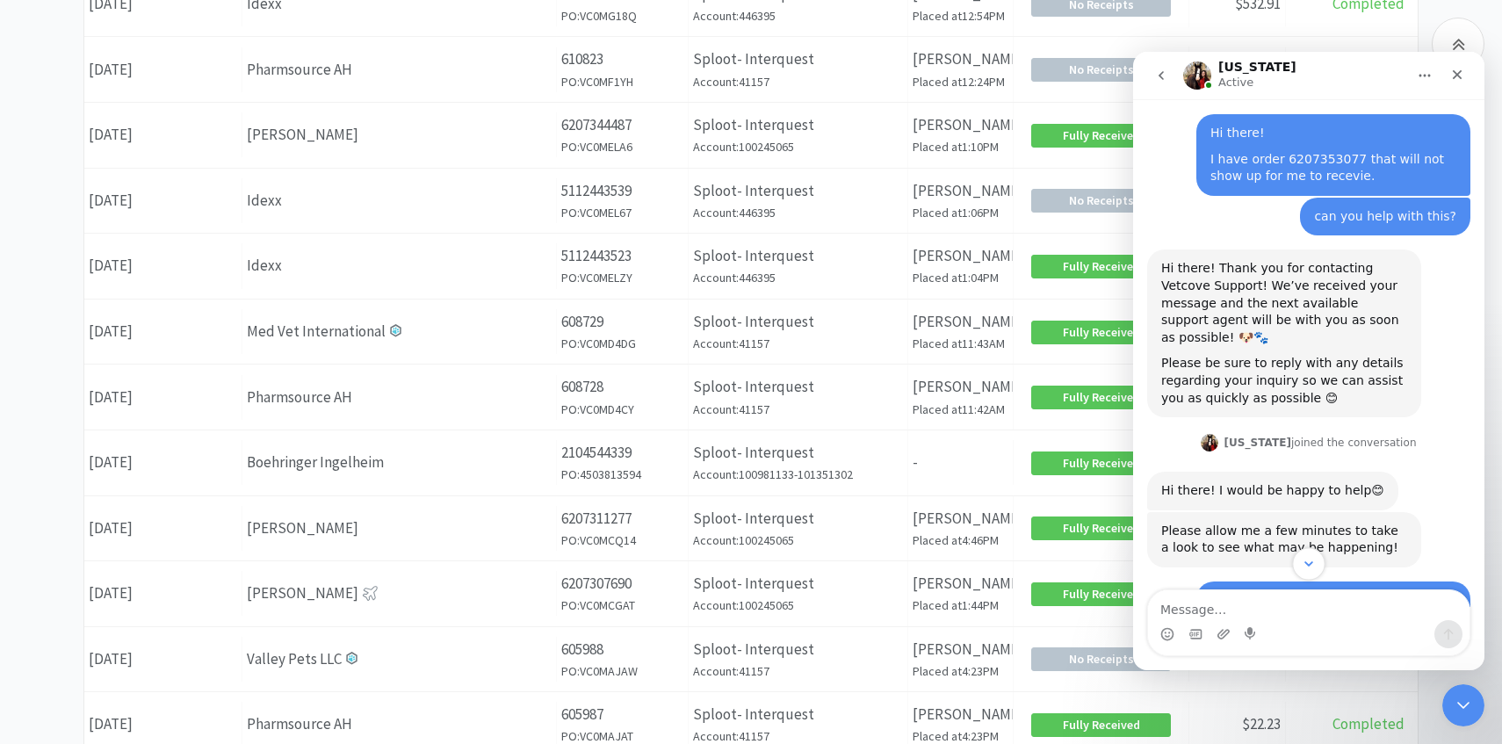
click at [1313, 563] on icon "Scroll to bottom" at bounding box center [1309, 564] width 16 height 16
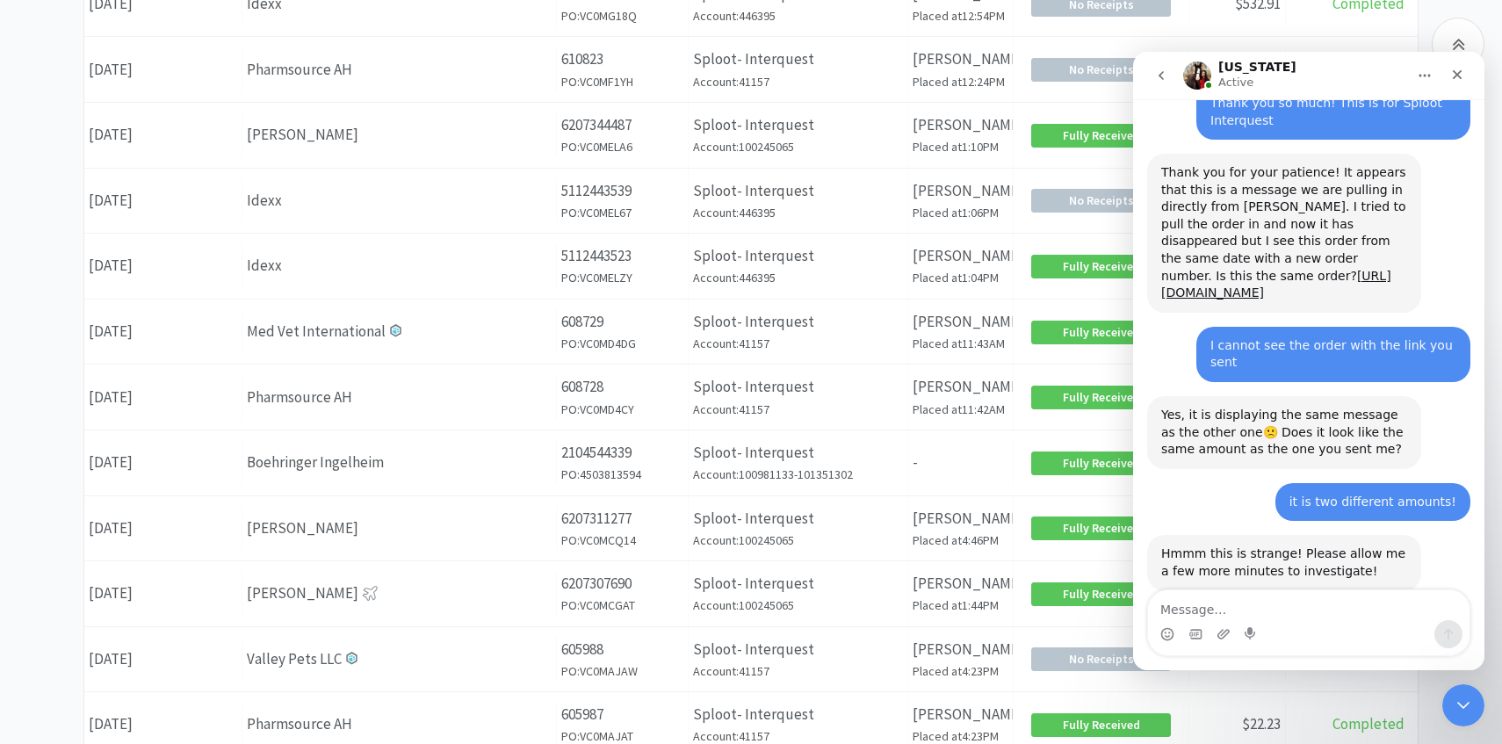
scroll to position [712, 0]
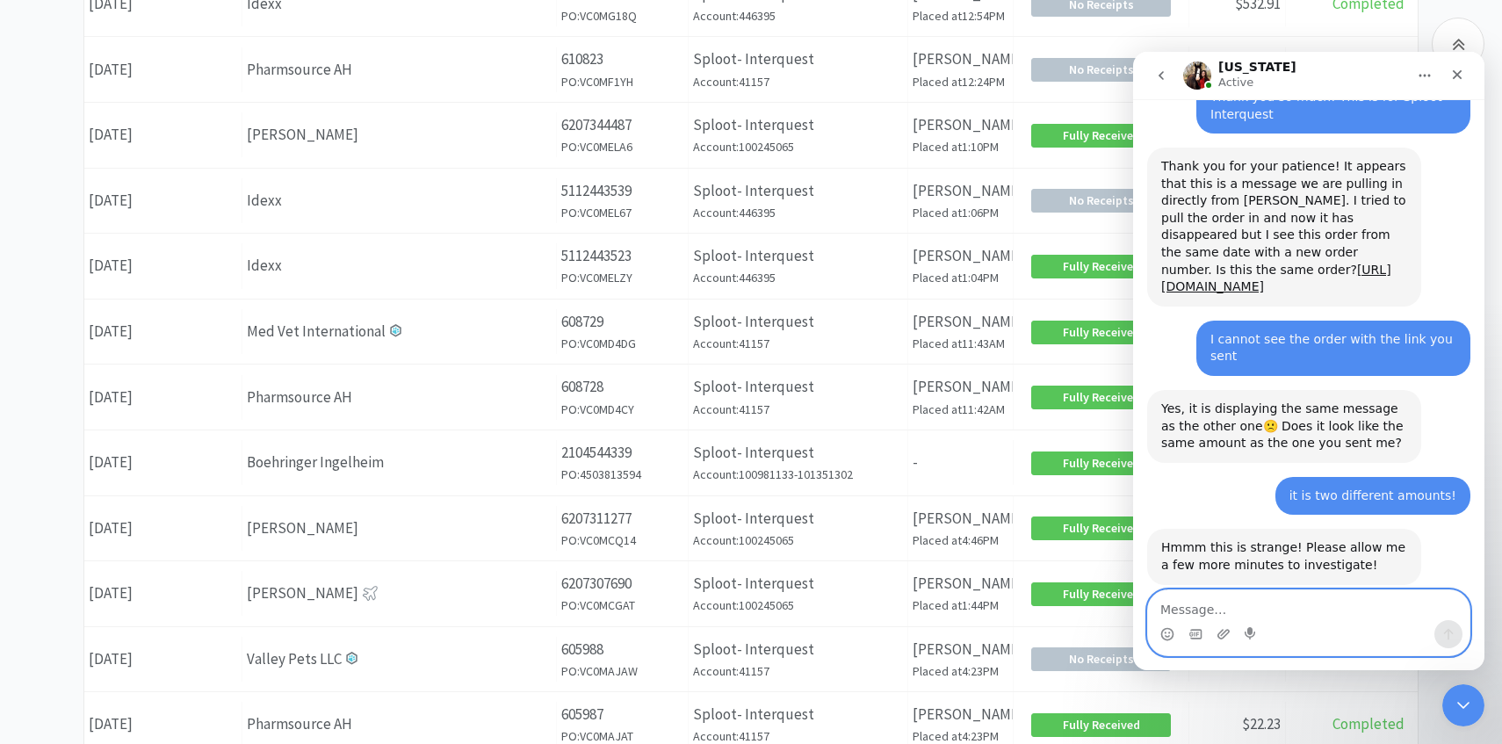
click at [1220, 604] on textarea "Message…" at bounding box center [1309, 605] width 322 height 30
type textarea "Thank you so much!"
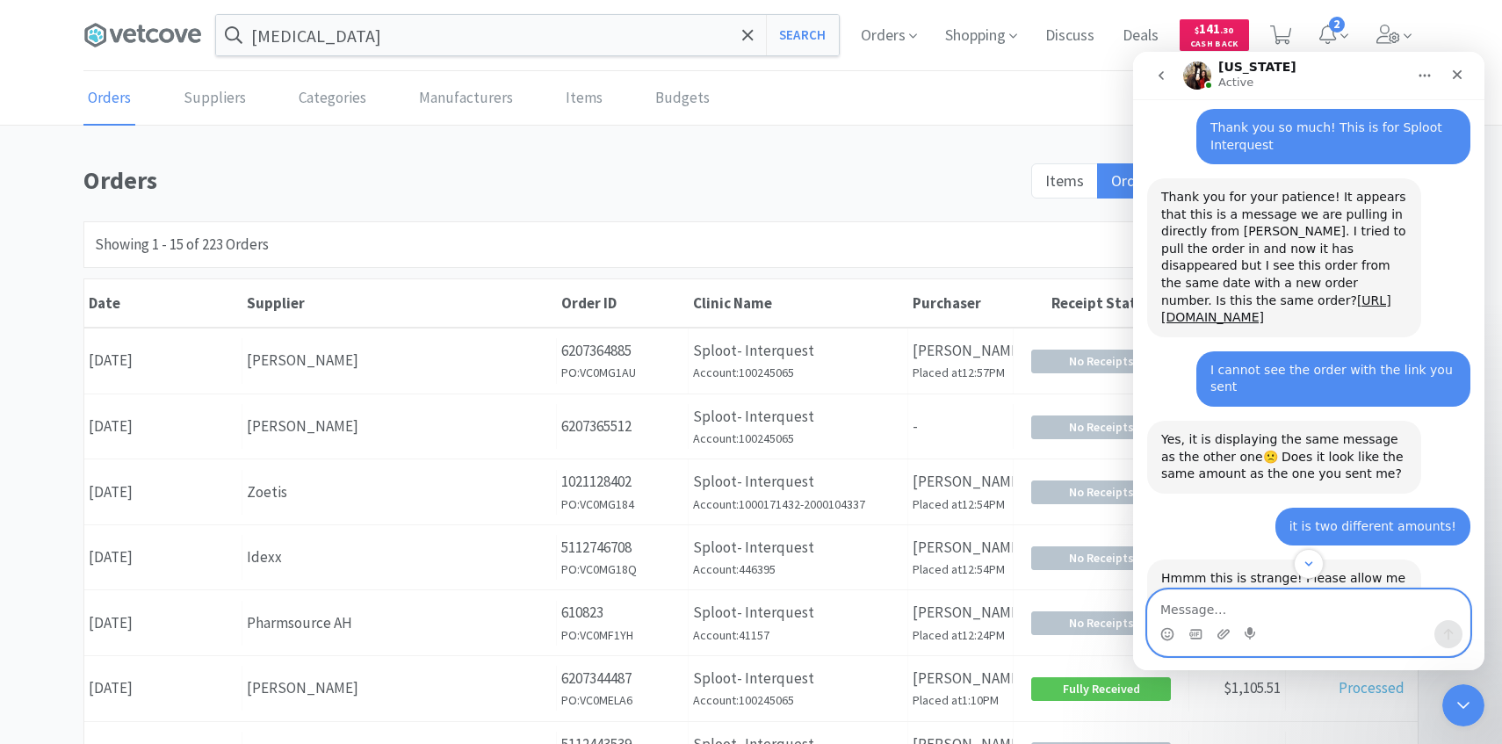
scroll to position [648, 0]
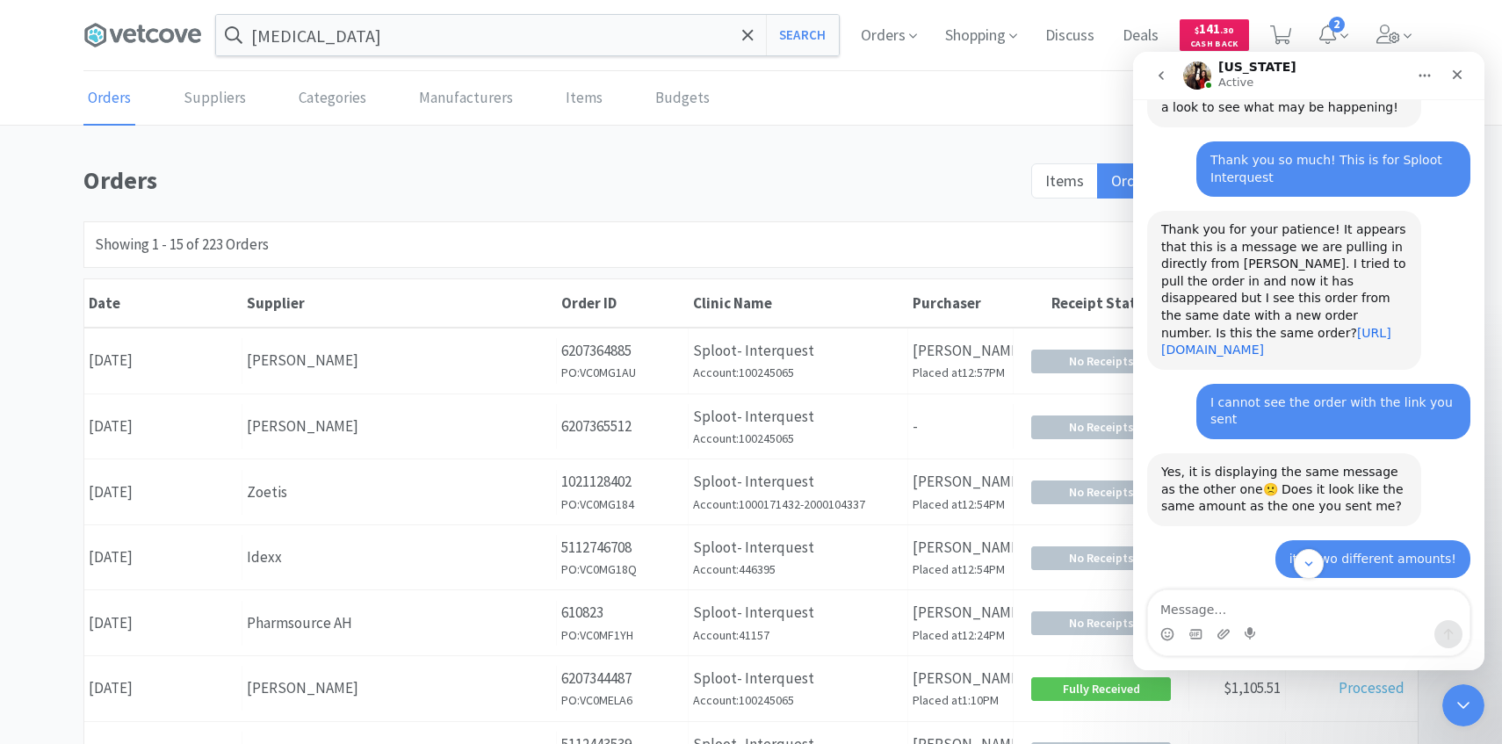
click at [1328, 326] on link "[URL][DOMAIN_NAME]" at bounding box center [1276, 342] width 230 height 32
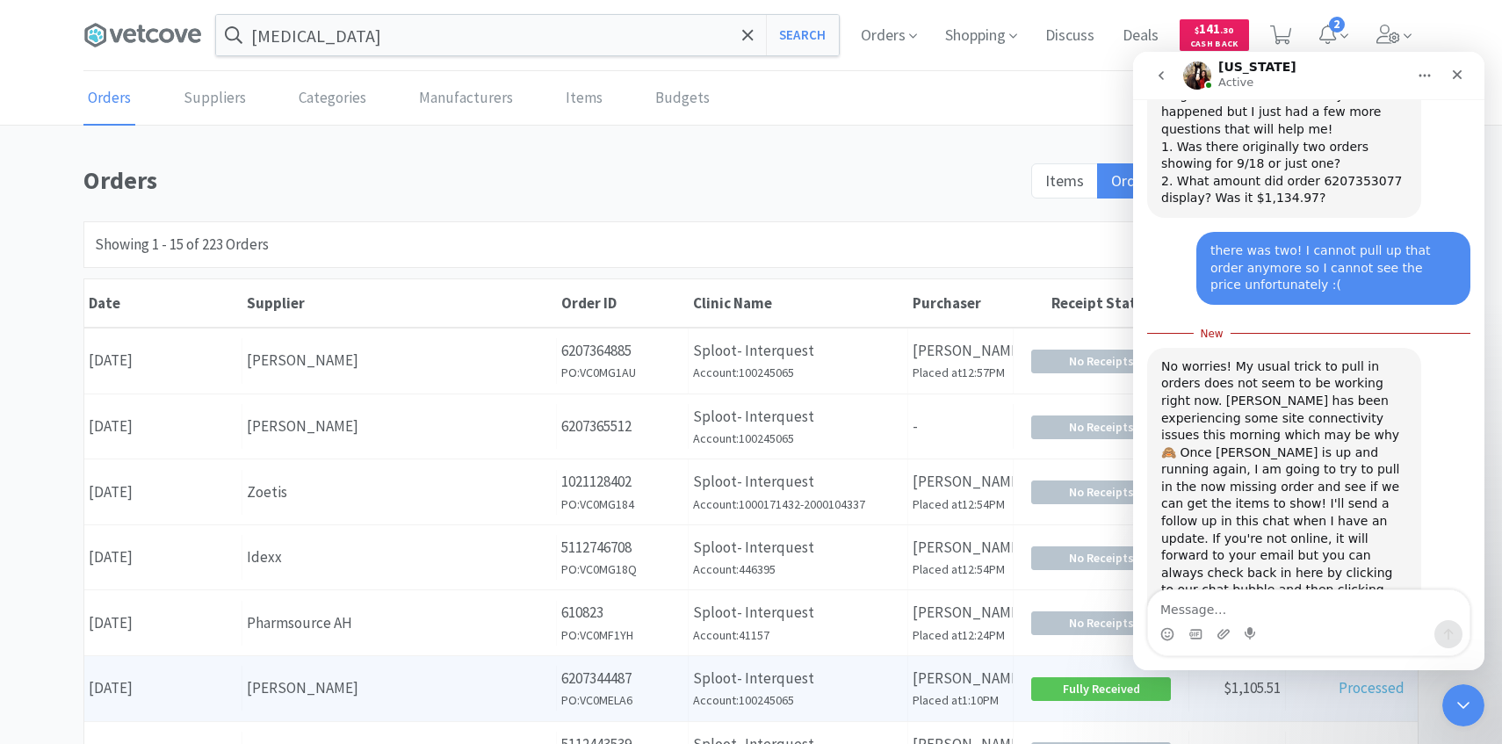
scroll to position [1329, 0]
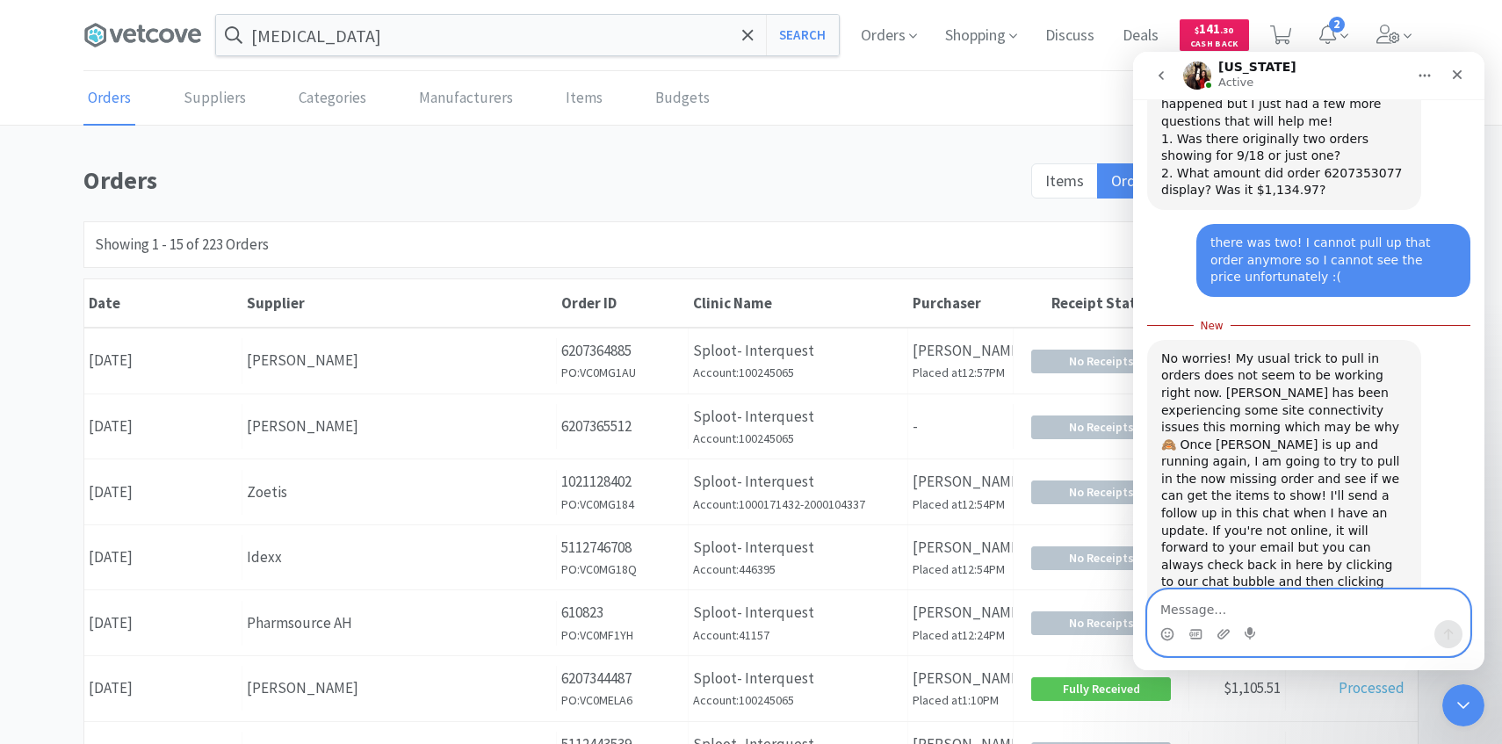
click at [1286, 610] on textarea "Message…" at bounding box center [1309, 605] width 322 height 30
type textarea "Thank you so much!"
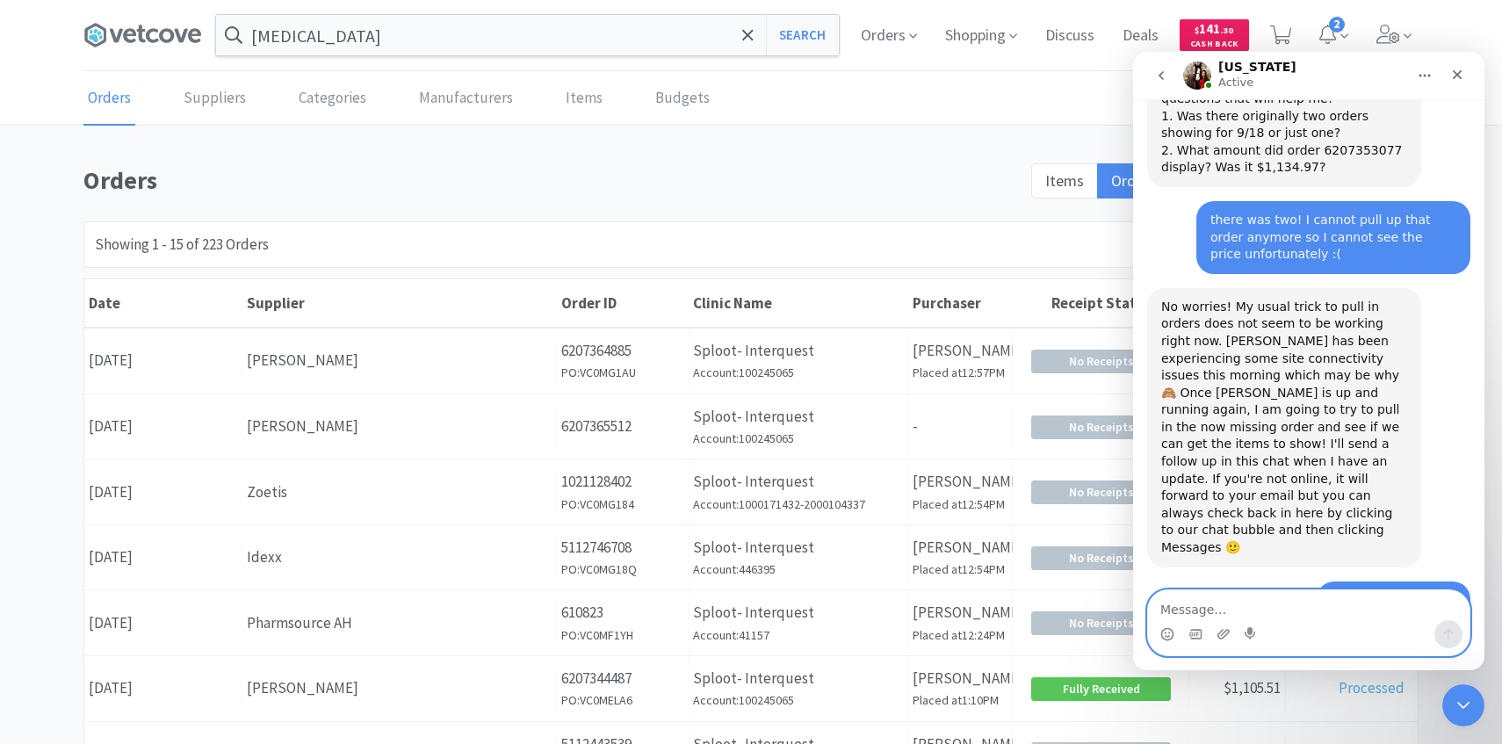
scroll to position [1405, 0]
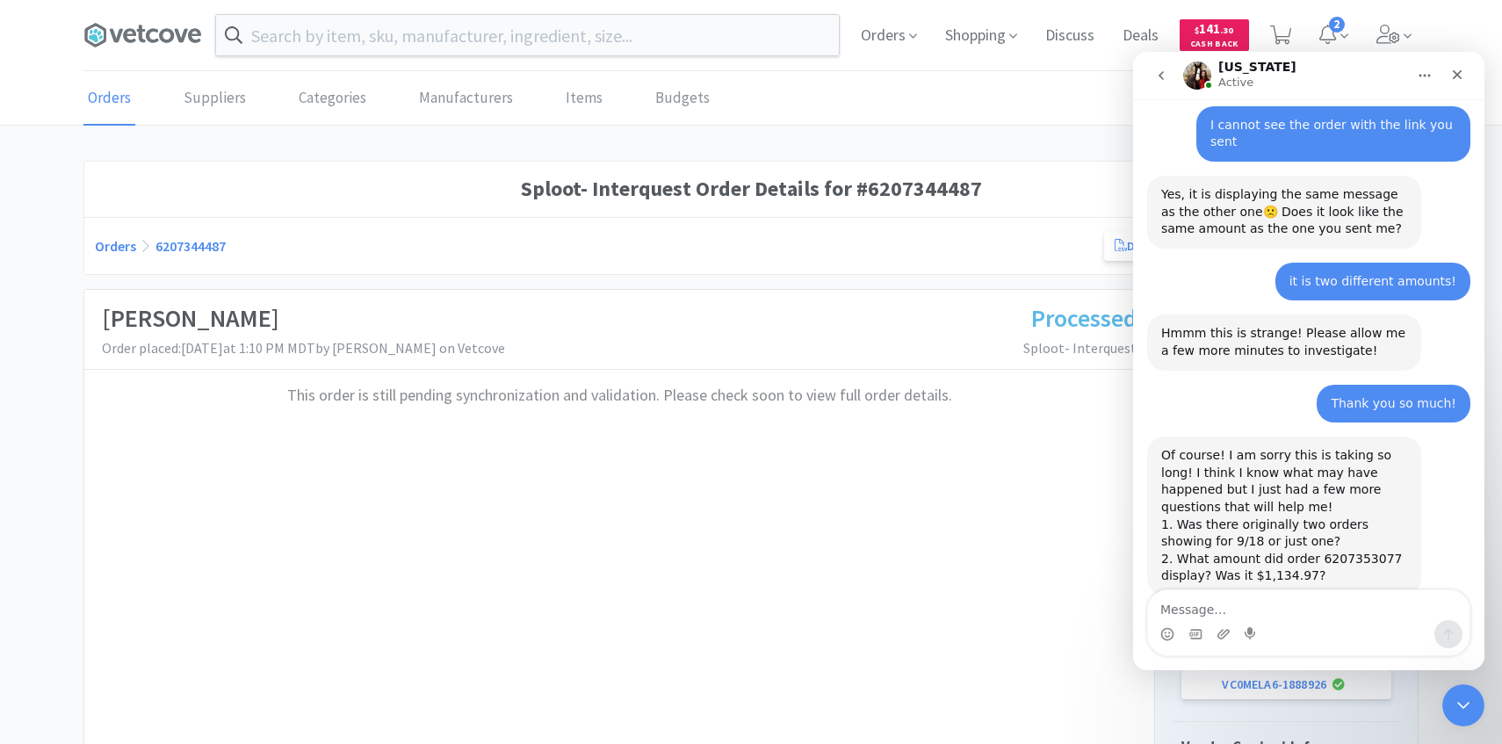
scroll to position [937, 0]
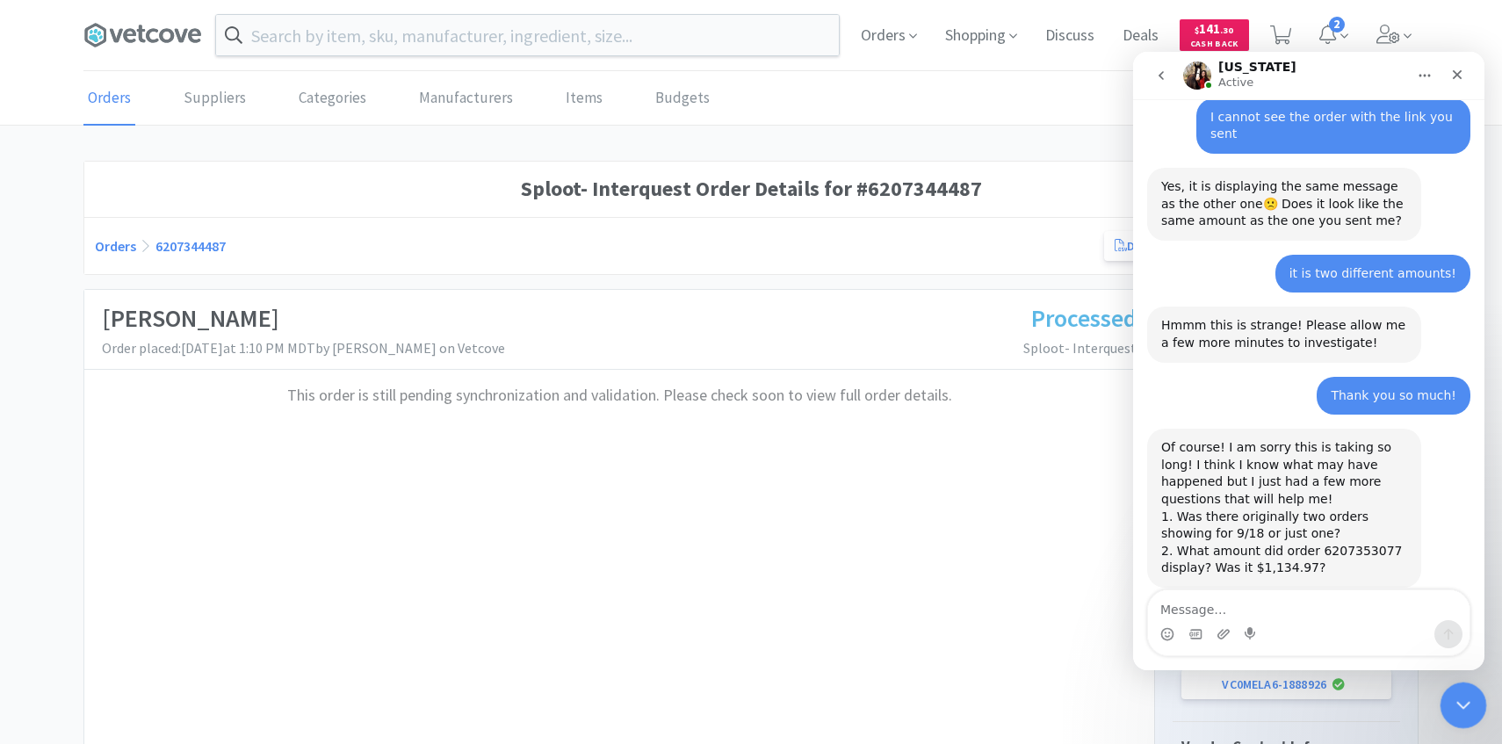
click at [1480, 700] on div "Close Intercom Messenger" at bounding box center [1461, 703] width 42 height 42
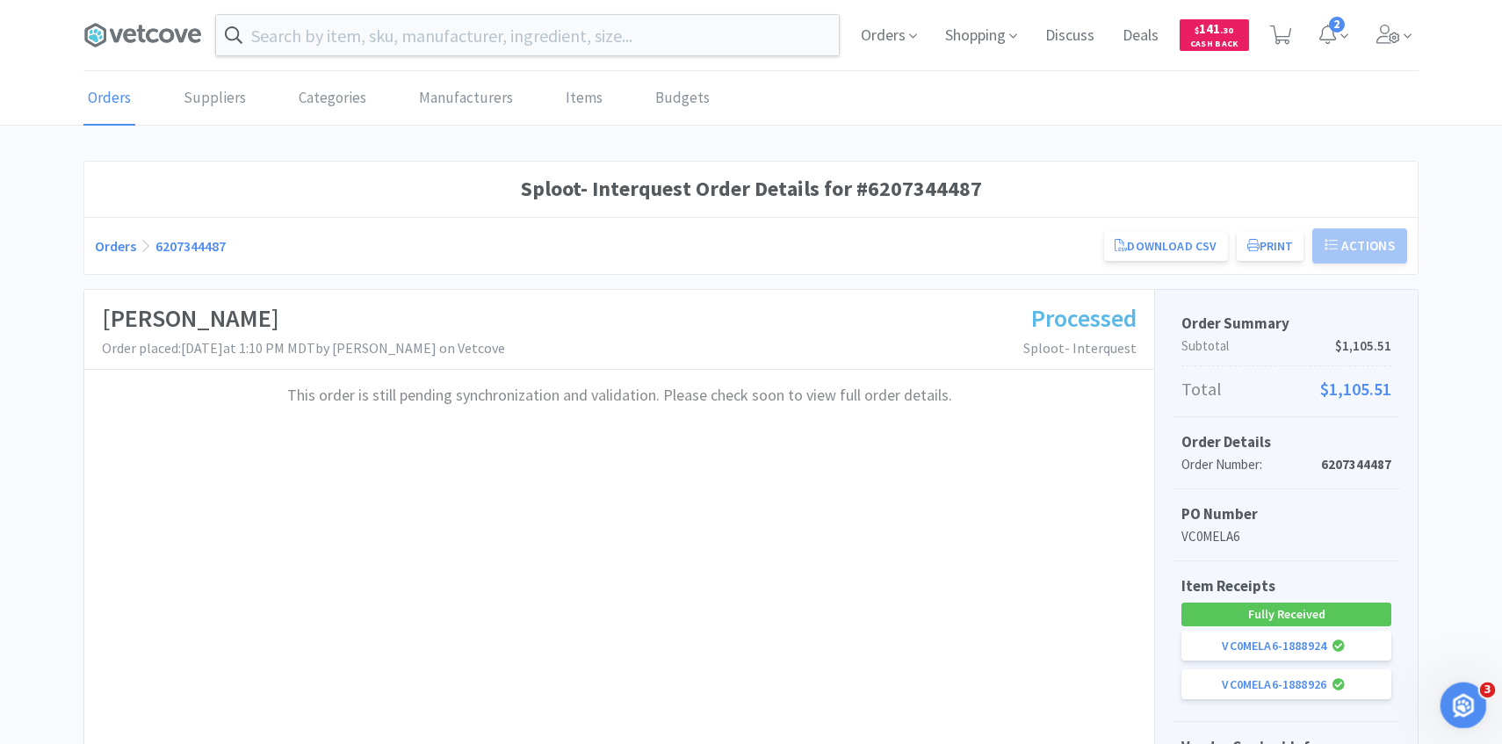
drag, startPoint x: 1475, startPoint y: 701, endPoint x: 2902, endPoint y: 1364, distance: 1573.1
click at [1480, 700] on div "Open Intercom Messenger" at bounding box center [1461, 703] width 58 height 58
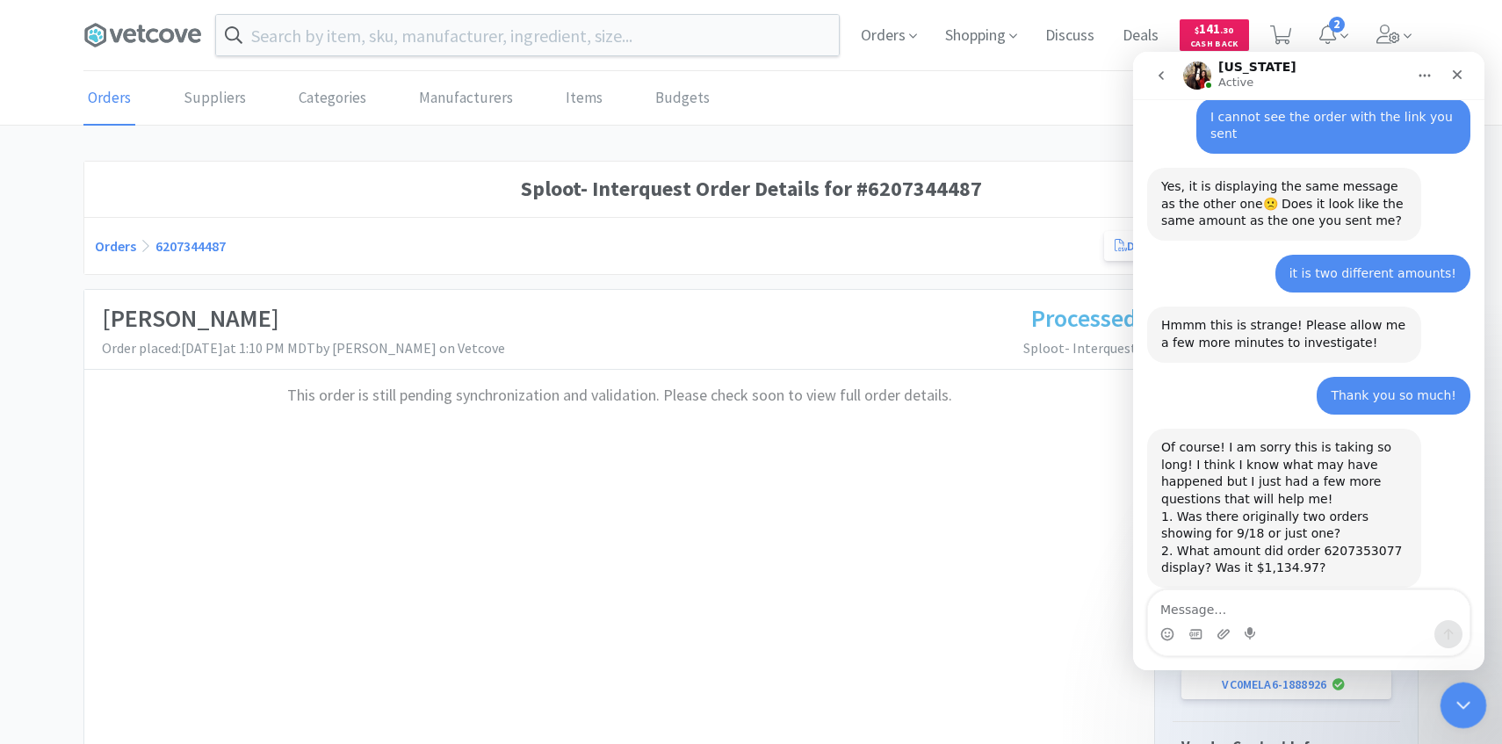
click at [1458, 709] on icon "Close Intercom Messenger" at bounding box center [1461, 702] width 21 height 21
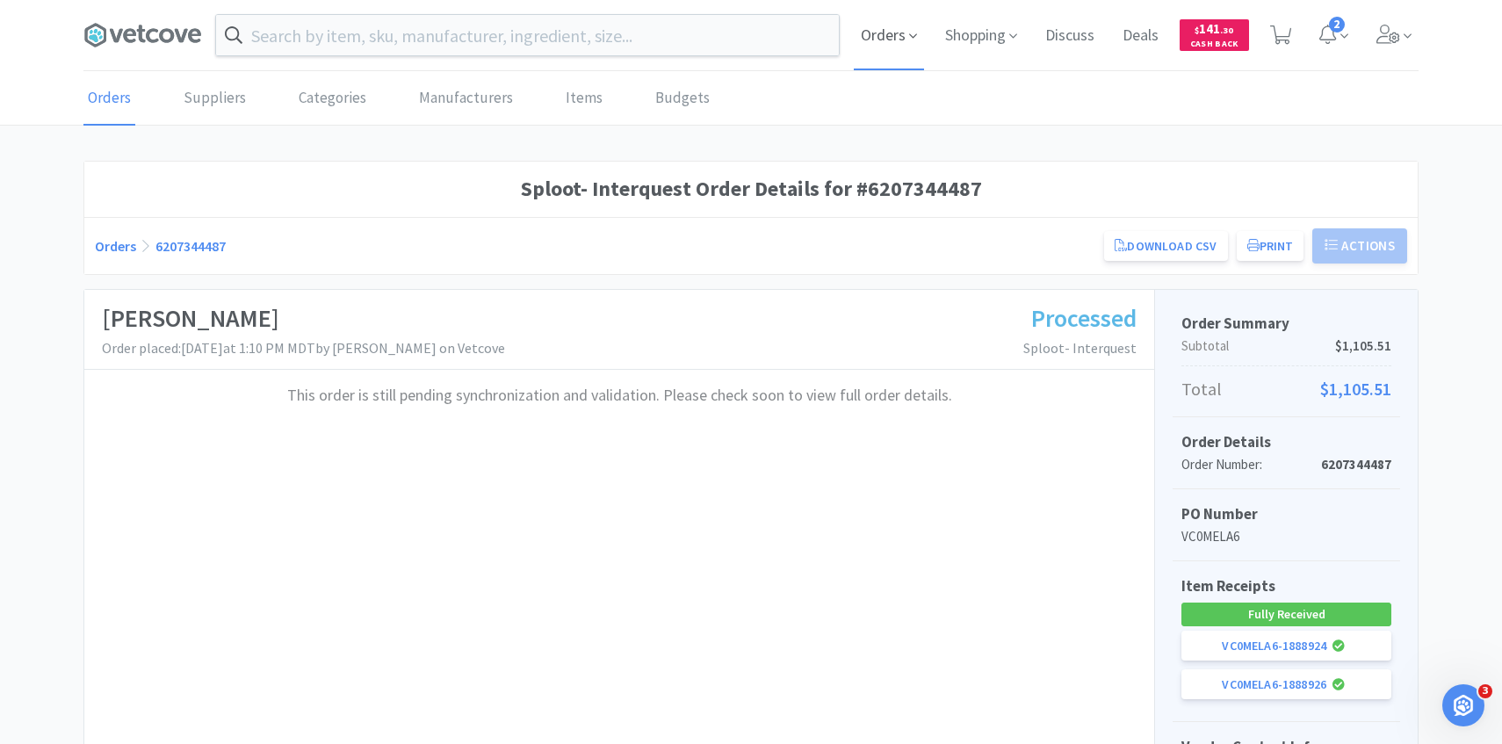
click at [885, 47] on span "Orders" at bounding box center [889, 35] width 70 height 70
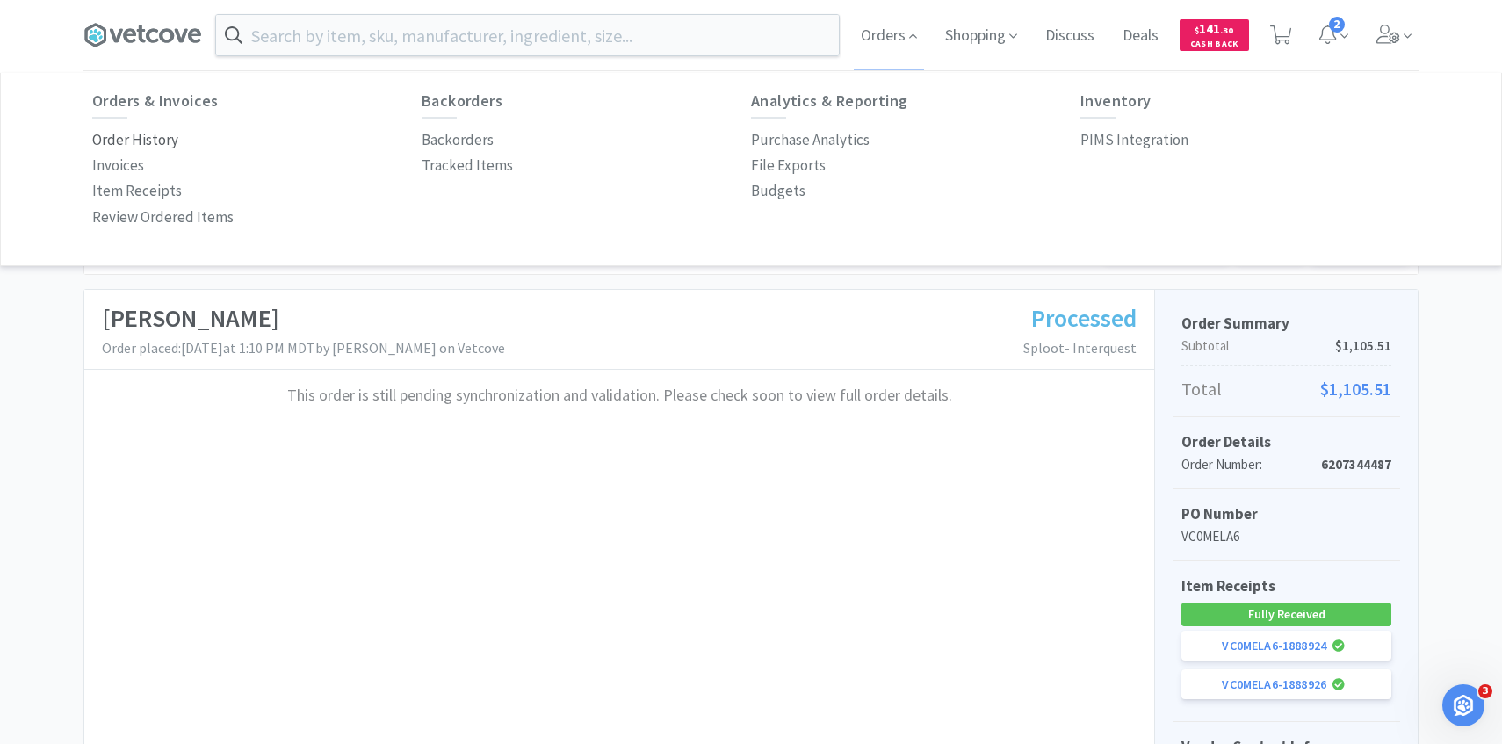
click at [160, 144] on p "Order History" at bounding box center [135, 140] width 86 height 24
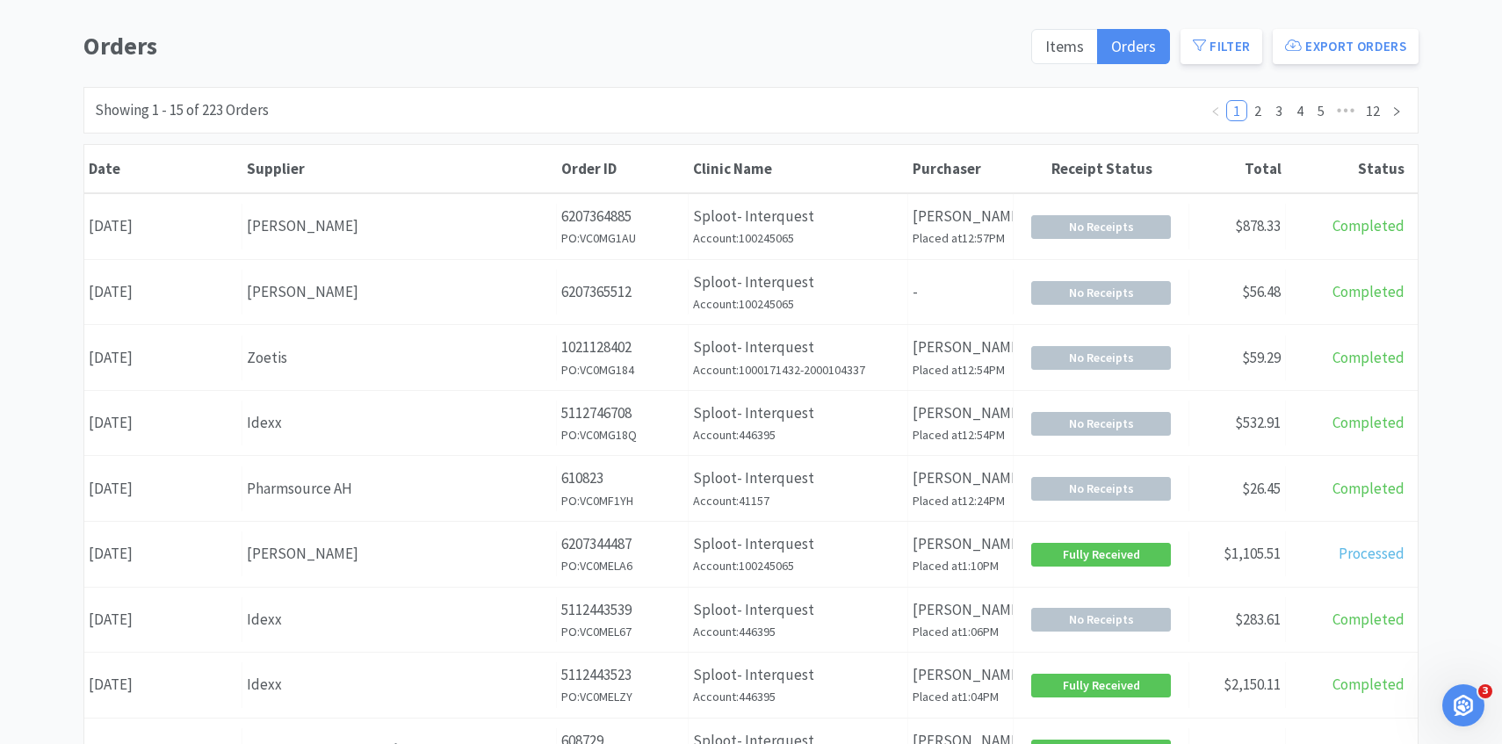
scroll to position [138, 0]
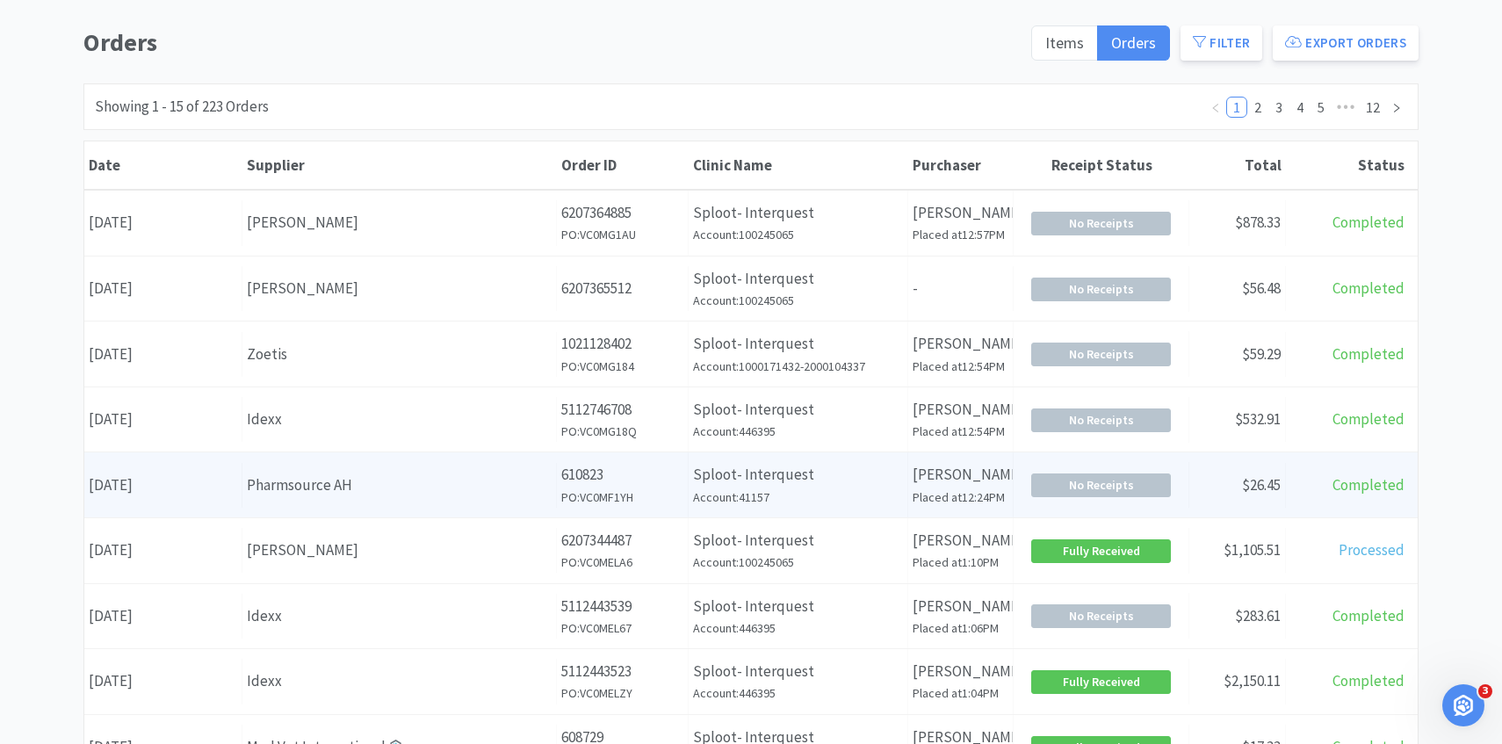
click at [405, 489] on div "Pharmsource AH" at bounding box center [399, 486] width 305 height 24
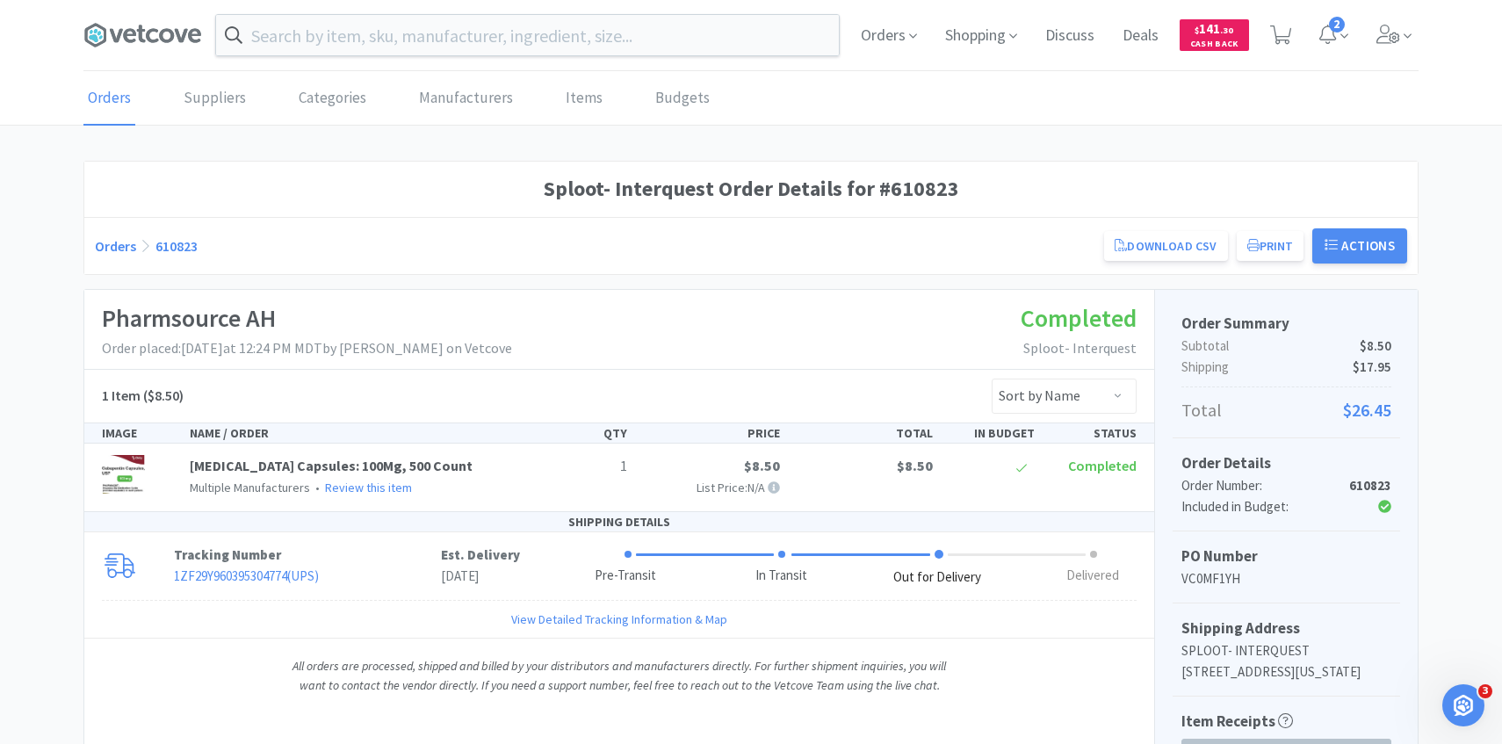
scroll to position [138, 0]
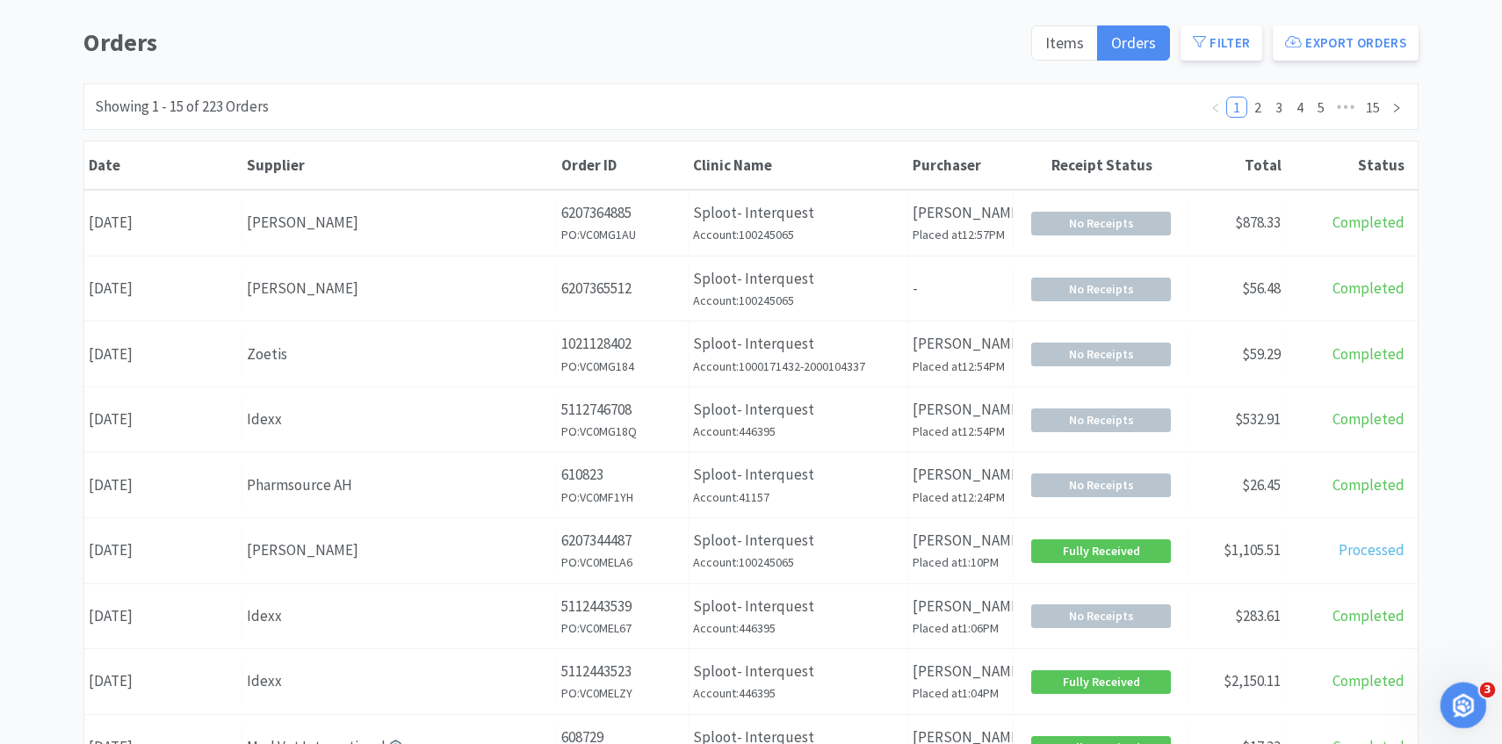
click at [1451, 709] on icon "Open Intercom Messenger" at bounding box center [1461, 703] width 29 height 29
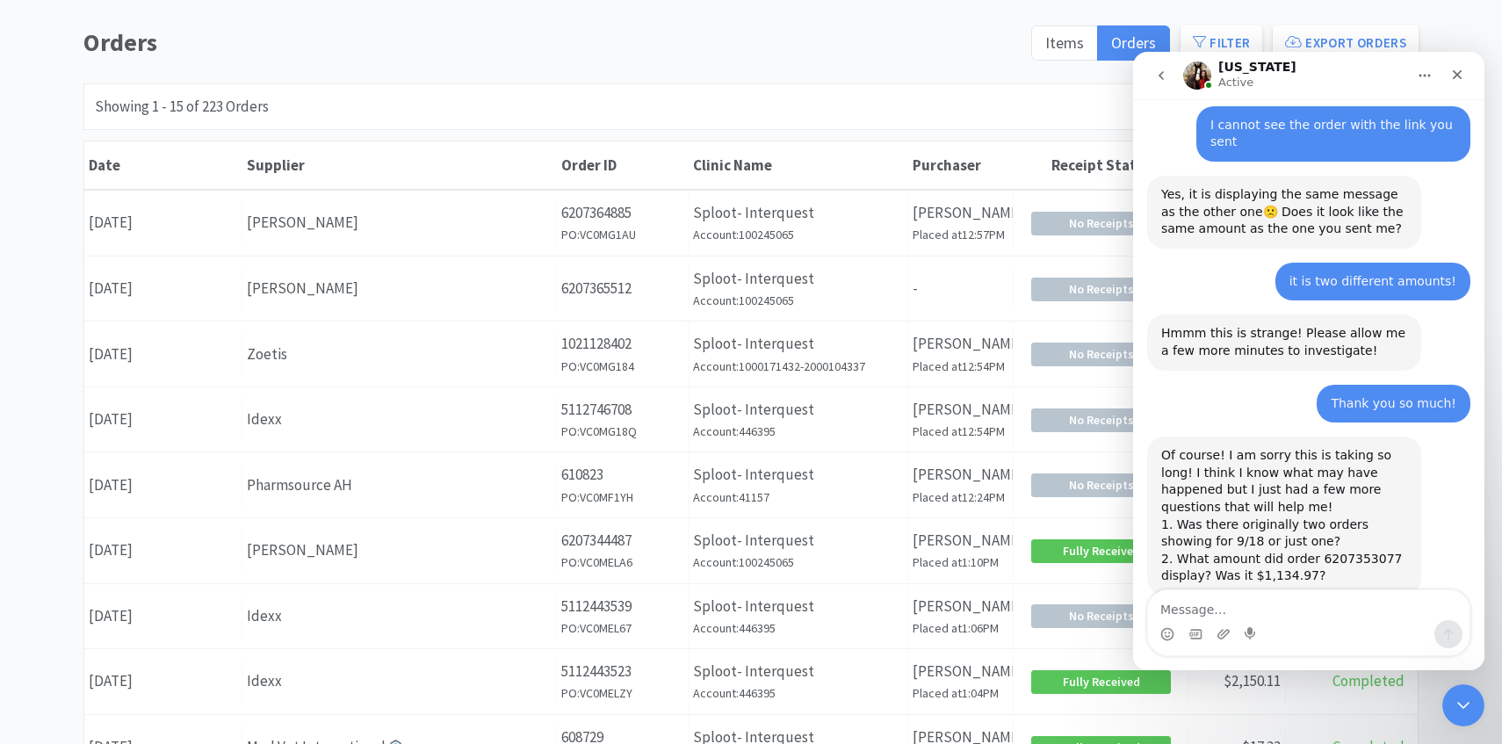
scroll to position [937, 0]
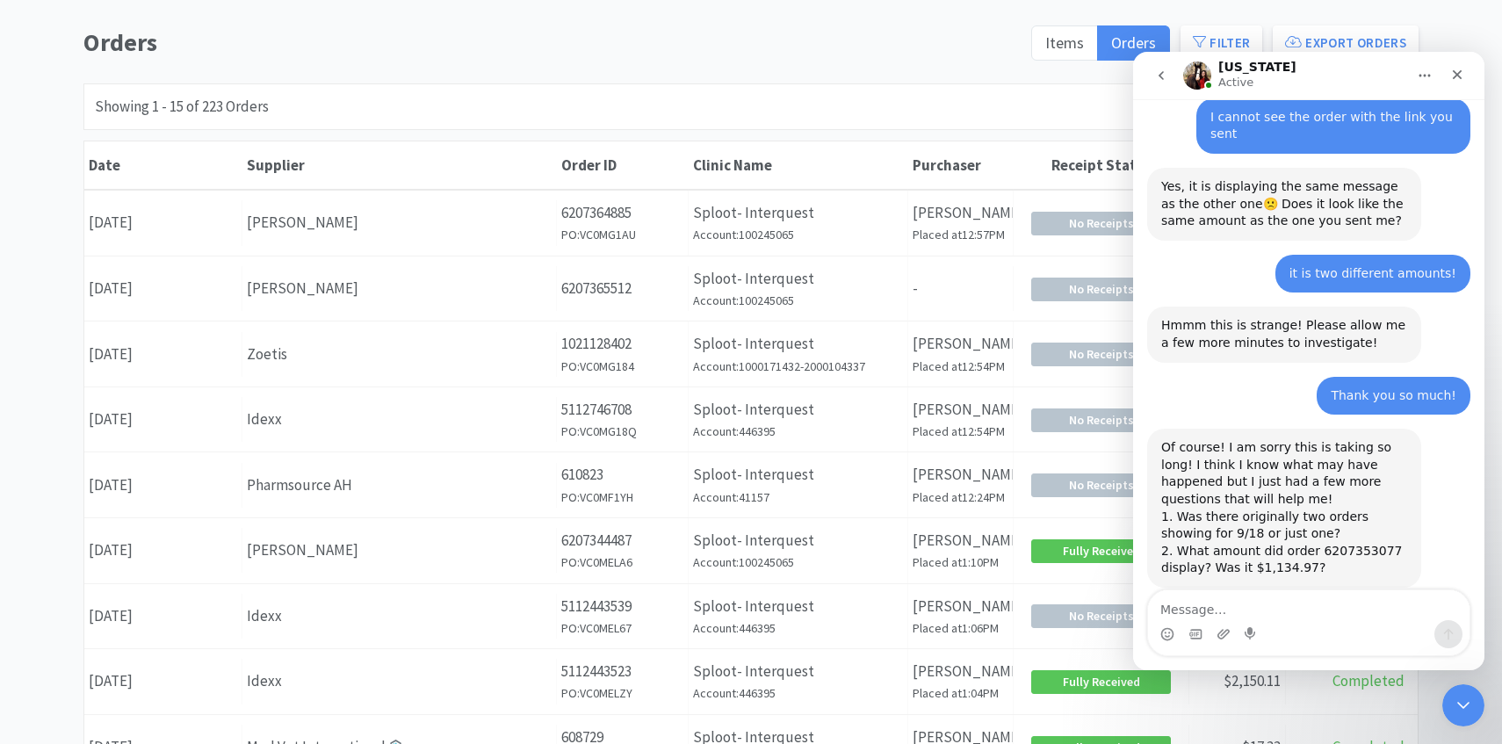
click at [1277, 606] on textarea "Message…" at bounding box center [1309, 605] width 322 height 30
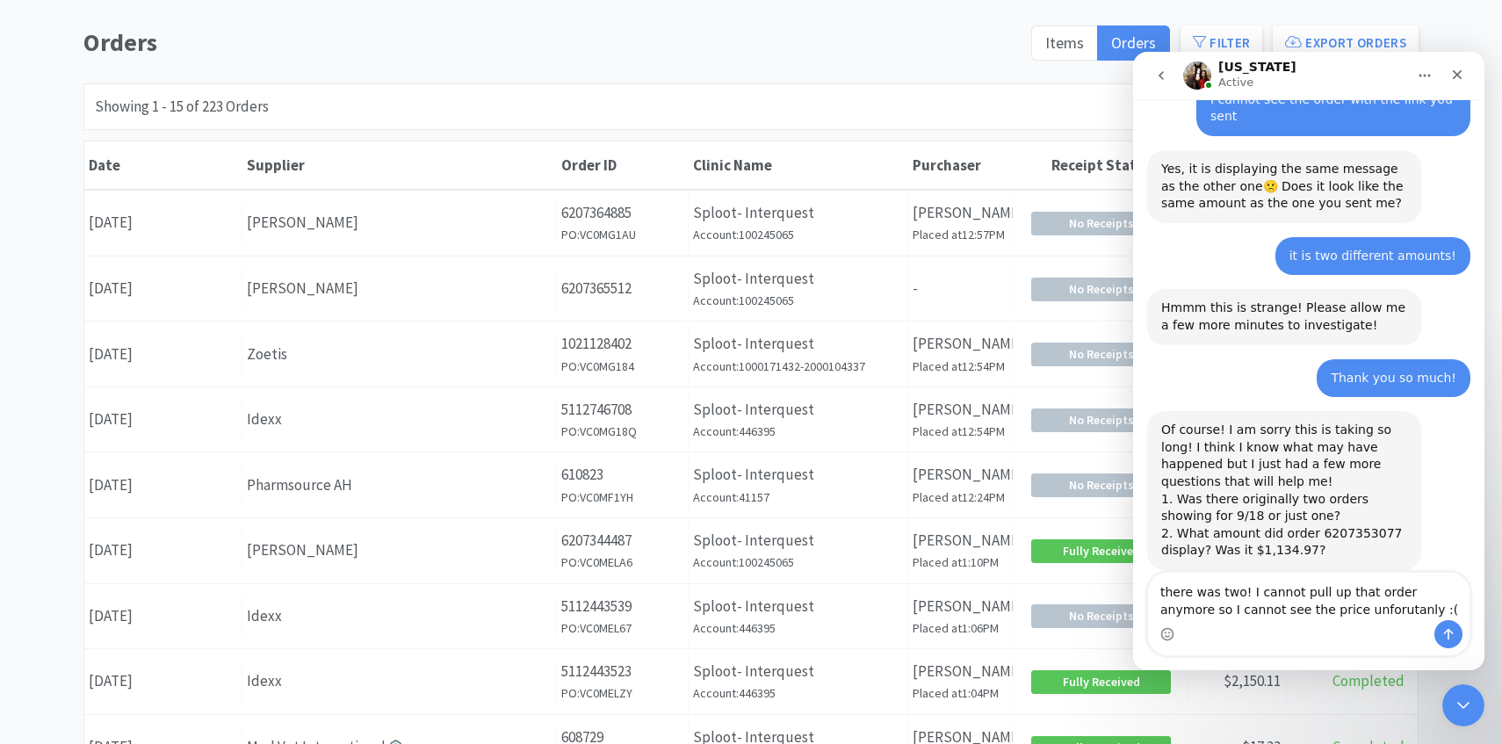
click at [1324, 606] on textarea "there was two! I cannot pull up that order anymore so I cannot see the price un…" at bounding box center [1309, 596] width 322 height 47
type textarea "there was two! I cannot pull up that order anymore so I cannot see the price un…"
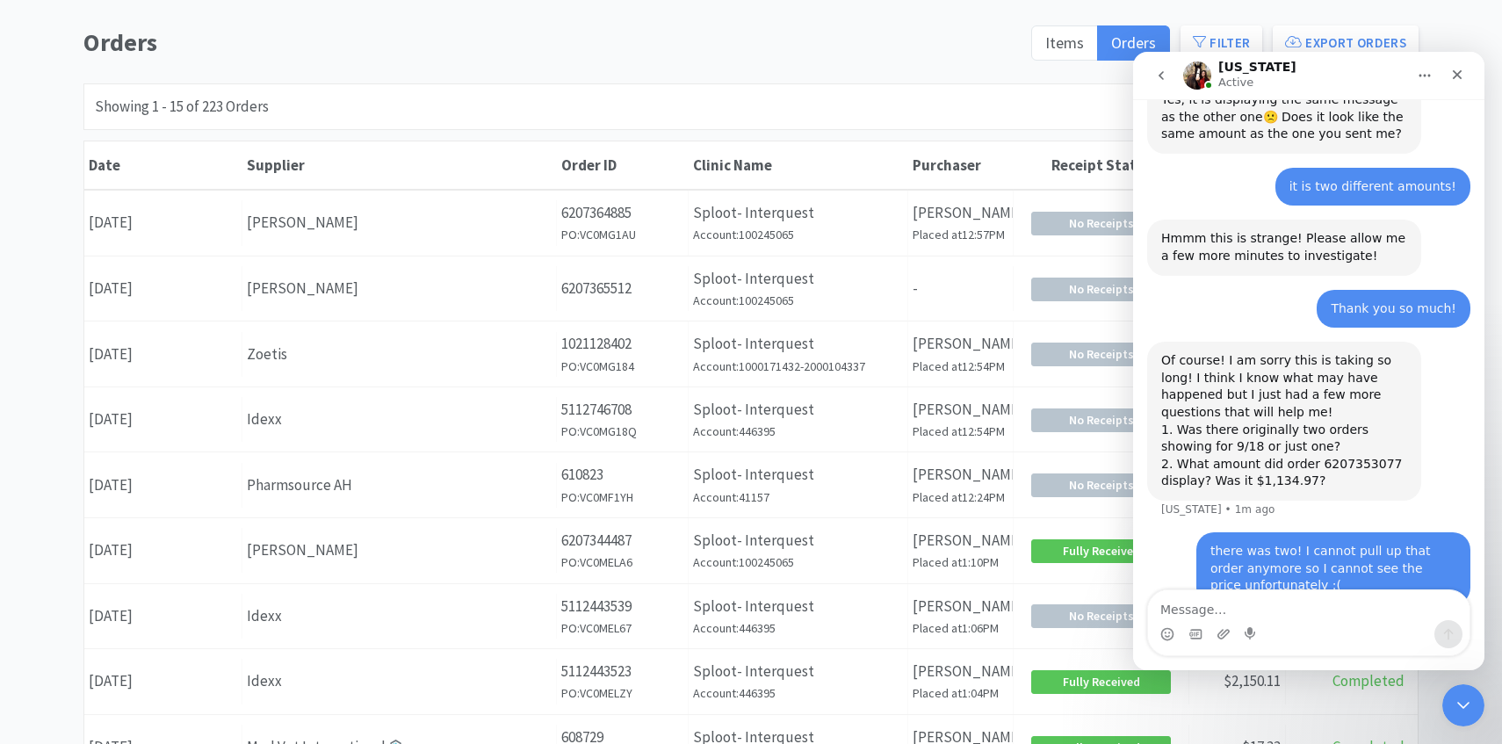
drag, startPoint x: 191, startPoint y: 554, endPoint x: 438, endPoint y: 1, distance: 606.1
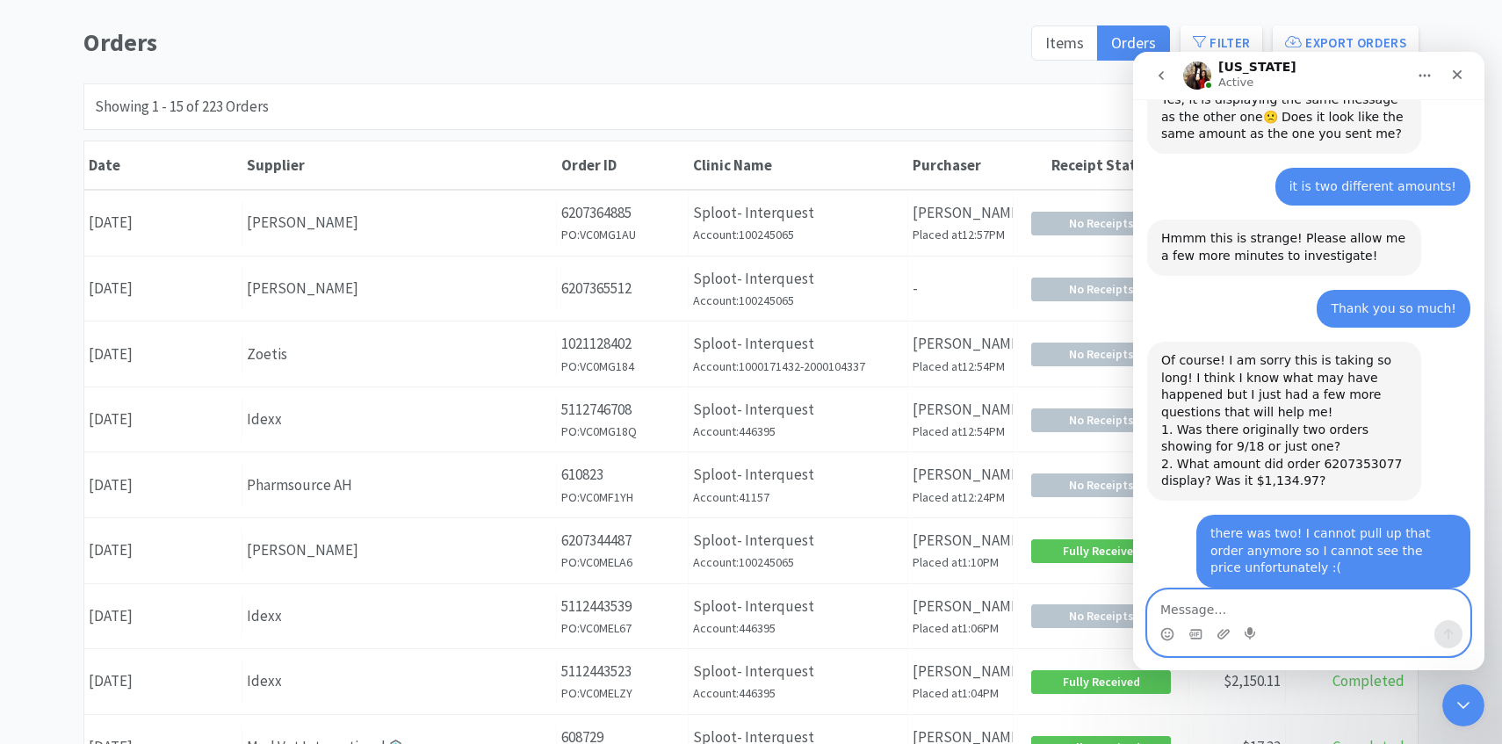
scroll to position [1169, 0]
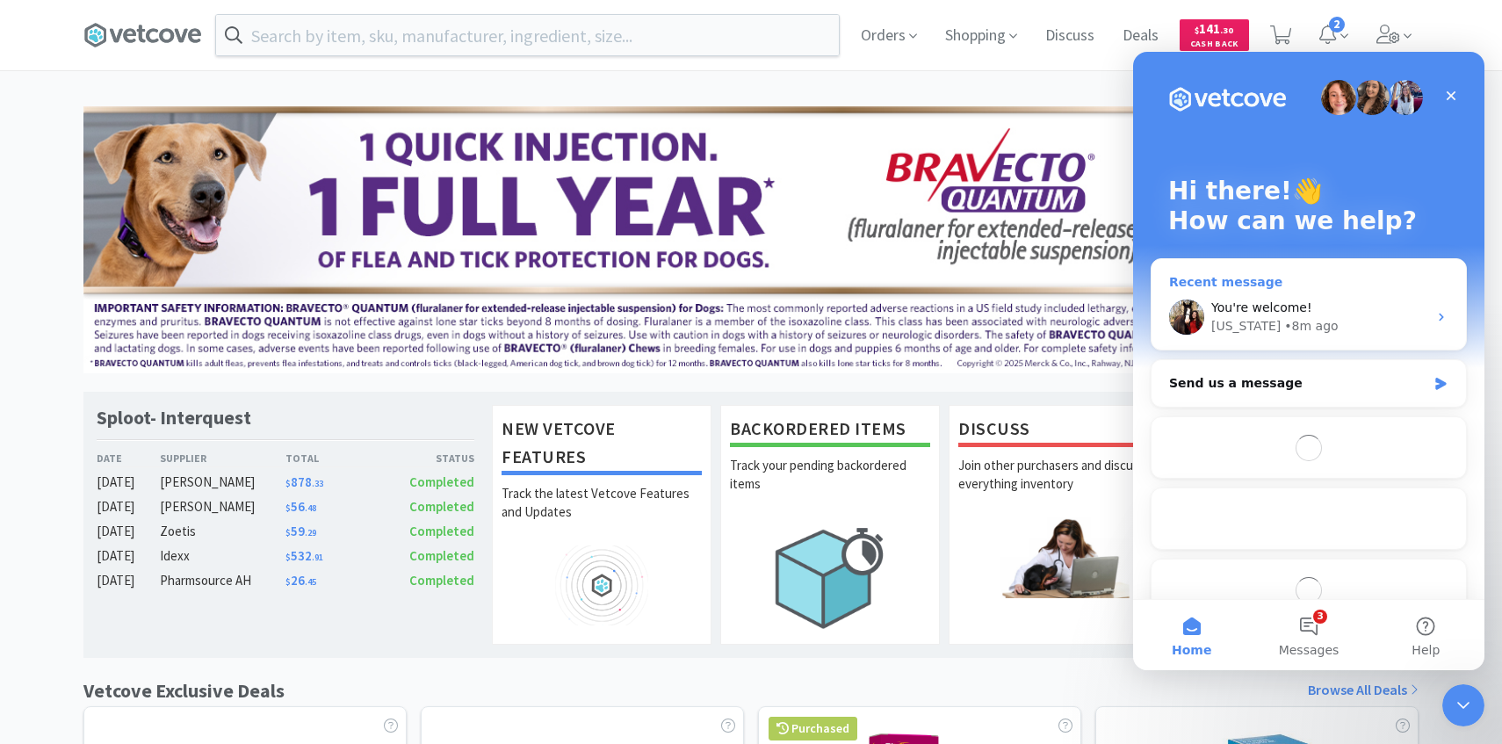
click at [1302, 315] on div "You're welcome!" at bounding box center [1320, 308] width 216 height 18
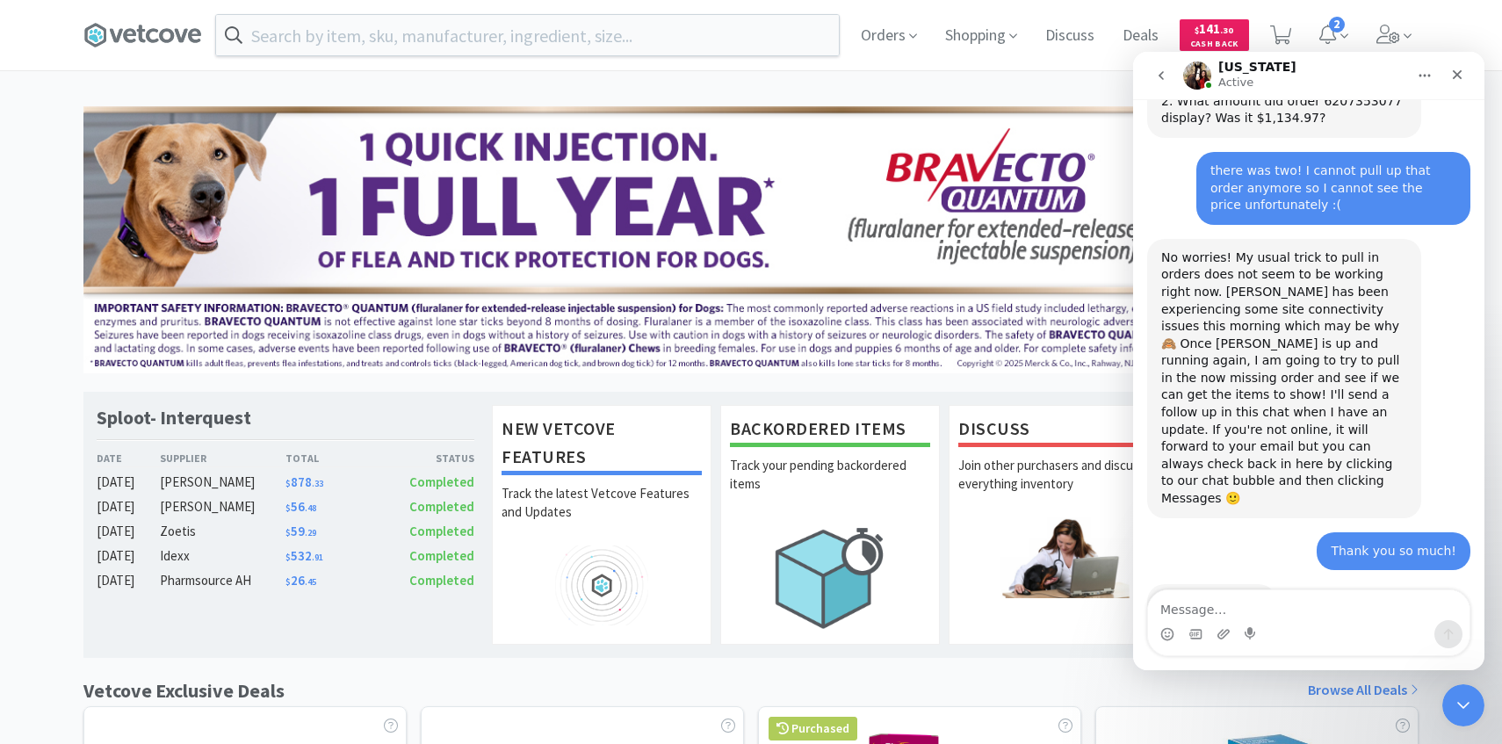
scroll to position [1387, 0]
